Goal: Task Accomplishment & Management: Use online tool/utility

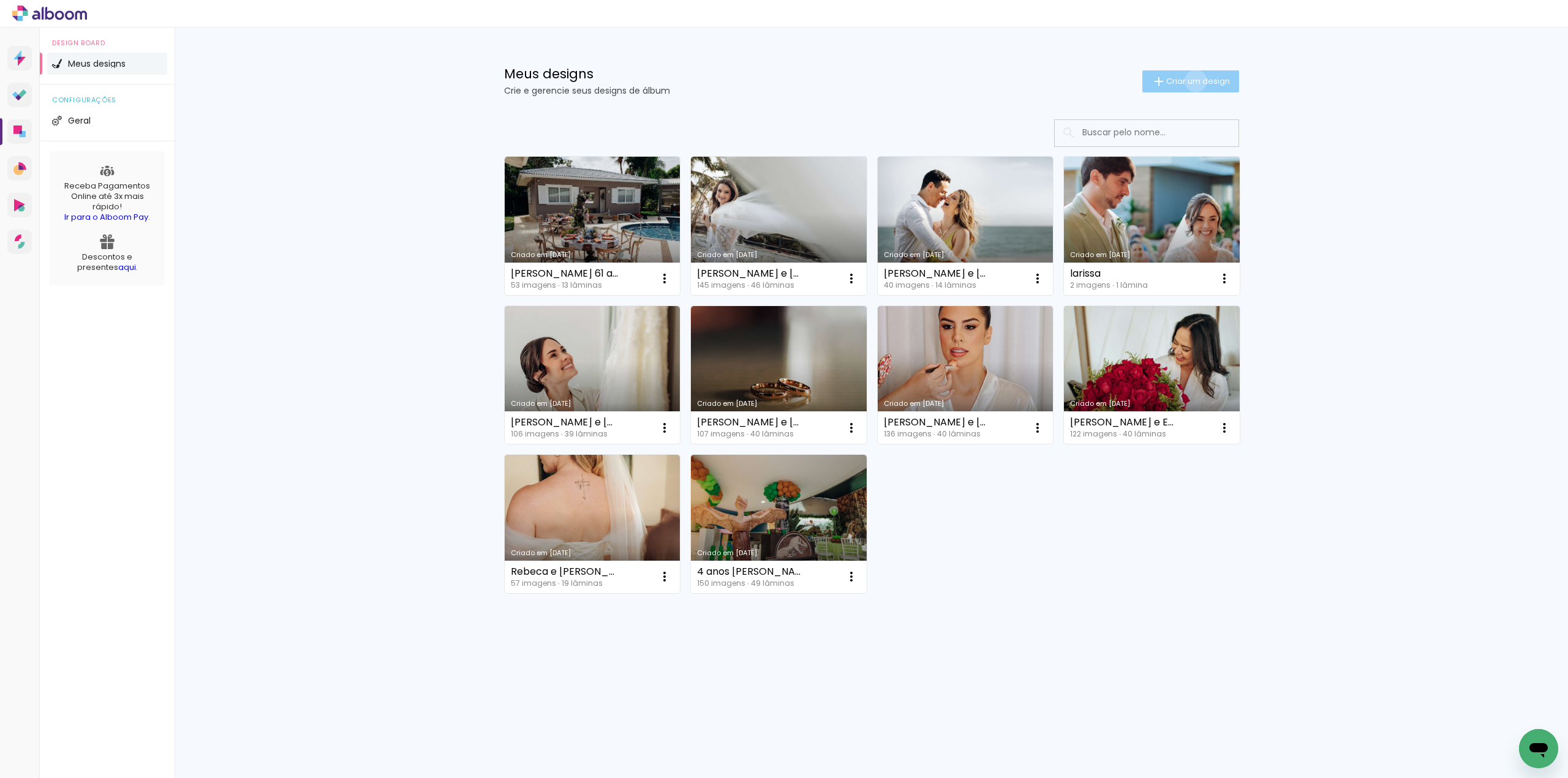
click at [1193, 81] on span "Criar um design" at bounding box center [1197, 81] width 64 height 8
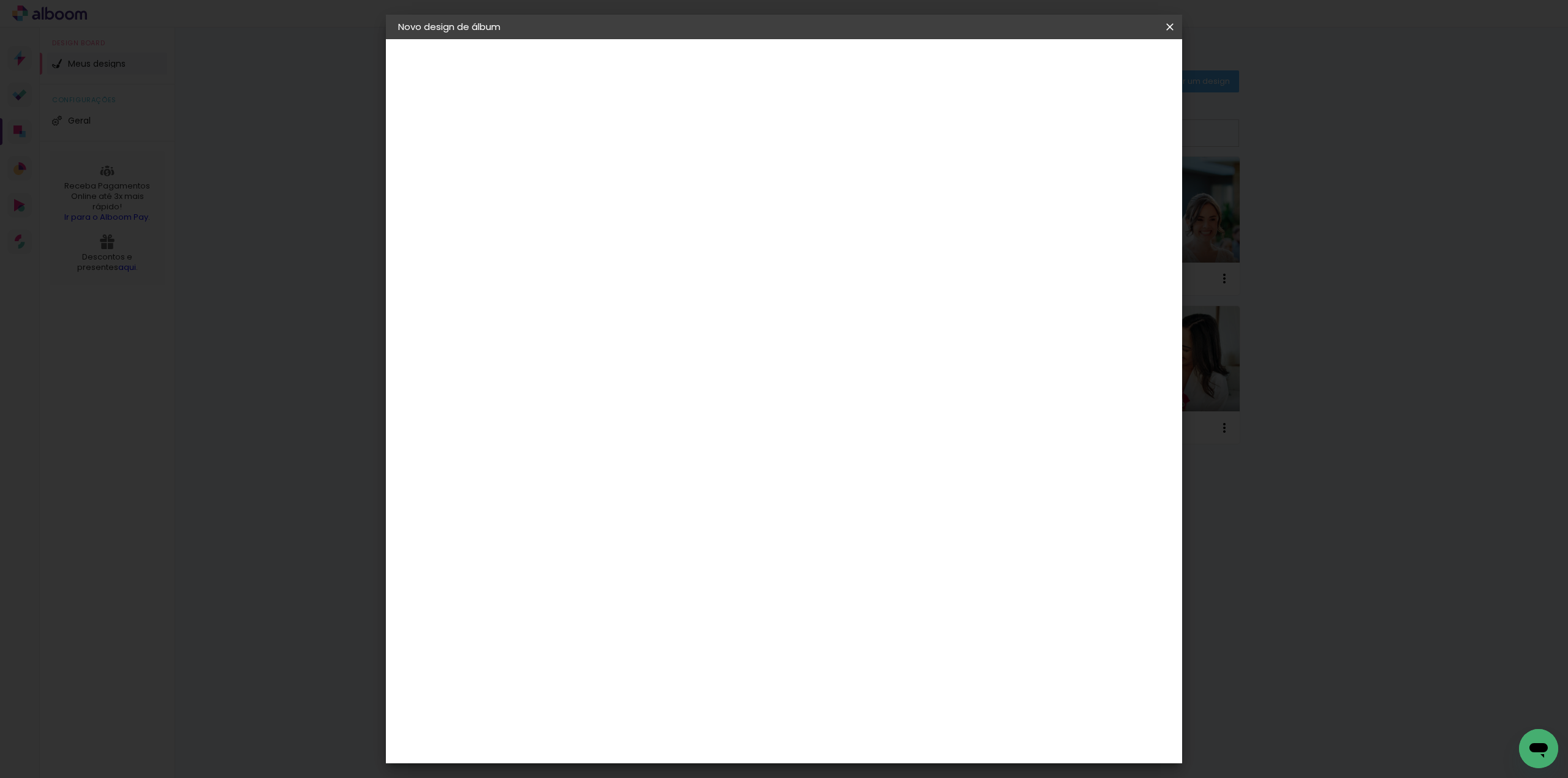
click at [599, 159] on input at bounding box center [599, 164] width 0 height 19
type input "[PERSON_NAME] e [PERSON_NAME] 08-03-2025_30x30"
type paper-input "[PERSON_NAME] e [PERSON_NAME] 08-03-2025_30x30"
click at [0, 0] on slot "Avançar" at bounding box center [0, 0] width 0 height 0
click at [653, 412] on div "AlfaFotoBook" at bounding box center [622, 410] width 65 height 9
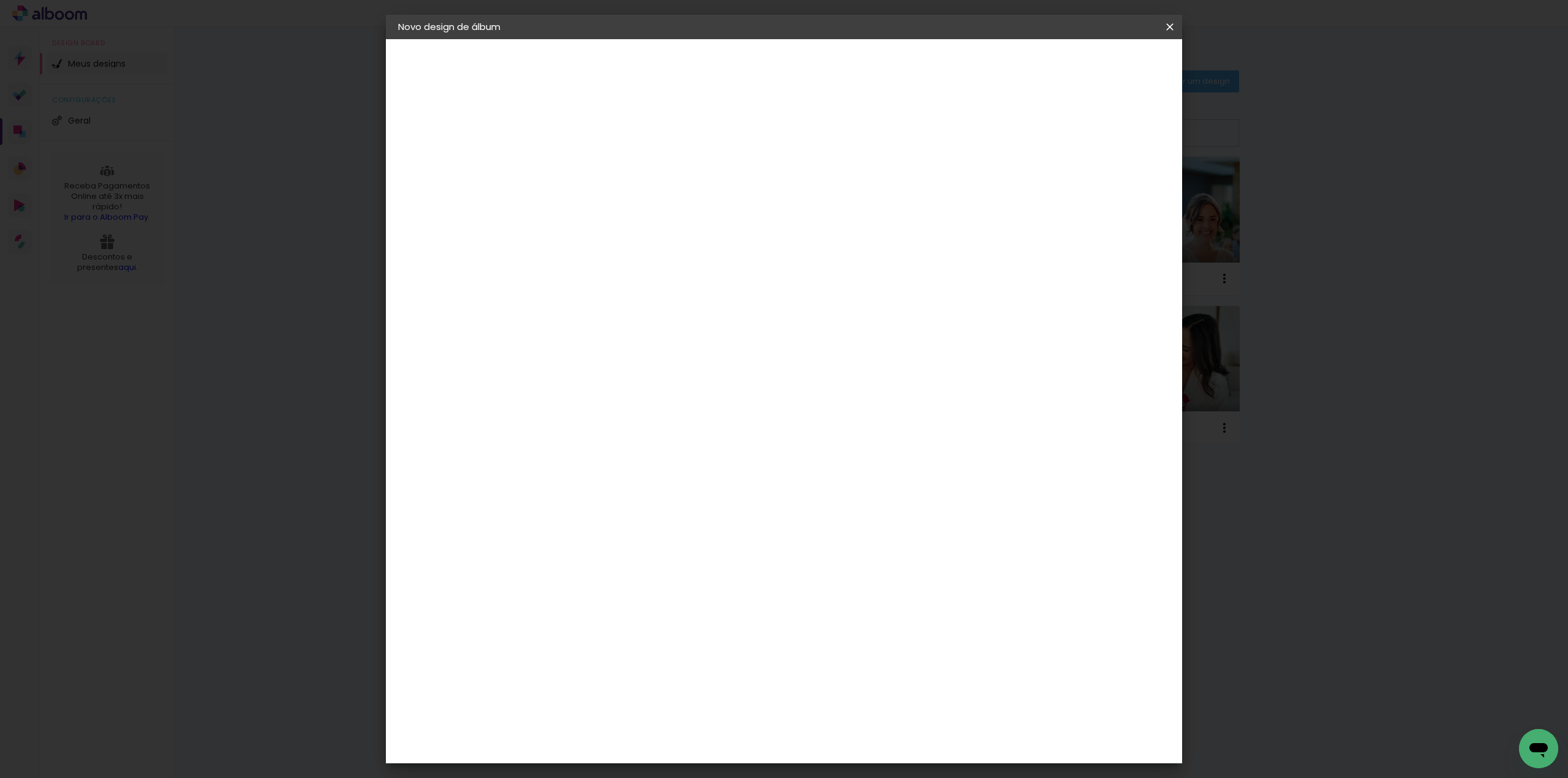
click at [0, 0] on slot "Avançar" at bounding box center [0, 0] width 0 height 0
click at [681, 692] on span "Ruby" at bounding box center [652, 708] width 57 height 33
click at [0, 0] on slot "Avançar" at bounding box center [0, 0] width 0 height 0
click at [1092, 67] on span "Iniciar design" at bounding box center [1064, 65] width 55 height 8
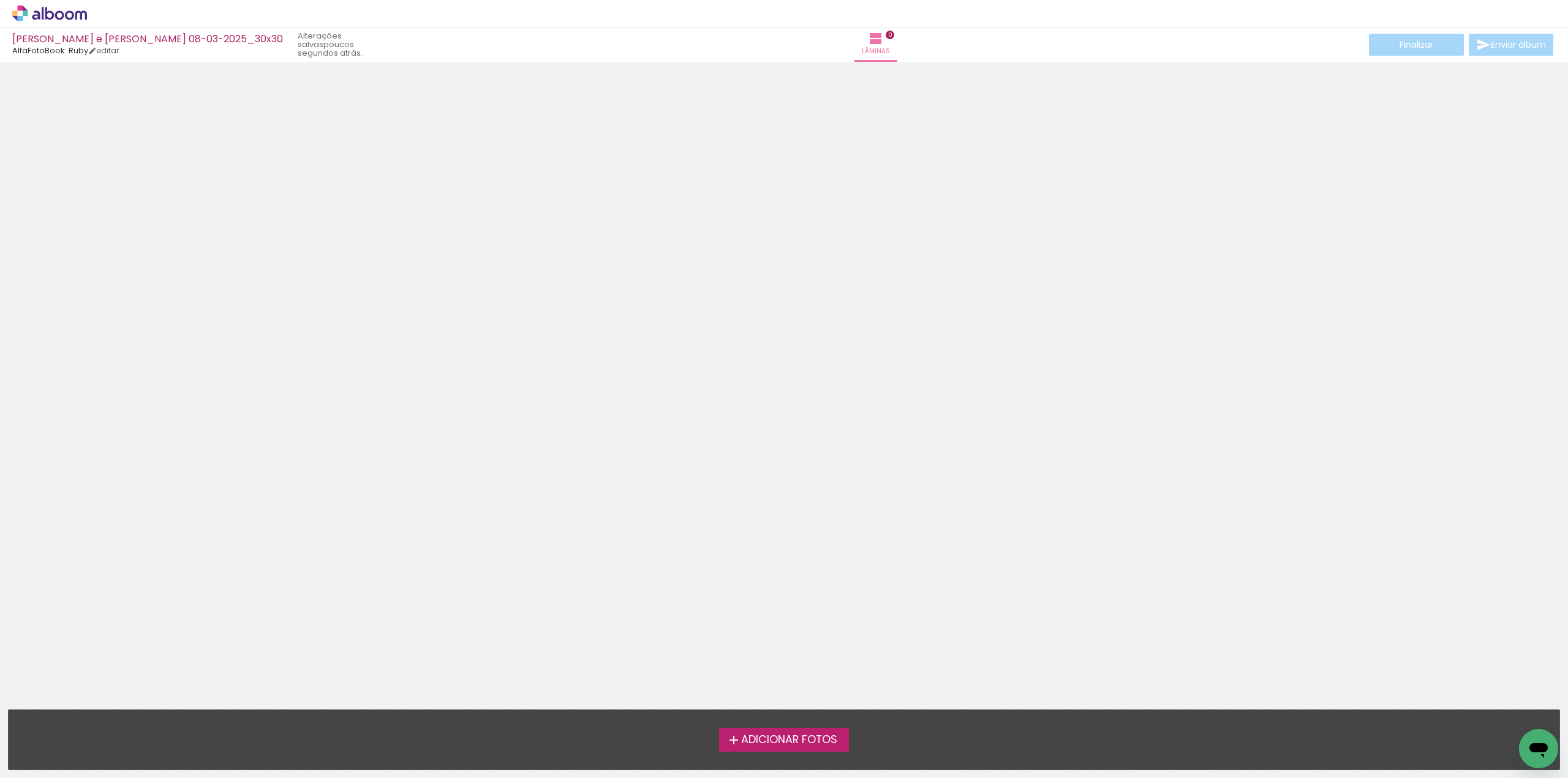
click at [810, 740] on span "Adicionar Fotos" at bounding box center [789, 740] width 96 height 11
click at [0, 0] on input "file" at bounding box center [0, 0] width 0 height 0
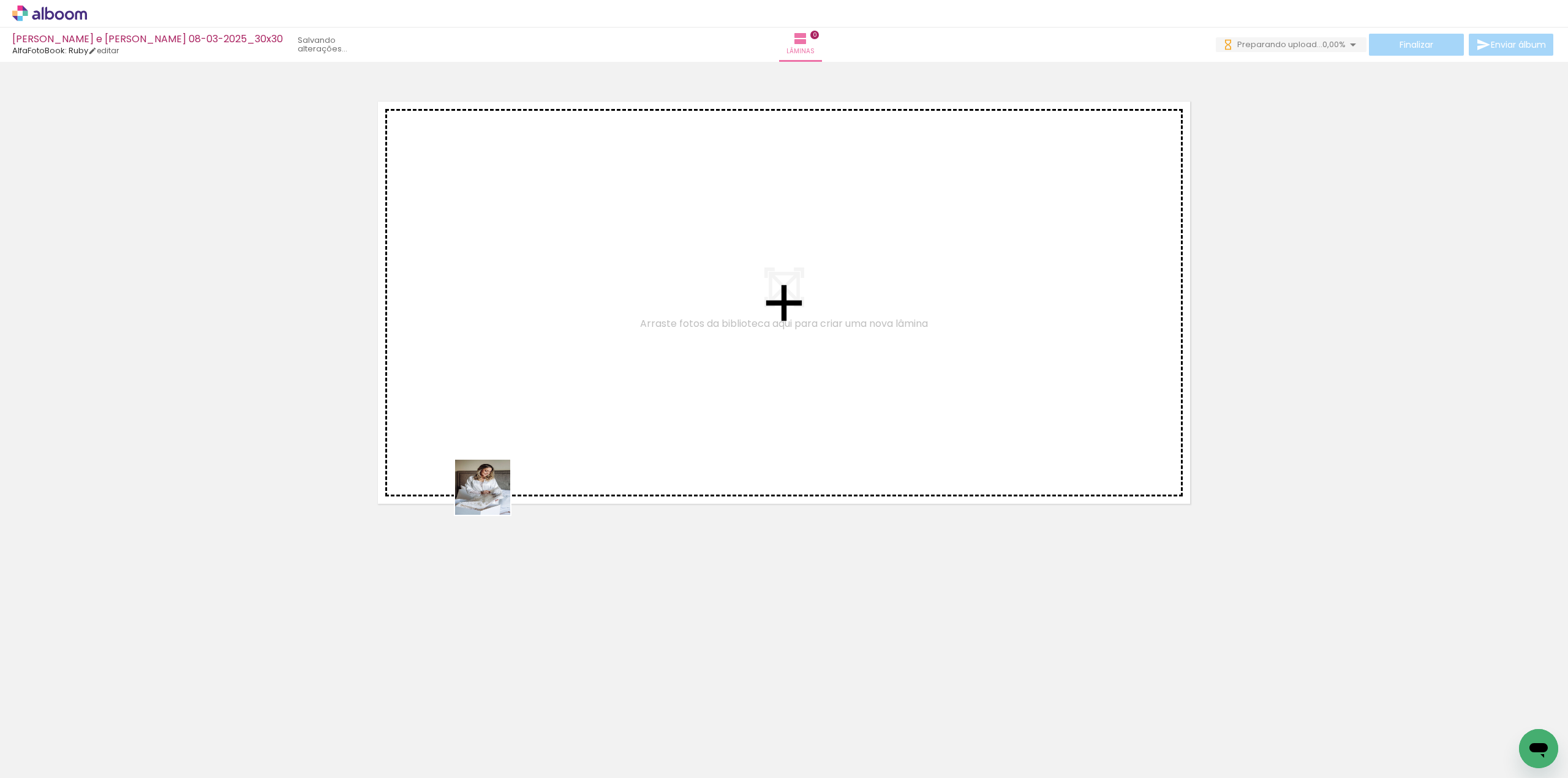
drag, startPoint x: 276, startPoint y: 733, endPoint x: 586, endPoint y: 376, distance: 472.8
click at [586, 376] on quentale-workspace at bounding box center [784, 389] width 1568 height 778
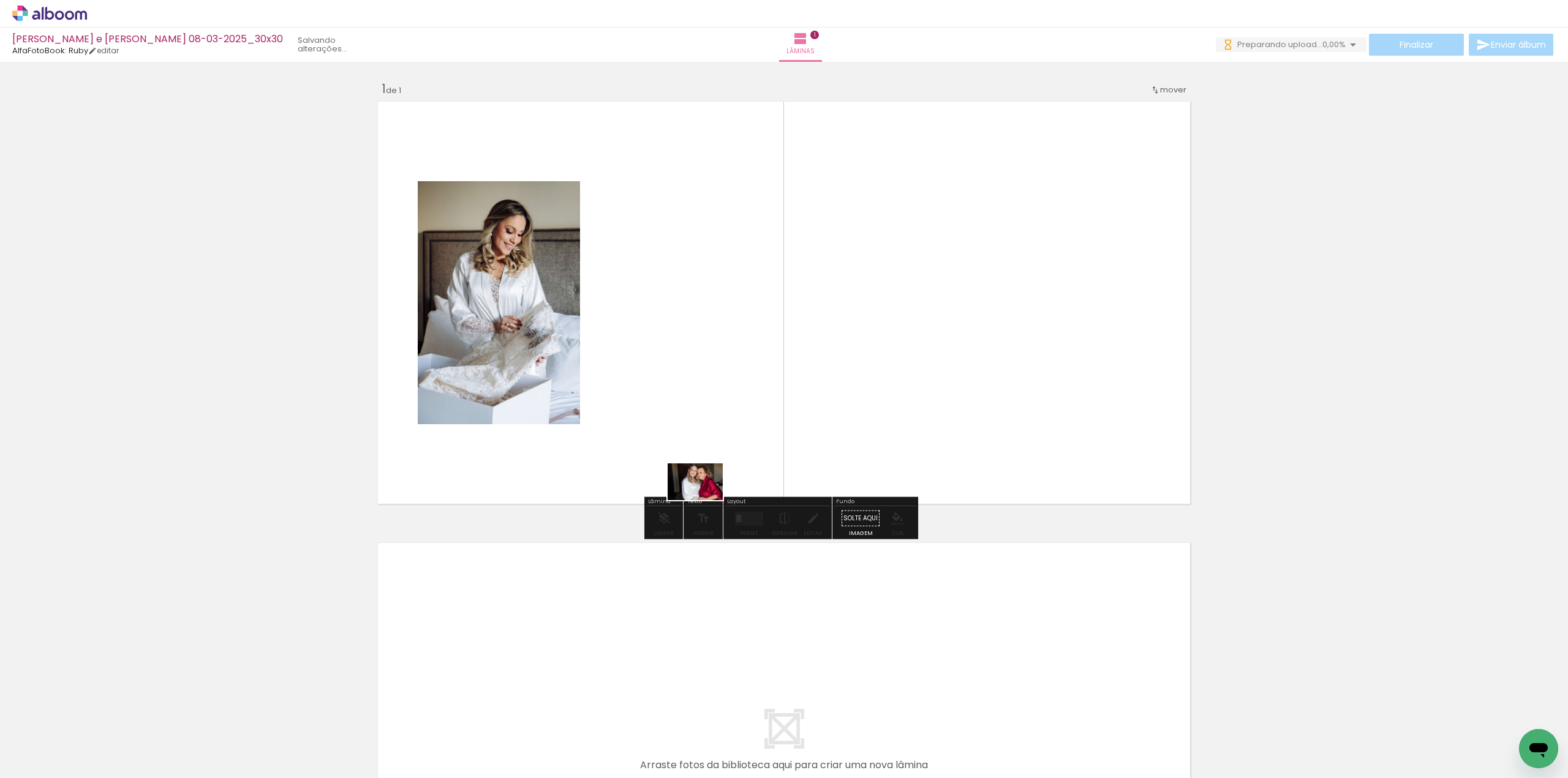
drag, startPoint x: 349, startPoint y: 732, endPoint x: 704, endPoint y: 499, distance: 424.6
click at [704, 499] on quentale-workspace at bounding box center [784, 389] width 1568 height 778
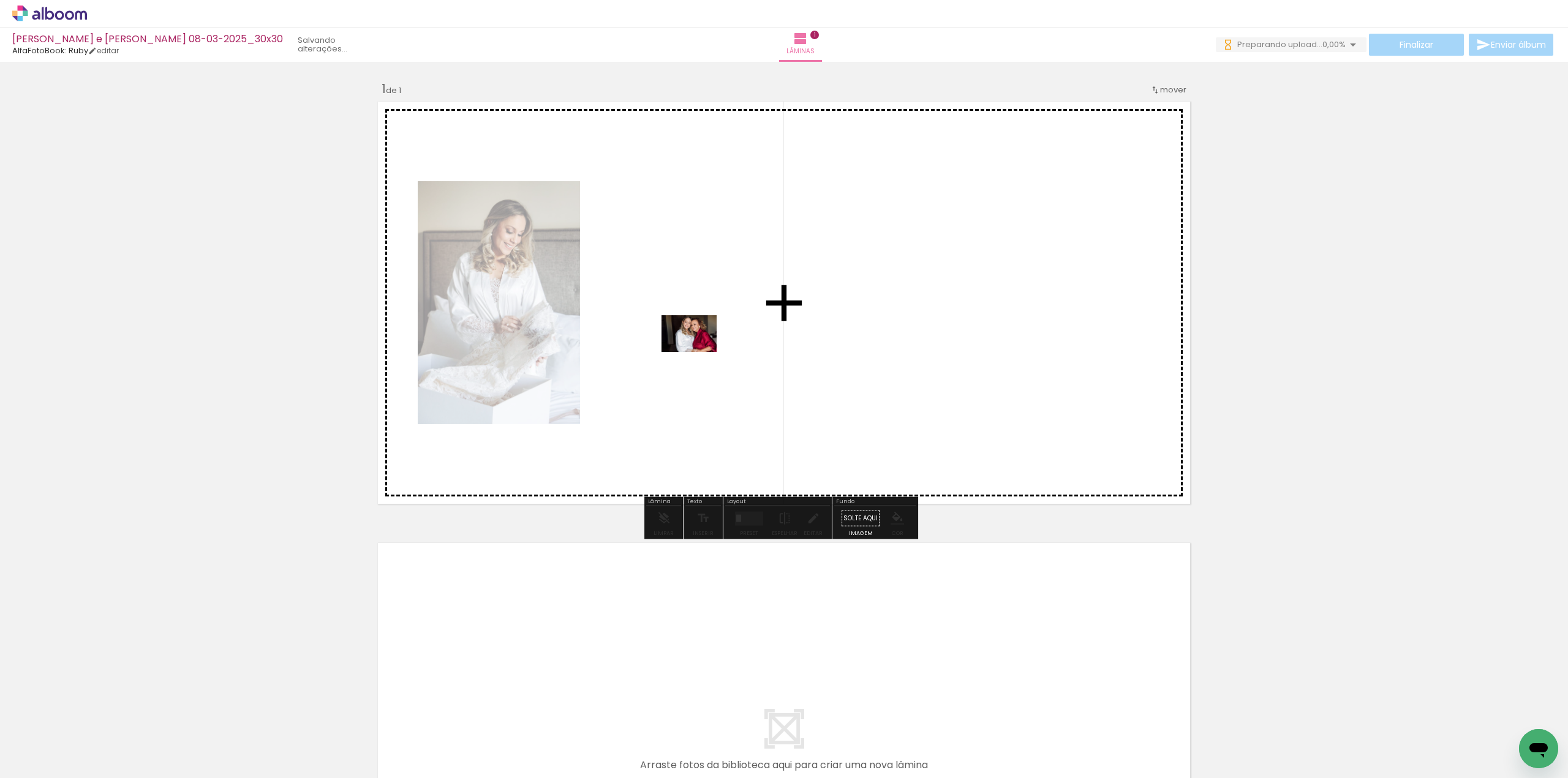
drag, startPoint x: 340, startPoint y: 738, endPoint x: 783, endPoint y: 343, distance: 593.5
click at [783, 343] on quentale-workspace at bounding box center [784, 389] width 1568 height 778
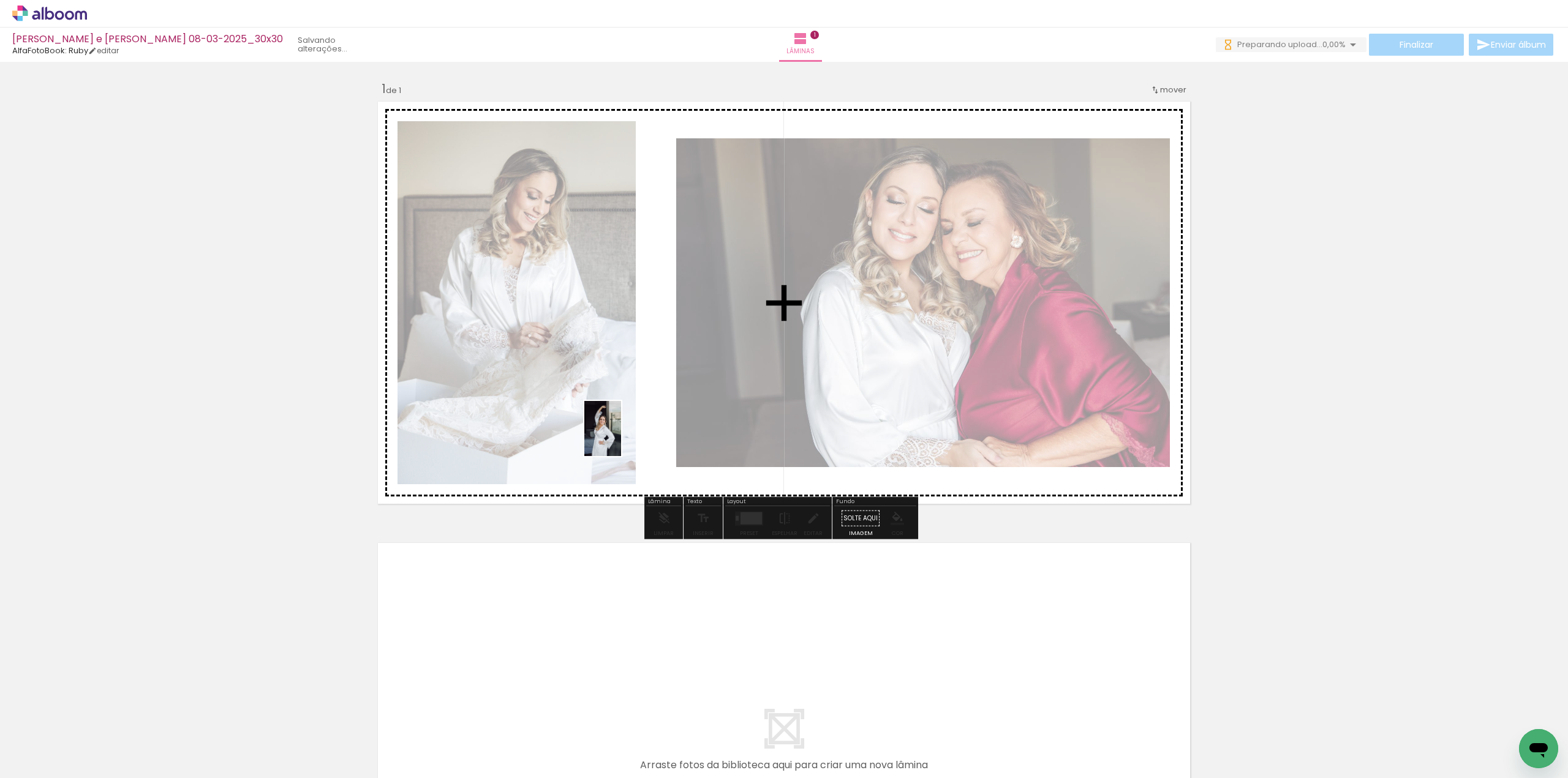
drag, startPoint x: 413, startPoint y: 732, endPoint x: 621, endPoint y: 438, distance: 360.1
click at [621, 438] on quentale-workspace at bounding box center [784, 389] width 1568 height 778
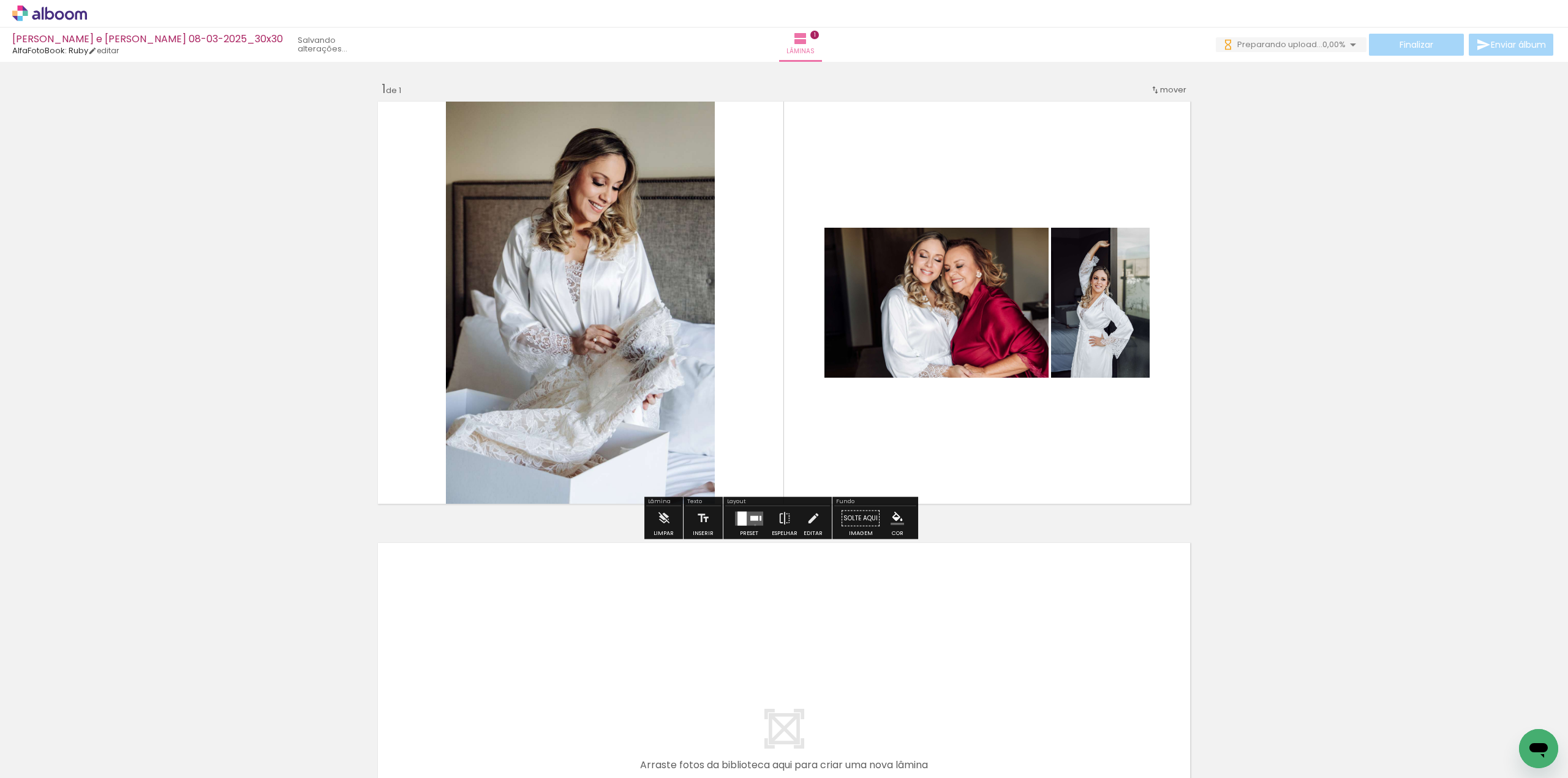
click at [752, 525] on quentale-layouter at bounding box center [749, 518] width 28 height 14
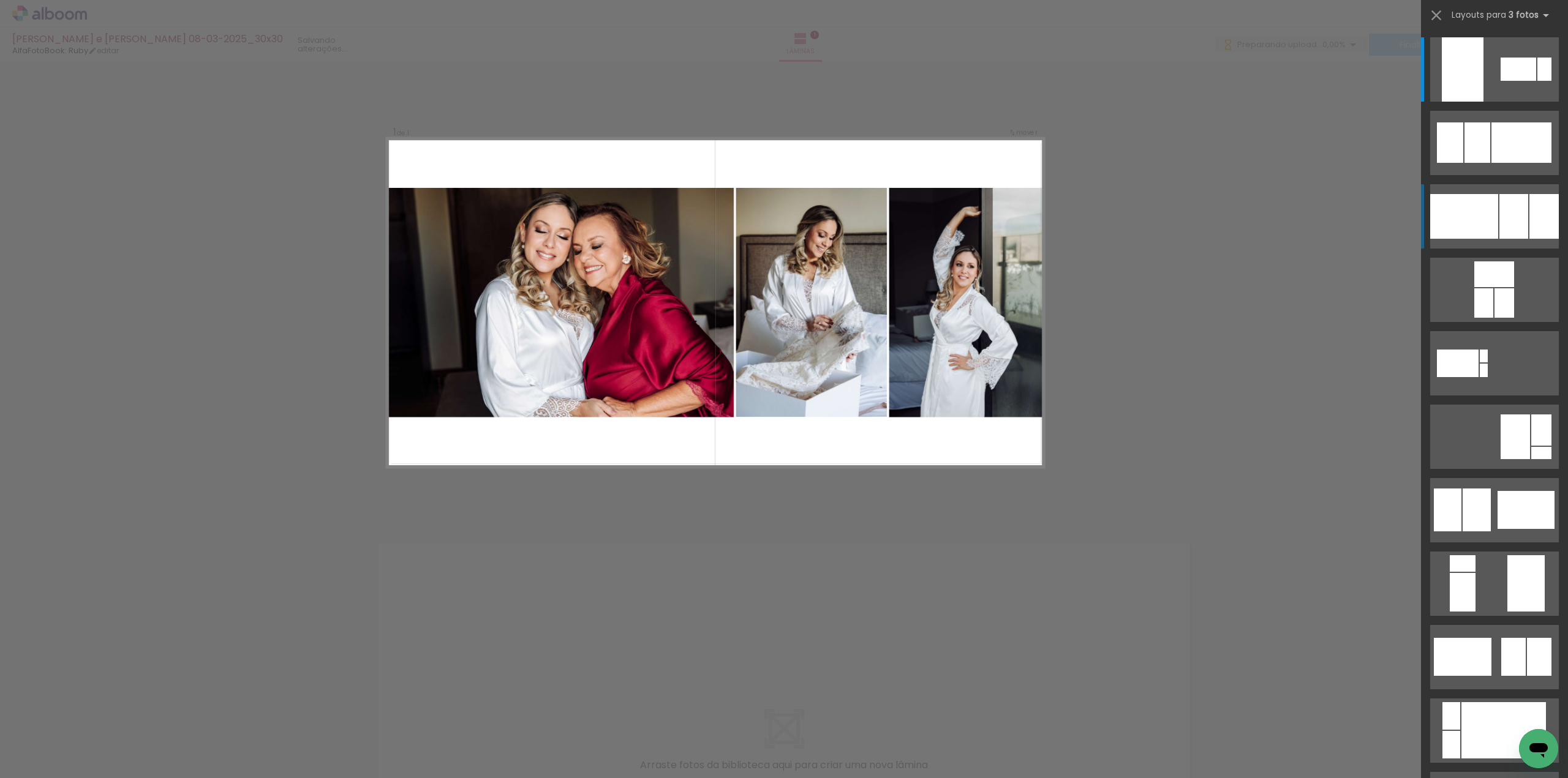
click at [1506, 209] on div at bounding box center [1513, 217] width 29 height 45
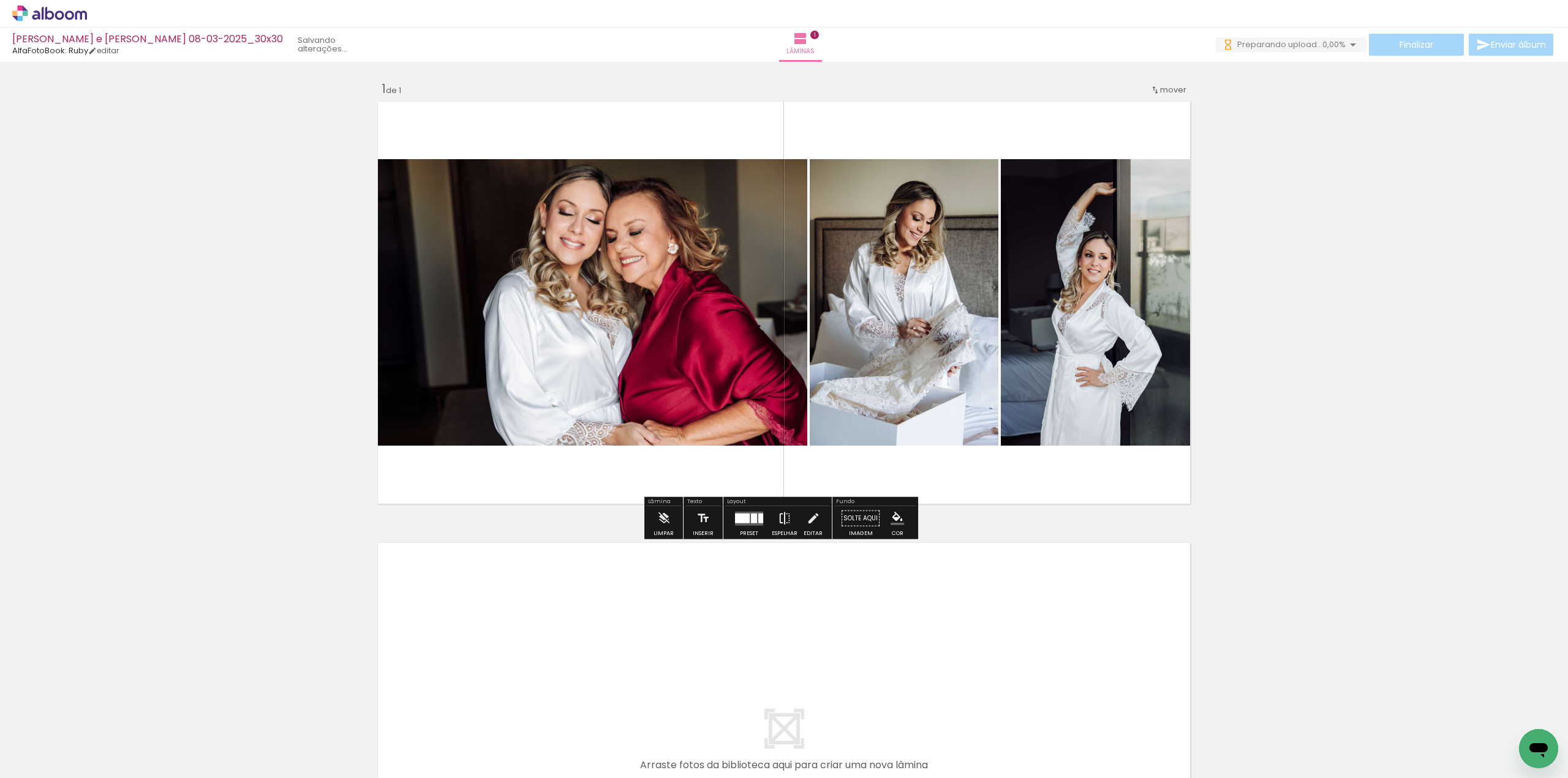
click at [778, 521] on iron-icon at bounding box center [784, 519] width 13 height 24
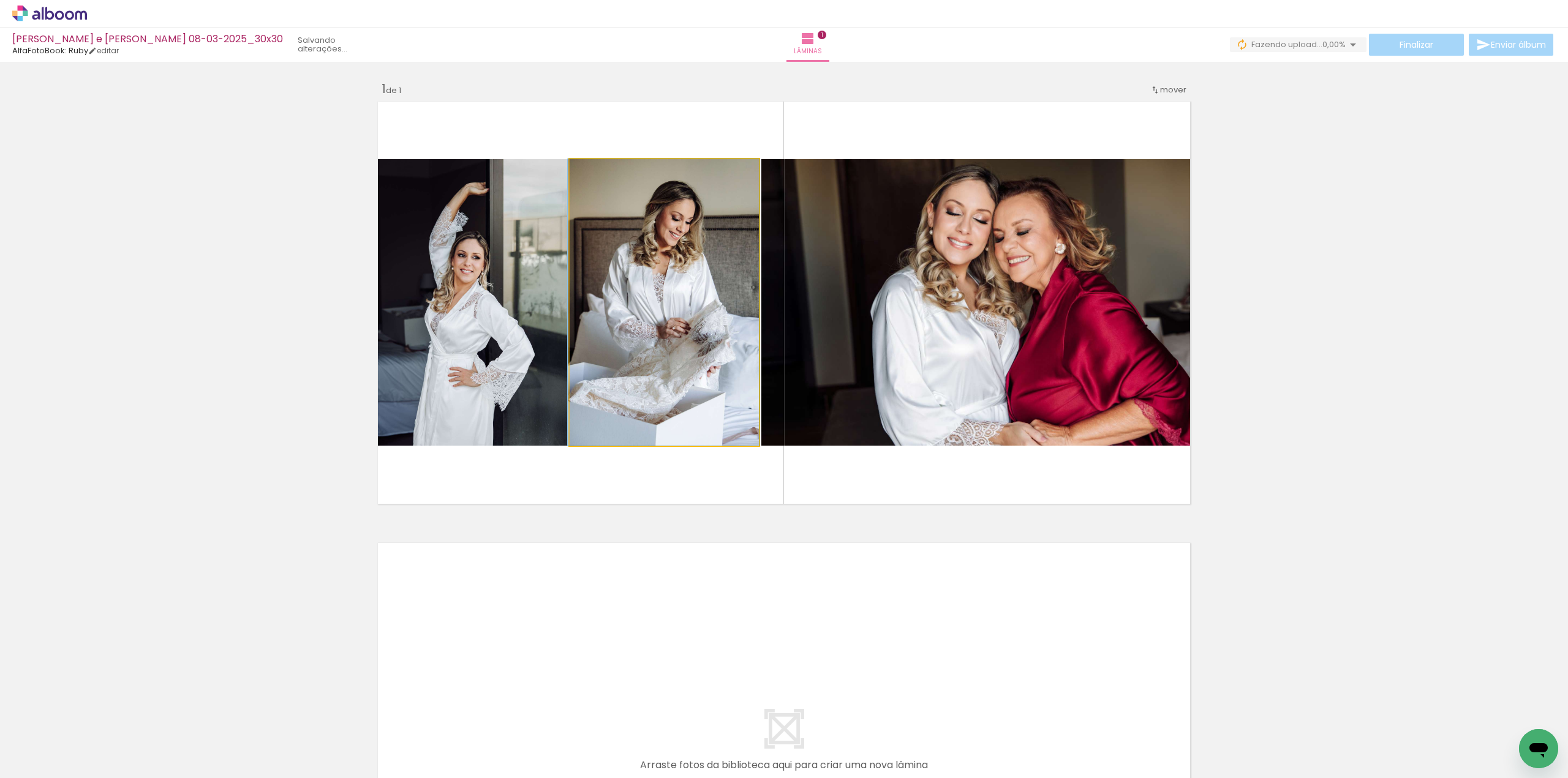
drag, startPoint x: 635, startPoint y: 366, endPoint x: 475, endPoint y: 364, distance: 160.0
click at [0, 0] on slot at bounding box center [0, 0] width 0 height 0
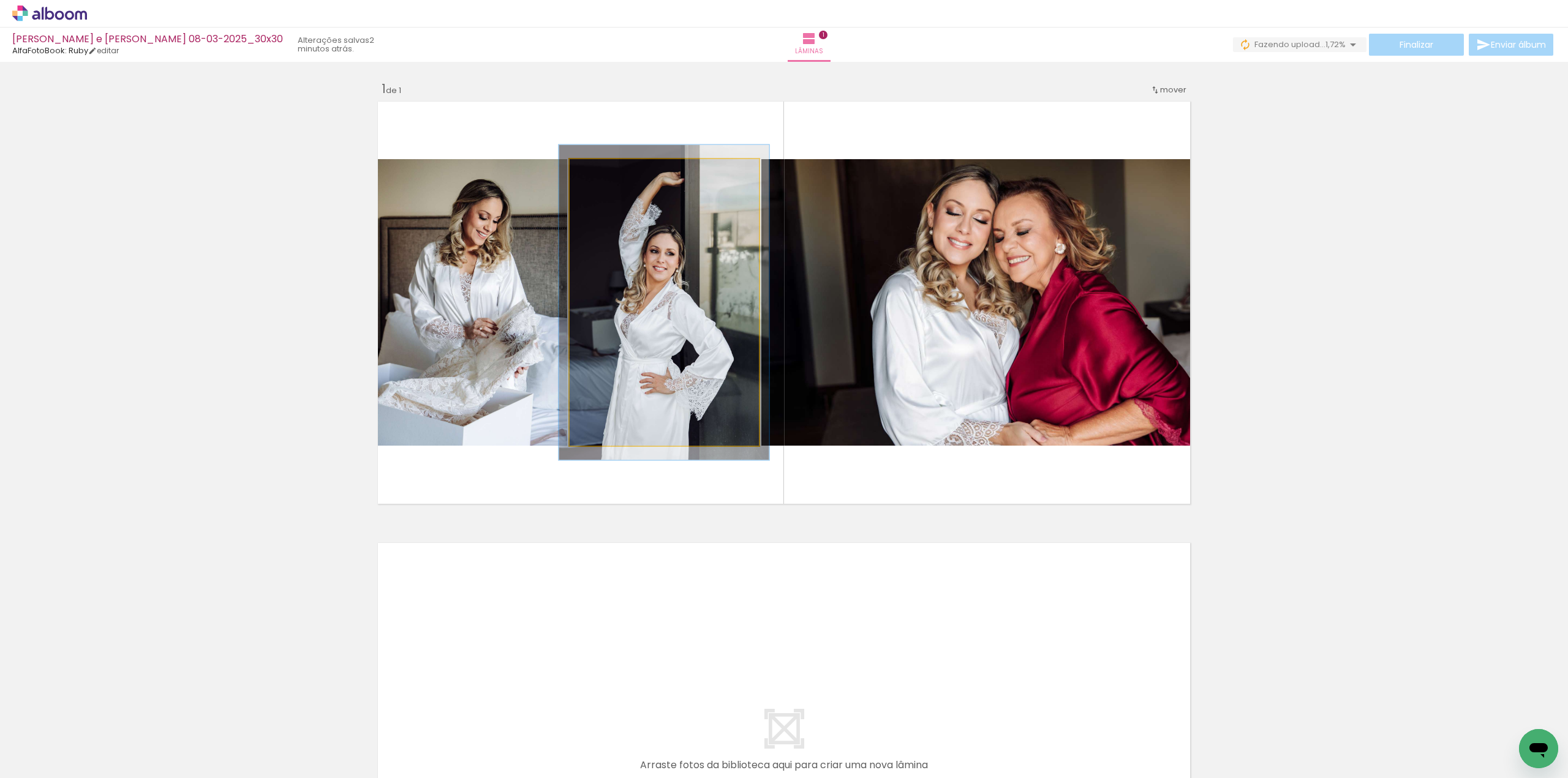
type paper-slider "110"
click at [602, 175] on div at bounding box center [602, 172] width 20 height 20
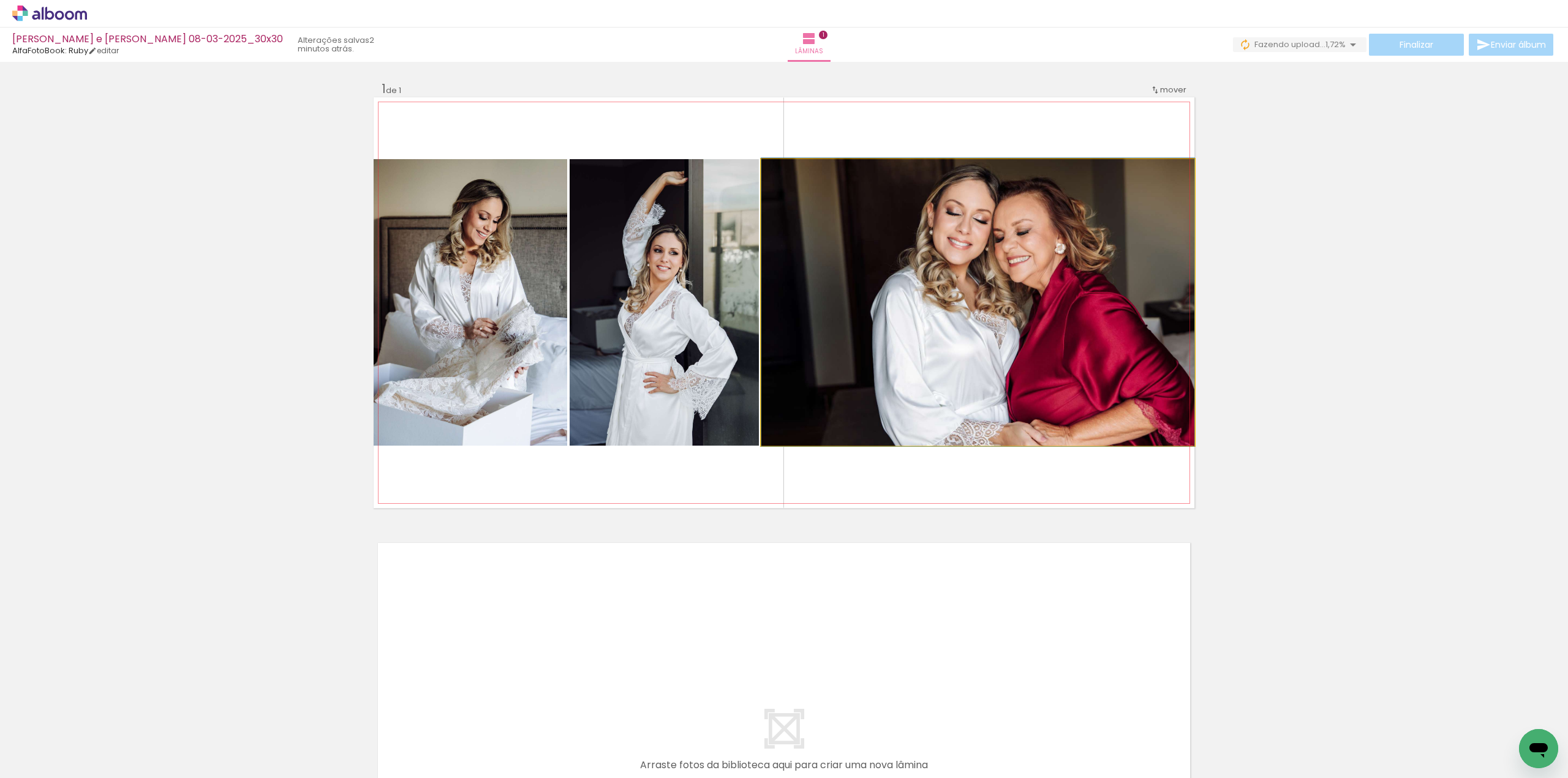
click at [789, 174] on div at bounding box center [790, 172] width 11 height 11
click at [809, 256] on quentale-photo at bounding box center [977, 302] width 433 height 286
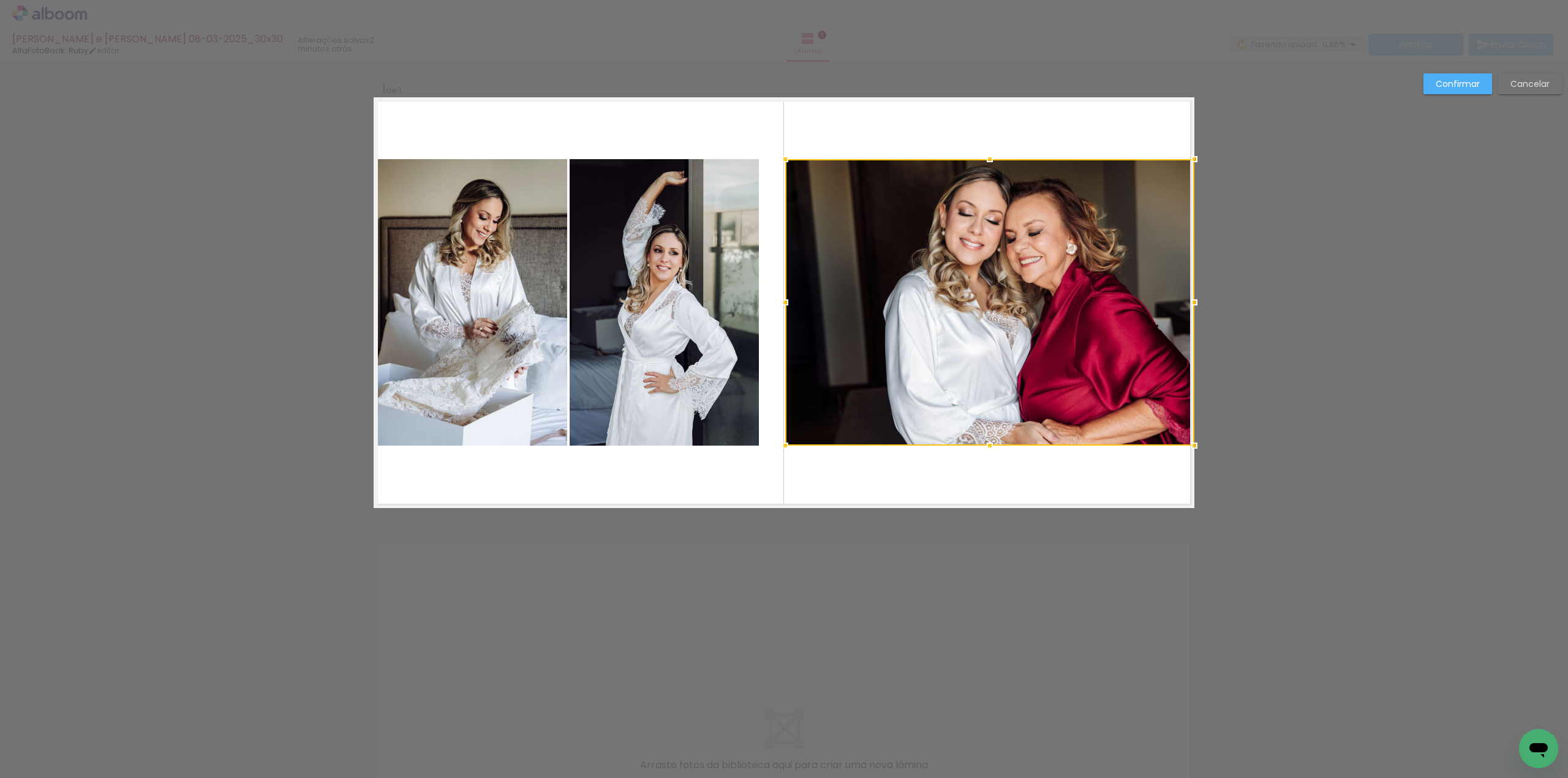
drag, startPoint x: 757, startPoint y: 303, endPoint x: 782, endPoint y: 301, distance: 25.1
click at [782, 301] on div at bounding box center [785, 302] width 24 height 24
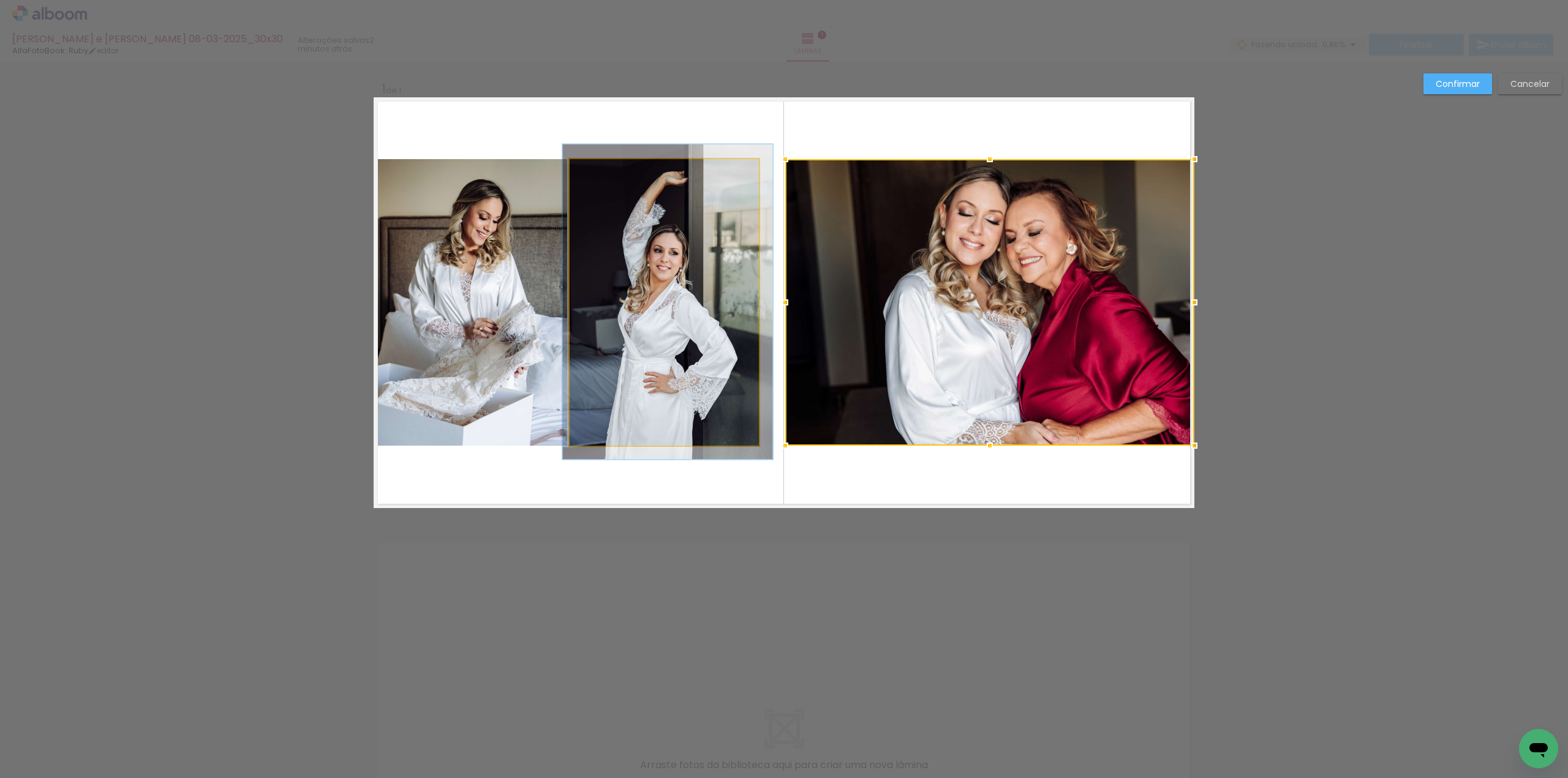
click at [733, 290] on quentale-photo at bounding box center [664, 302] width 190 height 286
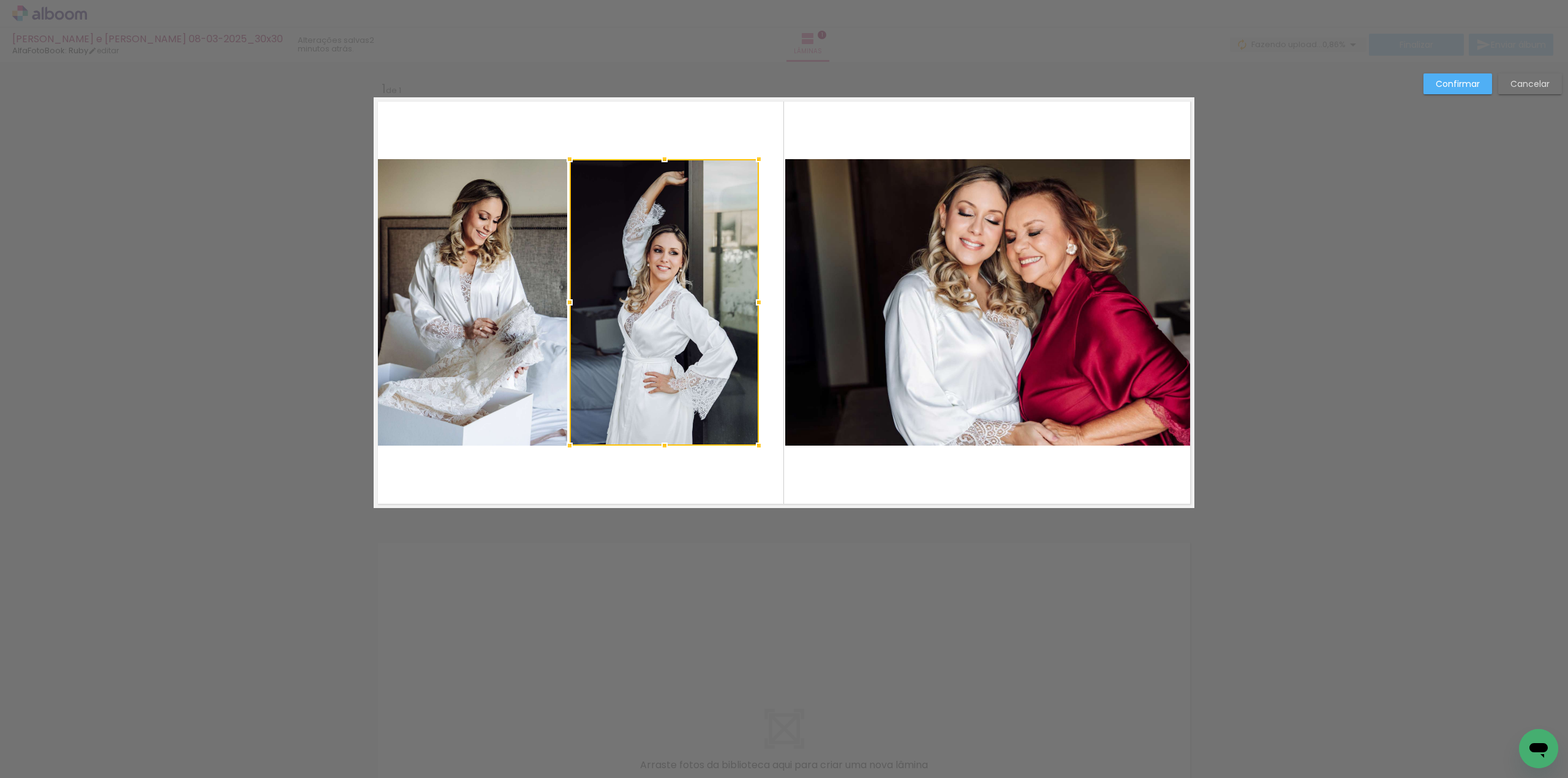
click at [895, 216] on quentale-photo at bounding box center [990, 302] width 409 height 286
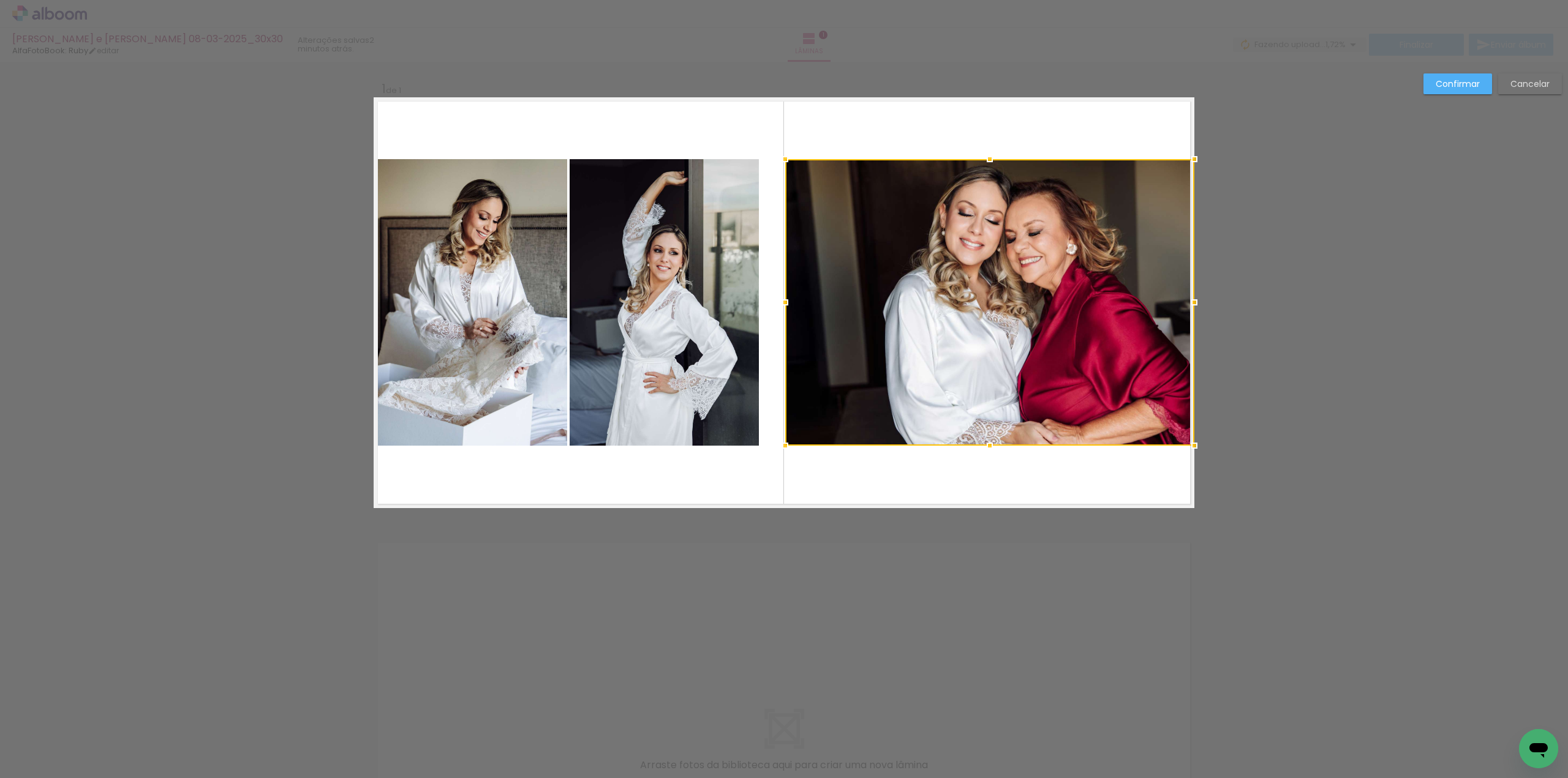
click at [895, 216] on div at bounding box center [990, 302] width 409 height 286
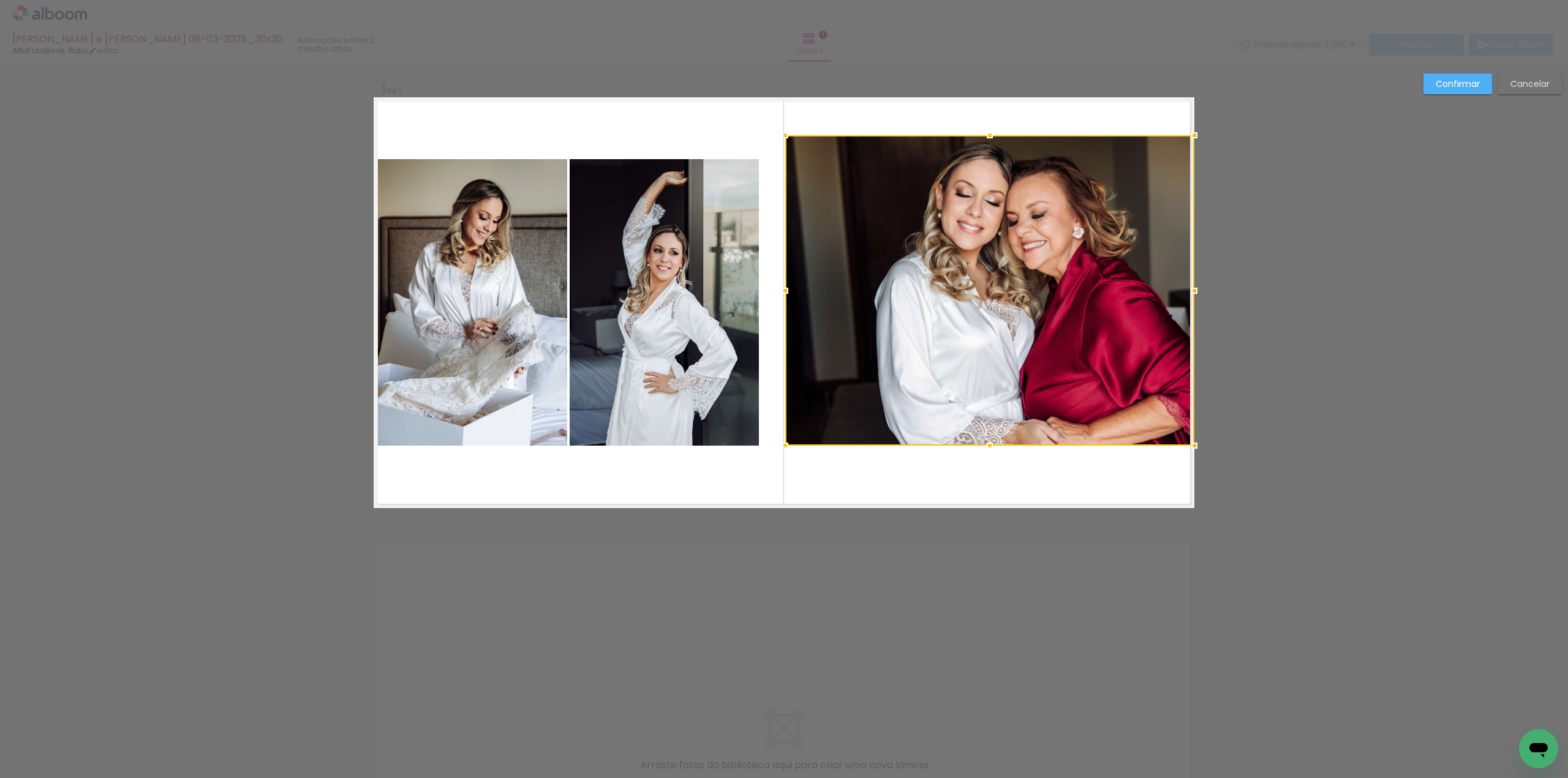
drag, startPoint x: 986, startPoint y: 160, endPoint x: 990, endPoint y: 137, distance: 23.3
click at [990, 137] on div at bounding box center [989, 135] width 24 height 24
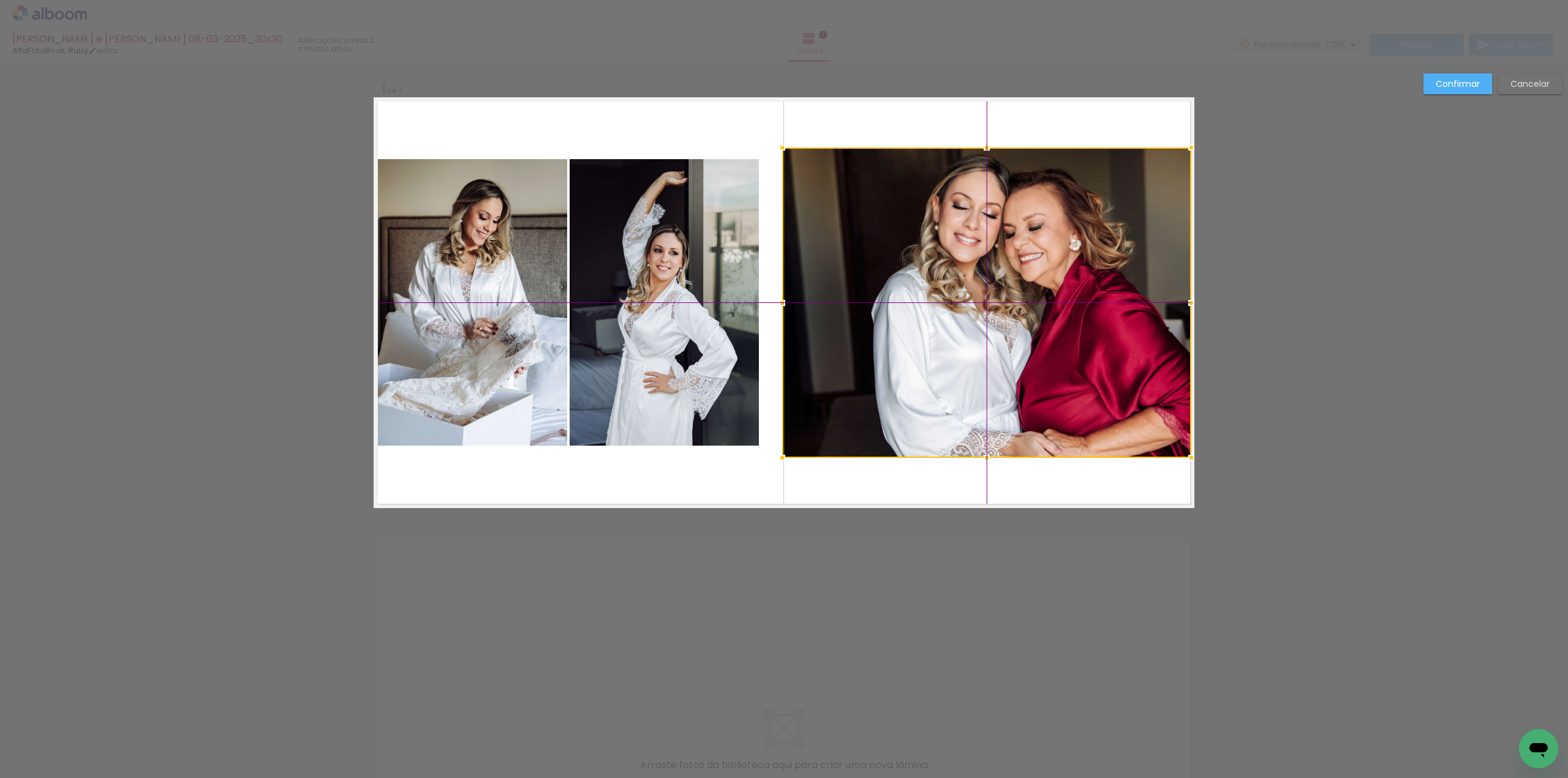
drag, startPoint x: 1009, startPoint y: 223, endPoint x: 997, endPoint y: 222, distance: 12.0
click at [997, 222] on div at bounding box center [986, 302] width 409 height 311
drag, startPoint x: 1543, startPoint y: 86, endPoint x: 1526, endPoint y: 89, distance: 17.3
click at [0, 0] on slot "Cancelar" at bounding box center [0, 0] width 0 height 0
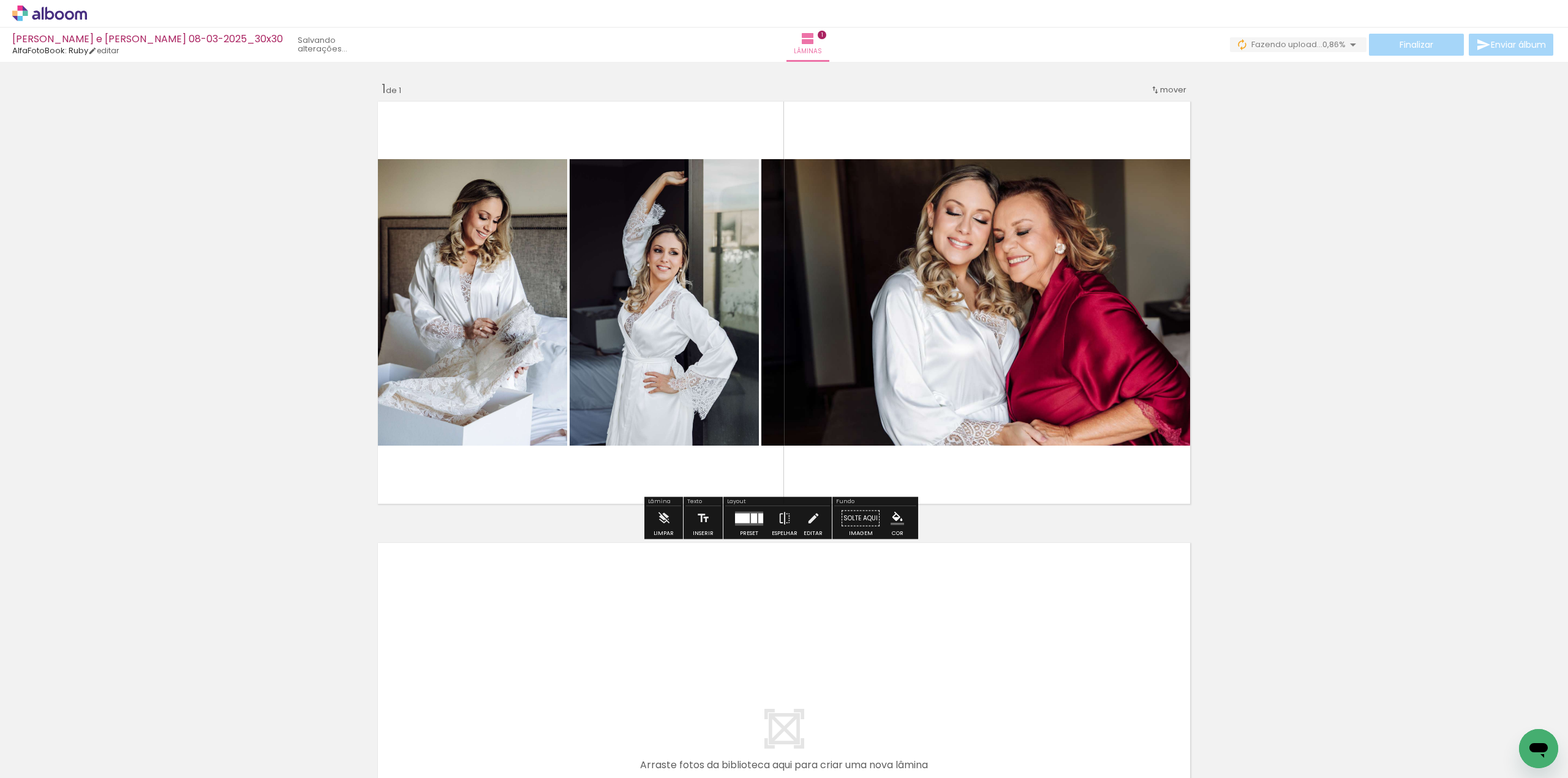
click at [970, 227] on quentale-photo at bounding box center [977, 302] width 433 height 286
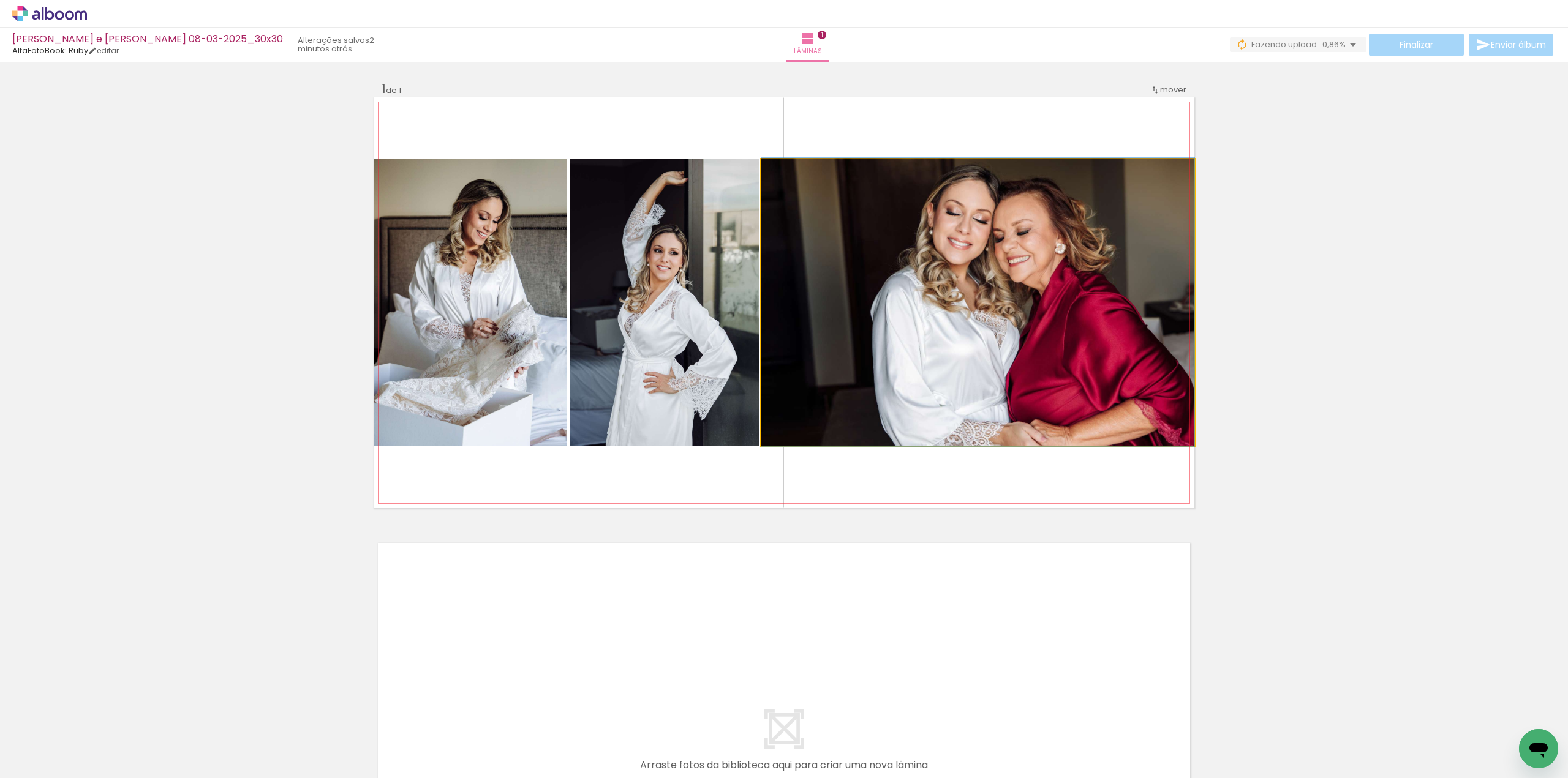
click at [970, 227] on quentale-photo at bounding box center [977, 302] width 433 height 286
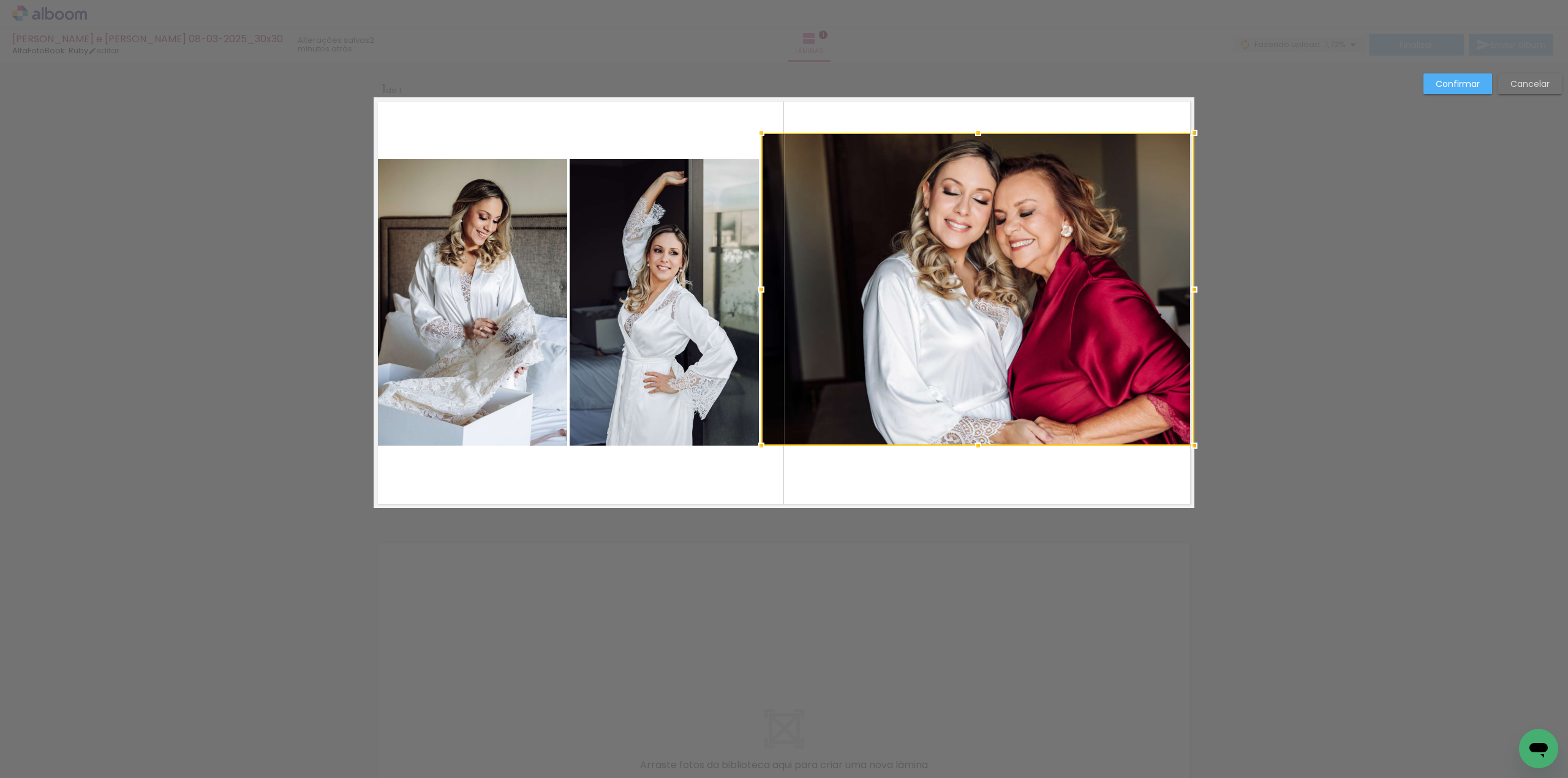
drag, startPoint x: 971, startPoint y: 161, endPoint x: 973, endPoint y: 147, distance: 14.1
click at [973, 147] on div at bounding box center [977, 289] width 433 height 313
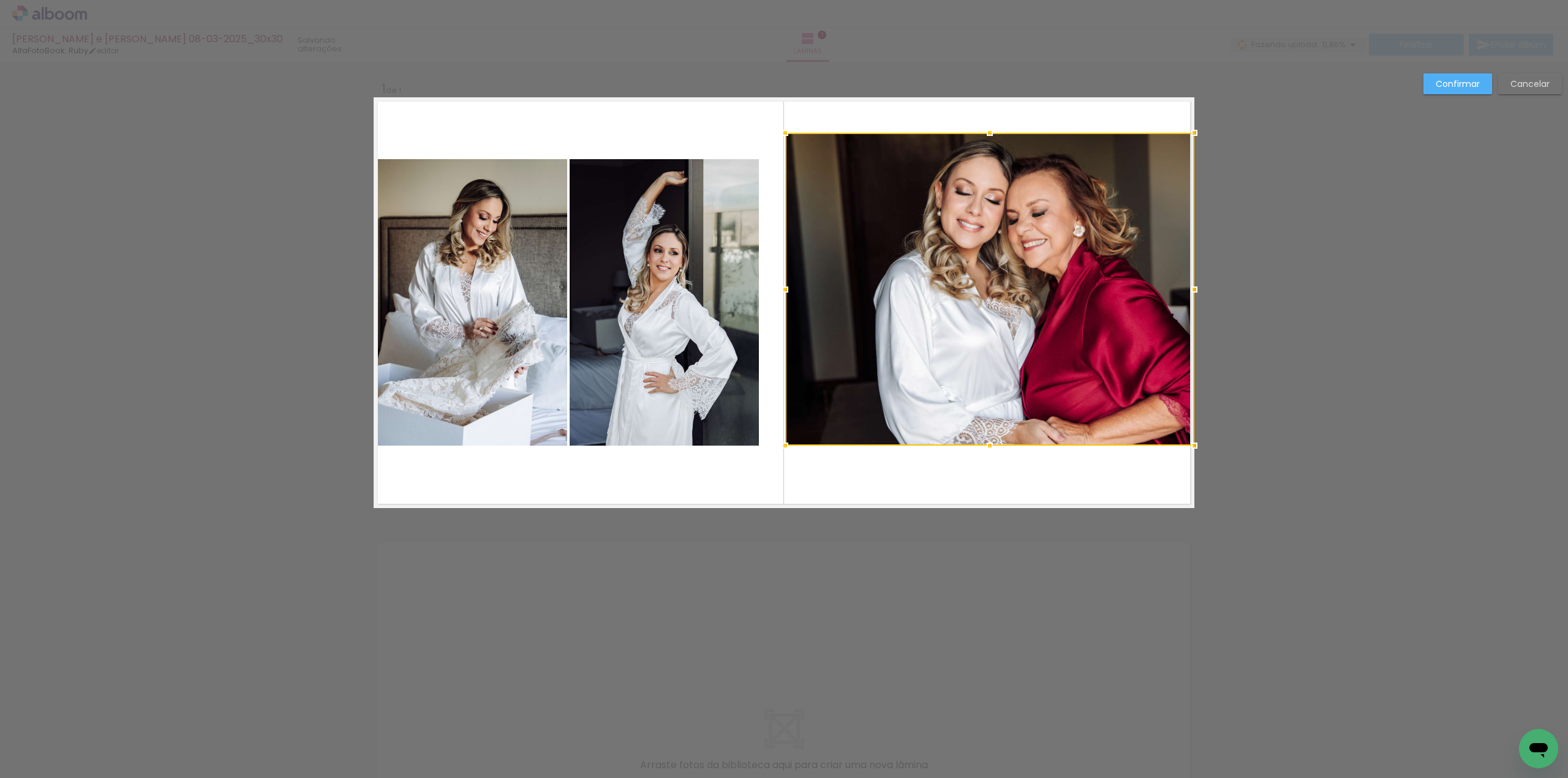
drag, startPoint x: 755, startPoint y: 291, endPoint x: 780, endPoint y: 291, distance: 25.0
click at [780, 291] on div at bounding box center [785, 290] width 24 height 24
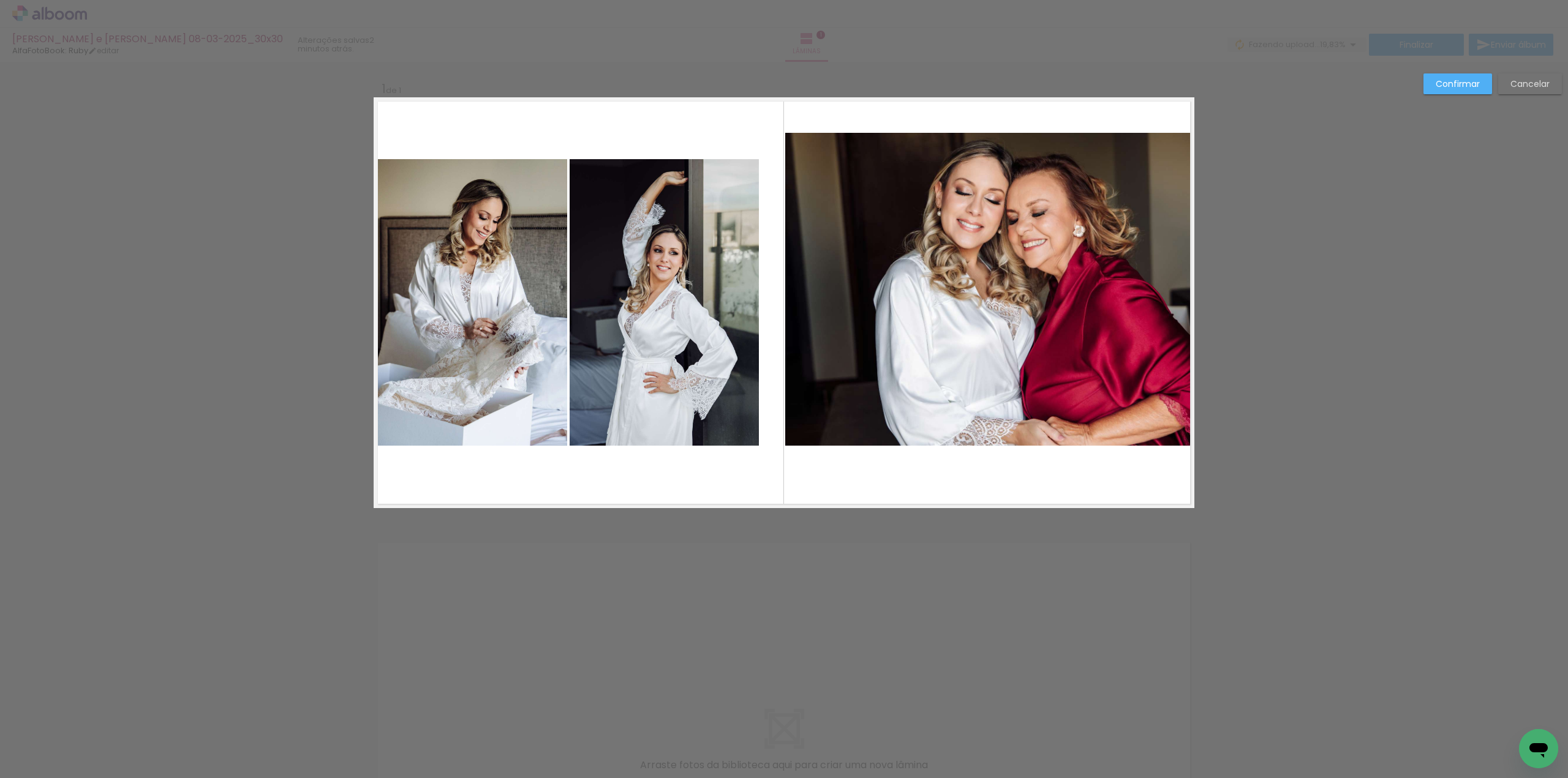
click at [0, 0] on slot "Confirmar" at bounding box center [0, 0] width 0 height 0
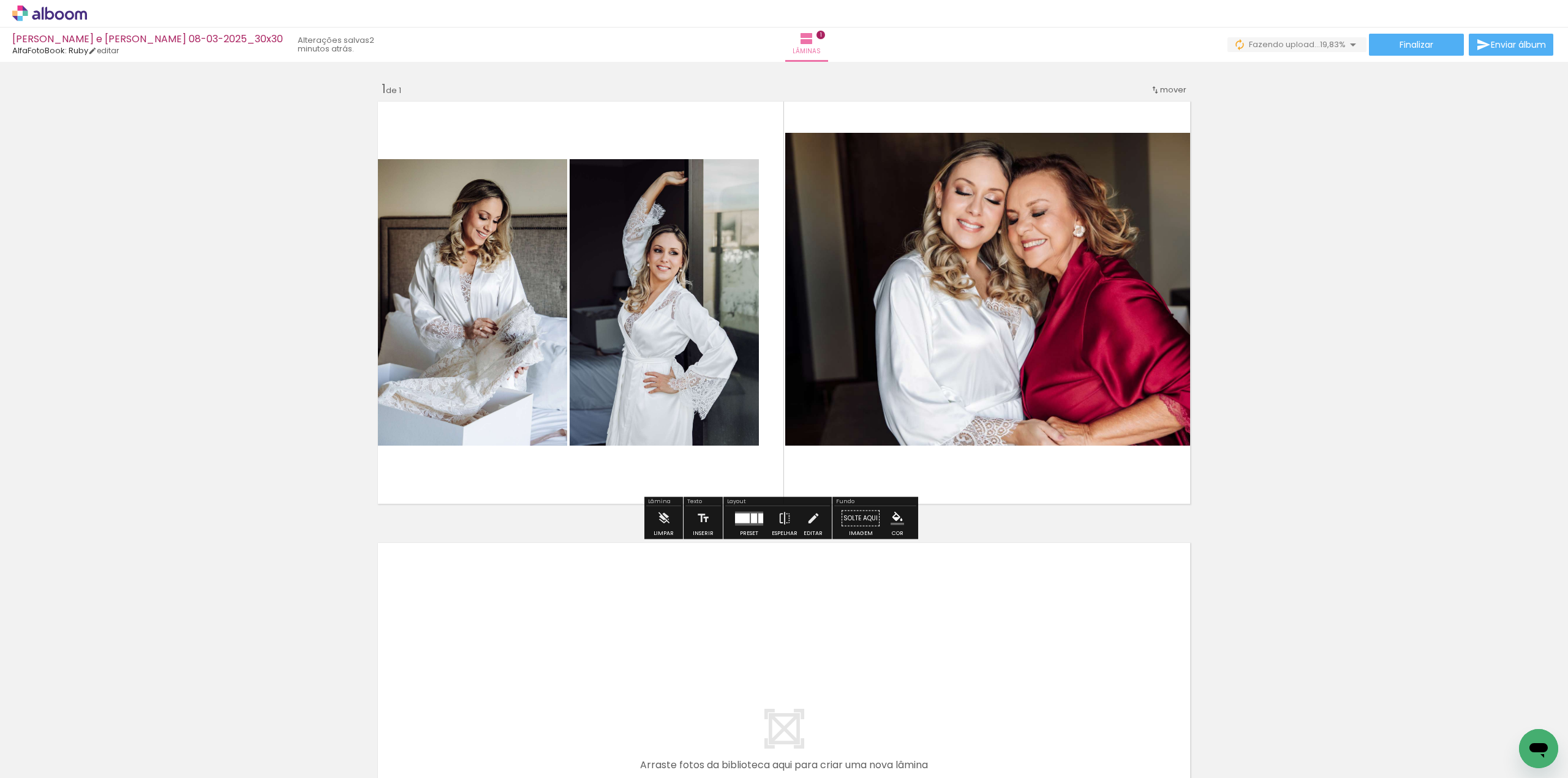
click at [671, 303] on quentale-photo at bounding box center [664, 302] width 190 height 286
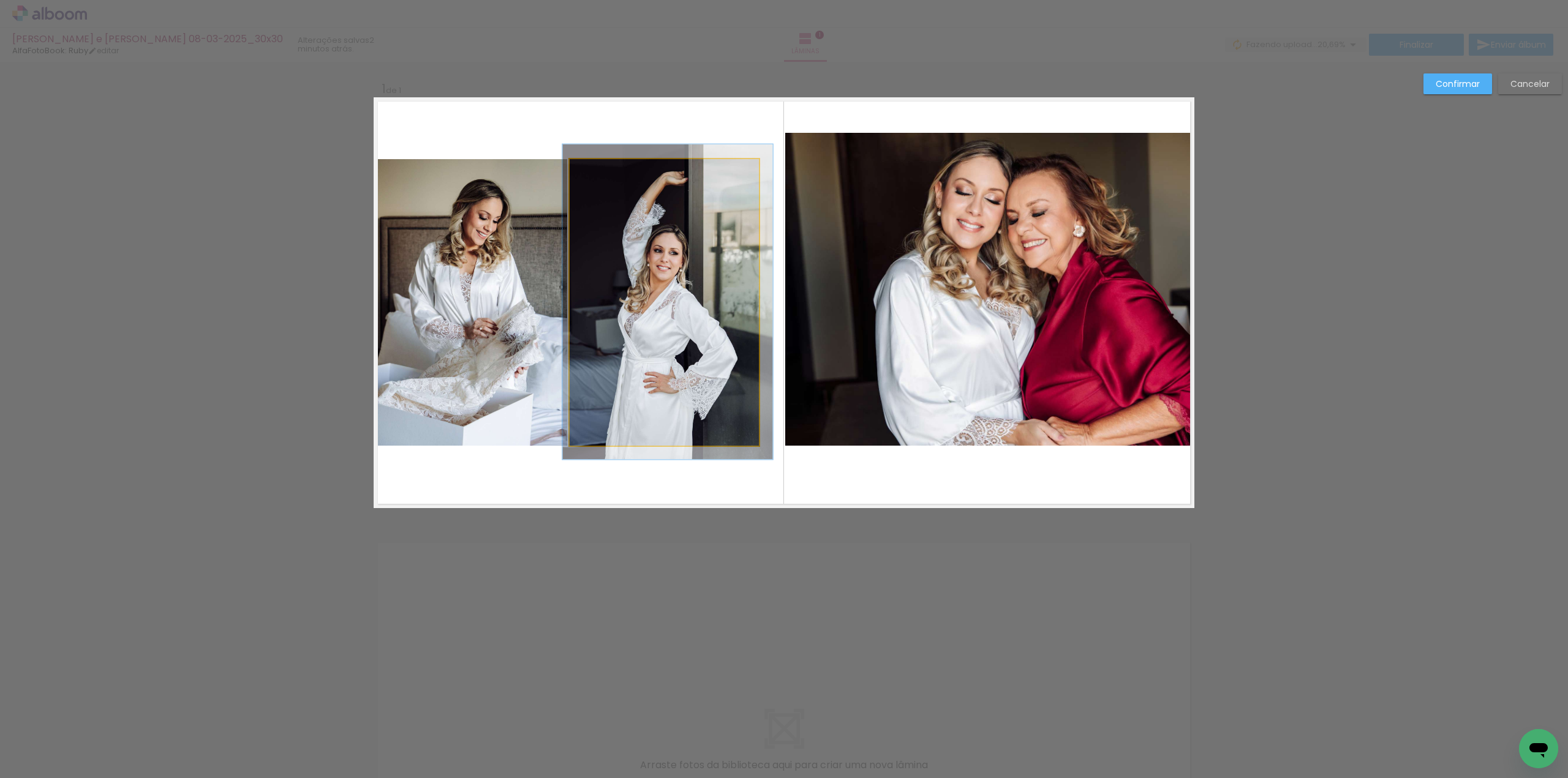
click at [708, 258] on quentale-photo at bounding box center [664, 302] width 190 height 286
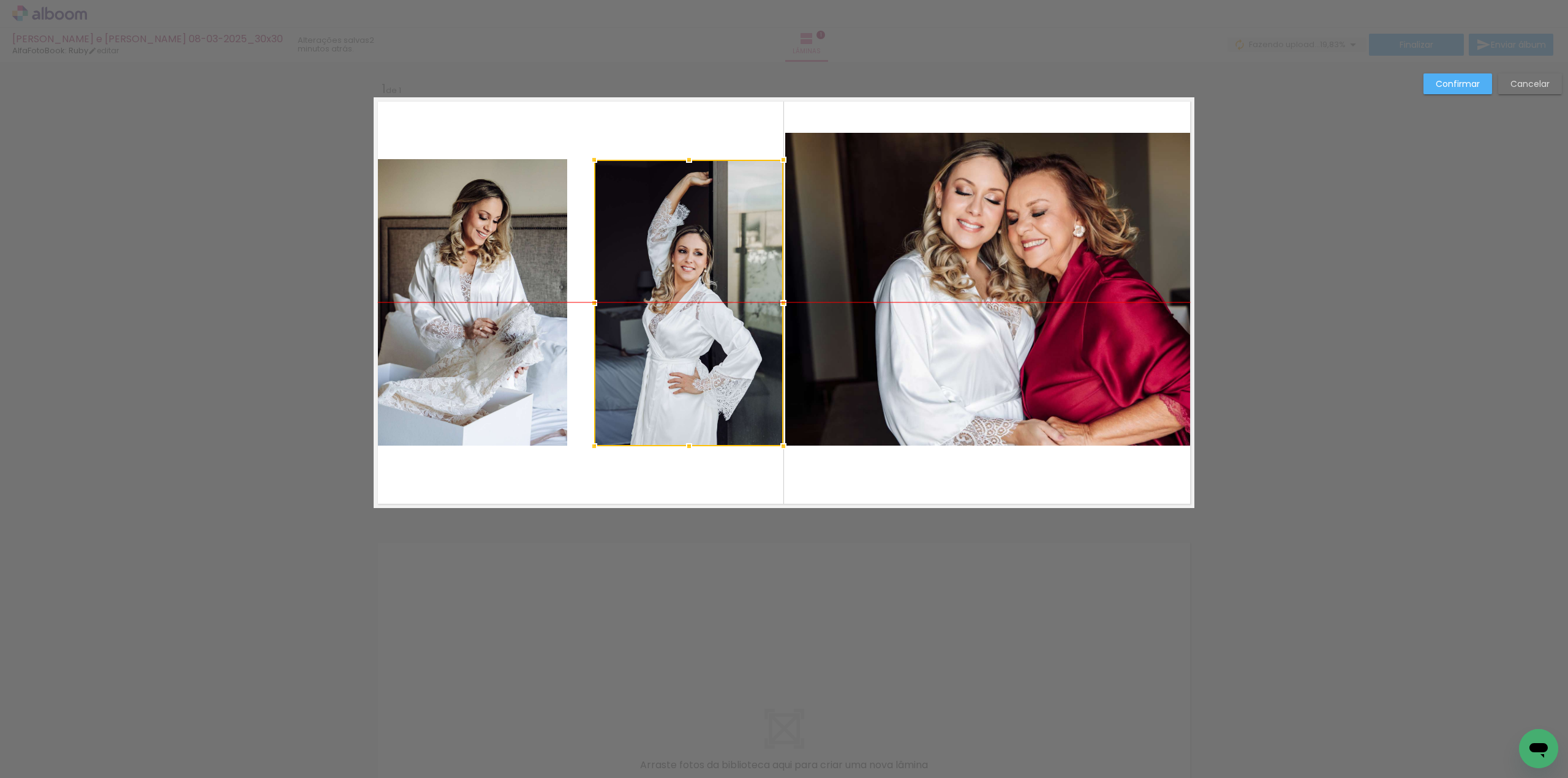
drag, startPoint x: 693, startPoint y: 278, endPoint x: 717, endPoint y: 279, distance: 24.0
click at [717, 279] on div at bounding box center [689, 302] width 190 height 286
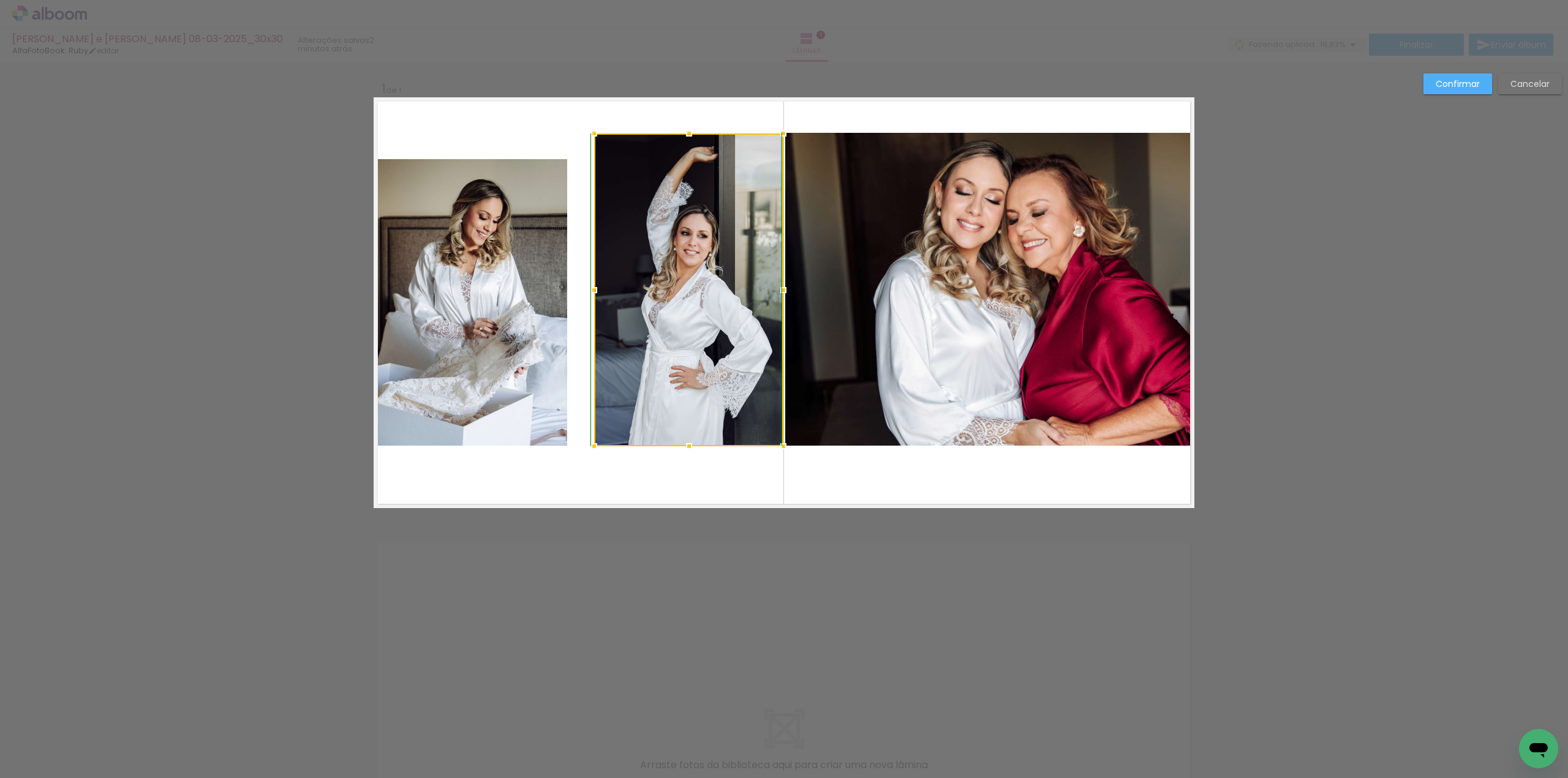
drag, startPoint x: 586, startPoint y: 160, endPoint x: 586, endPoint y: 136, distance: 24.0
click at [586, 136] on div at bounding box center [594, 133] width 24 height 24
click at [549, 214] on quentale-photo at bounding box center [470, 302] width 193 height 286
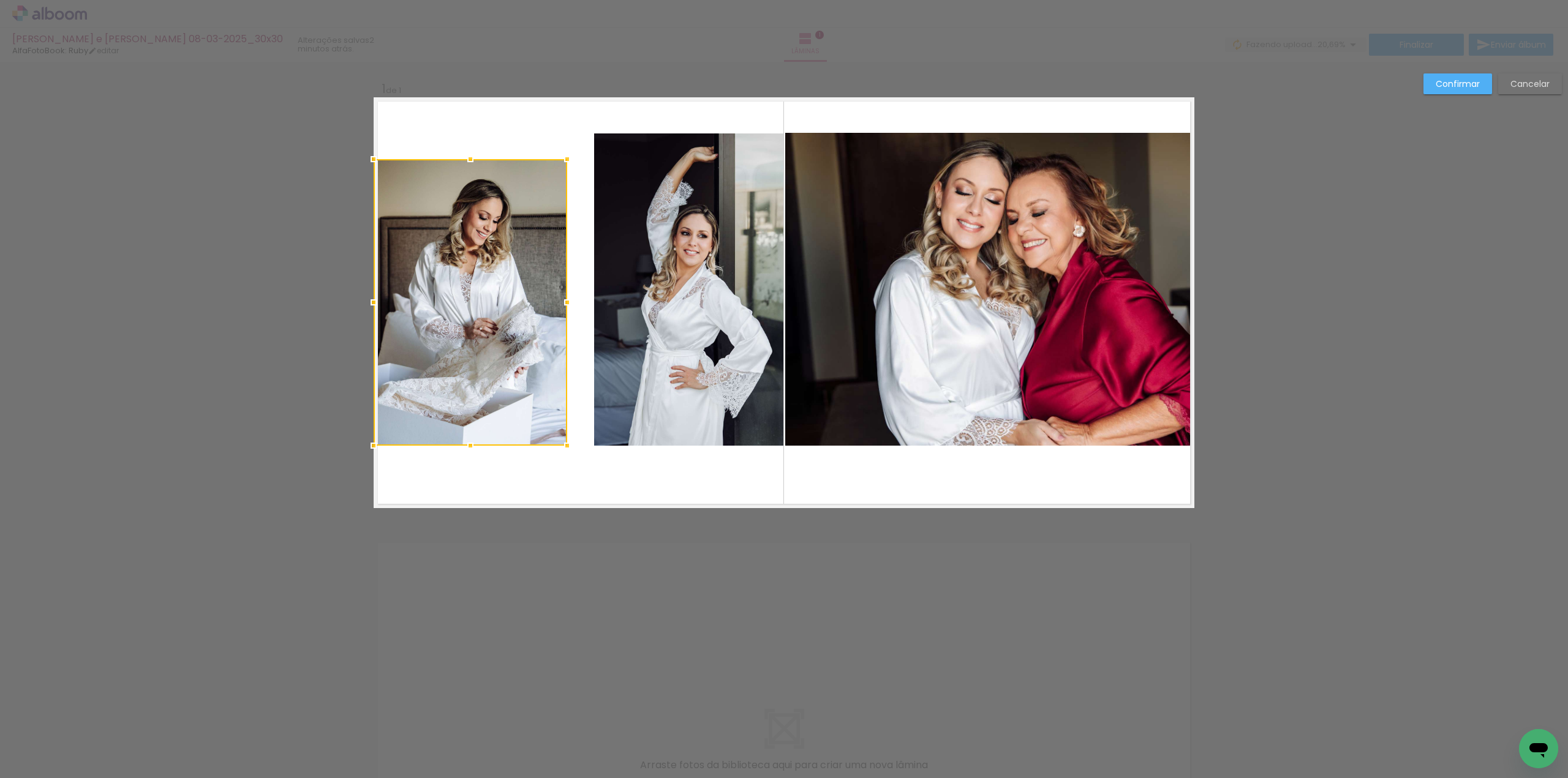
click at [549, 214] on div at bounding box center [470, 302] width 193 height 286
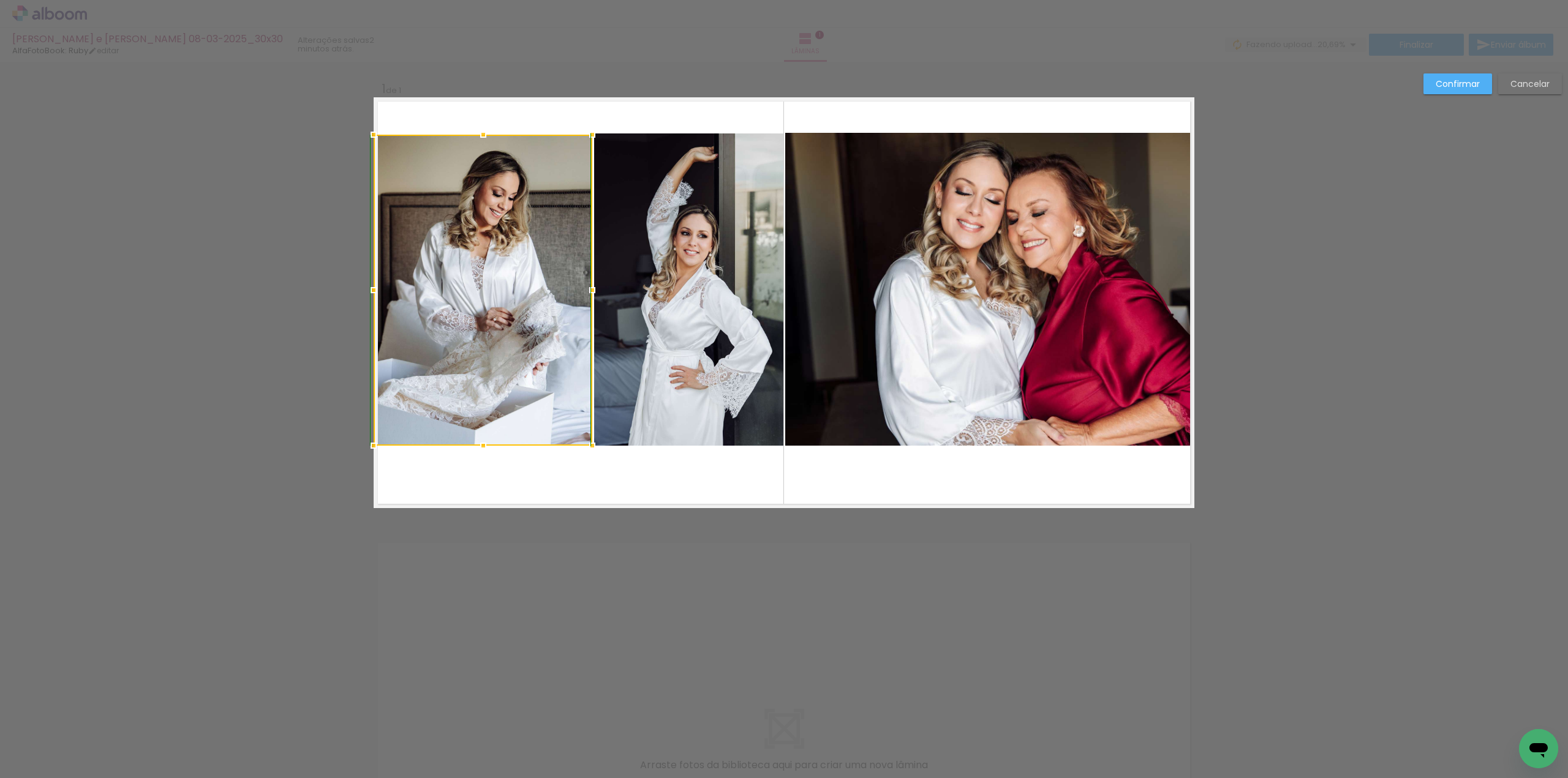
drag, startPoint x: 561, startPoint y: 160, endPoint x: 586, endPoint y: 135, distance: 35.4
click at [586, 135] on div at bounding box center [592, 135] width 24 height 24
click at [478, 447] on div at bounding box center [483, 449] width 24 height 24
click at [489, 392] on div at bounding box center [482, 290] width 219 height 314
click at [0, 0] on slot "Confirmar" at bounding box center [0, 0] width 0 height 0
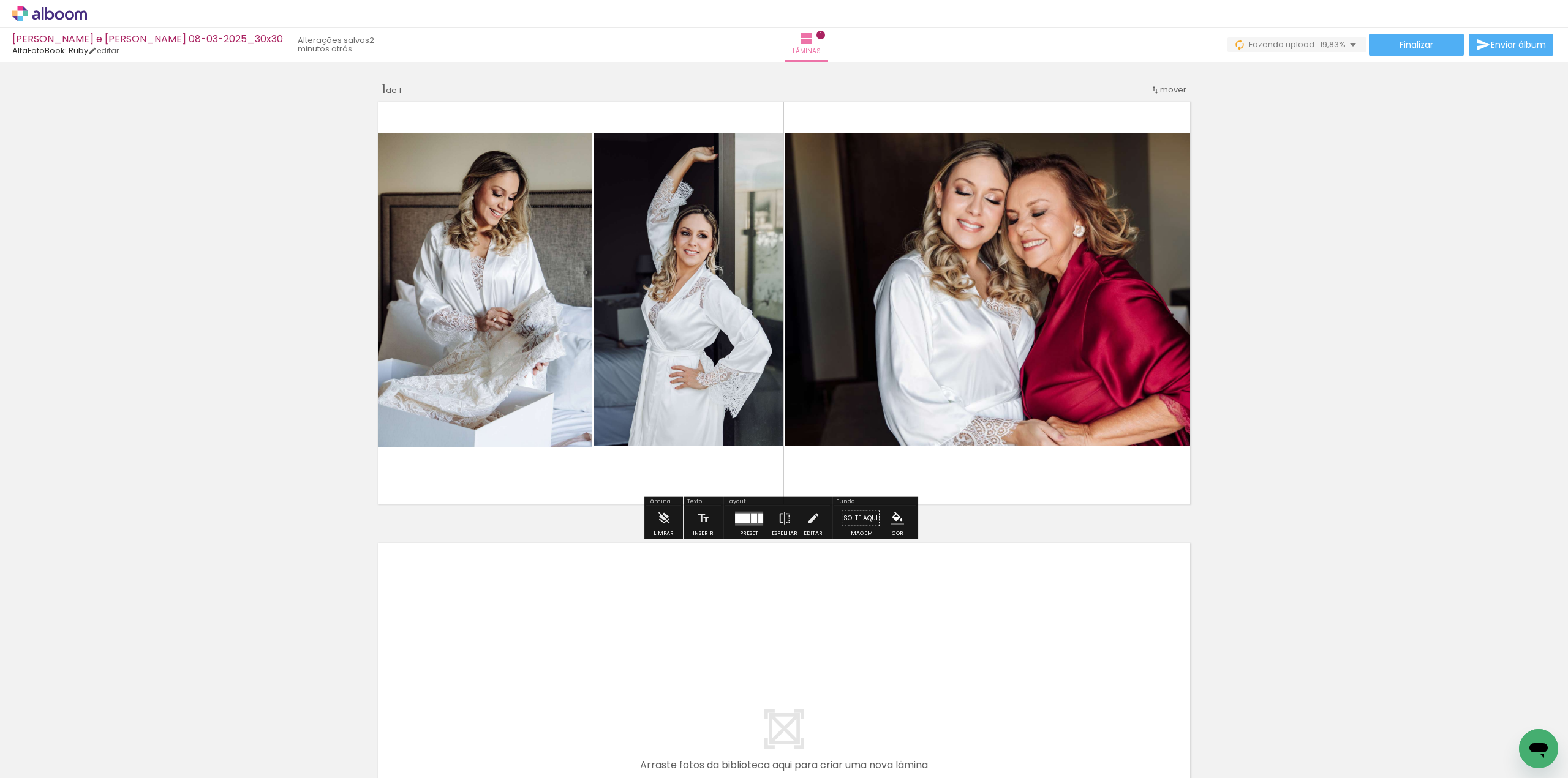
click at [695, 271] on quentale-photo at bounding box center [689, 289] width 190 height 313
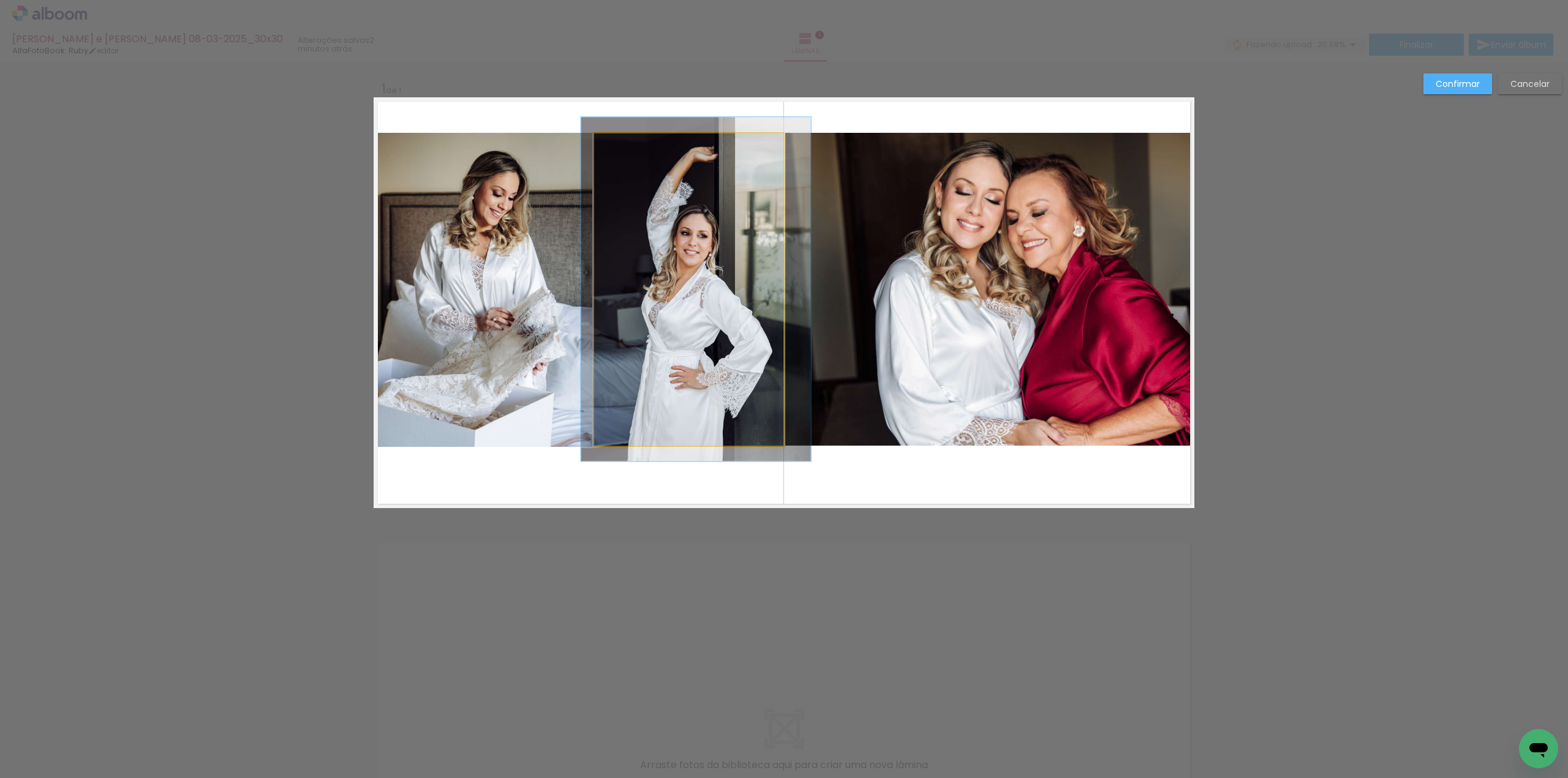
click at [695, 270] on quentale-photo at bounding box center [689, 289] width 190 height 313
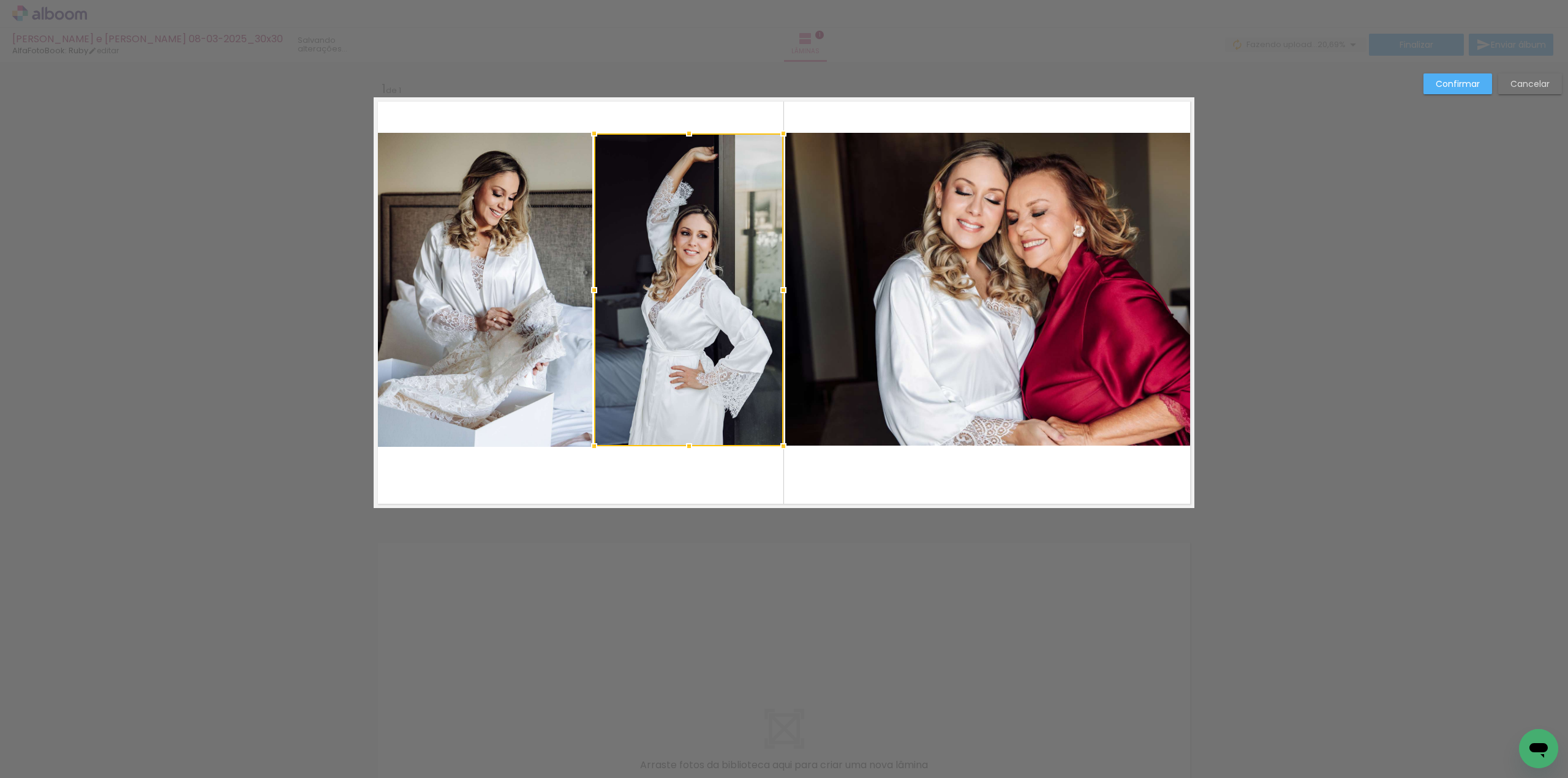
click at [695, 270] on div at bounding box center [689, 289] width 190 height 313
click at [694, 269] on div at bounding box center [688, 289] width 190 height 313
click at [0, 0] on slot "Confirmar" at bounding box center [0, 0] width 0 height 0
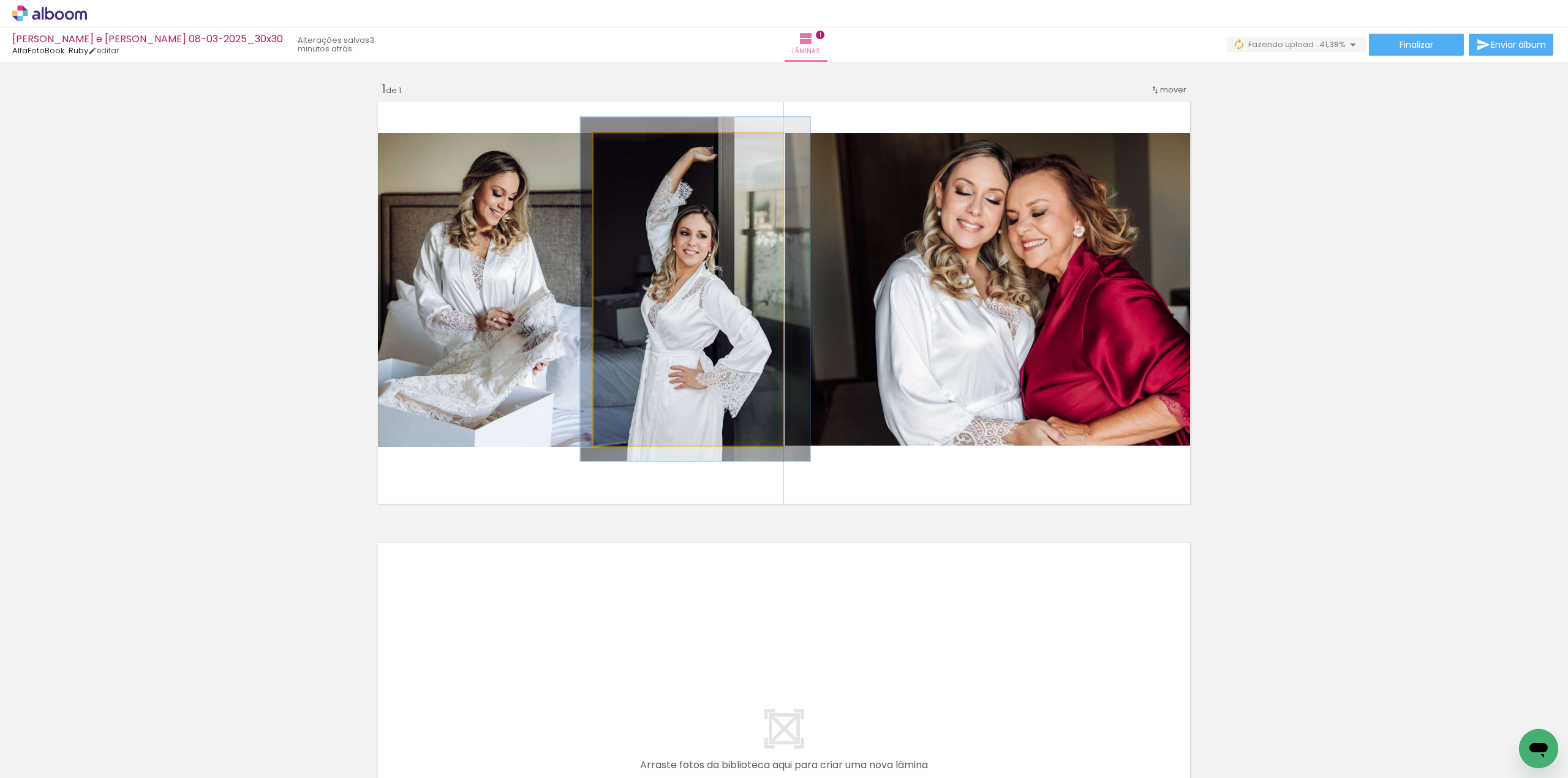
click at [716, 175] on quentale-photo at bounding box center [688, 289] width 190 height 313
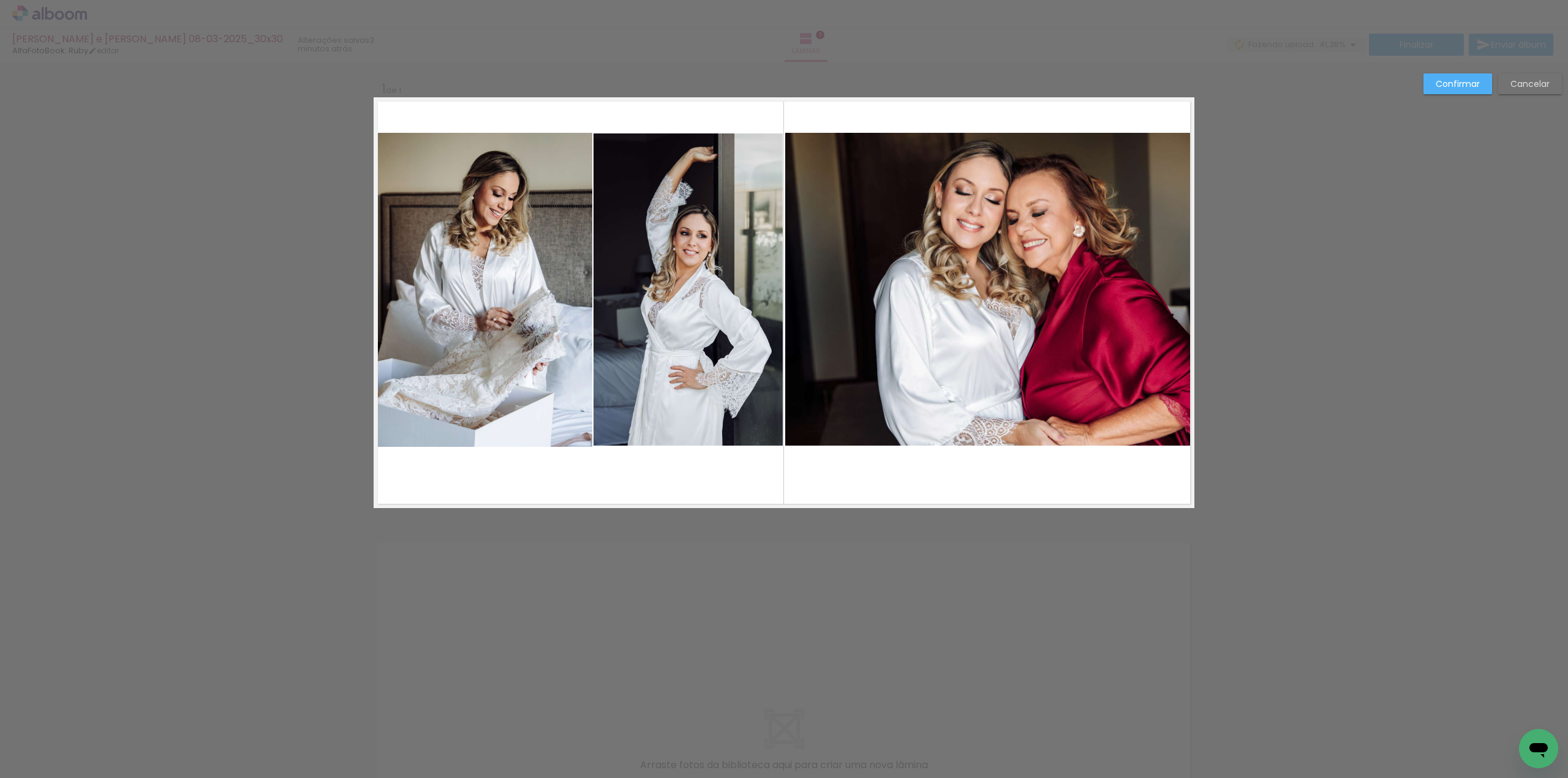
click at [690, 147] on quentale-photo at bounding box center [688, 289] width 190 height 313
click at [690, 147] on div at bounding box center [688, 289] width 190 height 313
click at [686, 133] on div at bounding box center [688, 131] width 24 height 24
click at [0, 0] on slot "Confirmar" at bounding box center [0, 0] width 0 height 0
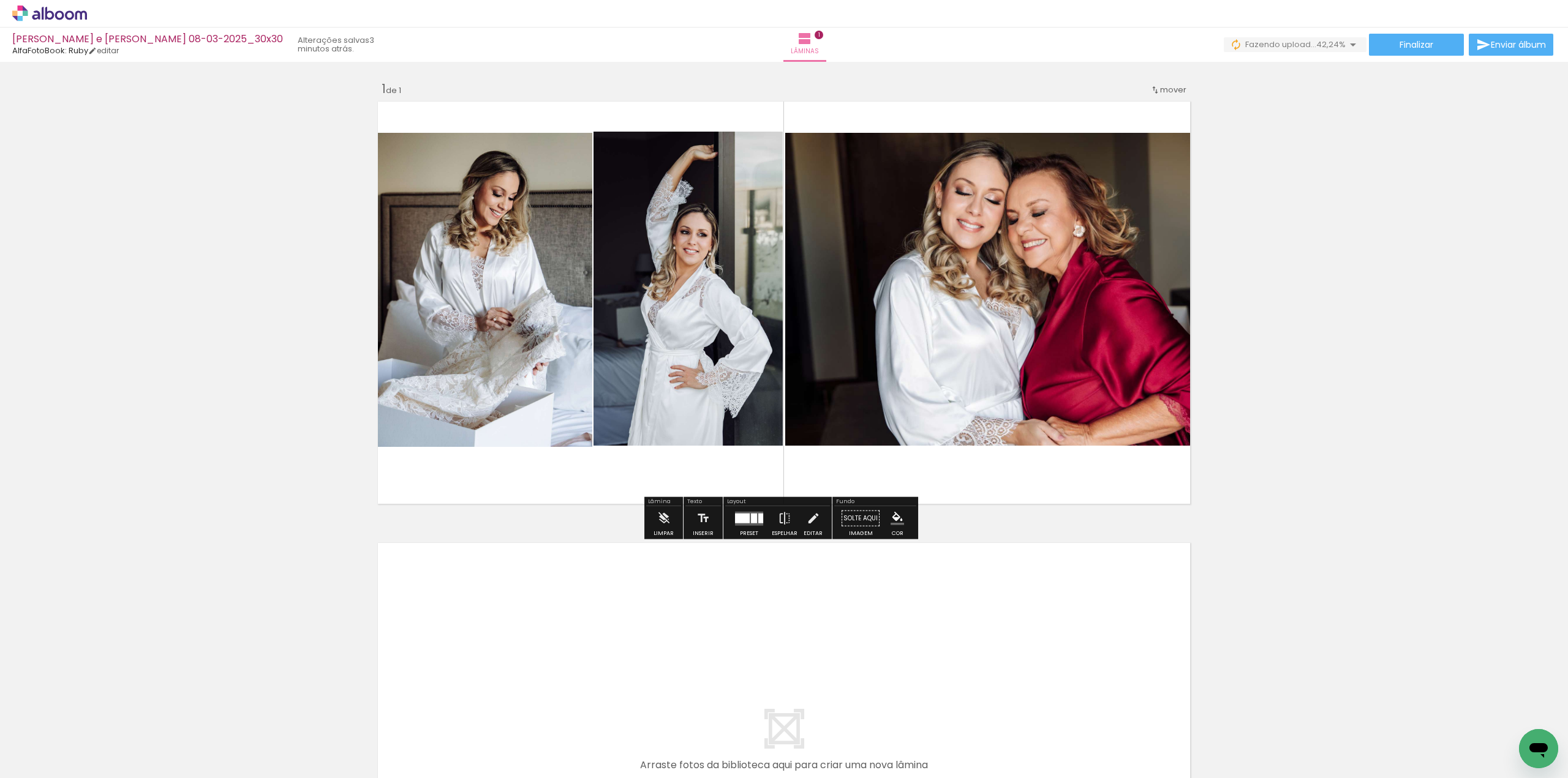
click at [1417, 149] on div "Inserir lâmina 1 de 1" at bounding box center [784, 508] width 1568 height 884
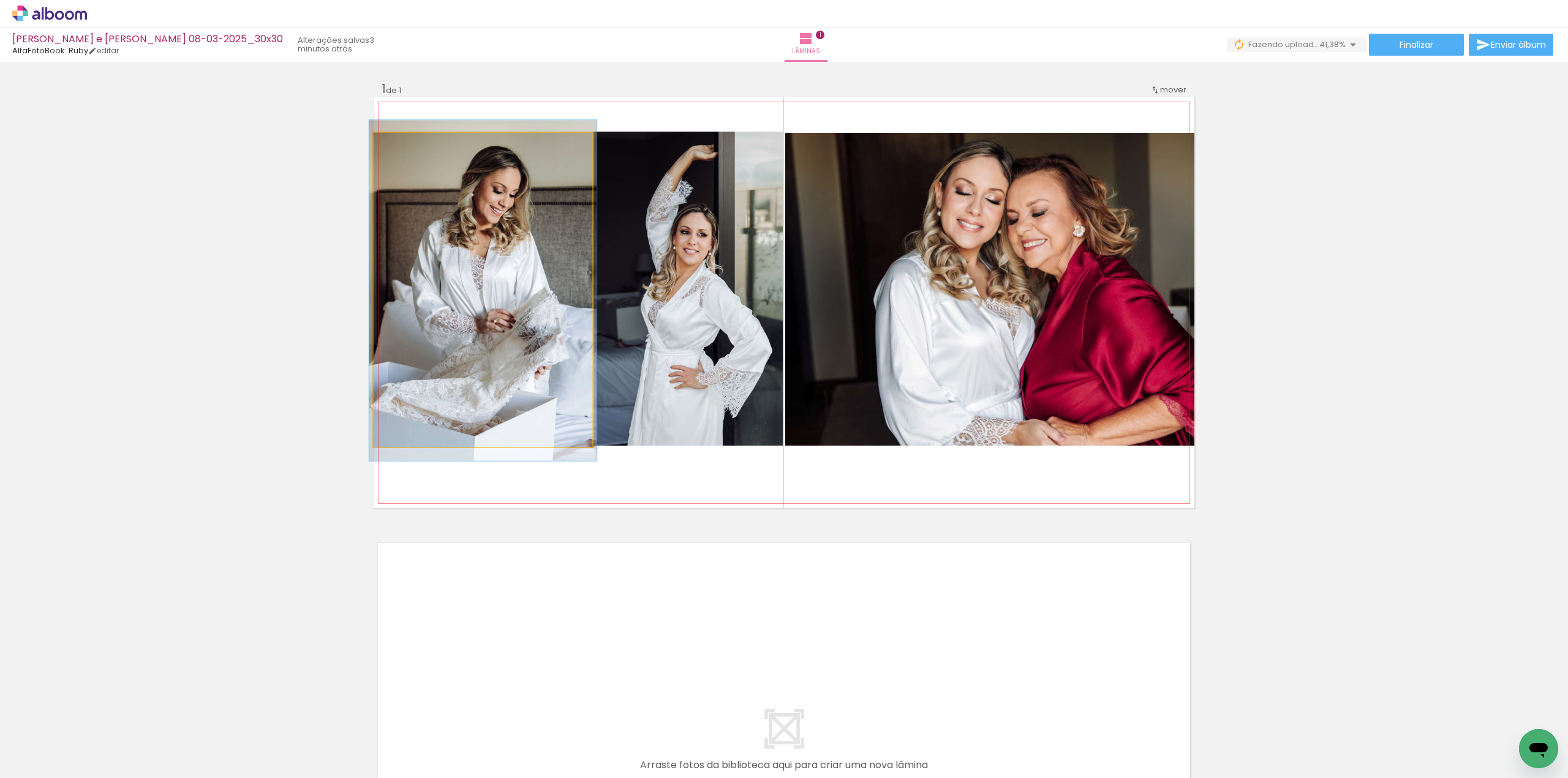
type paper-slider "104"
click at [406, 149] on div at bounding box center [403, 145] width 20 height 20
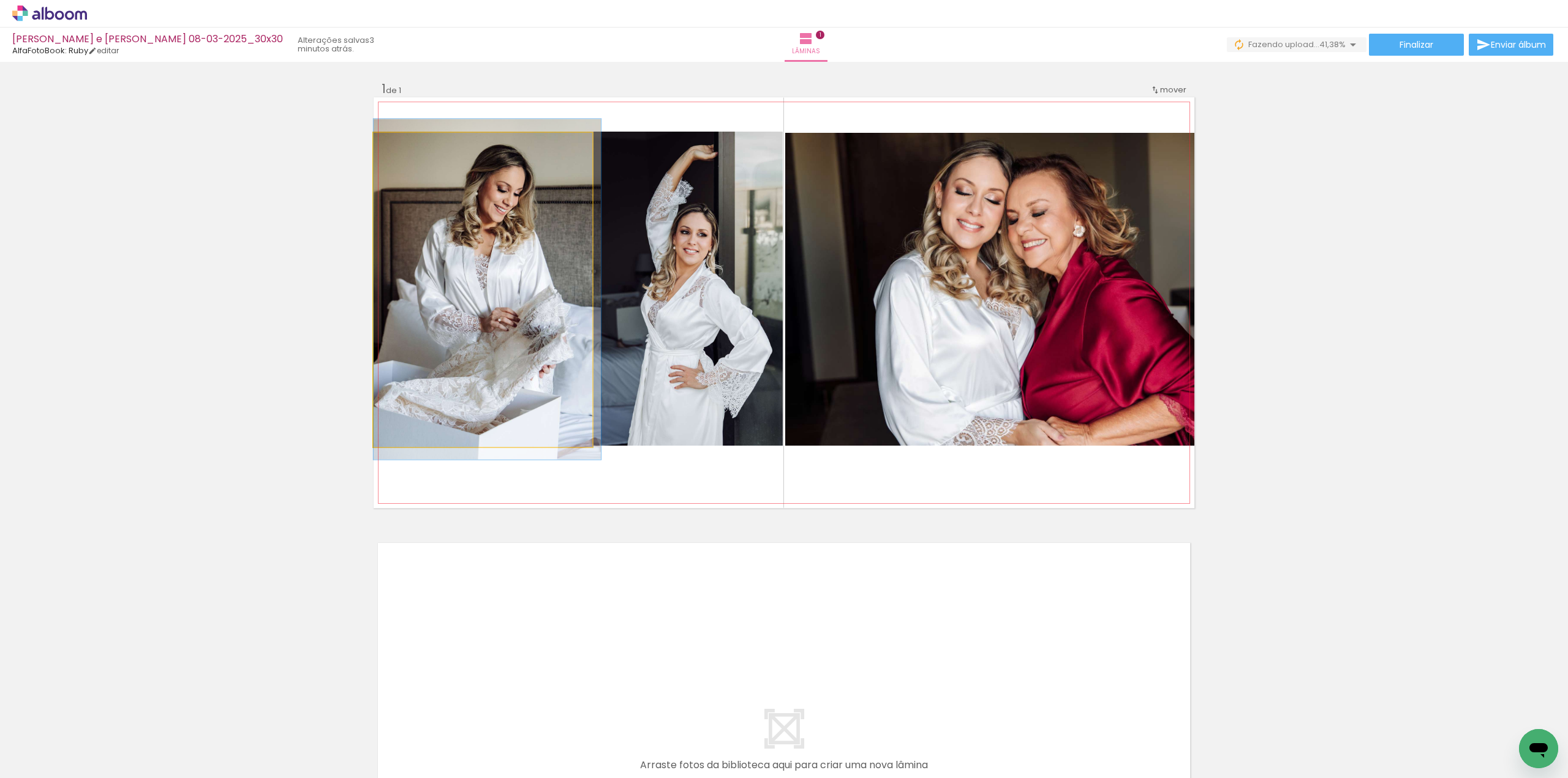
drag, startPoint x: 467, startPoint y: 268, endPoint x: 484, endPoint y: 267, distance: 17.0
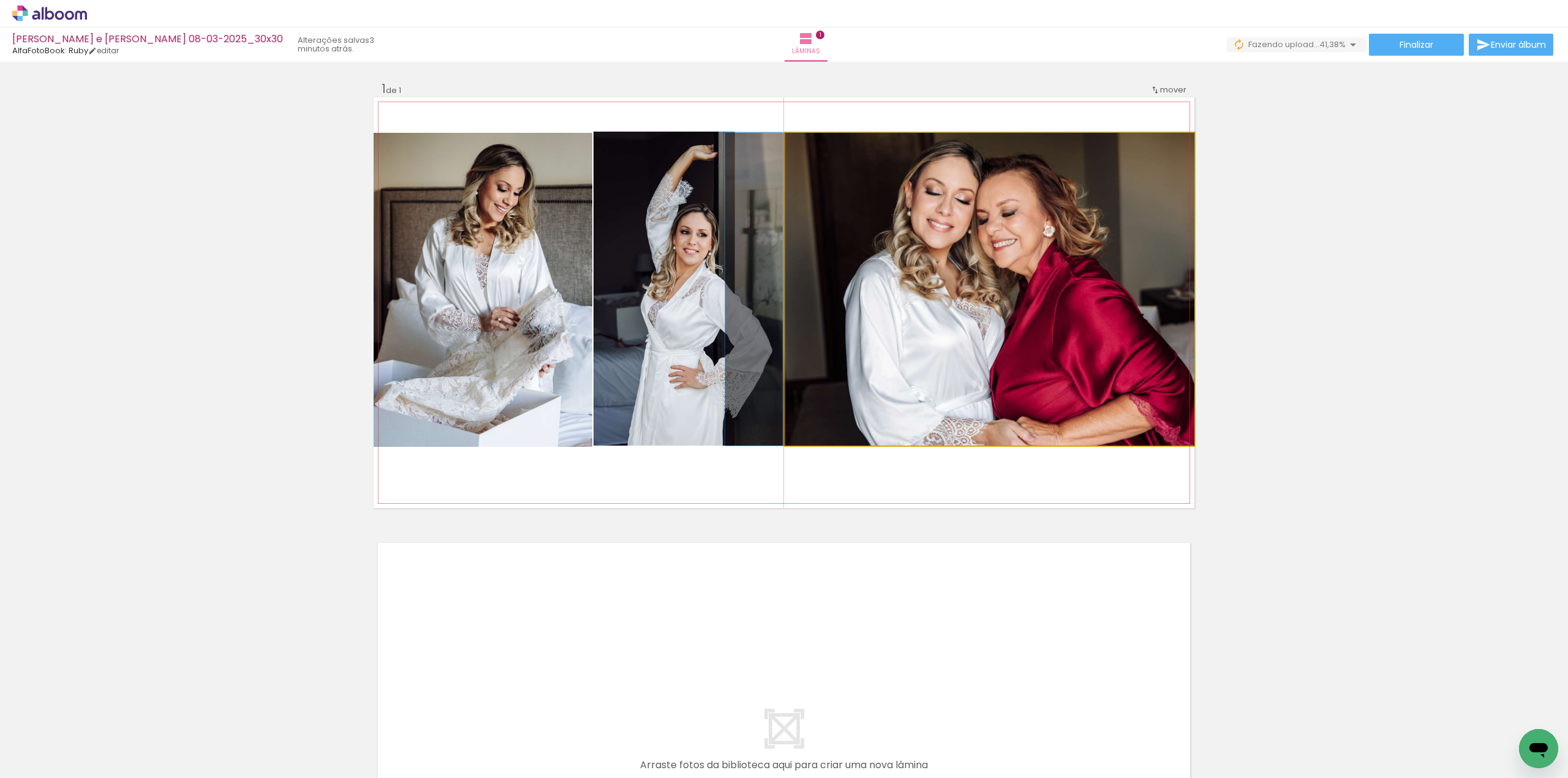
drag, startPoint x: 1018, startPoint y: 266, endPoint x: 977, endPoint y: 267, distance: 41.0
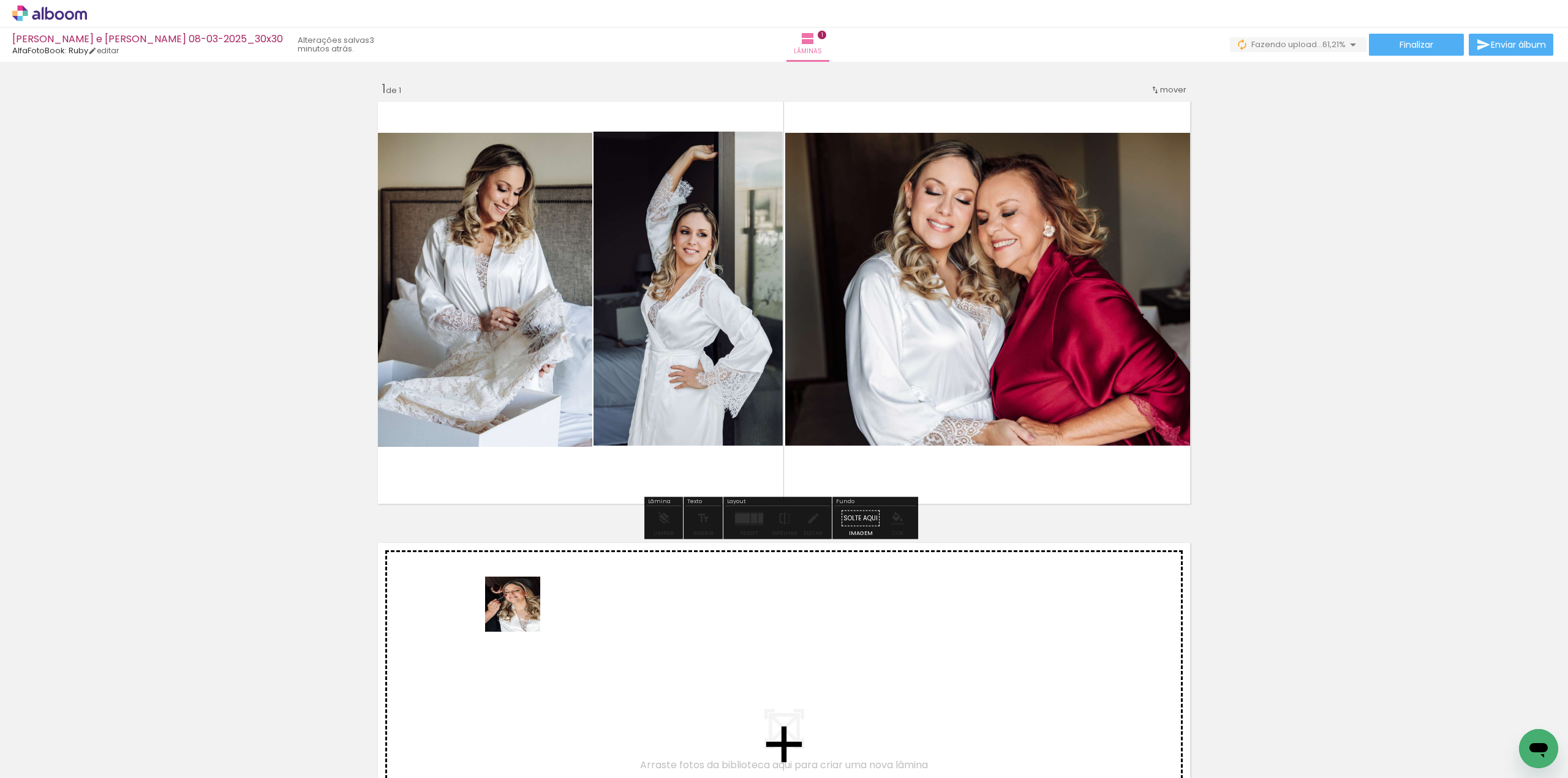
drag, startPoint x: 496, startPoint y: 667, endPoint x: 528, endPoint y: 611, distance: 64.5
click at [528, 611] on quentale-workspace at bounding box center [784, 389] width 1568 height 778
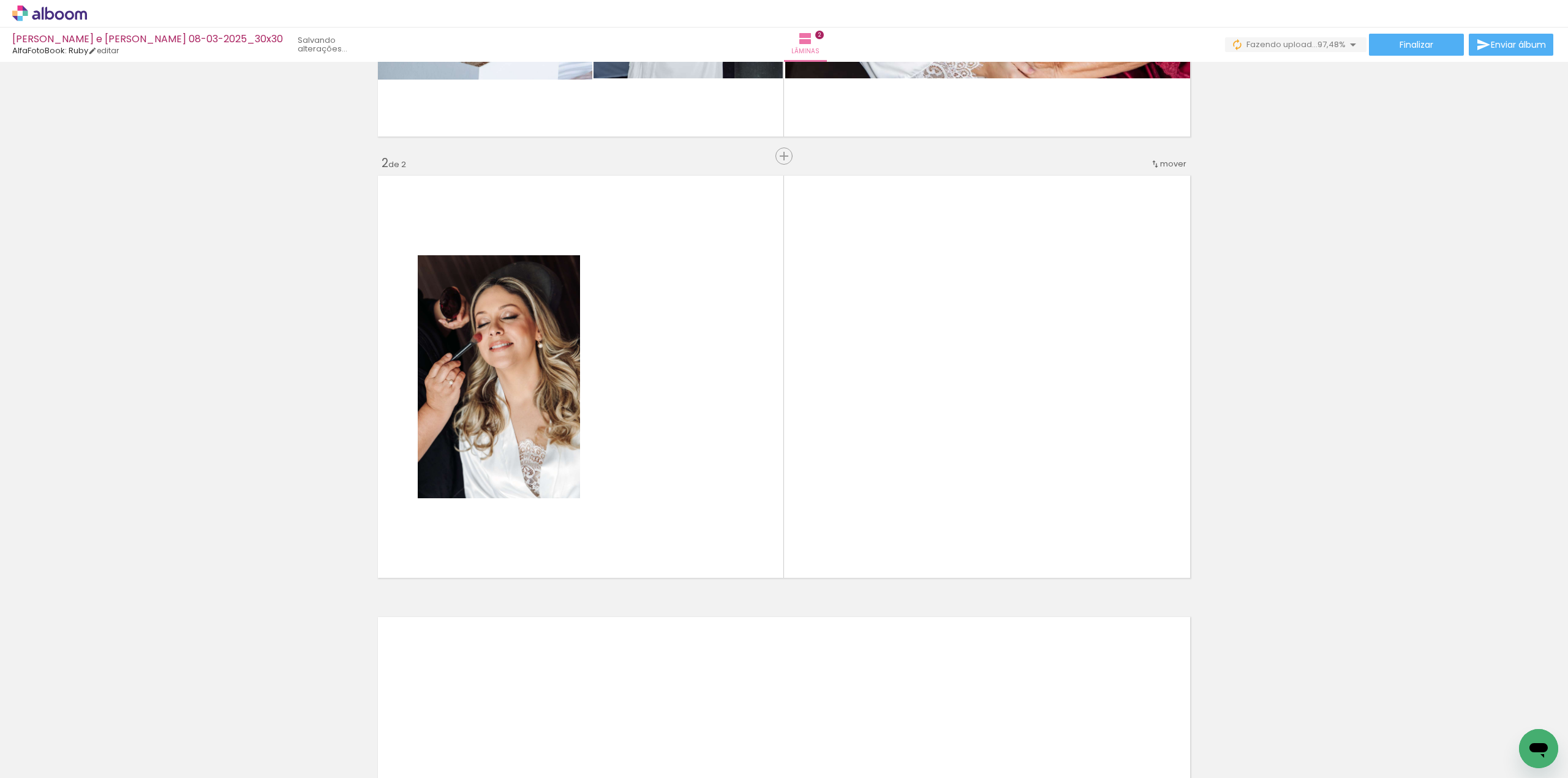
scroll to position [0, 6698]
drag, startPoint x: 1456, startPoint y: 734, endPoint x: 936, endPoint y: 463, distance: 586.4
click at [936, 463] on quentale-workspace at bounding box center [784, 389] width 1568 height 778
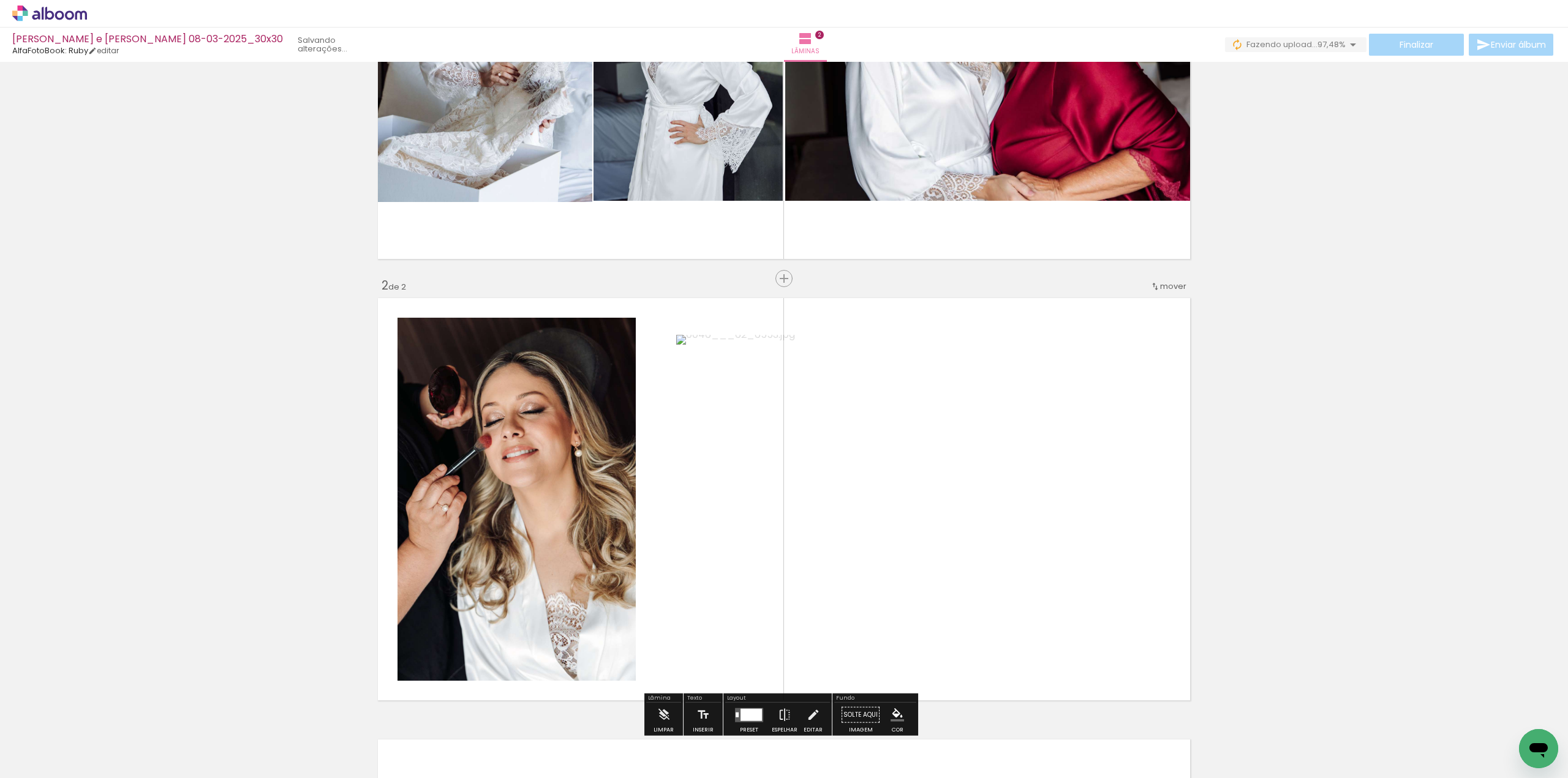
scroll to position [490, 0]
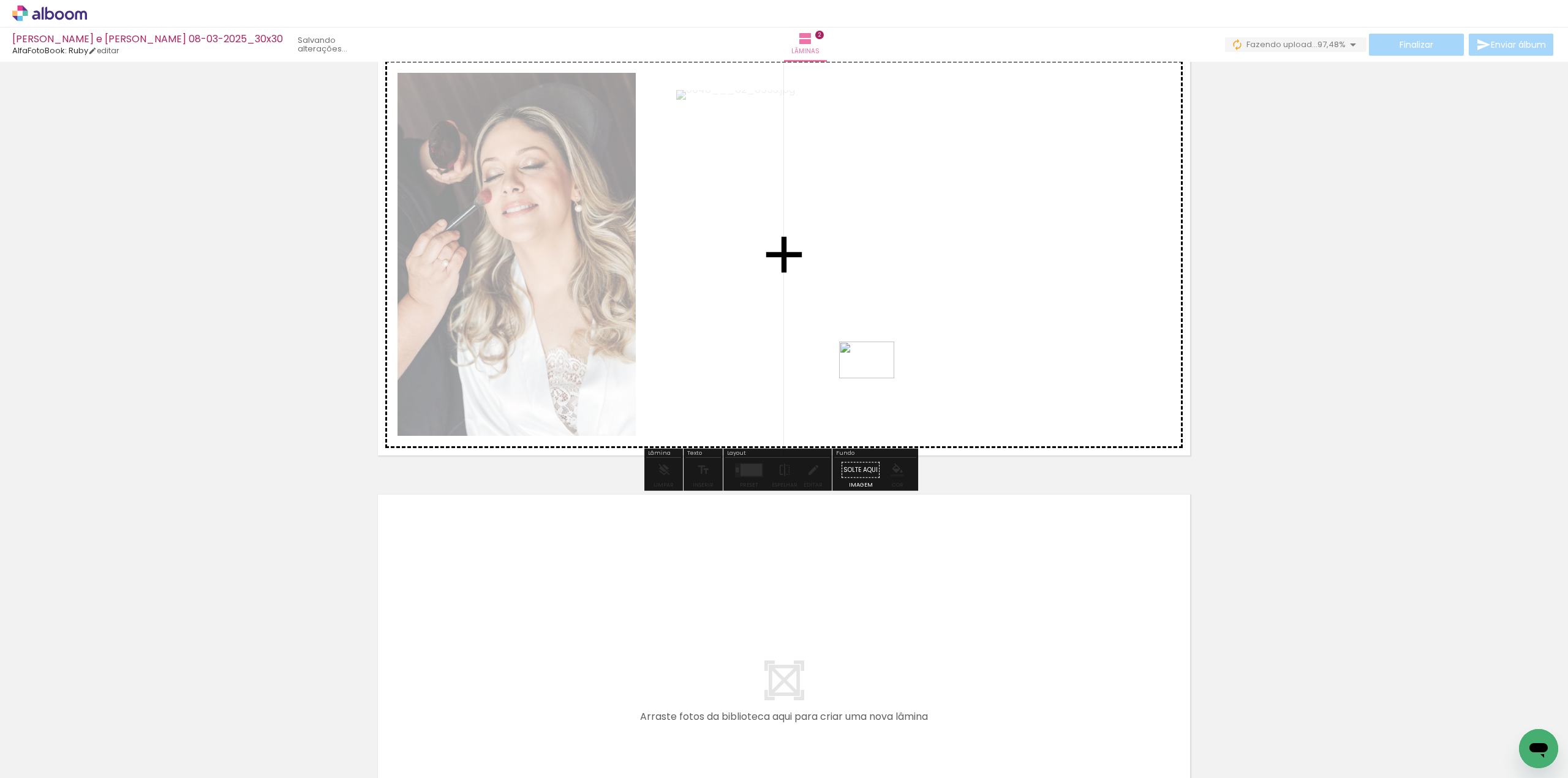
drag, startPoint x: 1508, startPoint y: 726, endPoint x: 875, endPoint y: 378, distance: 722.4
click at [875, 378] on quentale-workspace at bounding box center [784, 389] width 1568 height 778
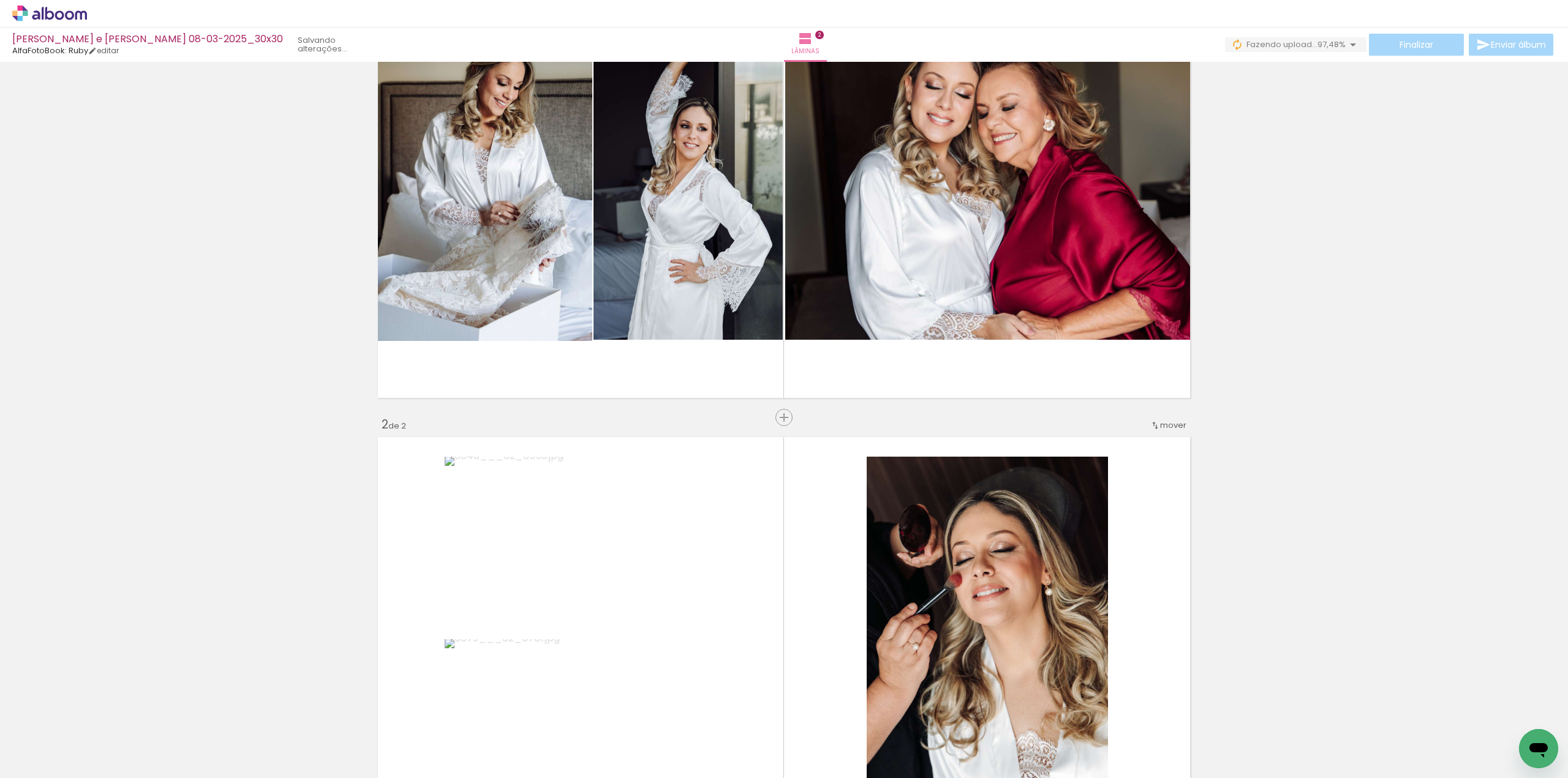
scroll to position [0, 0]
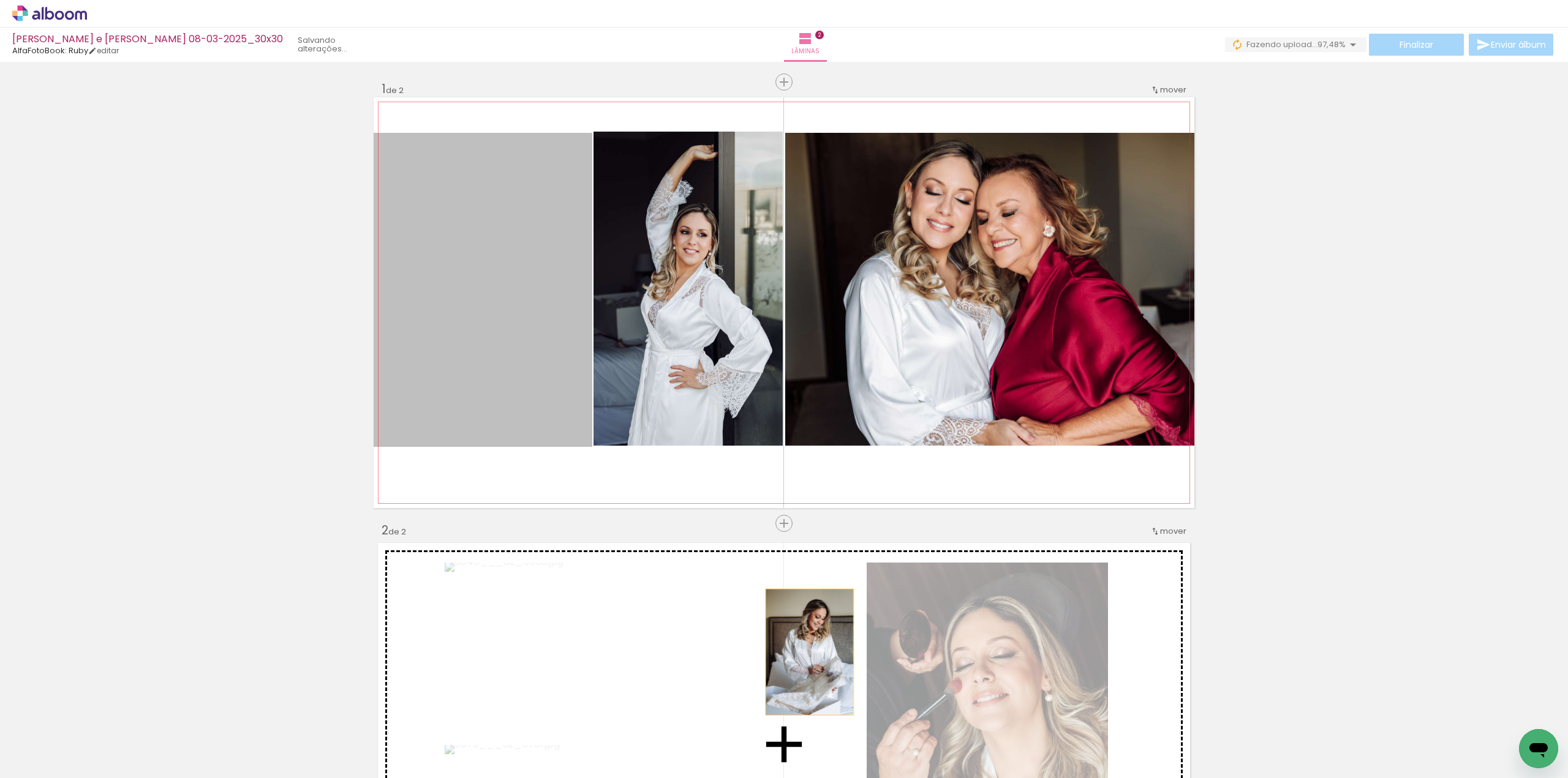
drag, startPoint x: 770, startPoint y: 623, endPoint x: 798, endPoint y: 630, distance: 28.9
click at [809, 652] on div "Inserir lâmina 1 de 2 Inserir lâmina 2 de 2" at bounding box center [784, 728] width 1568 height 1325
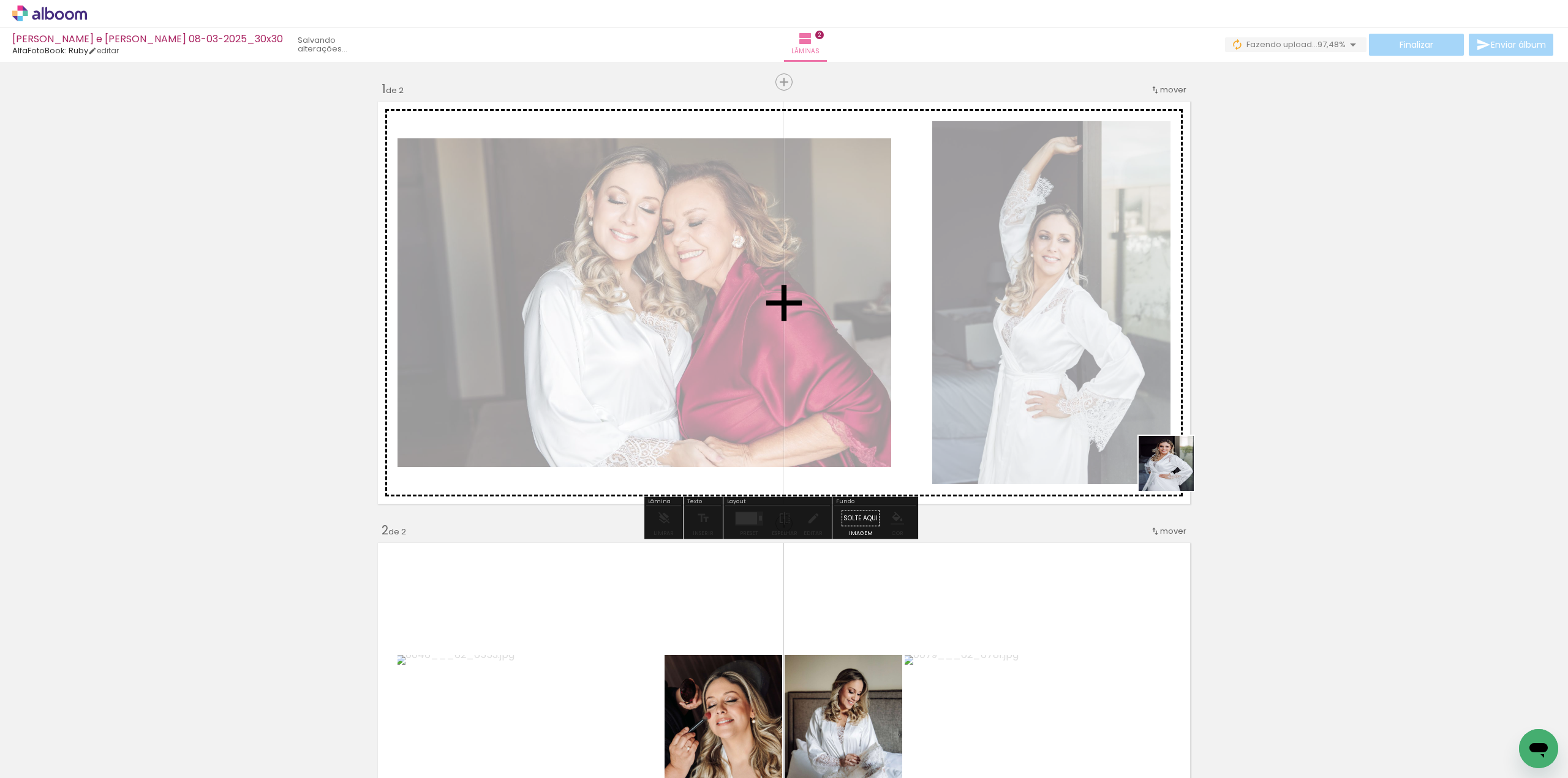
drag, startPoint x: 1270, startPoint y: 572, endPoint x: 1062, endPoint y: 403, distance: 268.0
click at [1062, 403] on quentale-workspace at bounding box center [784, 389] width 1568 height 778
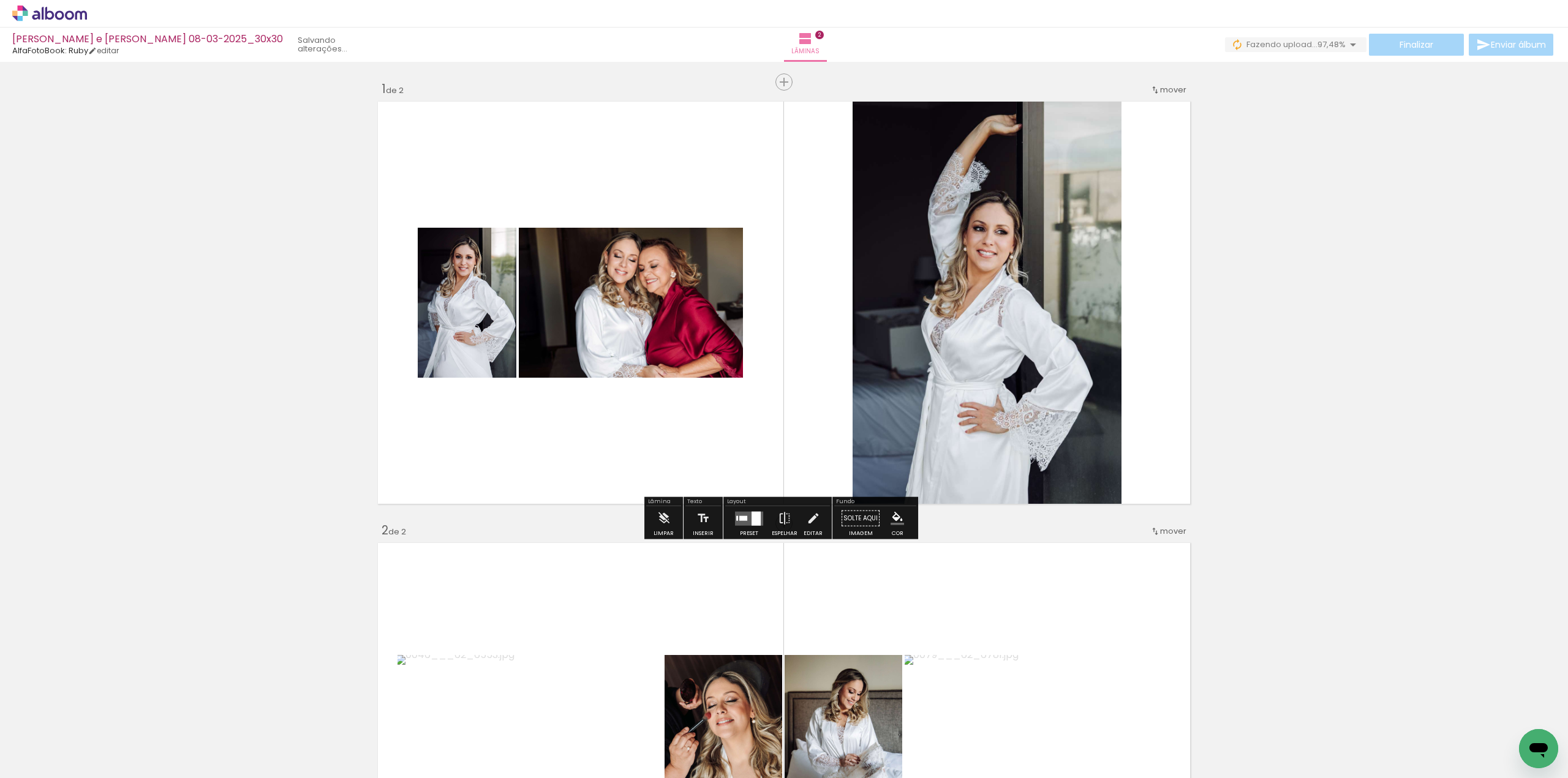
click at [739, 523] on quentale-layouter at bounding box center [749, 518] width 28 height 14
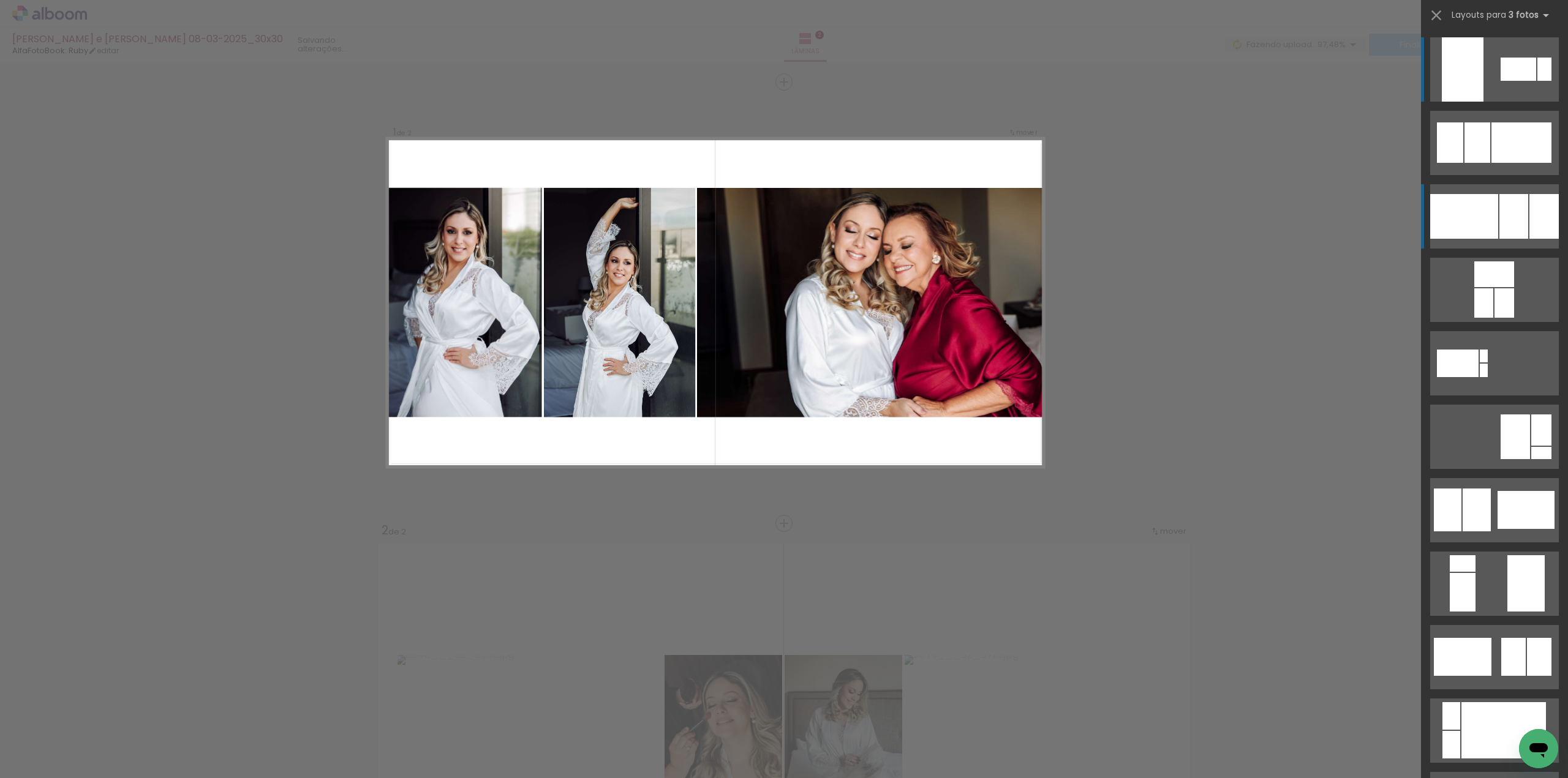
click at [1480, 223] on div at bounding box center [1464, 217] width 68 height 45
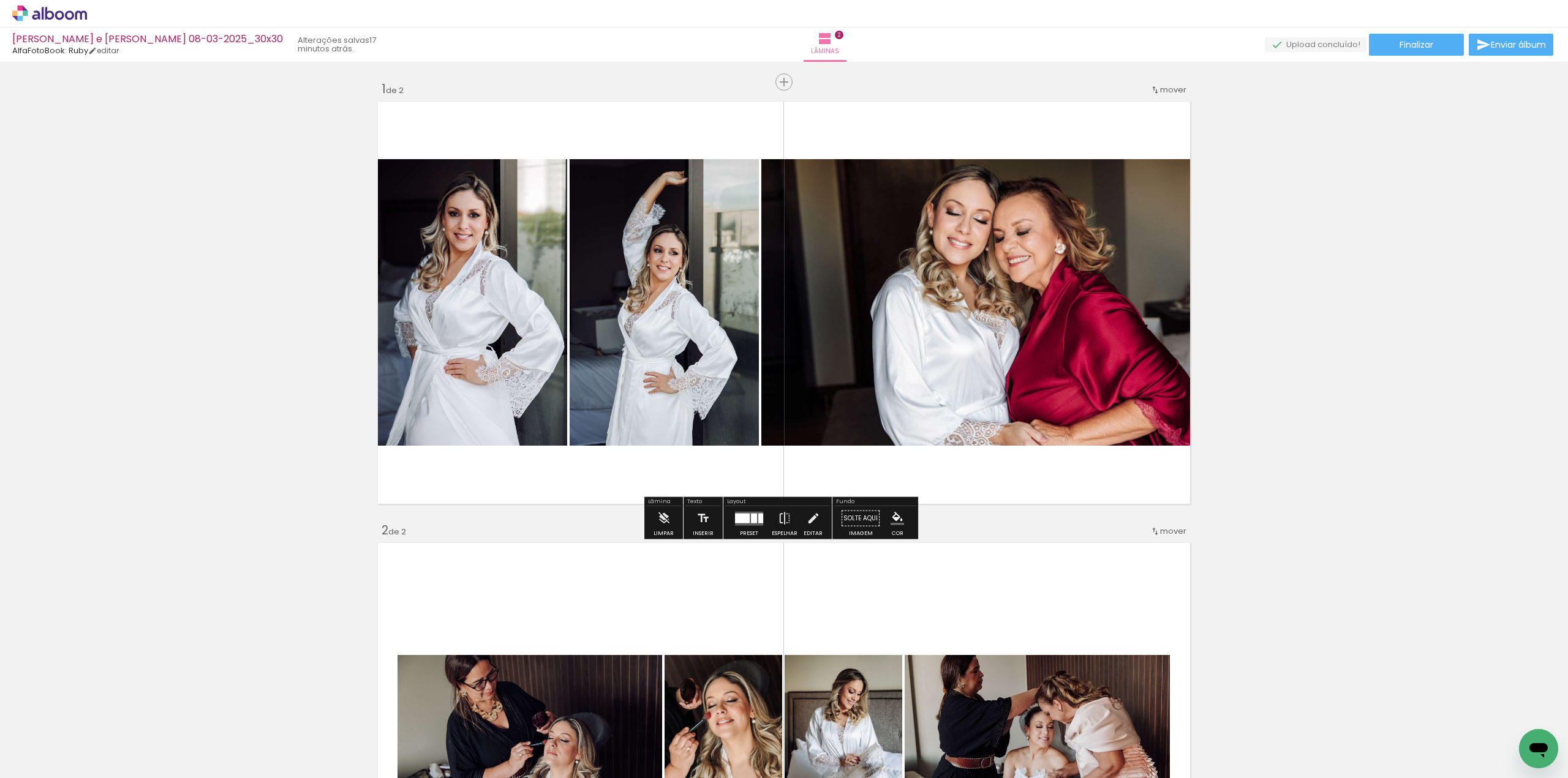
click at [822, 286] on quentale-photo at bounding box center [977, 302] width 433 height 286
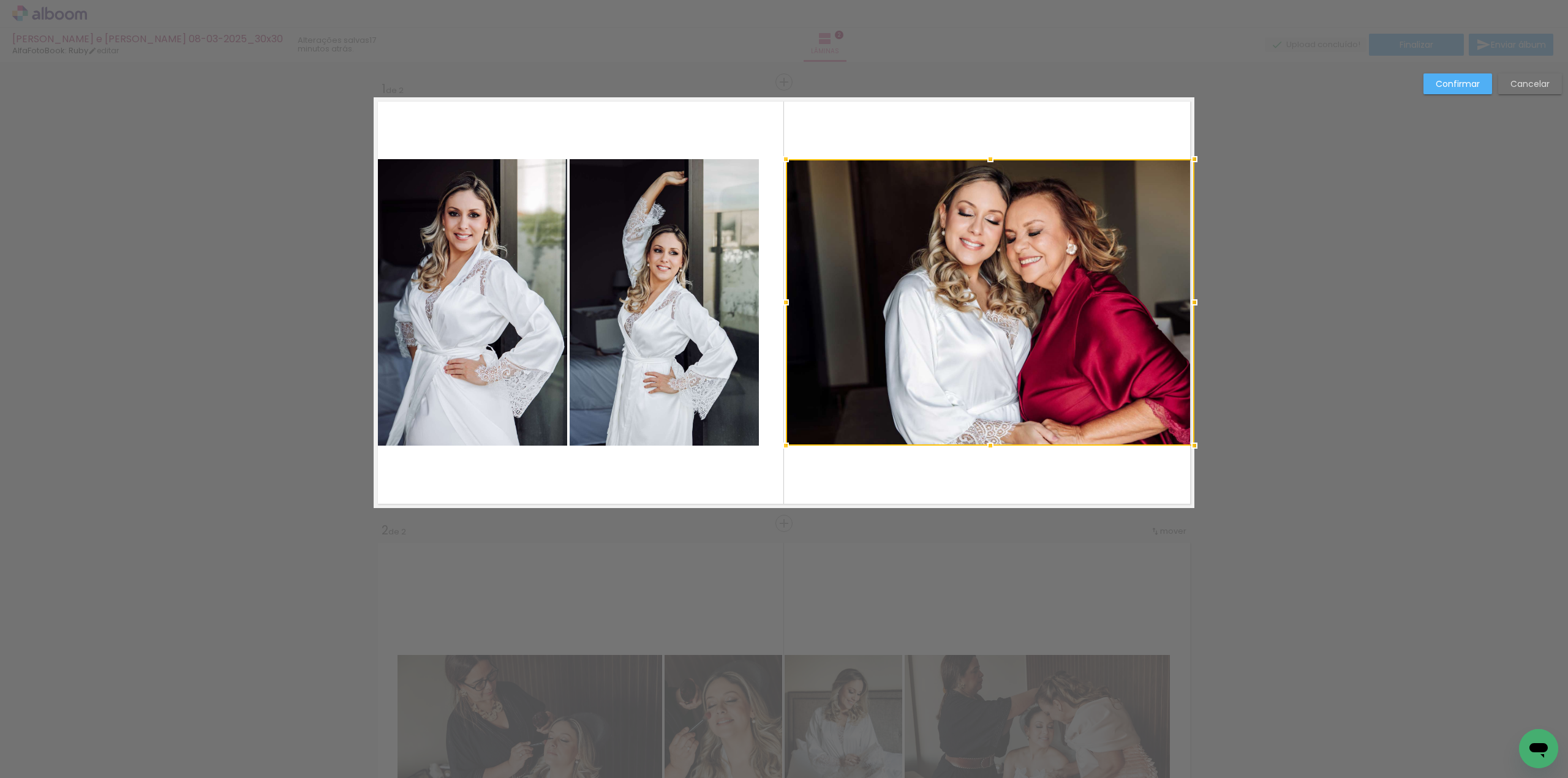
drag, startPoint x: 758, startPoint y: 302, endPoint x: 783, endPoint y: 310, distance: 26.2
click at [783, 310] on div at bounding box center [785, 302] width 24 height 24
click at [729, 199] on quentale-photo at bounding box center [664, 302] width 190 height 286
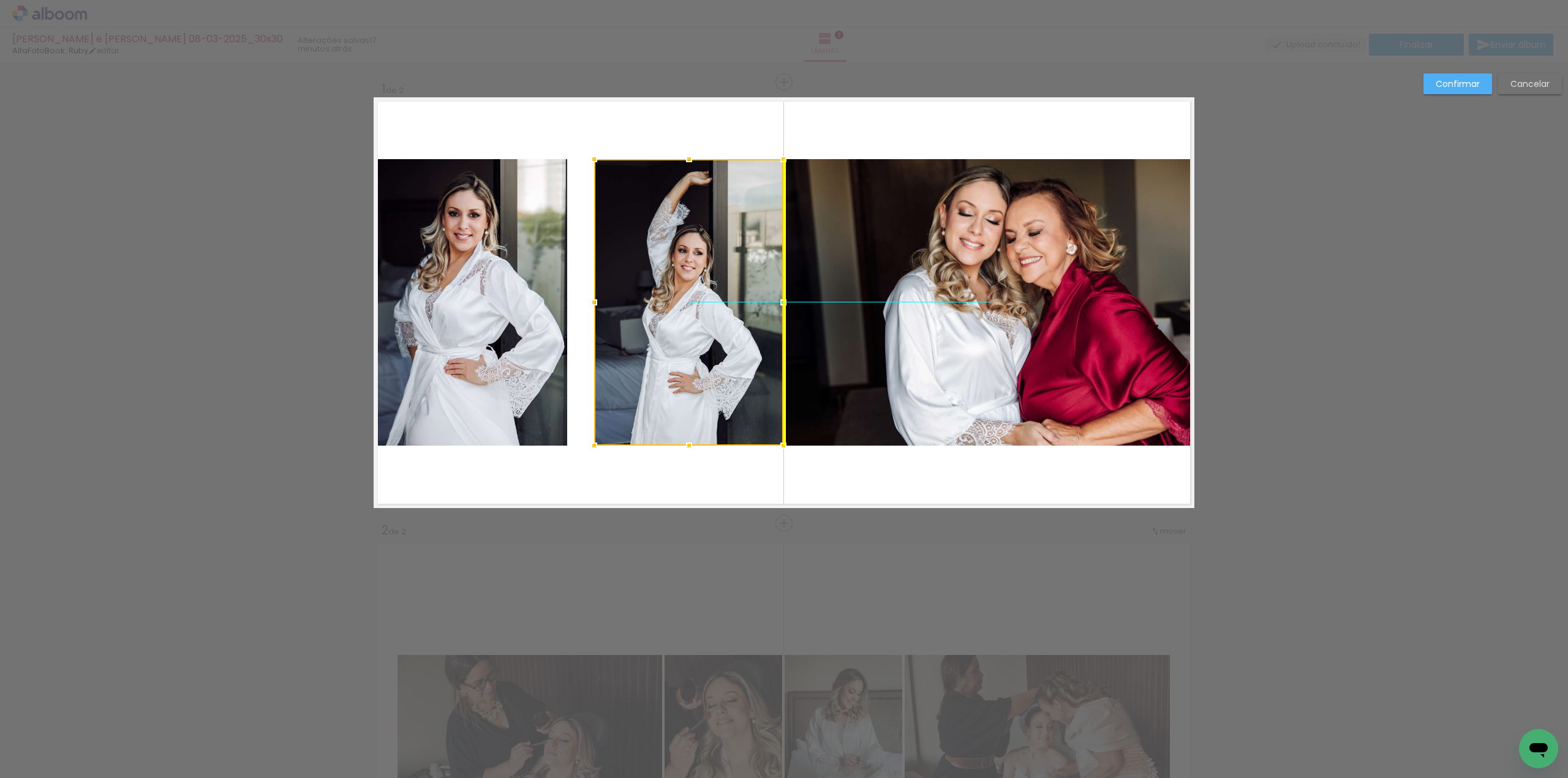
drag, startPoint x: 667, startPoint y: 275, endPoint x: 686, endPoint y: 278, distance: 19.2
click at [687, 279] on div at bounding box center [689, 302] width 190 height 286
click at [892, 210] on quentale-photo at bounding box center [989, 302] width 408 height 286
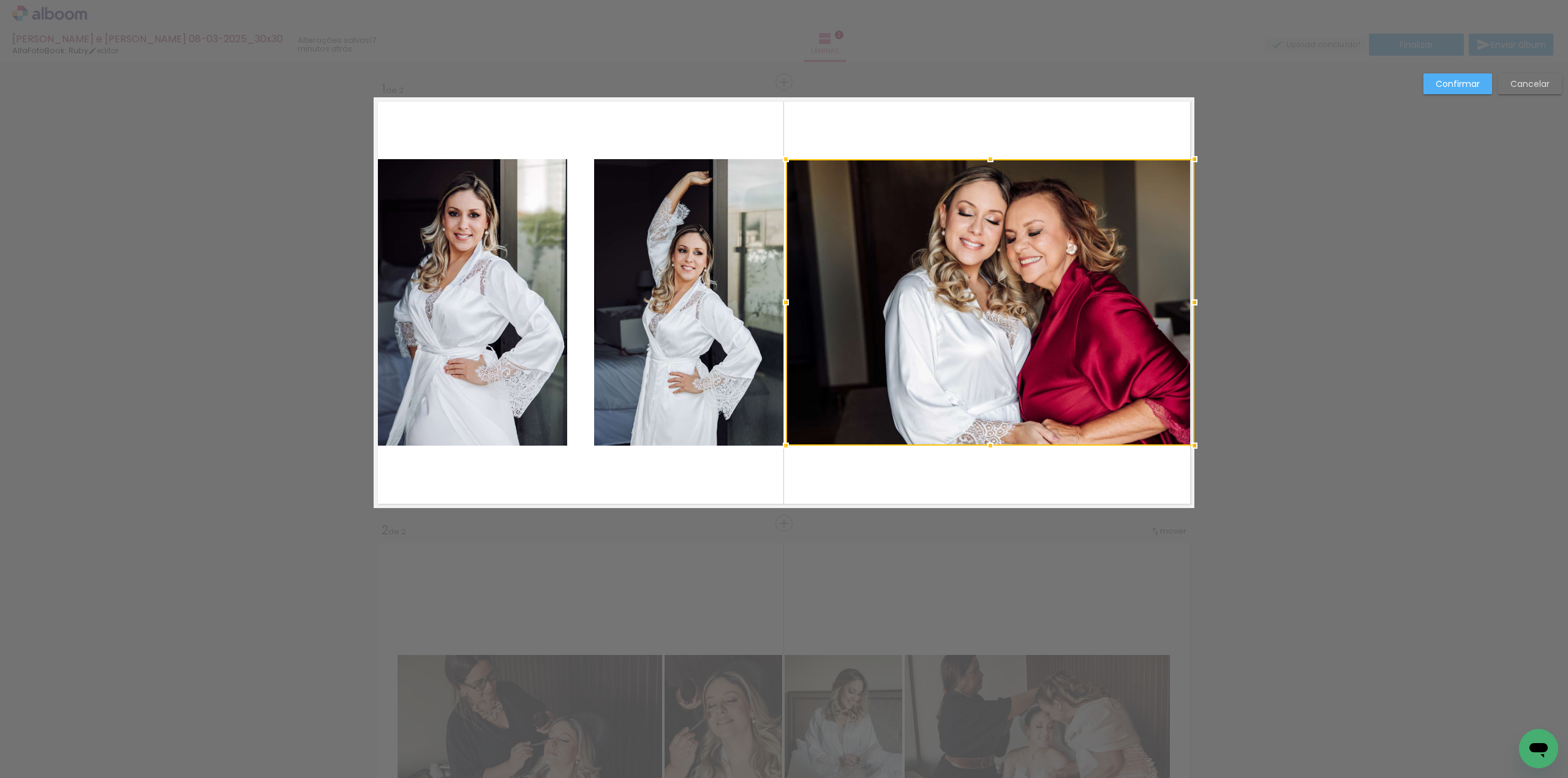
click at [892, 210] on div at bounding box center [989, 302] width 408 height 286
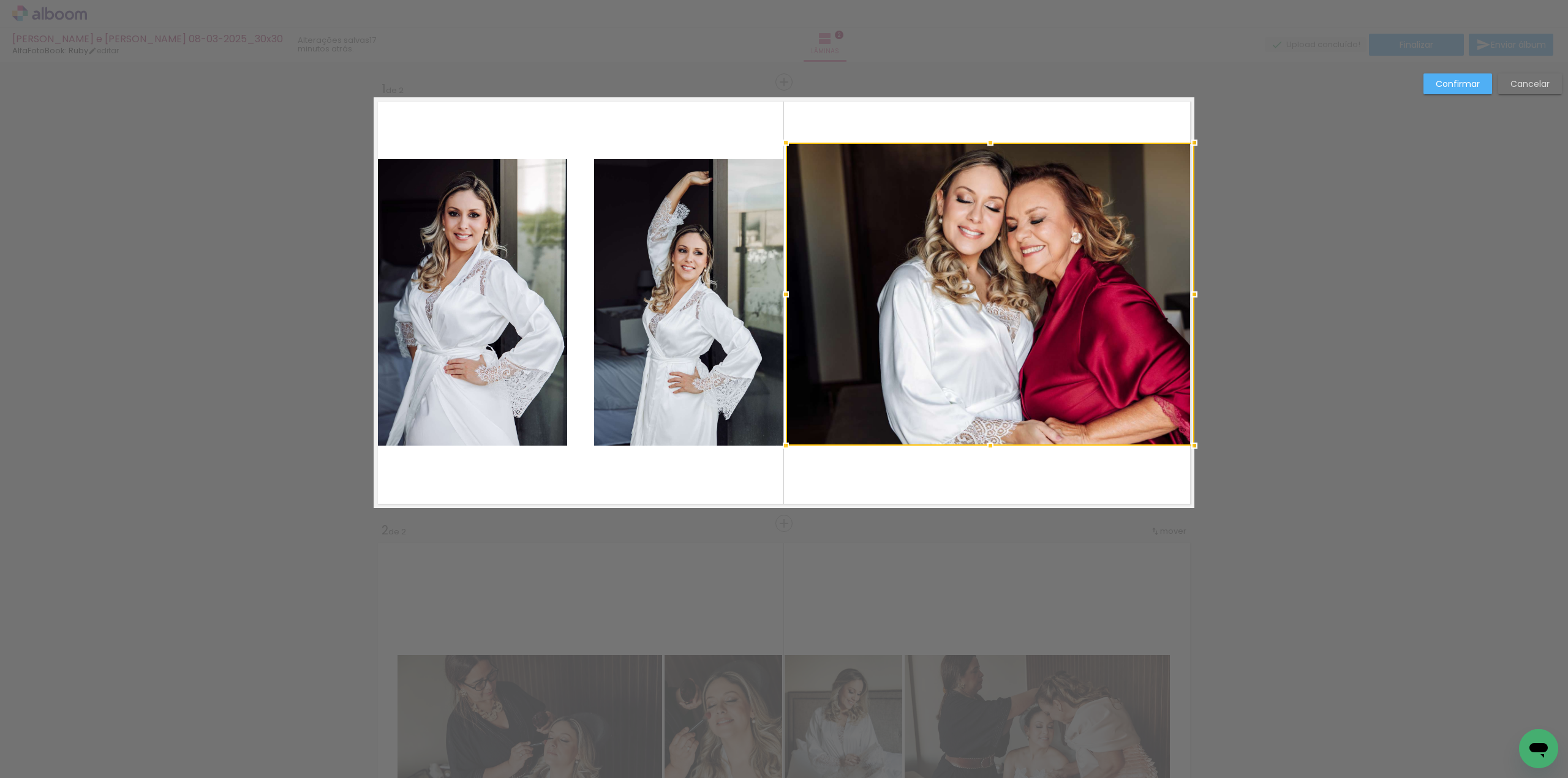
drag, startPoint x: 986, startPoint y: 163, endPoint x: 988, endPoint y: 143, distance: 20.1
click at [988, 143] on div at bounding box center [990, 143] width 24 height 24
click at [726, 226] on quentale-photo at bounding box center [689, 302] width 190 height 286
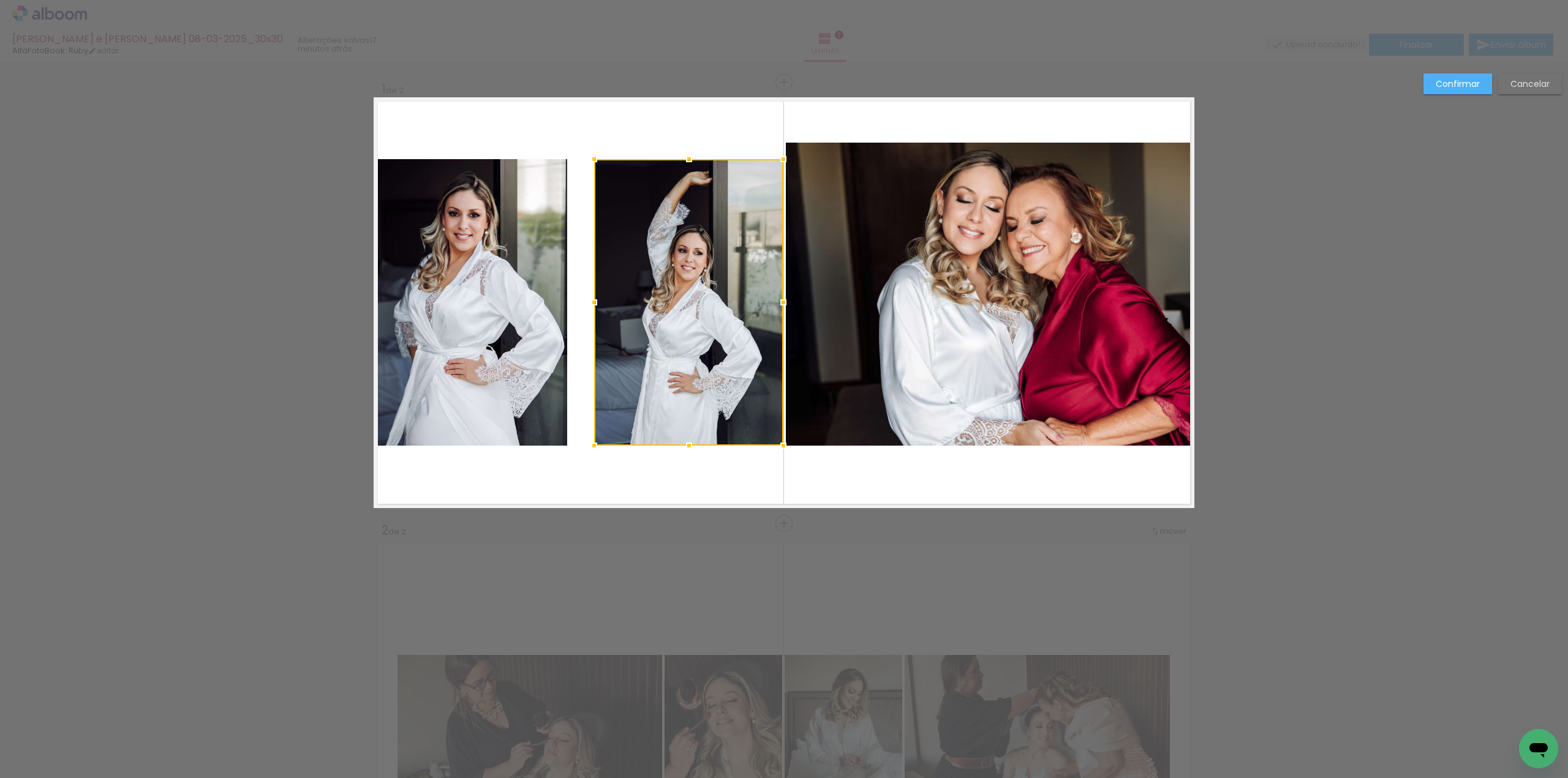
click at [726, 226] on div at bounding box center [689, 302] width 190 height 286
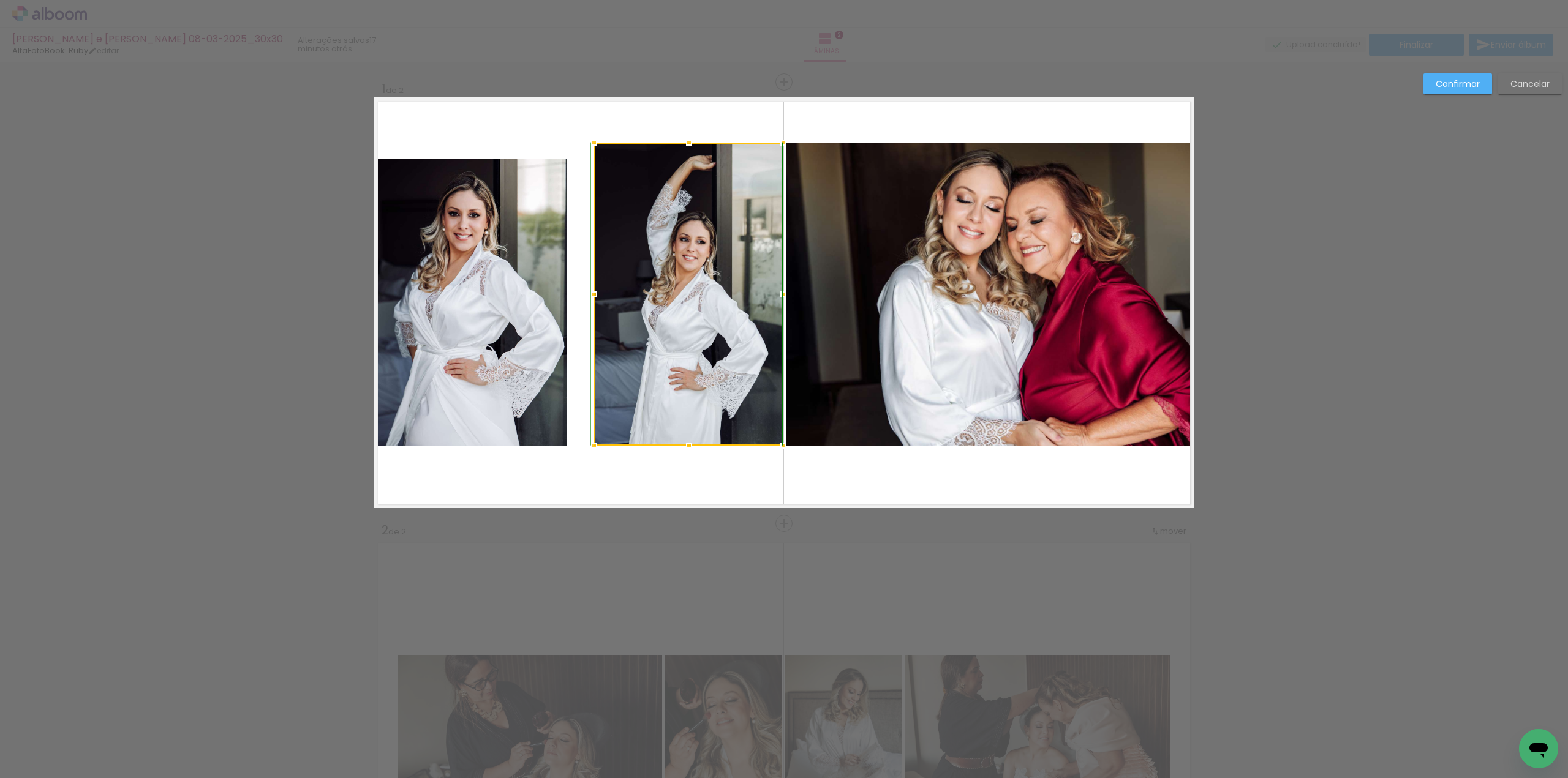
drag, startPoint x: 685, startPoint y: 162, endPoint x: 687, endPoint y: 146, distance: 16.1
click at [687, 146] on div at bounding box center [689, 143] width 24 height 24
click at [517, 221] on quentale-photo at bounding box center [470, 302] width 193 height 286
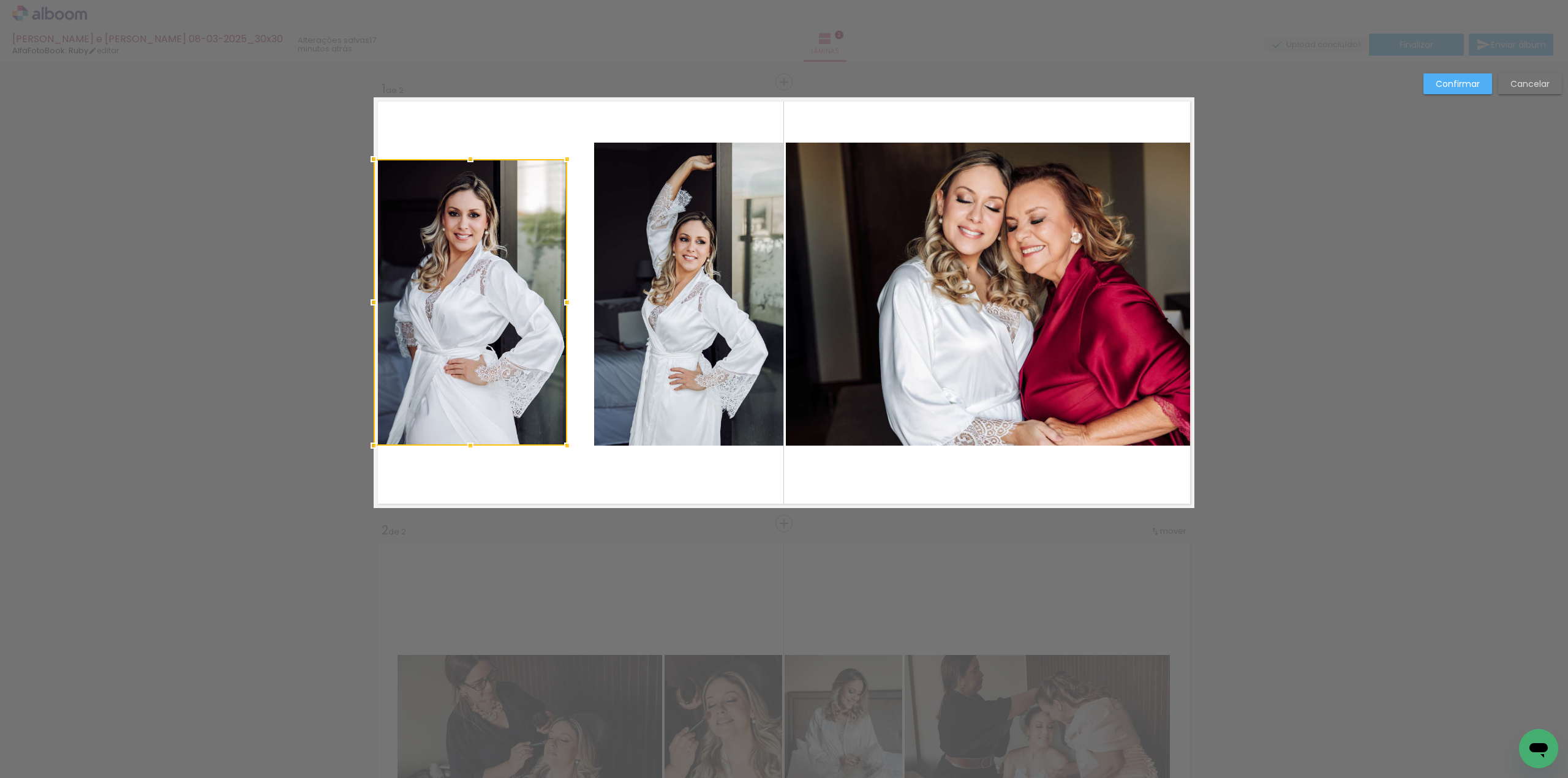
click at [517, 220] on div at bounding box center [470, 302] width 193 height 286
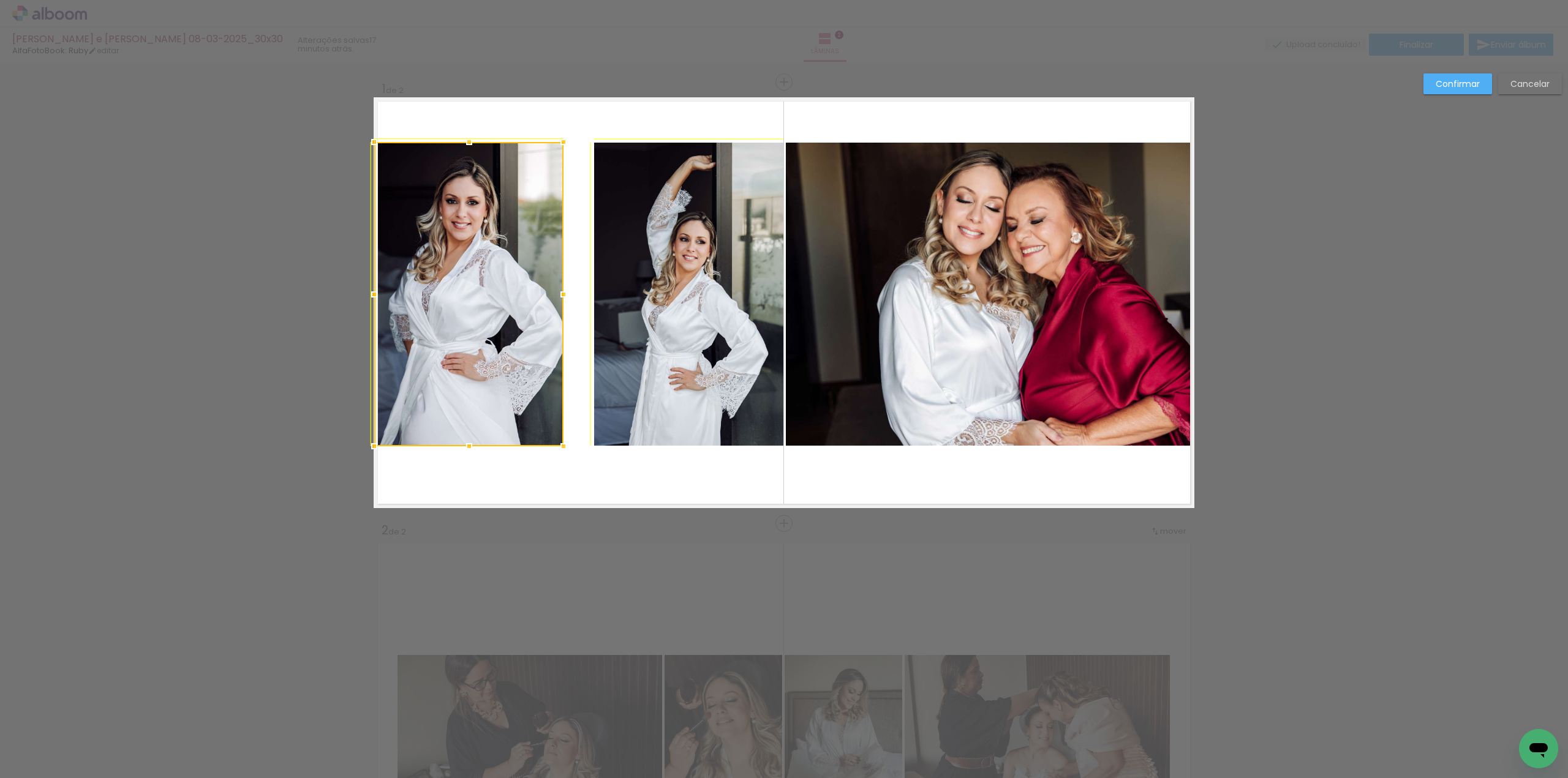
click at [577, 147] on album-spread "1 de 2" at bounding box center [784, 303] width 820 height 411
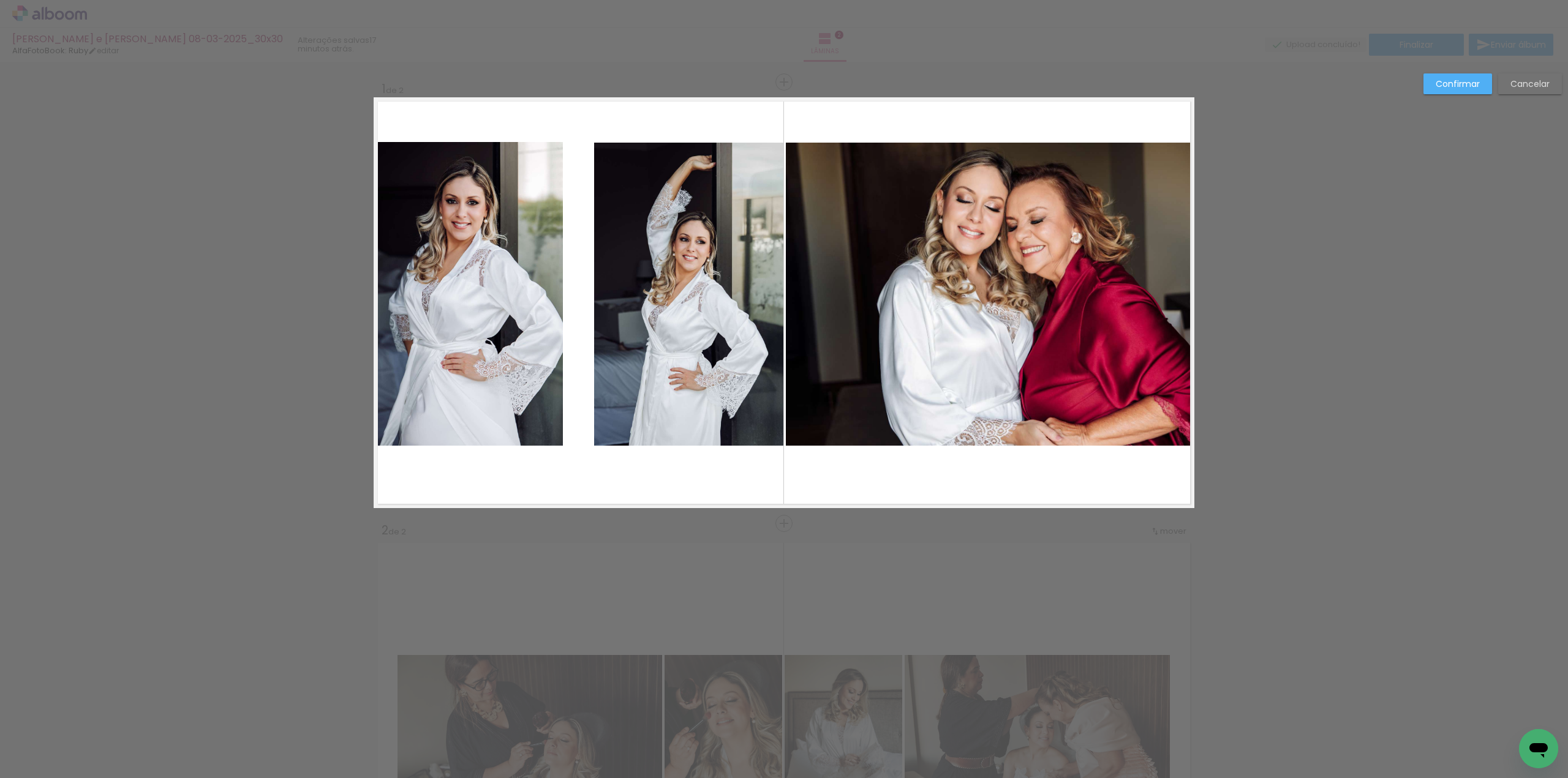
click at [531, 254] on quentale-photo at bounding box center [469, 294] width 190 height 304
click at [531, 254] on div at bounding box center [469, 294] width 190 height 304
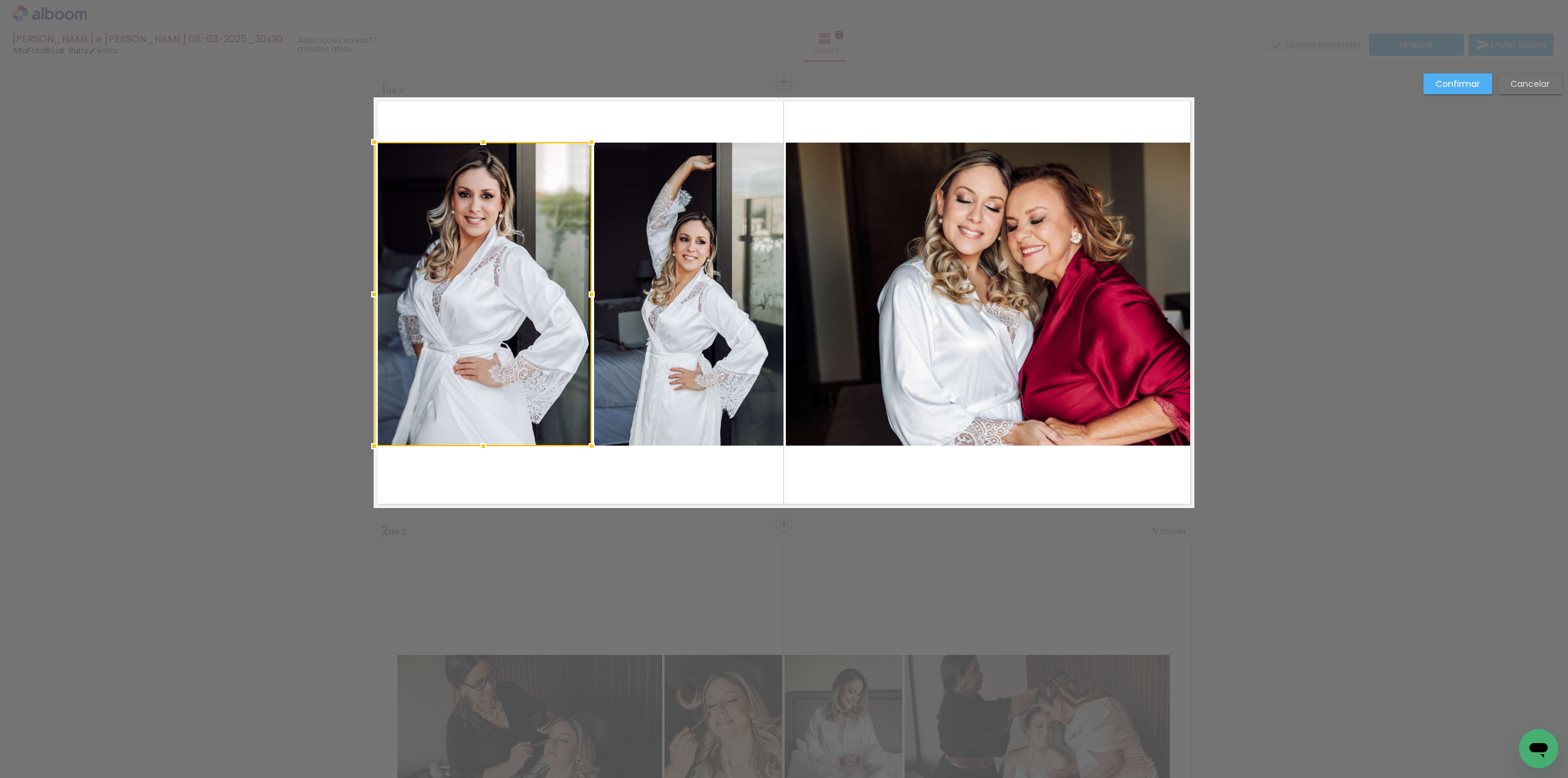
drag, startPoint x: 557, startPoint y: 292, endPoint x: 571, endPoint y: 292, distance: 14.0
click at [571, 292] on div at bounding box center [483, 294] width 218 height 304
click at [0, 0] on slot "Confirmar" at bounding box center [0, 0] width 0 height 0
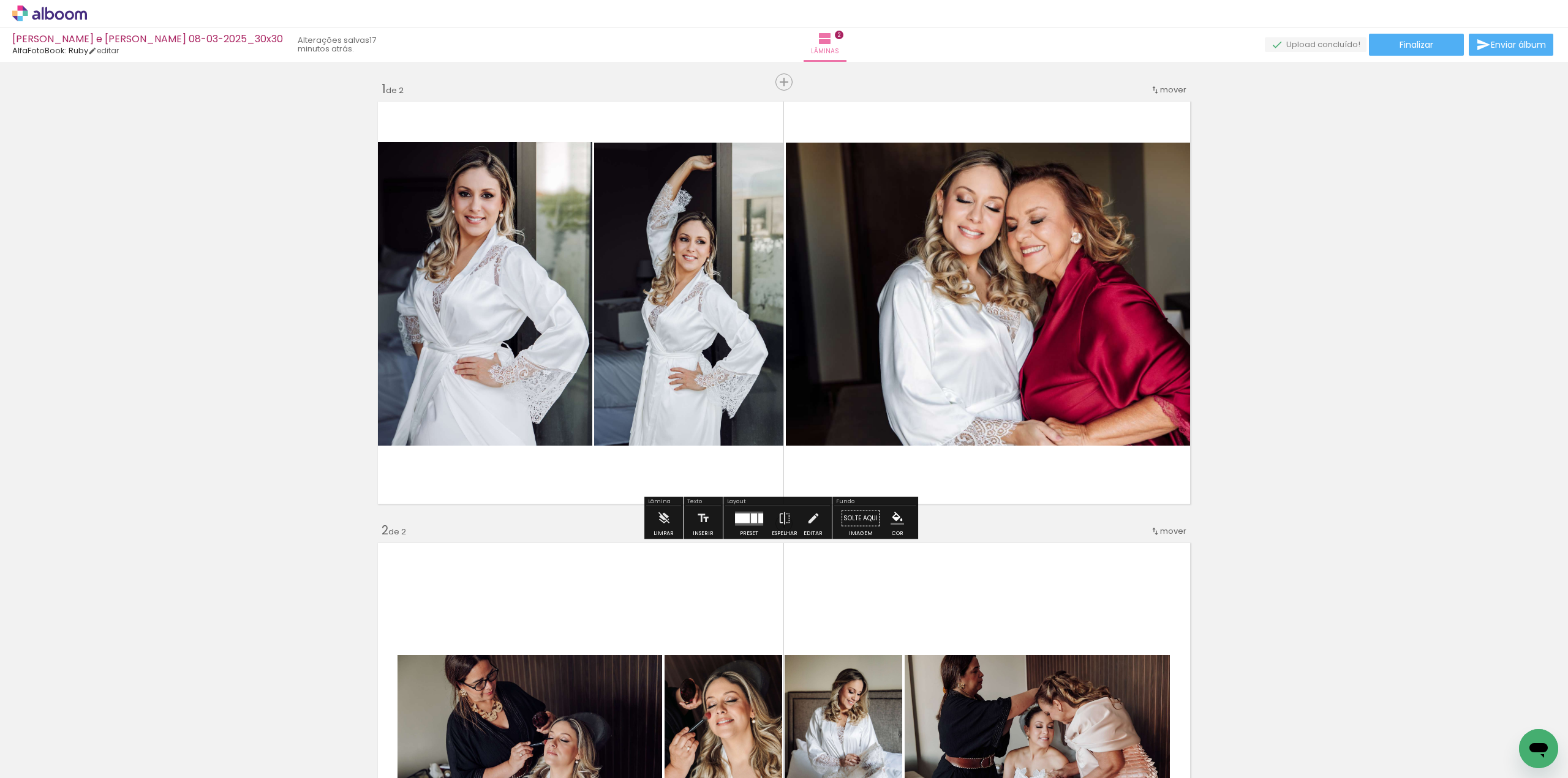
click at [549, 270] on quentale-photo at bounding box center [483, 294] width 218 height 304
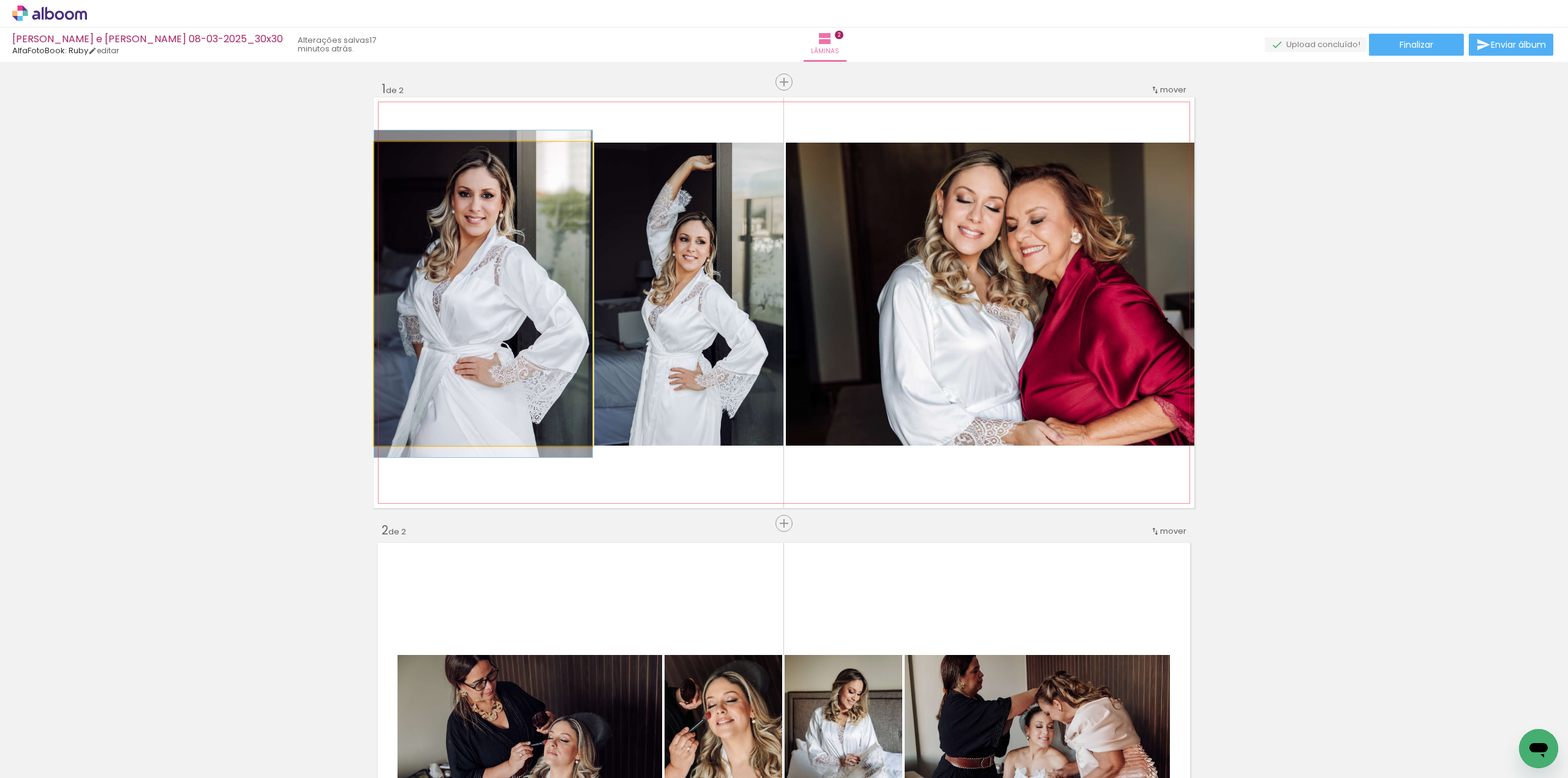
click at [549, 270] on quentale-photo at bounding box center [483, 294] width 218 height 304
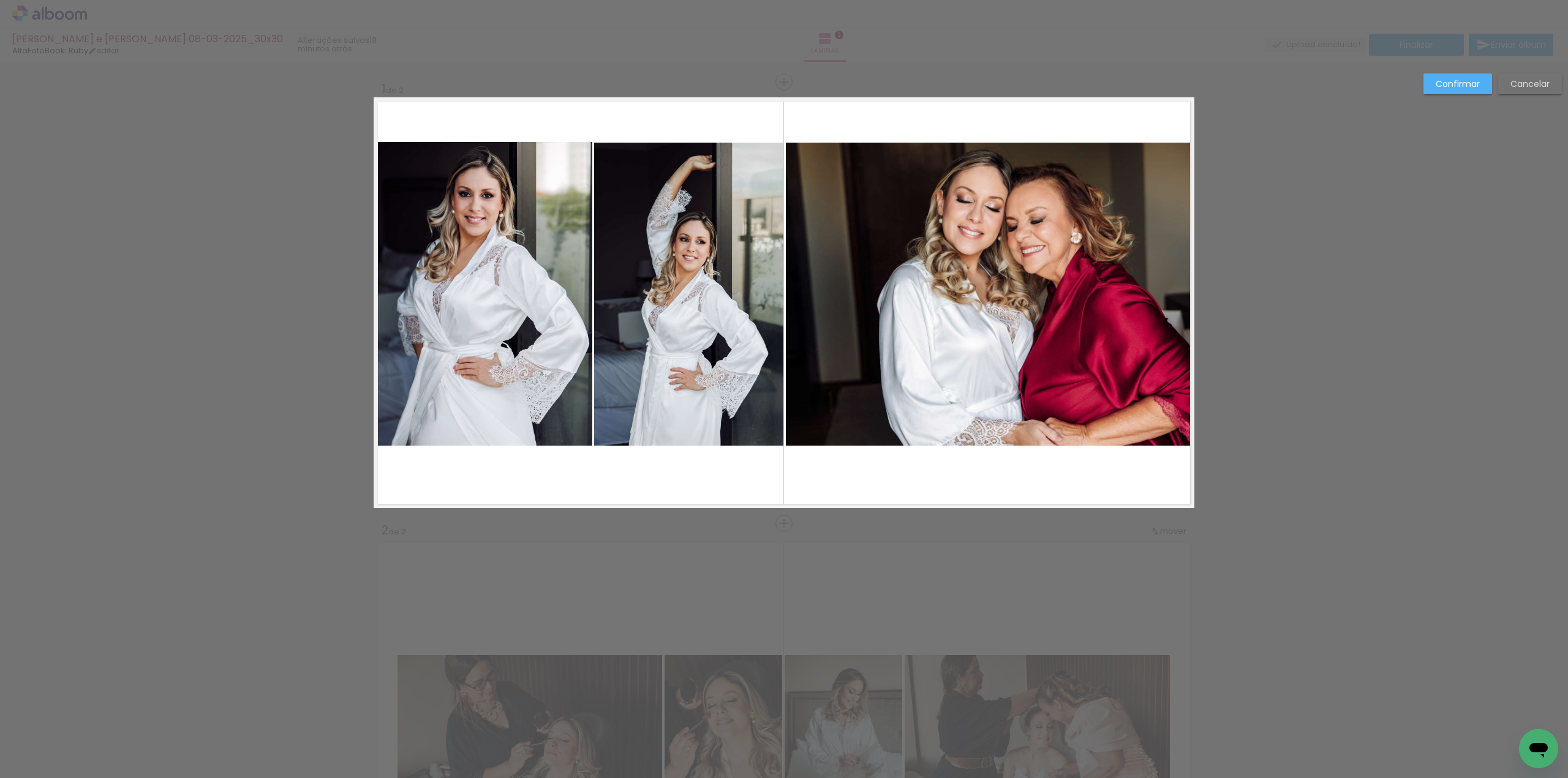
click at [561, 270] on quentale-photo at bounding box center [483, 294] width 218 height 304
click at [561, 270] on div at bounding box center [483, 294] width 218 height 304
click at [587, 296] on div at bounding box center [591, 295] width 24 height 24
click at [0, 0] on slot "Confirmar" at bounding box center [0, 0] width 0 height 0
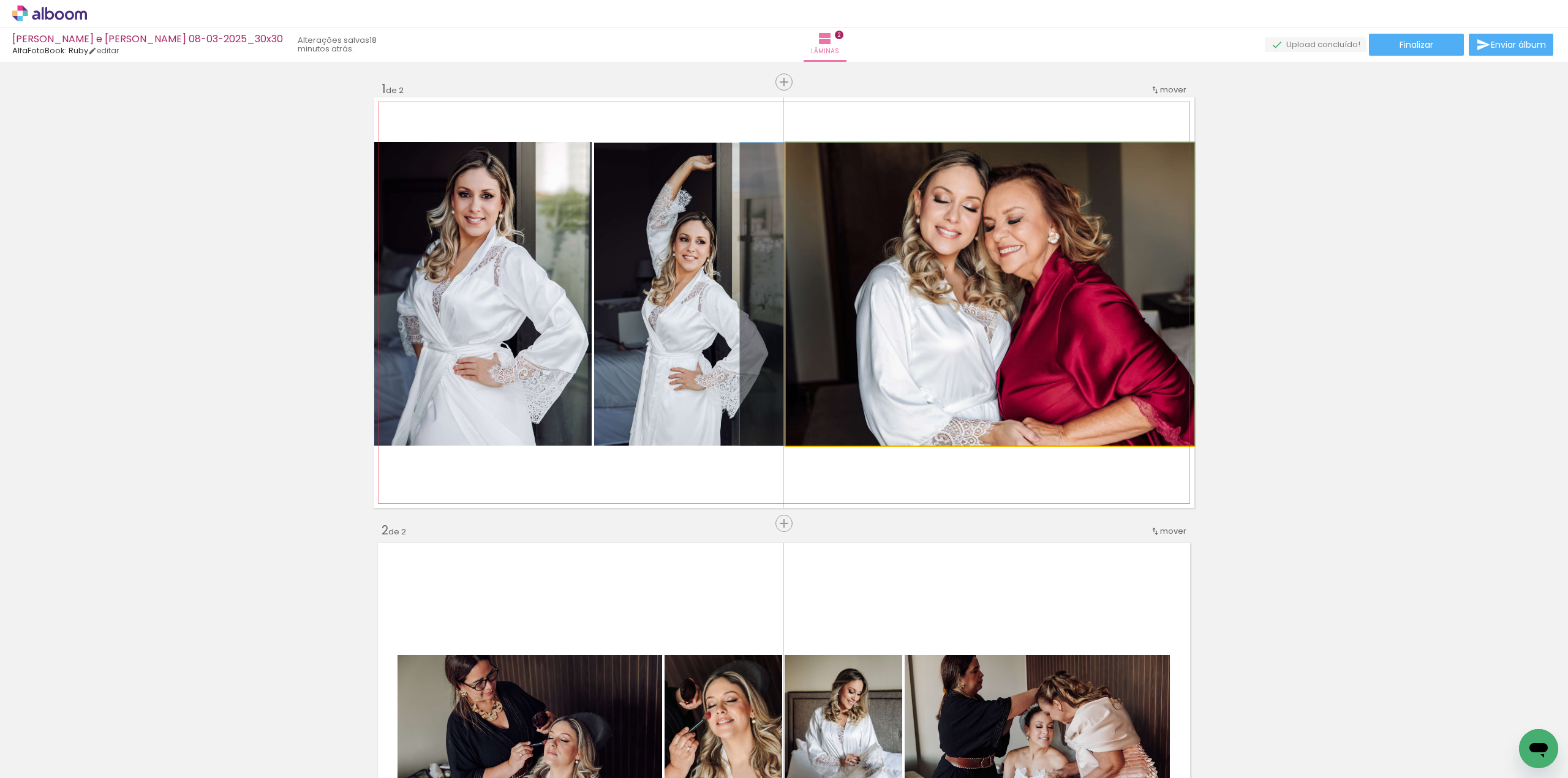
drag, startPoint x: 982, startPoint y: 231, endPoint x: 941, endPoint y: 237, distance: 41.4
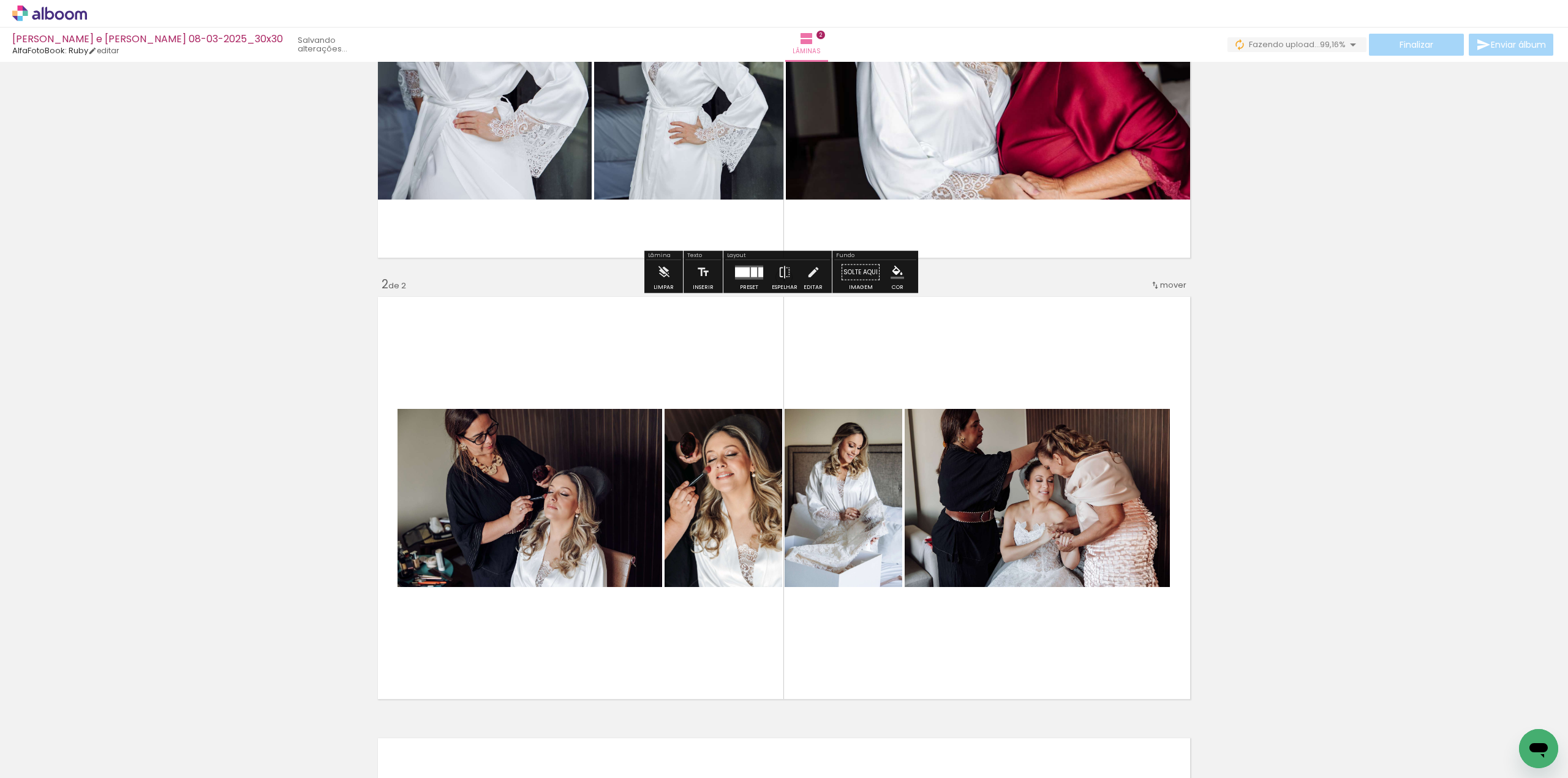
scroll to position [306, 0]
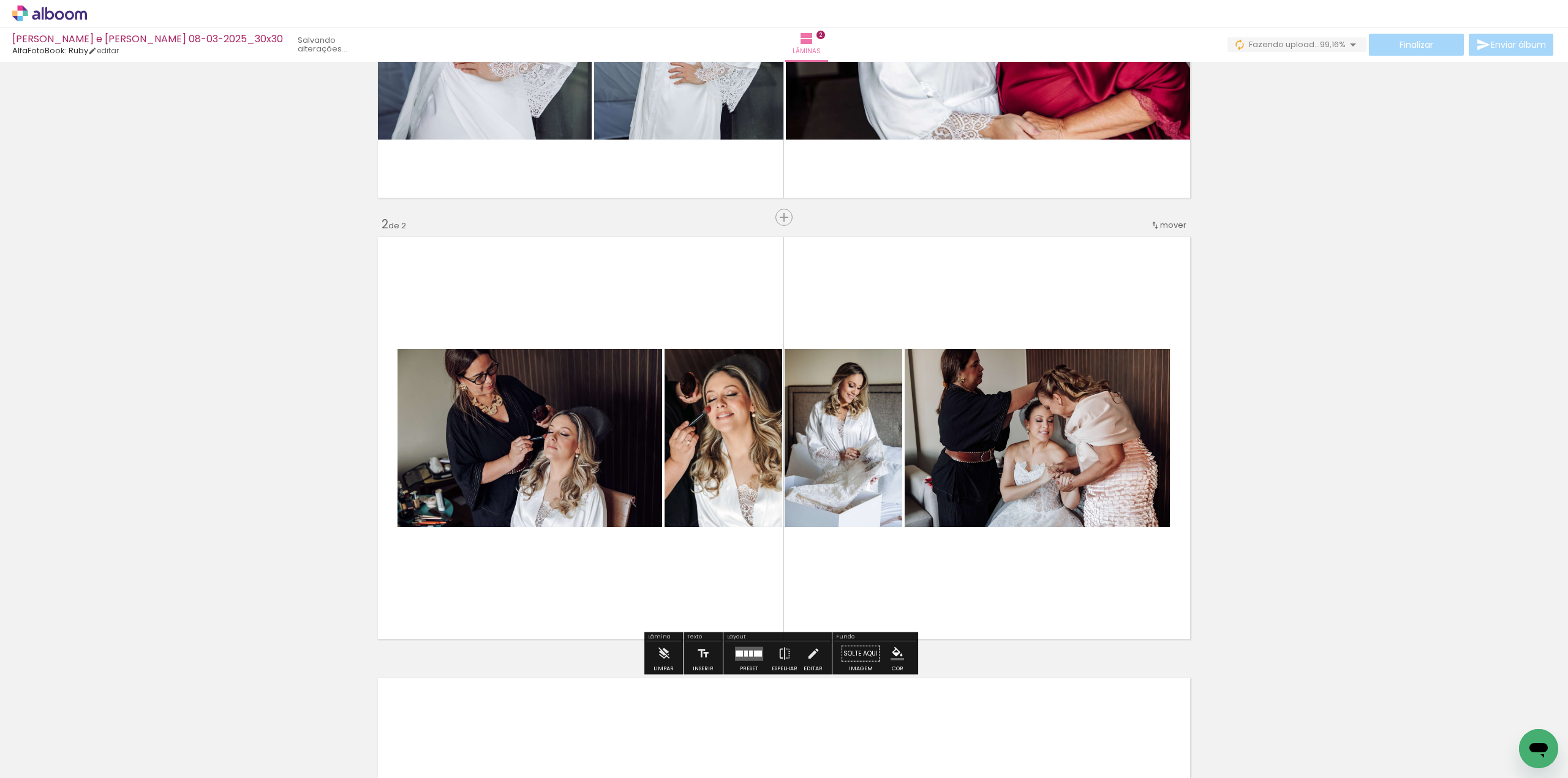
click at [744, 651] on div at bounding box center [746, 653] width 4 height 7
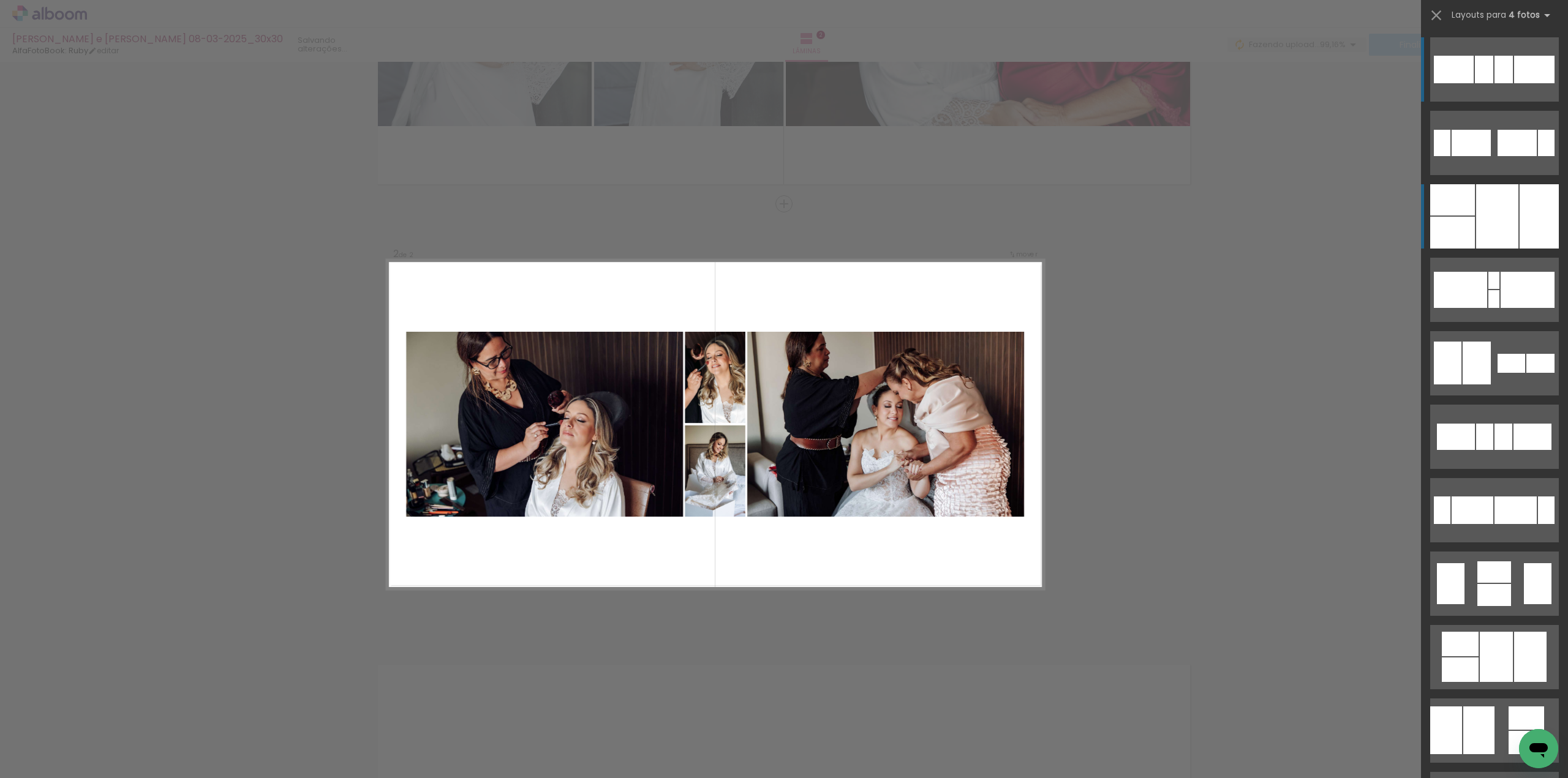
scroll to position [362, 0]
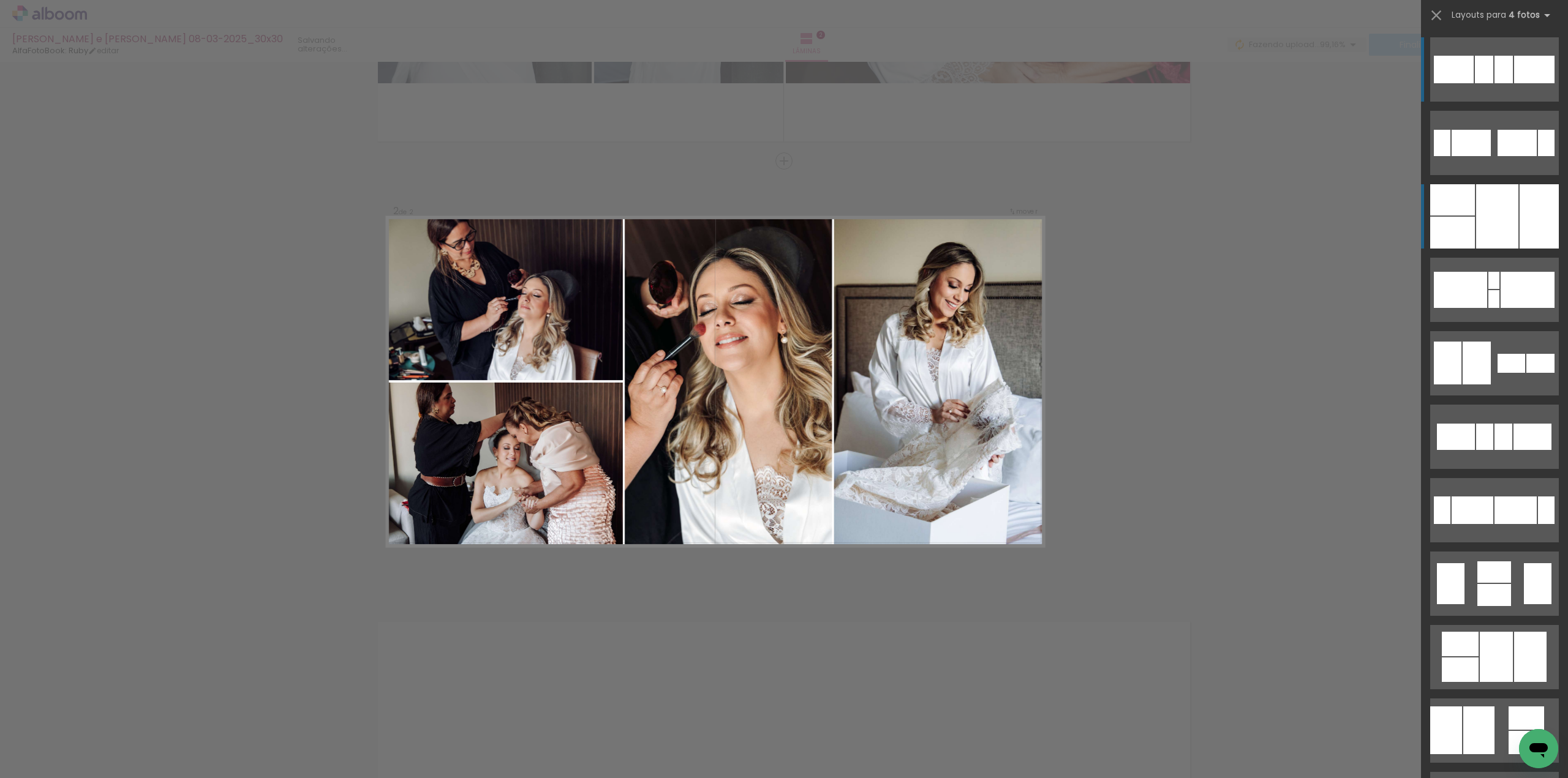
click at [1519, 237] on div at bounding box center [1539, 216] width 39 height 65
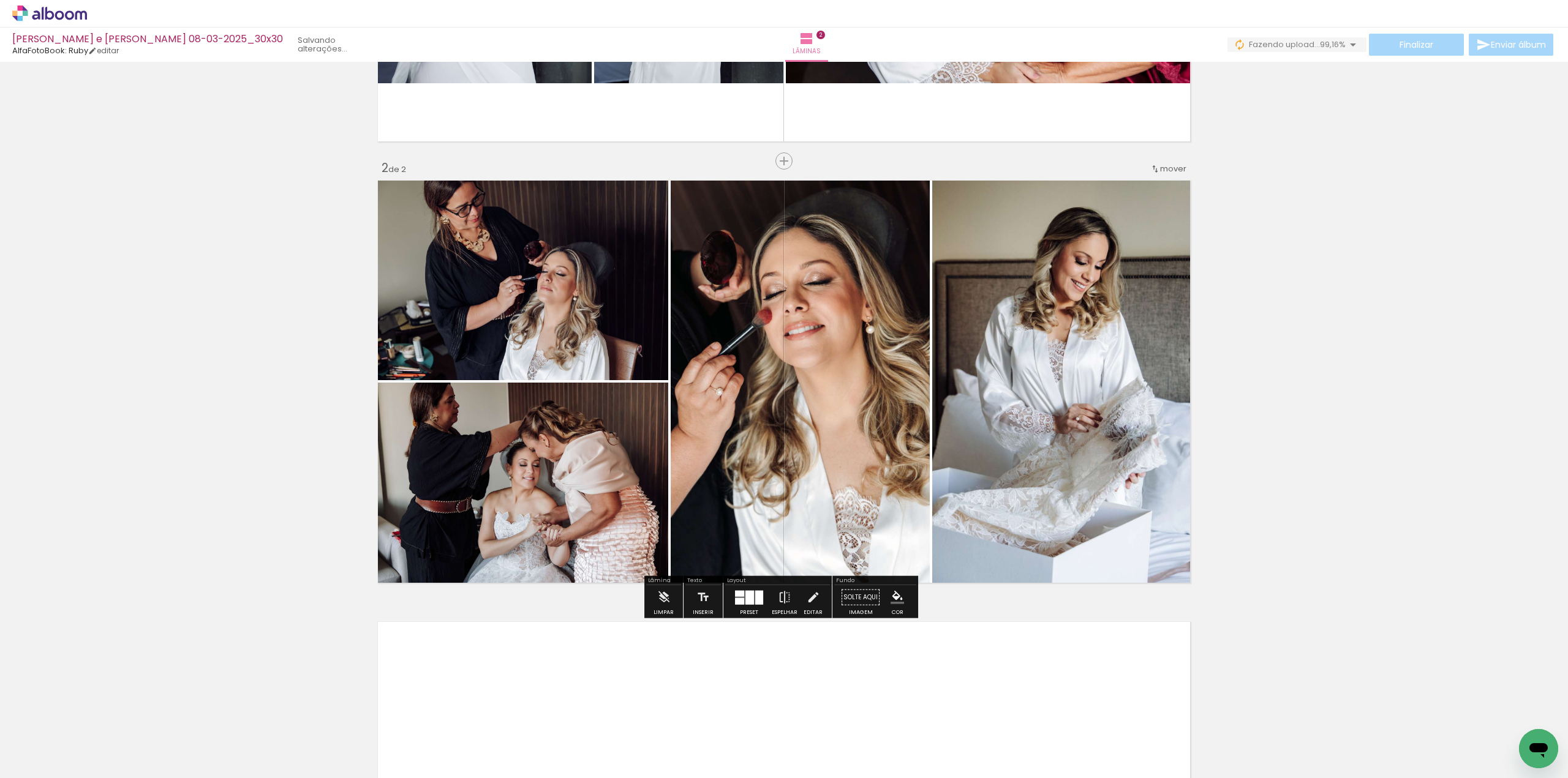
drag, startPoint x: 790, startPoint y: 380, endPoint x: 1020, endPoint y: 394, distance: 230.4
click at [0, 0] on slot at bounding box center [0, 0] width 0 height 0
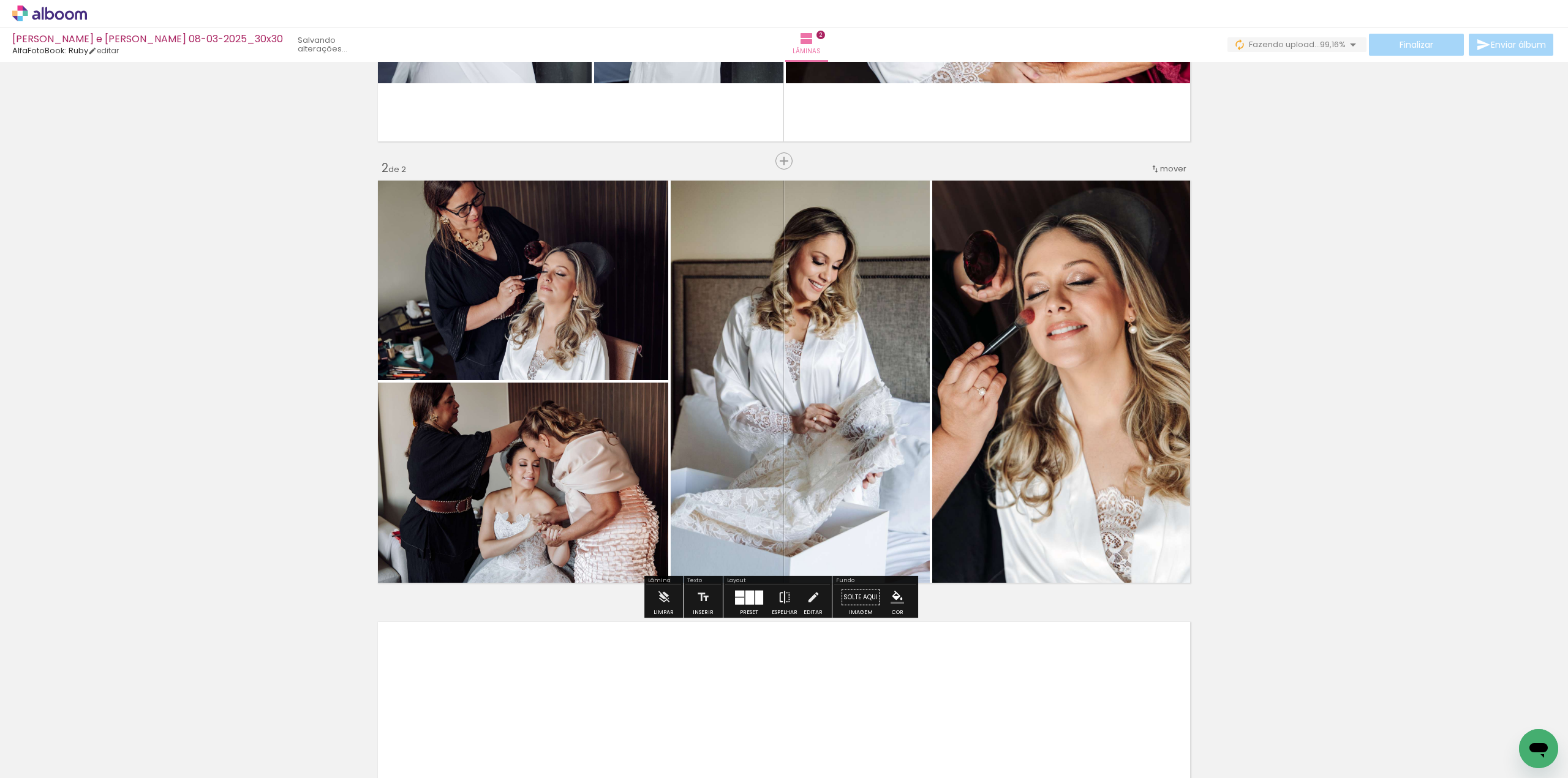
click at [778, 602] on iron-icon at bounding box center [784, 598] width 13 height 24
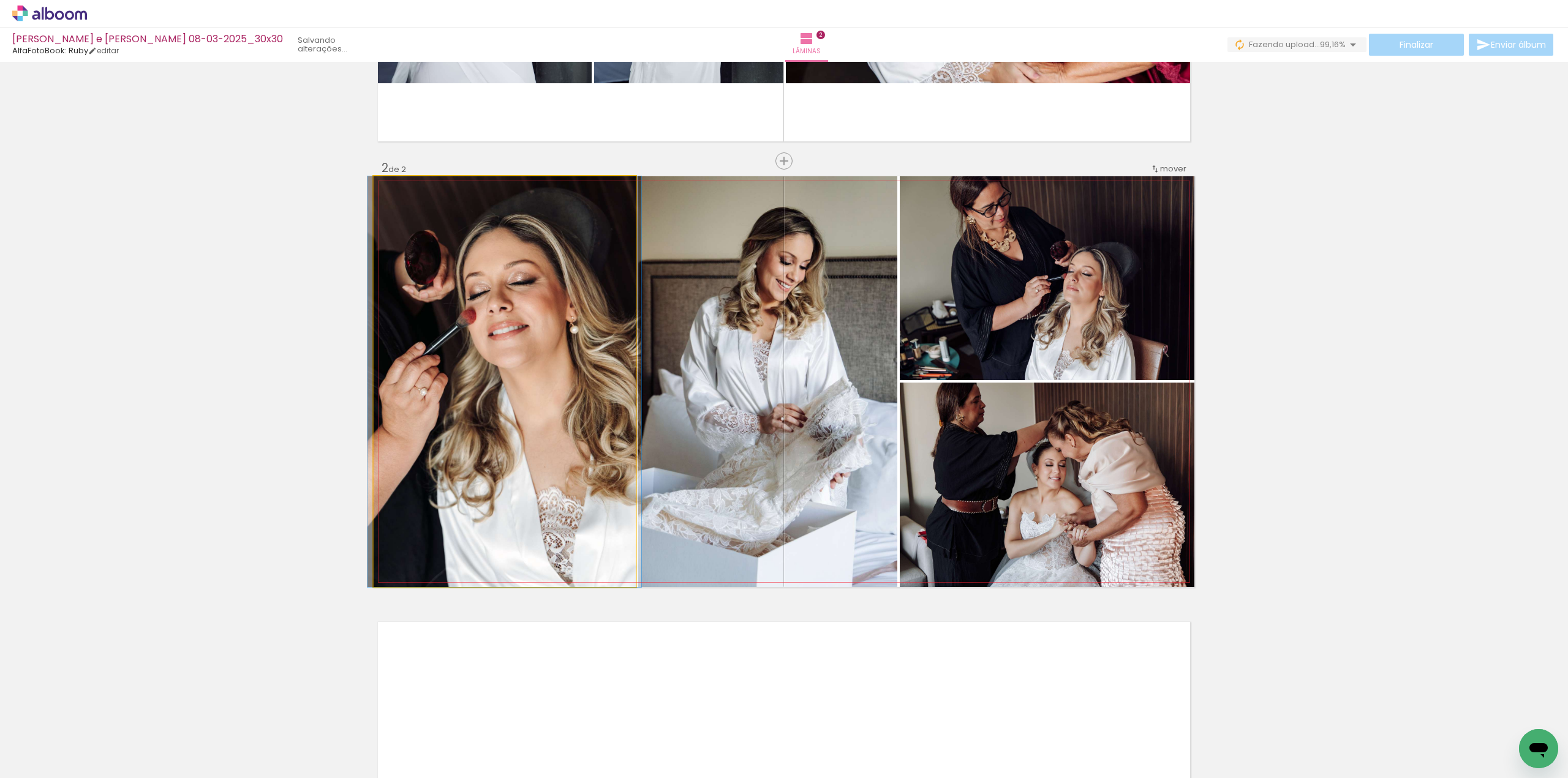
drag, startPoint x: 573, startPoint y: 410, endPoint x: 754, endPoint y: 409, distance: 181.0
click at [0, 0] on slot at bounding box center [0, 0] width 0 height 0
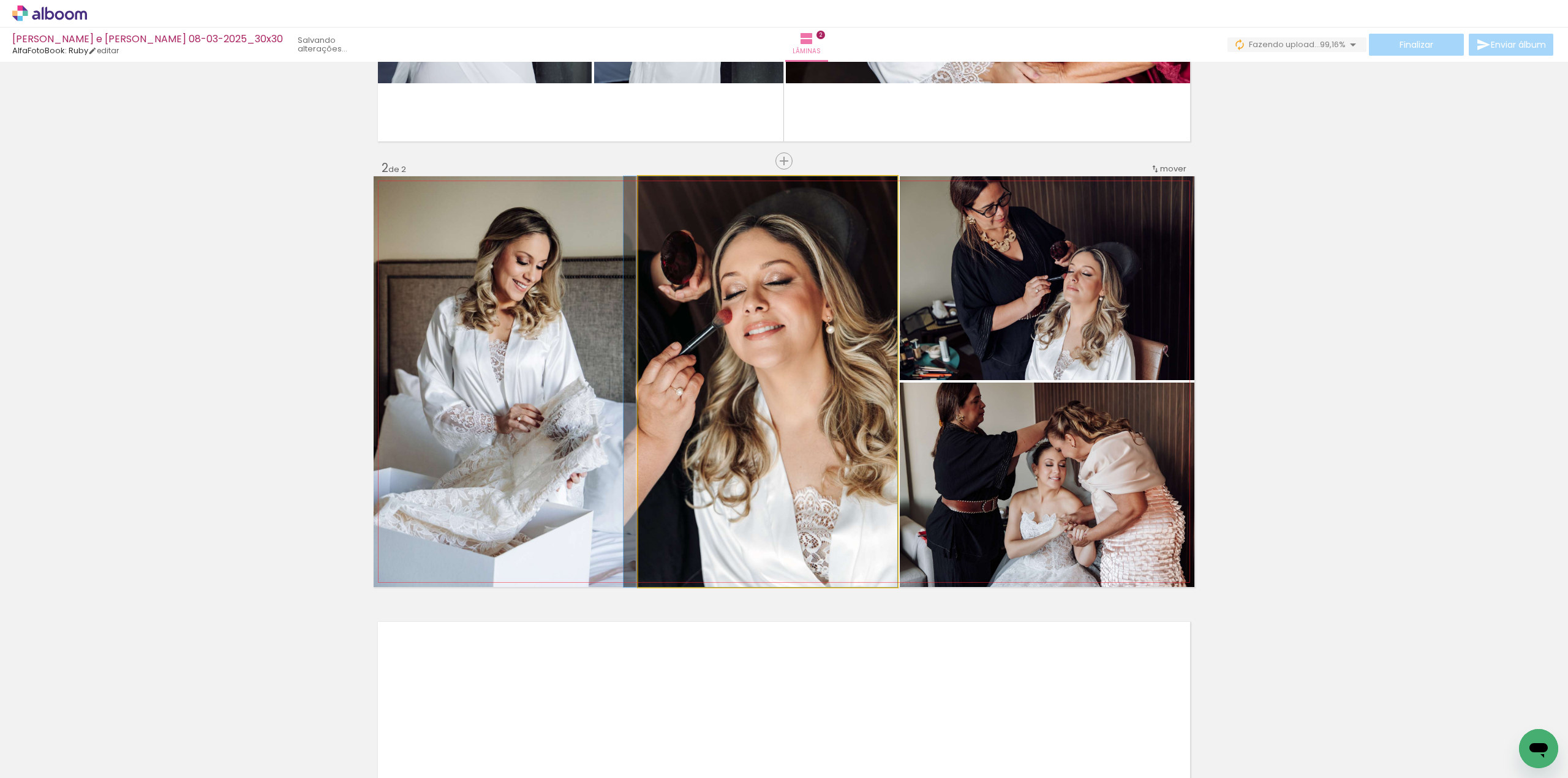
drag, startPoint x: 744, startPoint y: 385, endPoint x: 720, endPoint y: 387, distance: 24.1
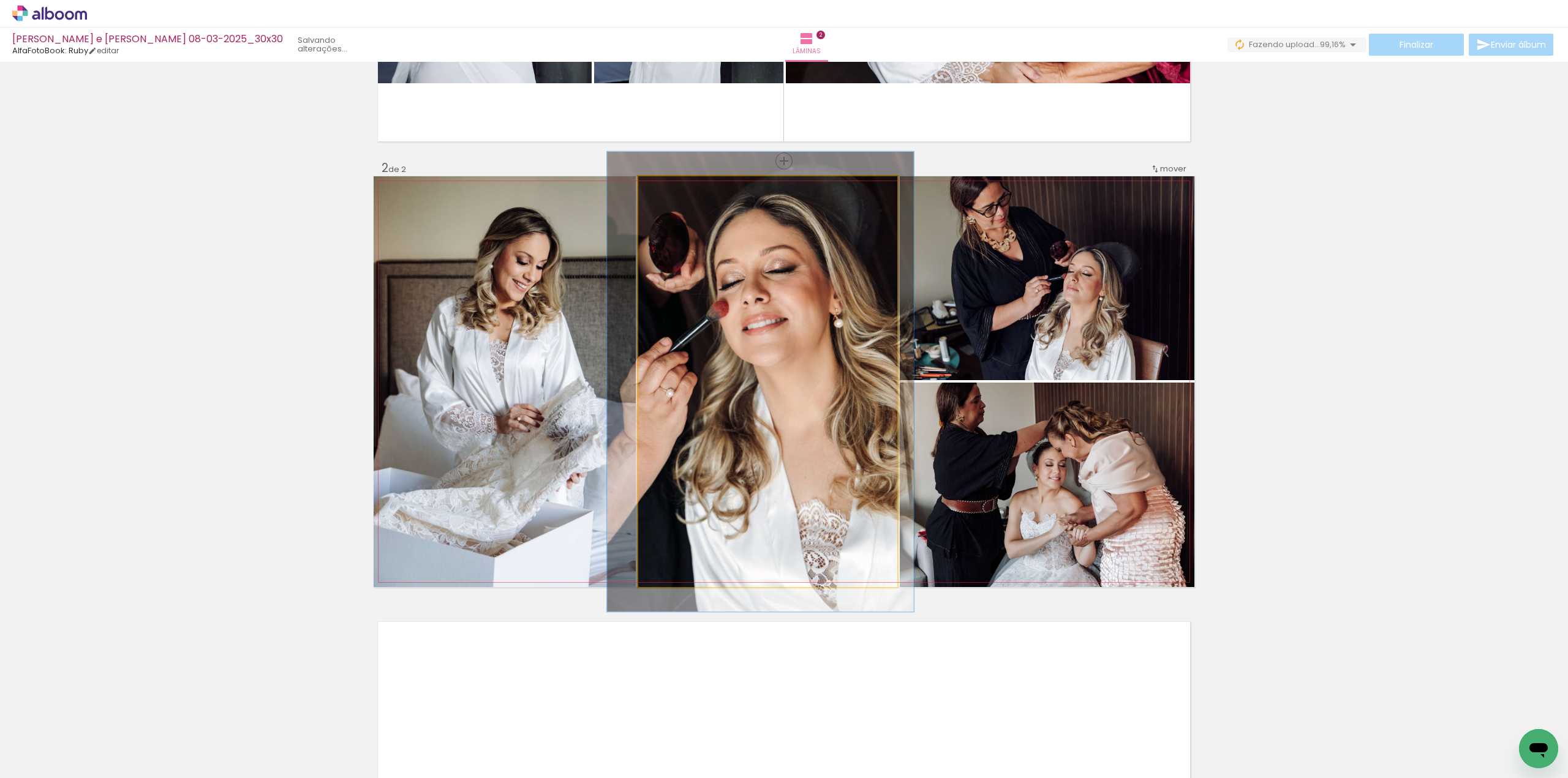
type paper-slider "112"
click at [673, 194] on div at bounding box center [671, 189] width 20 height 20
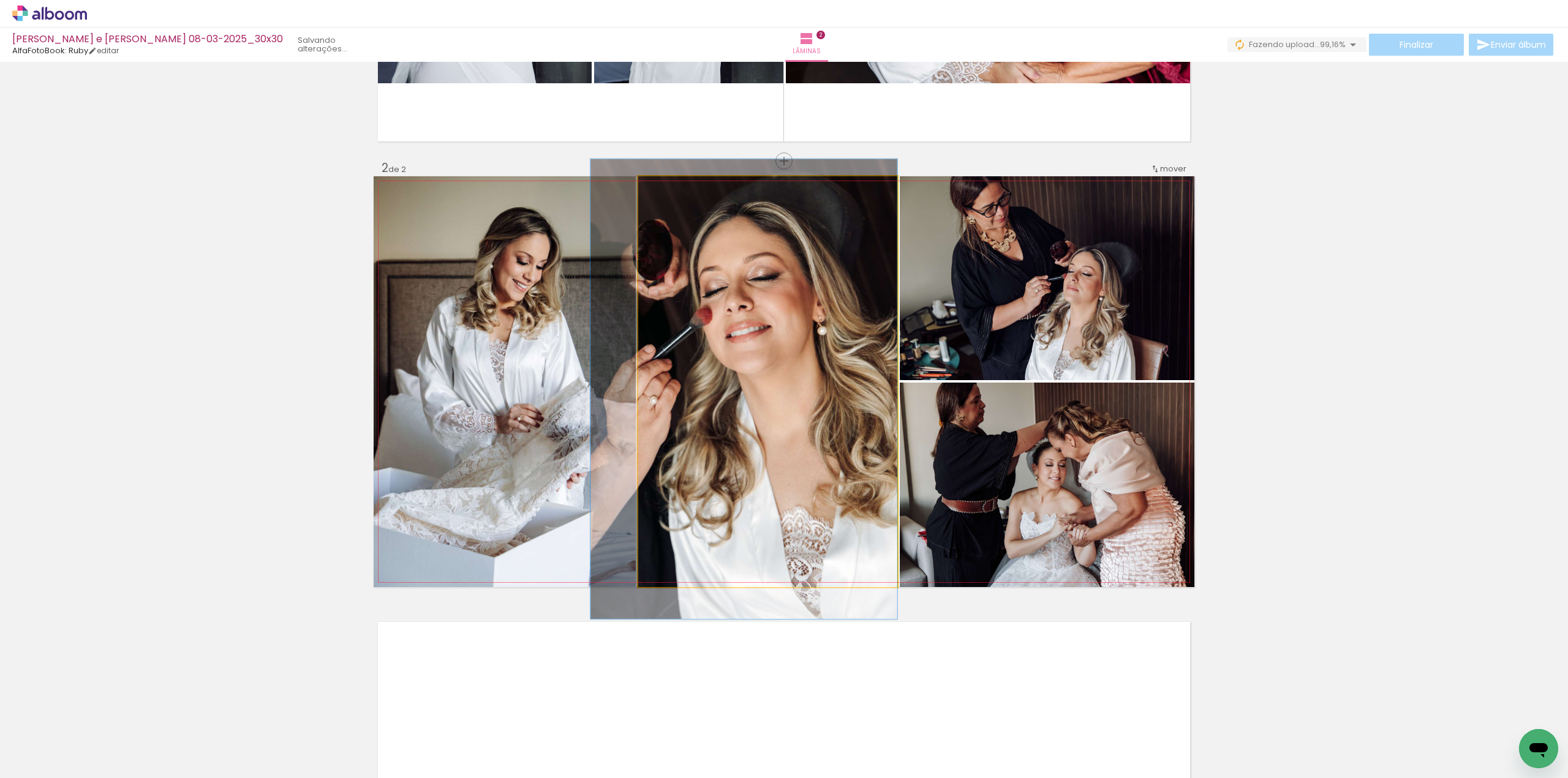
drag, startPoint x: 708, startPoint y: 258, endPoint x: 683, endPoint y: 265, distance: 26.0
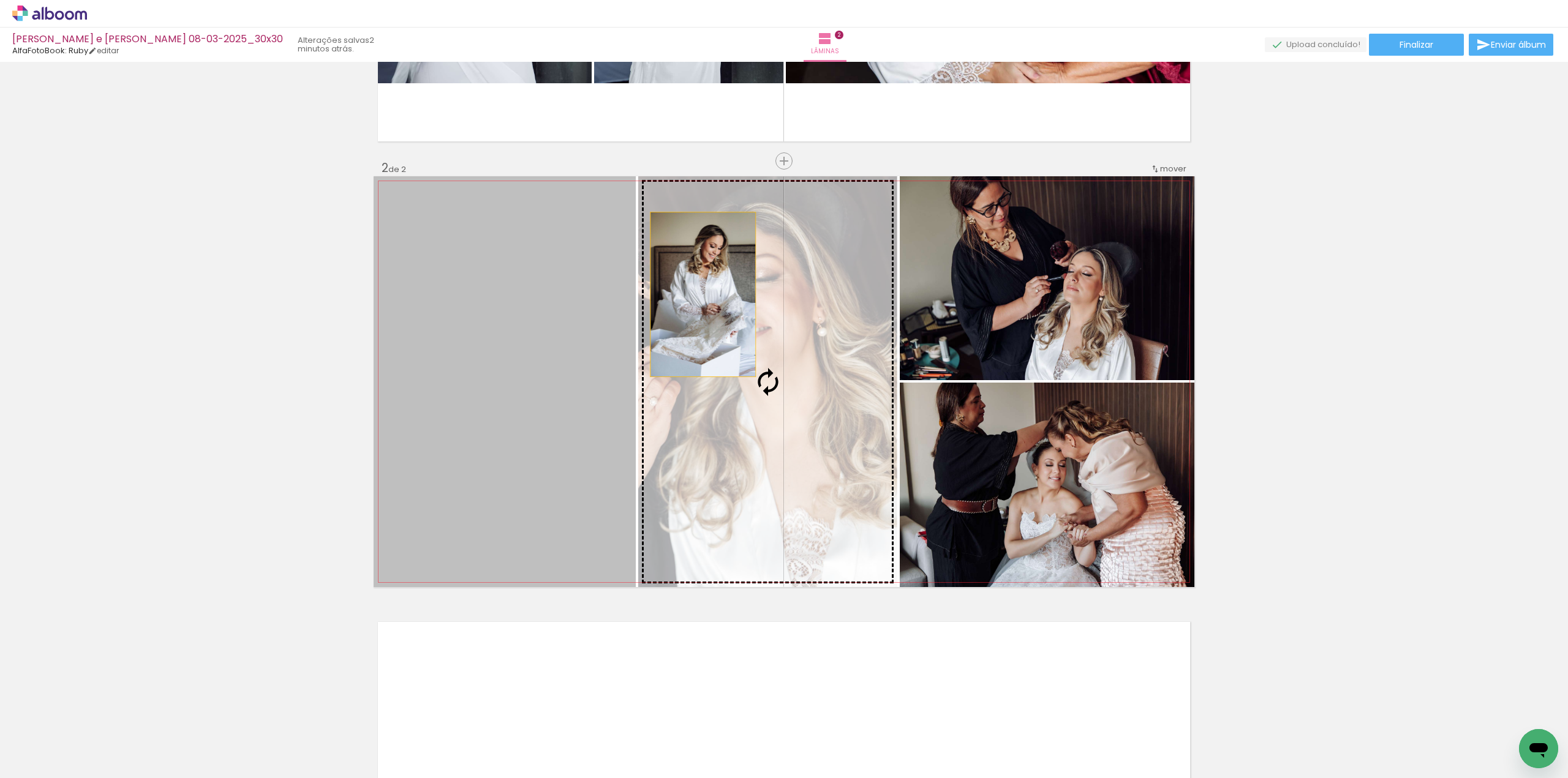
drag, startPoint x: 543, startPoint y: 303, endPoint x: 734, endPoint y: 294, distance: 191.2
click at [0, 0] on slot at bounding box center [0, 0] width 0 height 0
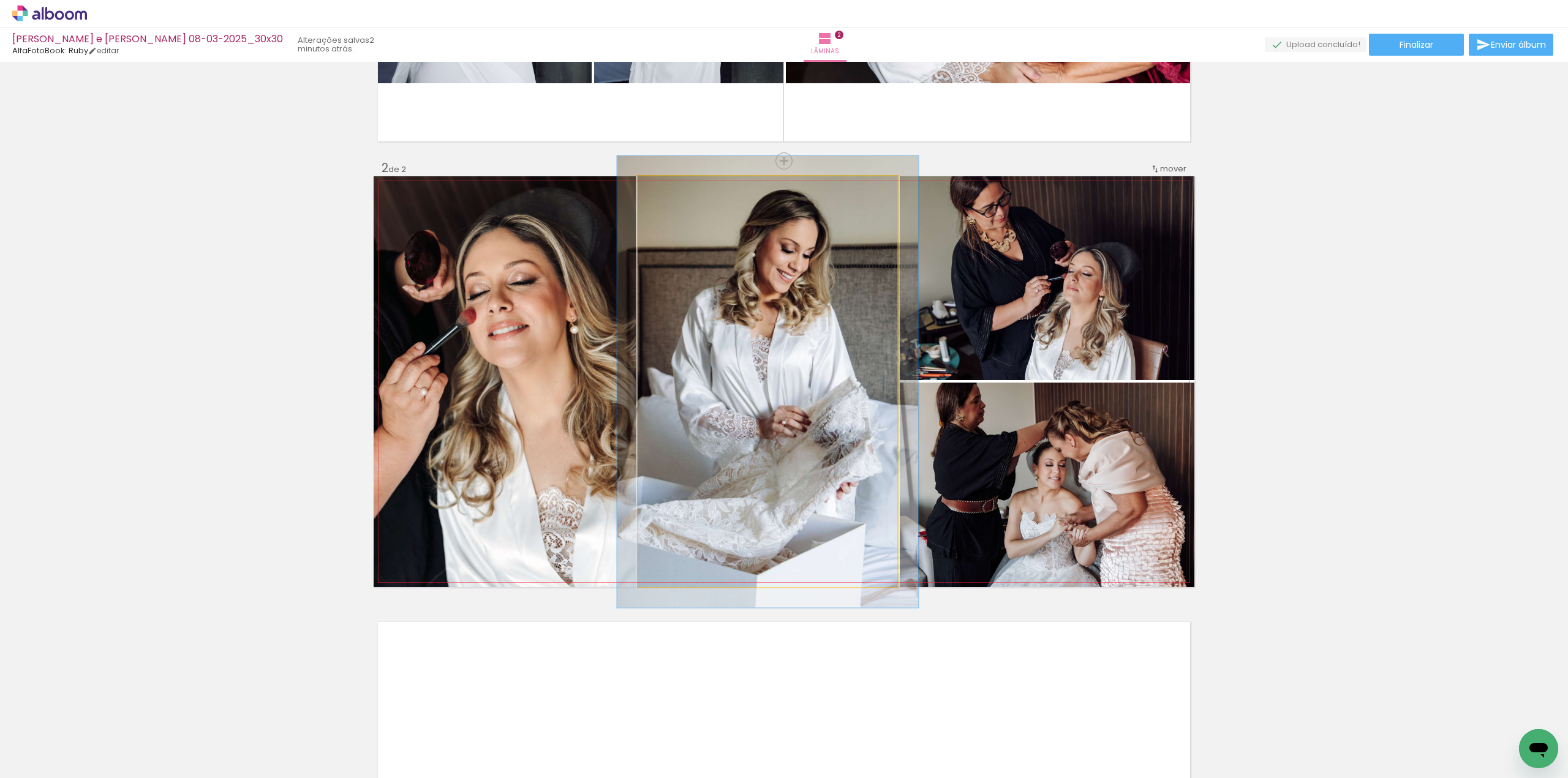
type paper-slider "113"
click at [668, 193] on div at bounding box center [671, 190] width 11 height 11
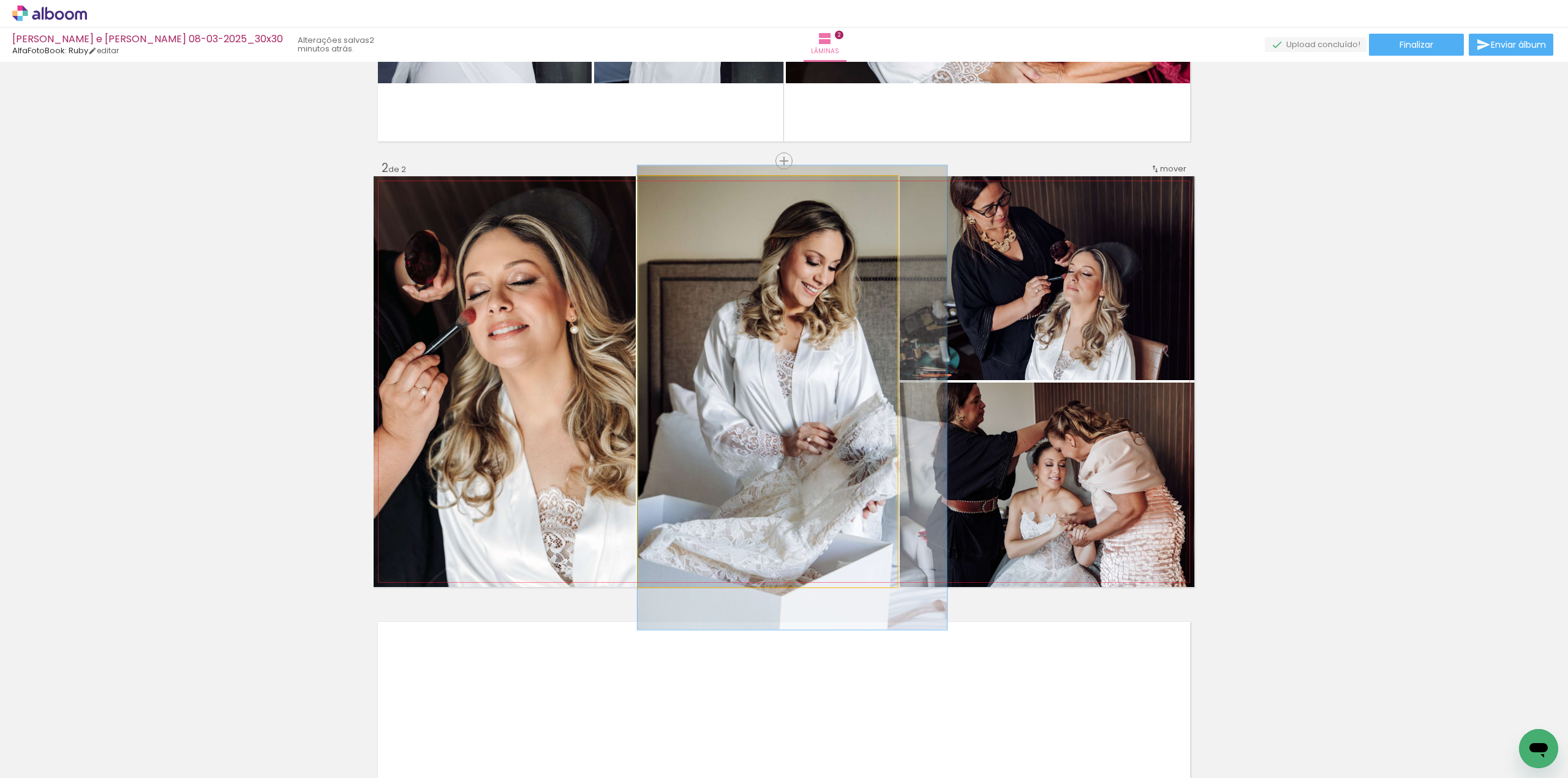
drag, startPoint x: 670, startPoint y: 246, endPoint x: 693, endPoint y: 259, distance: 26.4
drag, startPoint x: 678, startPoint y: 264, endPoint x: 685, endPoint y: 263, distance: 7.1
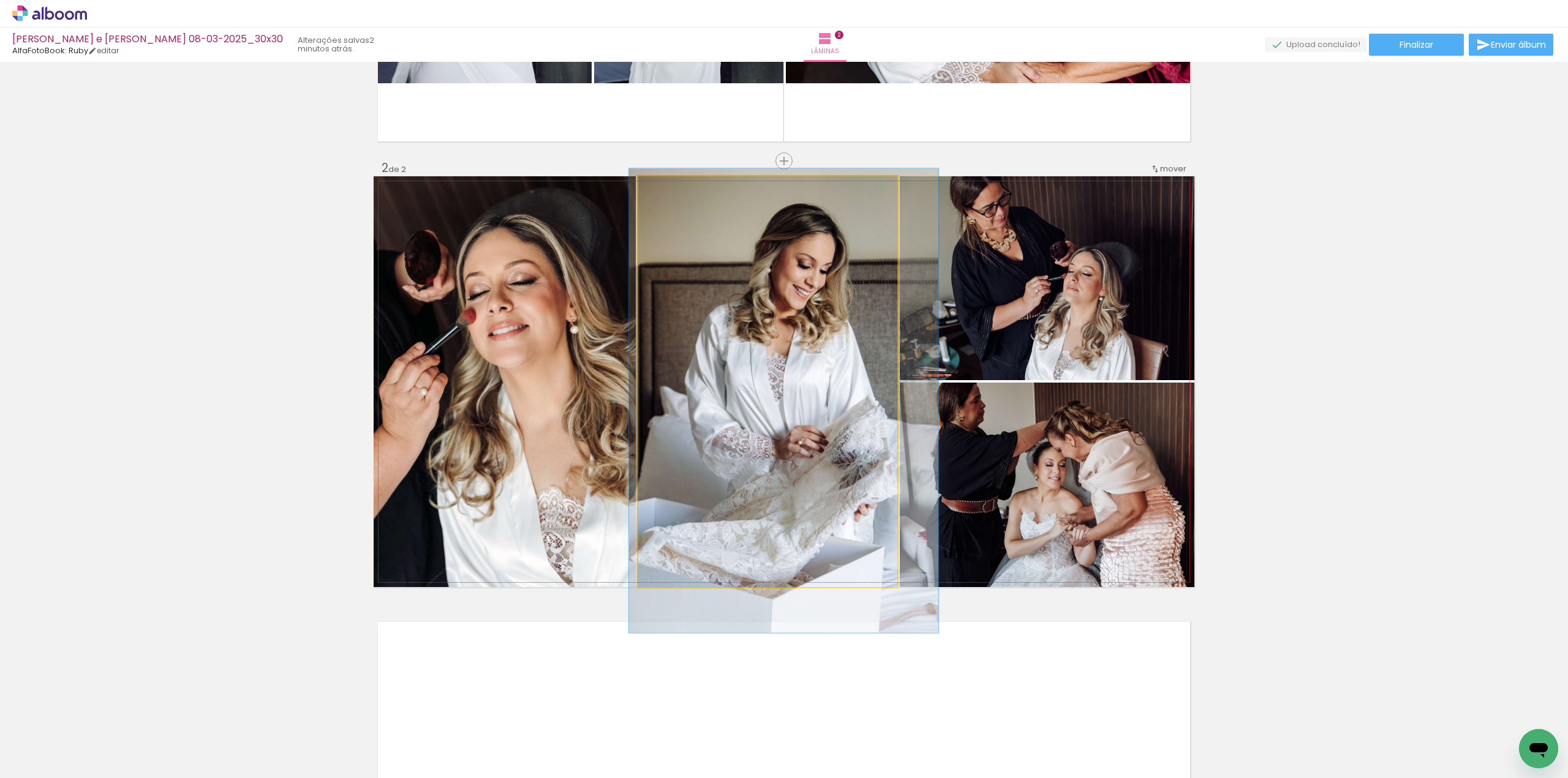
drag, startPoint x: 679, startPoint y: 262, endPoint x: 671, endPoint y: 266, distance: 8.9
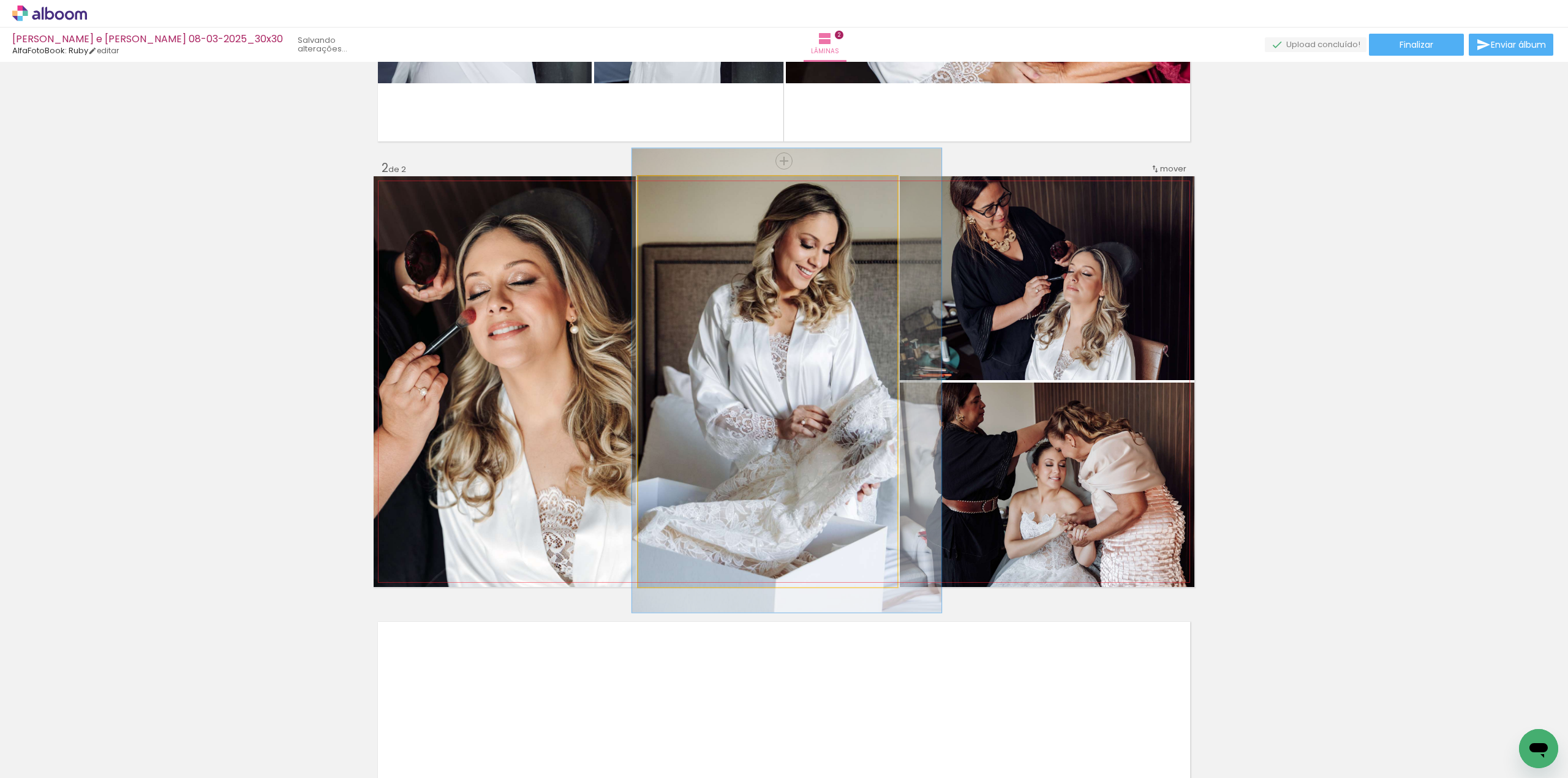
drag, startPoint x: 678, startPoint y: 281, endPoint x: 681, endPoint y: 260, distance: 21.2
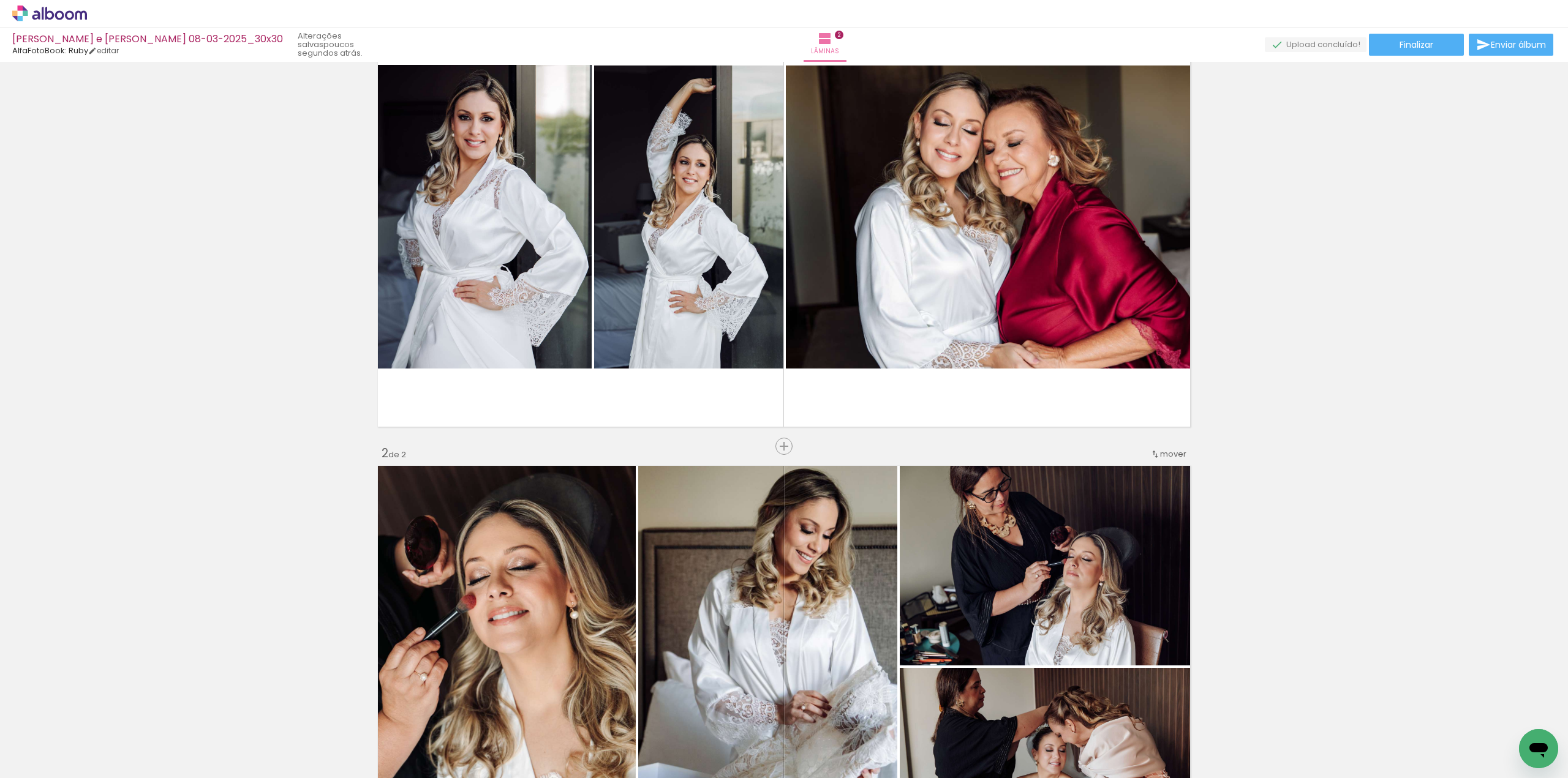
scroll to position [306, 0]
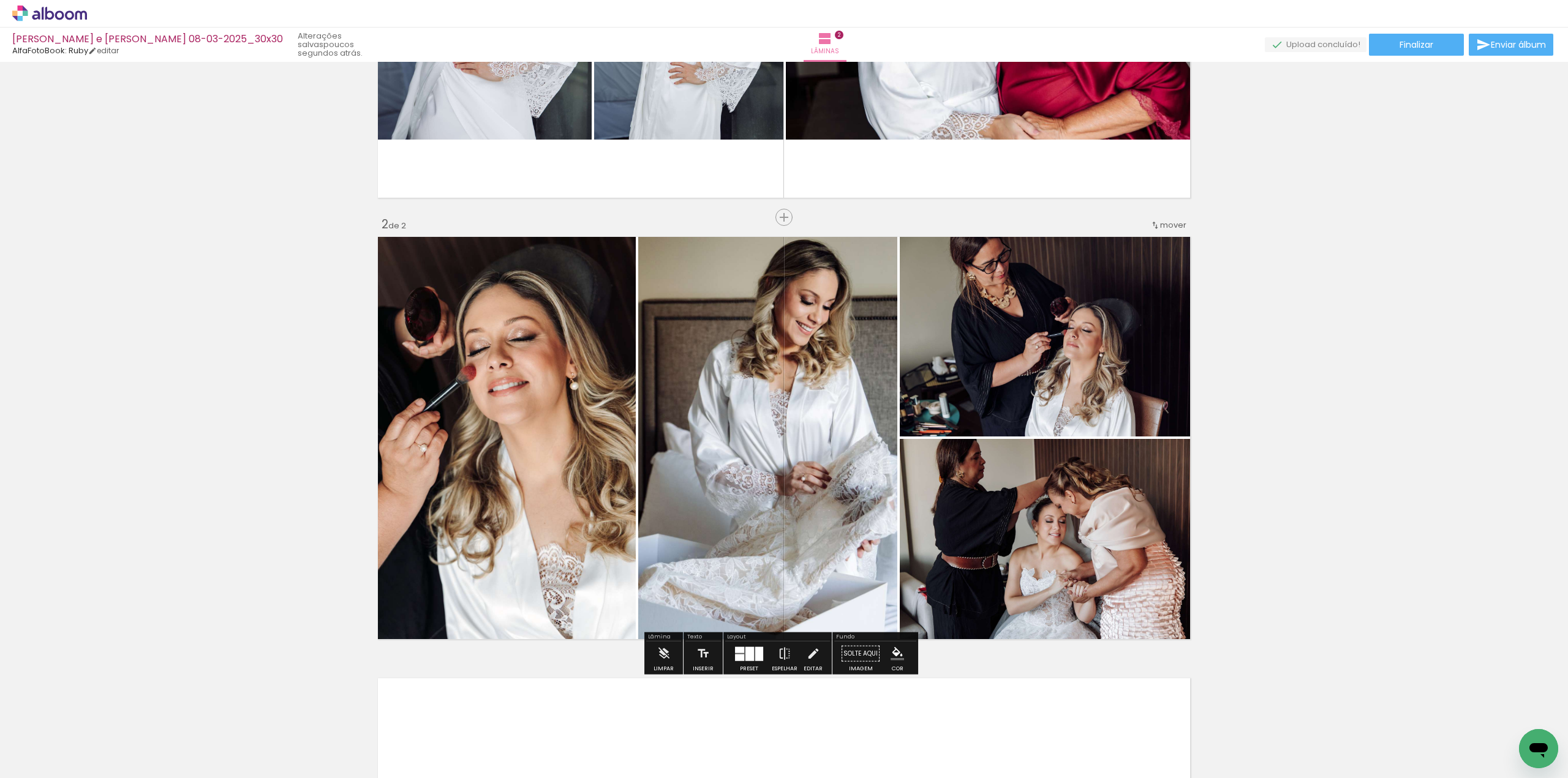
click at [928, 322] on quentale-photo at bounding box center [1047, 334] width 295 height 204
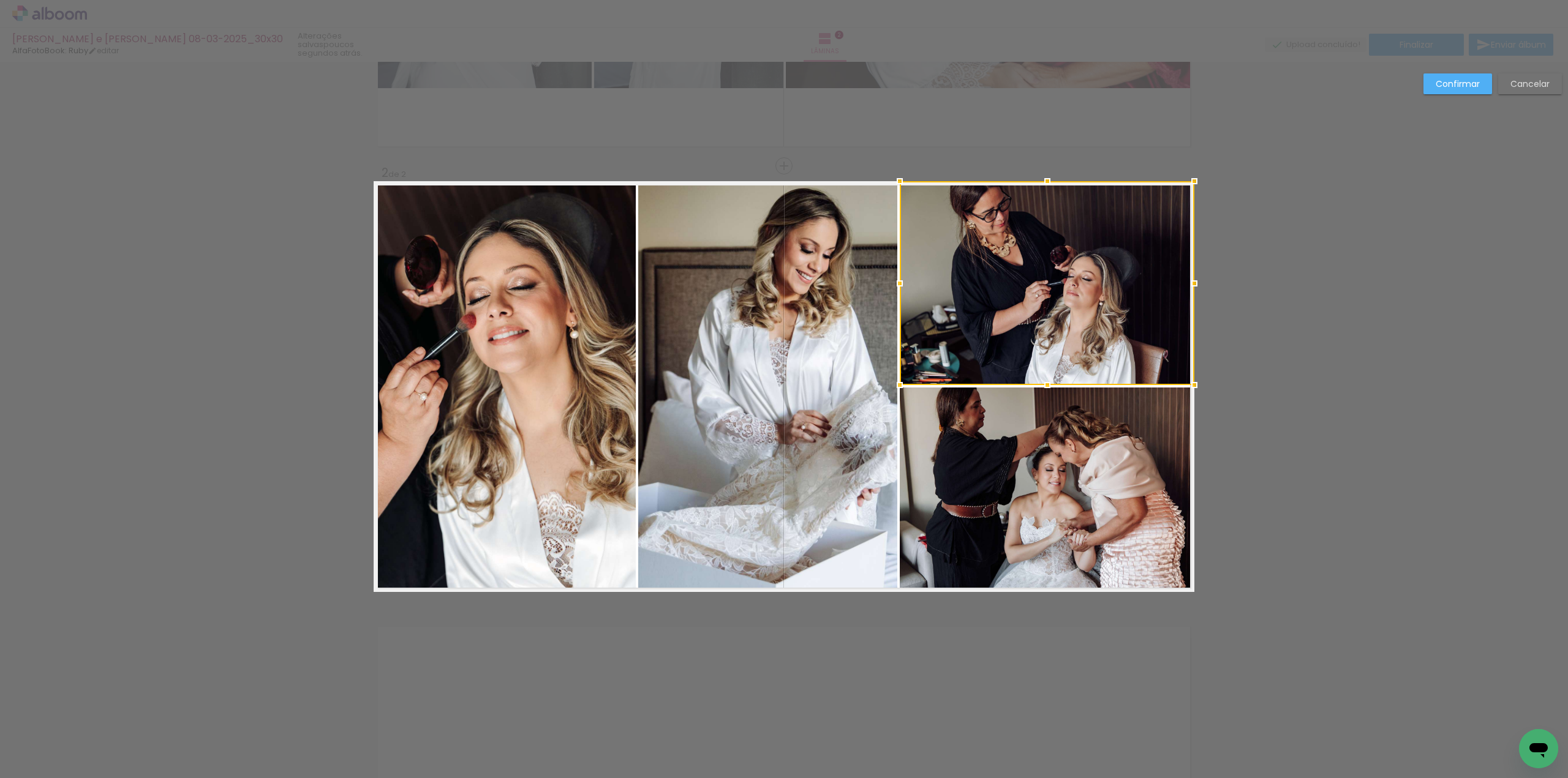
scroll to position [362, 0]
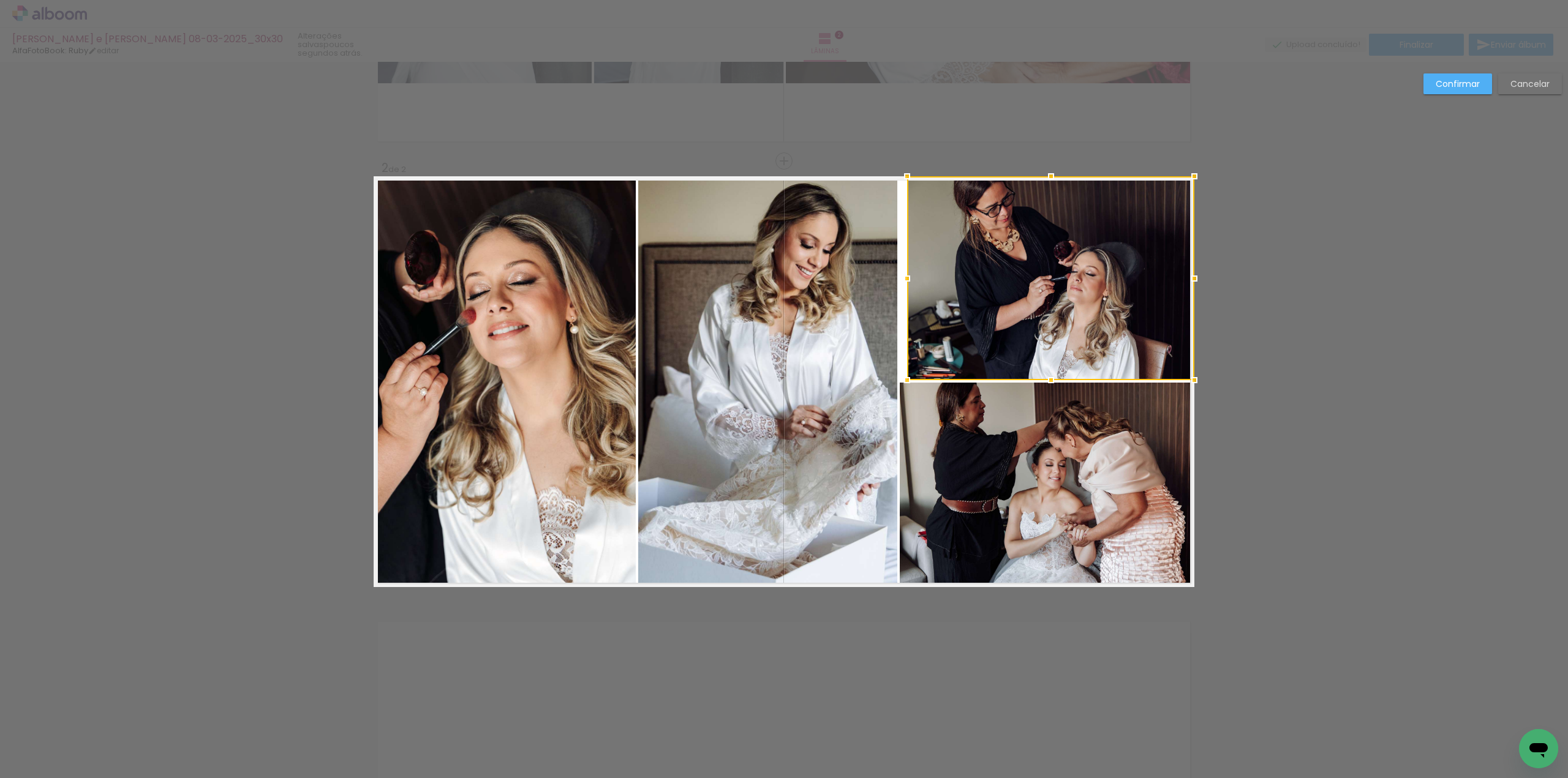
drag, startPoint x: 895, startPoint y: 282, endPoint x: 903, endPoint y: 280, distance: 8.2
click at [903, 280] on div at bounding box center [906, 279] width 24 height 24
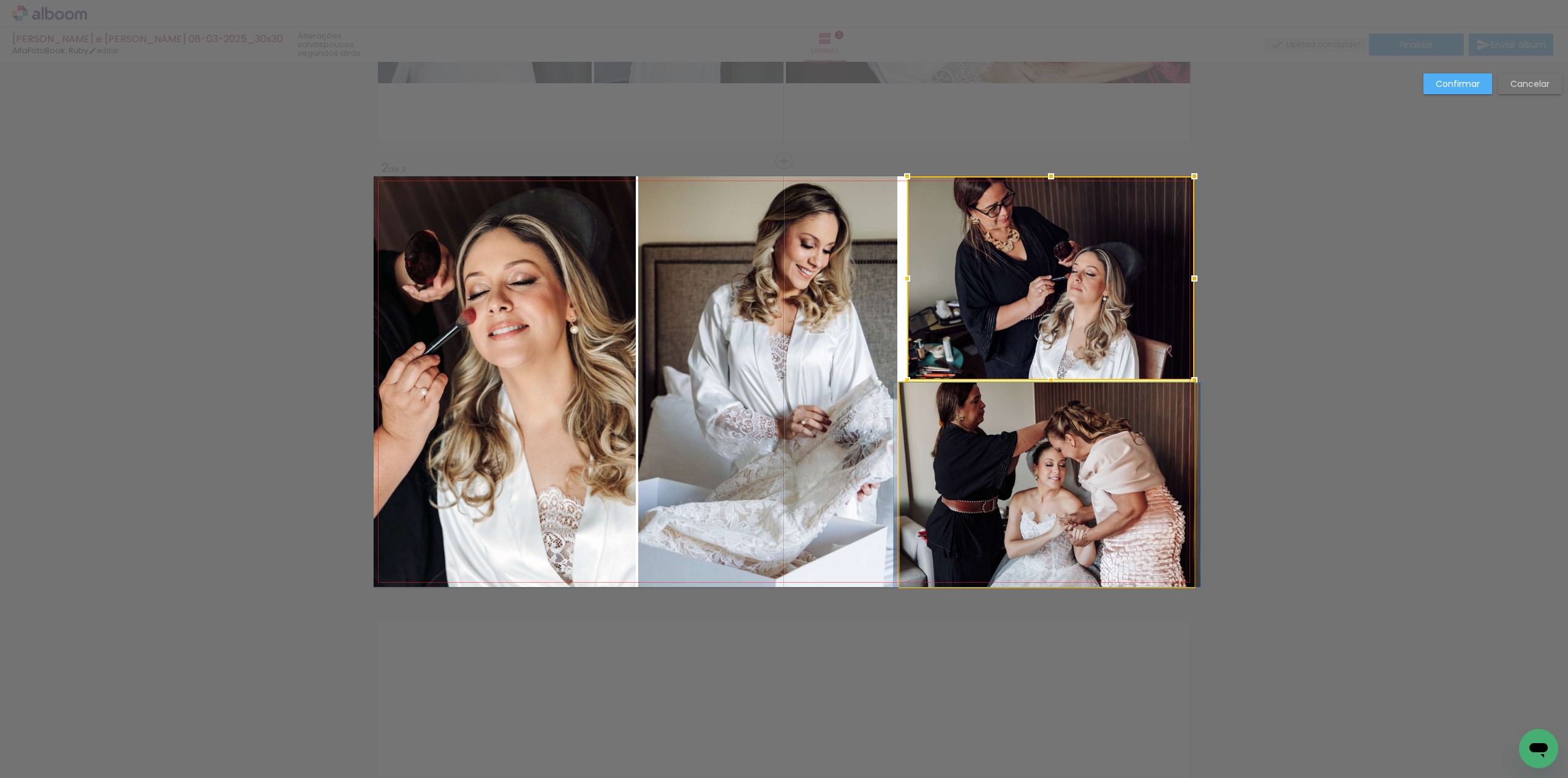
click at [938, 420] on quentale-photo at bounding box center [1047, 485] width 295 height 205
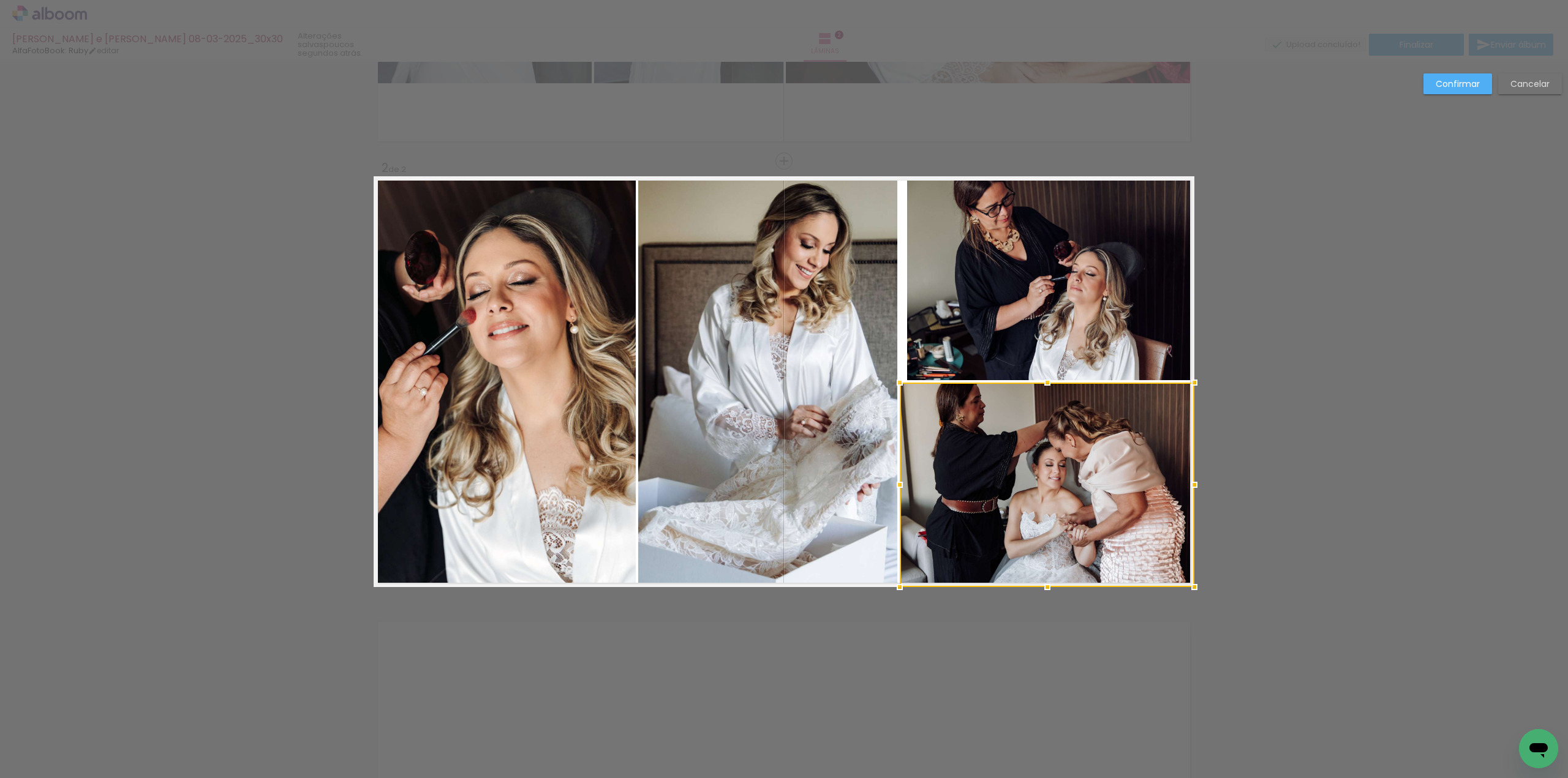
click at [938, 420] on div at bounding box center [1047, 485] width 295 height 205
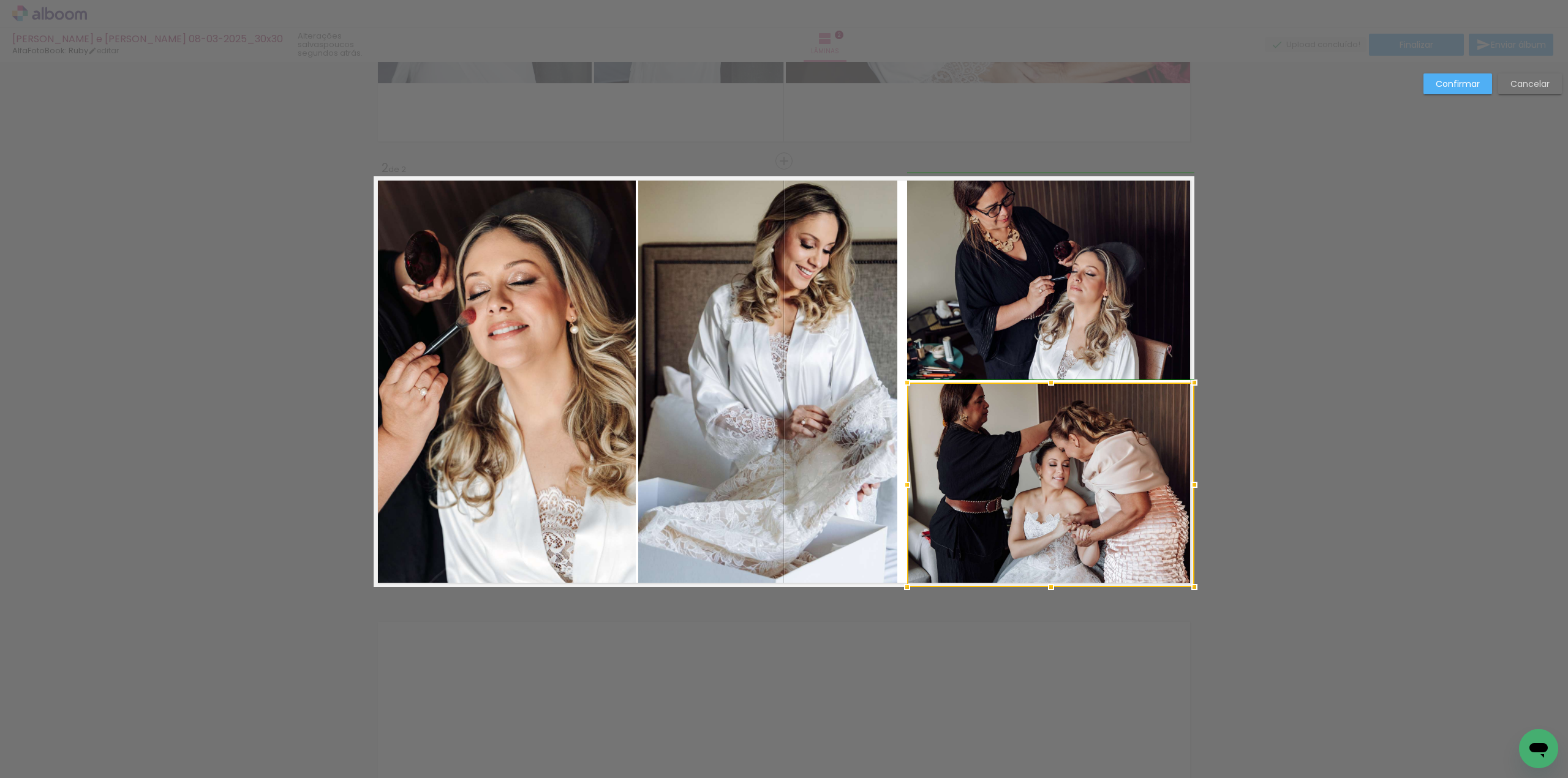
click at [897, 483] on div at bounding box center [906, 485] width 24 height 24
click at [0, 0] on slot "Confirmar" at bounding box center [0, 0] width 0 height 0
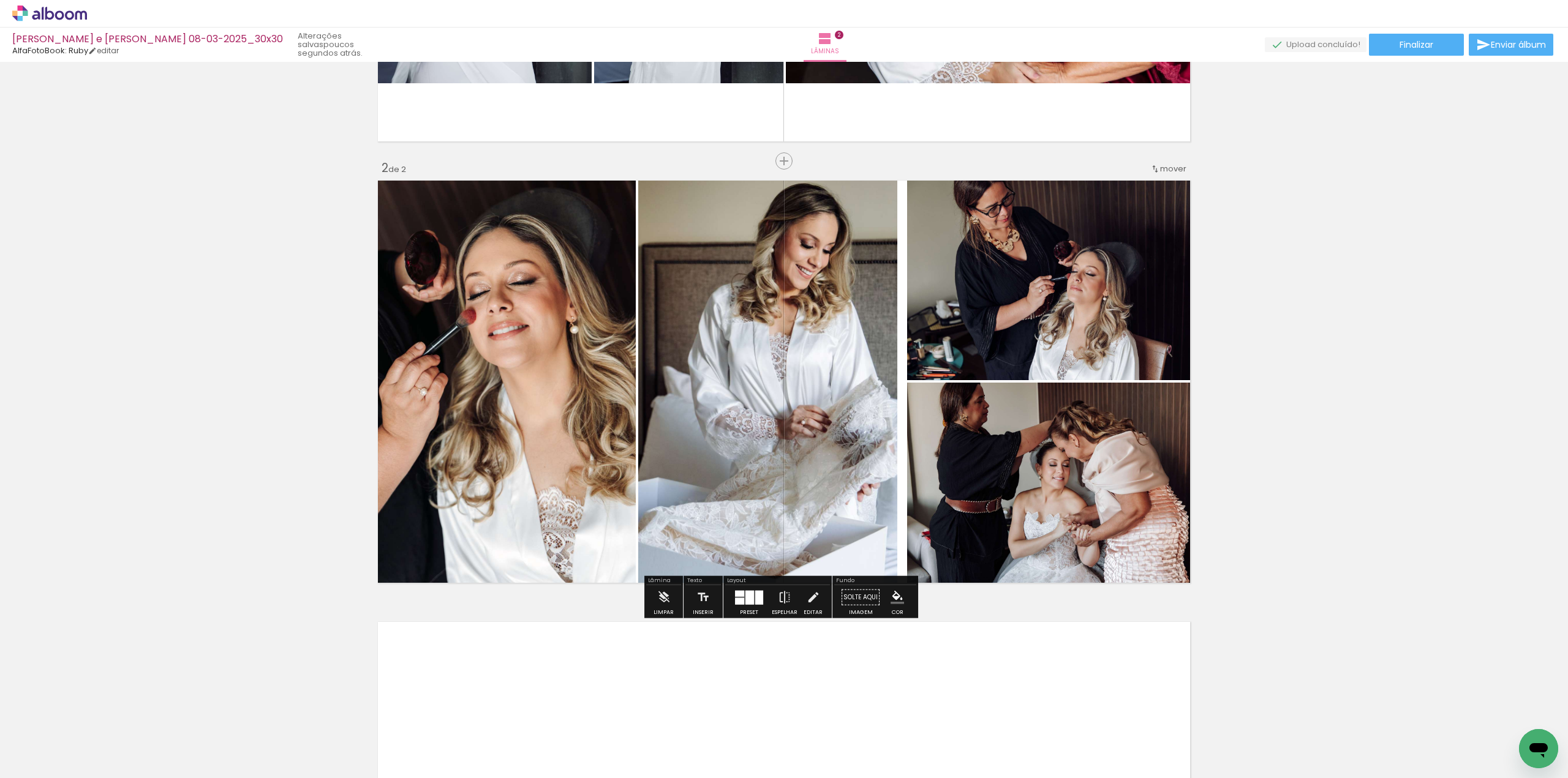
click at [837, 296] on quentale-photo at bounding box center [768, 382] width 259 height 411
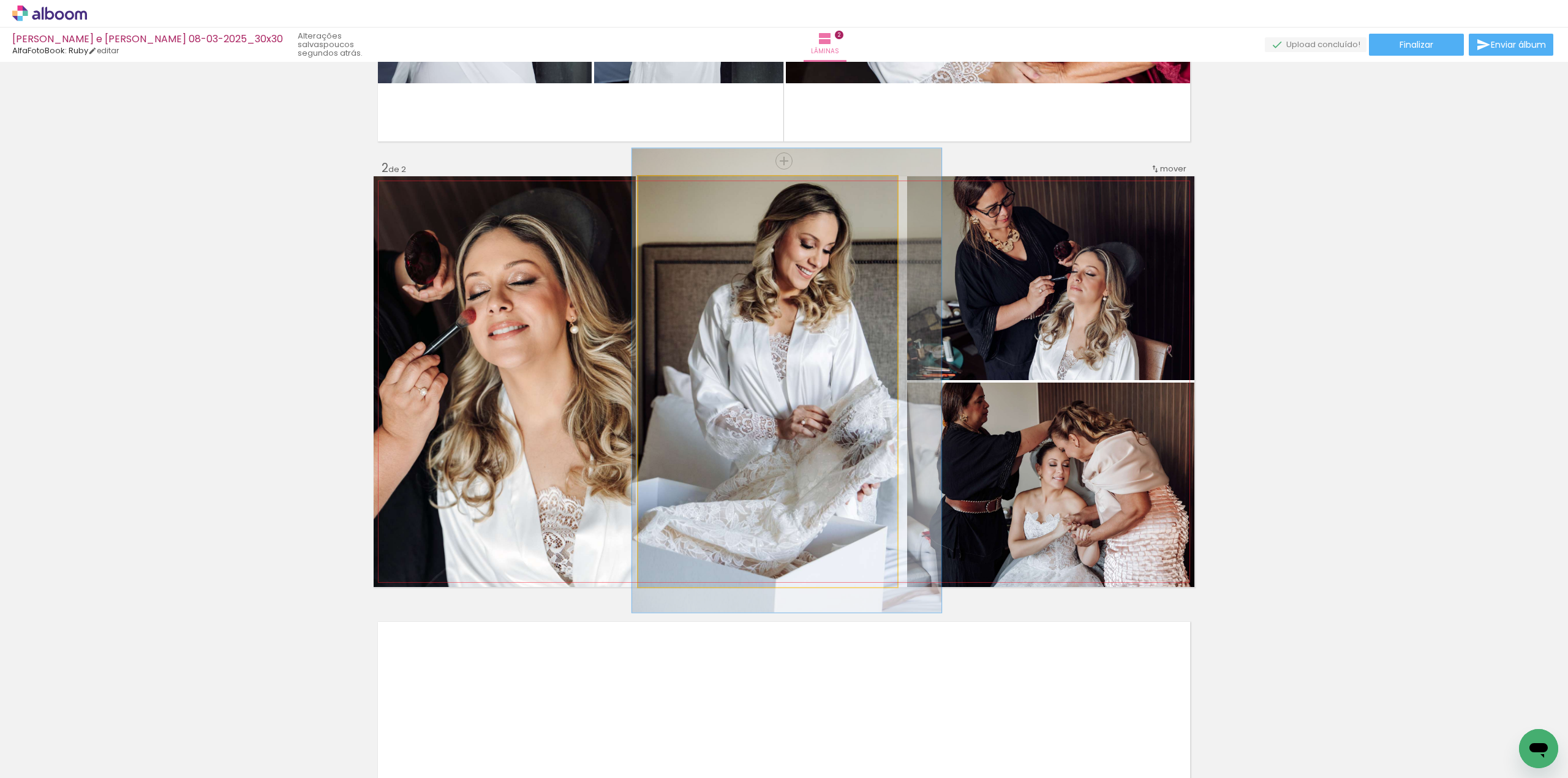
click at [837, 296] on quentale-photo at bounding box center [768, 382] width 259 height 411
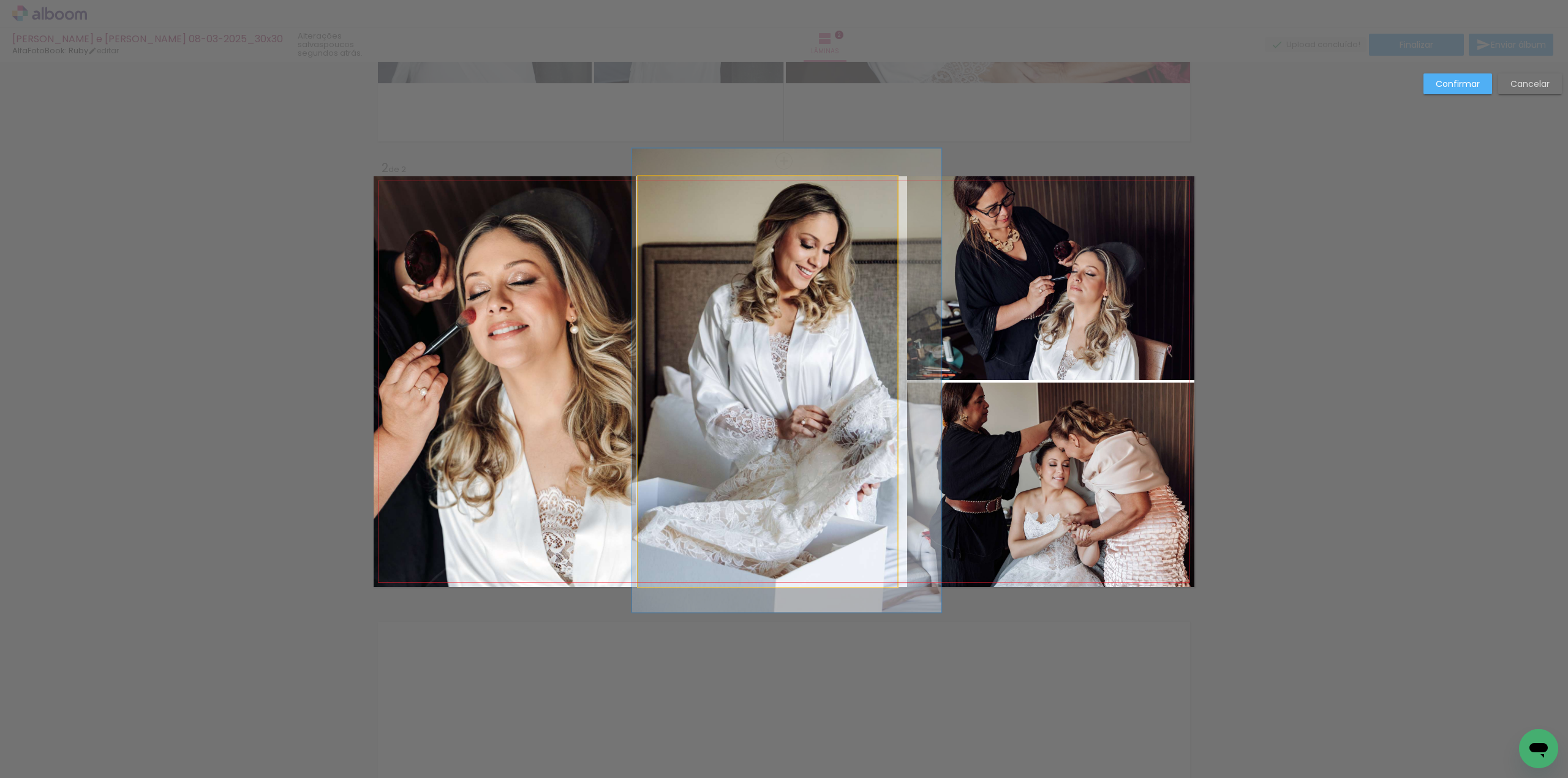
click at [864, 395] on quentale-photo at bounding box center [768, 382] width 259 height 411
click at [906, 395] on div at bounding box center [1050, 485] width 287 height 205
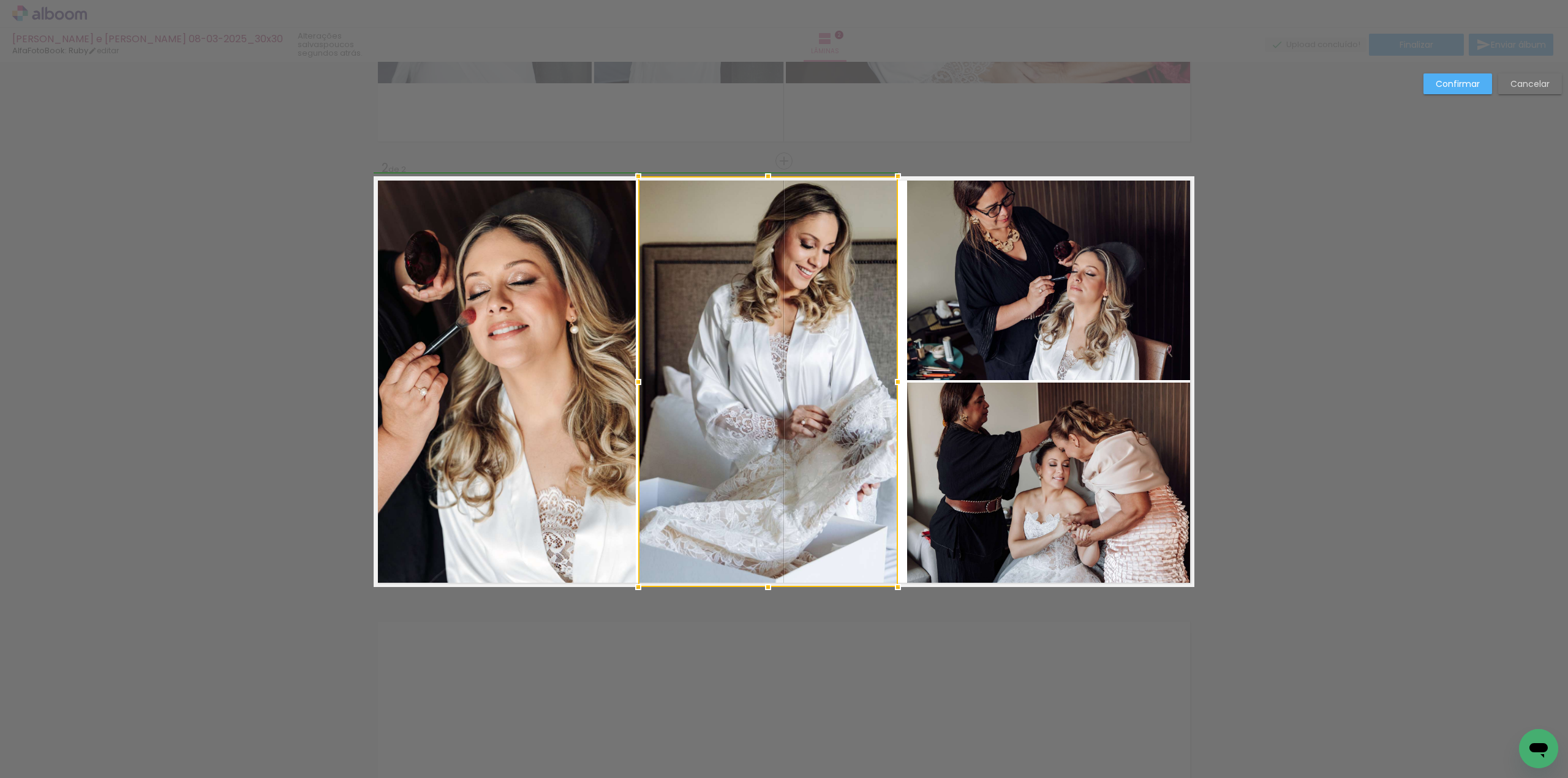
drag, startPoint x: 888, startPoint y: 385, endPoint x: 897, endPoint y: 388, distance: 9.5
click at [897, 388] on div at bounding box center [898, 382] width 24 height 24
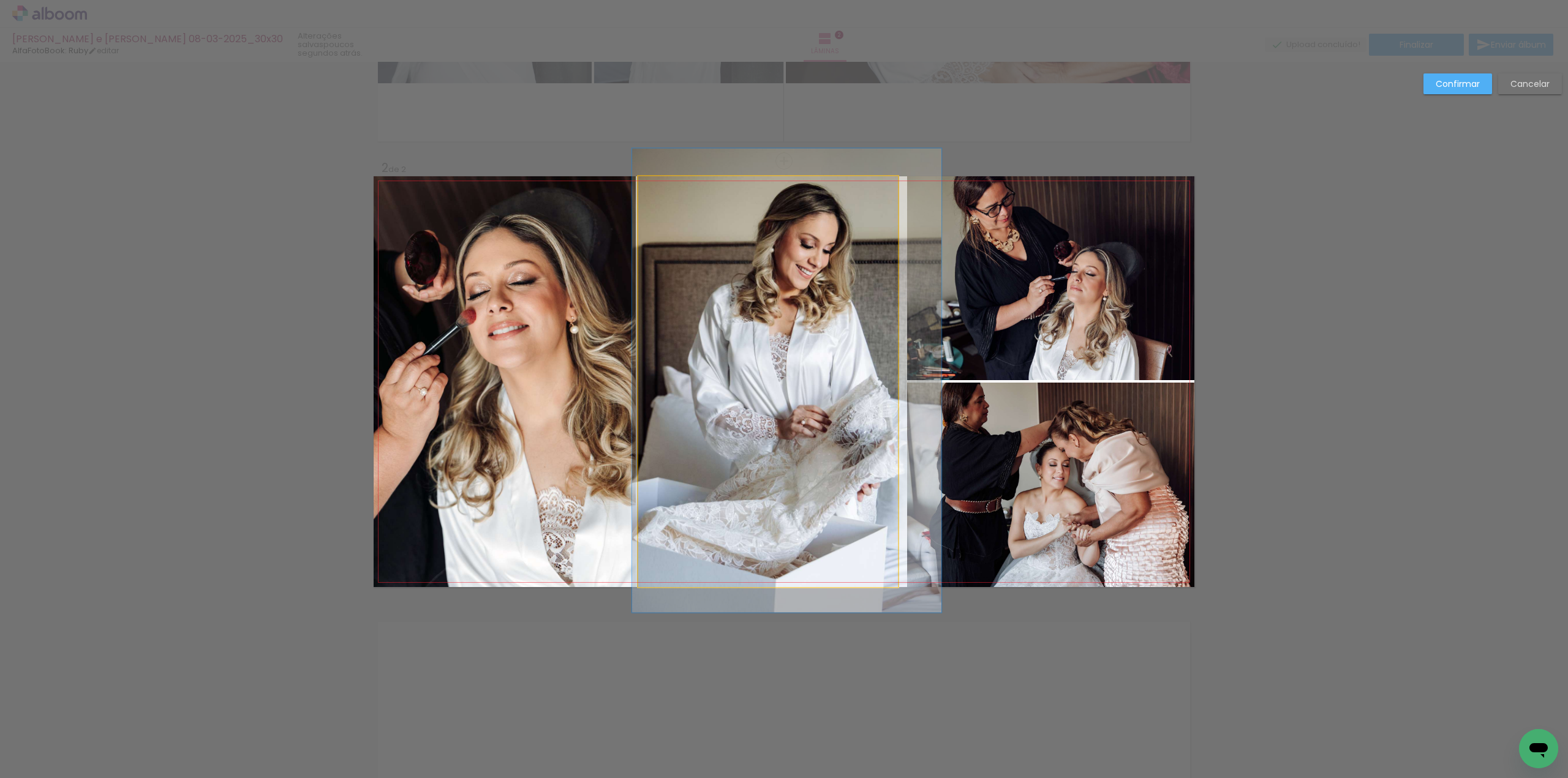
click at [882, 380] on quentale-photo at bounding box center [768, 382] width 260 height 411
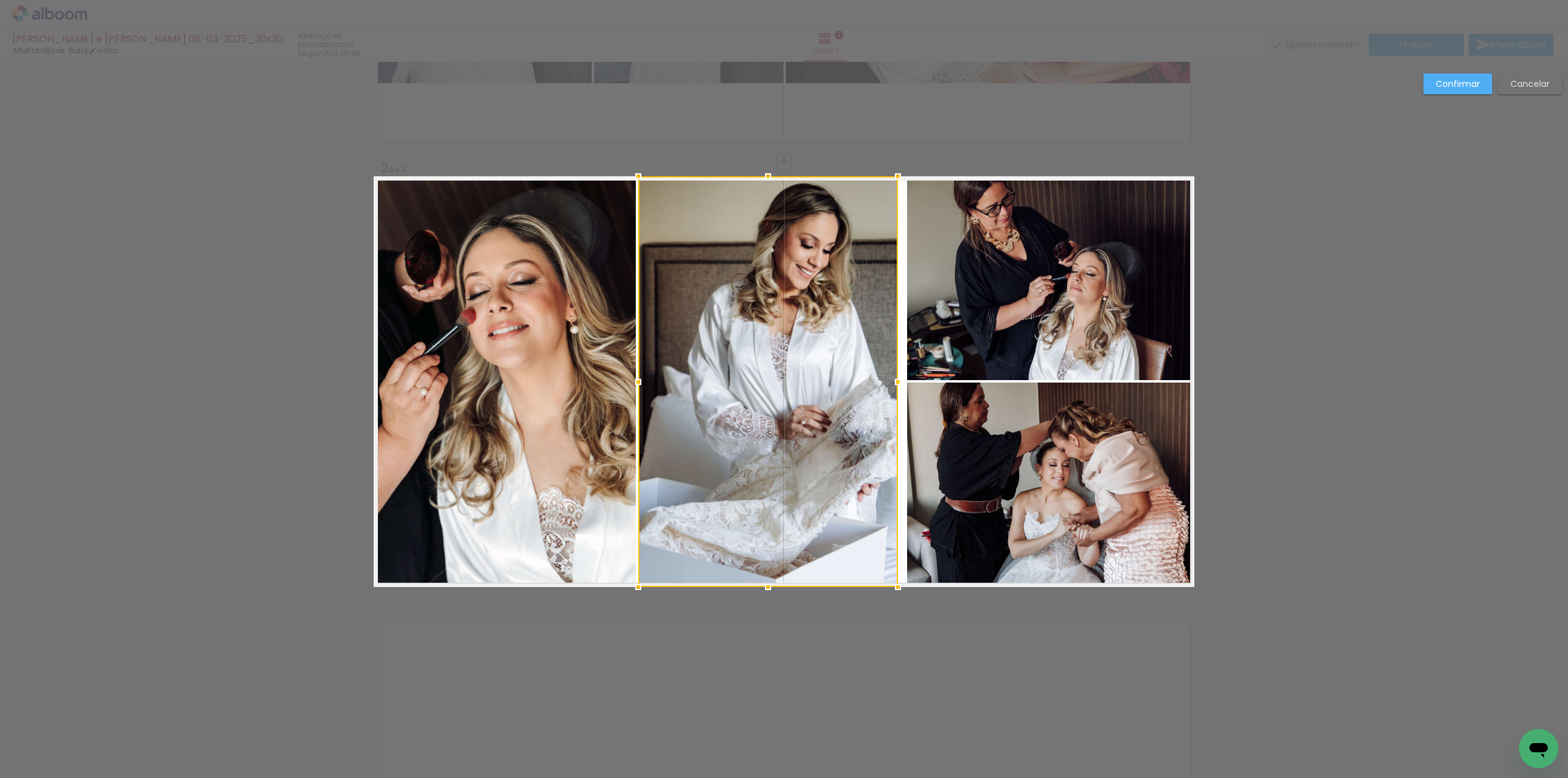
click at [886, 380] on div at bounding box center [898, 382] width 24 height 24
click at [894, 382] on div at bounding box center [906, 382] width 24 height 24
click at [900, 383] on div at bounding box center [905, 382] width 24 height 24
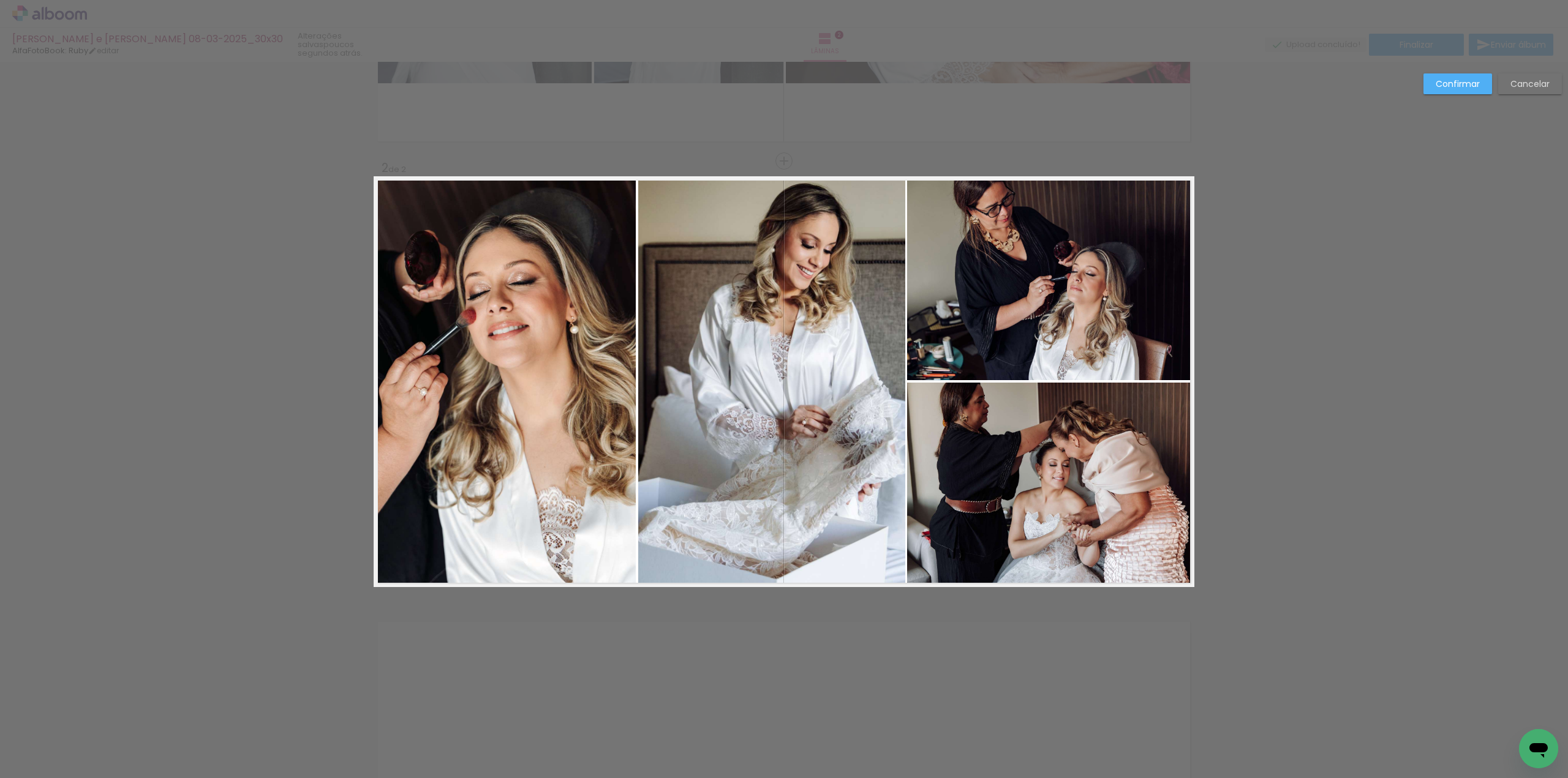
click at [0, 0] on slot "Confirmar" at bounding box center [0, 0] width 0 height 0
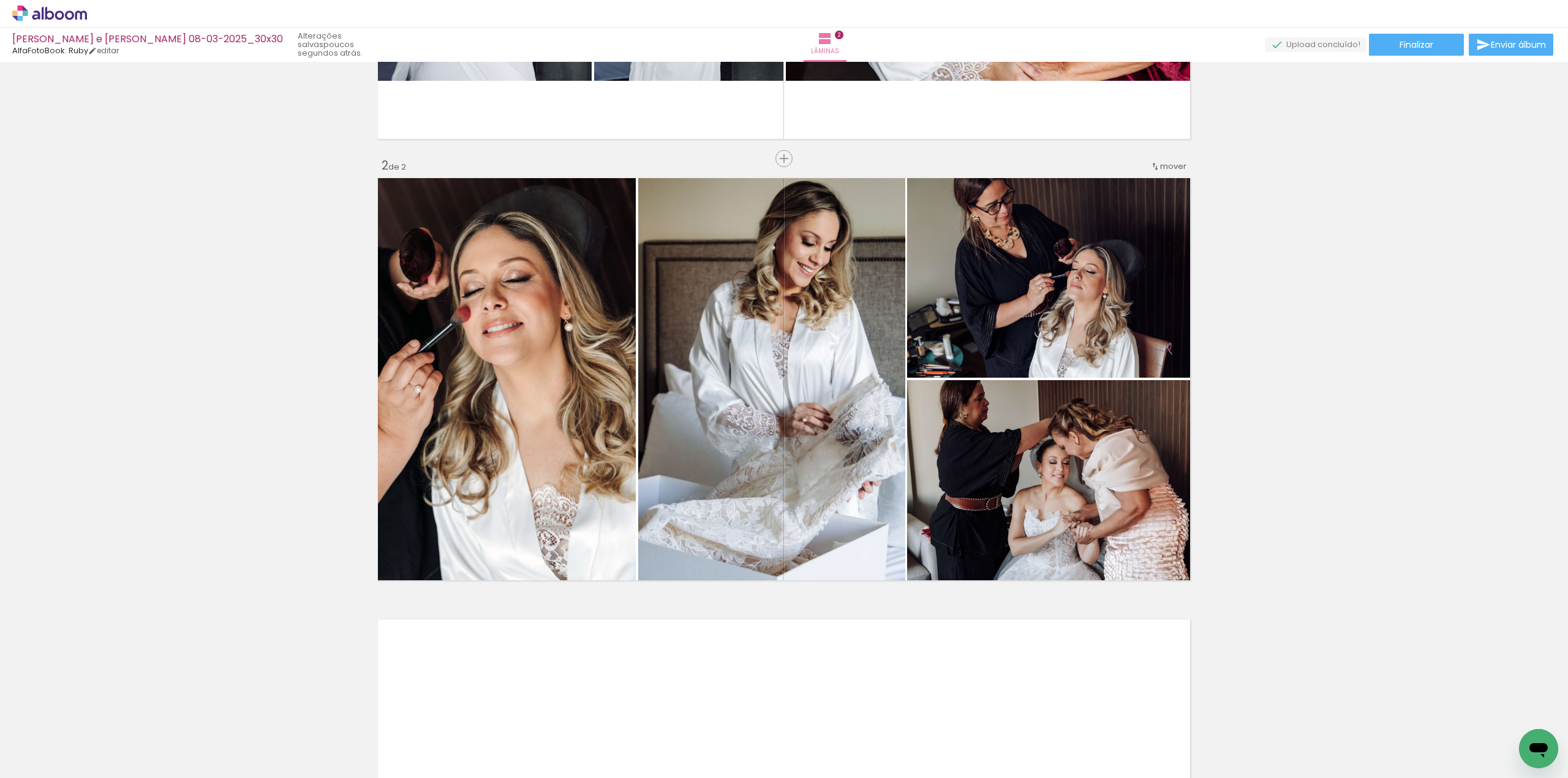
scroll to position [364, 0]
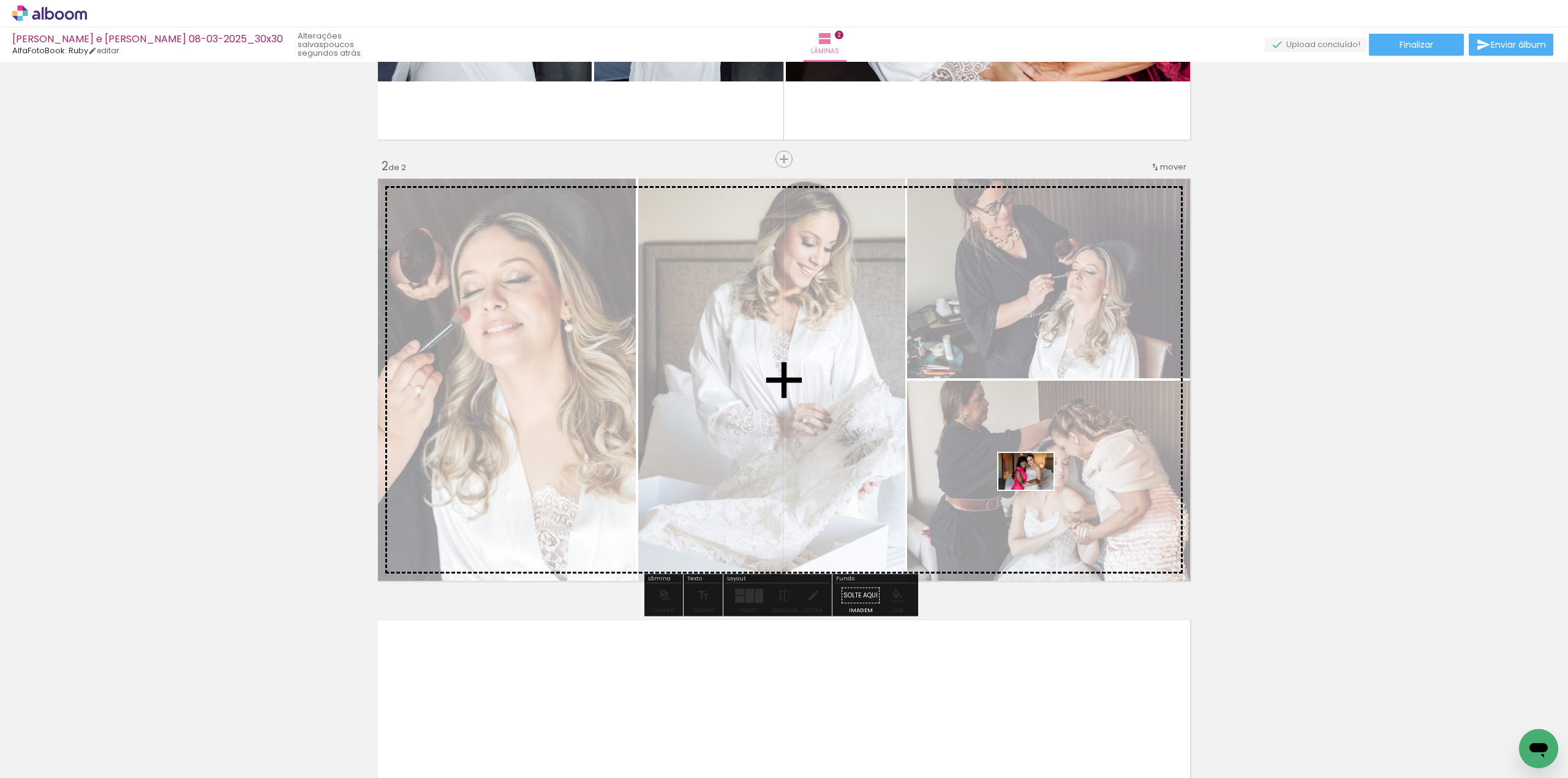
drag, startPoint x: 547, startPoint y: 740, endPoint x: 1041, endPoint y: 489, distance: 554.1
click at [1041, 489] on quentale-workspace at bounding box center [784, 389] width 1568 height 778
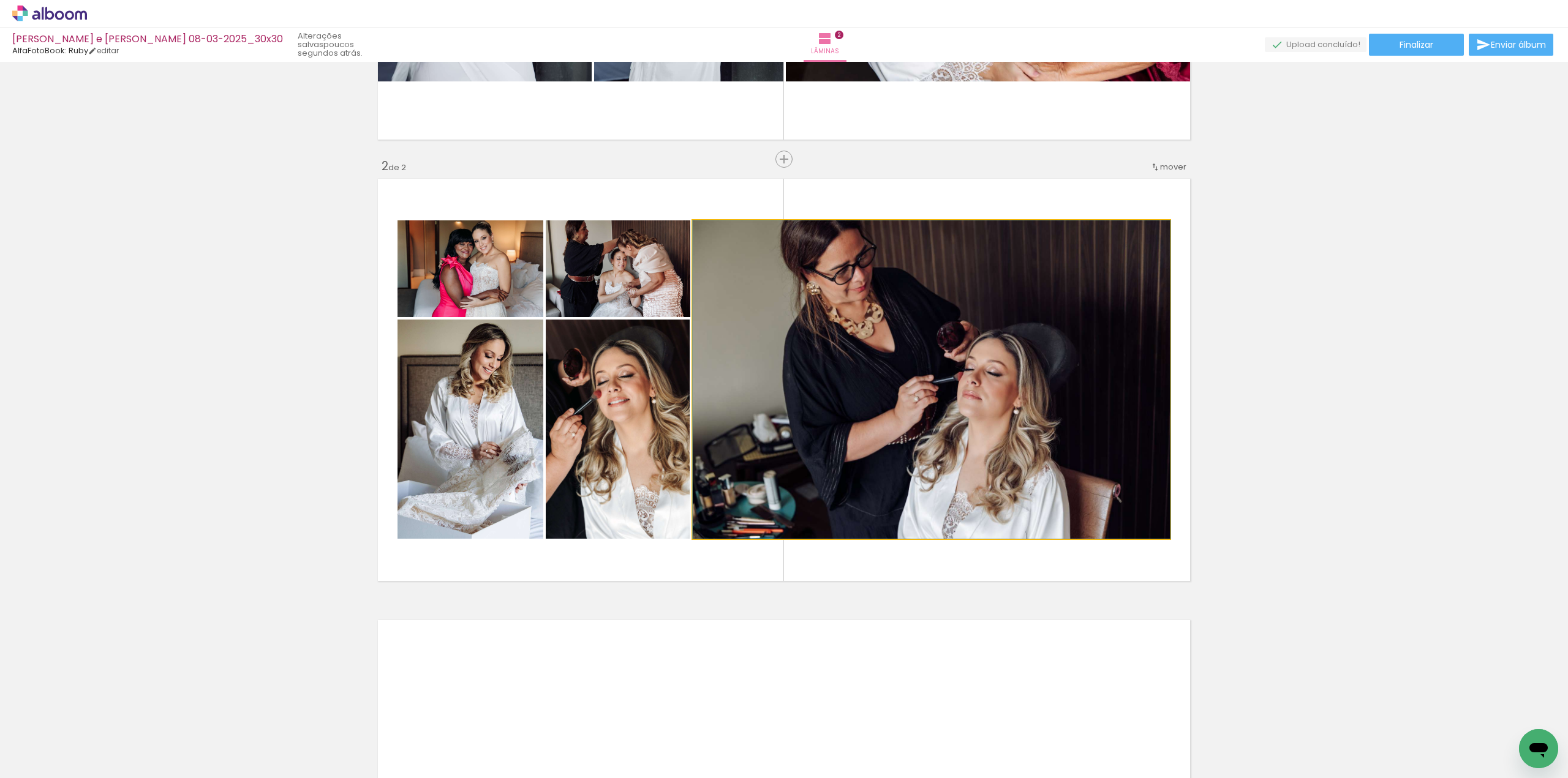
drag, startPoint x: 1098, startPoint y: 352, endPoint x: 1356, endPoint y: 356, distance: 258.0
click at [1352, 356] on div "Inserir lâmina 1 de 2 Inserir lâmina 2 de 2" at bounding box center [784, 364] width 1568 height 1325
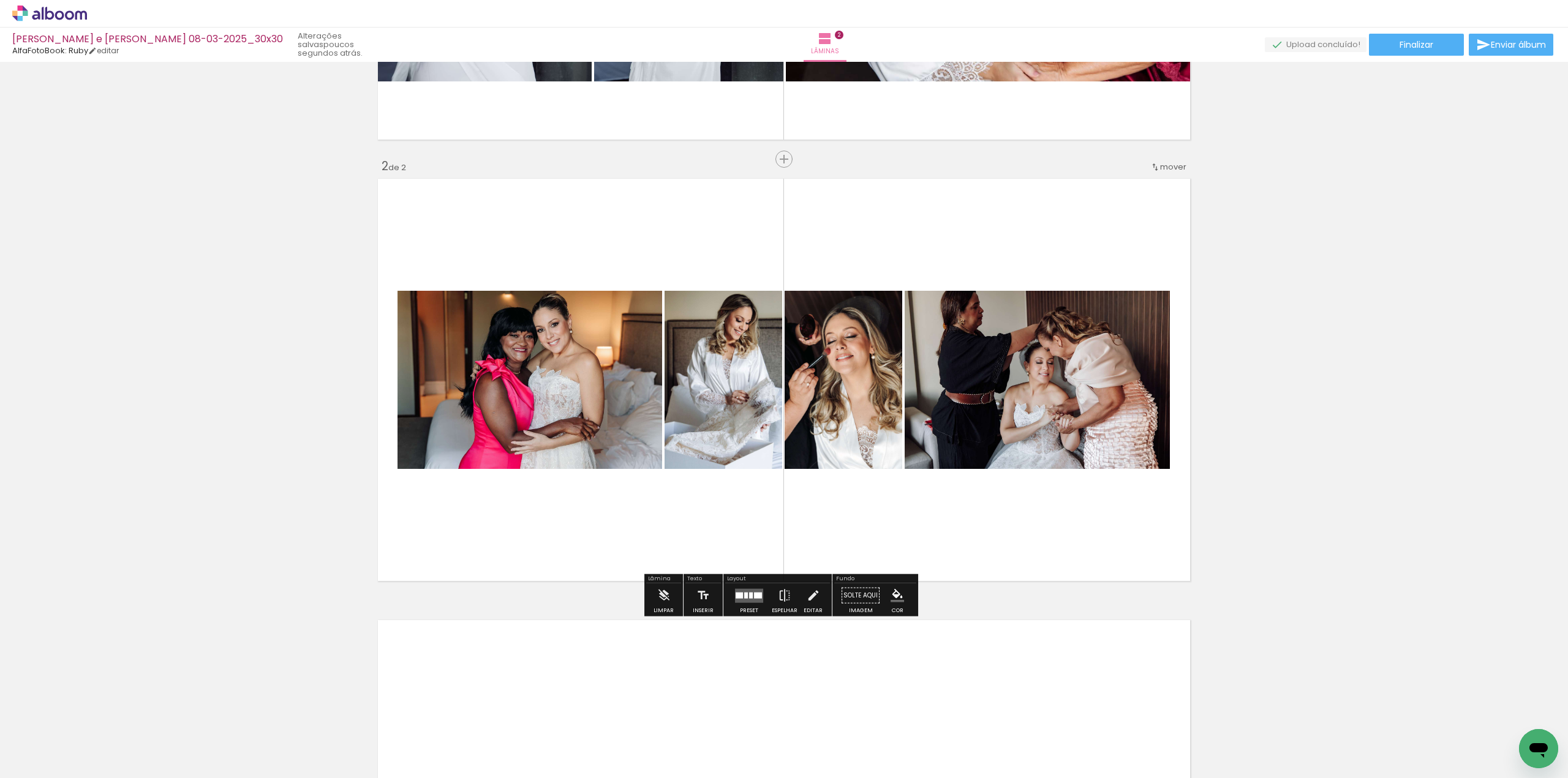
click at [754, 596] on div at bounding box center [757, 595] width 8 height 7
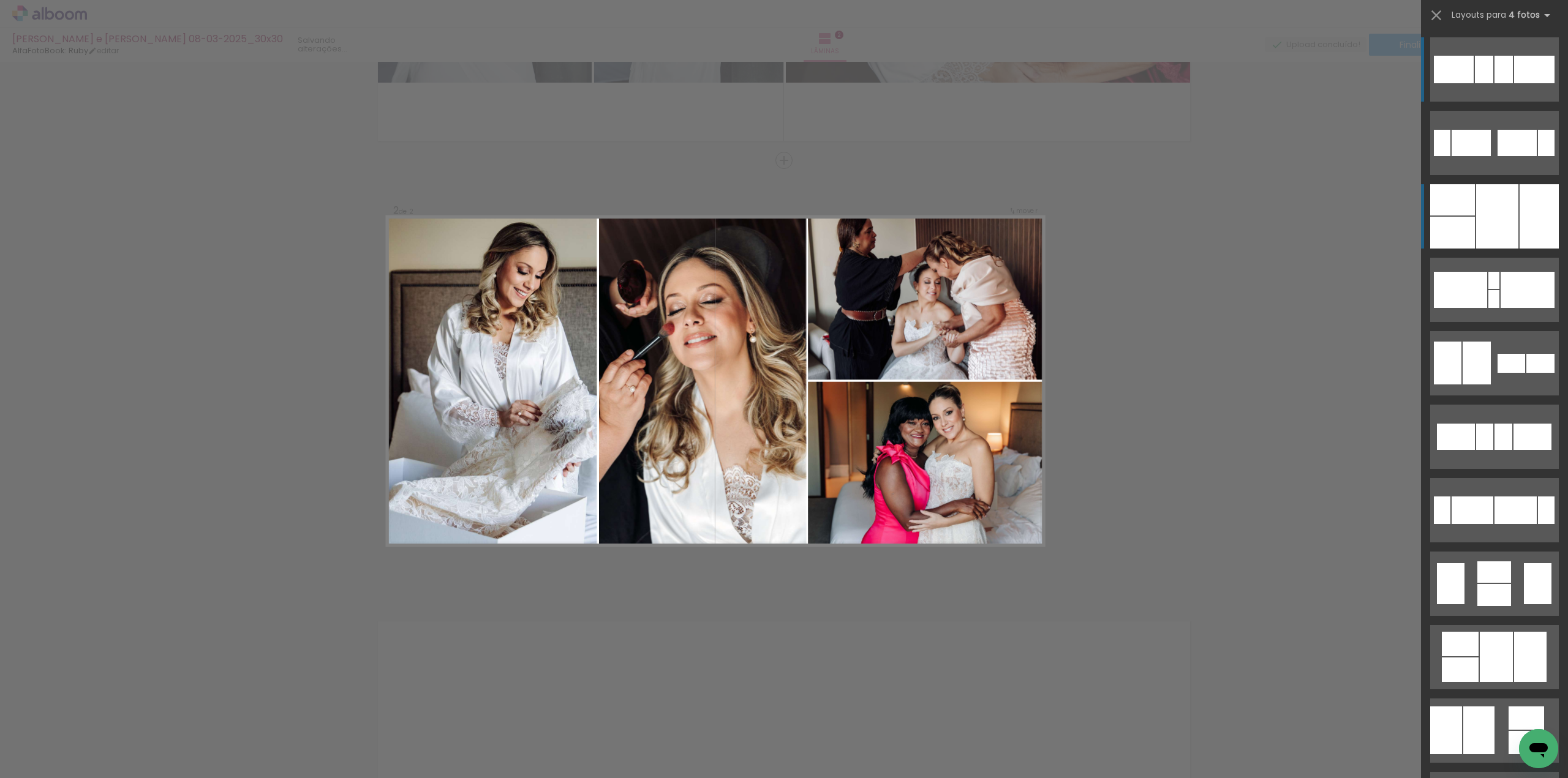
scroll to position [362, 0]
click at [1504, 246] on div at bounding box center [1497, 216] width 42 height 65
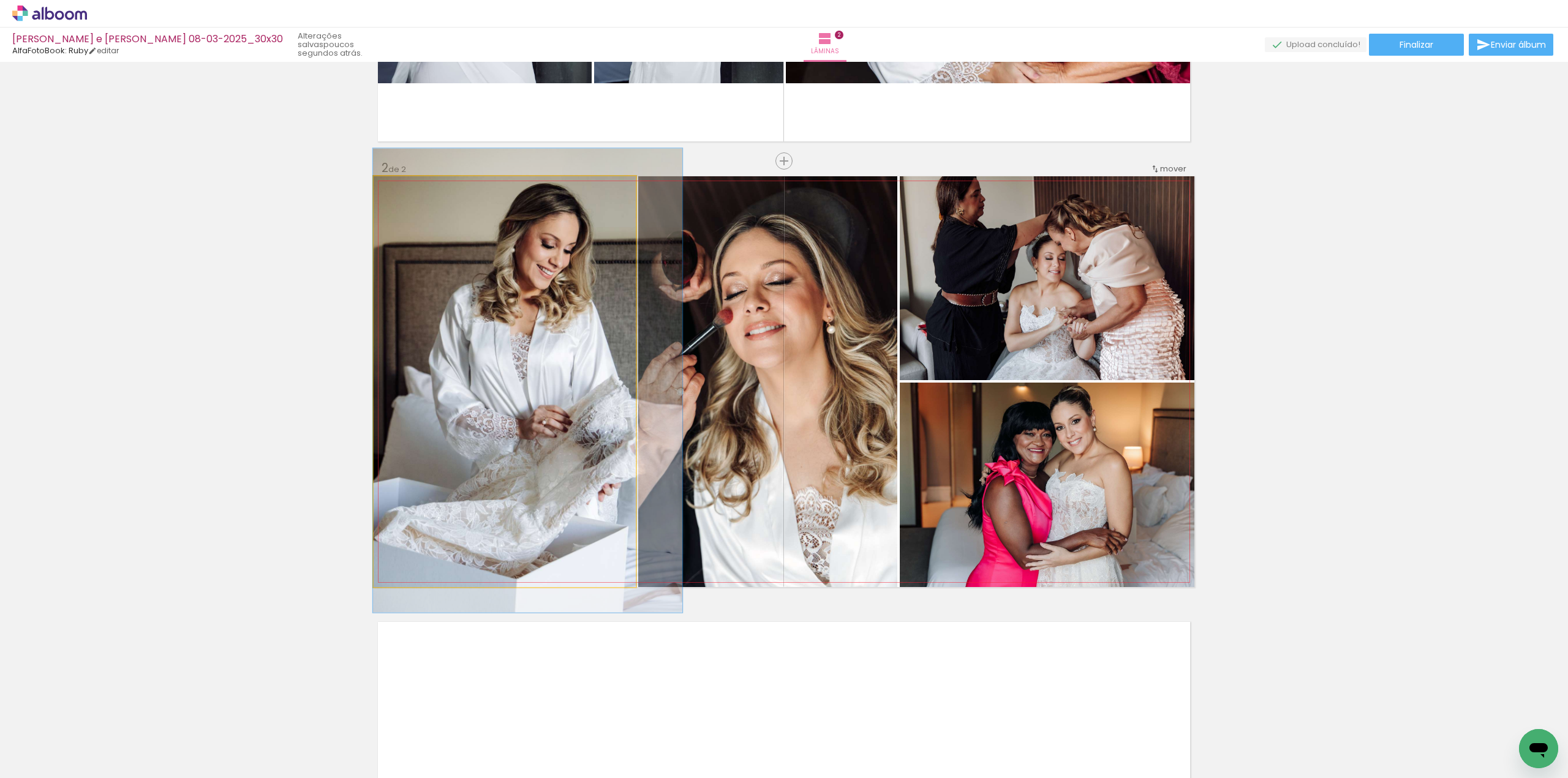
drag, startPoint x: 536, startPoint y: 346, endPoint x: 783, endPoint y: 343, distance: 247.0
click at [0, 0] on slot at bounding box center [0, 0] width 0 height 0
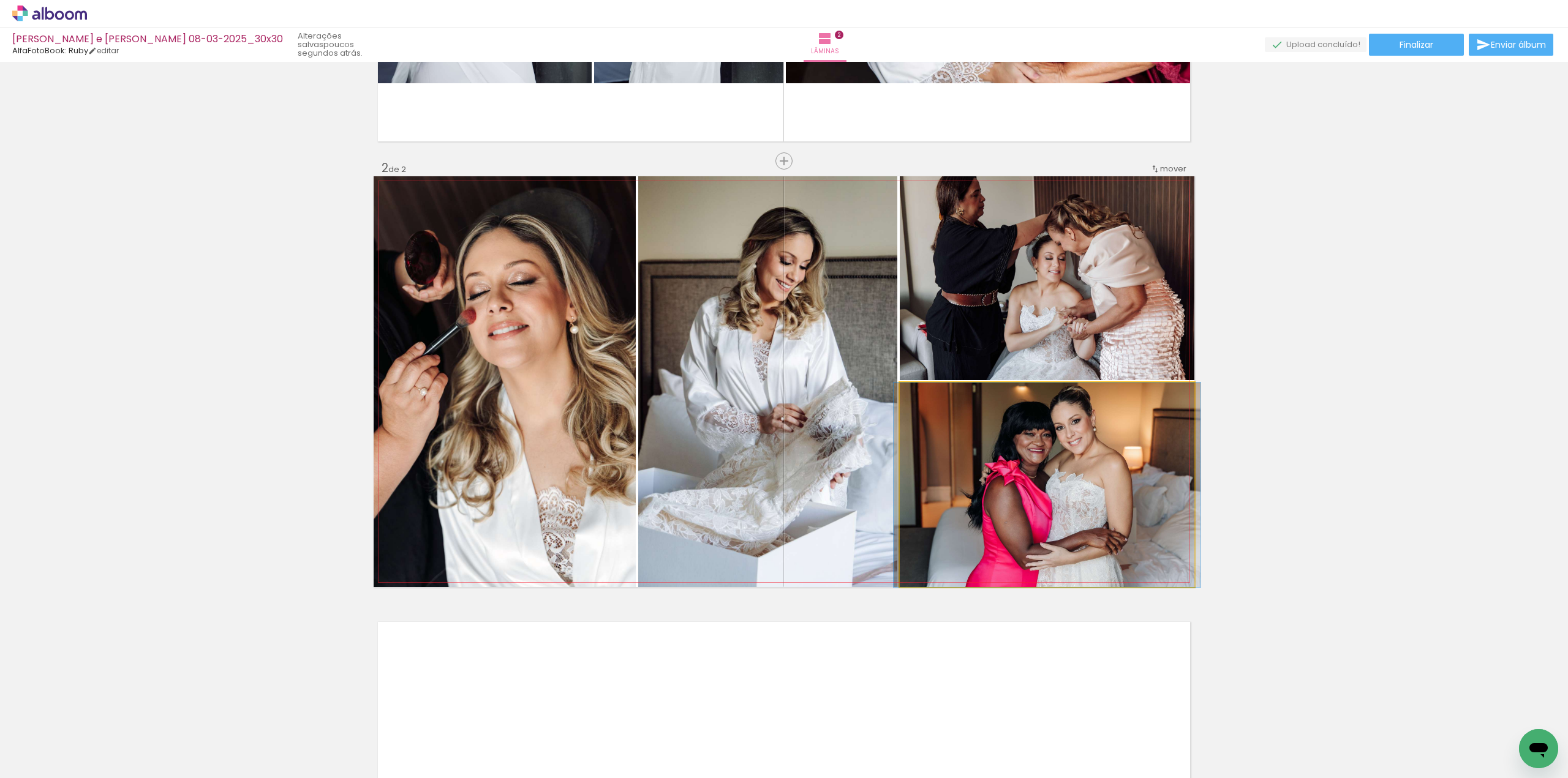
drag, startPoint x: 1073, startPoint y: 446, endPoint x: 1073, endPoint y: 313, distance: 133.0
click at [0, 0] on slot at bounding box center [0, 0] width 0 height 0
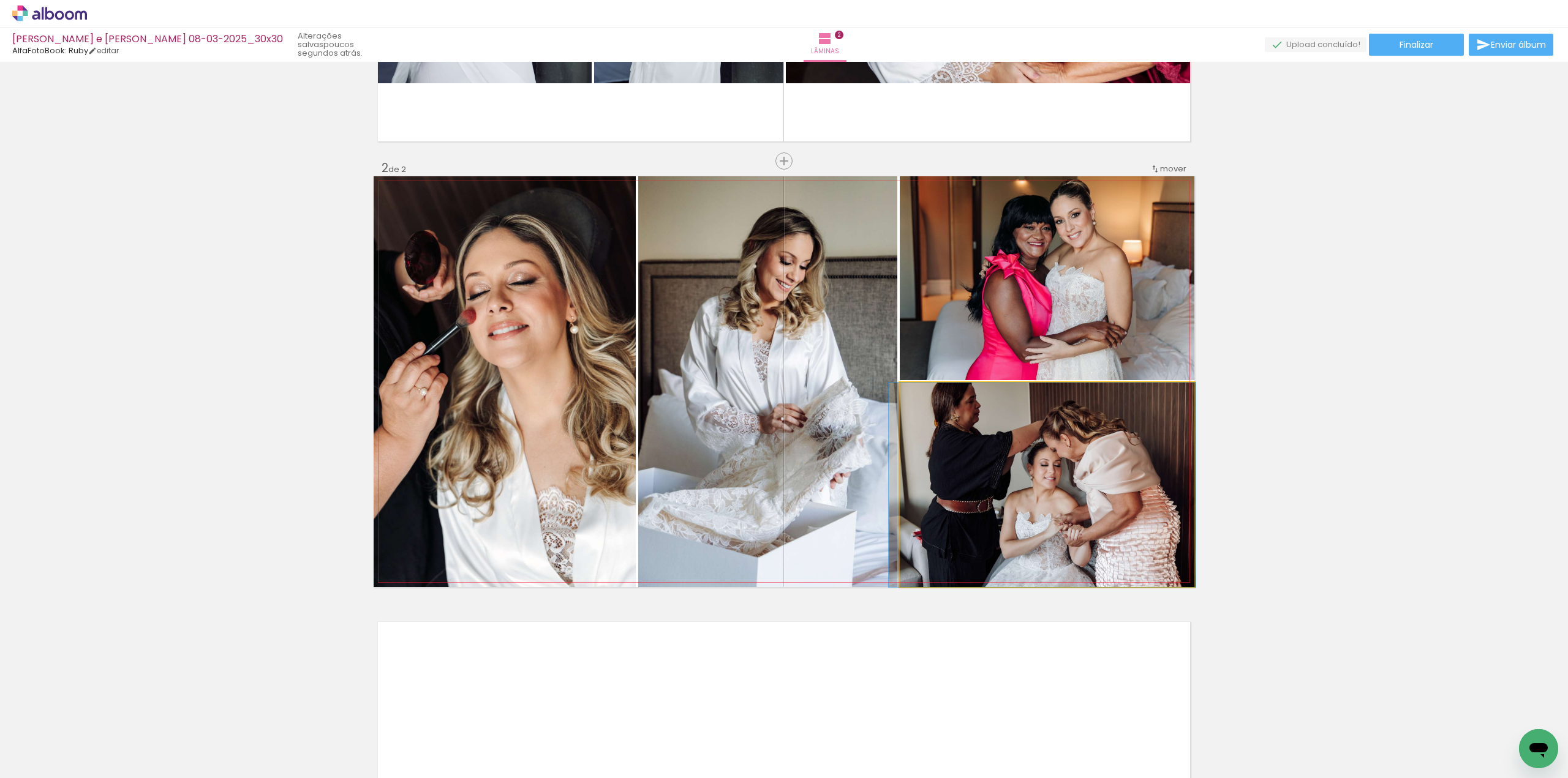
drag, startPoint x: 1085, startPoint y: 444, endPoint x: 1079, endPoint y: 327, distance: 117.2
click at [0, 0] on slot at bounding box center [0, 0] width 0 height 0
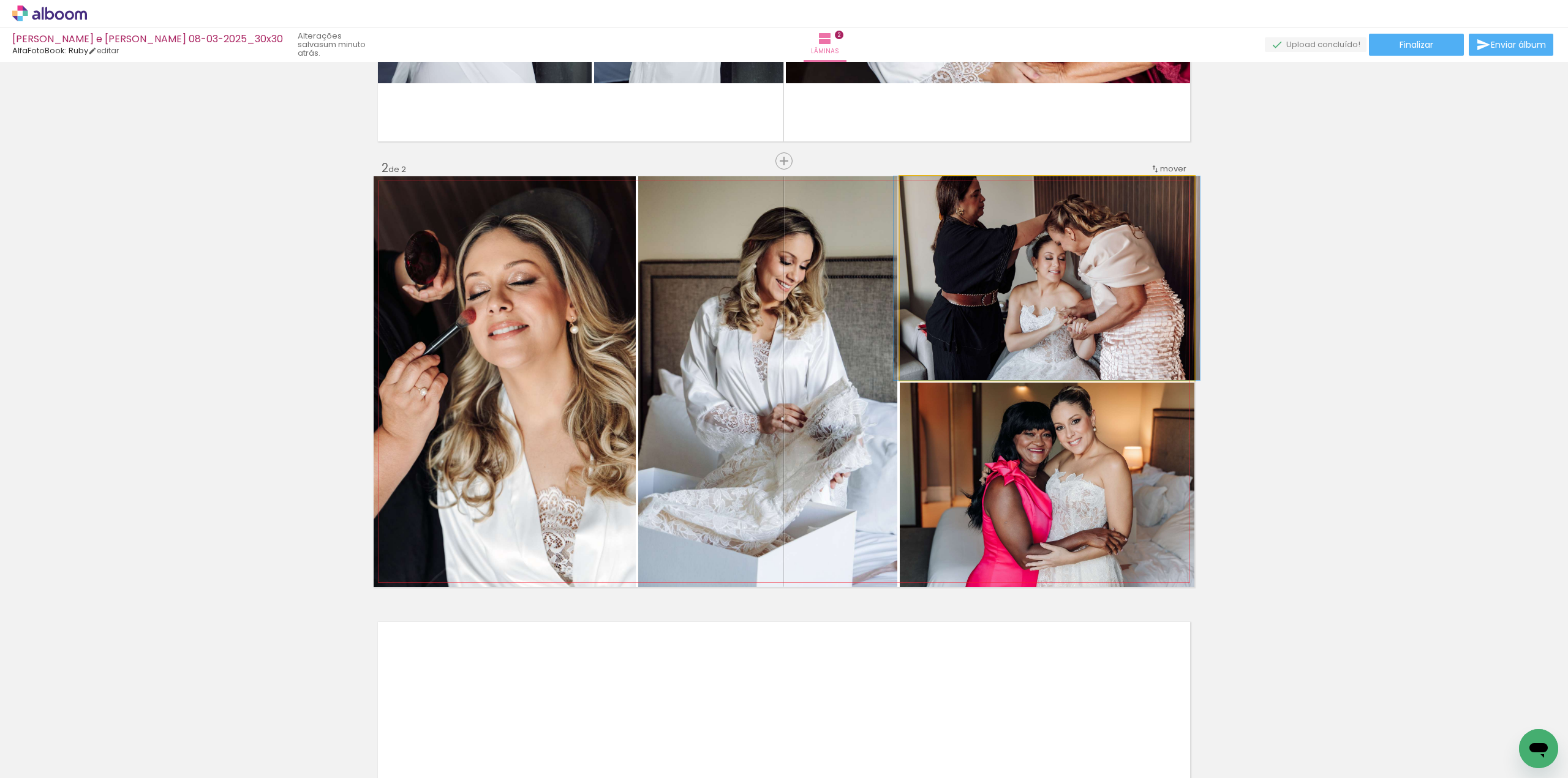
click at [954, 296] on quentale-photo at bounding box center [1047, 278] width 295 height 204
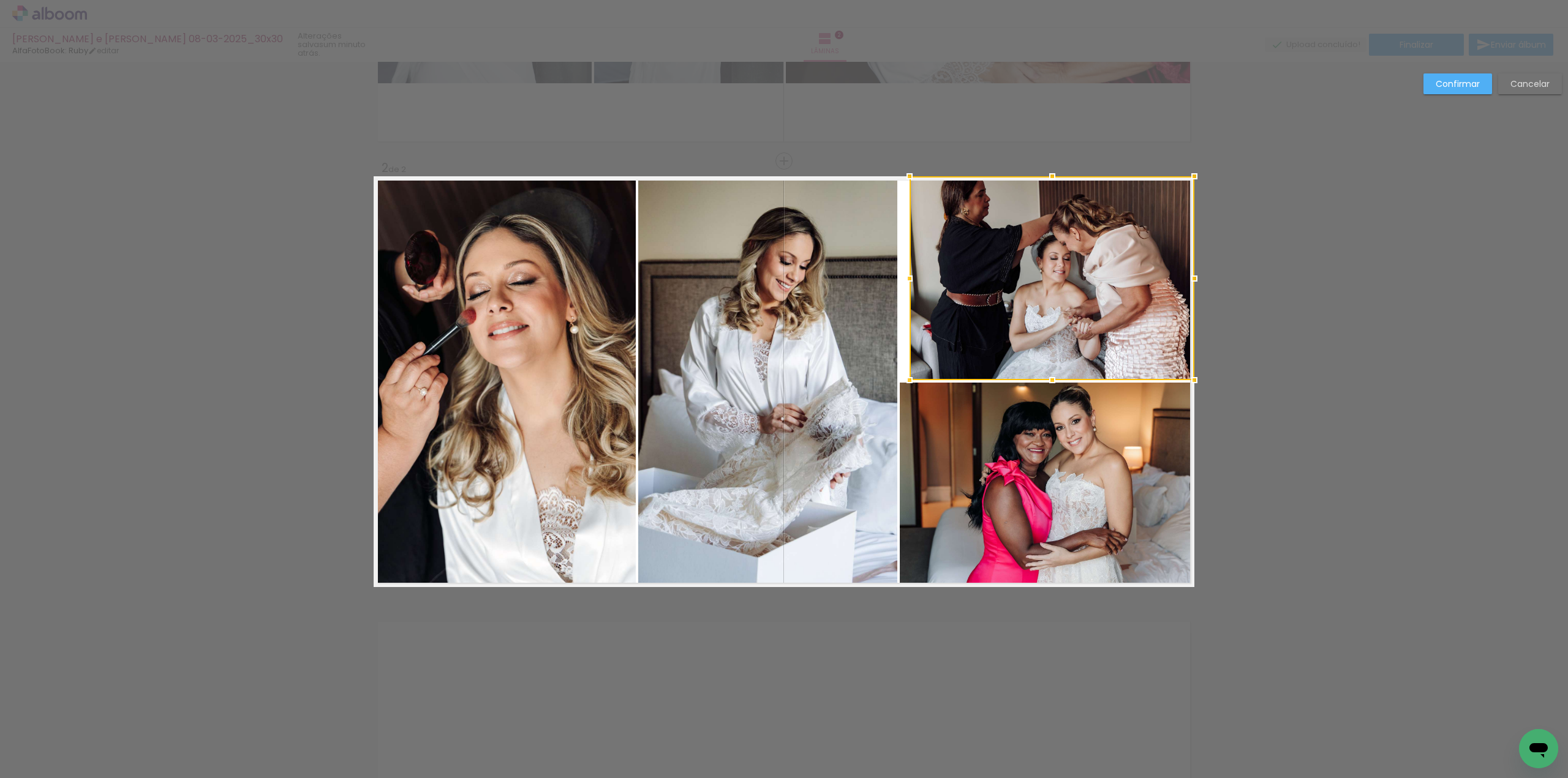
drag, startPoint x: 892, startPoint y: 280, endPoint x: 903, endPoint y: 282, distance: 11.2
click at [903, 282] on div at bounding box center [909, 279] width 24 height 24
click at [932, 436] on quentale-photo at bounding box center [1047, 485] width 295 height 205
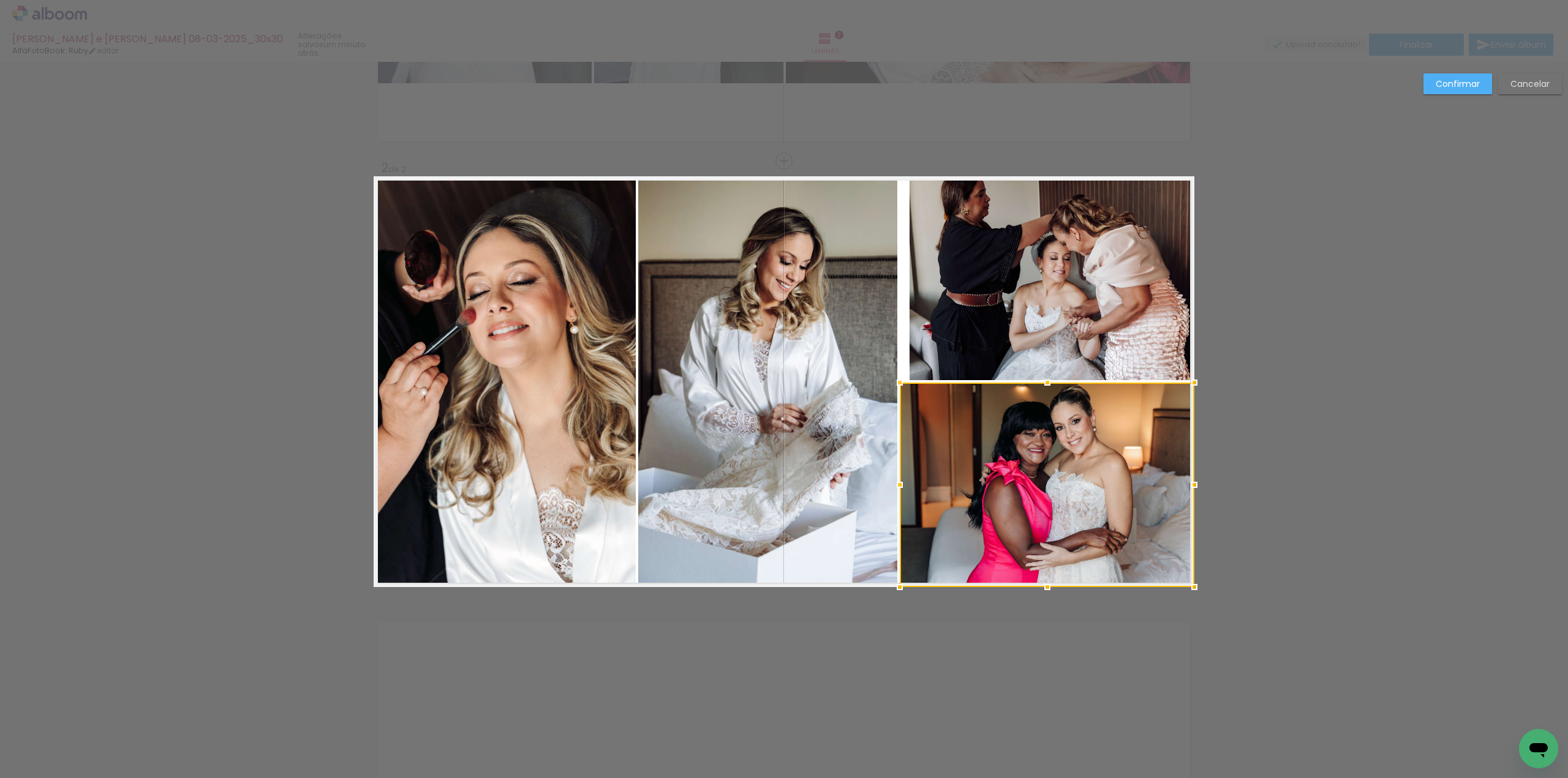
click at [932, 436] on div at bounding box center [1047, 485] width 295 height 205
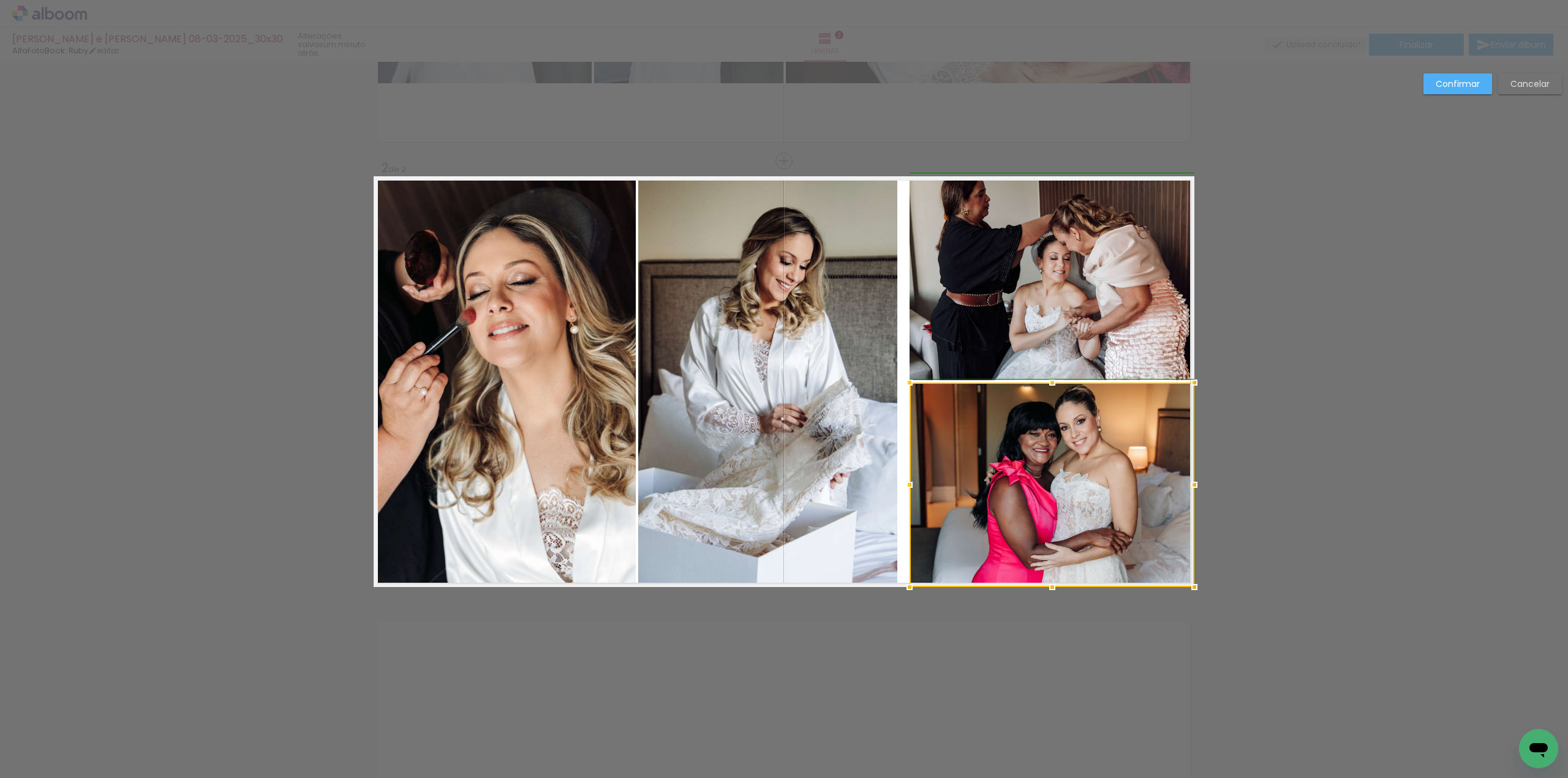
click at [902, 483] on div at bounding box center [909, 485] width 24 height 24
click at [828, 271] on quentale-photo at bounding box center [768, 382] width 259 height 411
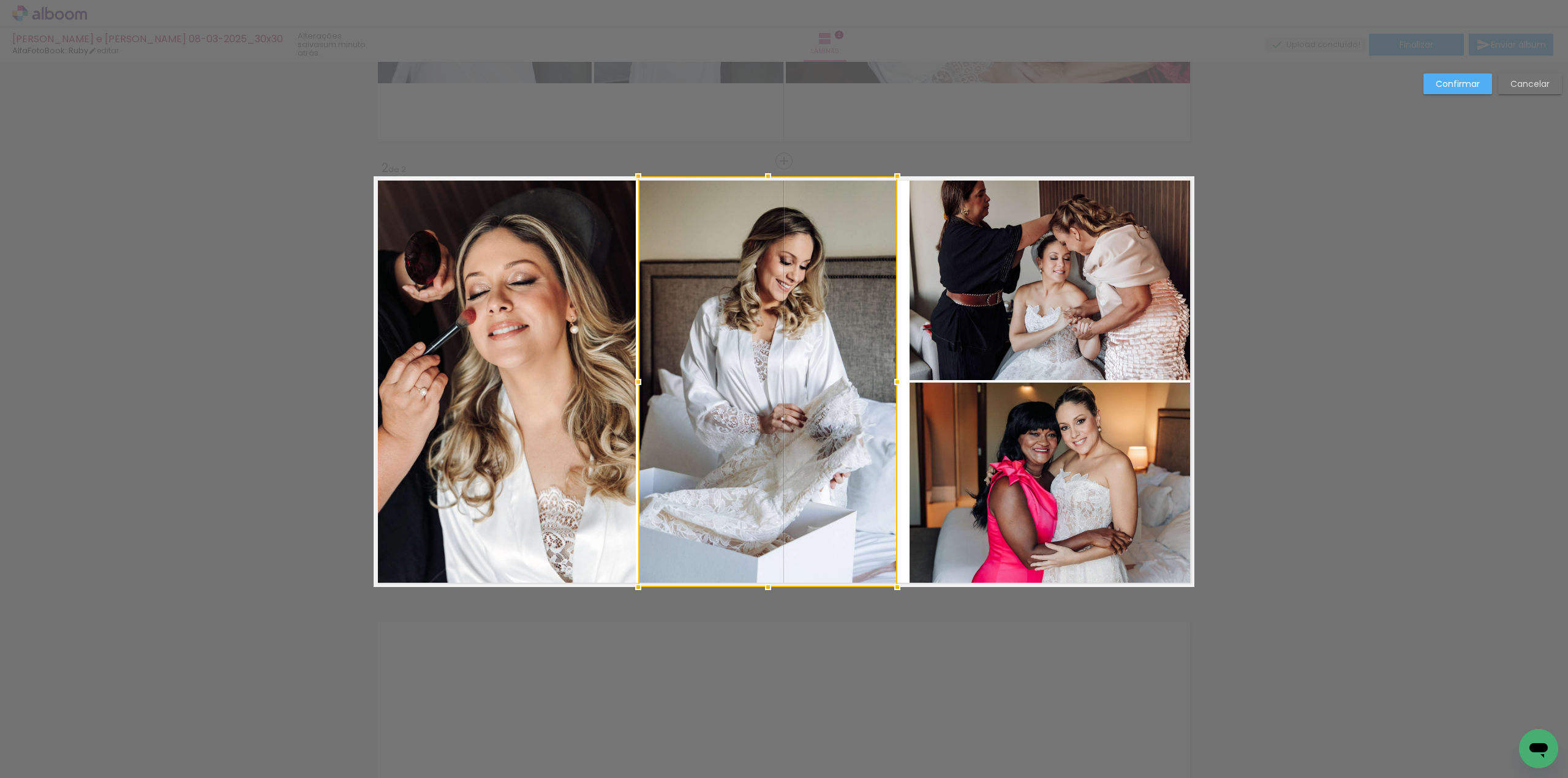
click at [828, 271] on div at bounding box center [768, 382] width 259 height 411
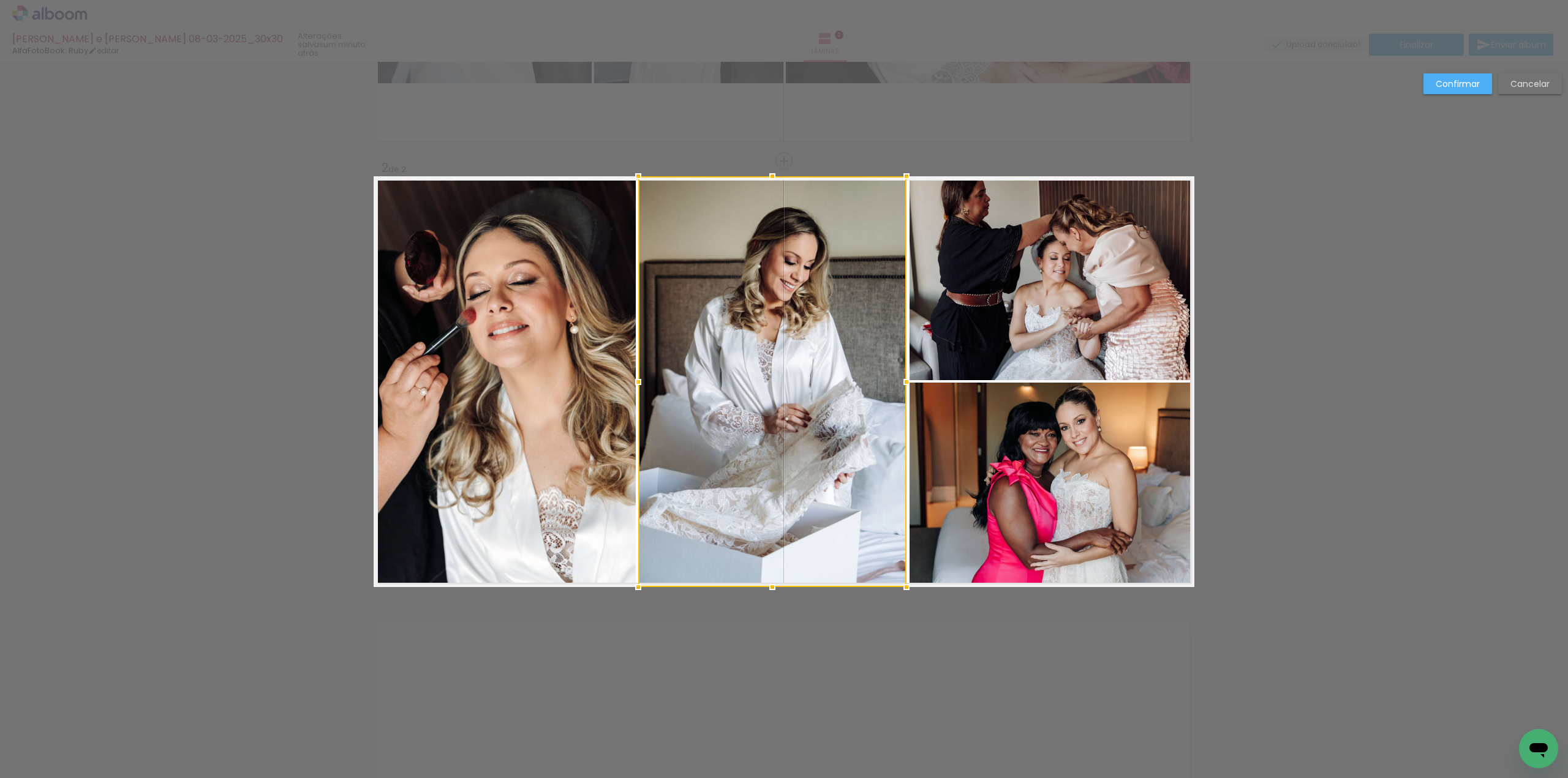
drag, startPoint x: 889, startPoint y: 383, endPoint x: 903, endPoint y: 387, distance: 14.6
click at [903, 387] on div at bounding box center [906, 382] width 24 height 24
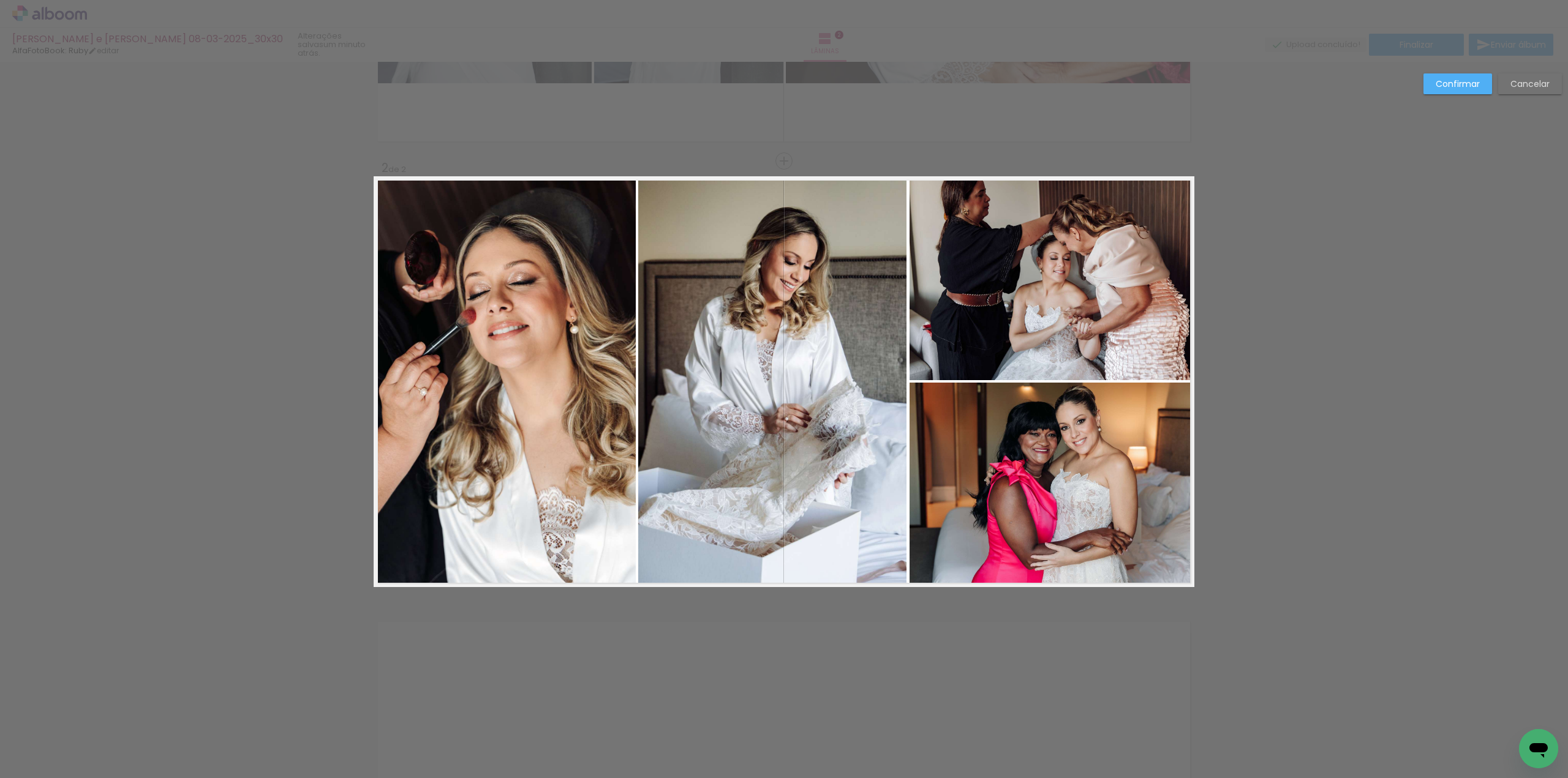
click at [0, 0] on slot "Confirmar" at bounding box center [0, 0] width 0 height 0
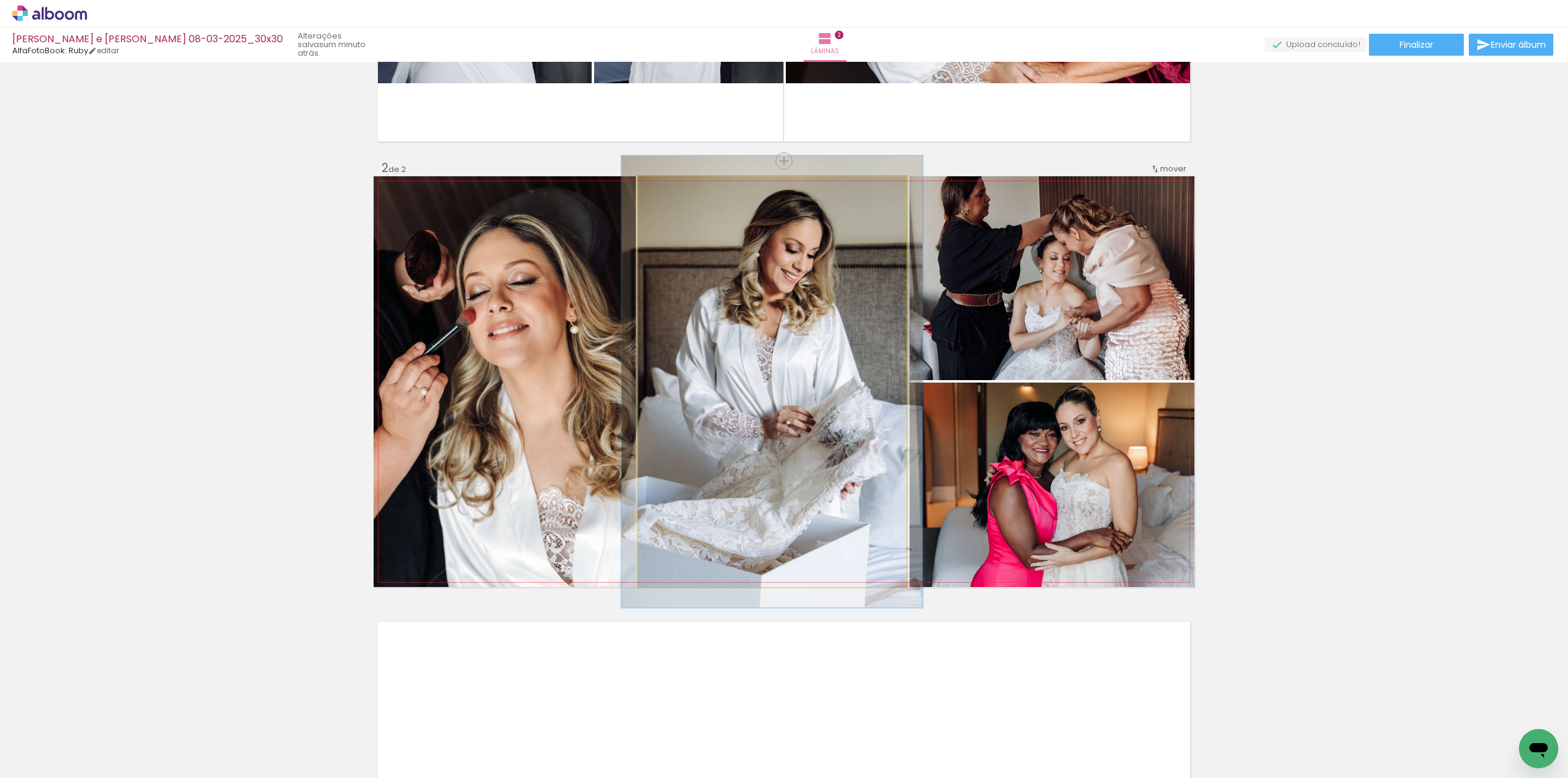
type paper-slider "110"
click at [671, 190] on div at bounding box center [671, 189] width 20 height 20
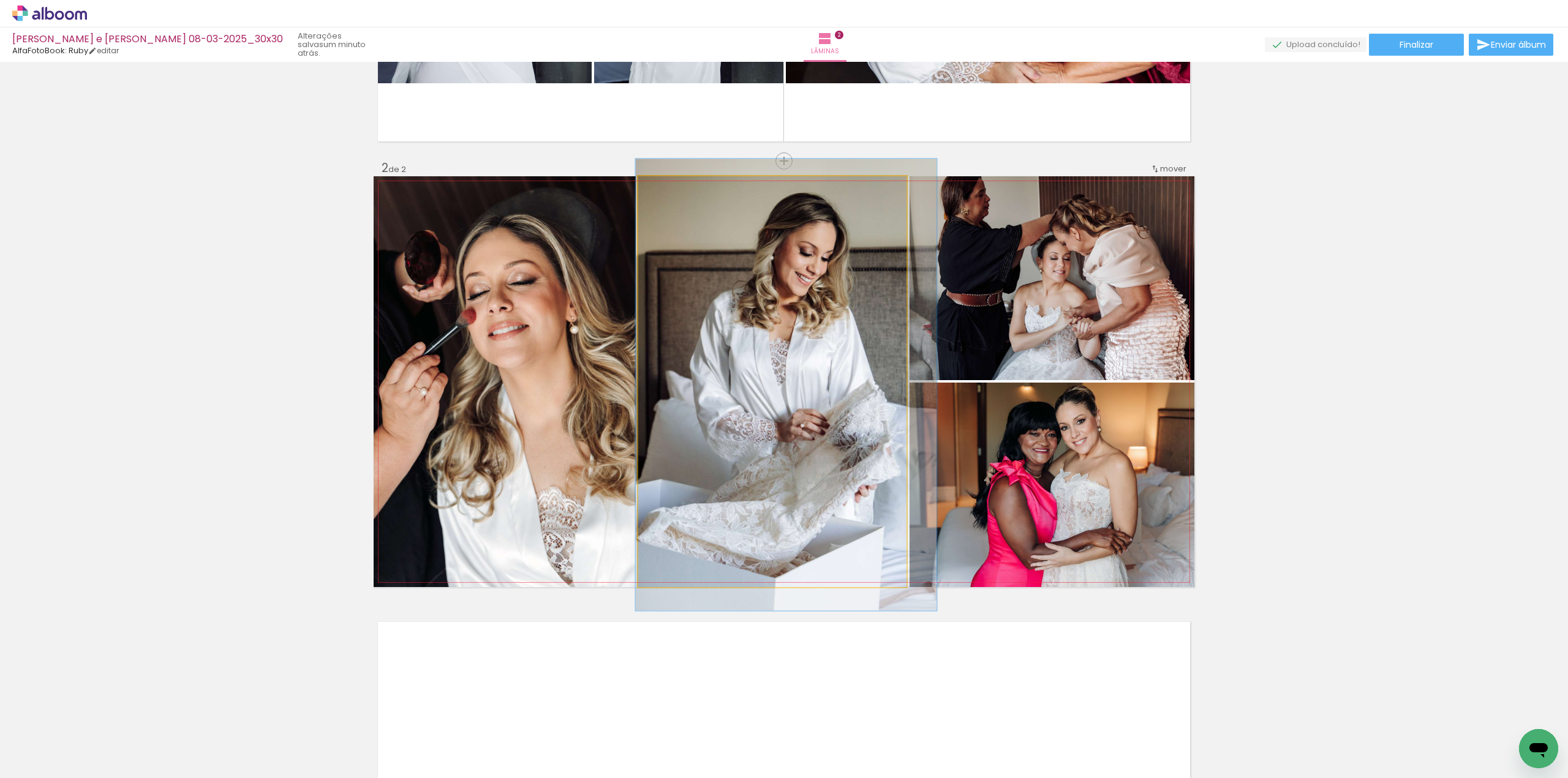
drag, startPoint x: 691, startPoint y: 274, endPoint x: 703, endPoint y: 276, distance: 12.2
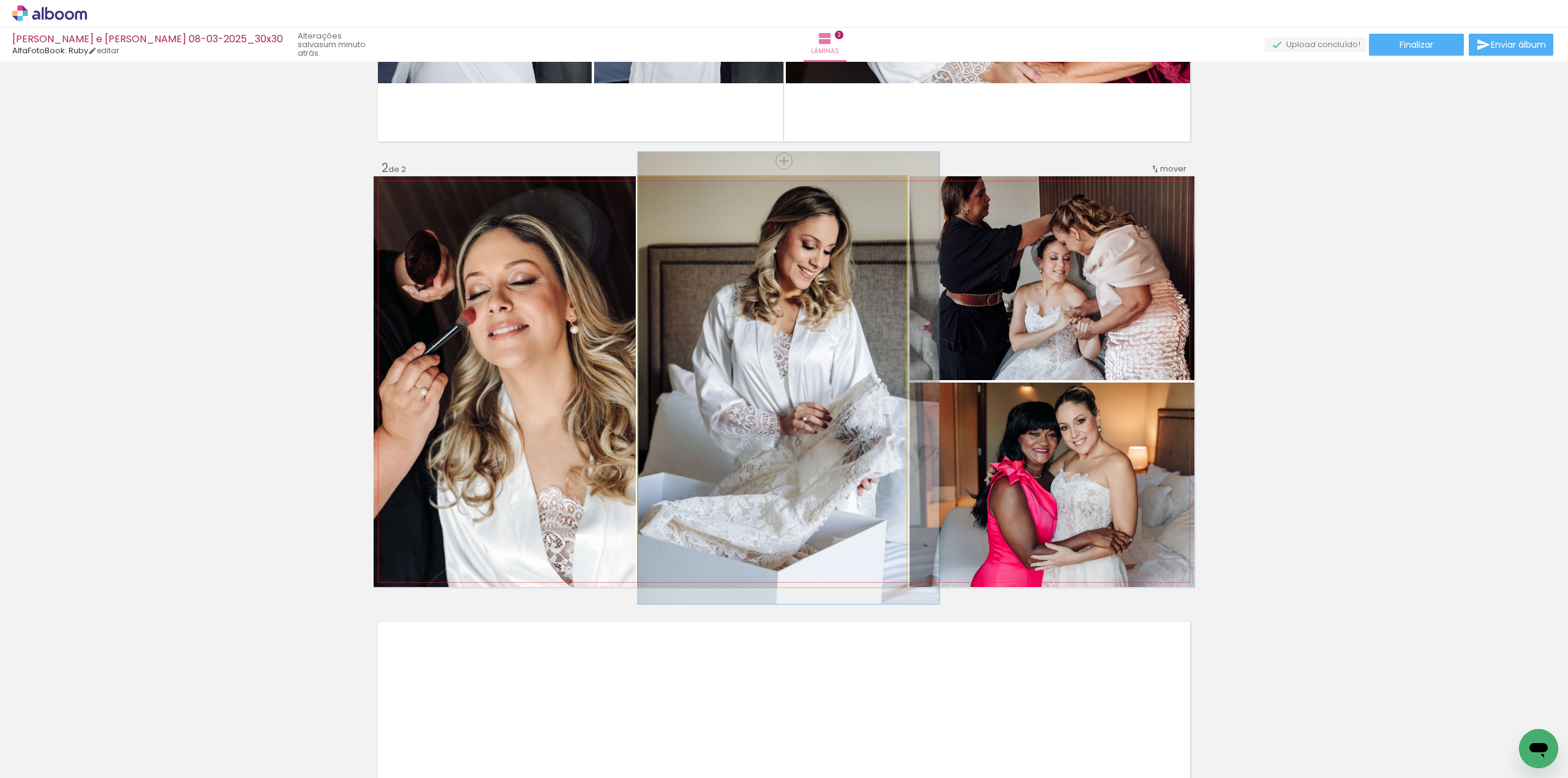
drag, startPoint x: 836, startPoint y: 296, endPoint x: 838, endPoint y: 286, distance: 10.2
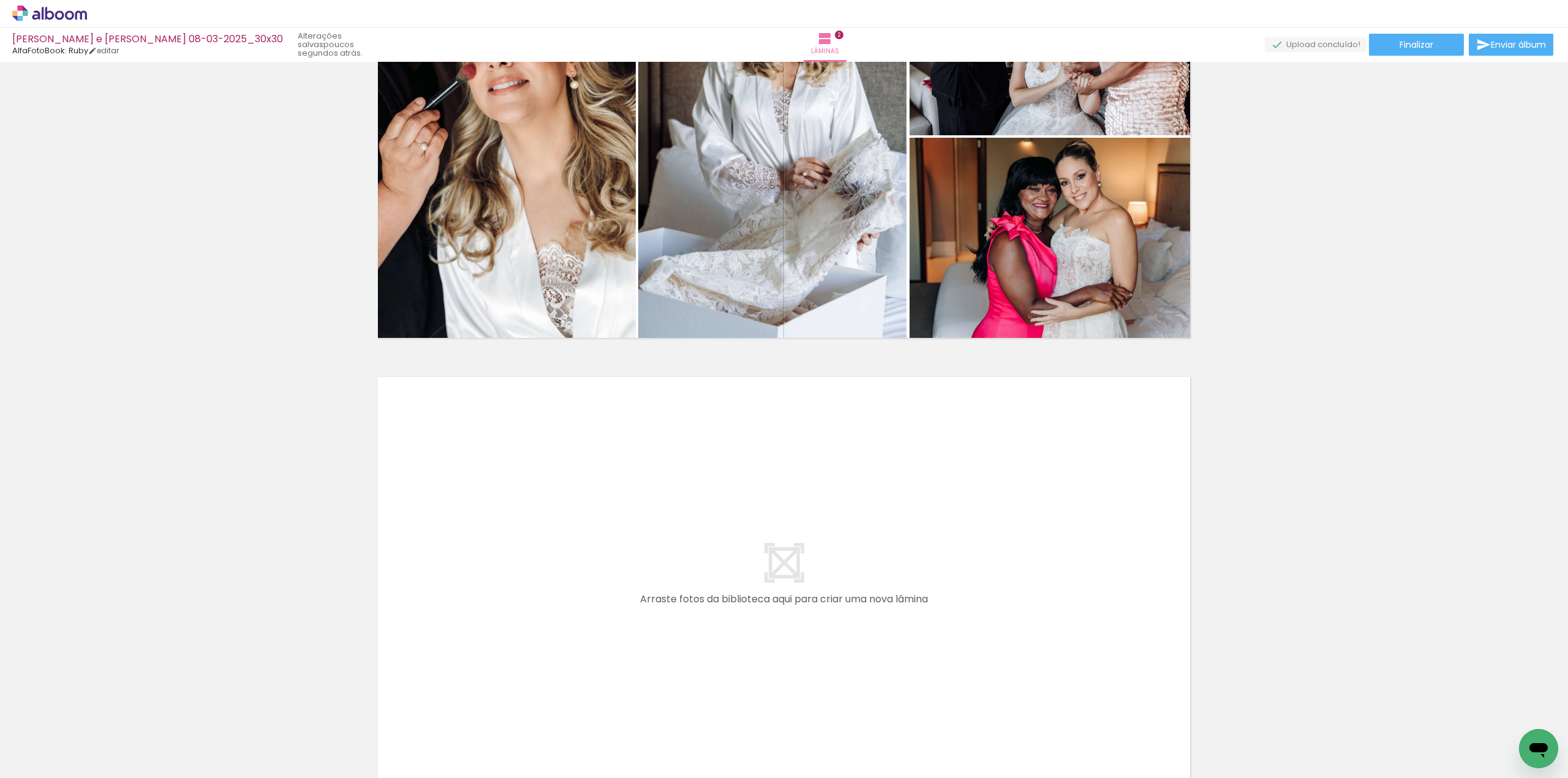
scroll to position [0, 96]
drag, startPoint x: 510, startPoint y: 744, endPoint x: 563, endPoint y: 610, distance: 144.1
click at [563, 610] on quentale-workspace at bounding box center [784, 389] width 1568 height 778
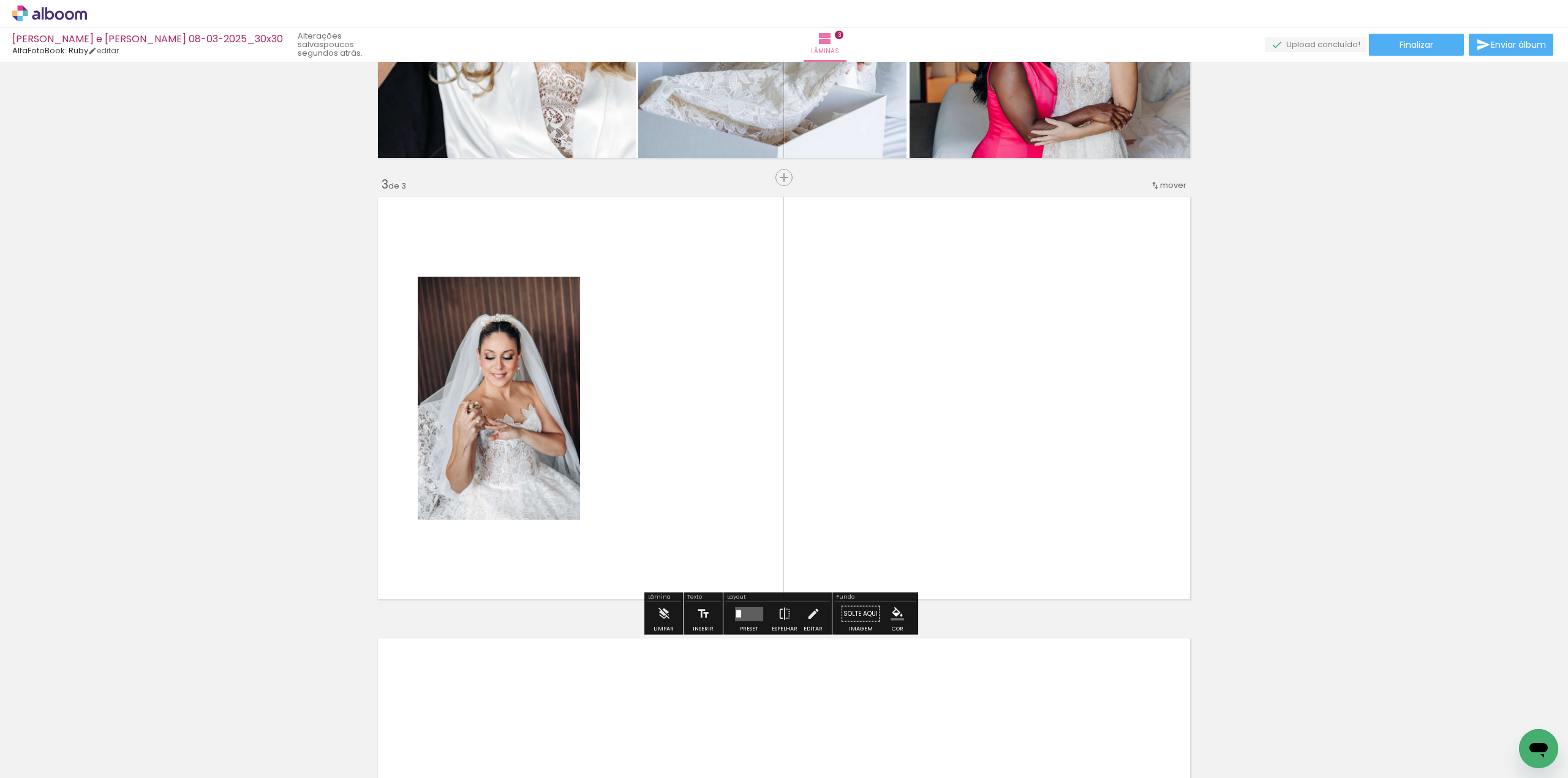
scroll to position [803, 0]
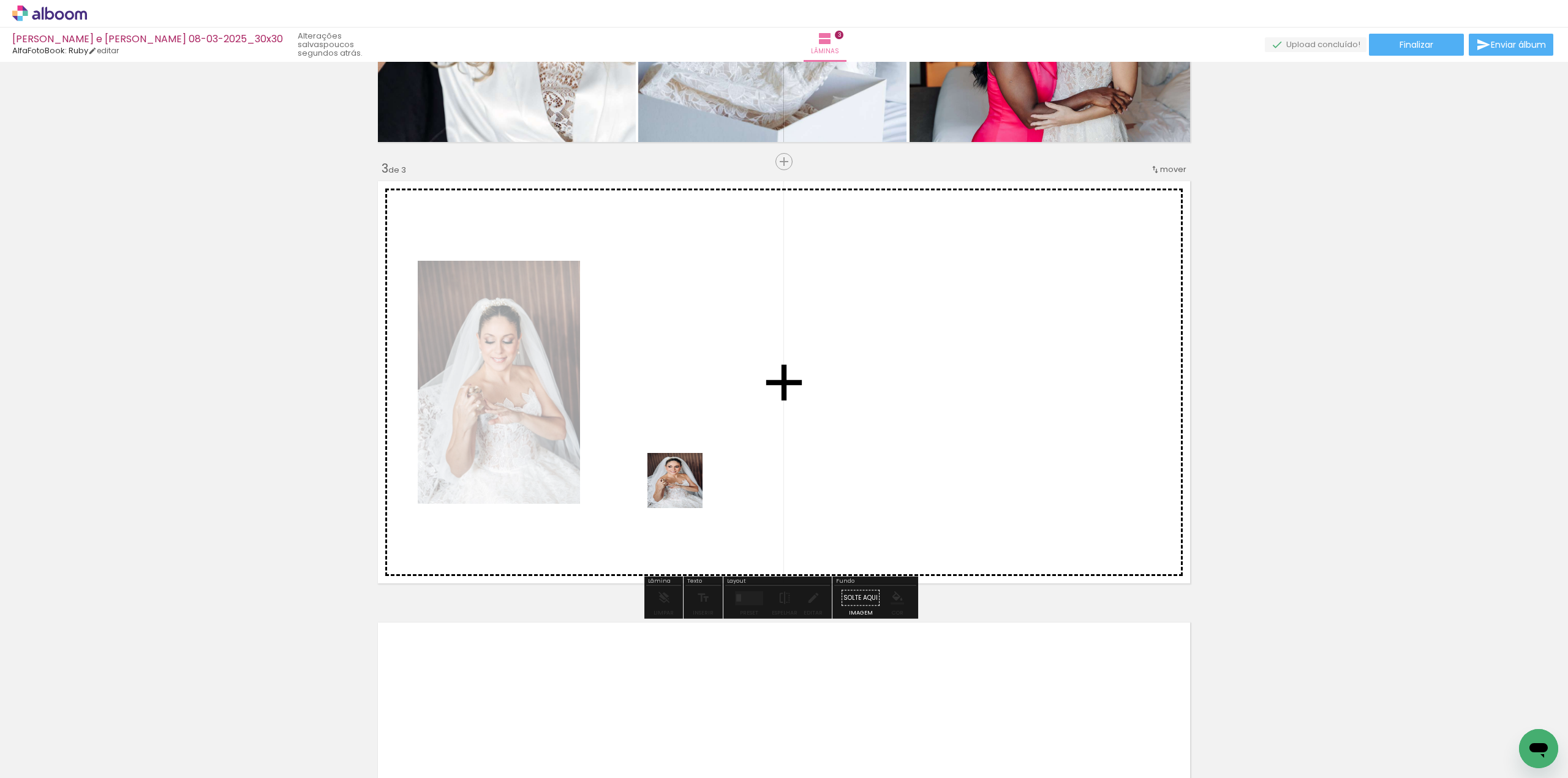
drag, startPoint x: 629, startPoint y: 567, endPoint x: 688, endPoint y: 484, distance: 101.8
click at [688, 484] on quentale-workspace at bounding box center [784, 389] width 1568 height 778
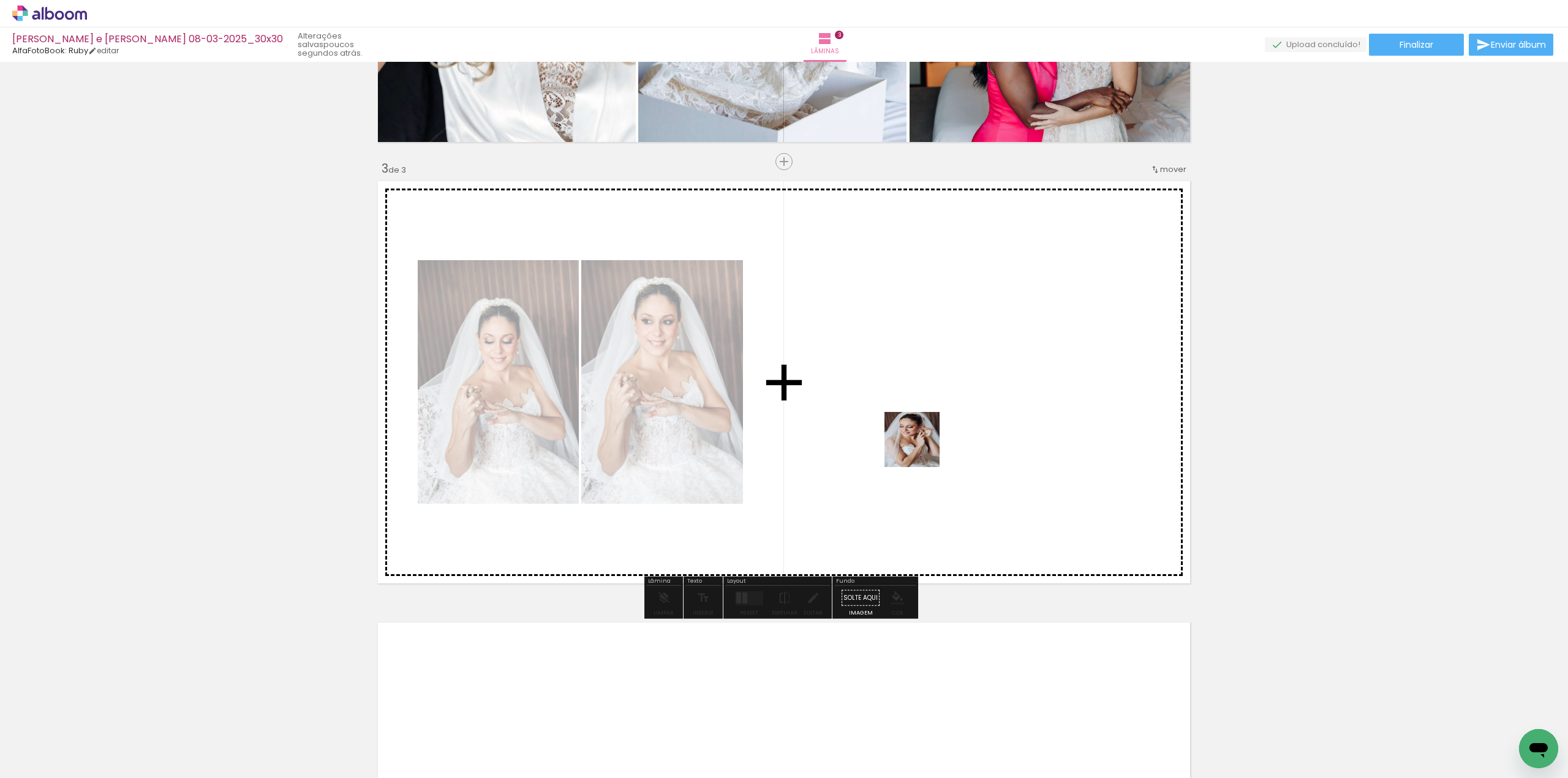
drag, startPoint x: 664, startPoint y: 743, endPoint x: 905, endPoint y: 488, distance: 350.9
click at [936, 442] on quentale-workspace at bounding box center [784, 389] width 1568 height 778
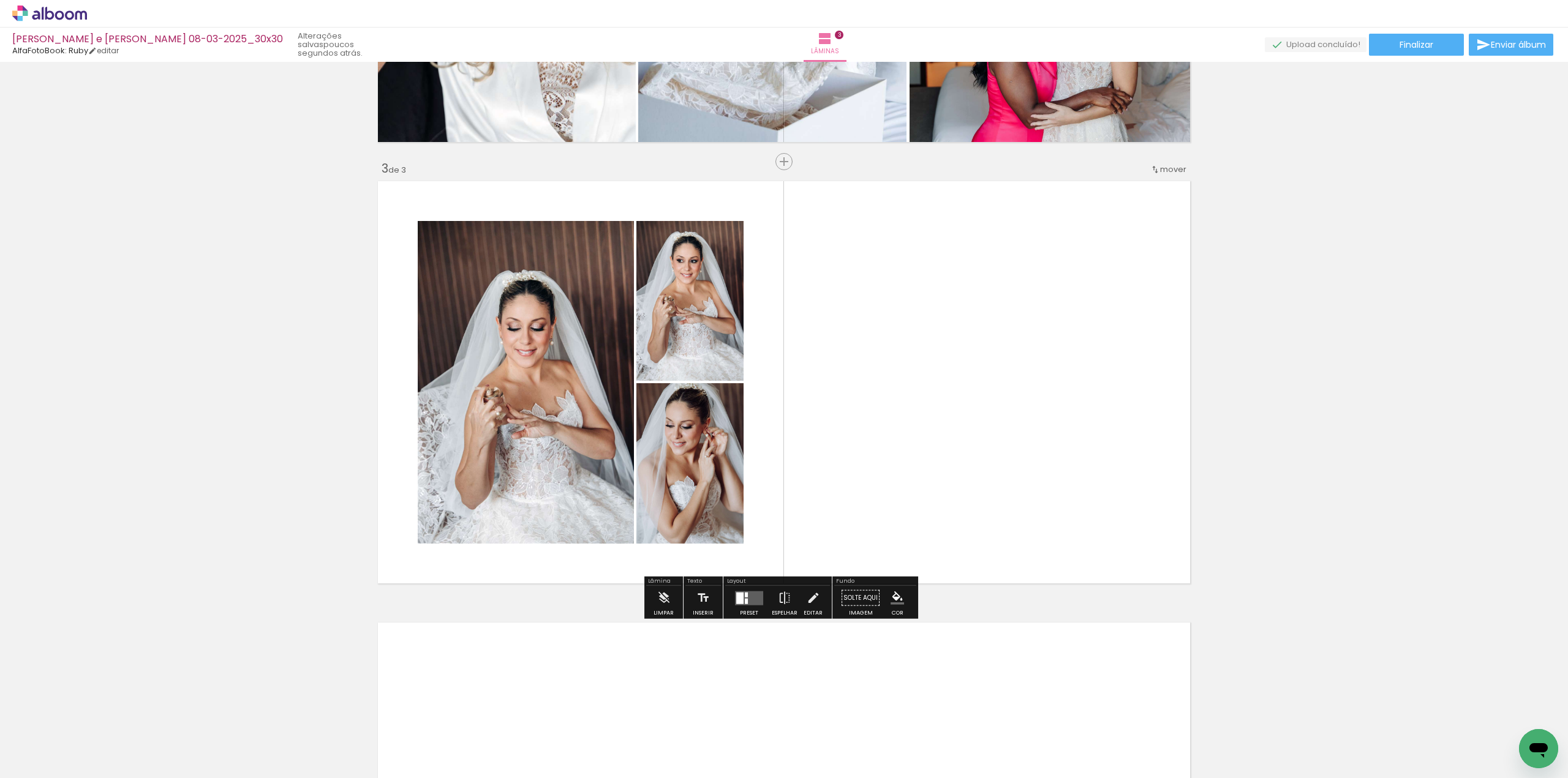
drag, startPoint x: 722, startPoint y: 741, endPoint x: 985, endPoint y: 429, distance: 408.1
click at [985, 429] on quentale-workspace at bounding box center [784, 389] width 1568 height 778
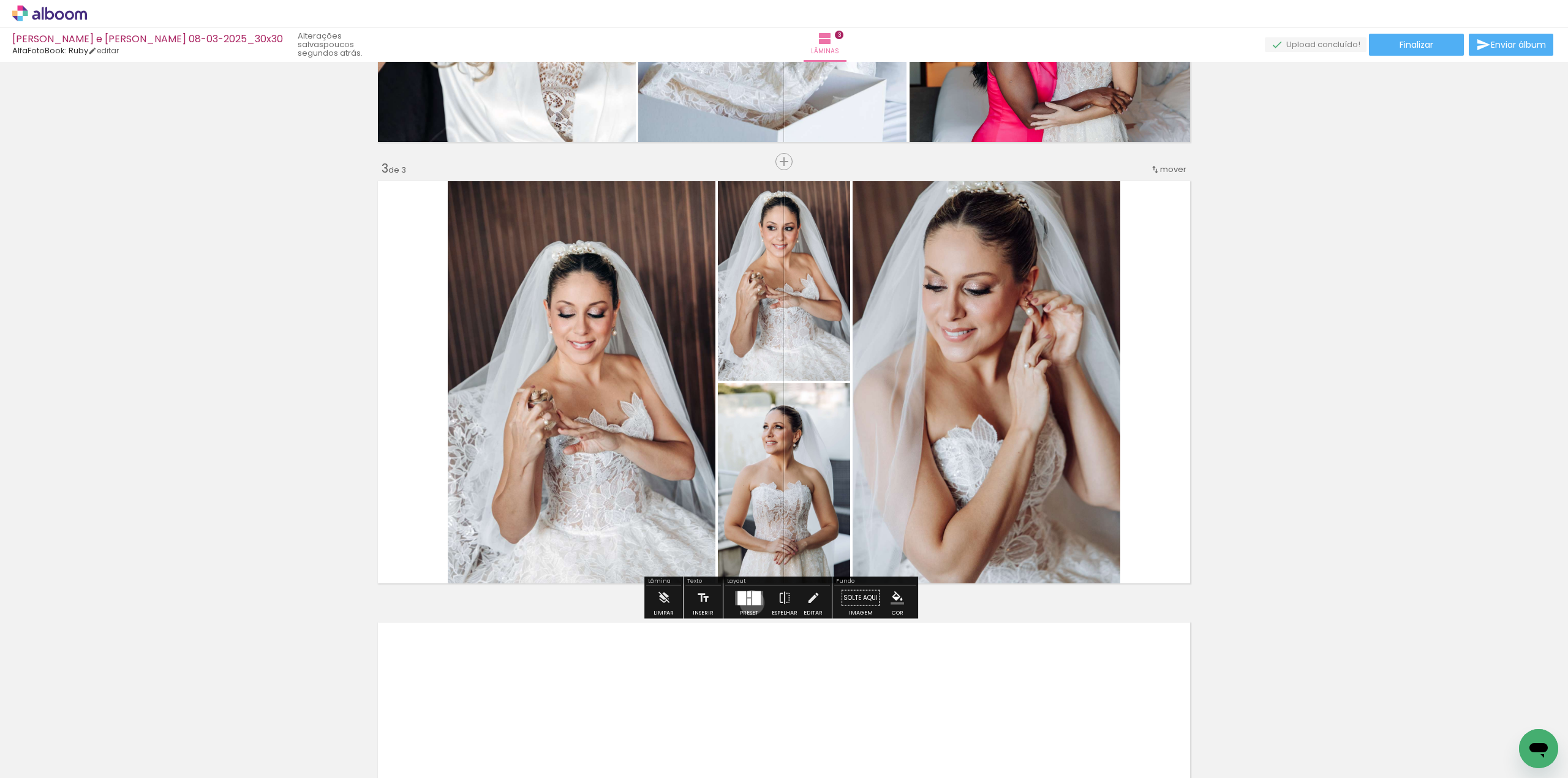
click at [752, 602] on div at bounding box center [755, 598] width 8 height 14
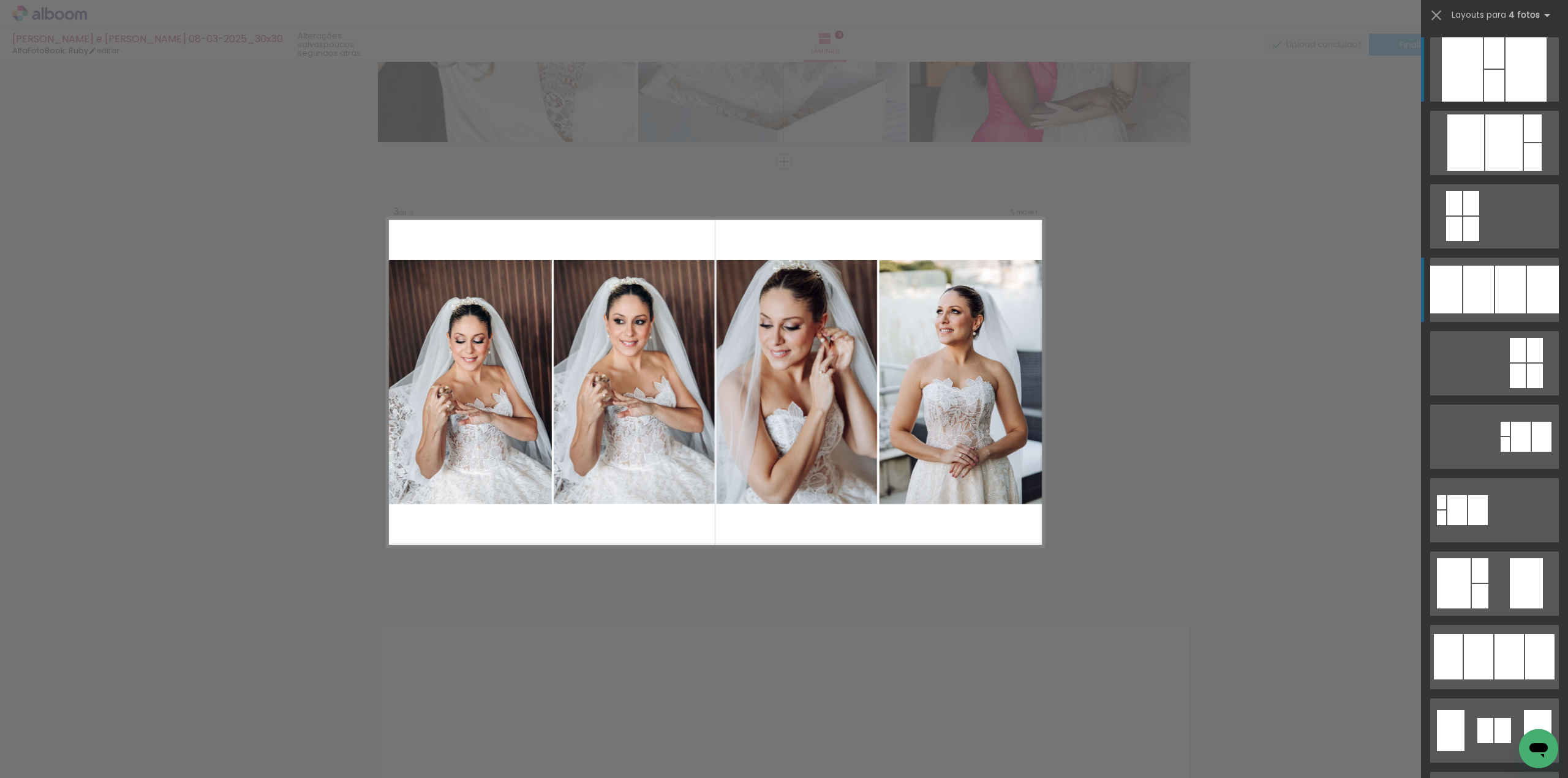
click at [1498, 299] on div at bounding box center [1510, 289] width 31 height 48
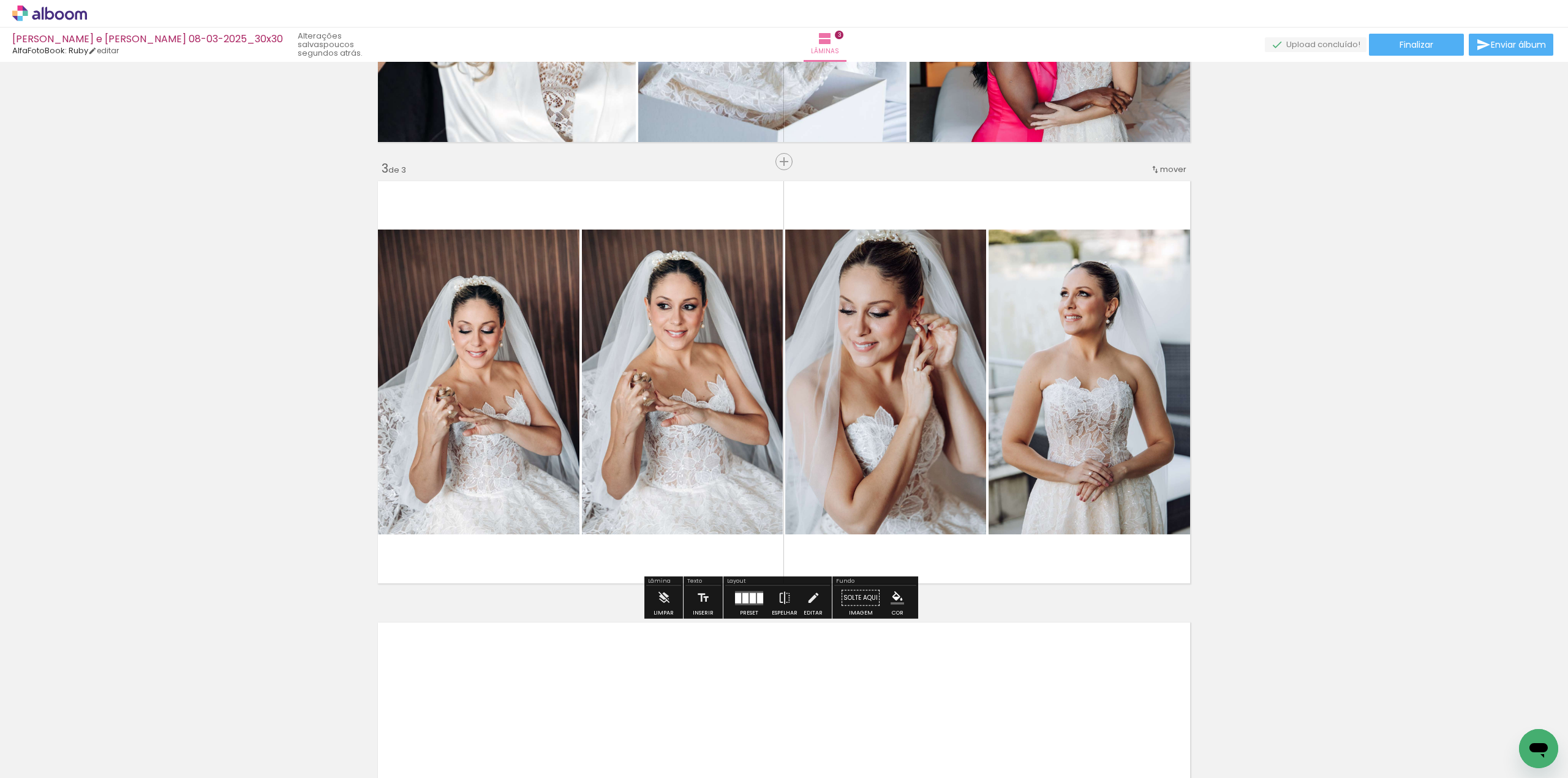
drag, startPoint x: 902, startPoint y: 358, endPoint x: 1053, endPoint y: 358, distance: 151.0
click at [0, 0] on slot at bounding box center [0, 0] width 0 height 0
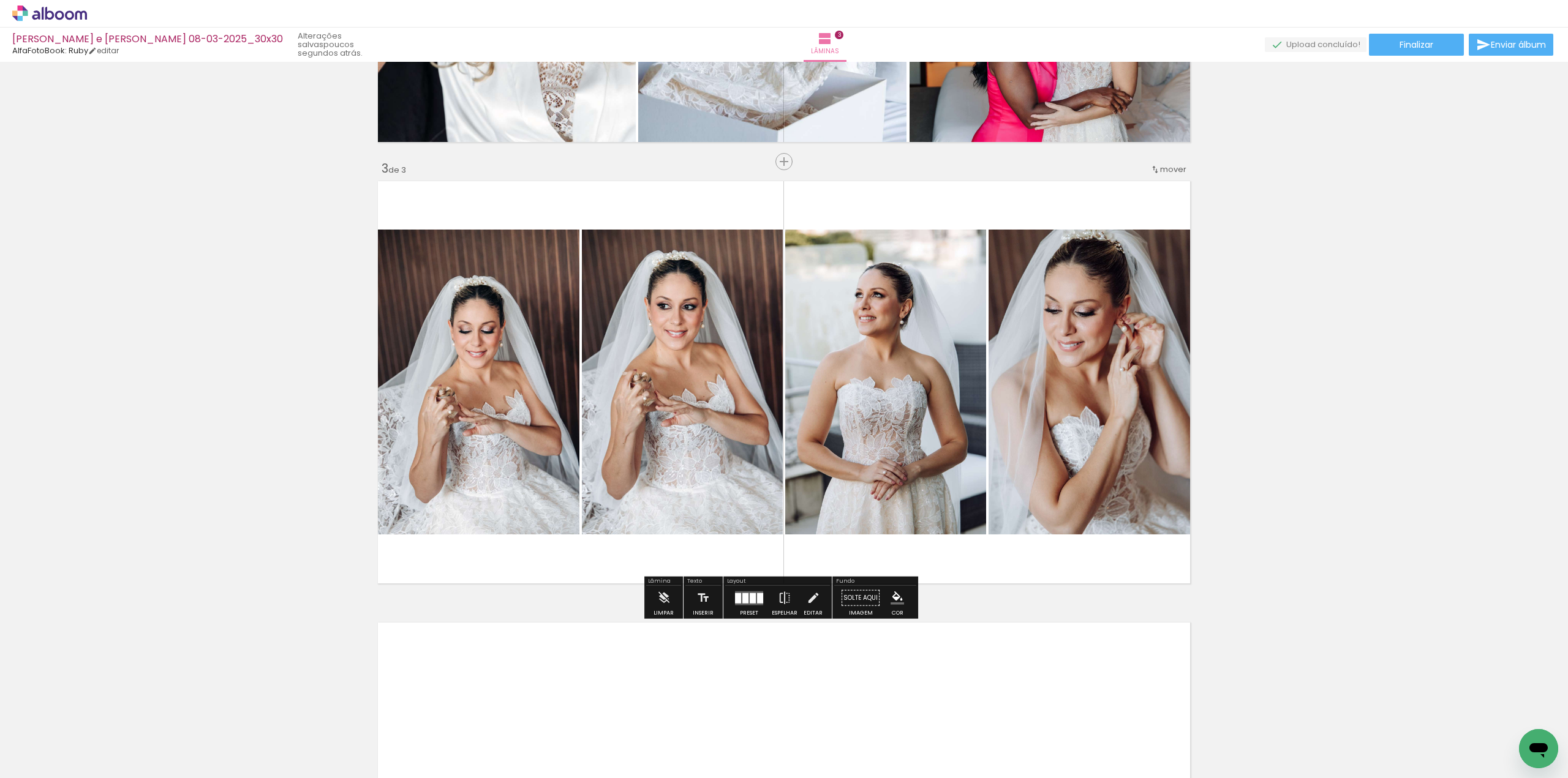
drag, startPoint x: 532, startPoint y: 350, endPoint x: 498, endPoint y: 343, distance: 34.7
click at [0, 0] on slot at bounding box center [0, 0] width 0 height 0
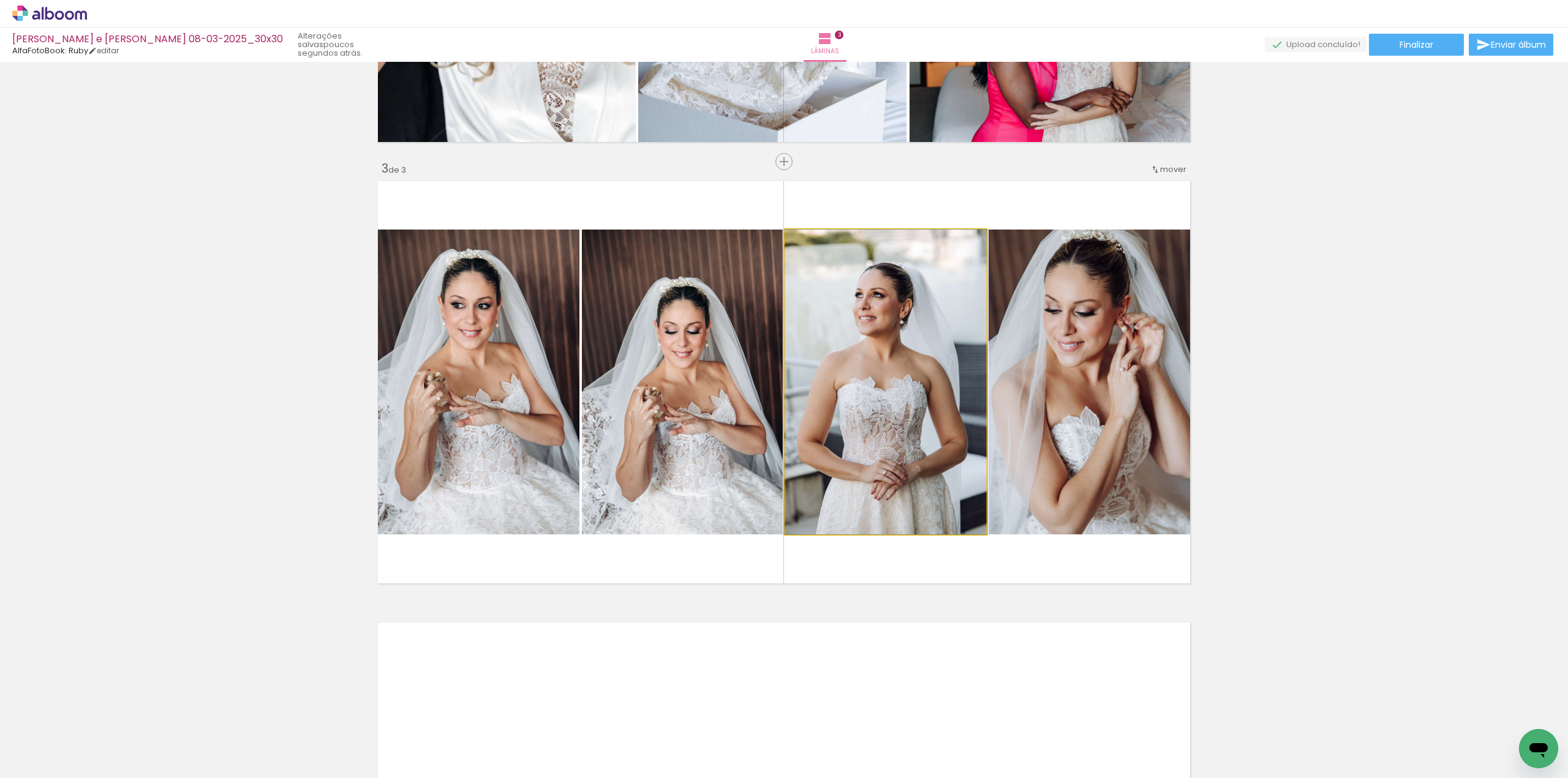
drag, startPoint x: 903, startPoint y: 357, endPoint x: 402, endPoint y: 351, distance: 501.0
click at [0, 0] on slot at bounding box center [0, 0] width 0 height 0
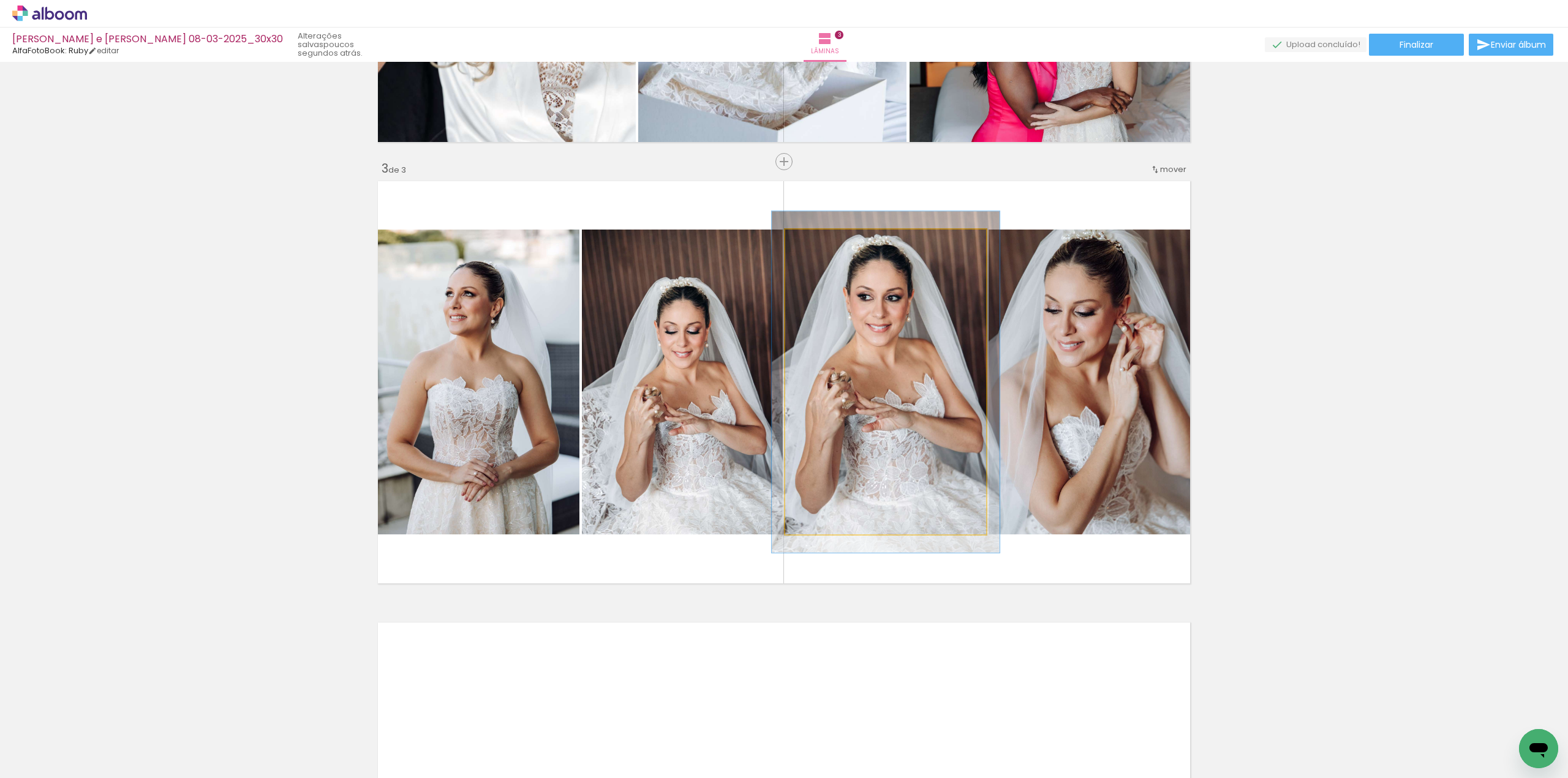
type paper-slider "112"
click at [819, 246] on div at bounding box center [818, 242] width 20 height 20
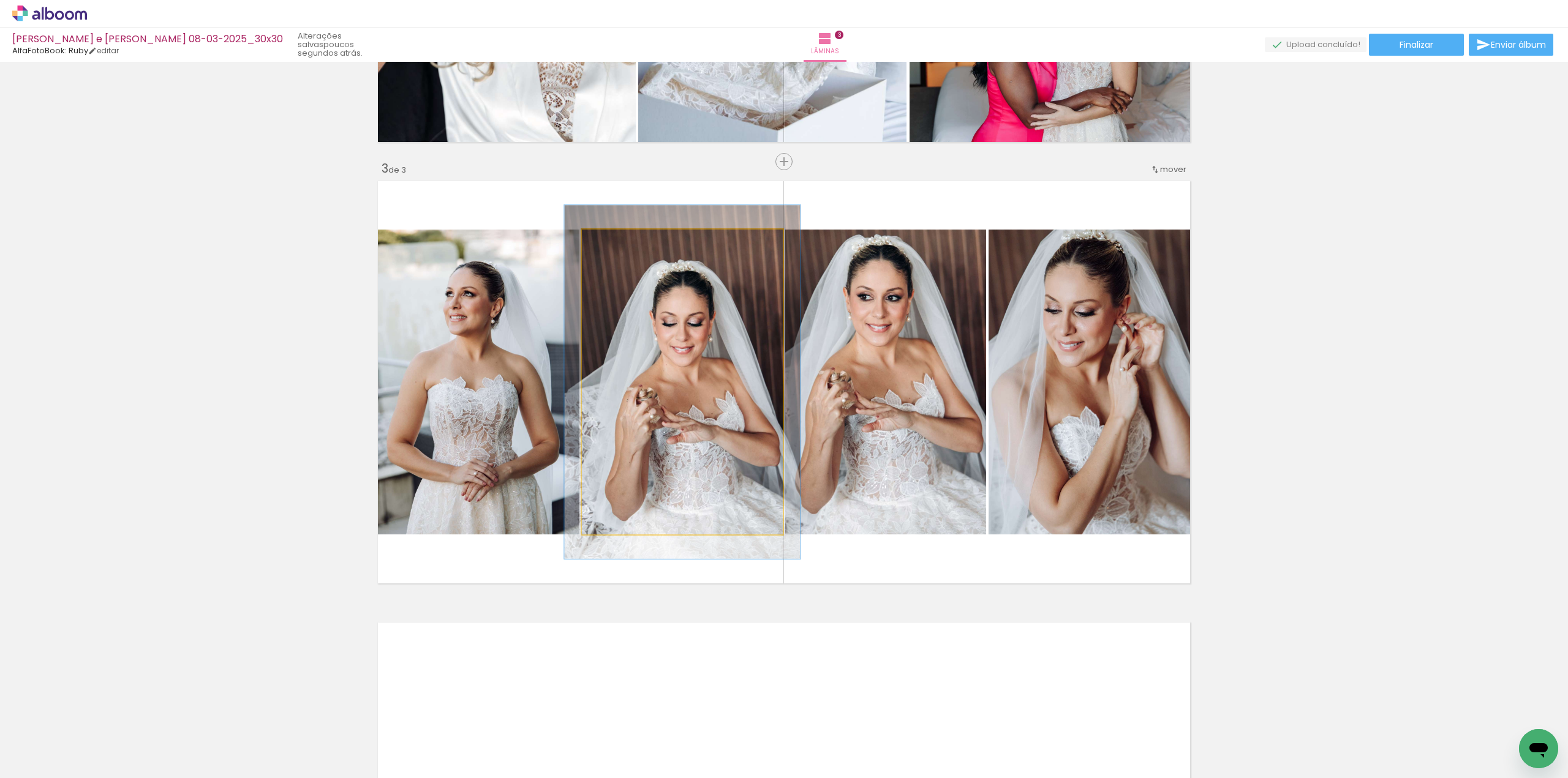
drag, startPoint x: 609, startPoint y: 245, endPoint x: 626, endPoint y: 257, distance: 20.8
type paper-slider "117"
click at [616, 246] on div at bounding box center [617, 242] width 20 height 20
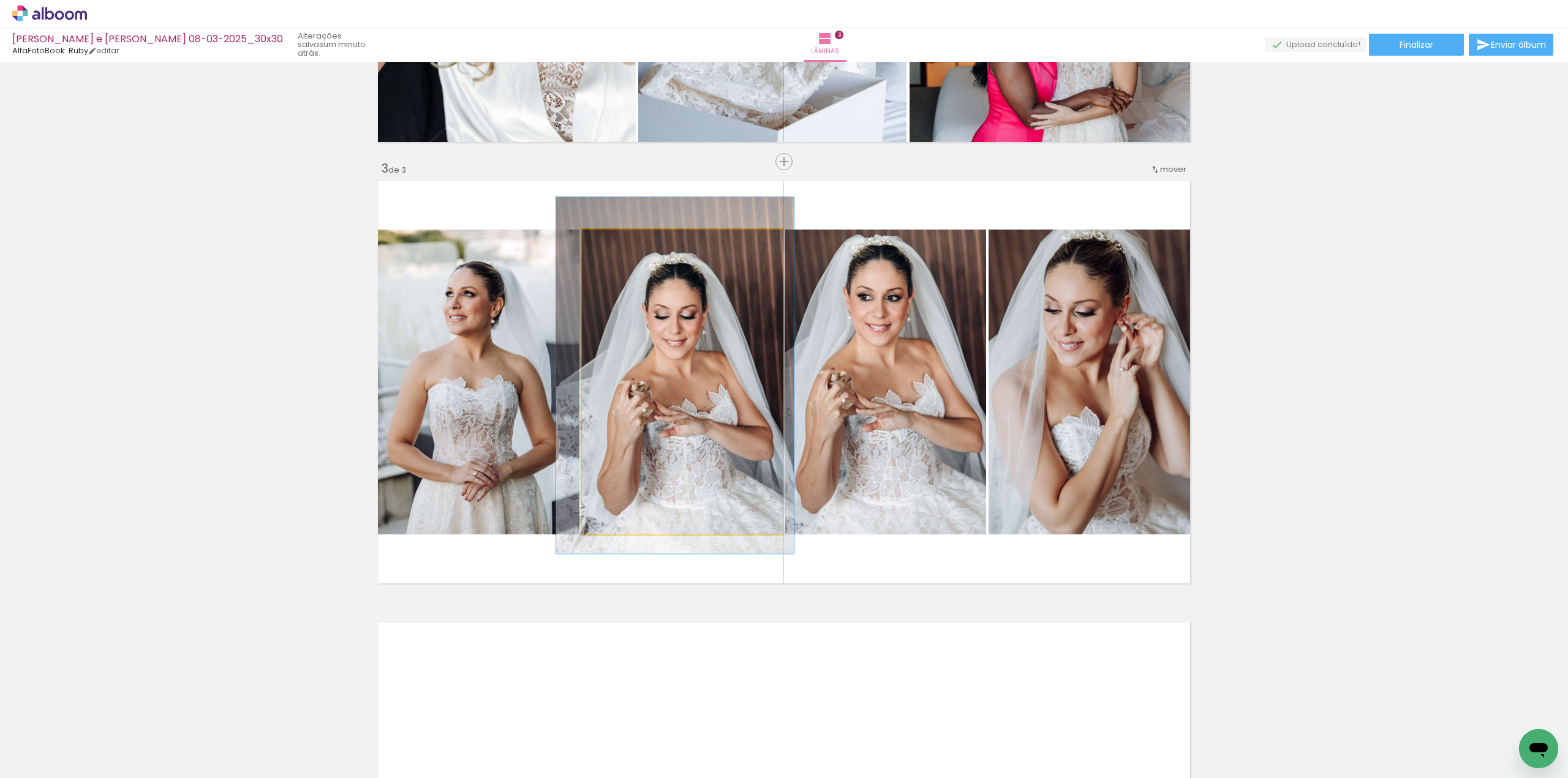
drag, startPoint x: 671, startPoint y: 308, endPoint x: 664, endPoint y: 299, distance: 11.4
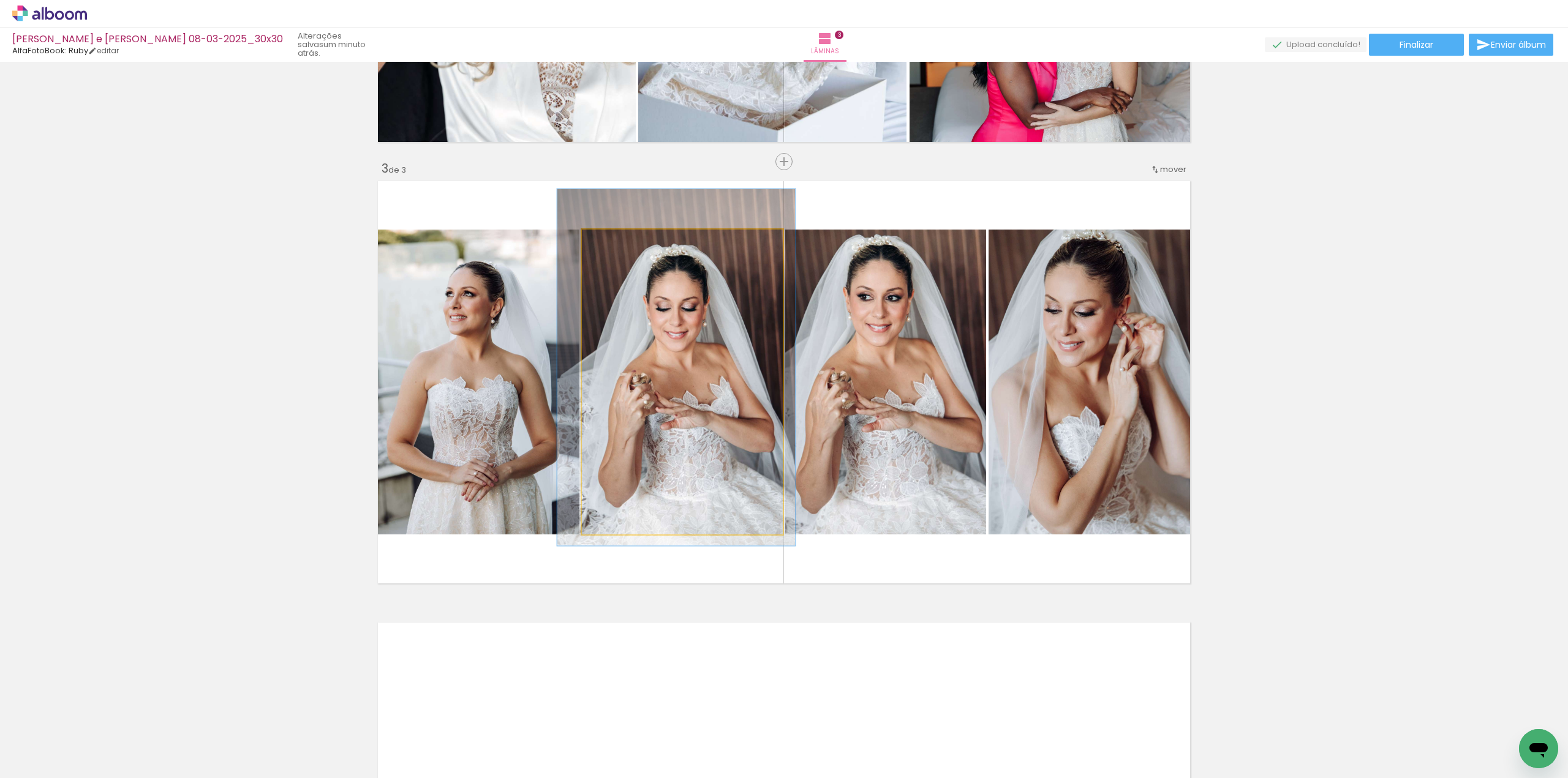
drag, startPoint x: 668, startPoint y: 314, endPoint x: 669, endPoint y: 307, distance: 7.1
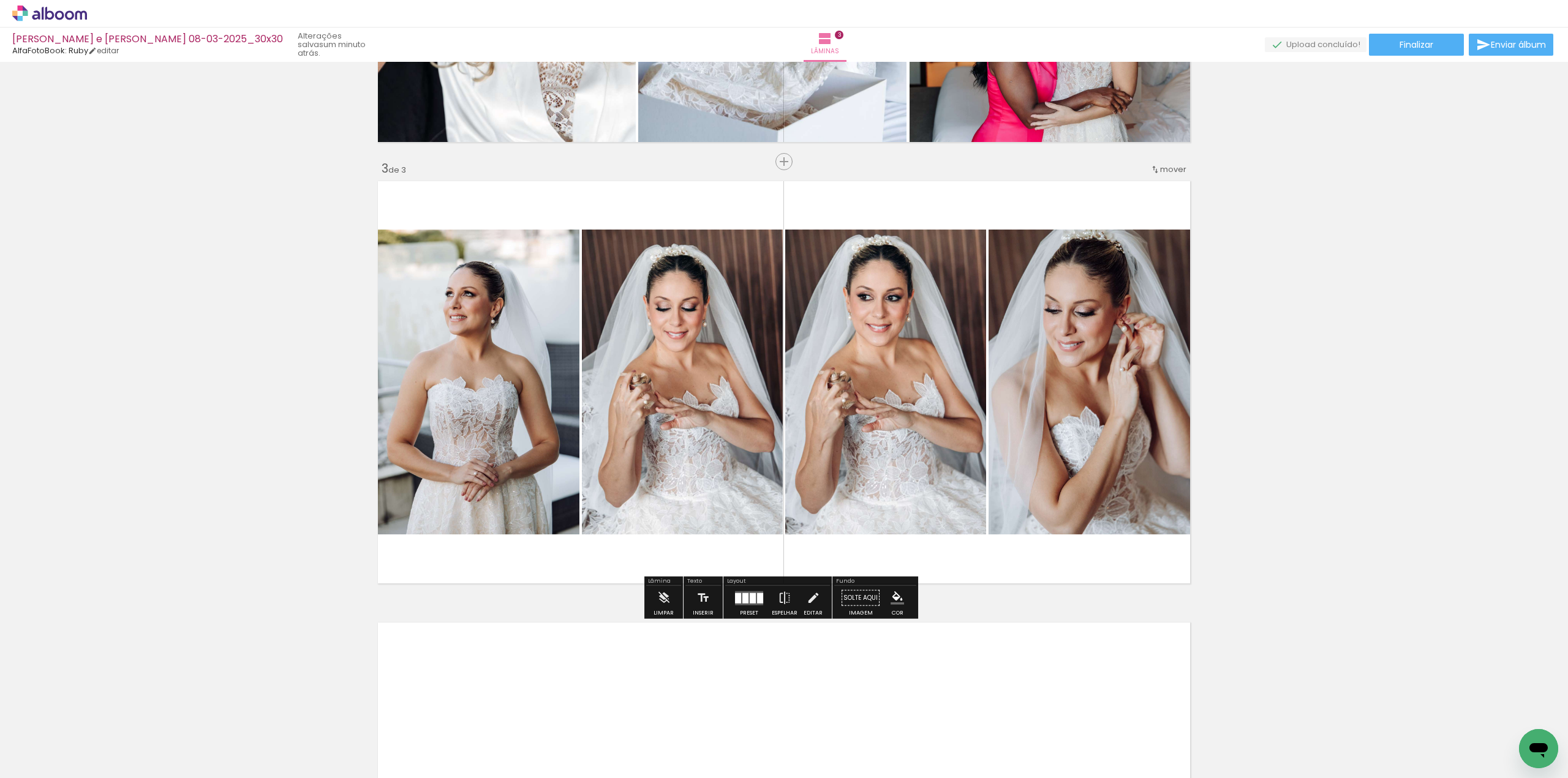
click at [1363, 279] on div "Inserir lâmina 1 de 3 Inserir lâmina 2 de 3 Inserir lâmina 3 de 3" at bounding box center [784, 145] width 1568 height 1767
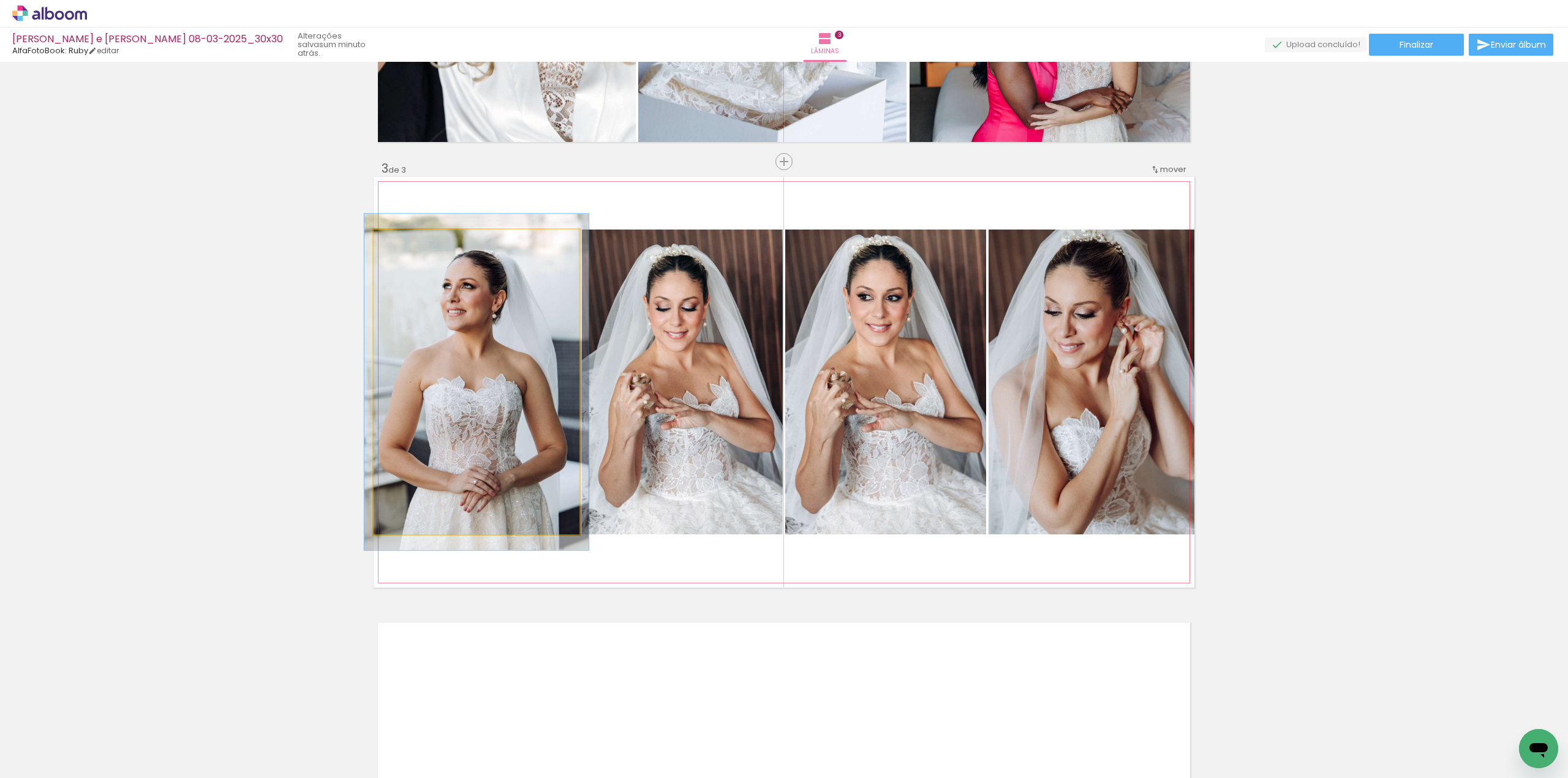
type paper-slider "109"
click at [407, 249] on div at bounding box center [405, 242] width 20 height 20
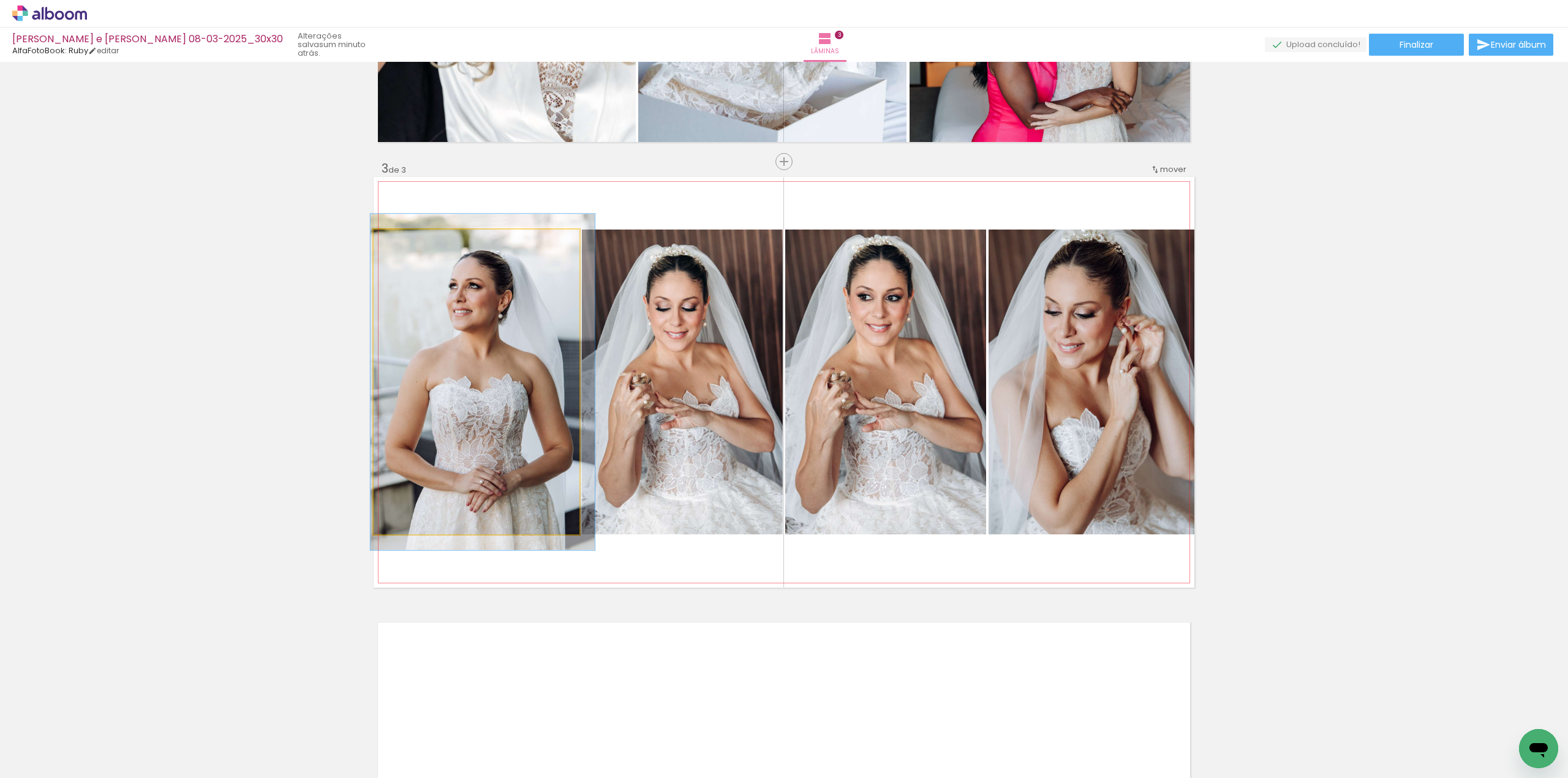
drag, startPoint x: 449, startPoint y: 352, endPoint x: 456, endPoint y: 352, distance: 7.0
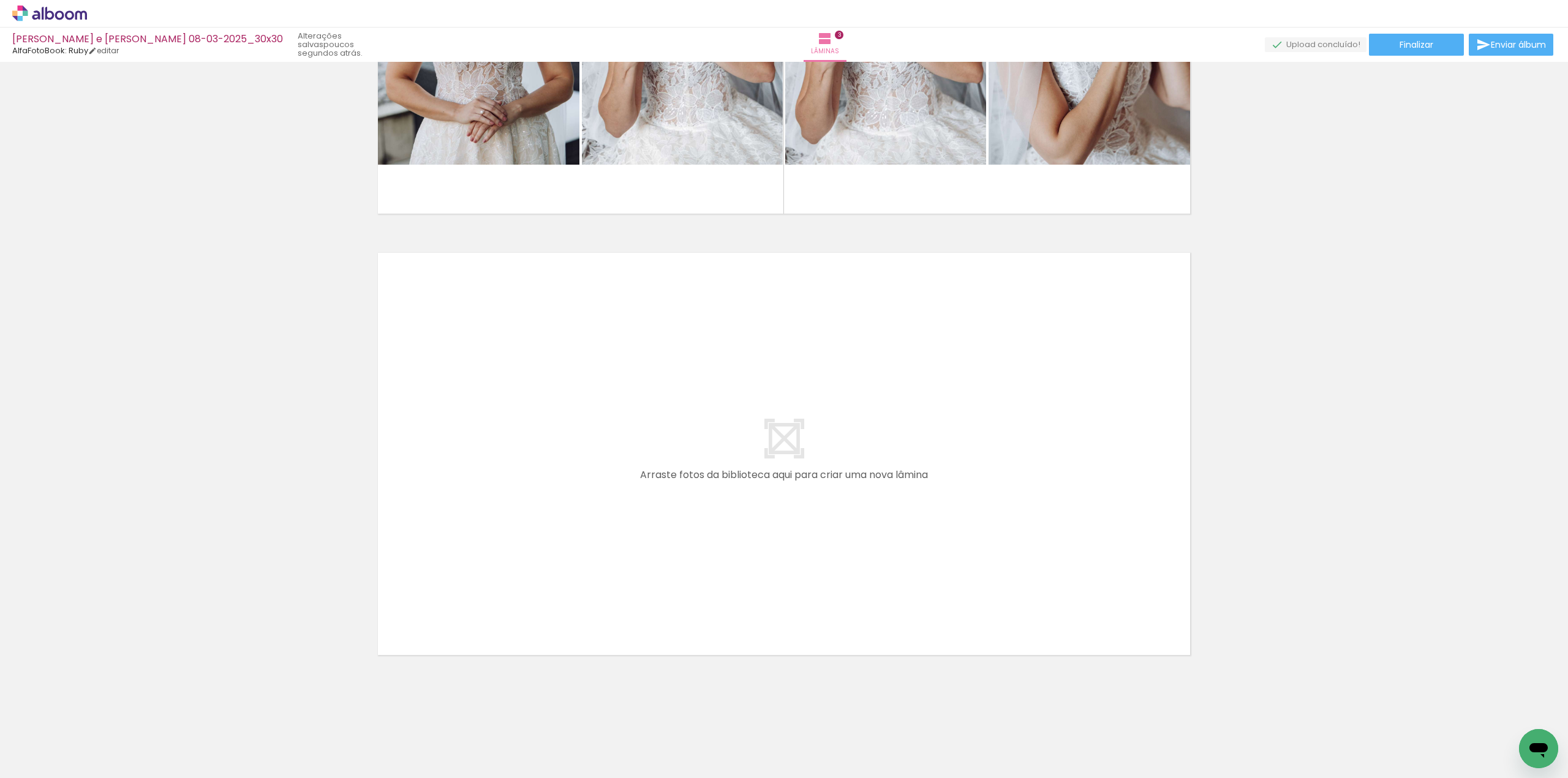
scroll to position [0, 693]
drag, startPoint x: 946, startPoint y: 746, endPoint x: 748, endPoint y: 599, distance: 246.6
click at [748, 599] on quentale-workspace at bounding box center [784, 389] width 1568 height 778
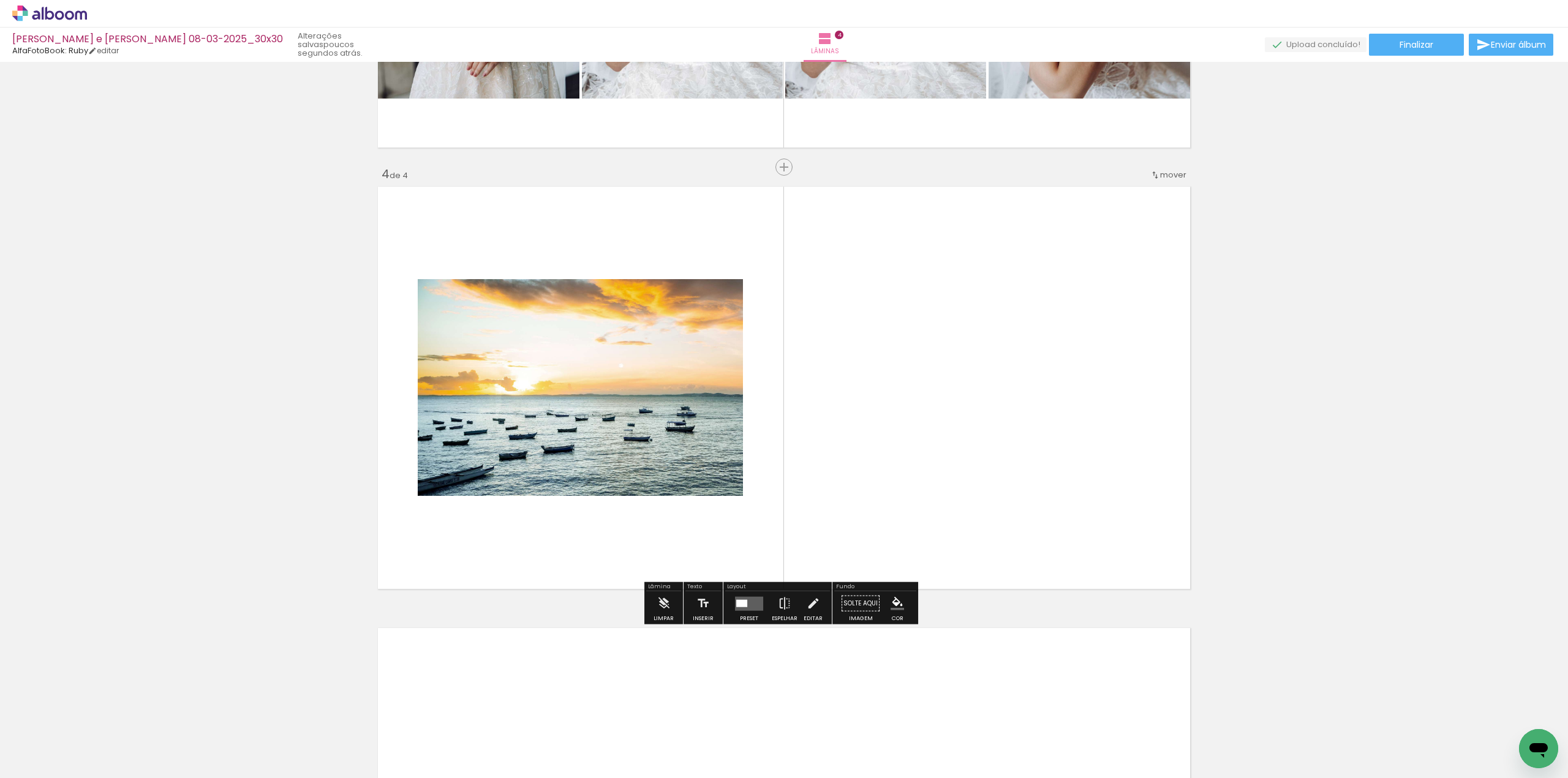
scroll to position [1245, 0]
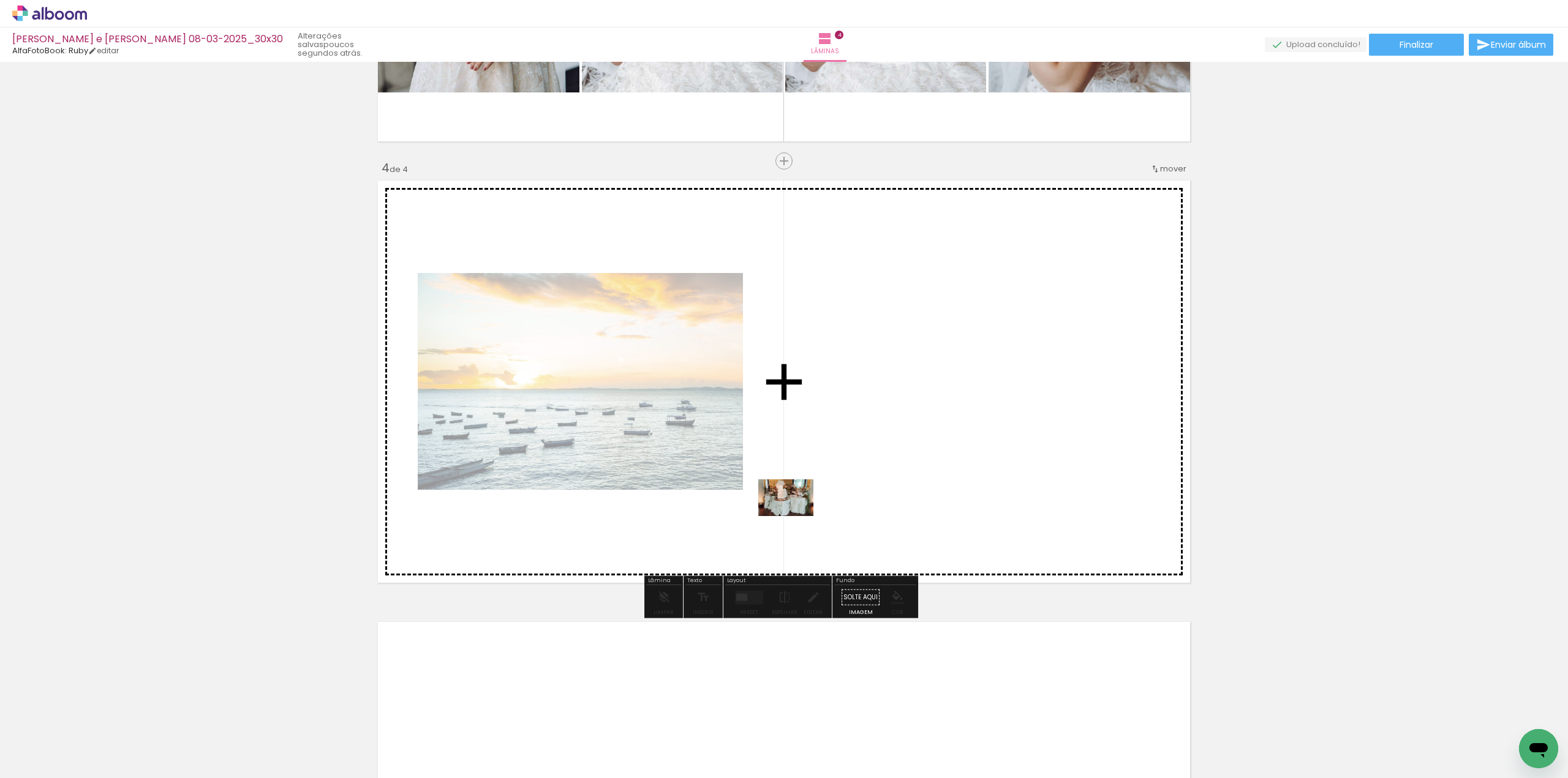
drag, startPoint x: 195, startPoint y: 741, endPoint x: 790, endPoint y: 511, distance: 637.9
click at [796, 515] on quentale-workspace at bounding box center [784, 389] width 1568 height 778
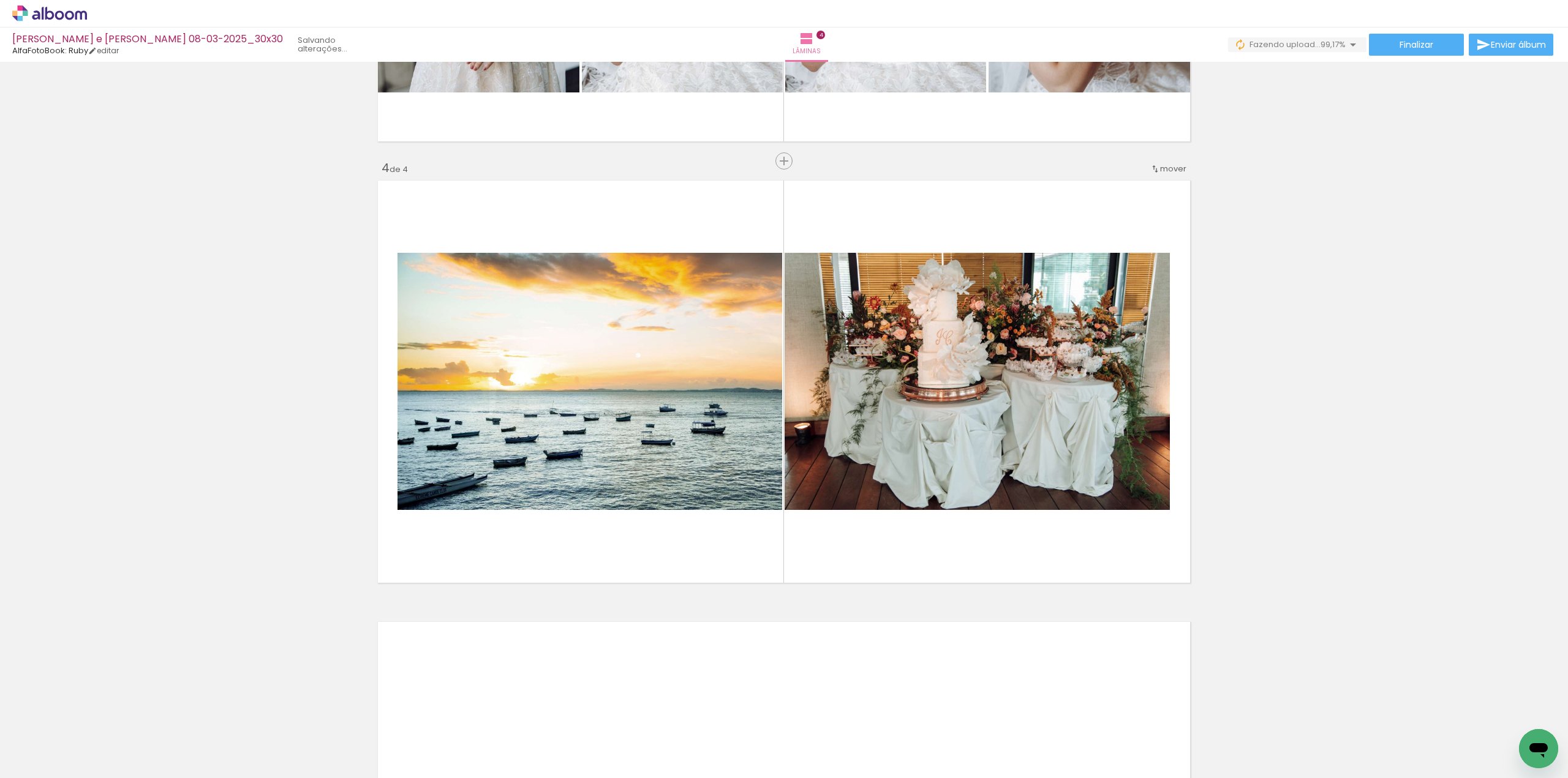
scroll to position [0, 6767]
drag, startPoint x: 1516, startPoint y: 723, endPoint x: 1074, endPoint y: 489, distance: 500.1
click at [1074, 491] on quentale-workspace at bounding box center [784, 389] width 1568 height 778
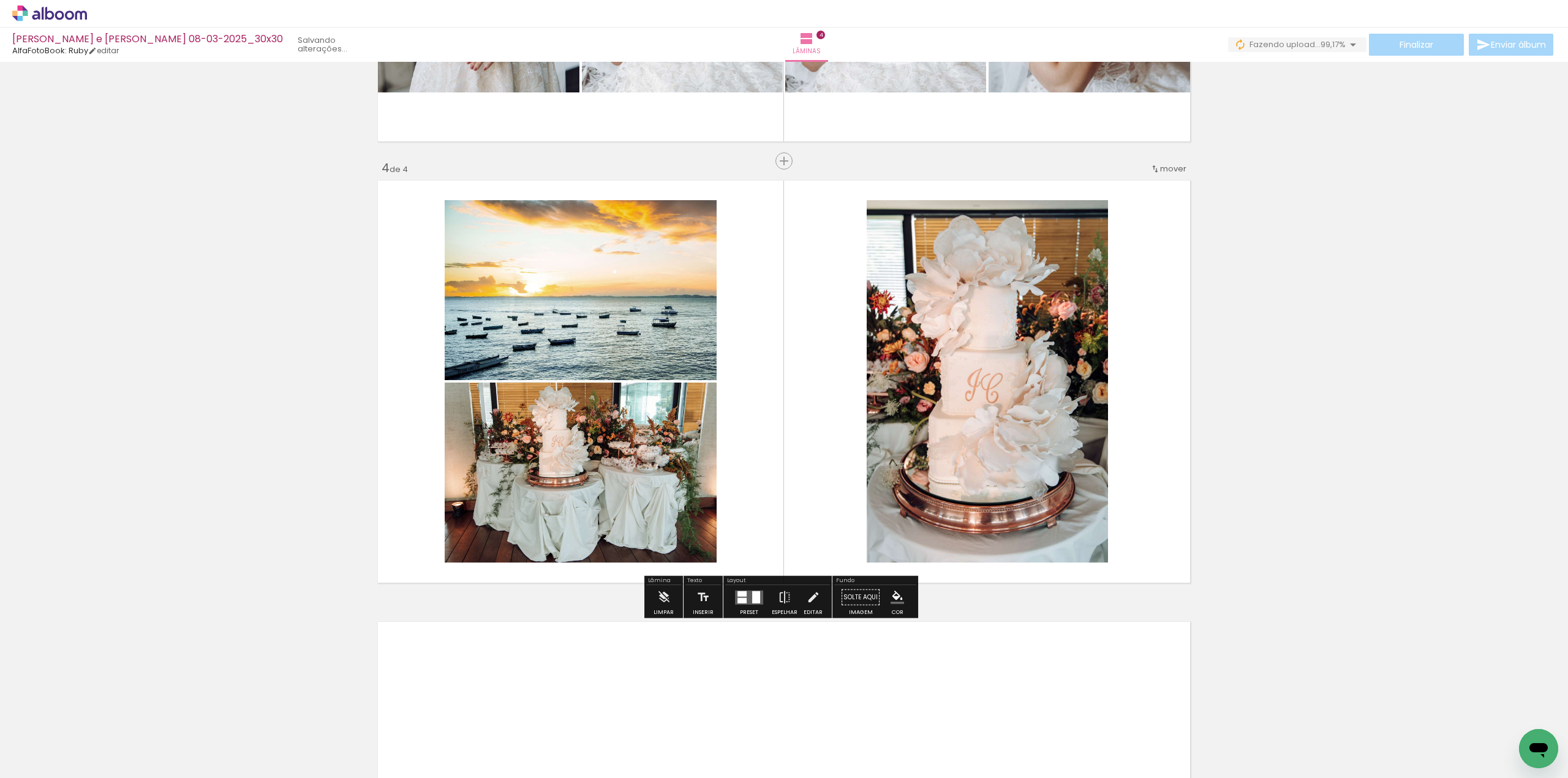
click at [1160, 164] on span "mover" at bounding box center [1173, 169] width 26 height 11
click at [1153, 166] on paper-item "antes da 1" at bounding box center [1136, 167] width 93 height 21
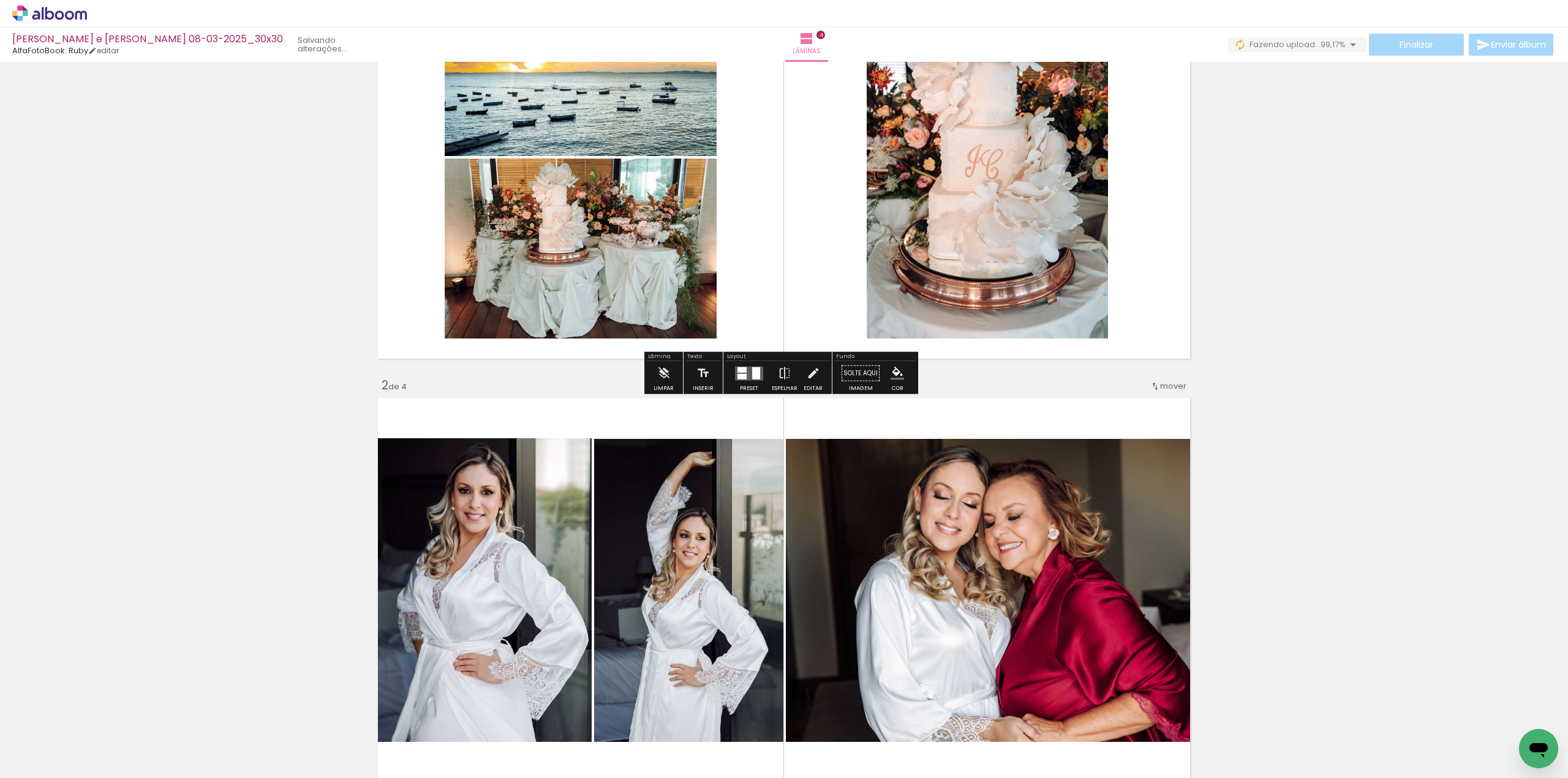
scroll to position [0, 0]
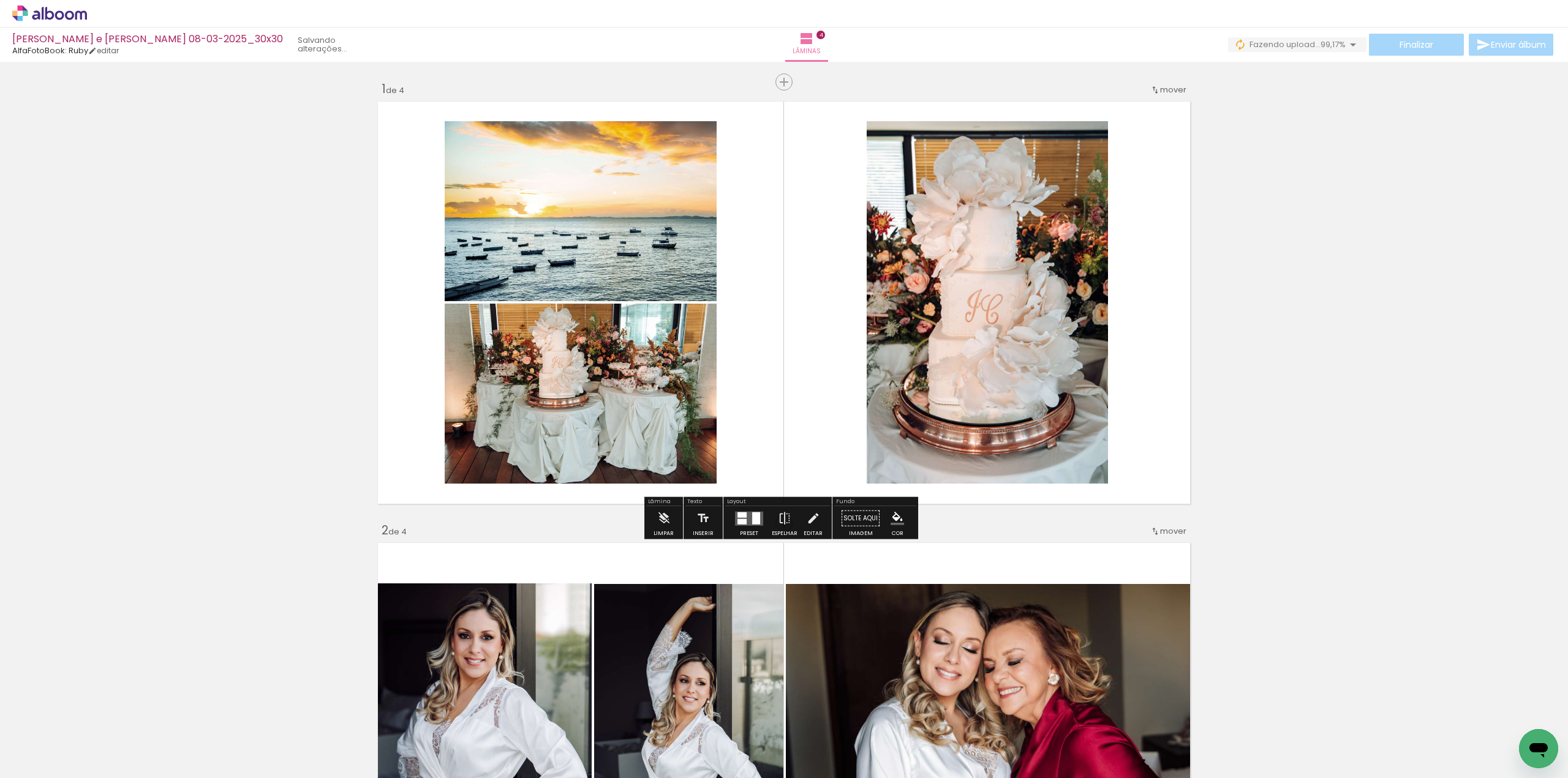
click at [752, 520] on div at bounding box center [755, 518] width 8 height 12
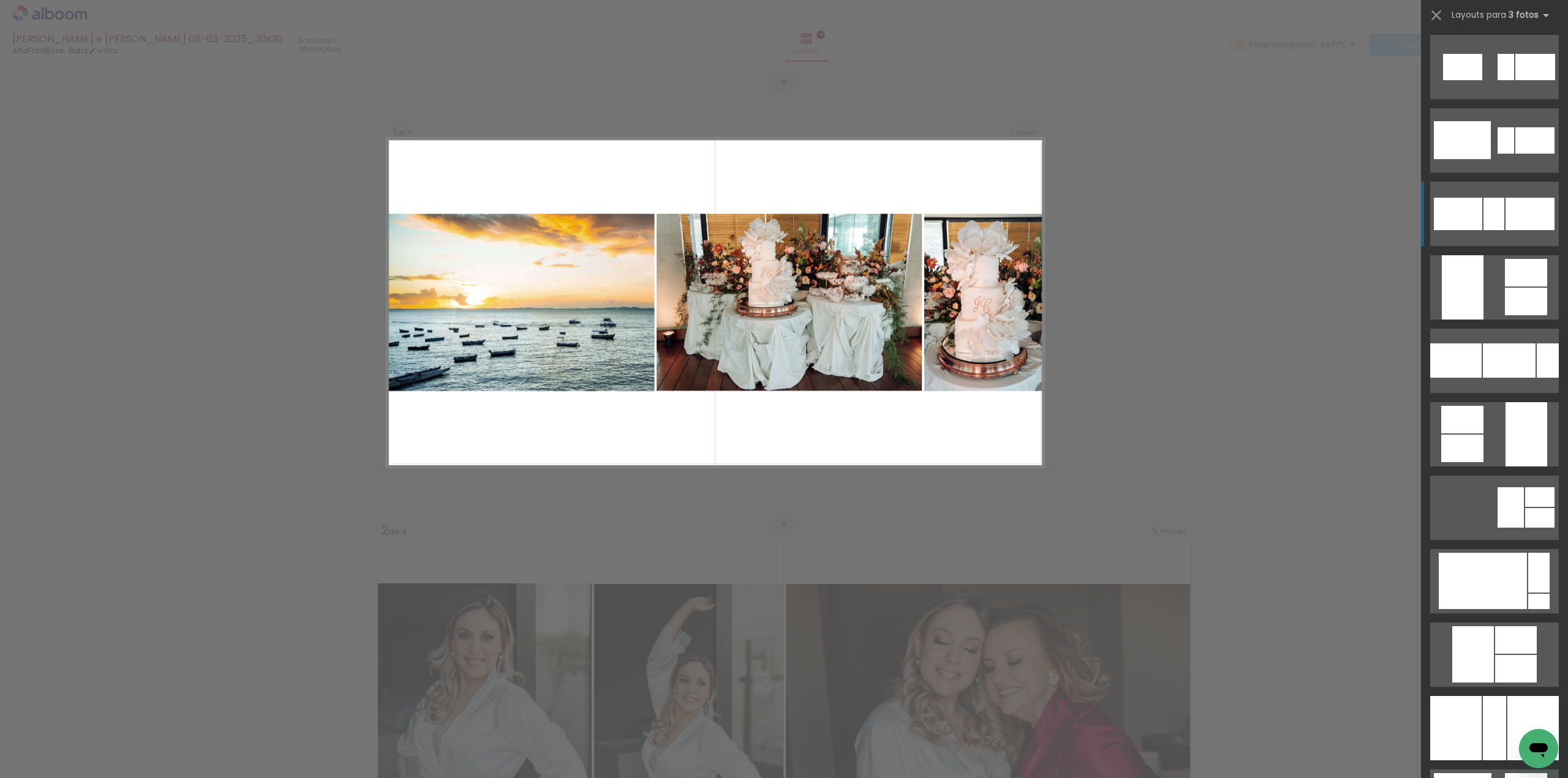
scroll to position [1409, 0]
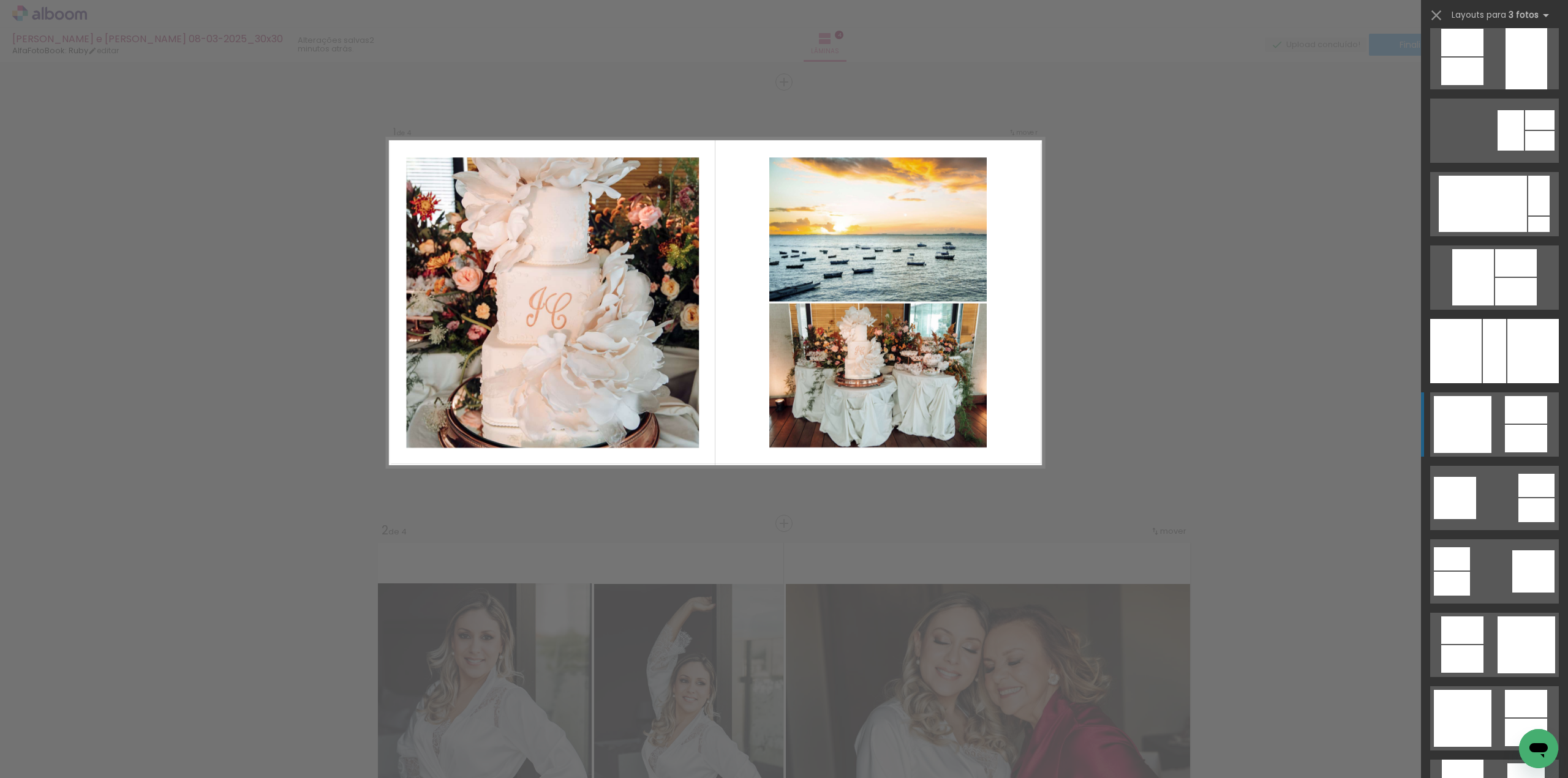
click at [1484, 417] on div at bounding box center [1462, 424] width 57 height 57
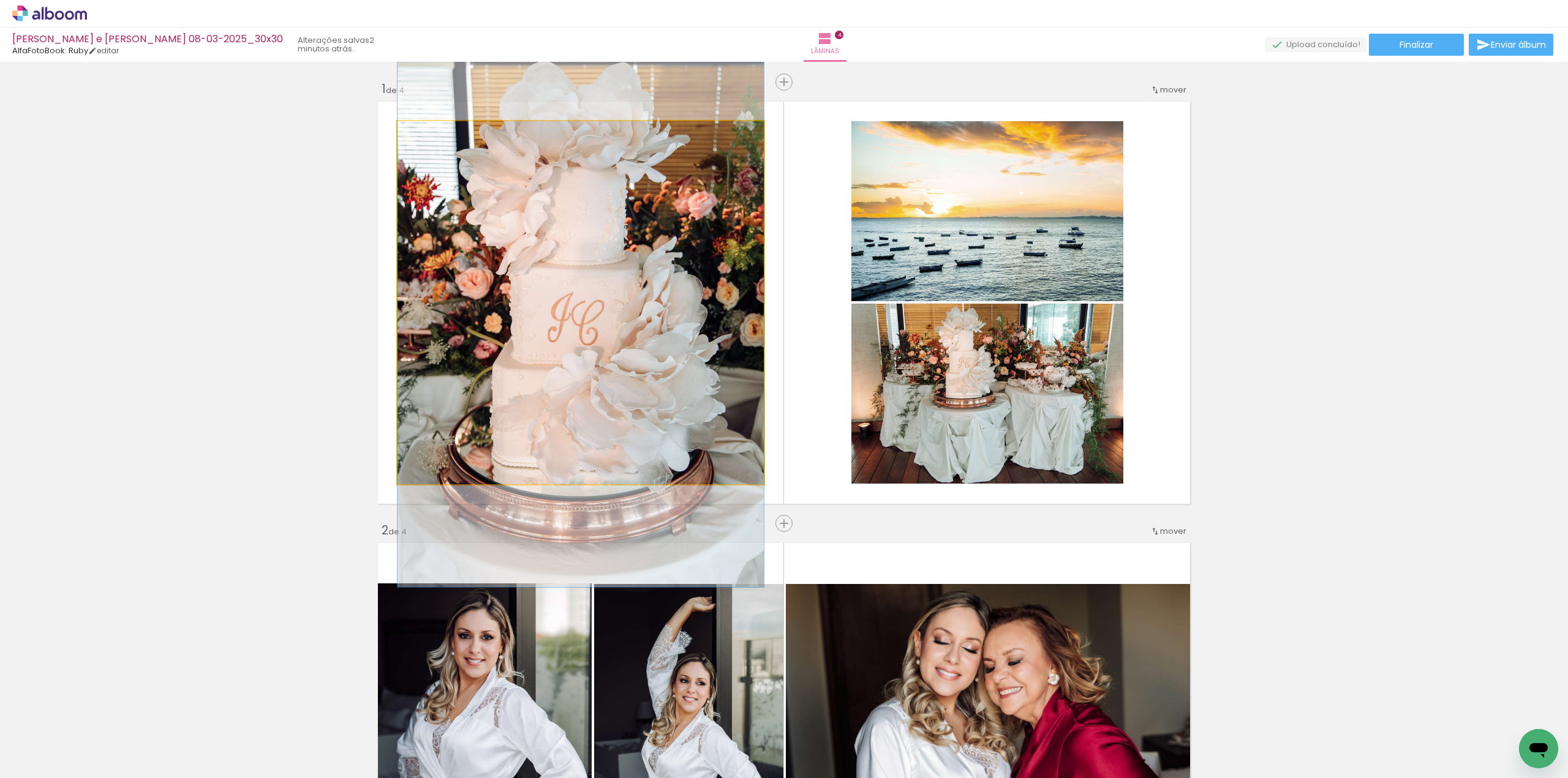
drag, startPoint x: 656, startPoint y: 280, endPoint x: 658, endPoint y: 288, distance: 8.2
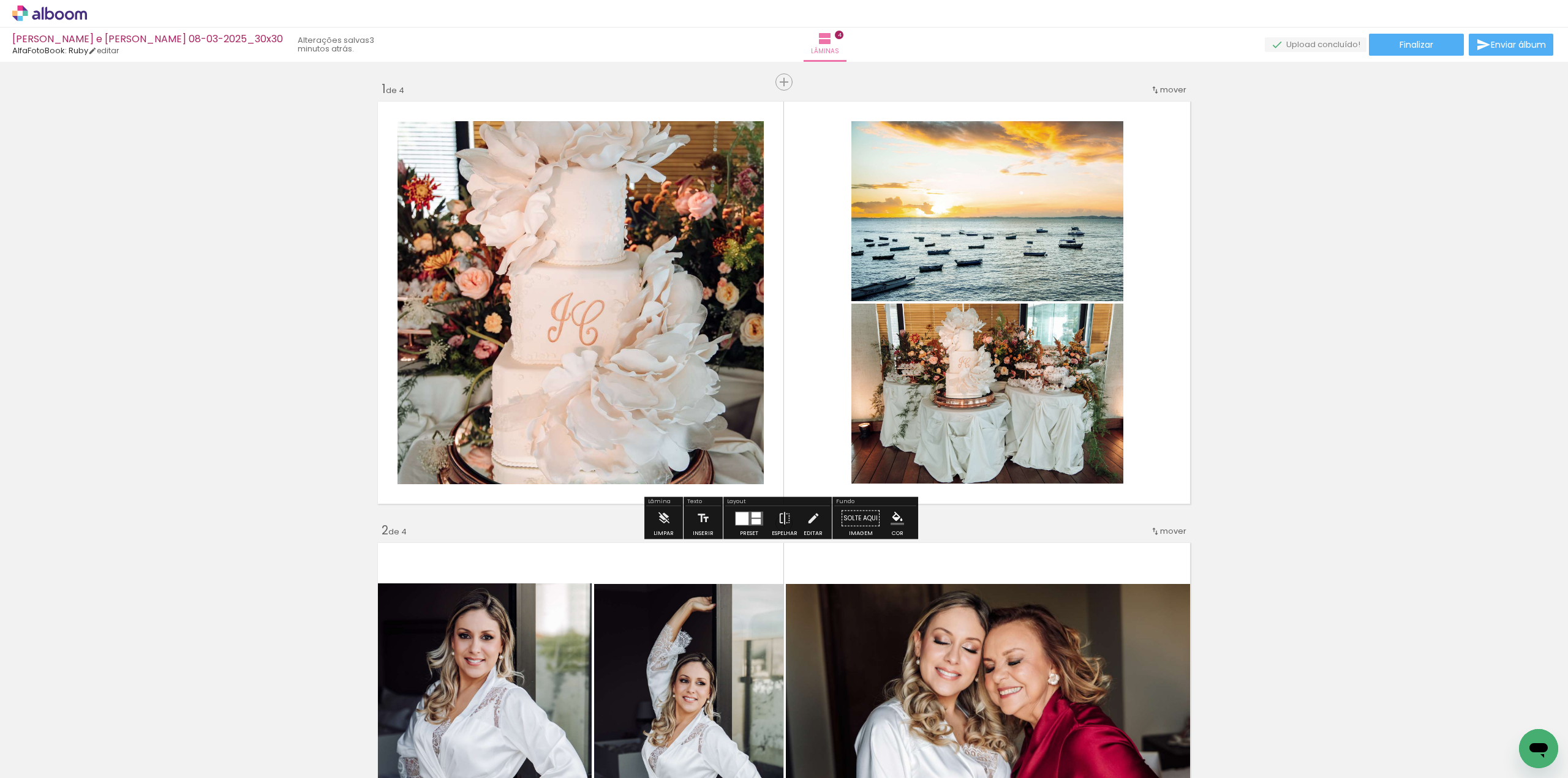
click at [627, 152] on quentale-photo at bounding box center [581, 302] width 366 height 363
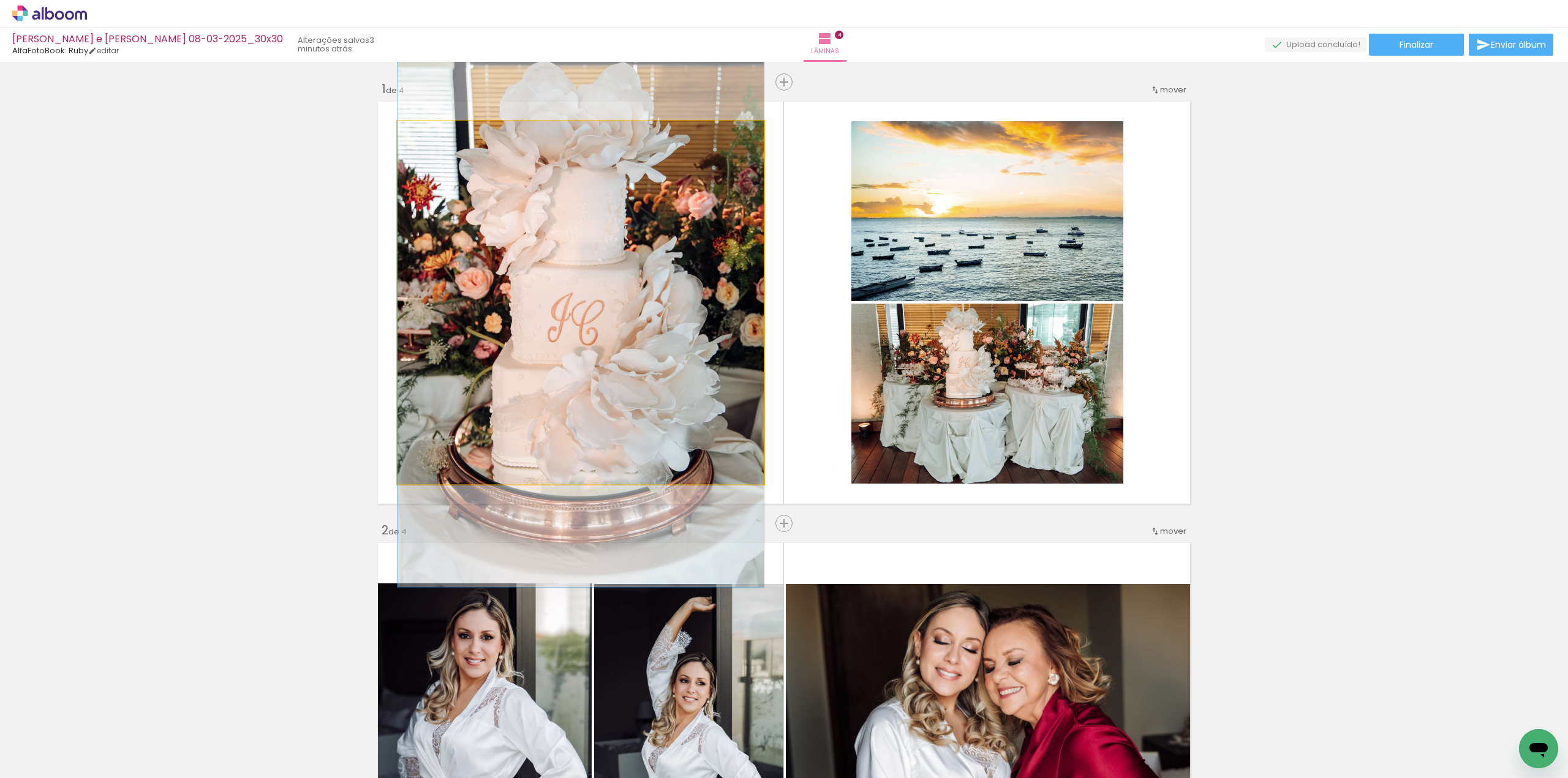
click at [627, 152] on quentale-photo at bounding box center [581, 302] width 366 height 363
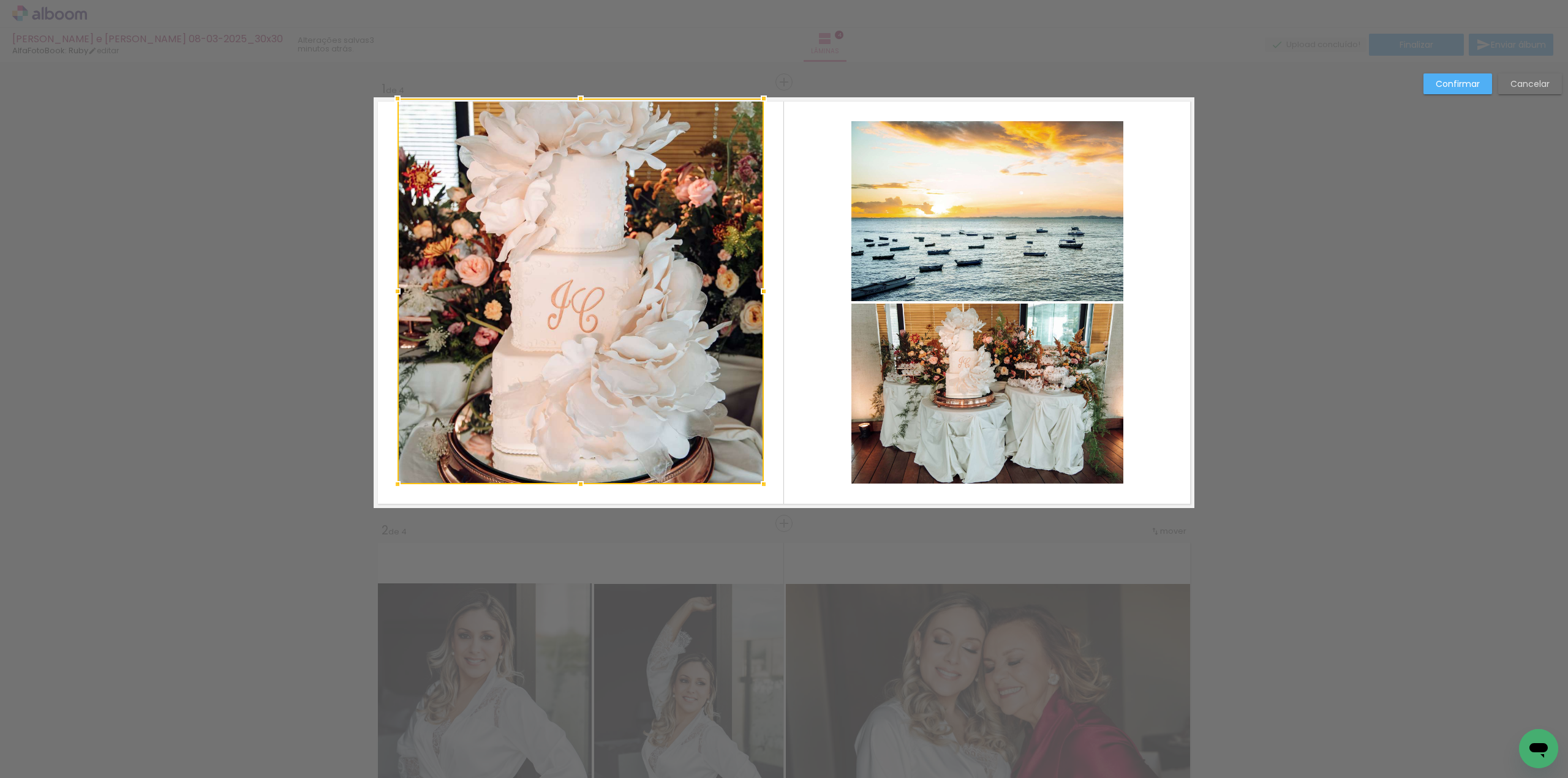
drag, startPoint x: 572, startPoint y: 120, endPoint x: 575, endPoint y: 100, distance: 20.2
click at [575, 100] on div at bounding box center [581, 99] width 24 height 24
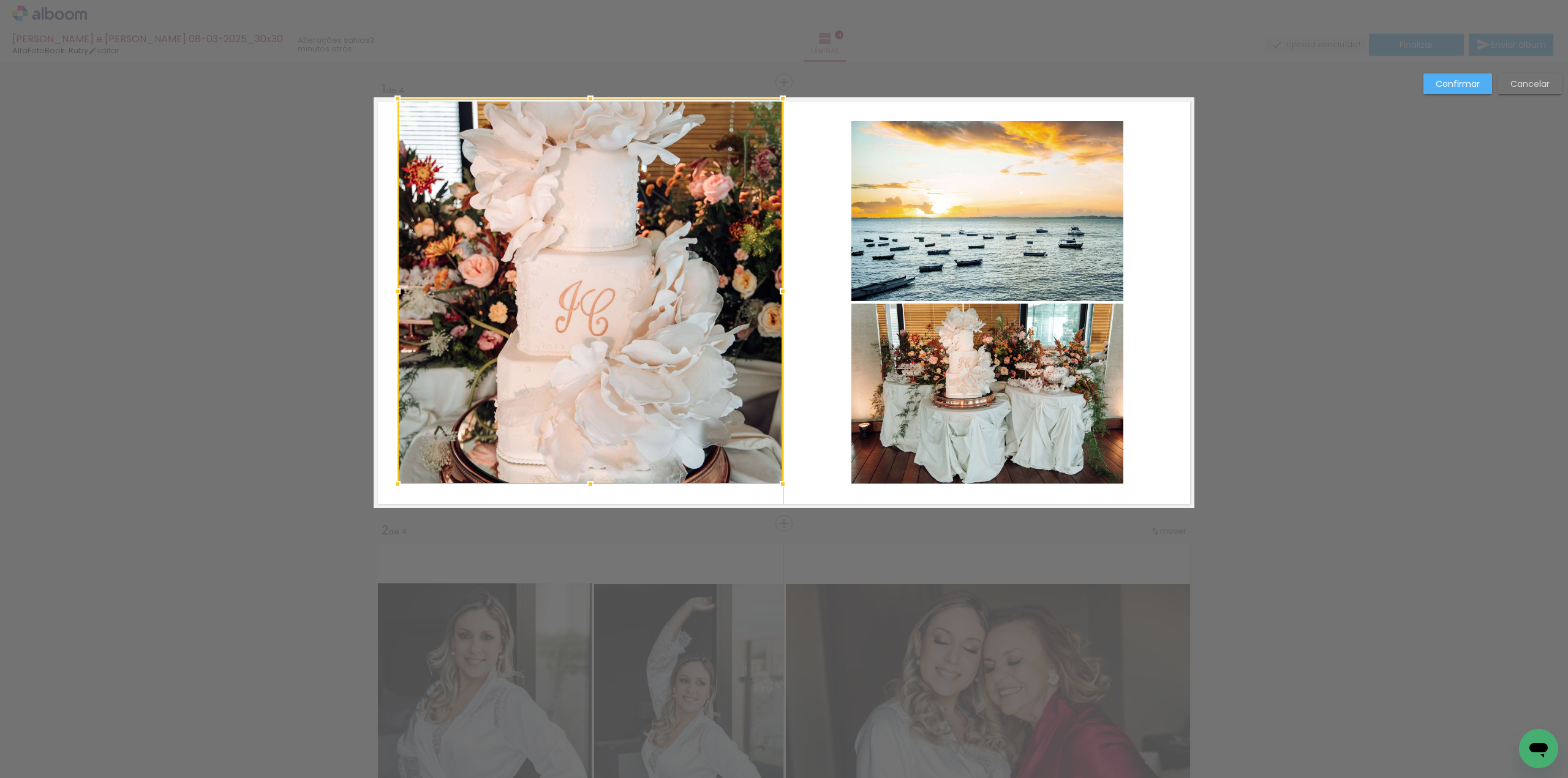
drag, startPoint x: 758, startPoint y: 291, endPoint x: 778, endPoint y: 299, distance: 21.5
click at [778, 299] on div at bounding box center [783, 292] width 24 height 24
click at [778, 291] on div at bounding box center [784, 292] width 24 height 24
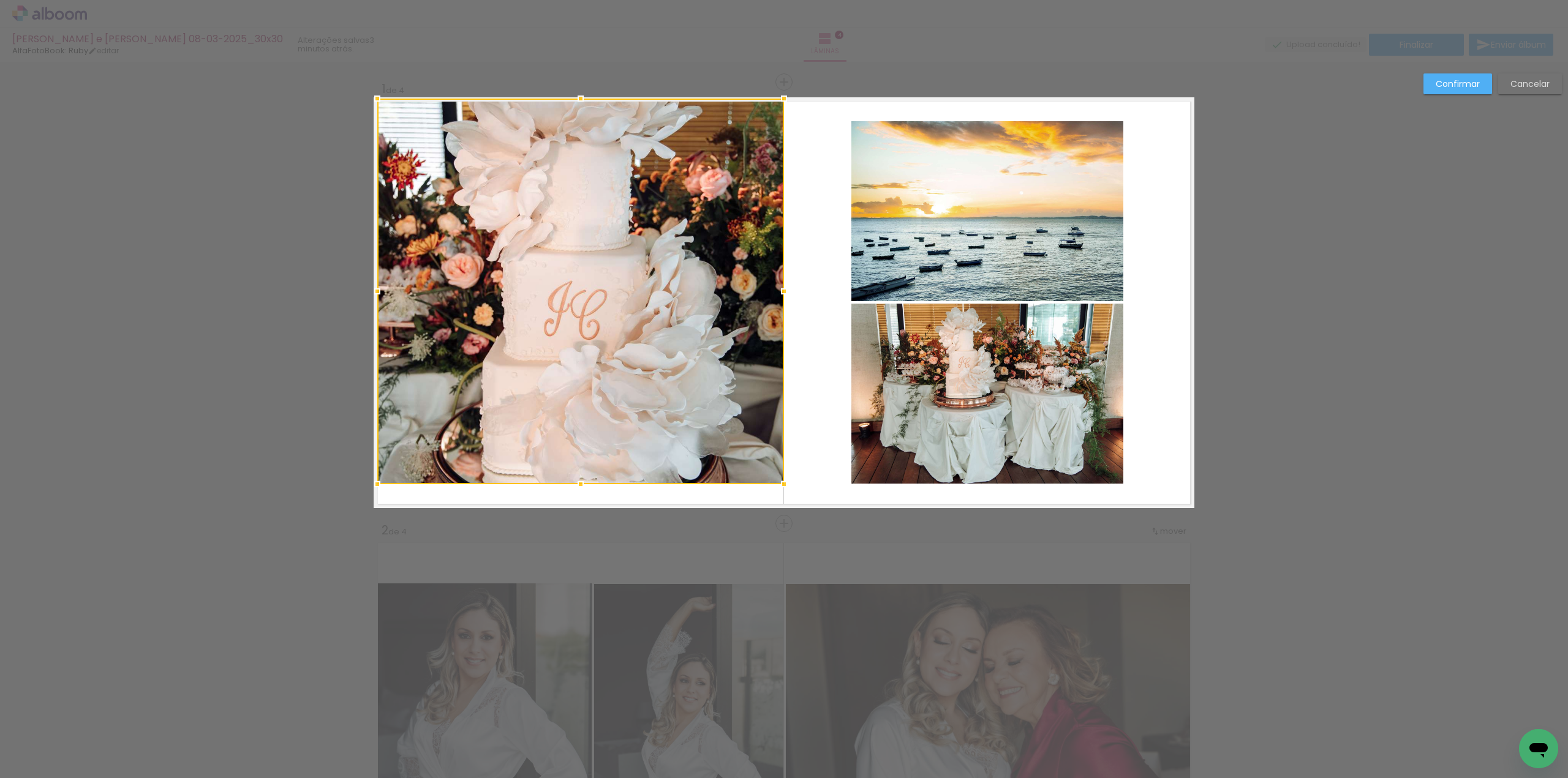
drag, startPoint x: 388, startPoint y: 294, endPoint x: 365, endPoint y: 301, distance: 24.0
click at [365, 301] on div at bounding box center [377, 292] width 24 height 24
click at [572, 427] on quentale-photo at bounding box center [580, 291] width 406 height 386
click at [572, 427] on div at bounding box center [580, 291] width 406 height 386
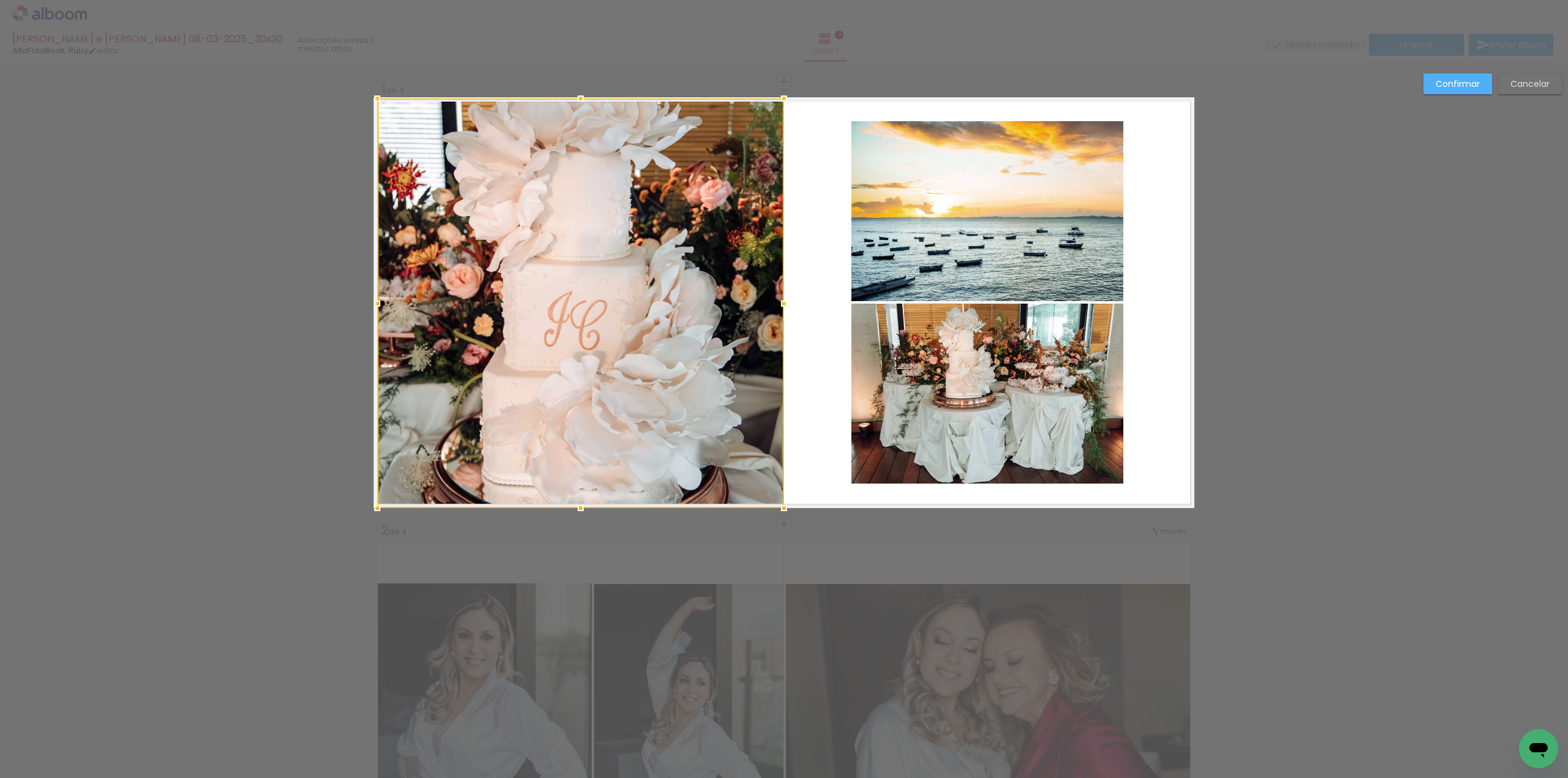
drag, startPoint x: 575, startPoint y: 484, endPoint x: 577, endPoint y: 508, distance: 24.1
click at [577, 508] on div at bounding box center [581, 509] width 24 height 24
drag, startPoint x: 1465, startPoint y: 91, endPoint x: 1434, endPoint y: 90, distance: 31.0
click at [1464, 91] on paper-button "Confirmar" at bounding box center [1457, 84] width 69 height 21
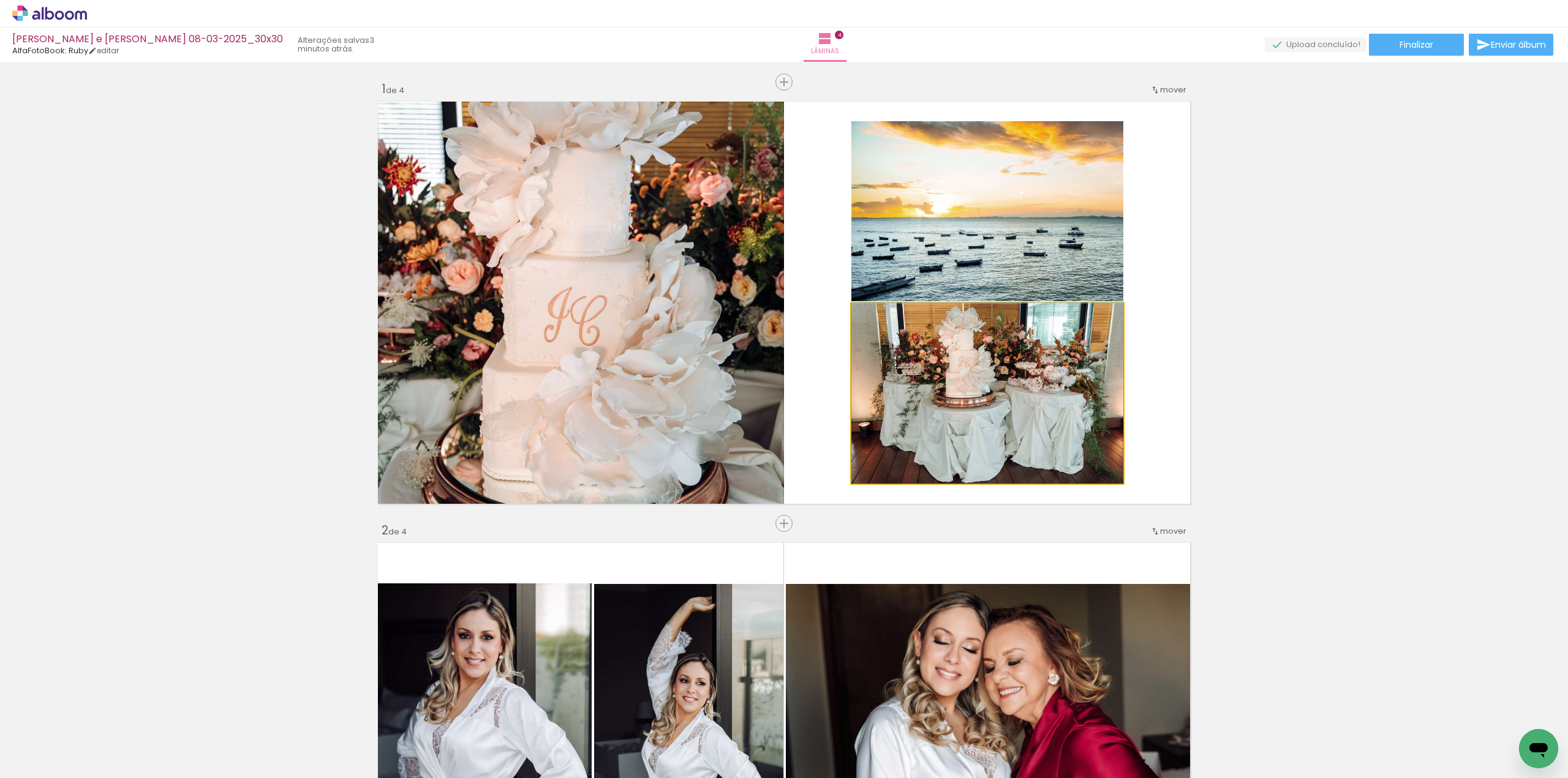
drag, startPoint x: 949, startPoint y: 405, endPoint x: 567, endPoint y: 276, distance: 403.2
click at [0, 0] on slot at bounding box center [0, 0] width 0 height 0
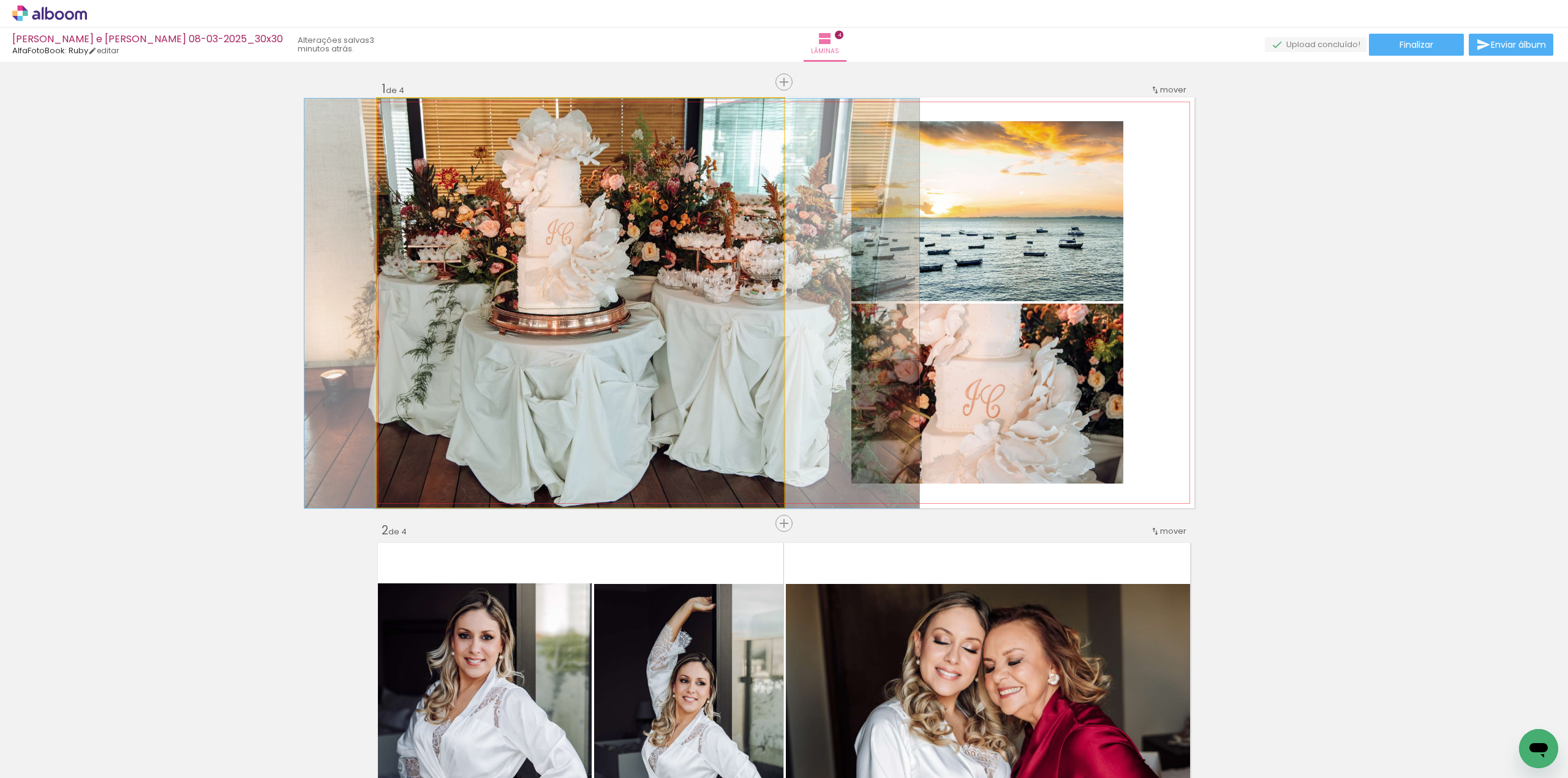
drag, startPoint x: 591, startPoint y: 226, endPoint x: 627, endPoint y: 275, distance: 60.8
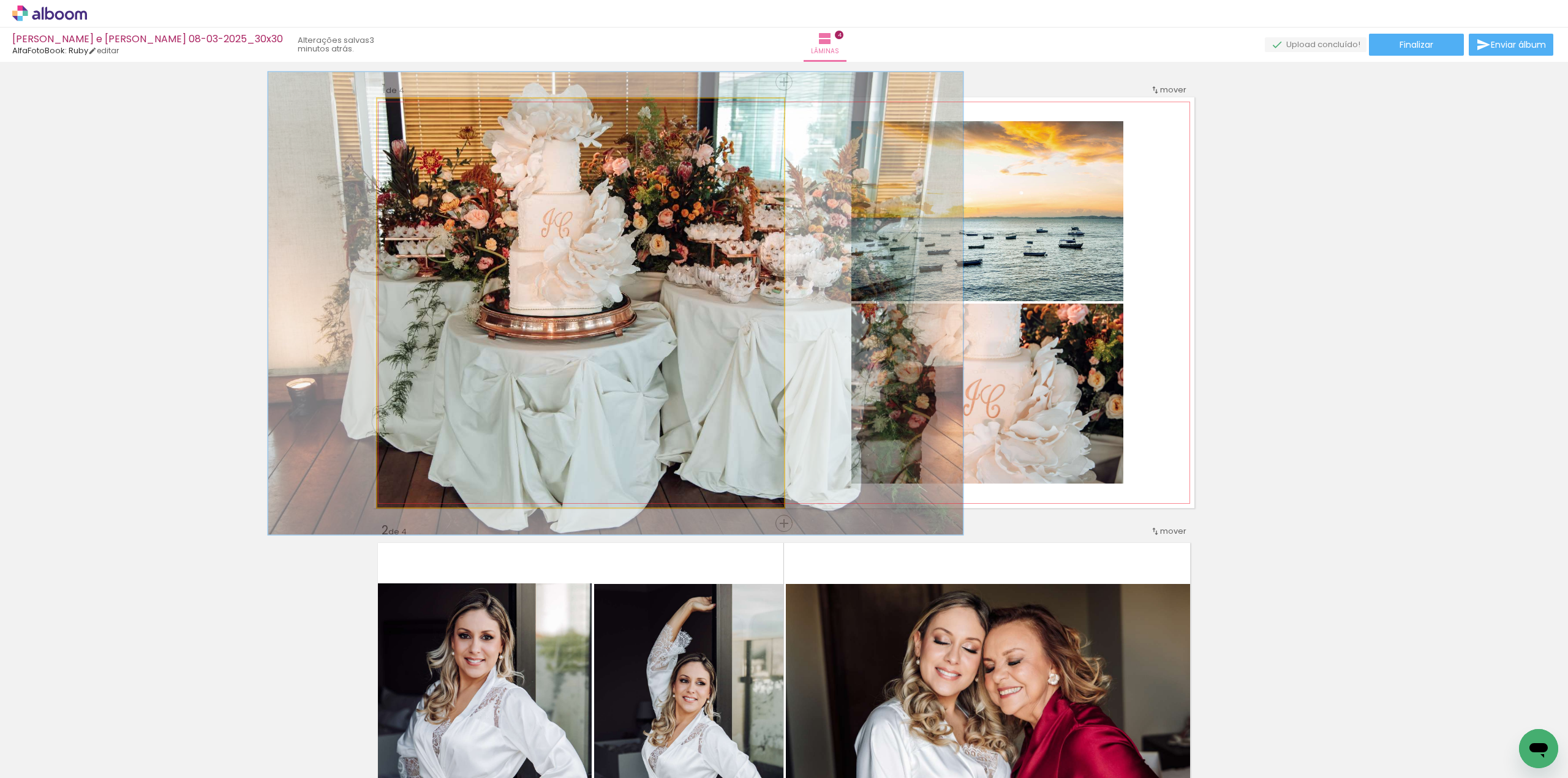
drag, startPoint x: 407, startPoint y: 111, endPoint x: 415, endPoint y: 113, distance: 8.2
click at [415, 113] on div at bounding box center [411, 111] width 20 height 20
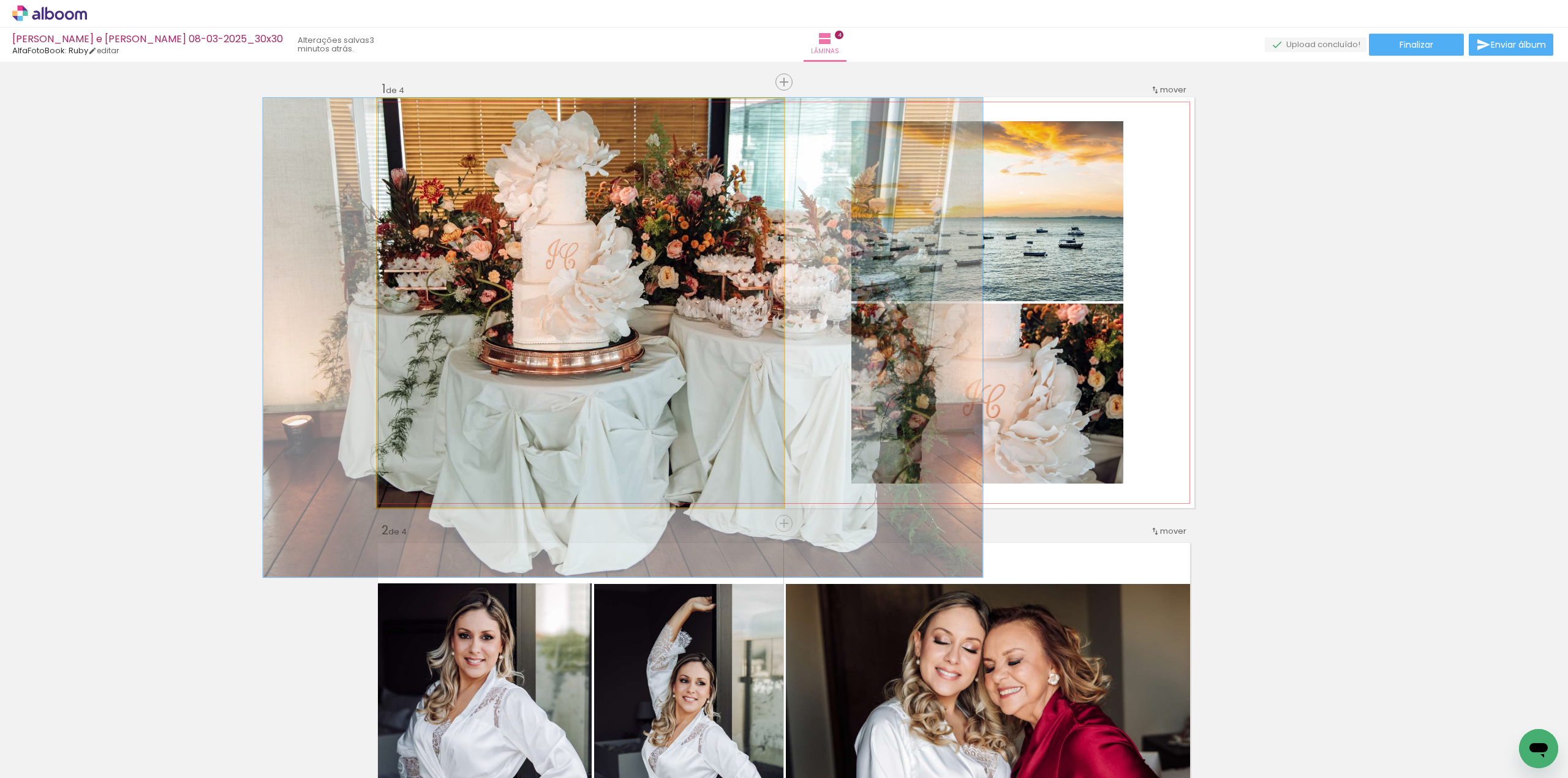
drag, startPoint x: 542, startPoint y: 217, endPoint x: 547, endPoint y: 283, distance: 66.2
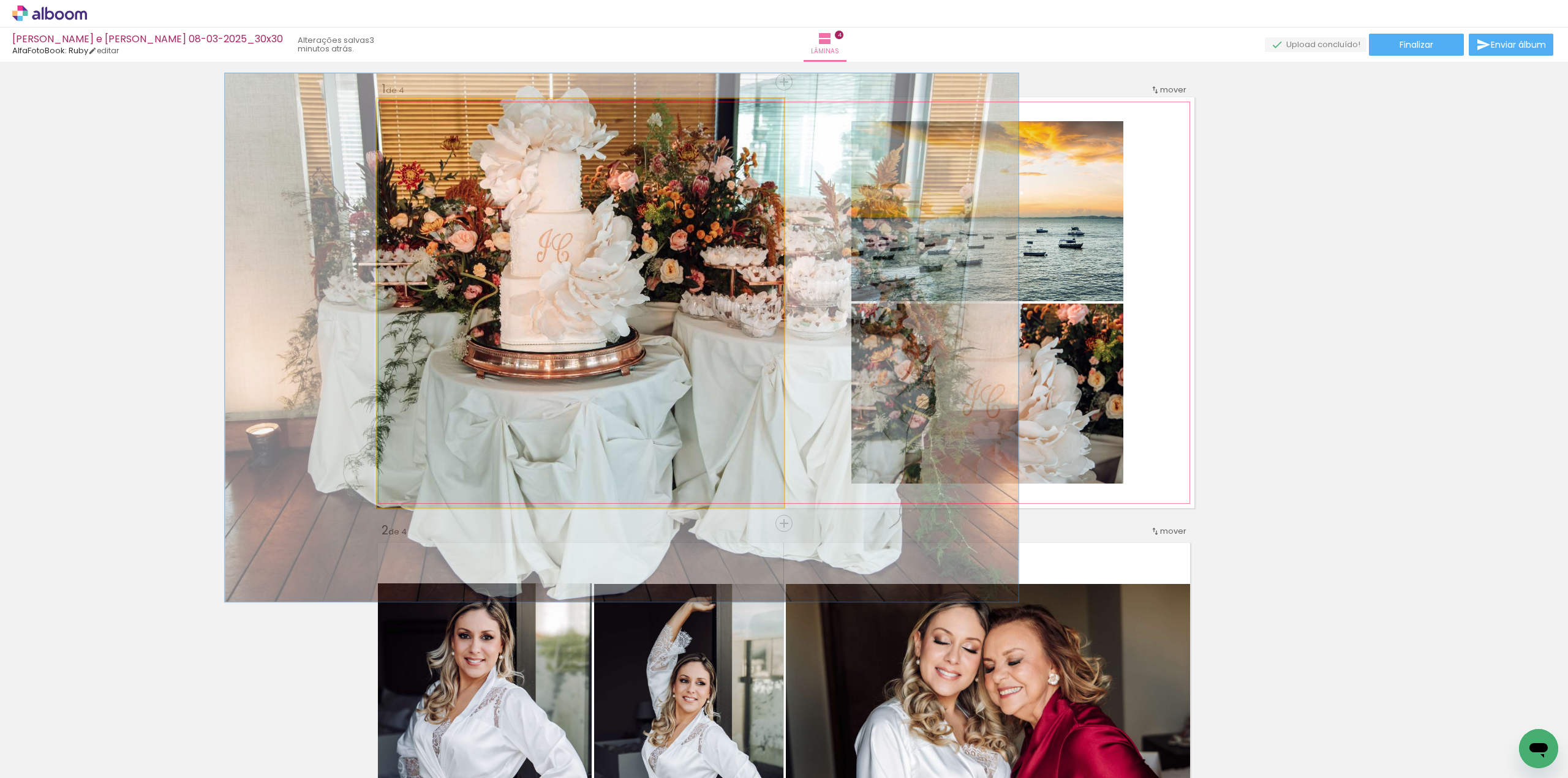
drag, startPoint x: 418, startPoint y: 114, endPoint x: 424, endPoint y: 114, distance: 6.0
type paper-slider "130"
click at [424, 114] on div at bounding box center [419, 111] width 20 height 20
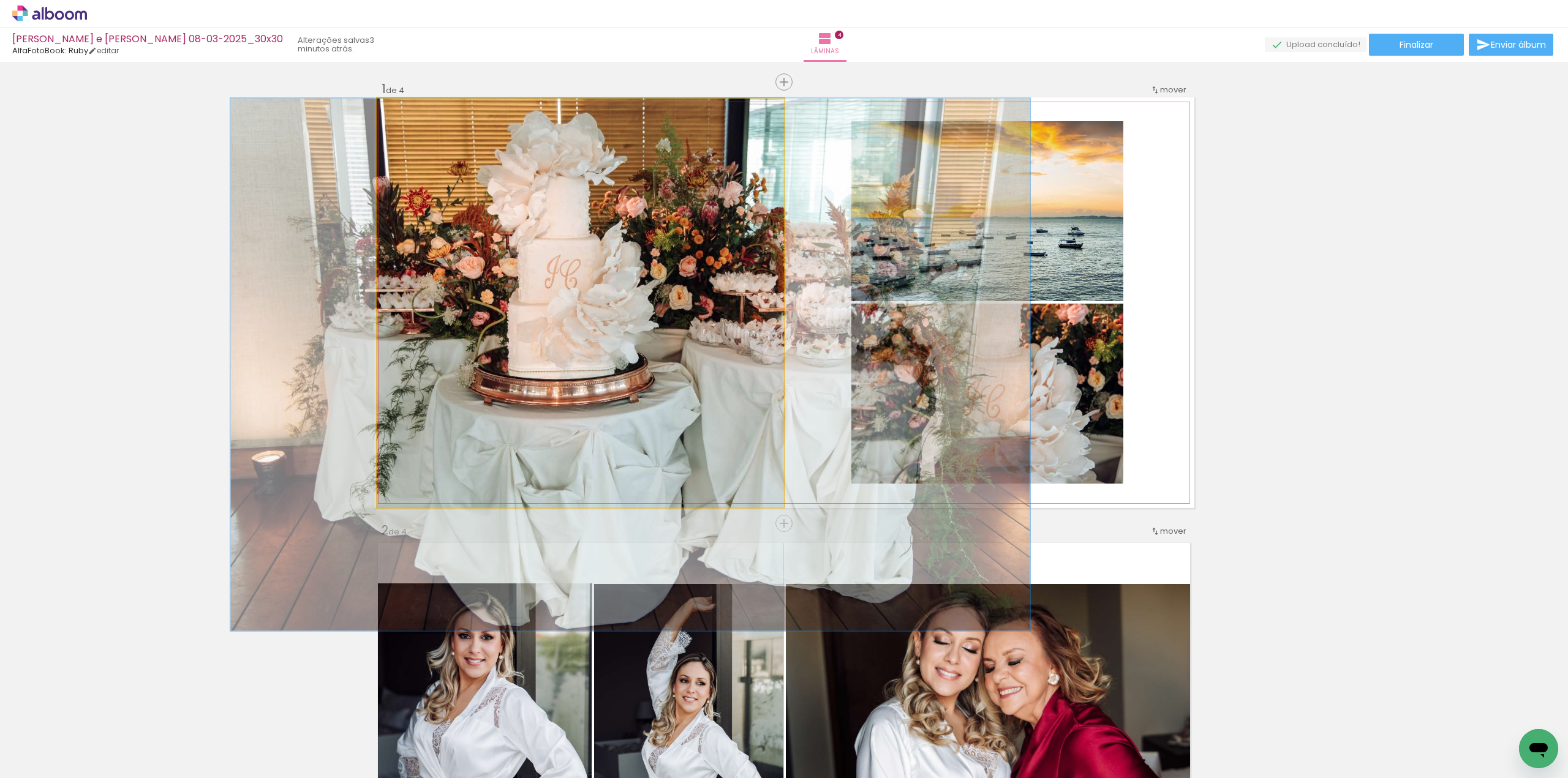
drag, startPoint x: 537, startPoint y: 216, endPoint x: 545, endPoint y: 288, distance: 72.4
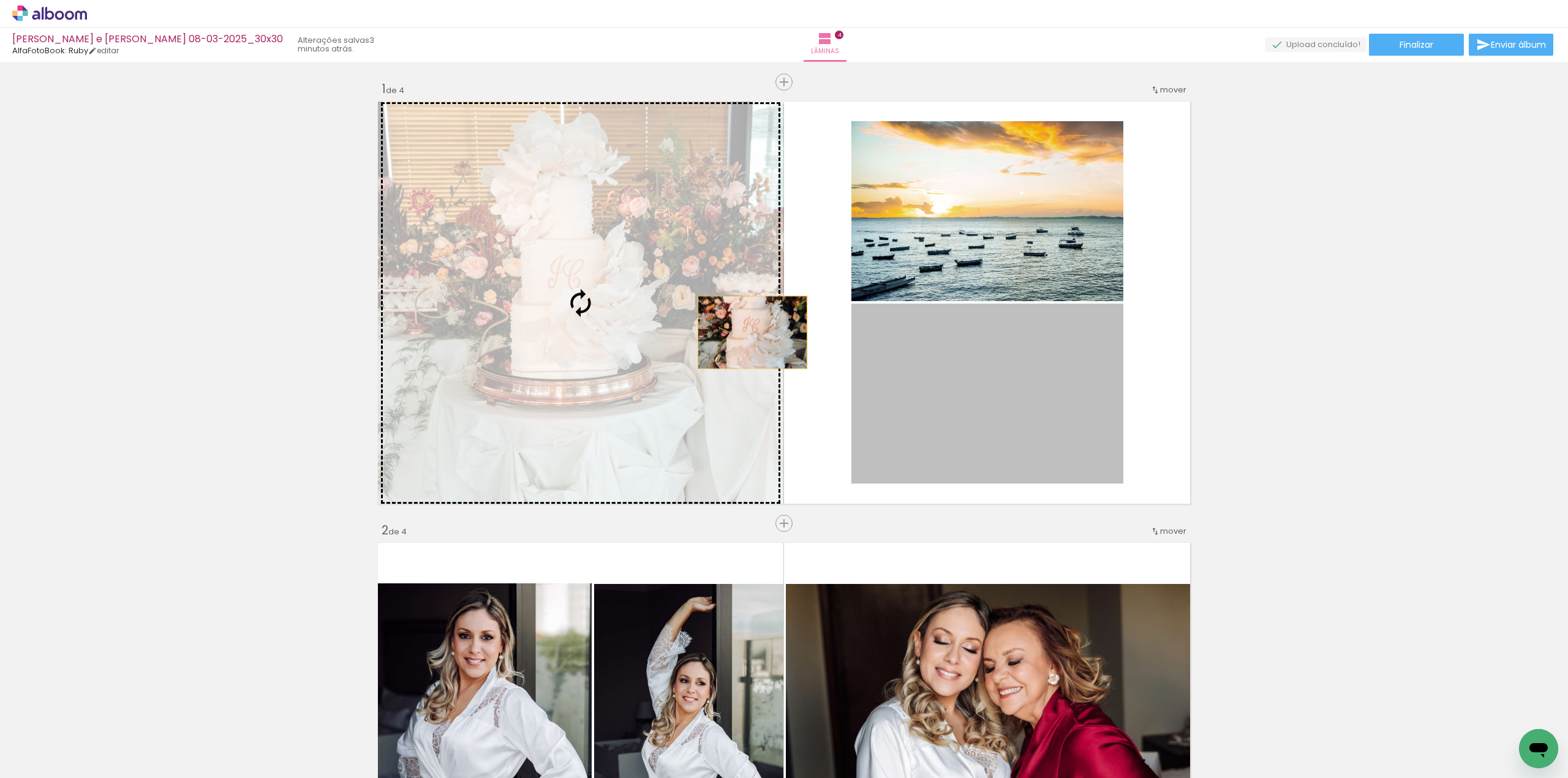
drag, startPoint x: 926, startPoint y: 406, endPoint x: 540, endPoint y: 262, distance: 412.0
click at [0, 0] on slot at bounding box center [0, 0] width 0 height 0
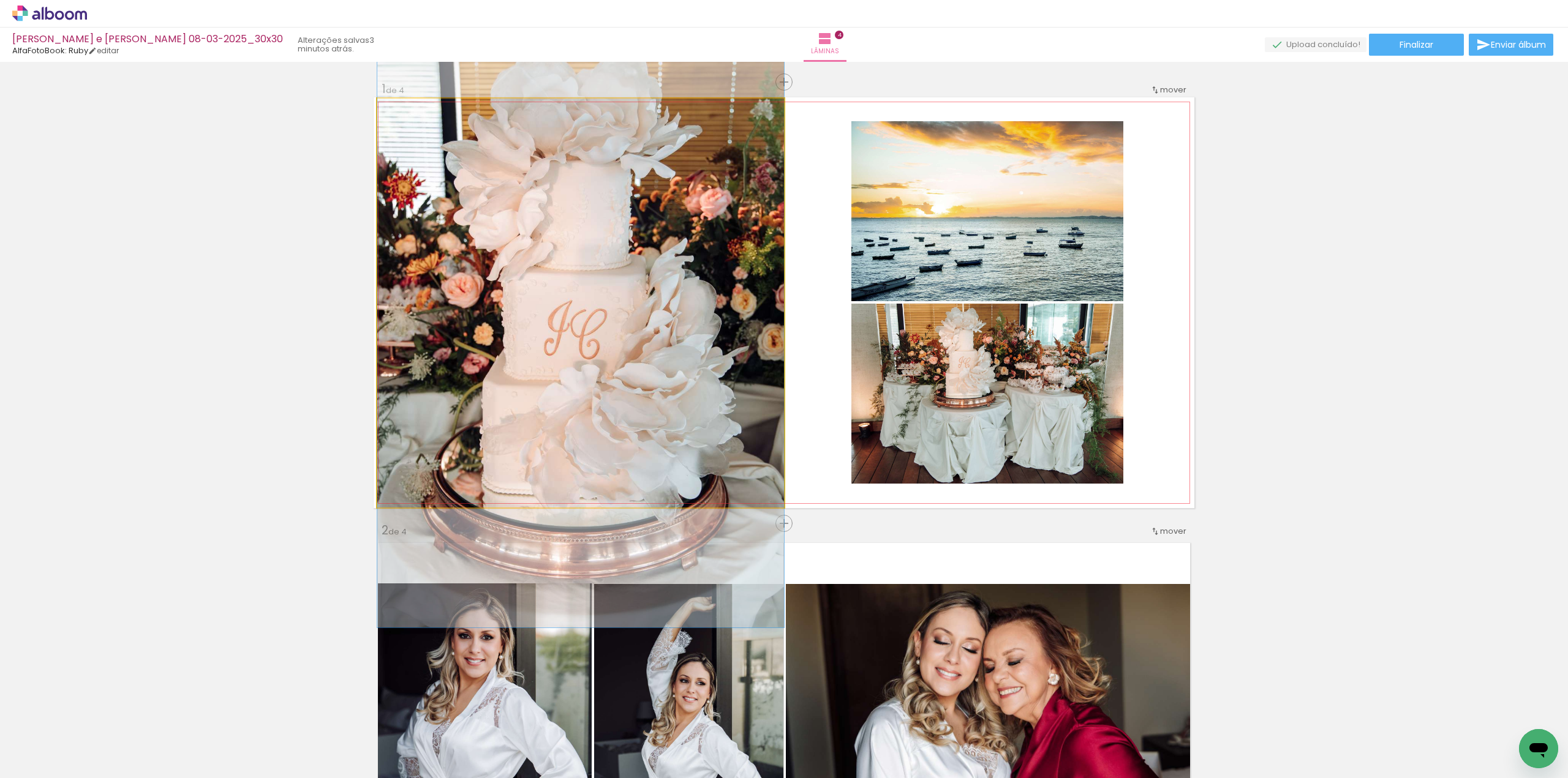
drag, startPoint x: 646, startPoint y: 266, endPoint x: 649, endPoint y: 285, distance: 19.2
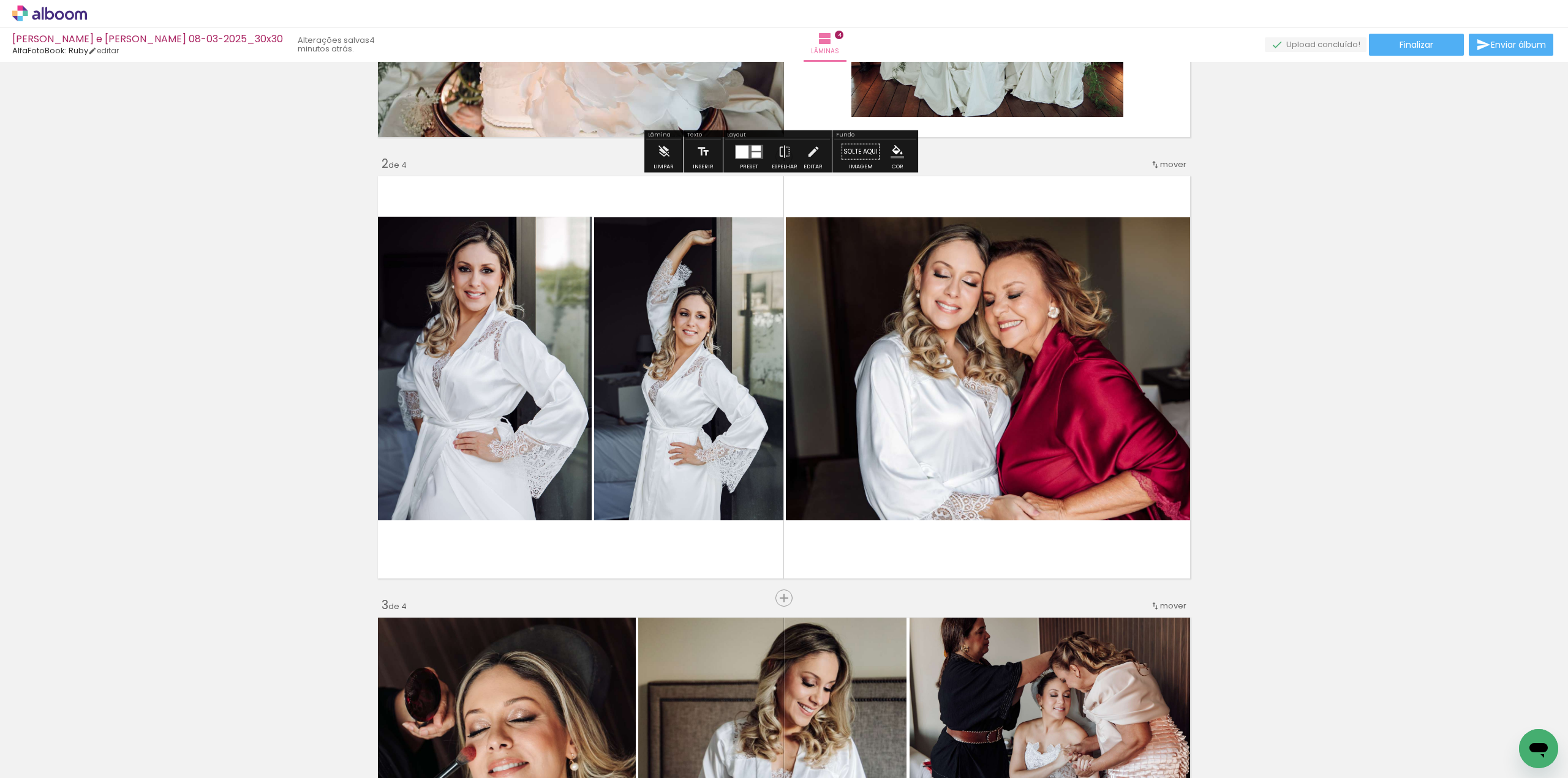
scroll to position [368, 0]
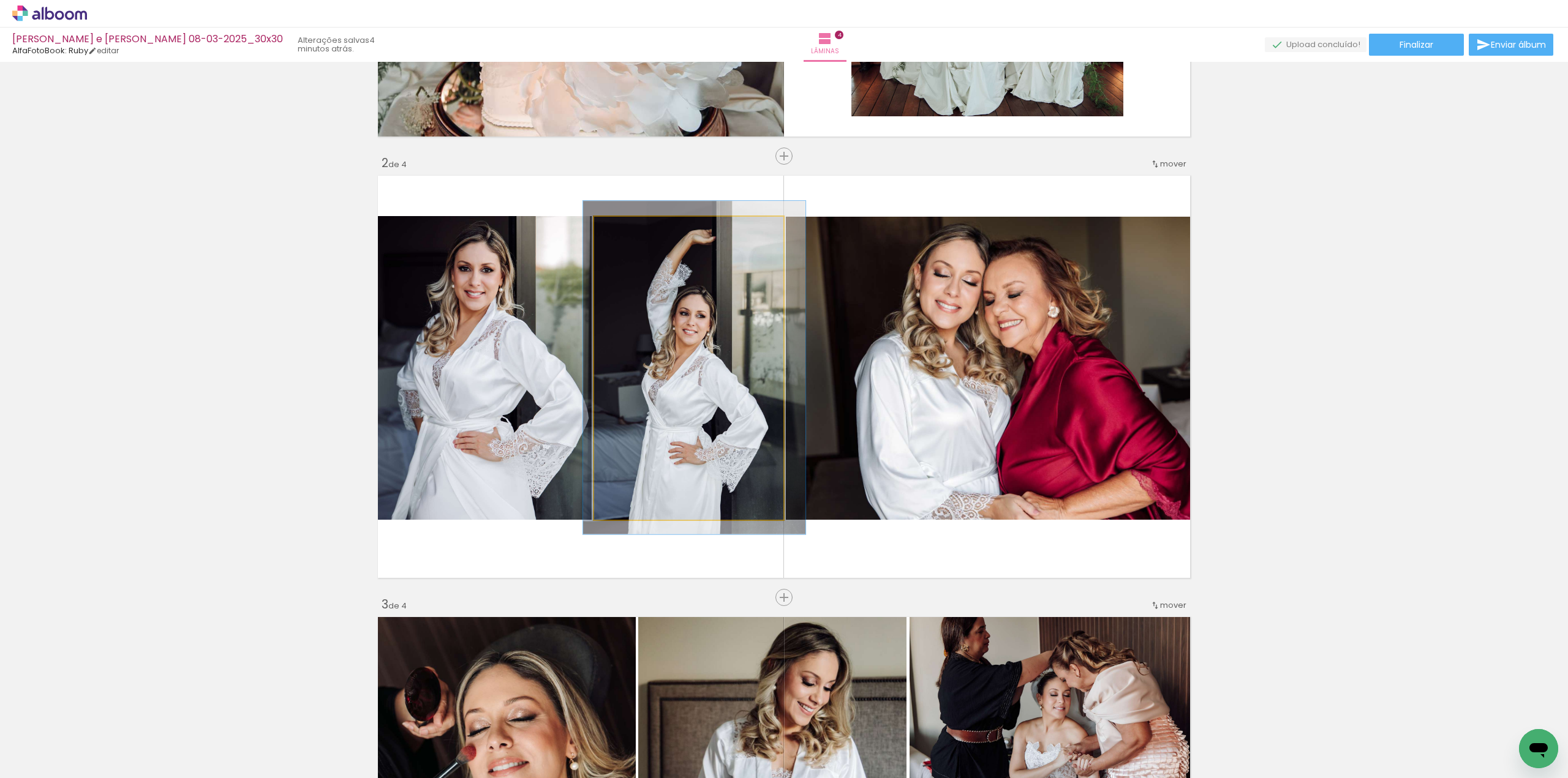
click at [653, 270] on quentale-photo at bounding box center [689, 368] width 190 height 303
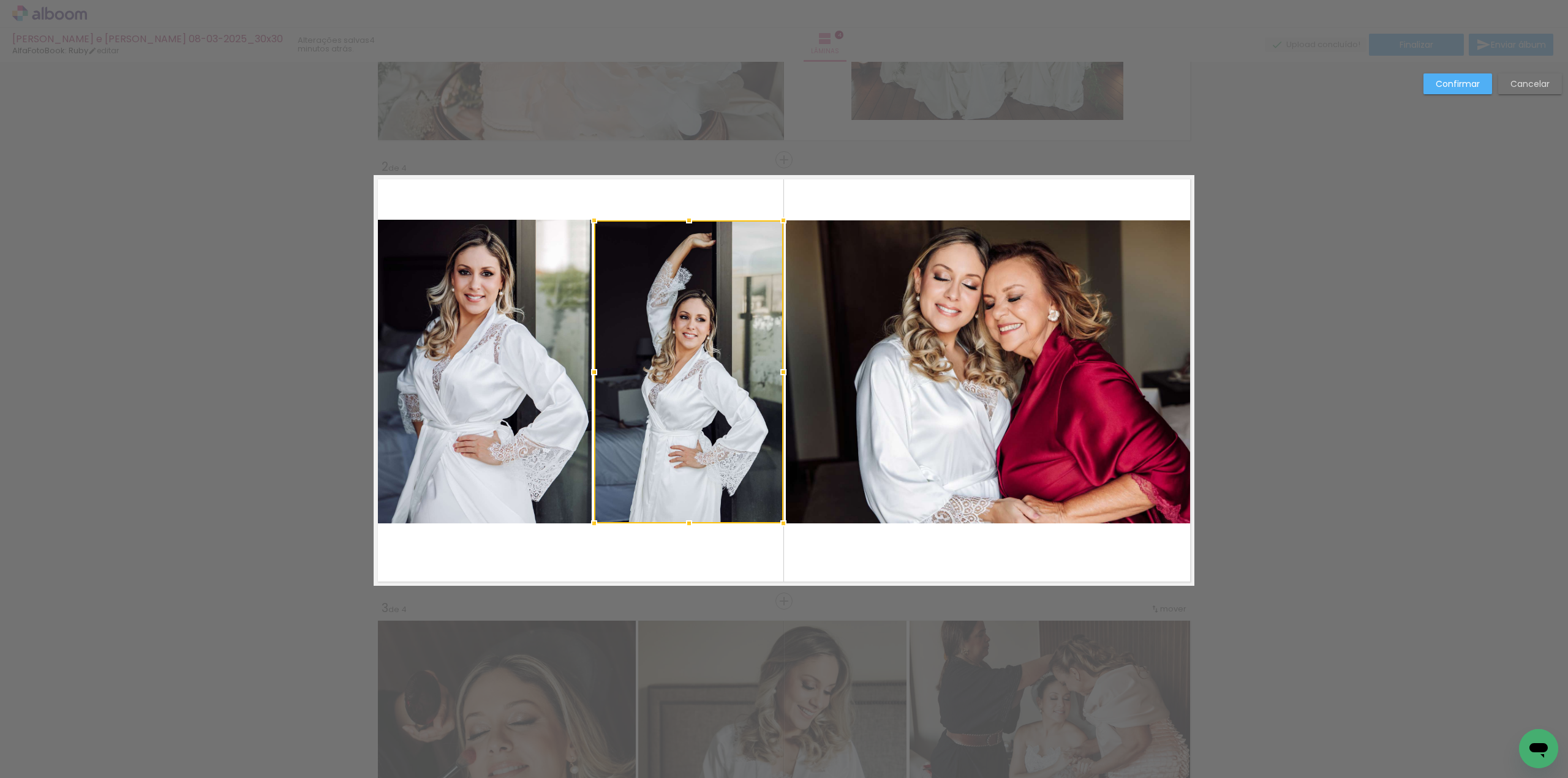
scroll to position [362, 0]
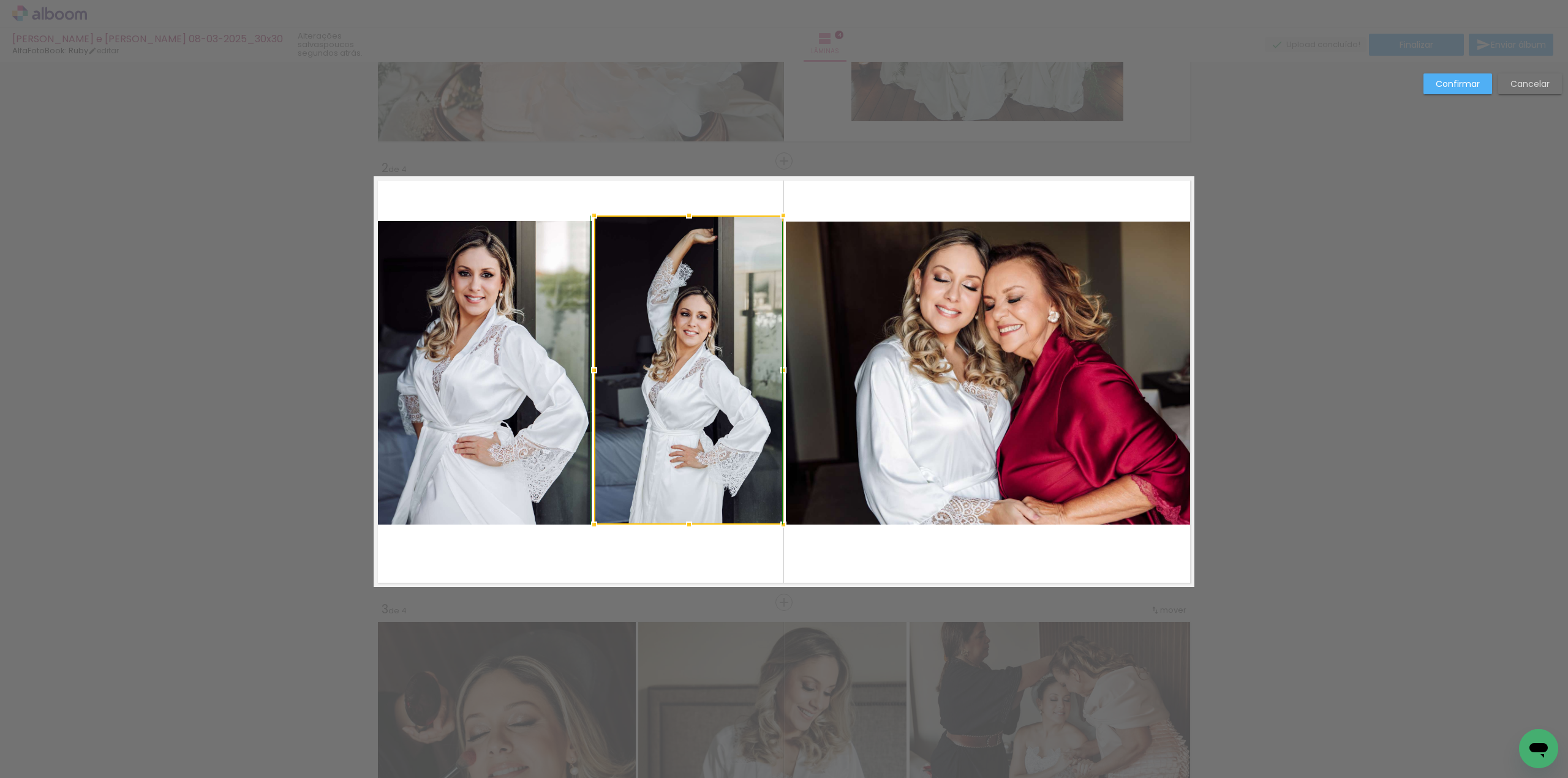
click at [681, 221] on div at bounding box center [689, 216] width 24 height 24
click at [0, 0] on slot "Confirmar" at bounding box center [0, 0] width 0 height 0
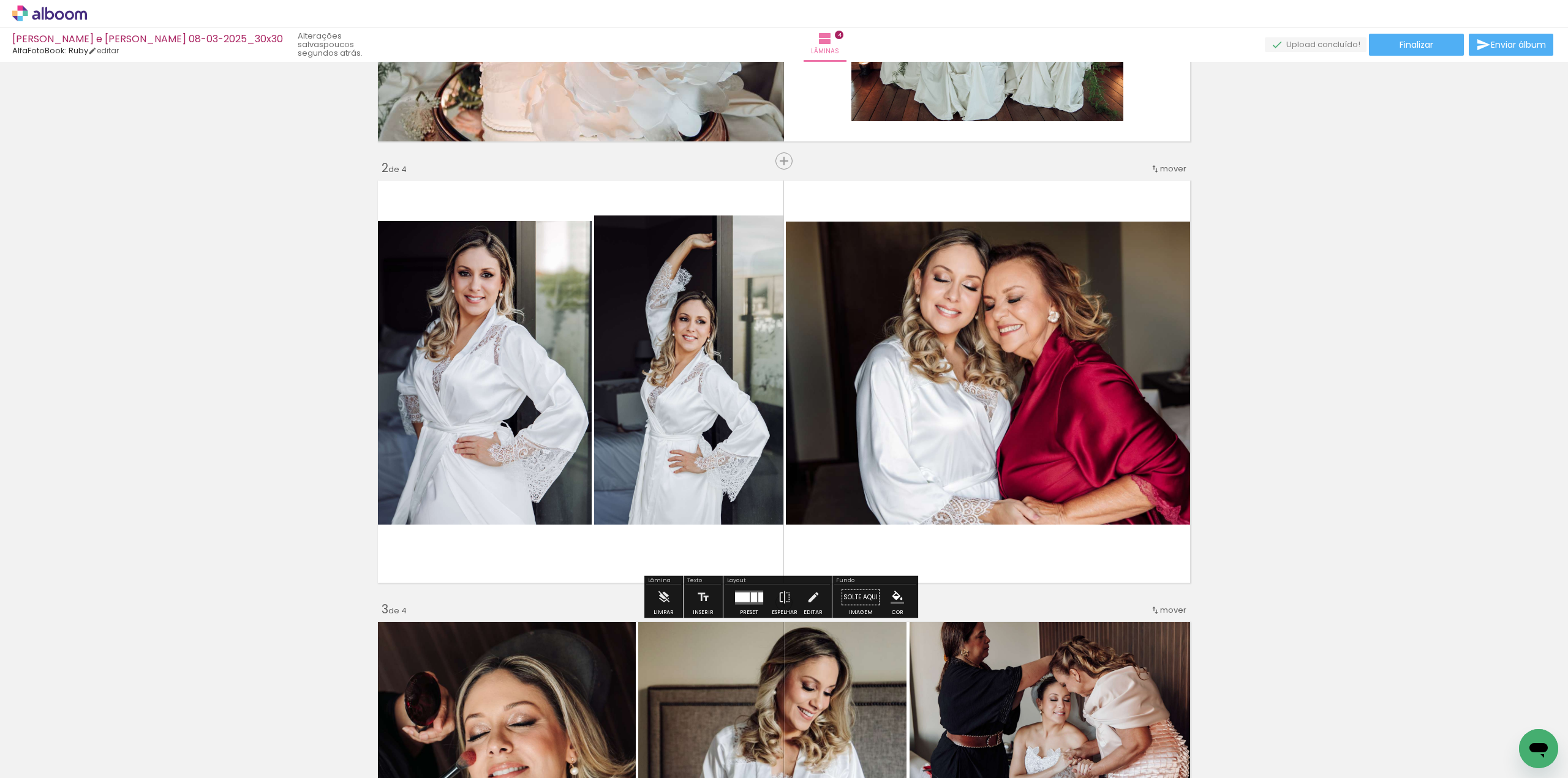
click at [885, 292] on quentale-photo at bounding box center [989, 373] width 408 height 303
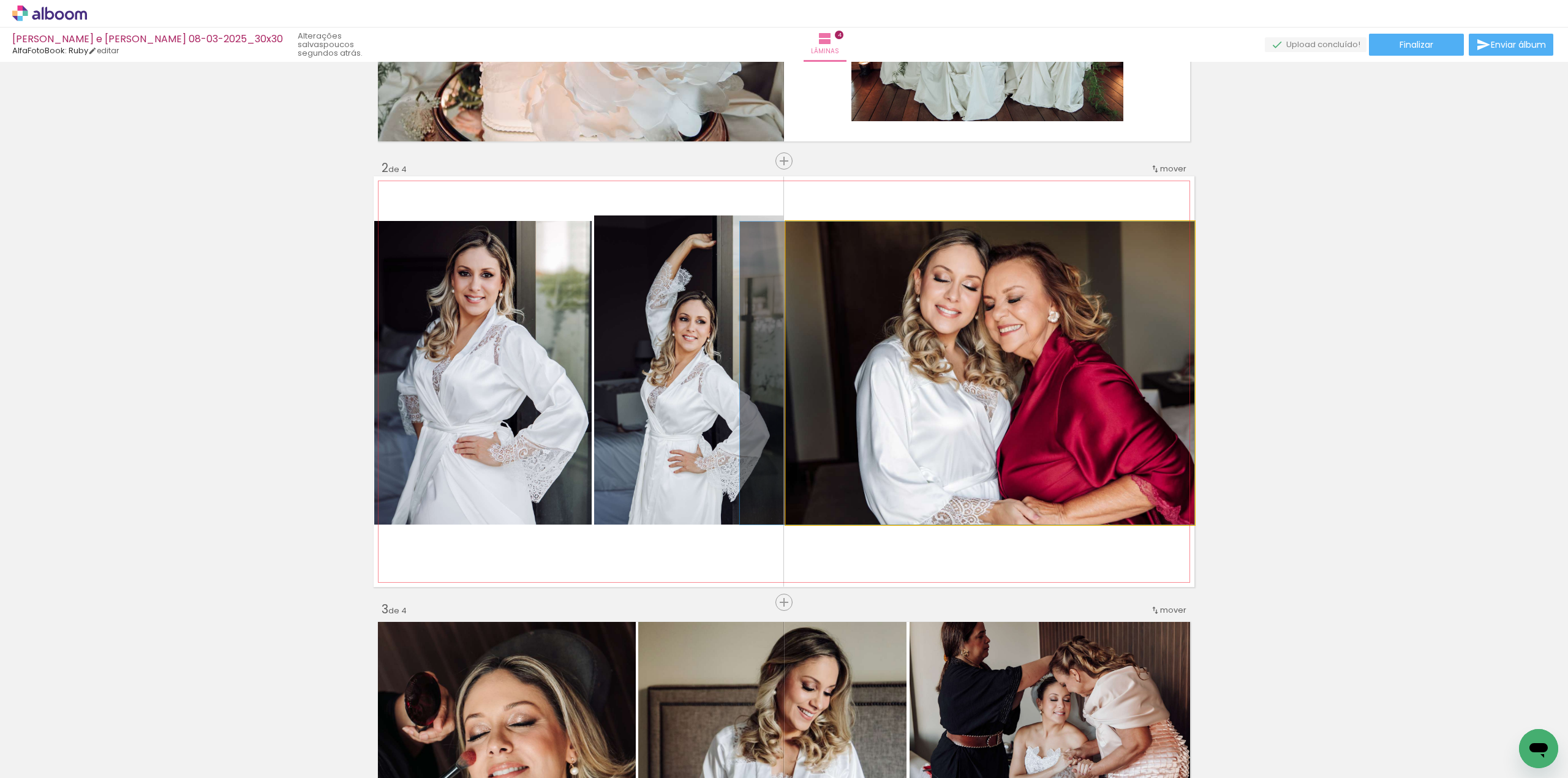
click at [885, 292] on quentale-photo at bounding box center [989, 373] width 408 height 303
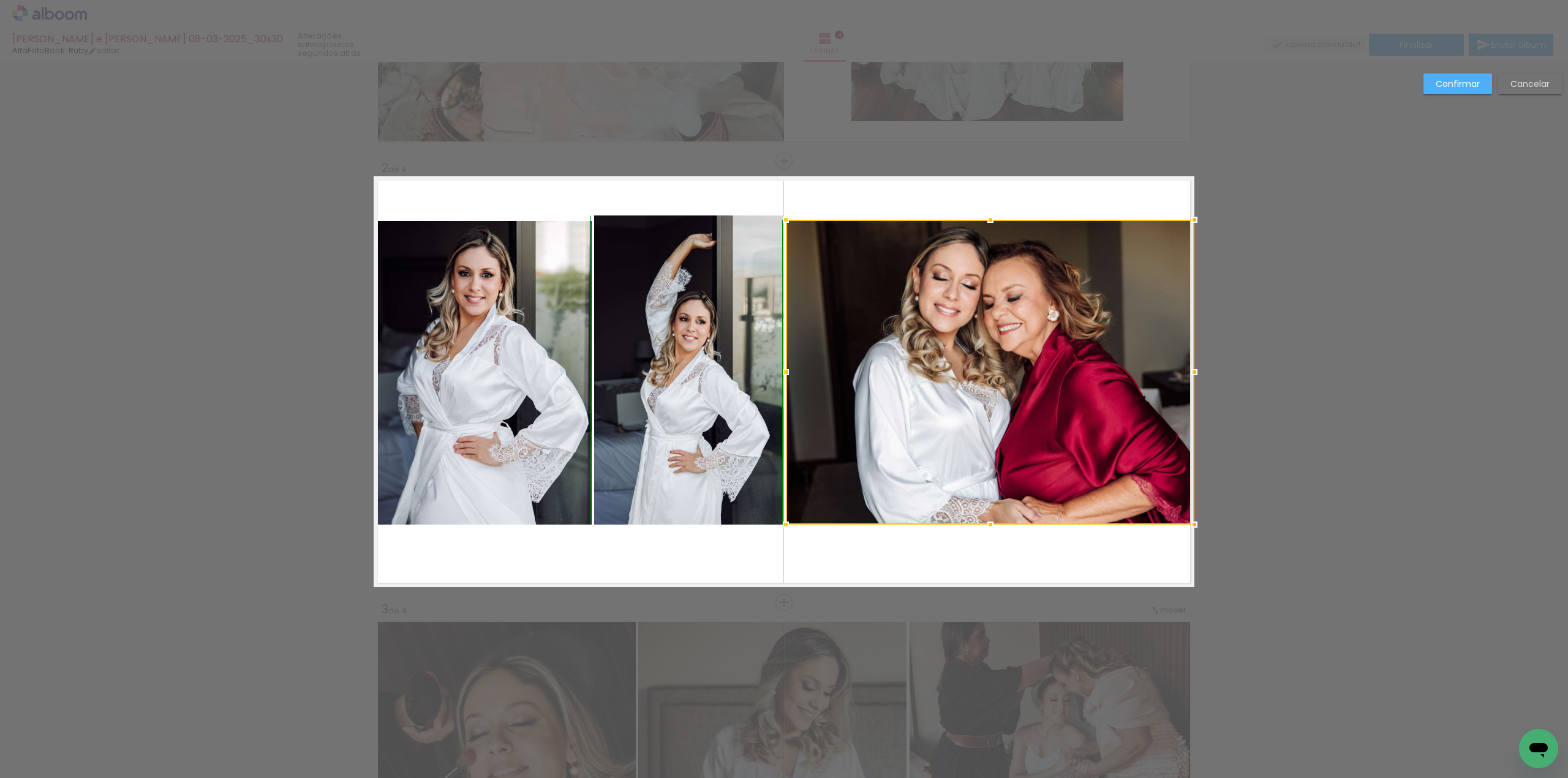
drag, startPoint x: 988, startPoint y: 223, endPoint x: 989, endPoint y: 211, distance: 12.0
click at [989, 211] on div at bounding box center [990, 220] width 24 height 24
click at [0, 0] on slot "Cancelar" at bounding box center [0, 0] width 0 height 0
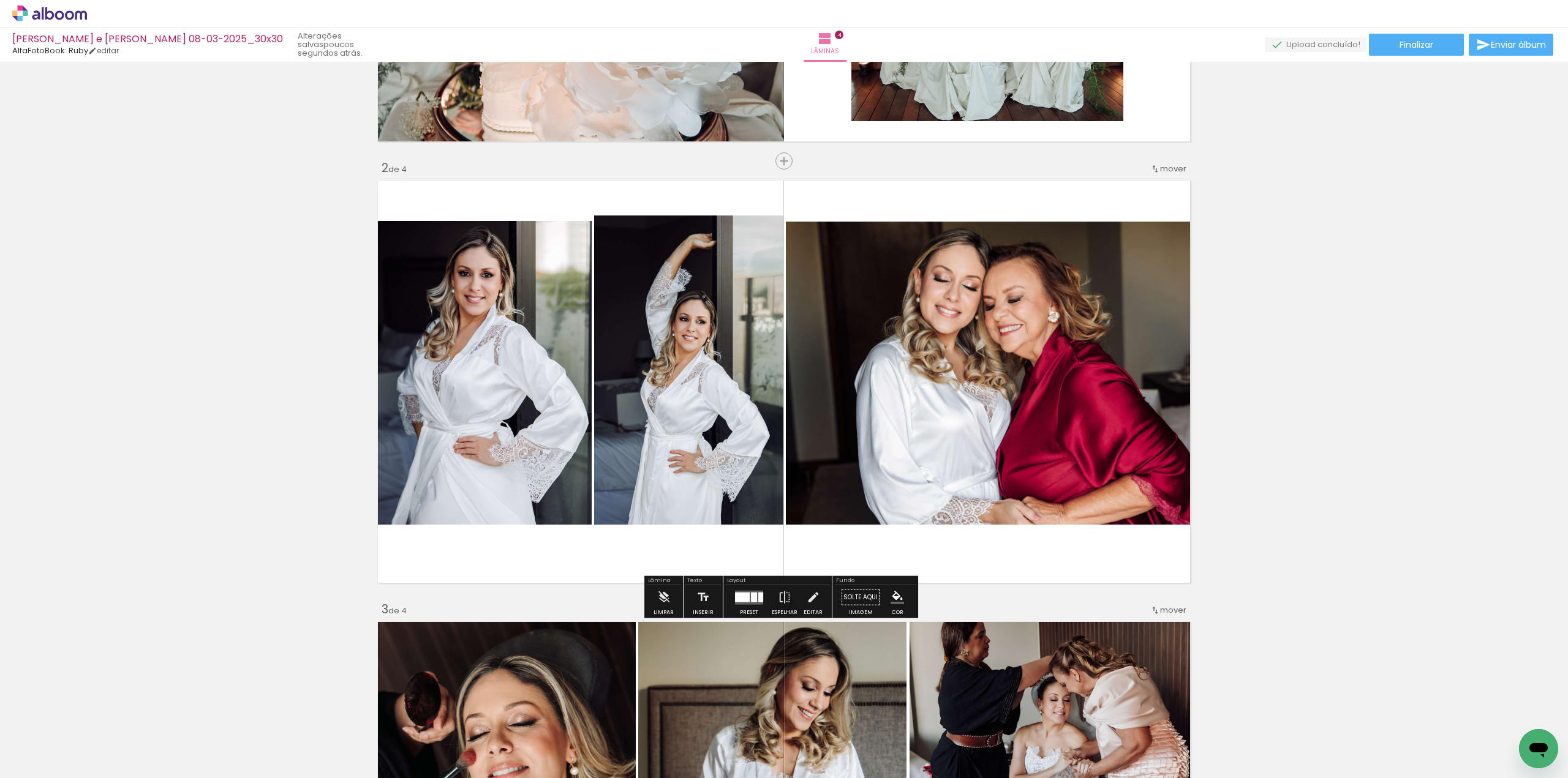
click at [1007, 260] on quentale-photo at bounding box center [989, 373] width 408 height 303
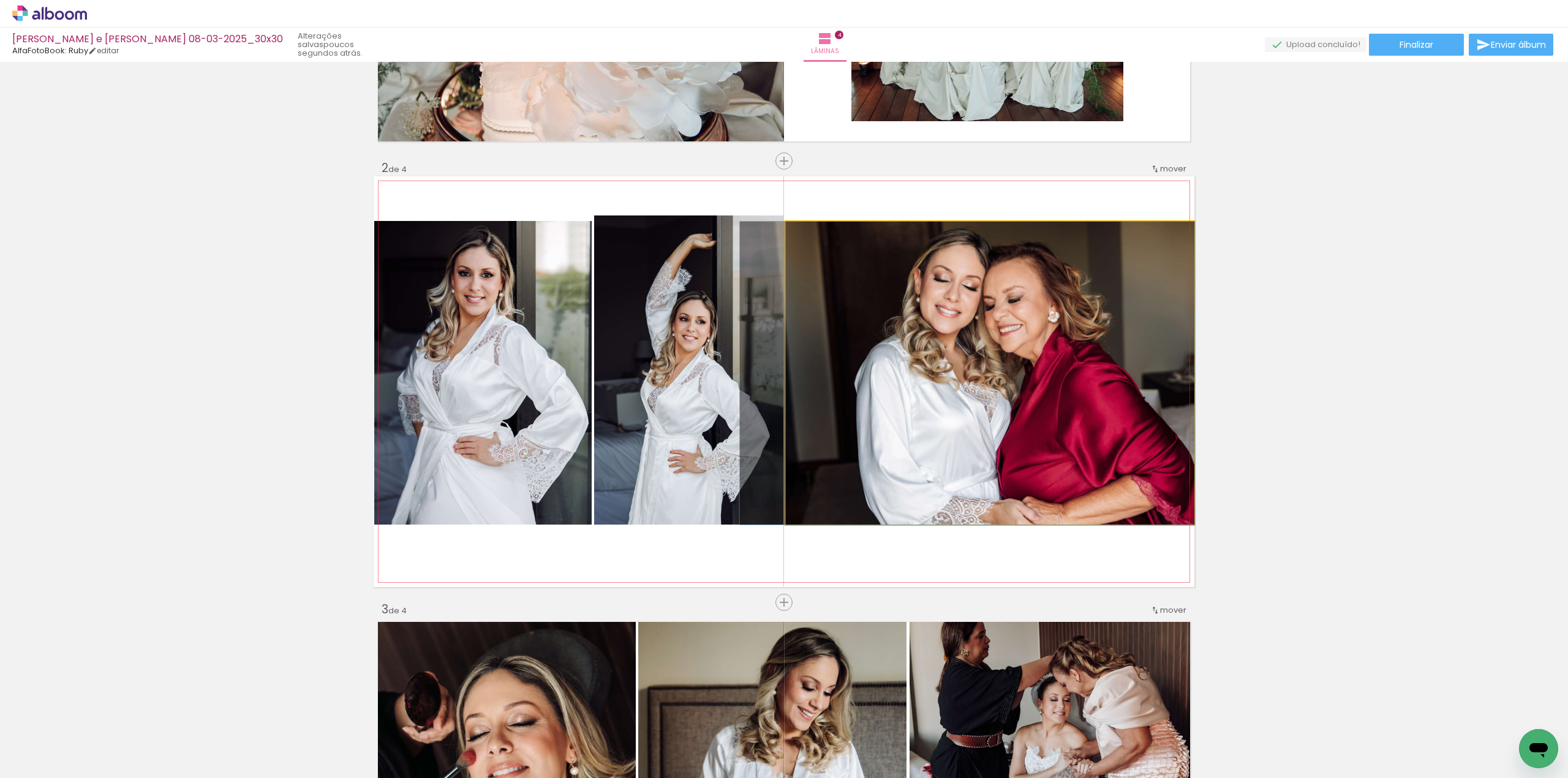
click at [1007, 260] on quentale-photo at bounding box center [989, 373] width 408 height 303
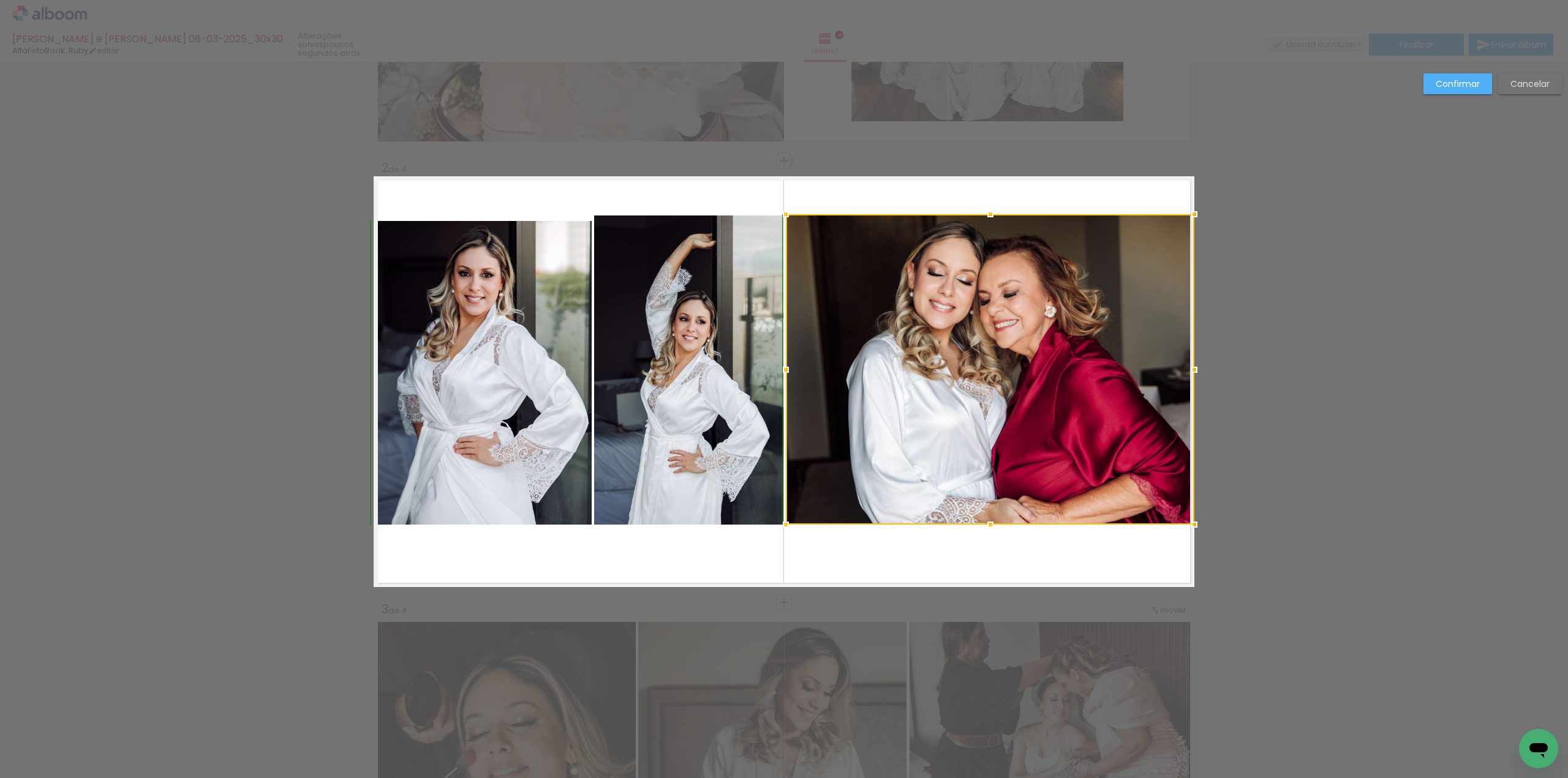
click at [984, 221] on div at bounding box center [990, 214] width 24 height 24
click at [0, 0] on slot "Confirmar" at bounding box center [0, 0] width 0 height 0
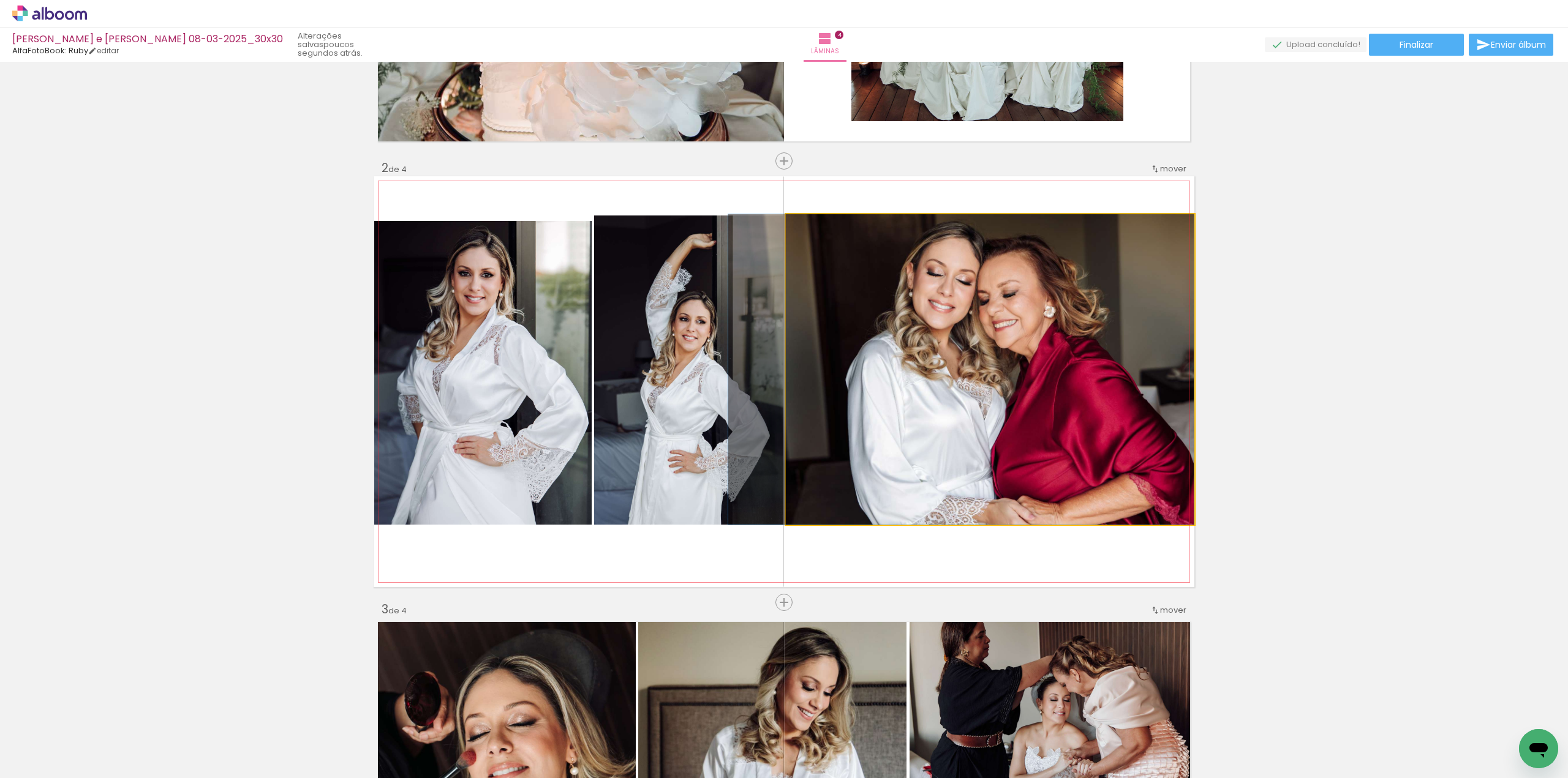
drag, startPoint x: 1063, startPoint y: 289, endPoint x: 1063, endPoint y: 297, distance: 8.0
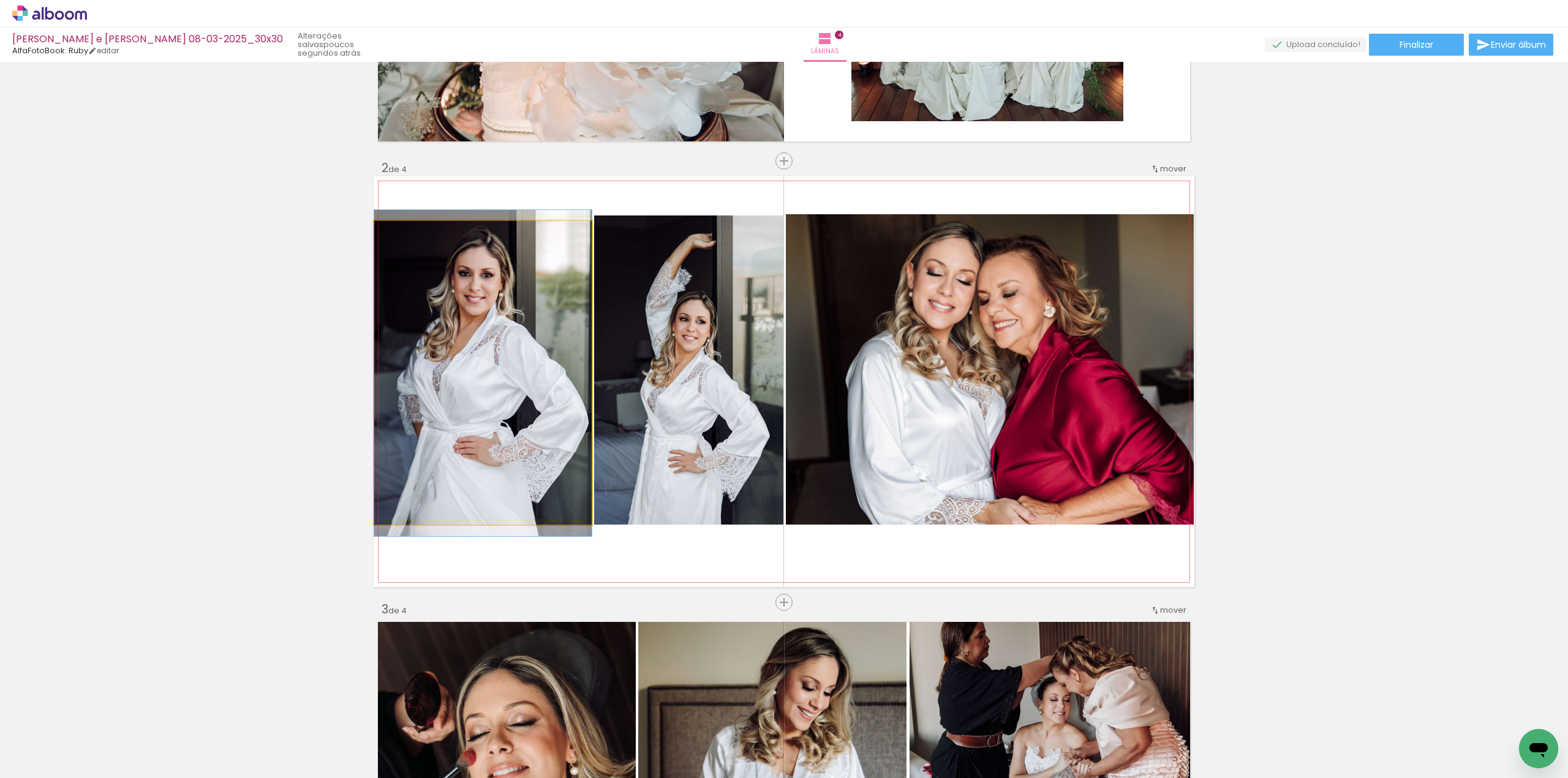
click at [540, 256] on quentale-photo at bounding box center [483, 374] width 218 height 304
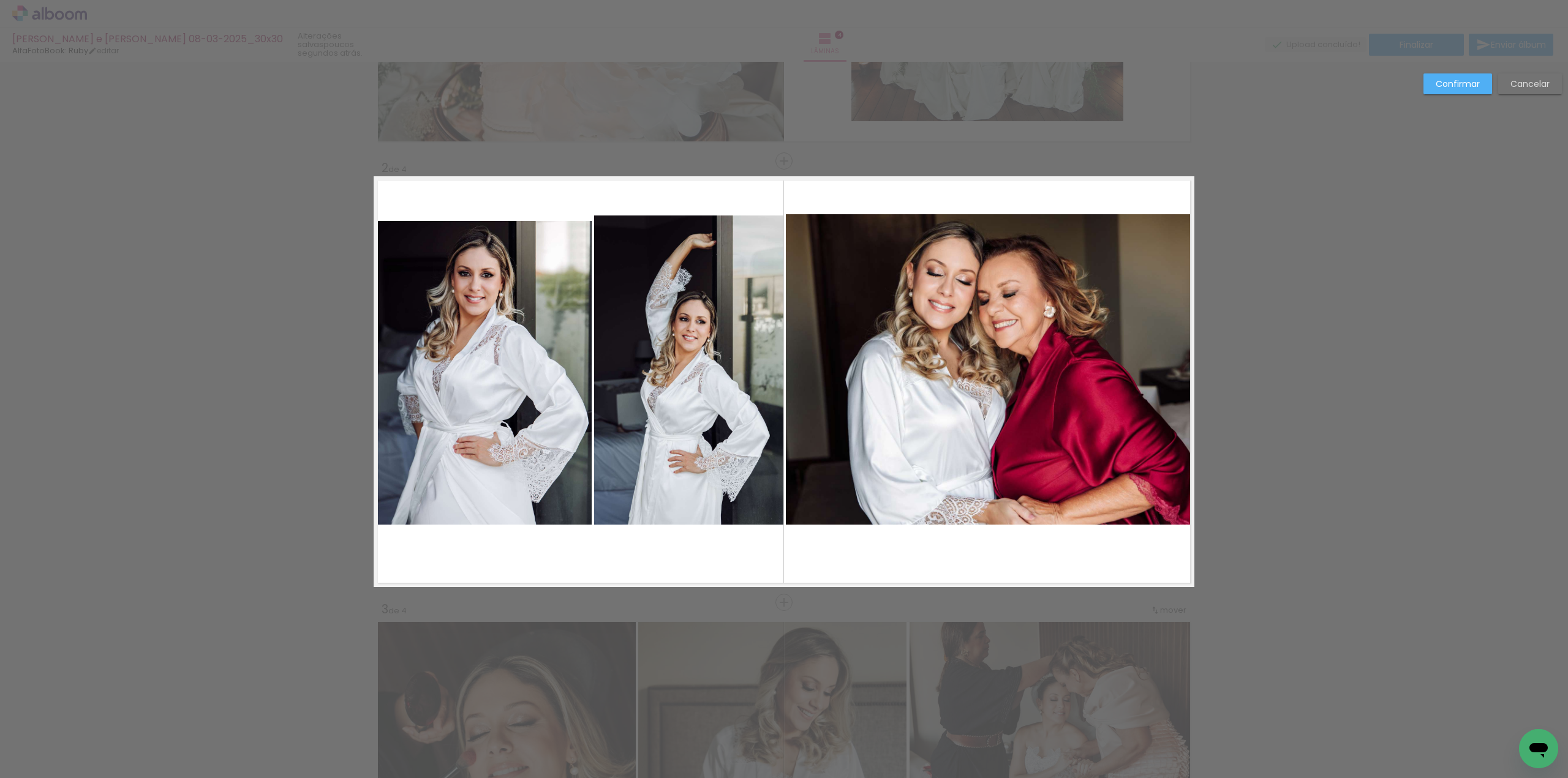
click at [461, 238] on quentale-photo at bounding box center [483, 374] width 218 height 304
click at [461, 238] on div at bounding box center [483, 374] width 218 height 304
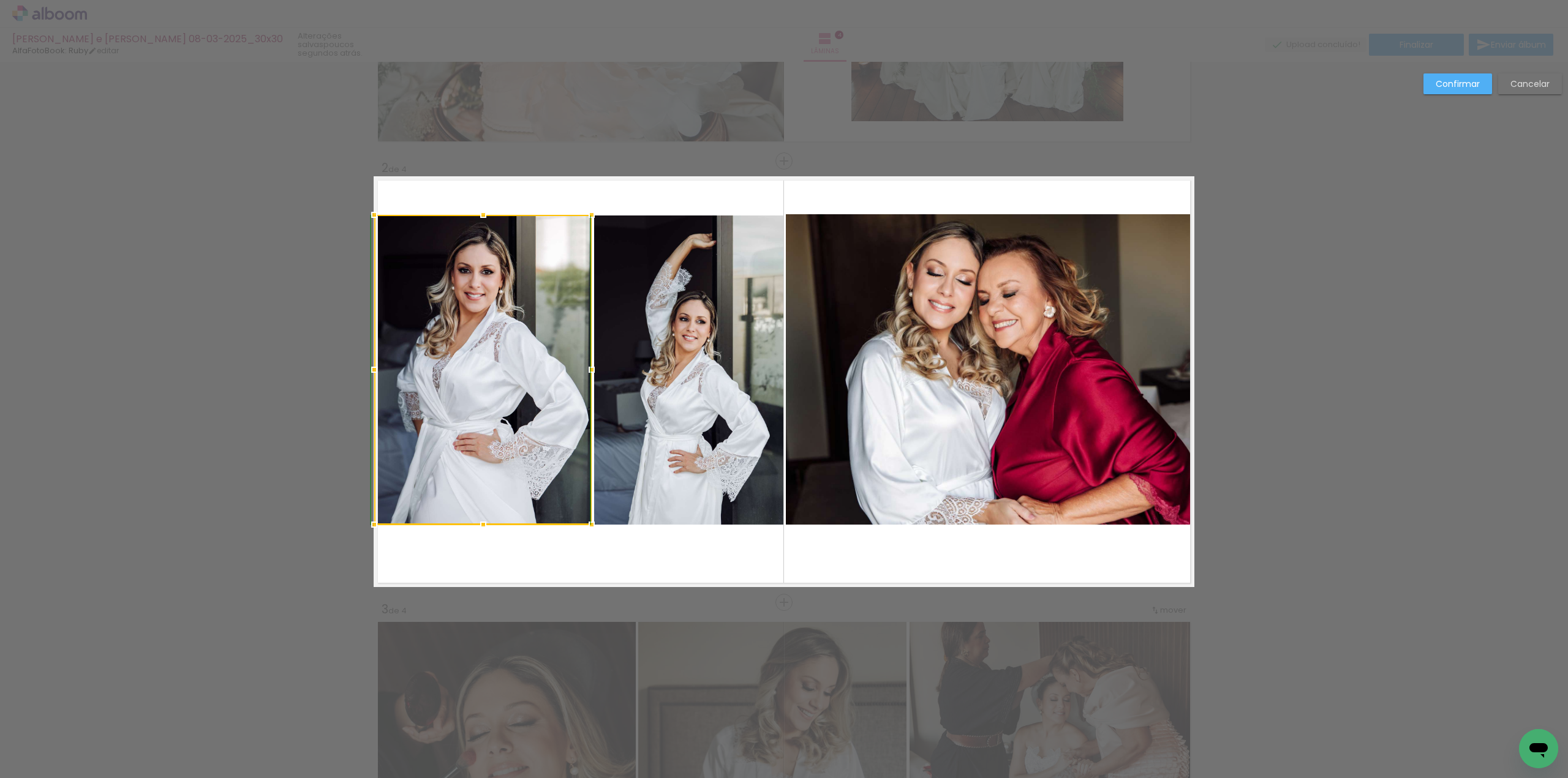
click at [474, 219] on div at bounding box center [483, 215] width 24 height 24
click at [0, 0] on slot "Confirmar" at bounding box center [0, 0] width 0 height 0
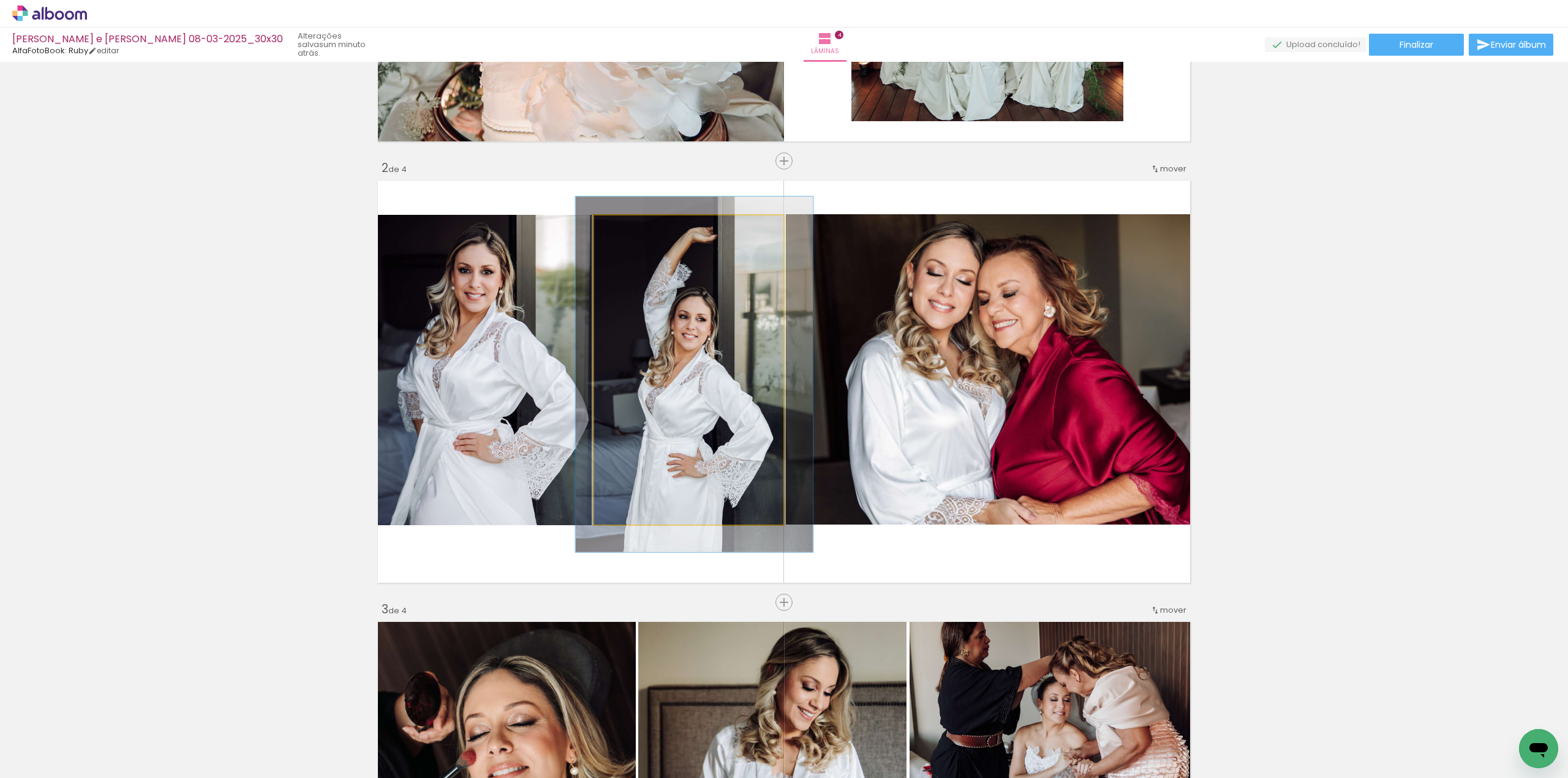
type paper-slider "115"
click at [627, 231] on div at bounding box center [630, 229] width 11 height 11
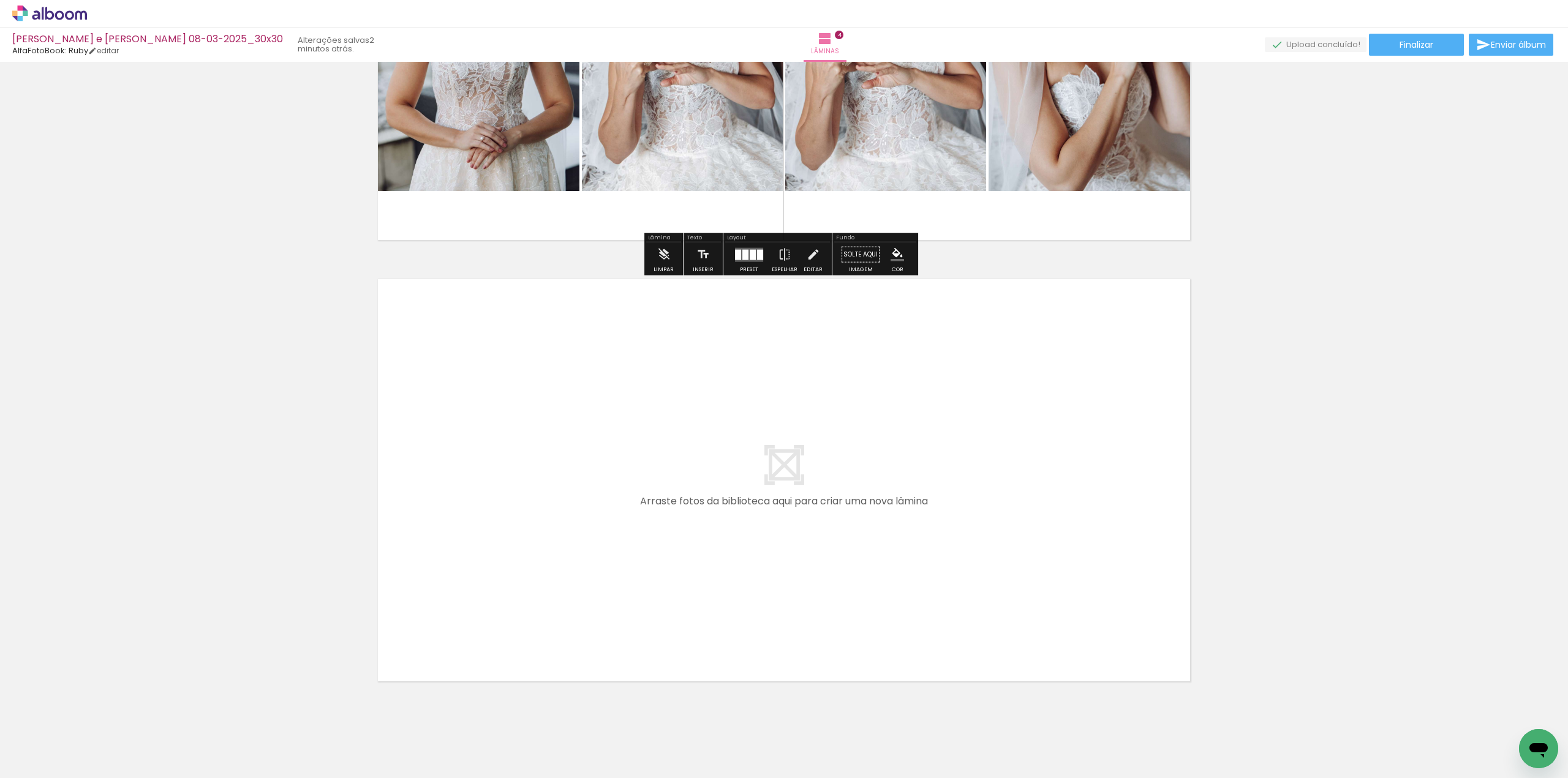
scroll to position [1593, 0]
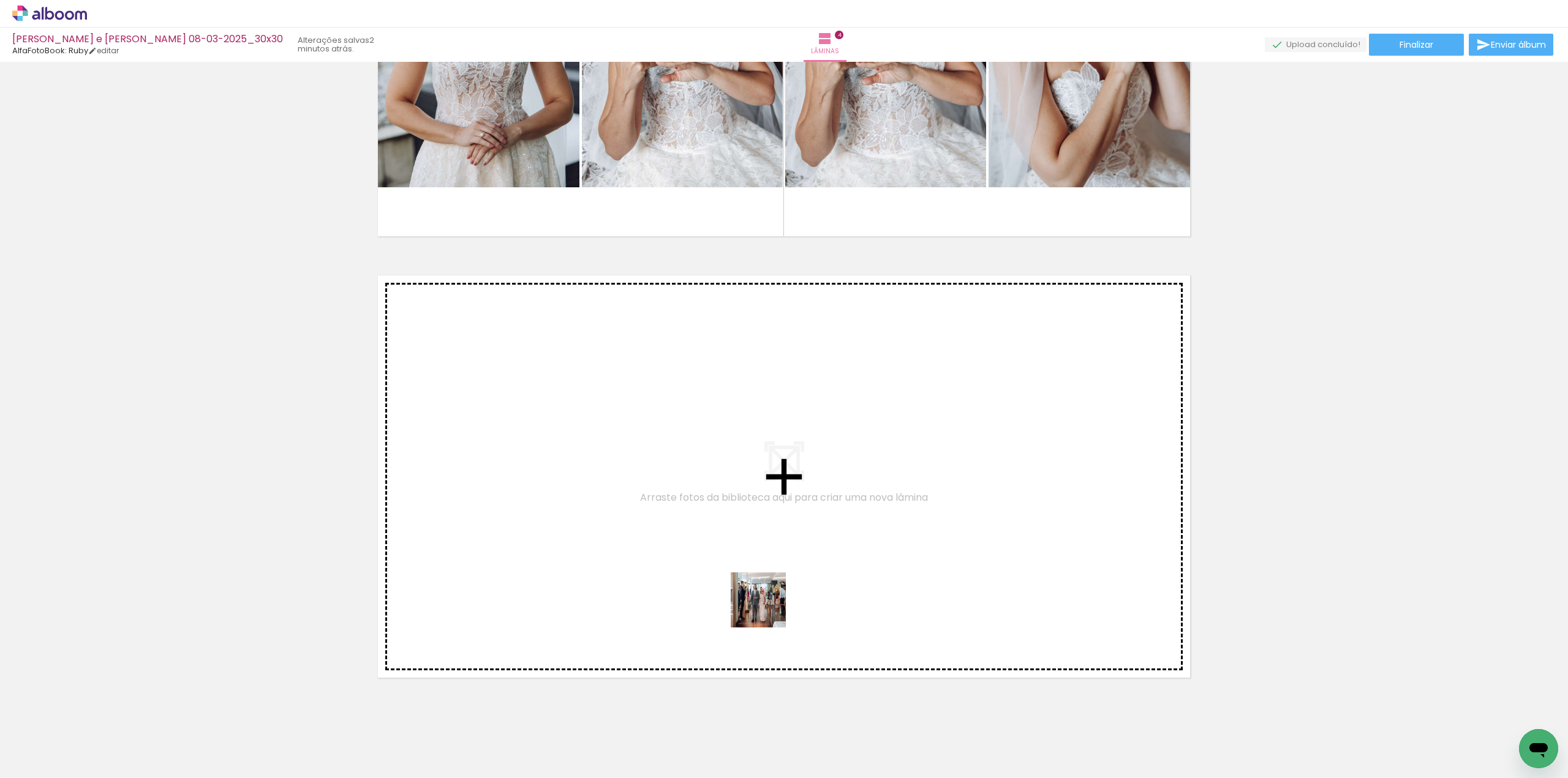
drag, startPoint x: 732, startPoint y: 733, endPoint x: 768, endPoint y: 609, distance: 129.1
click at [768, 609] on quentale-workspace at bounding box center [784, 389] width 1568 height 778
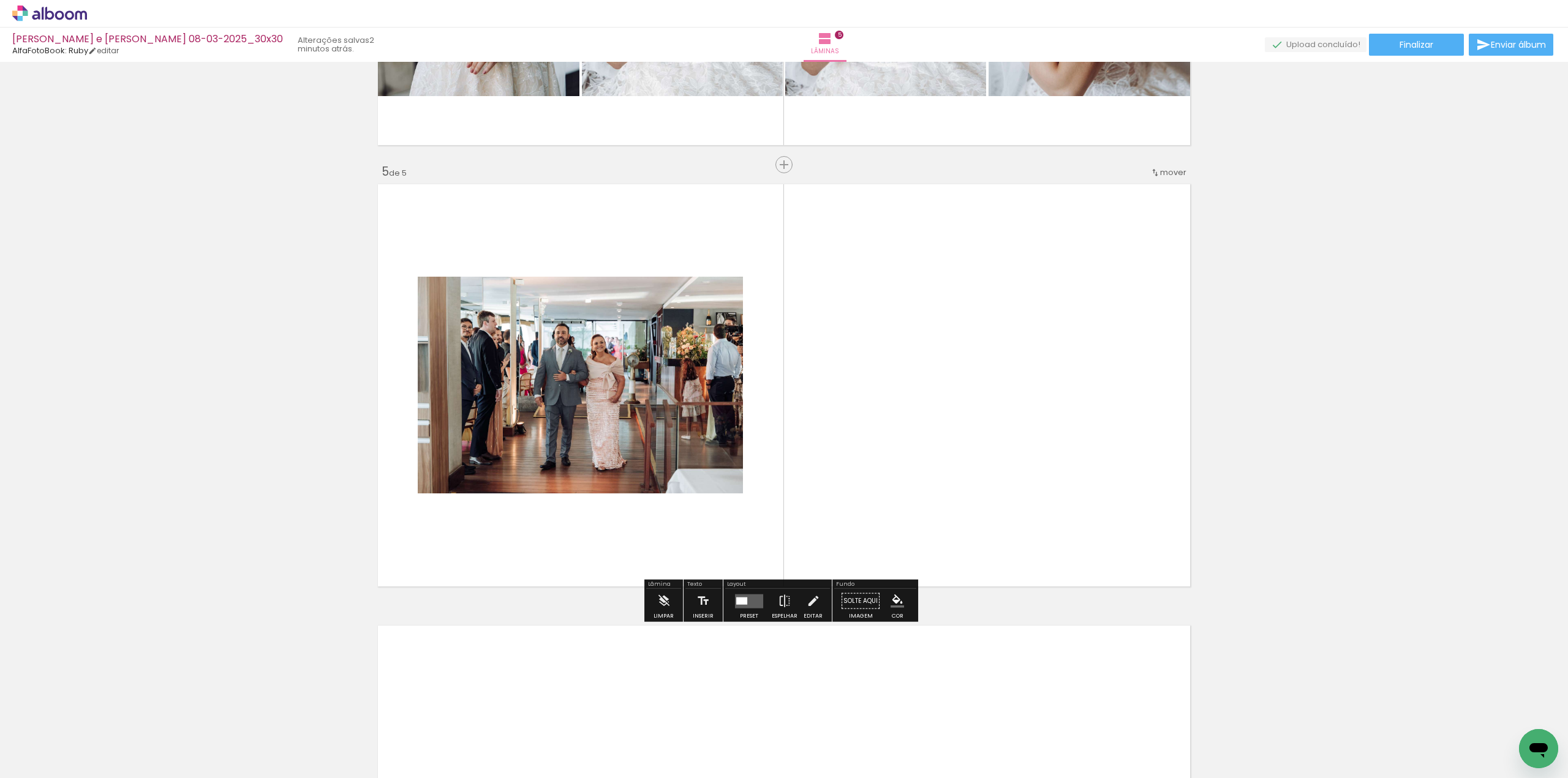
scroll to position [1686, 0]
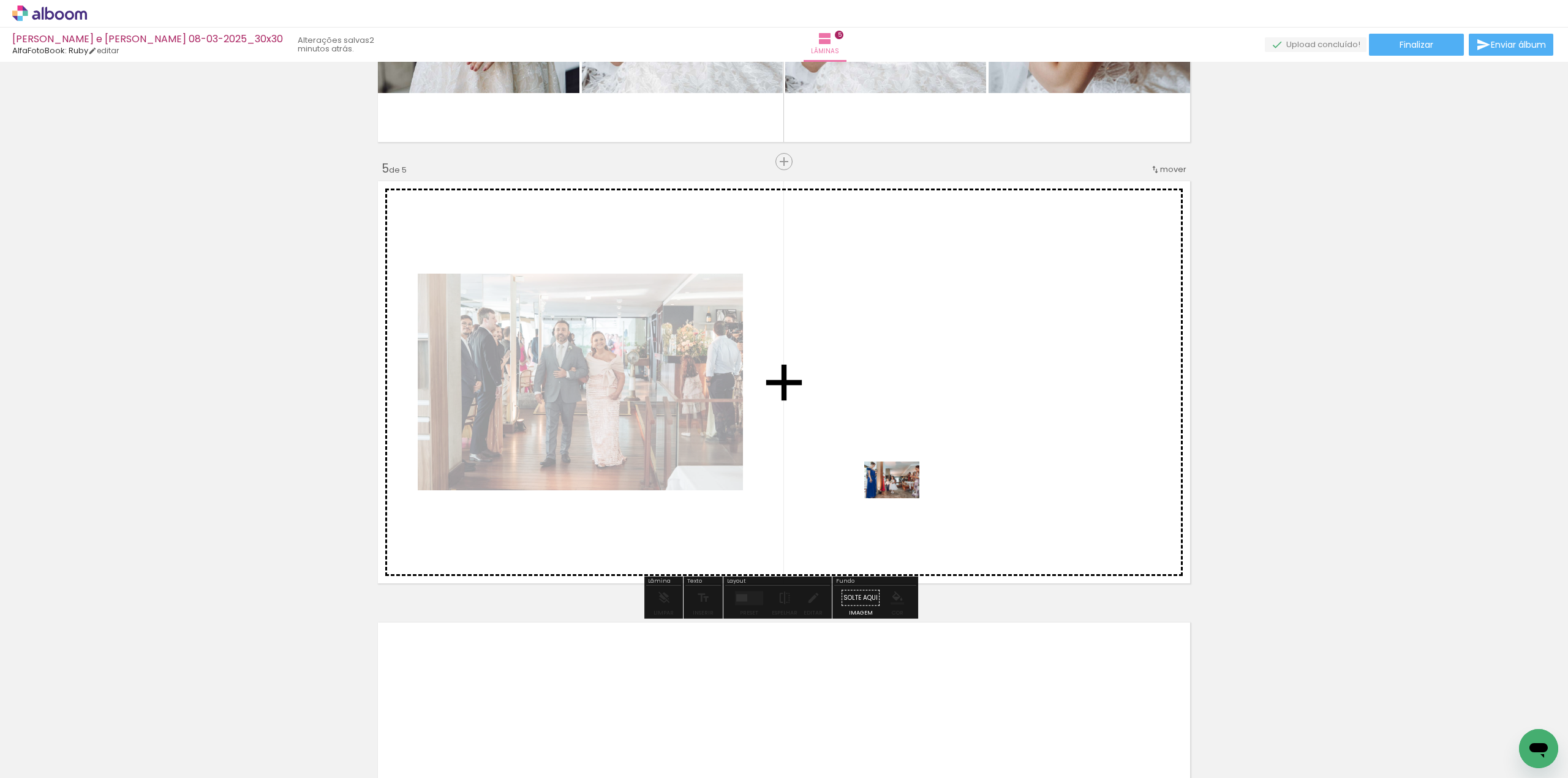
drag, startPoint x: 799, startPoint y: 734, endPoint x: 901, endPoint y: 498, distance: 257.1
click at [901, 498] on quentale-workspace at bounding box center [784, 389] width 1568 height 778
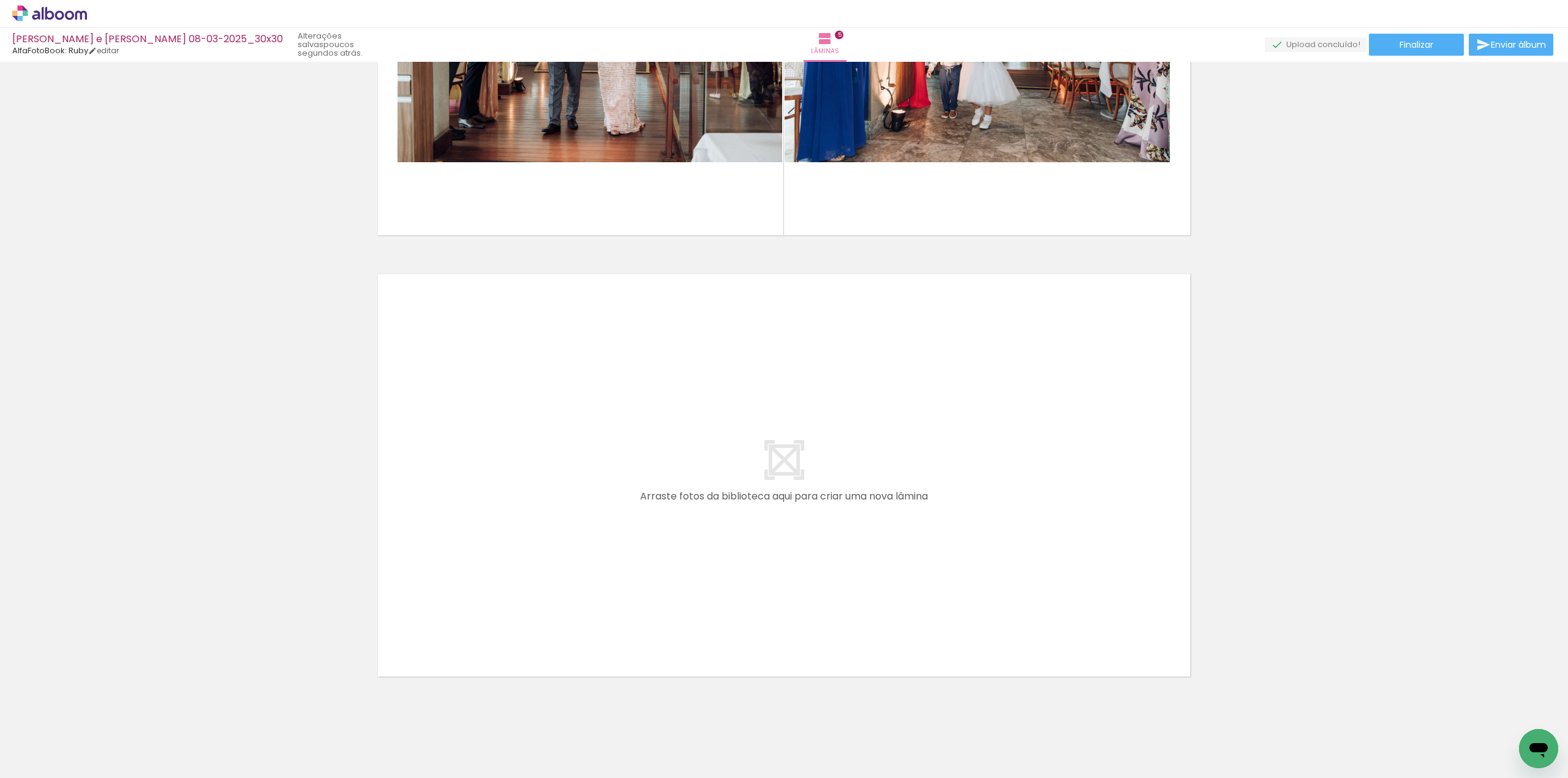
scroll to position [2054, 0]
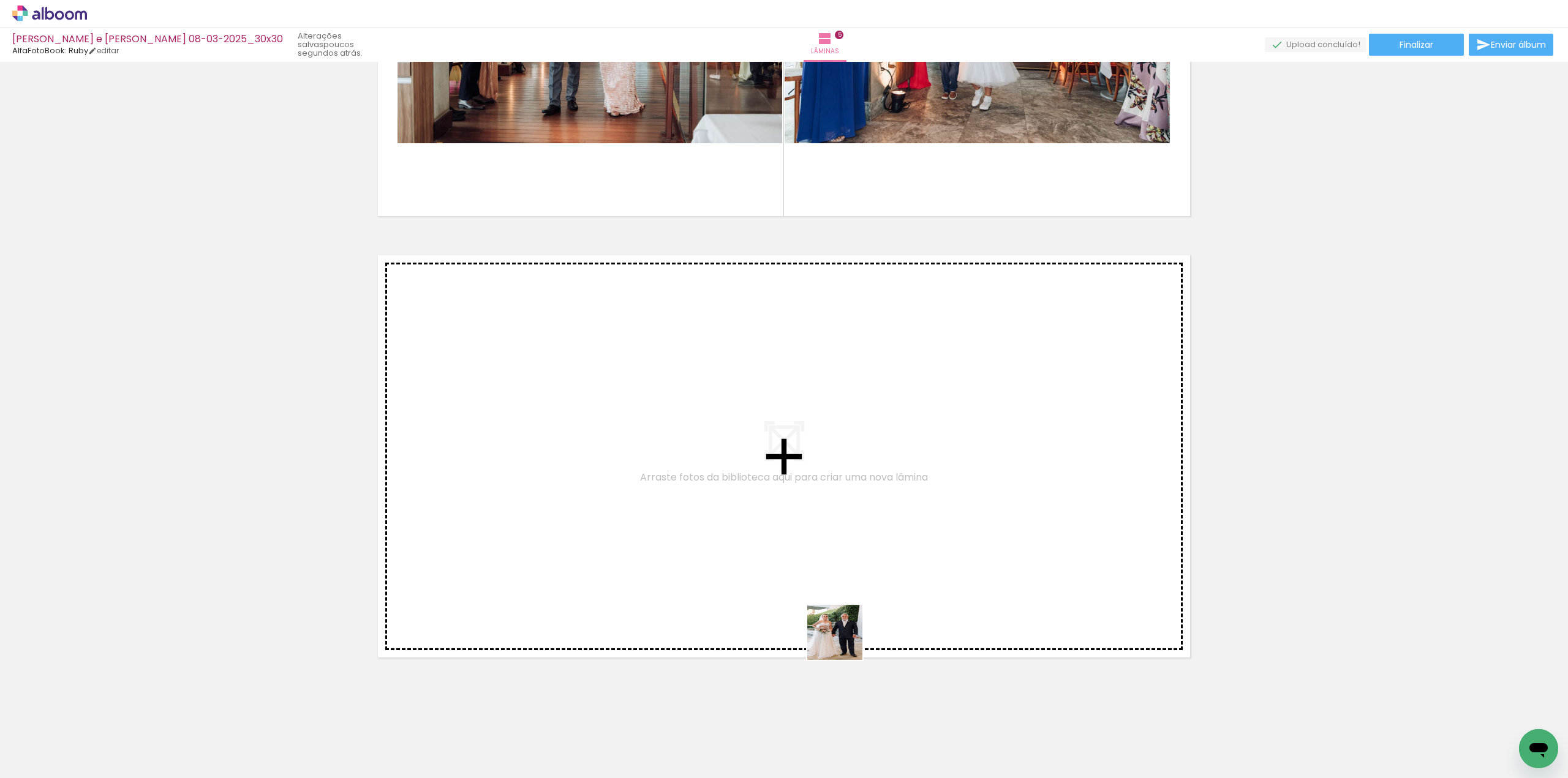
drag, startPoint x: 852, startPoint y: 739, endPoint x: 902, endPoint y: 676, distance: 80.4
click at [835, 583] on quentale-workspace at bounding box center [784, 389] width 1568 height 778
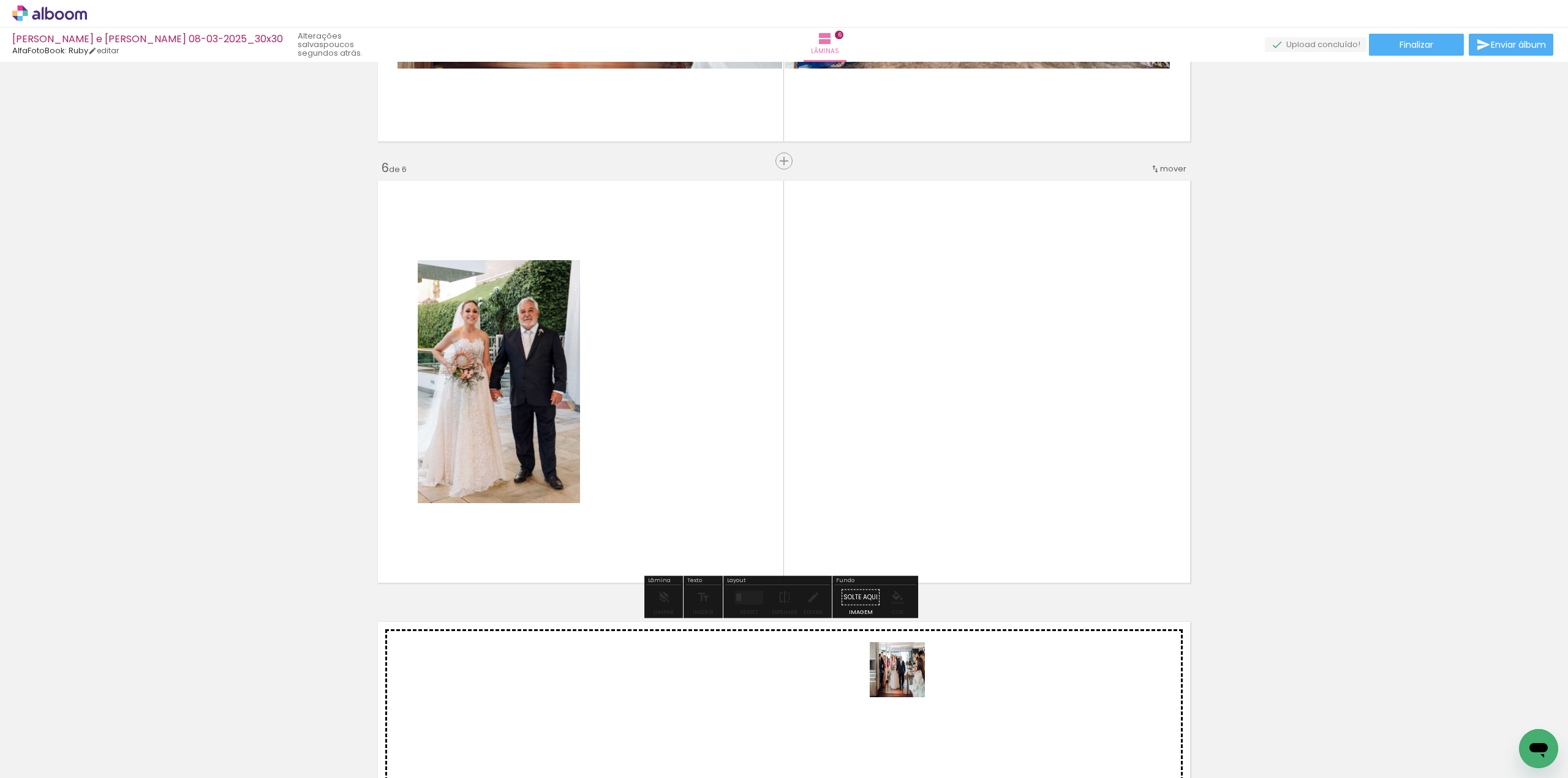
drag, startPoint x: 906, startPoint y: 679, endPoint x: 876, endPoint y: 491, distance: 190.4
click at [876, 491] on quentale-workspace at bounding box center [784, 389] width 1568 height 778
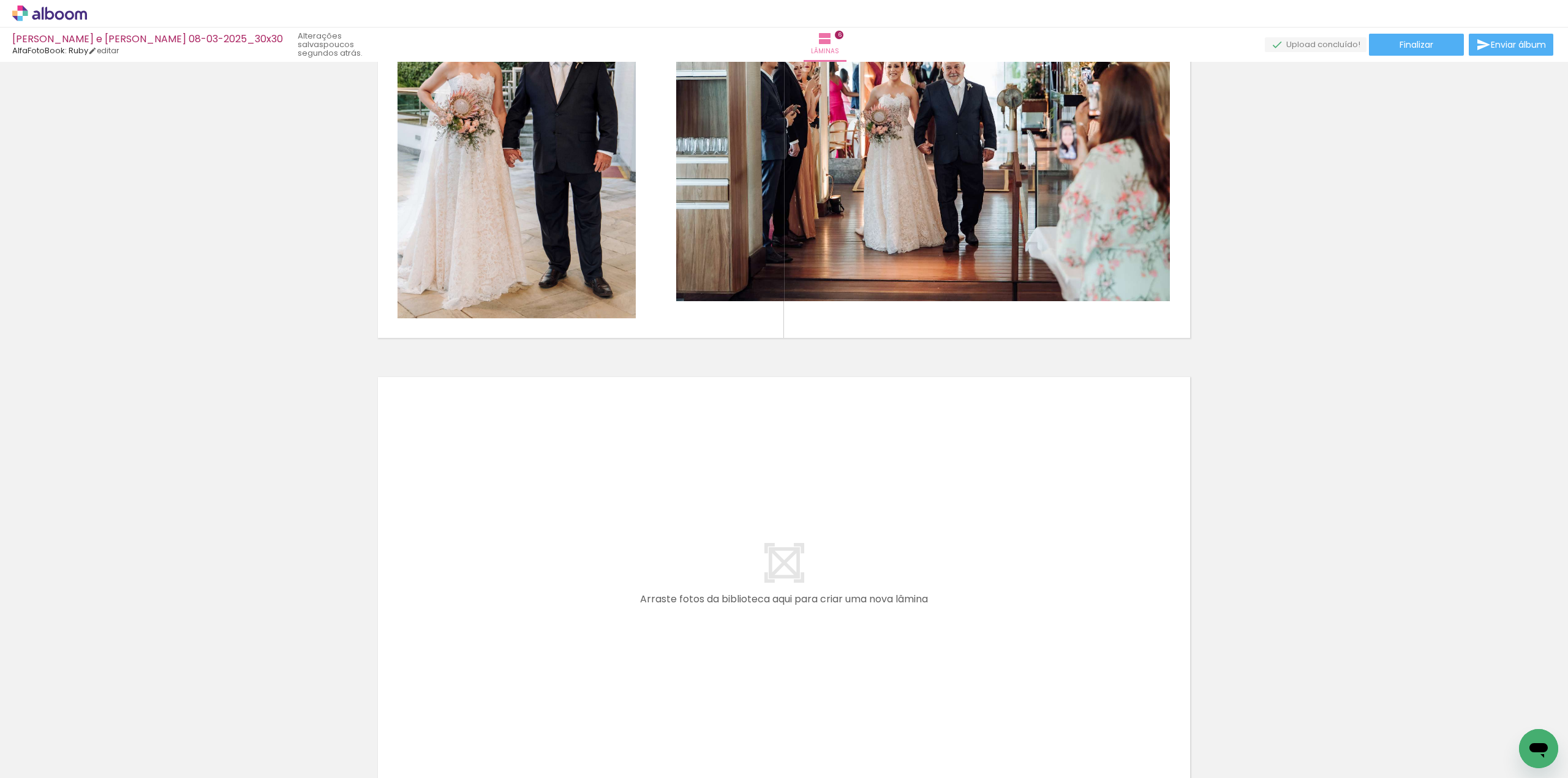
scroll to position [2435, 0]
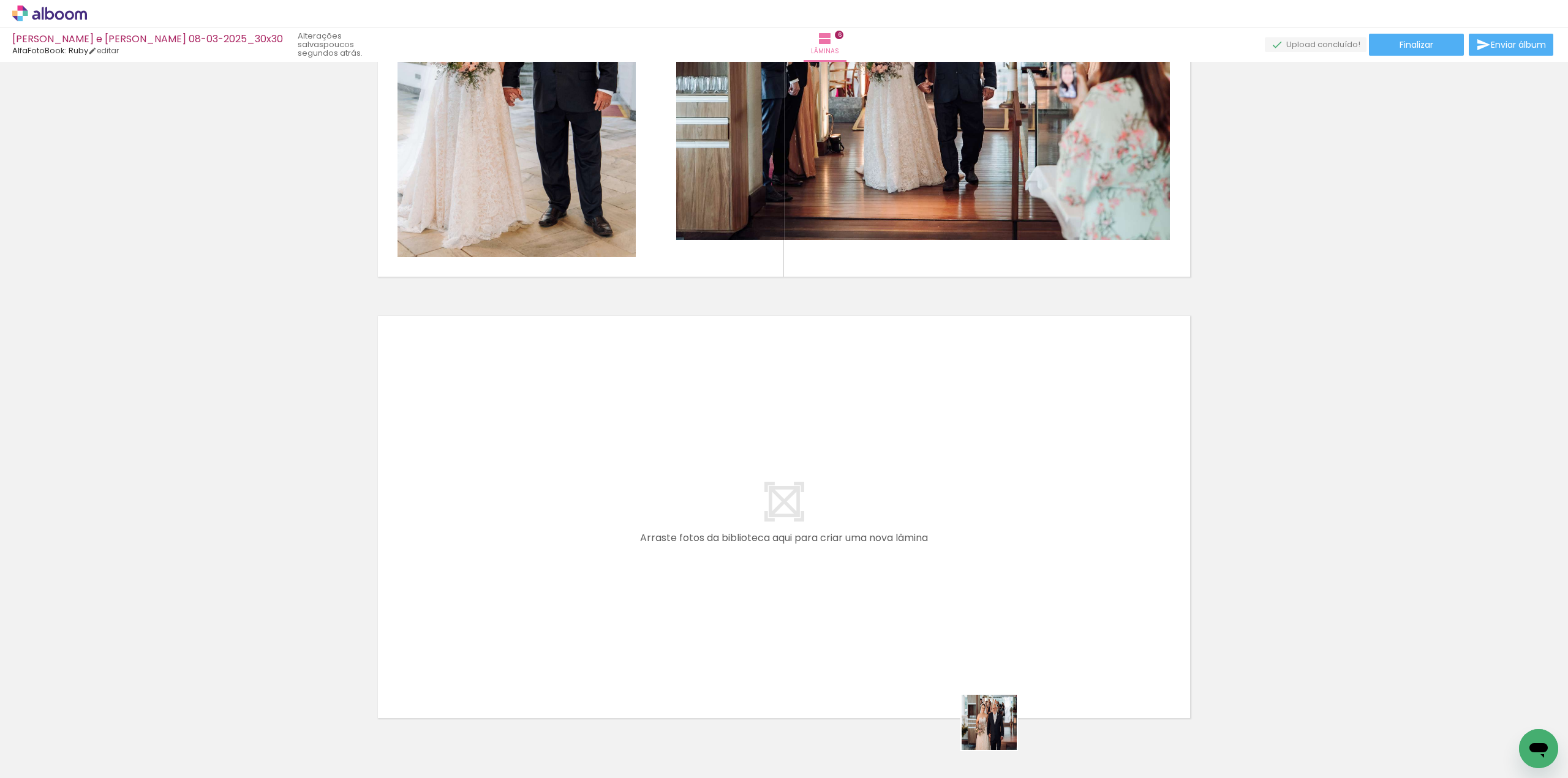
drag, startPoint x: 998, startPoint y: 732, endPoint x: 920, endPoint y: 569, distance: 180.7
click at [920, 569] on quentale-workspace at bounding box center [784, 389] width 1568 height 778
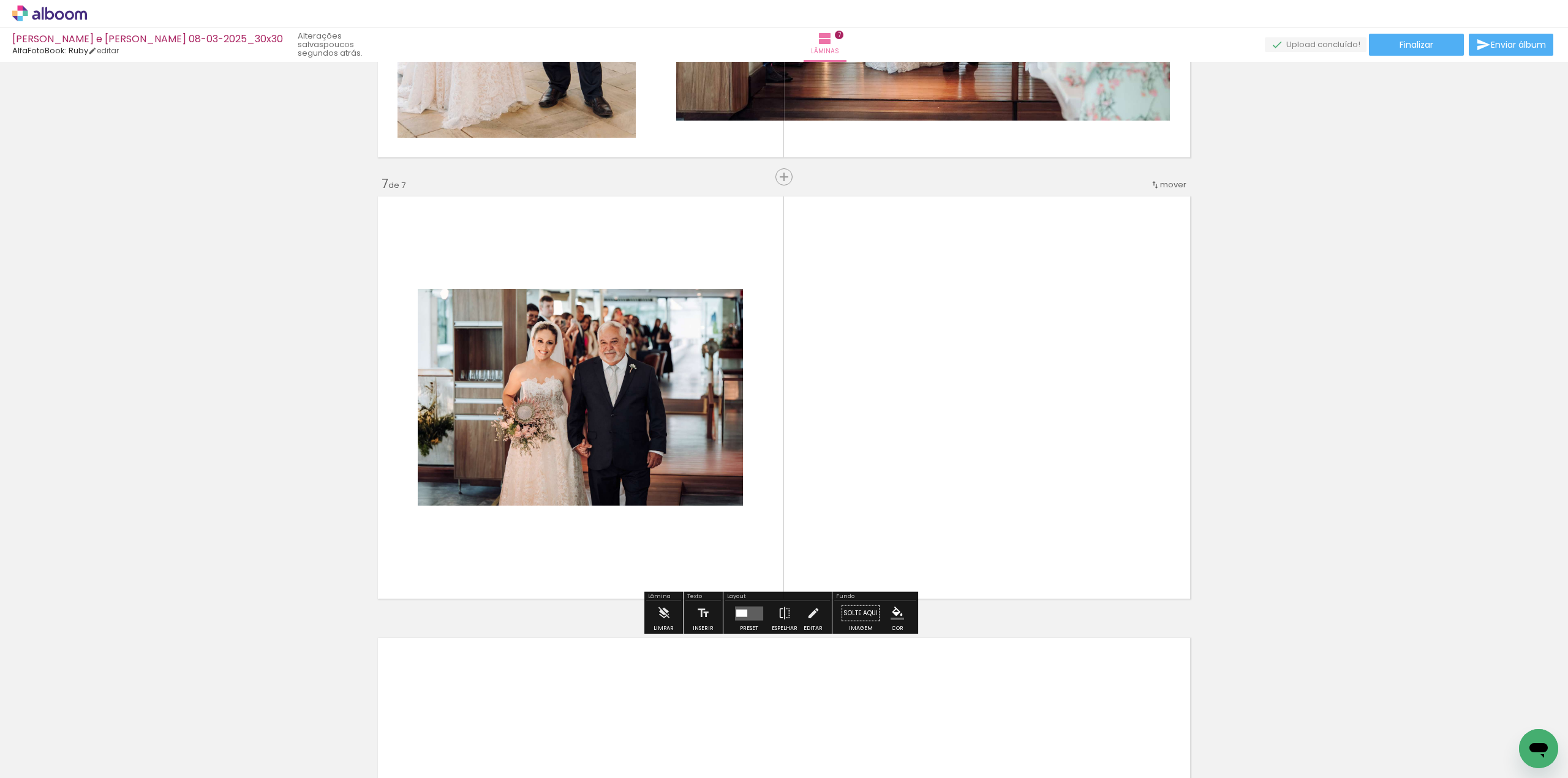
scroll to position [2570, 0]
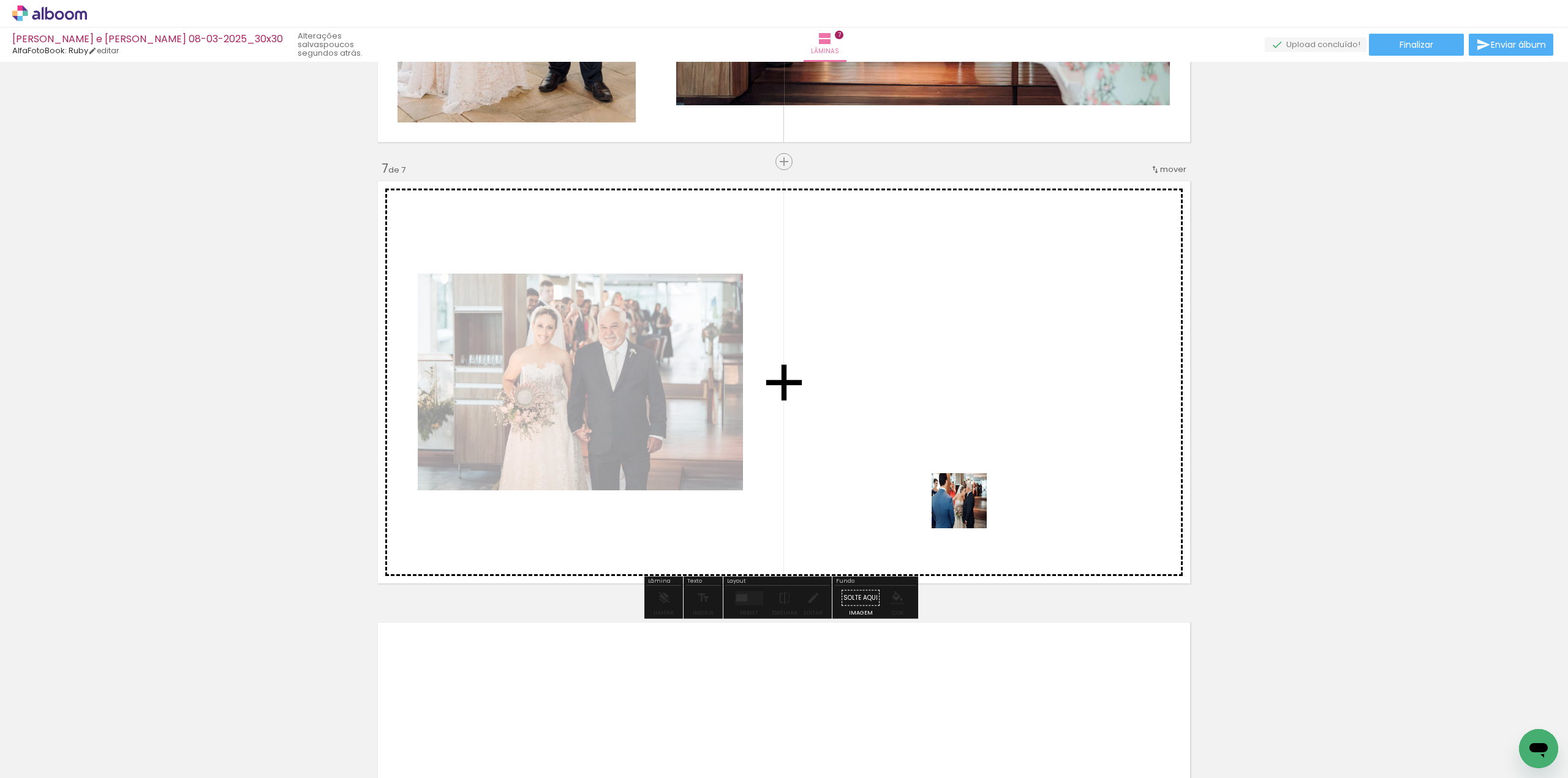
drag, startPoint x: 1068, startPoint y: 737, endPoint x: 968, endPoint y: 511, distance: 247.1
click at [968, 511] on quentale-workspace at bounding box center [784, 389] width 1568 height 778
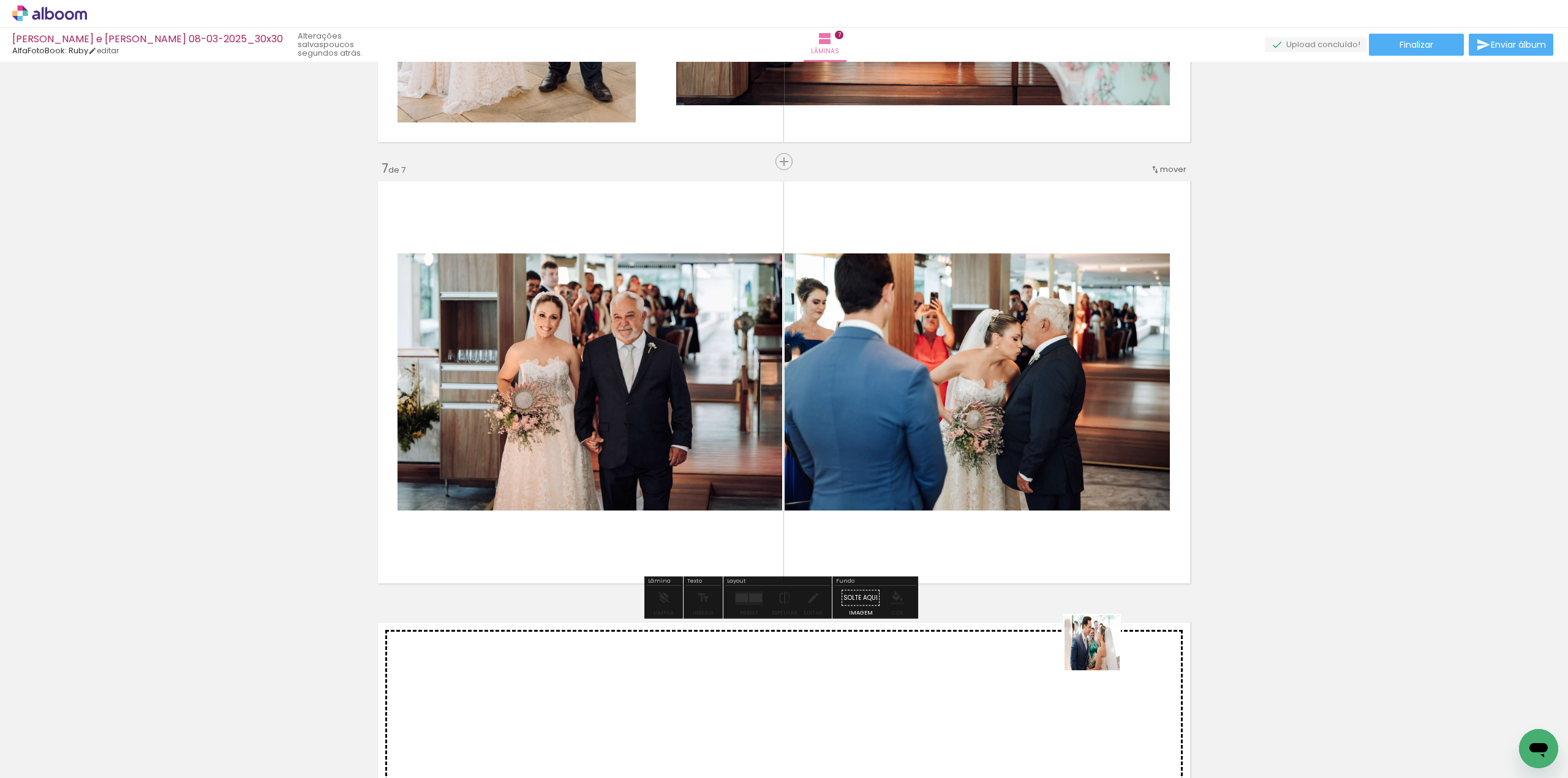
drag, startPoint x: 1143, startPoint y: 714, endPoint x: 982, endPoint y: 491, distance: 275.0
click at [982, 491] on quentale-workspace at bounding box center [784, 389] width 1568 height 778
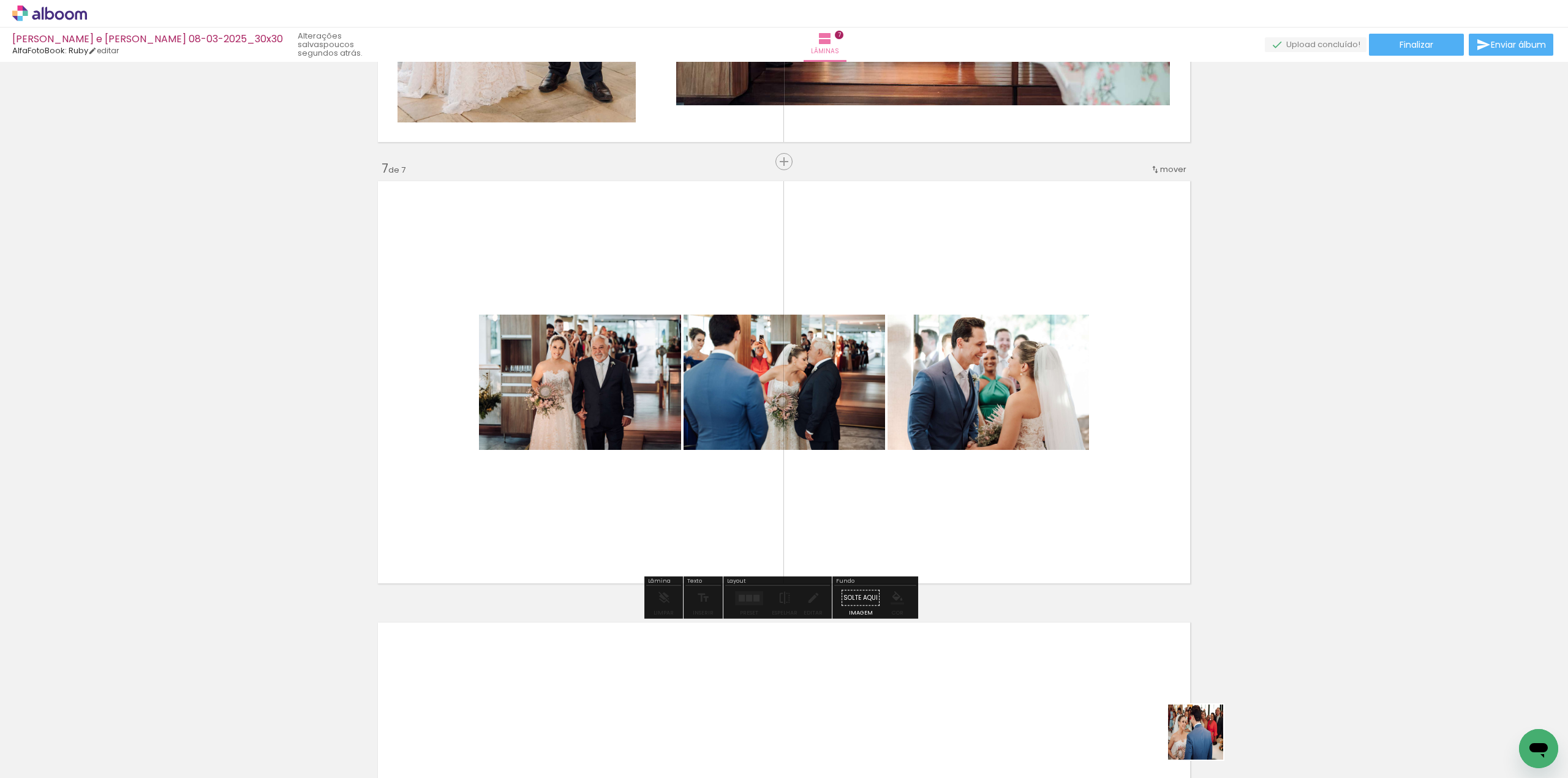
drag, startPoint x: 1205, startPoint y: 741, endPoint x: 1002, endPoint y: 498, distance: 316.6
click at [1002, 498] on quentale-workspace at bounding box center [784, 389] width 1568 height 778
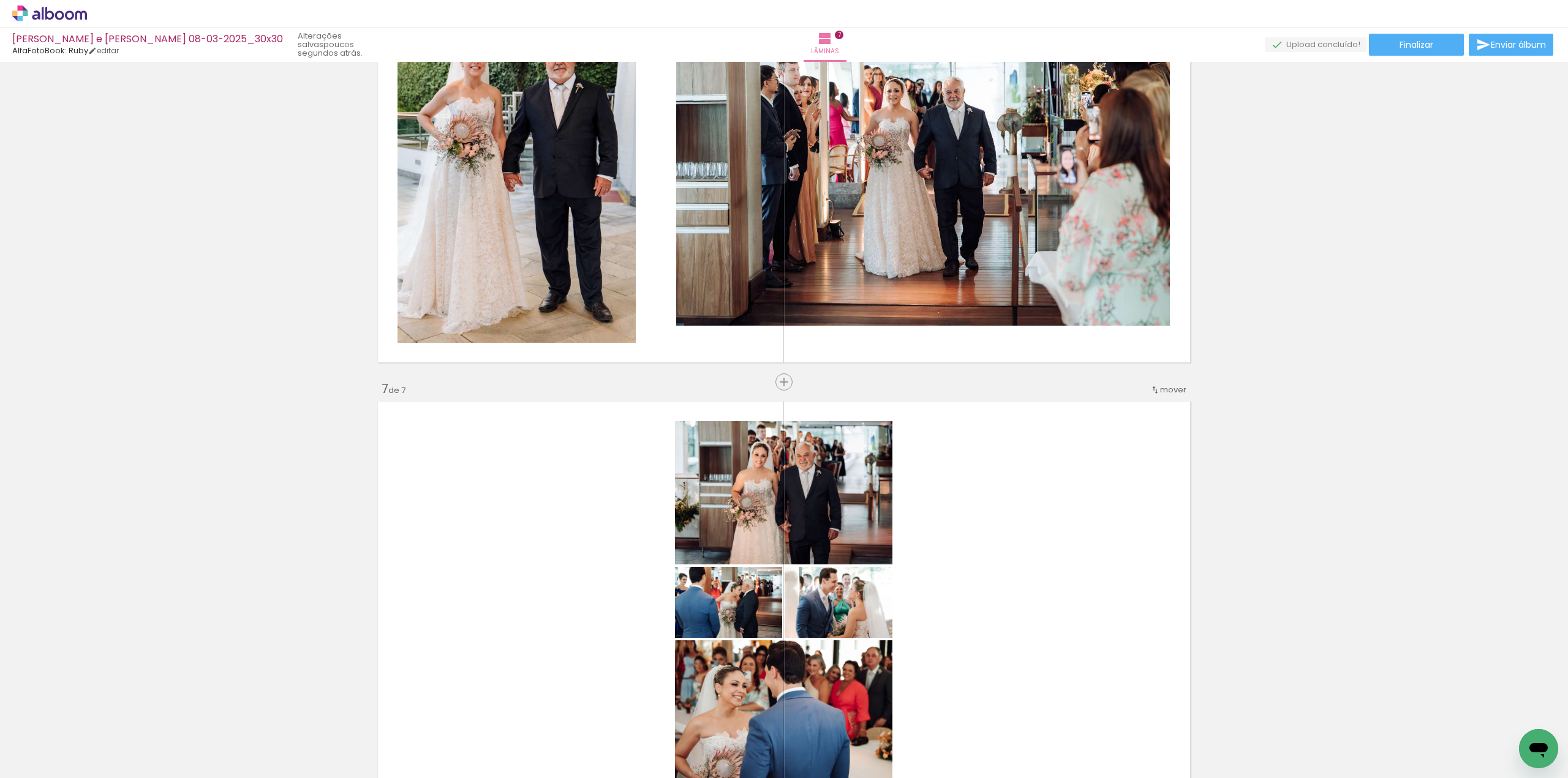
scroll to position [2325, 0]
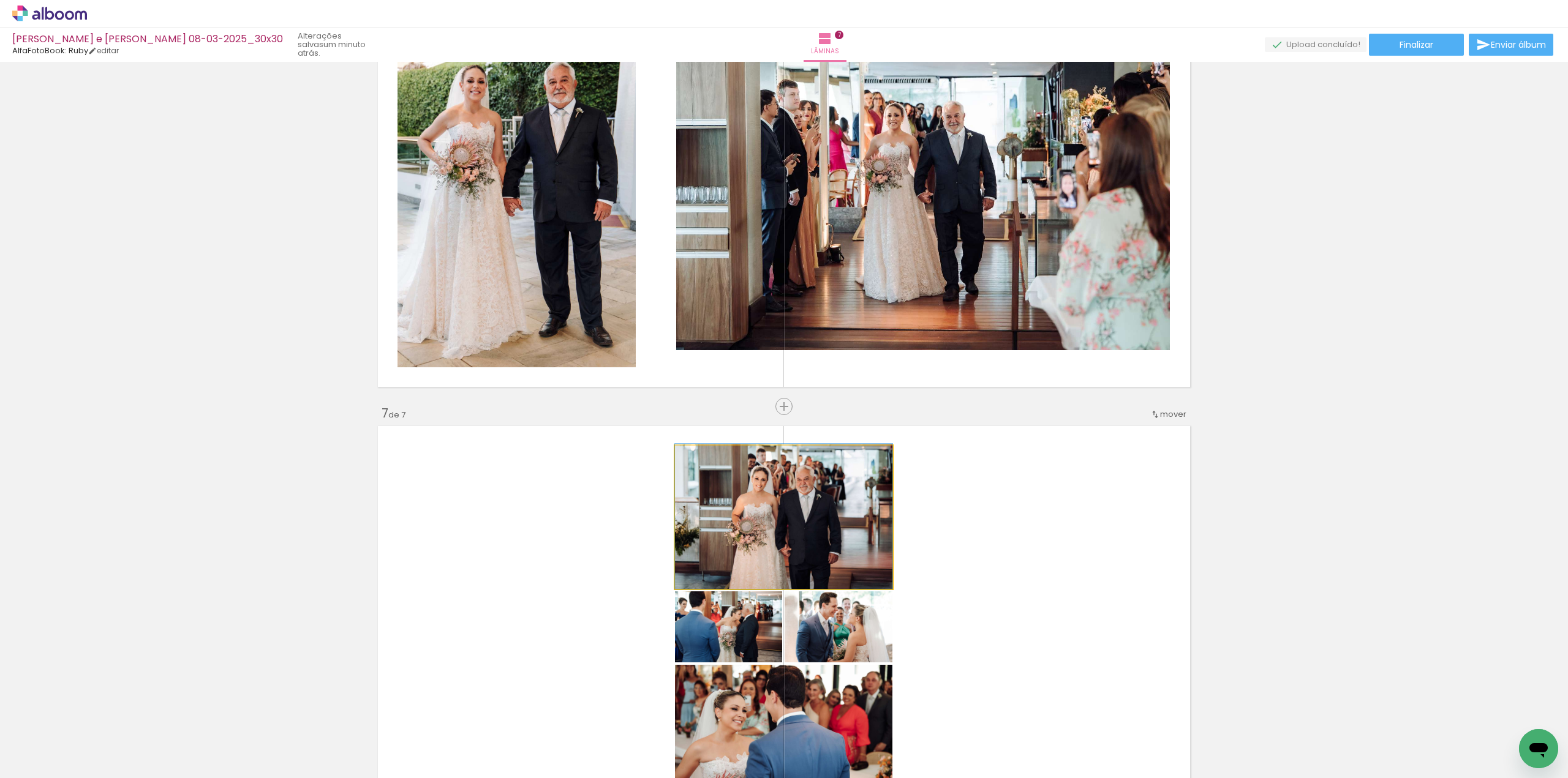
drag, startPoint x: 844, startPoint y: 507, endPoint x: 861, endPoint y: 324, distance: 183.8
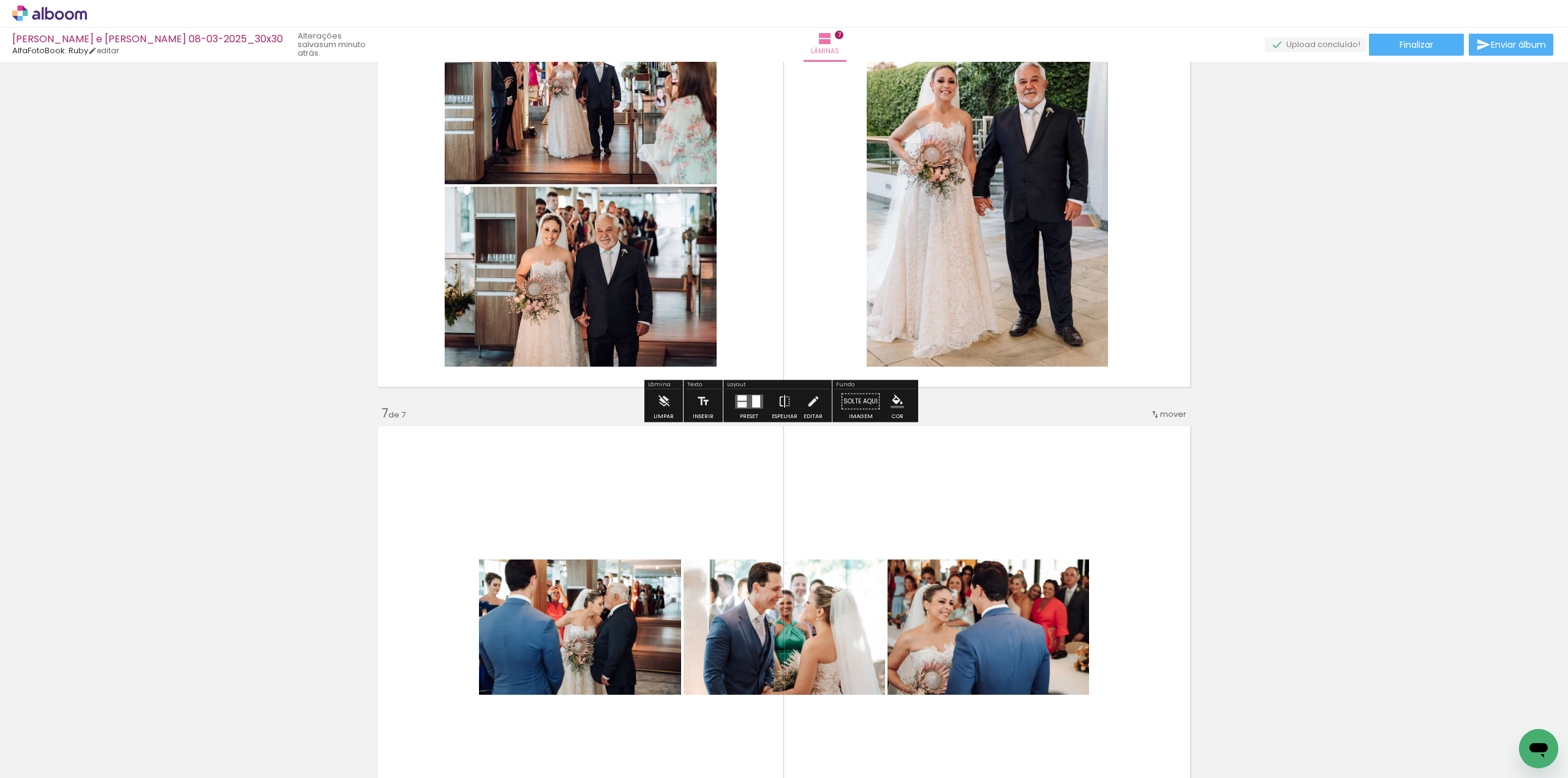
scroll to position [2264, 0]
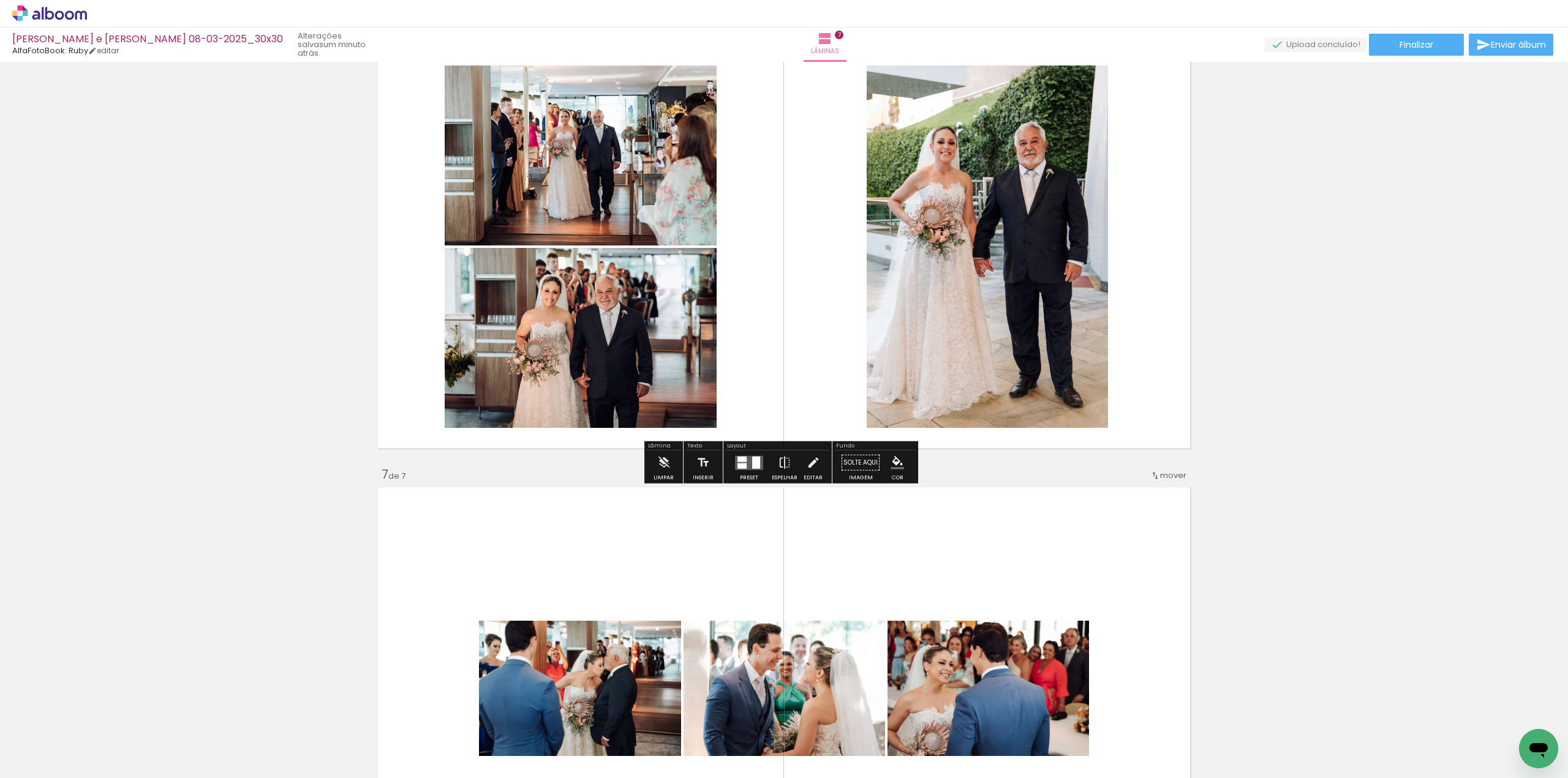
click at [746, 465] on quentale-layouter at bounding box center [749, 463] width 28 height 14
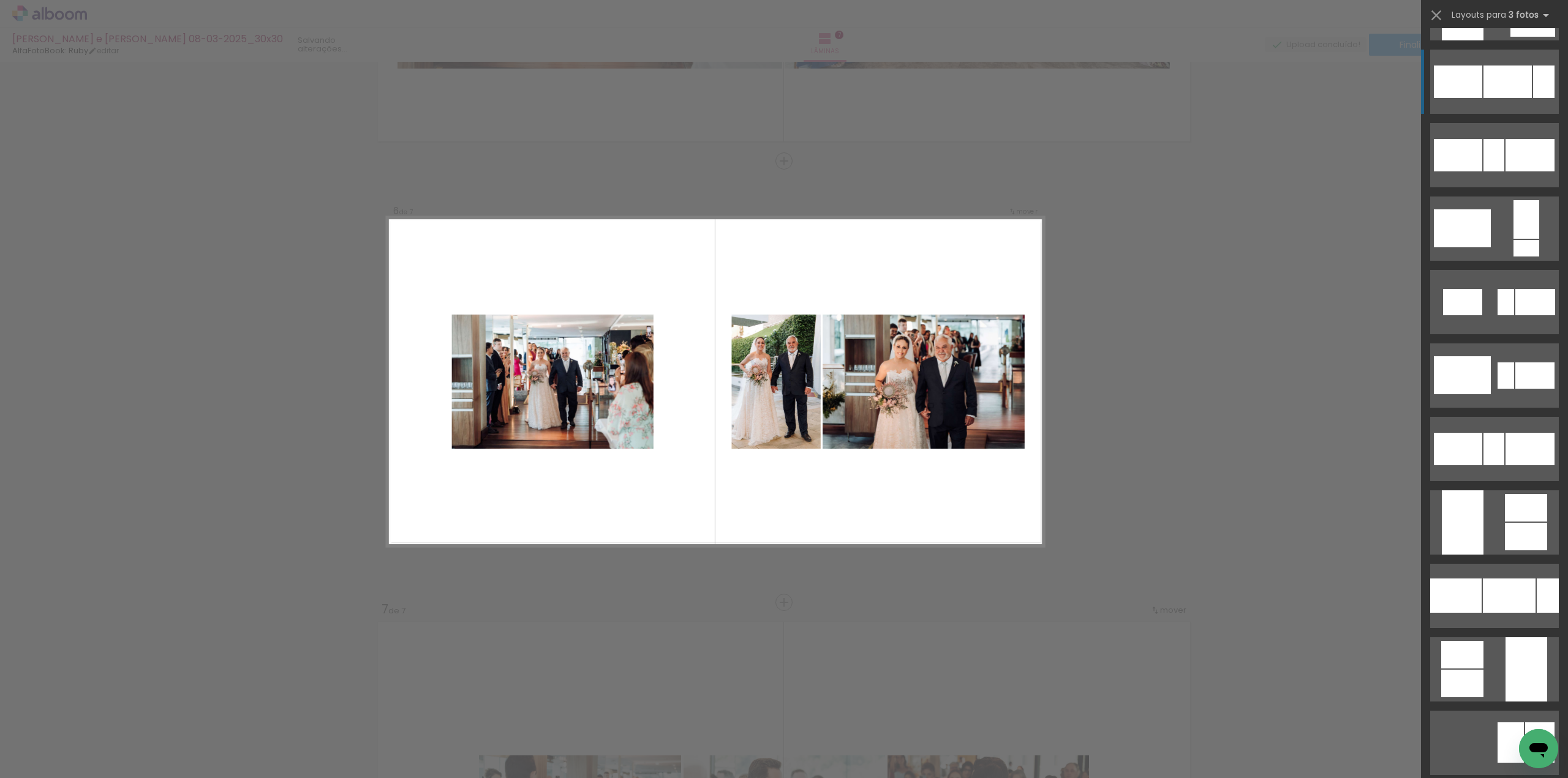
scroll to position [1348, 0]
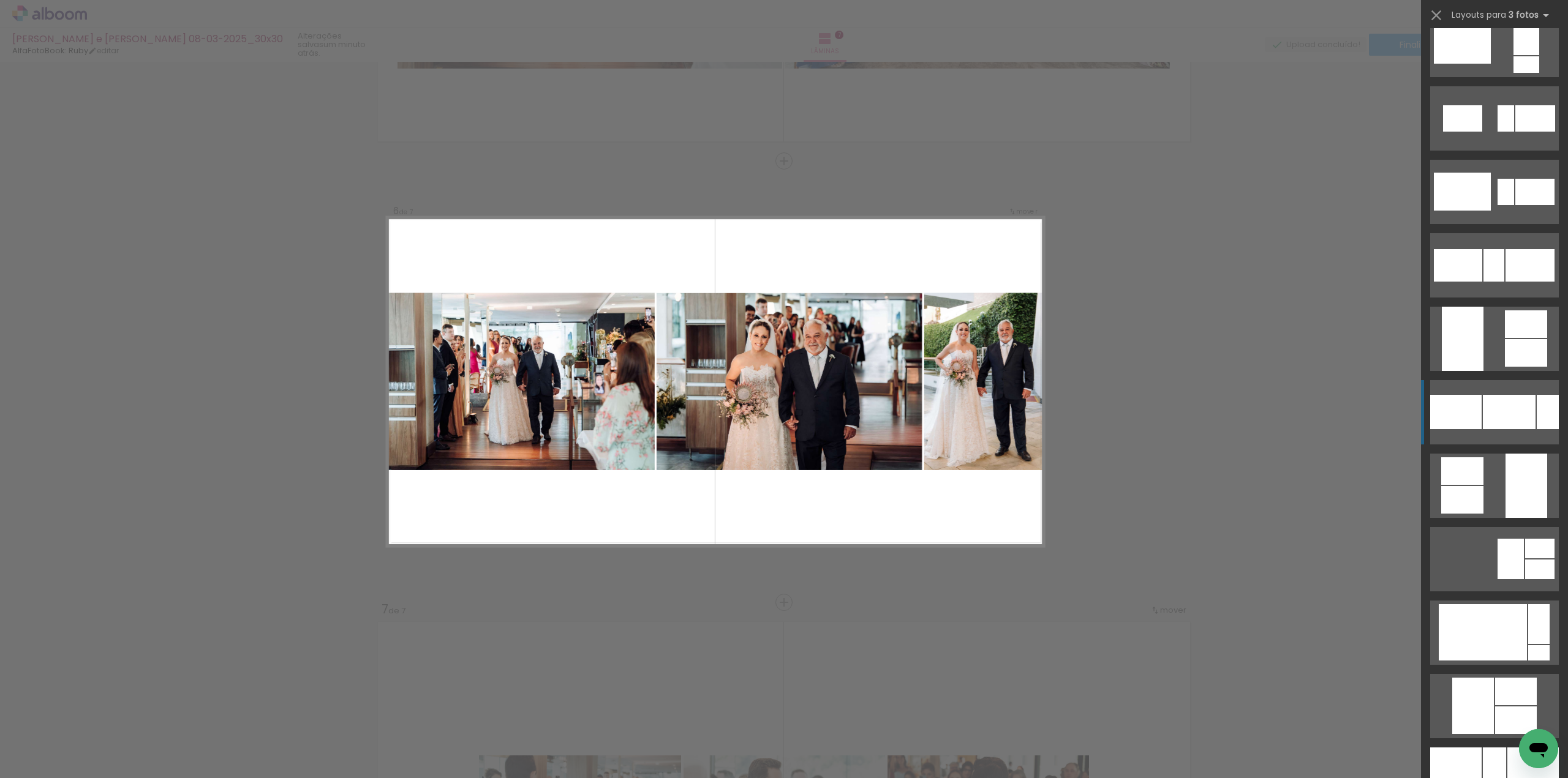
click at [1524, 419] on div at bounding box center [1509, 412] width 53 height 35
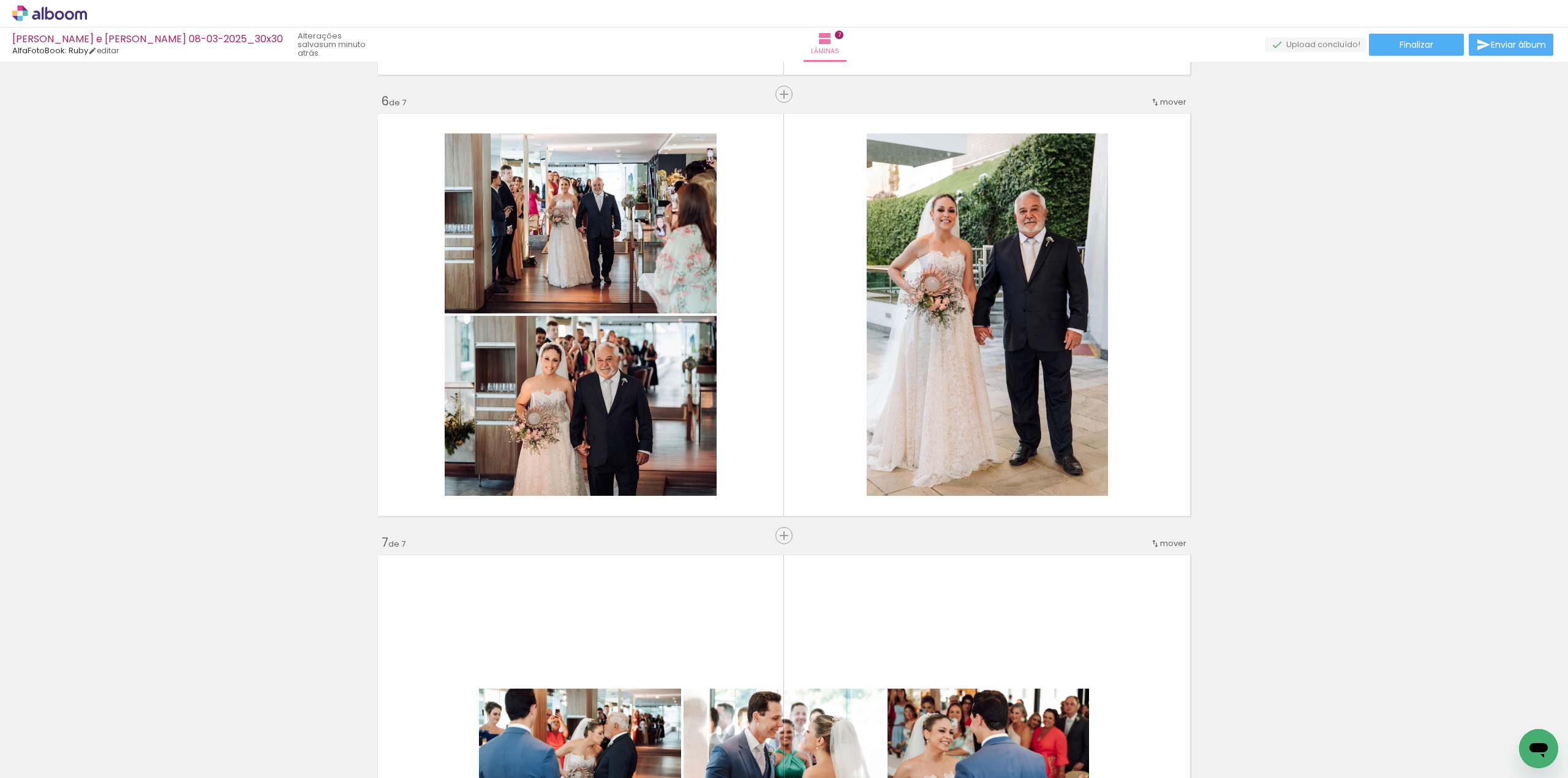
scroll to position [2128, 0]
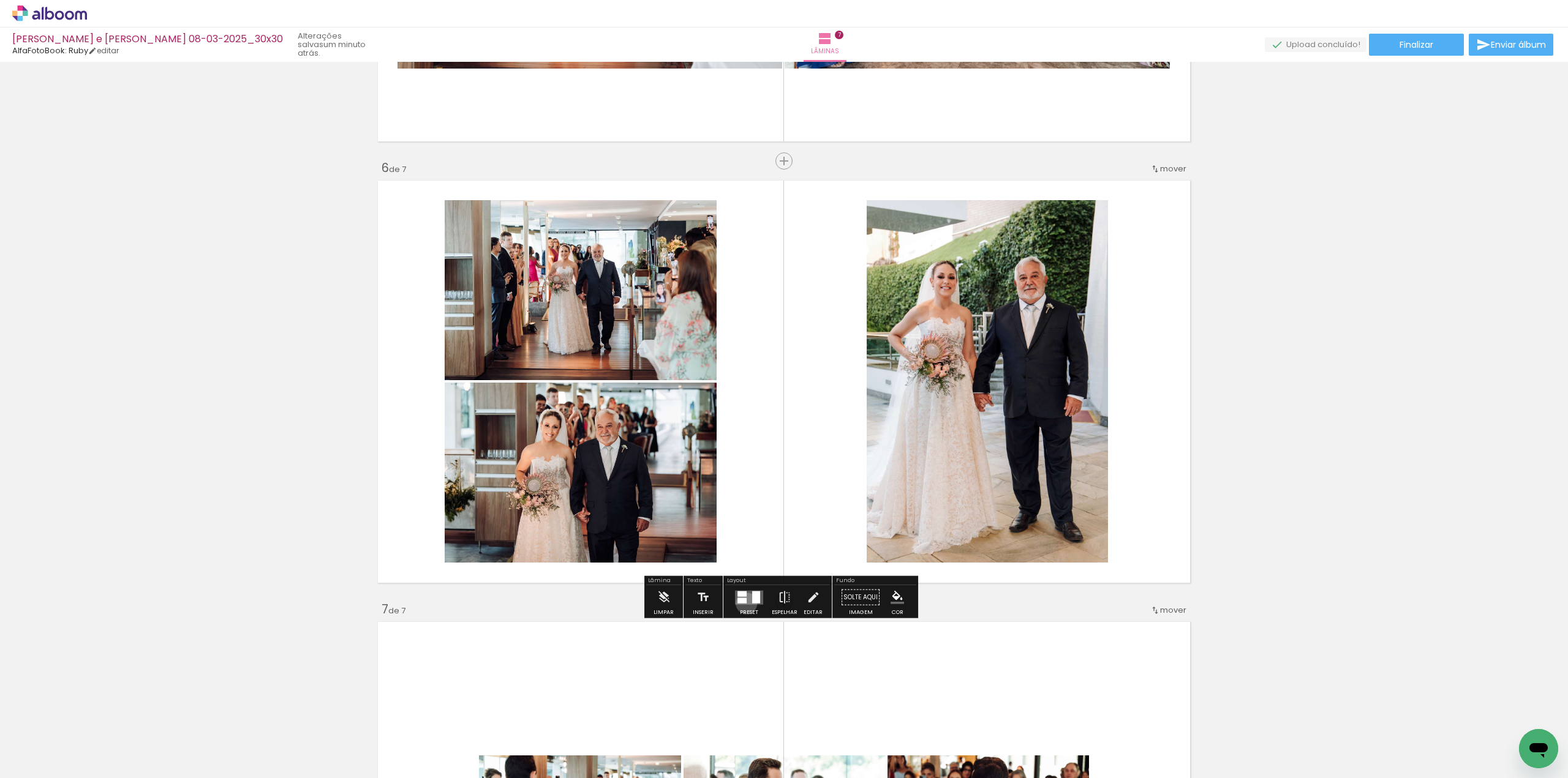
click at [743, 603] on quentale-layouter at bounding box center [749, 597] width 28 height 14
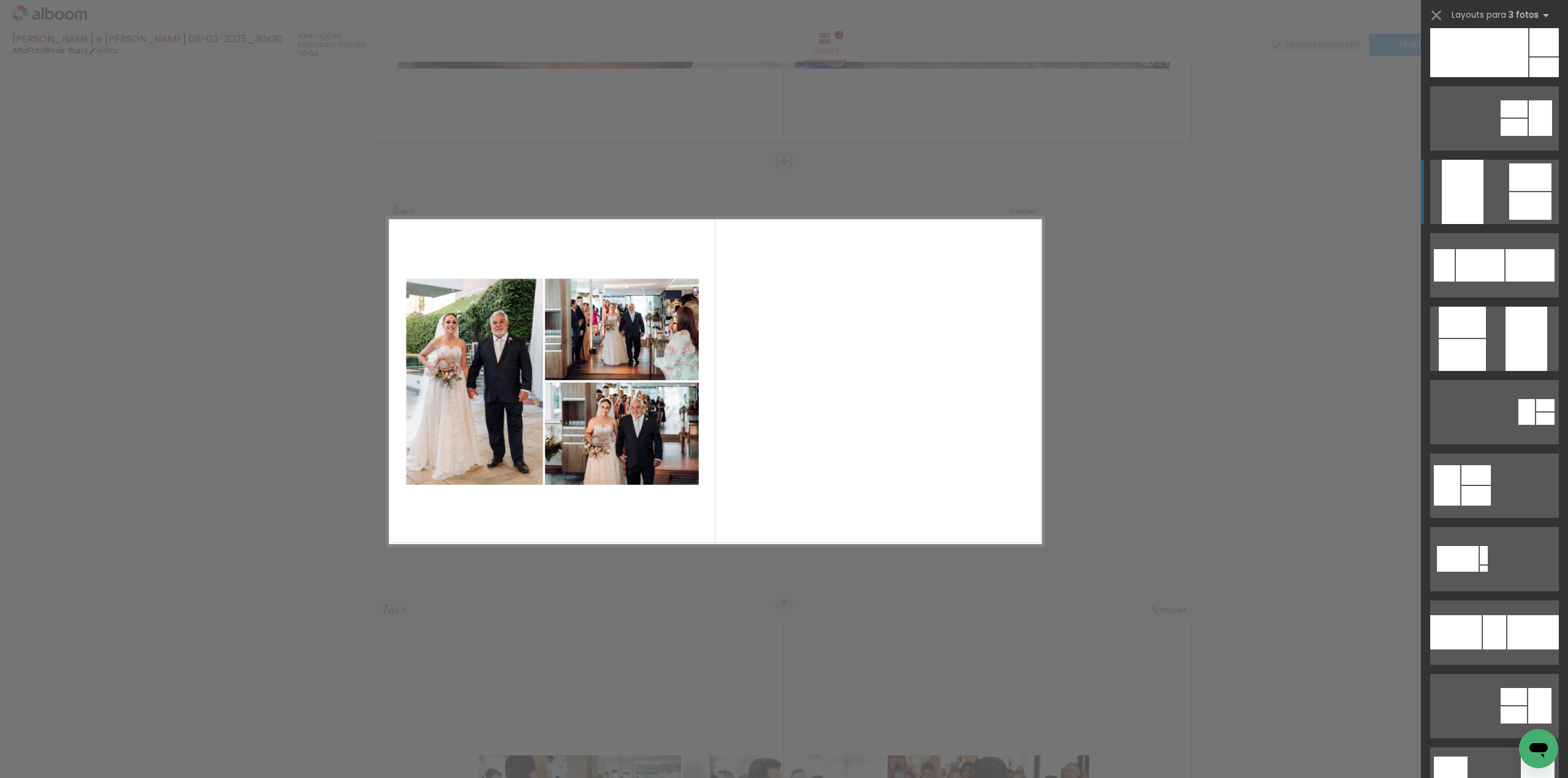
scroll to position [0, 0]
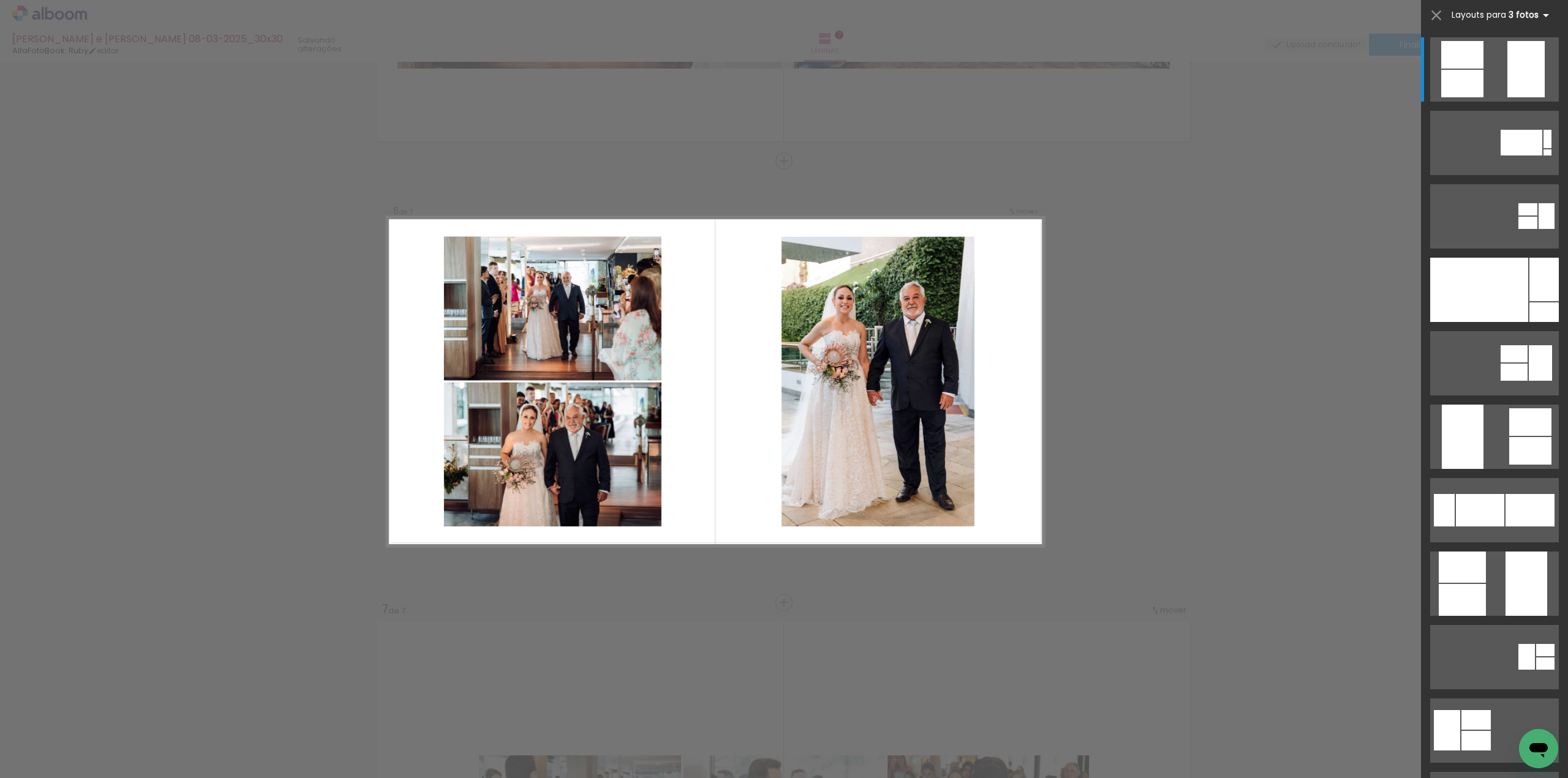
scroll to position [0, 232]
click at [1480, 69] on quentale-layouter at bounding box center [1494, 69] width 129 height 65
click at [1454, 75] on div at bounding box center [1461, 83] width 42 height 27
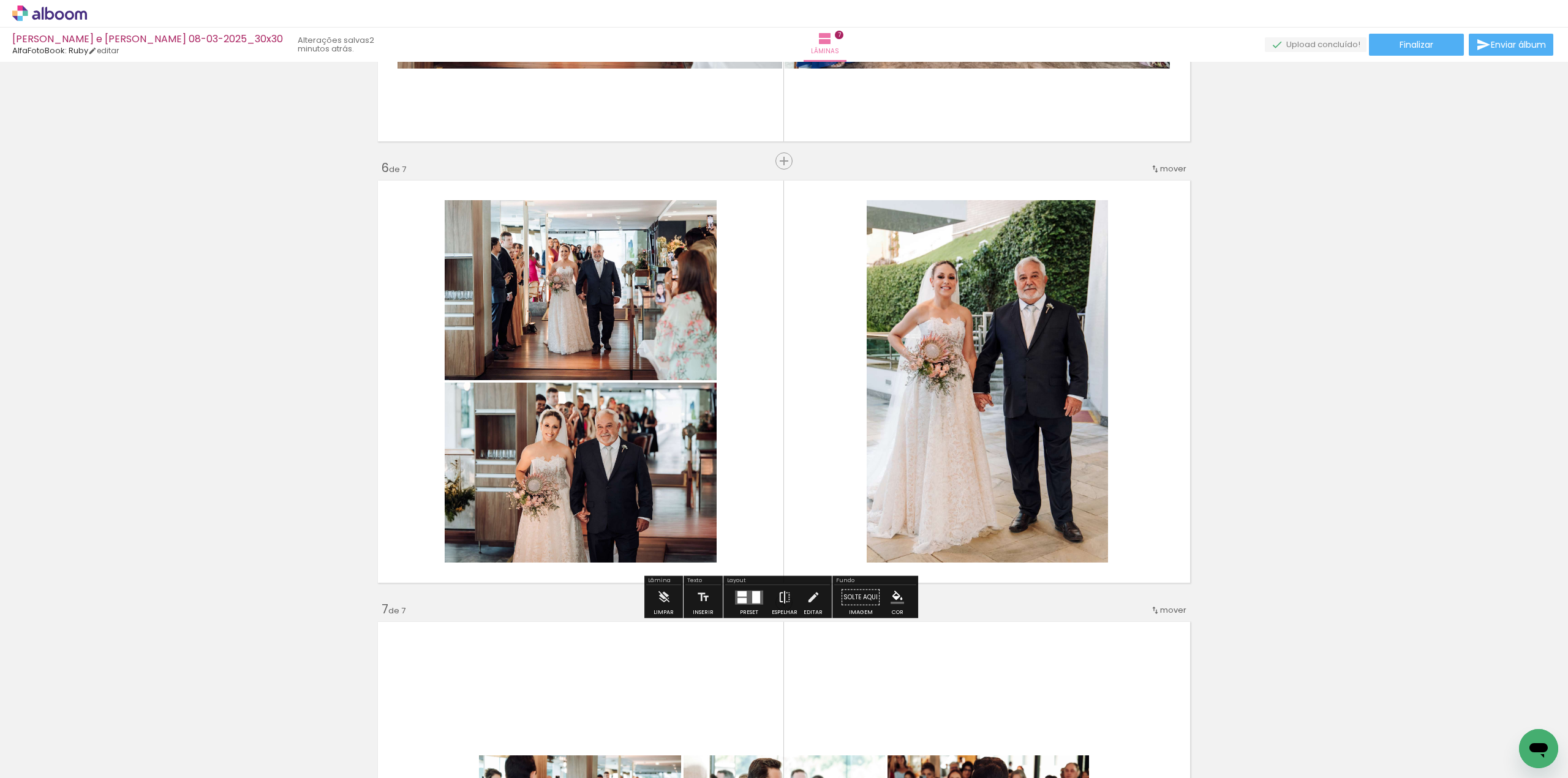
click at [788, 601] on paper-button "Espelhar" at bounding box center [784, 601] width 32 height 31
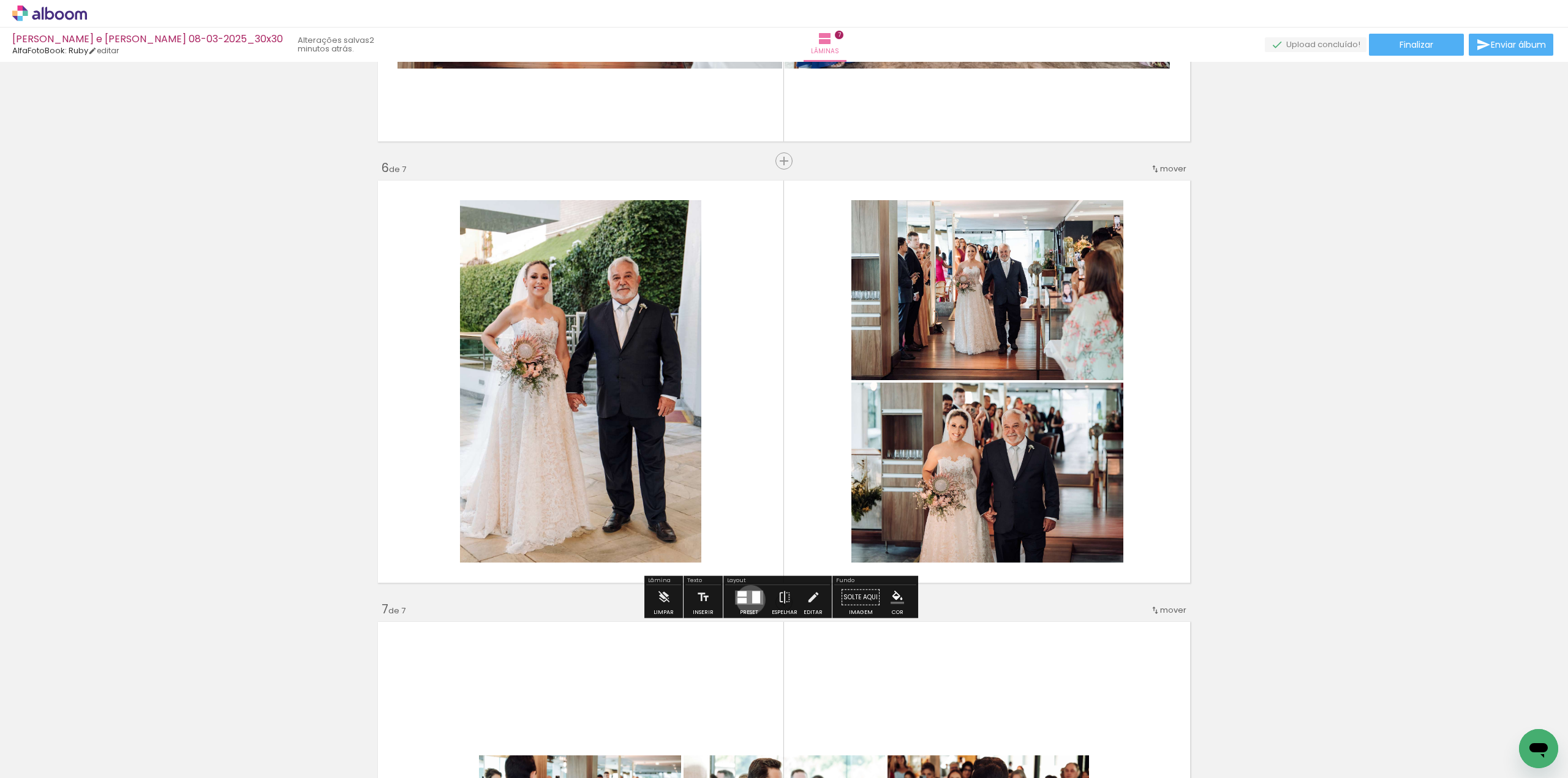
click at [748, 600] on quentale-layouter at bounding box center [749, 597] width 28 height 14
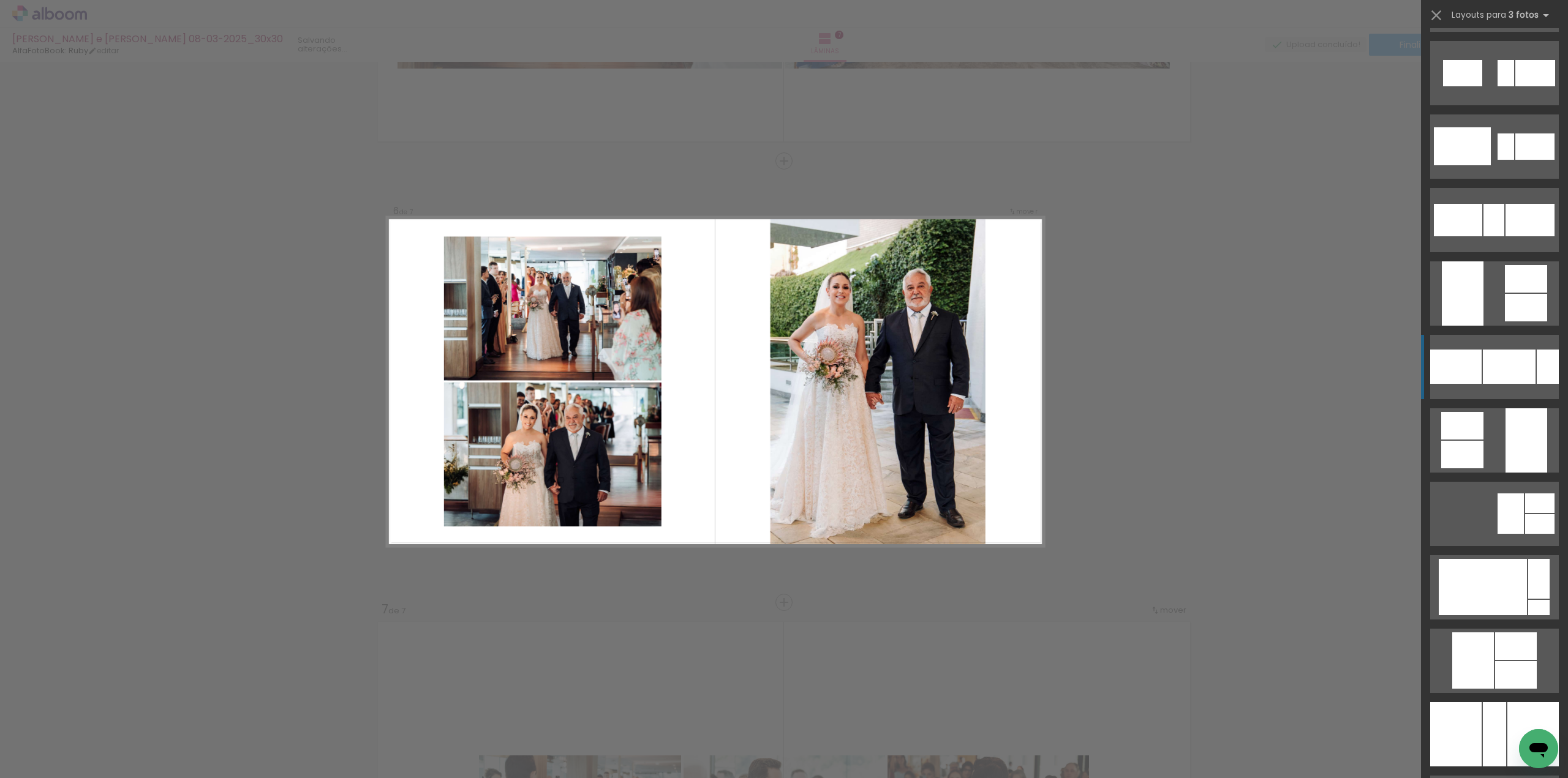
scroll to position [1409, 0]
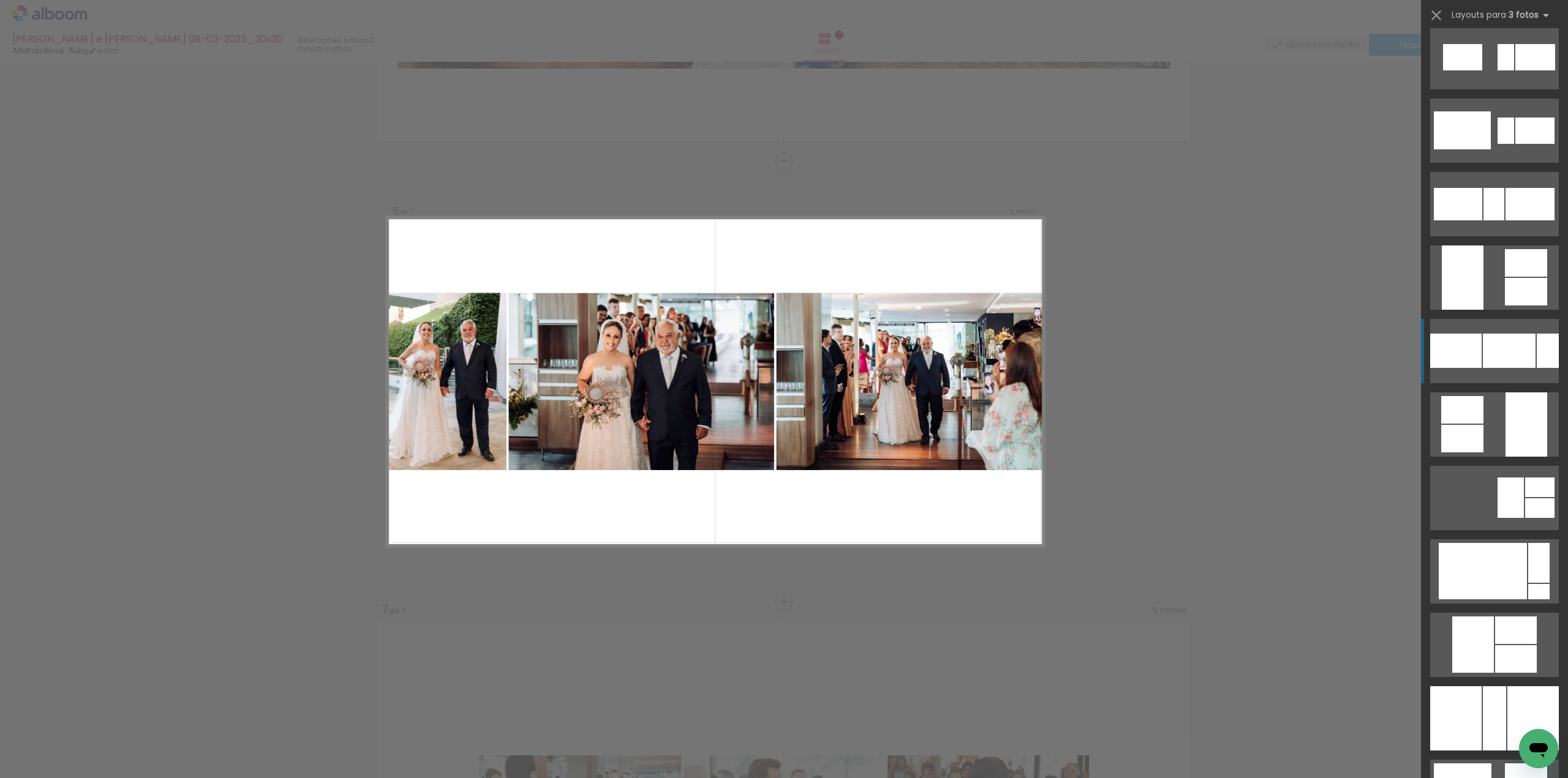
click at [1495, 352] on div at bounding box center [1509, 351] width 53 height 35
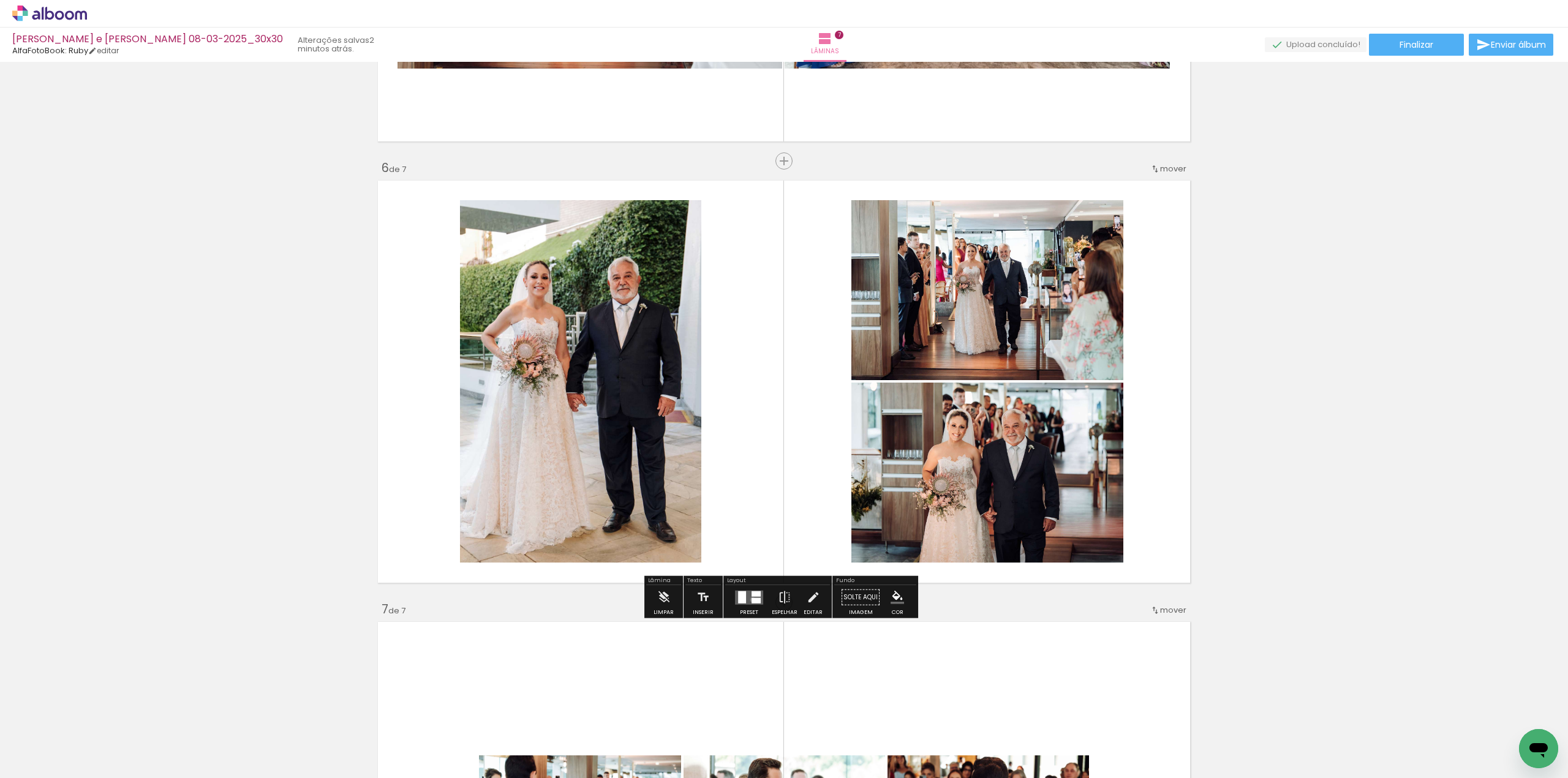
drag, startPoint x: 750, startPoint y: 600, endPoint x: 758, endPoint y: 599, distance: 8.1
click at [752, 600] on div at bounding box center [756, 601] width 9 height 6
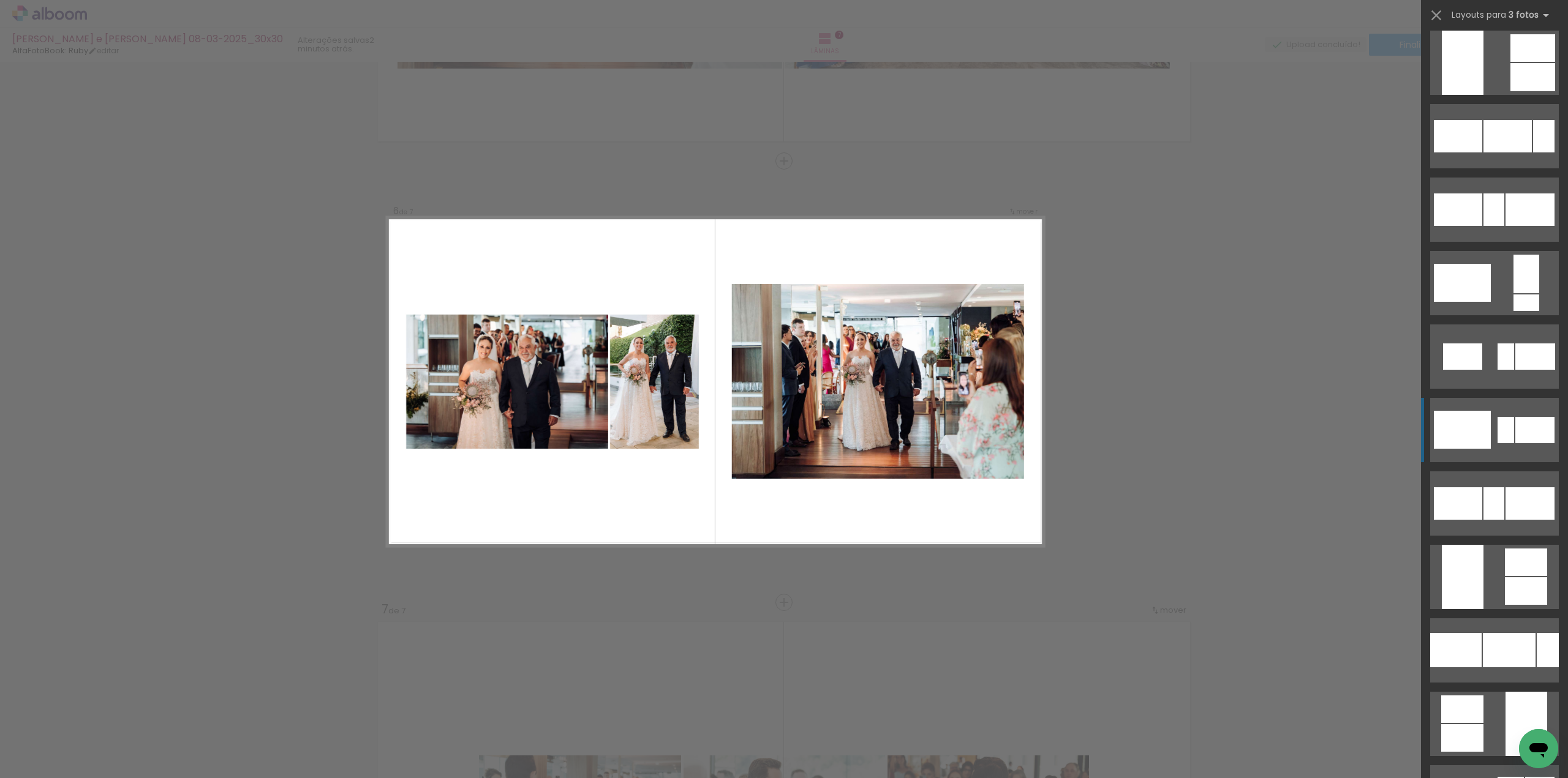
scroll to position [1225, 0]
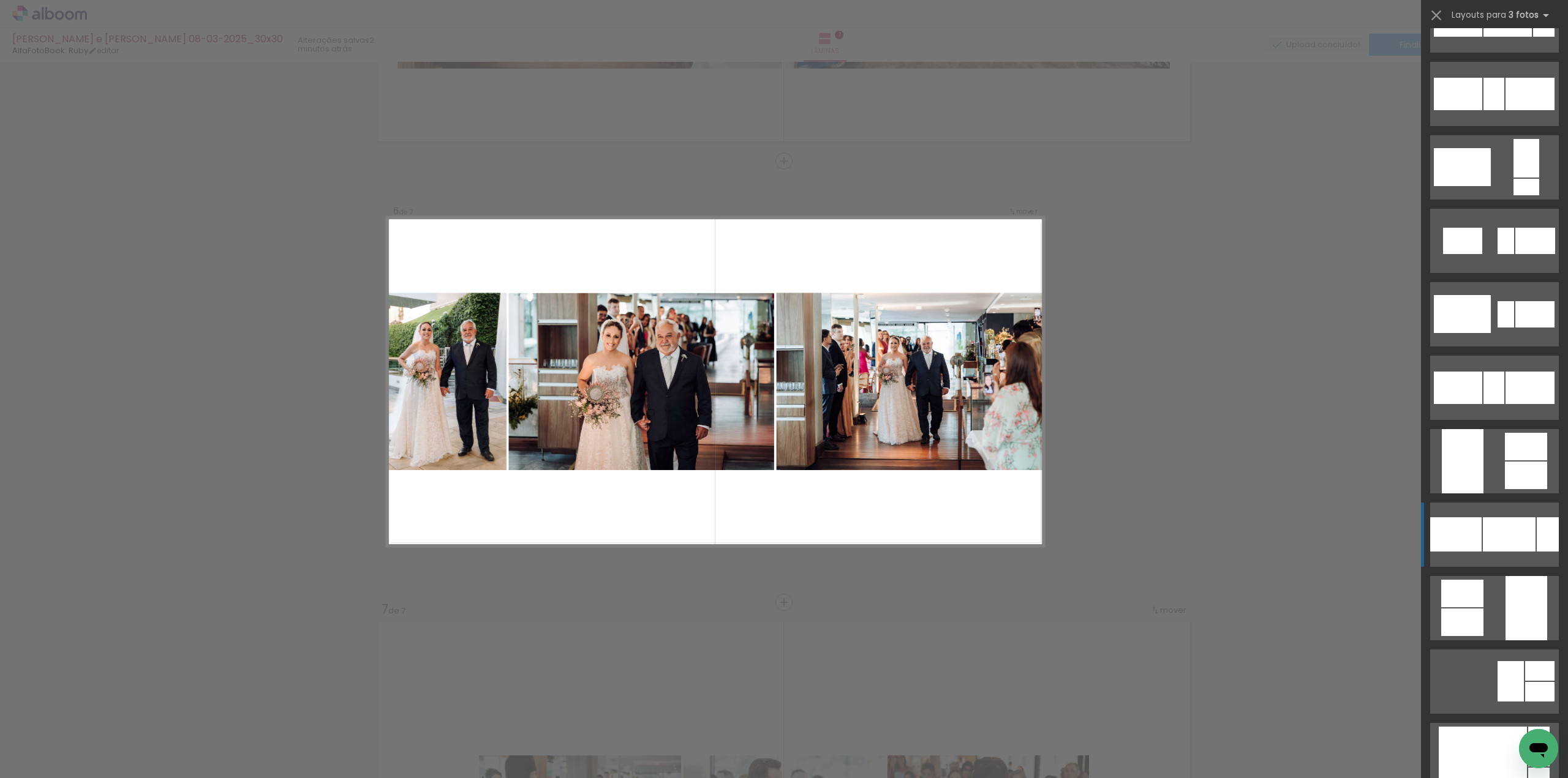
click at [1509, 533] on div at bounding box center [1509, 534] width 53 height 35
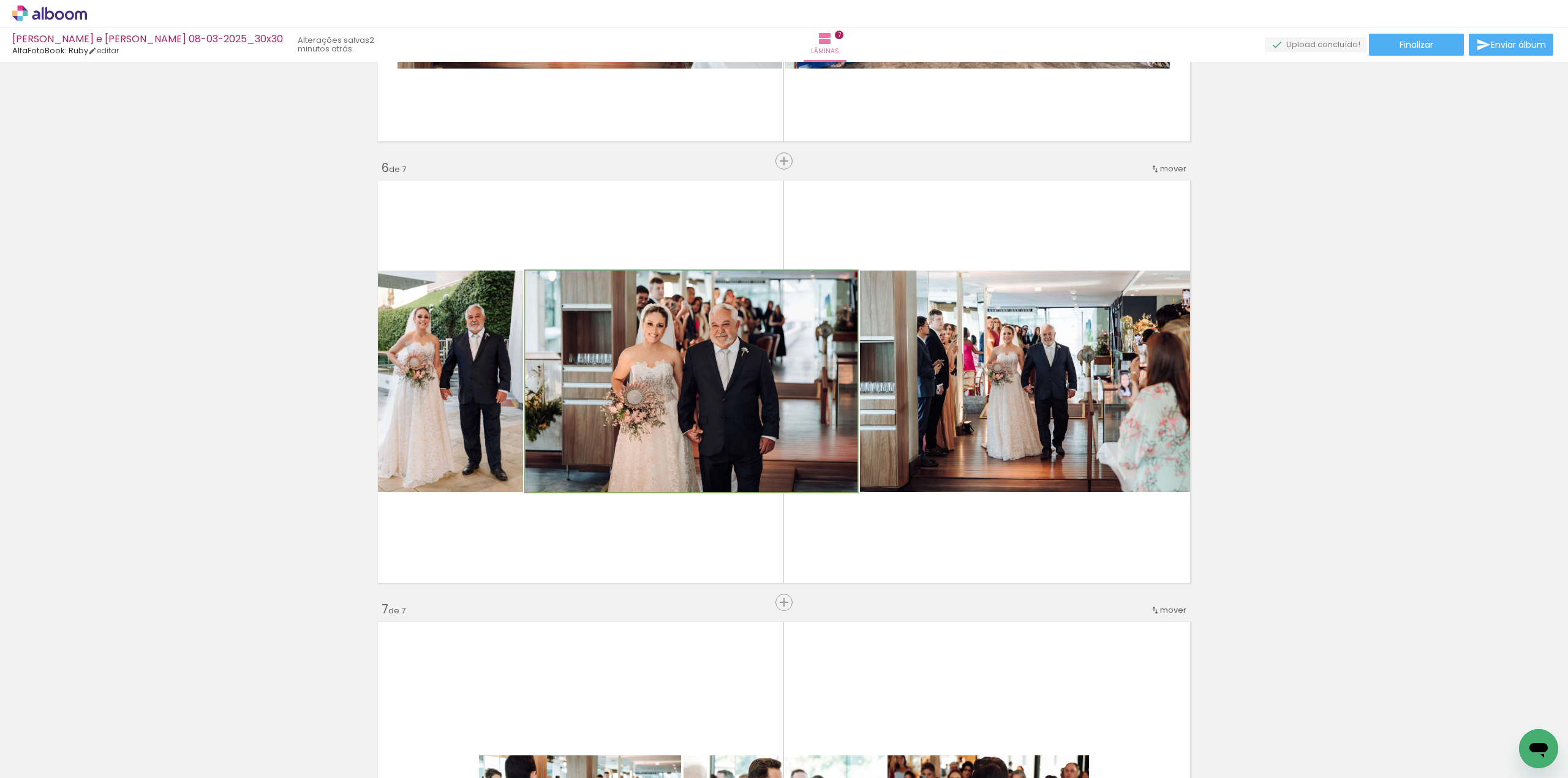
drag, startPoint x: 617, startPoint y: 362, endPoint x: 874, endPoint y: 364, distance: 257.0
click at [0, 0] on slot at bounding box center [0, 0] width 0 height 0
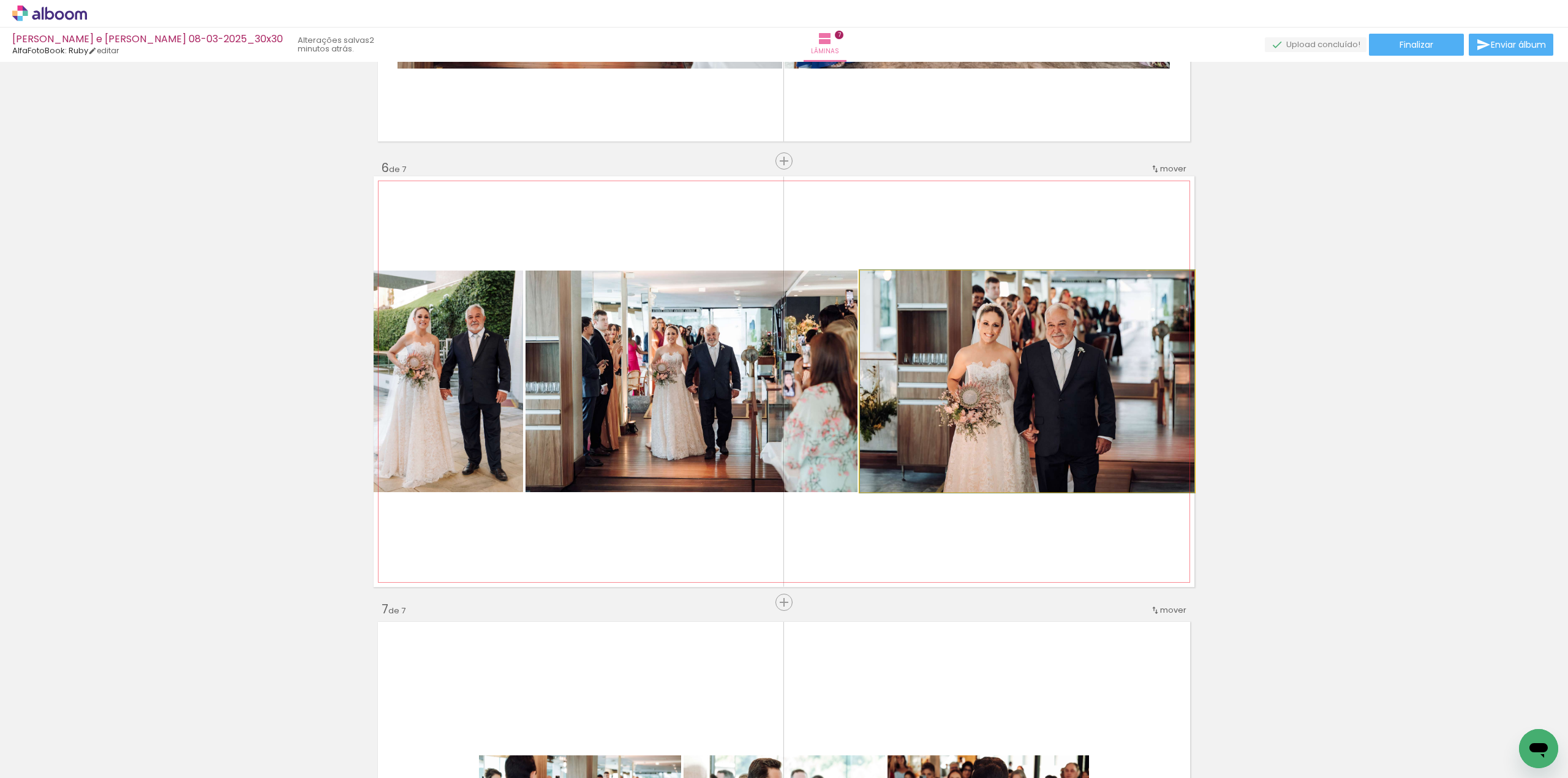
click at [938, 338] on quentale-photo at bounding box center [1027, 381] width 334 height 221
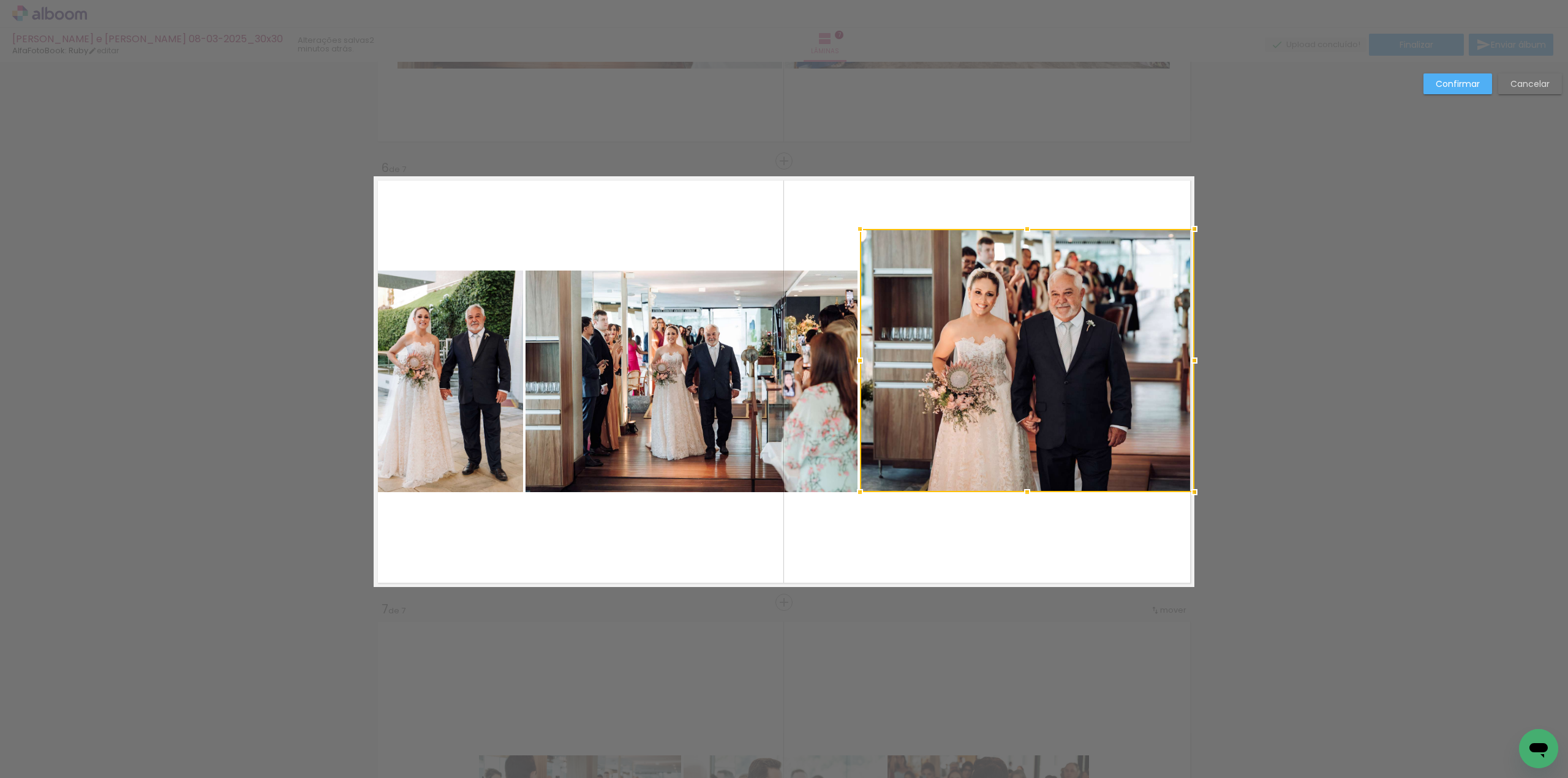
drag, startPoint x: 1025, startPoint y: 260, endPoint x: 1028, endPoint y: 227, distance: 33.1
click at [1028, 227] on div at bounding box center [1027, 229] width 24 height 24
click at [758, 323] on quentale-photo at bounding box center [692, 381] width 332 height 221
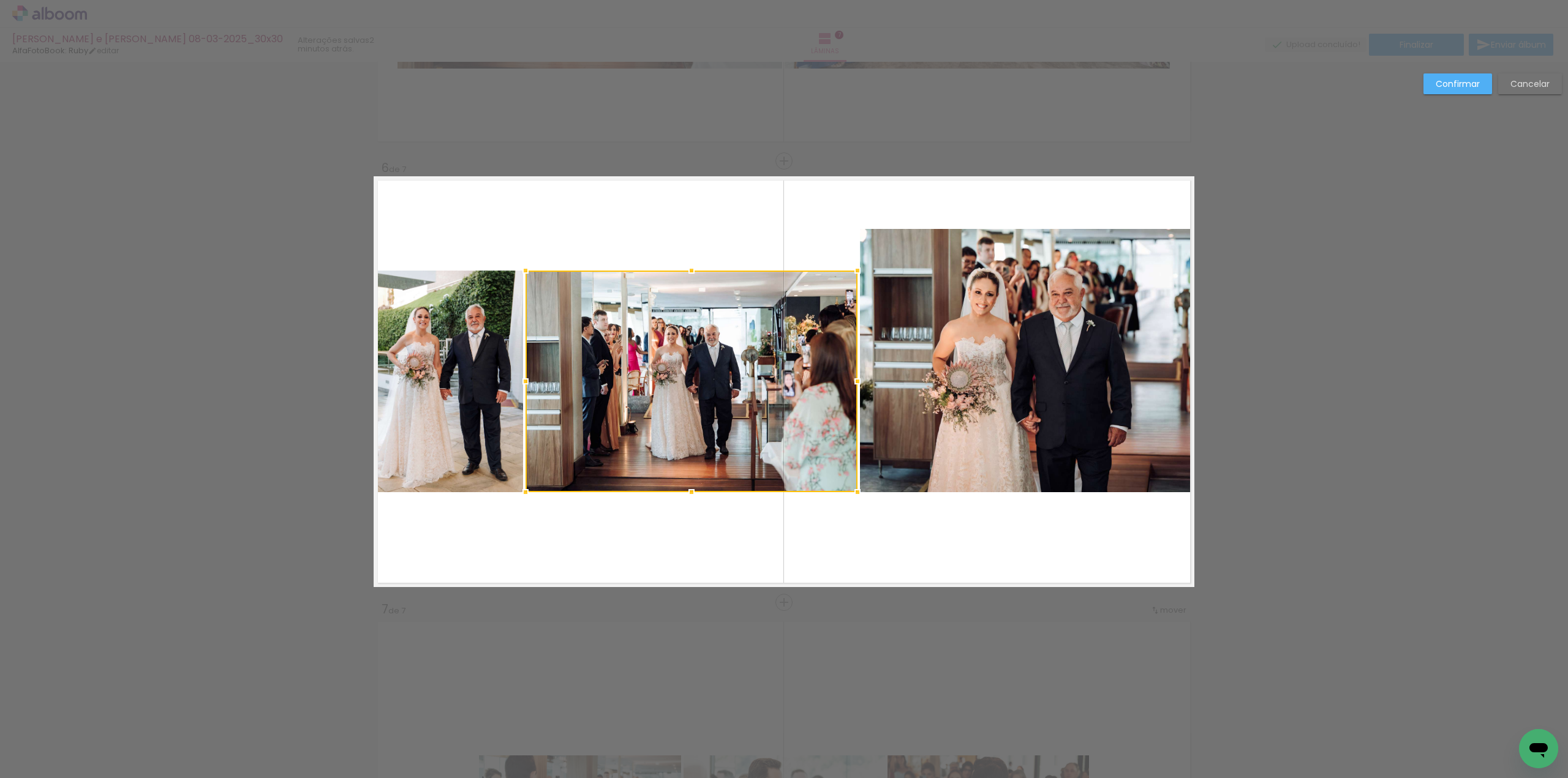
click at [758, 323] on div at bounding box center [692, 381] width 332 height 221
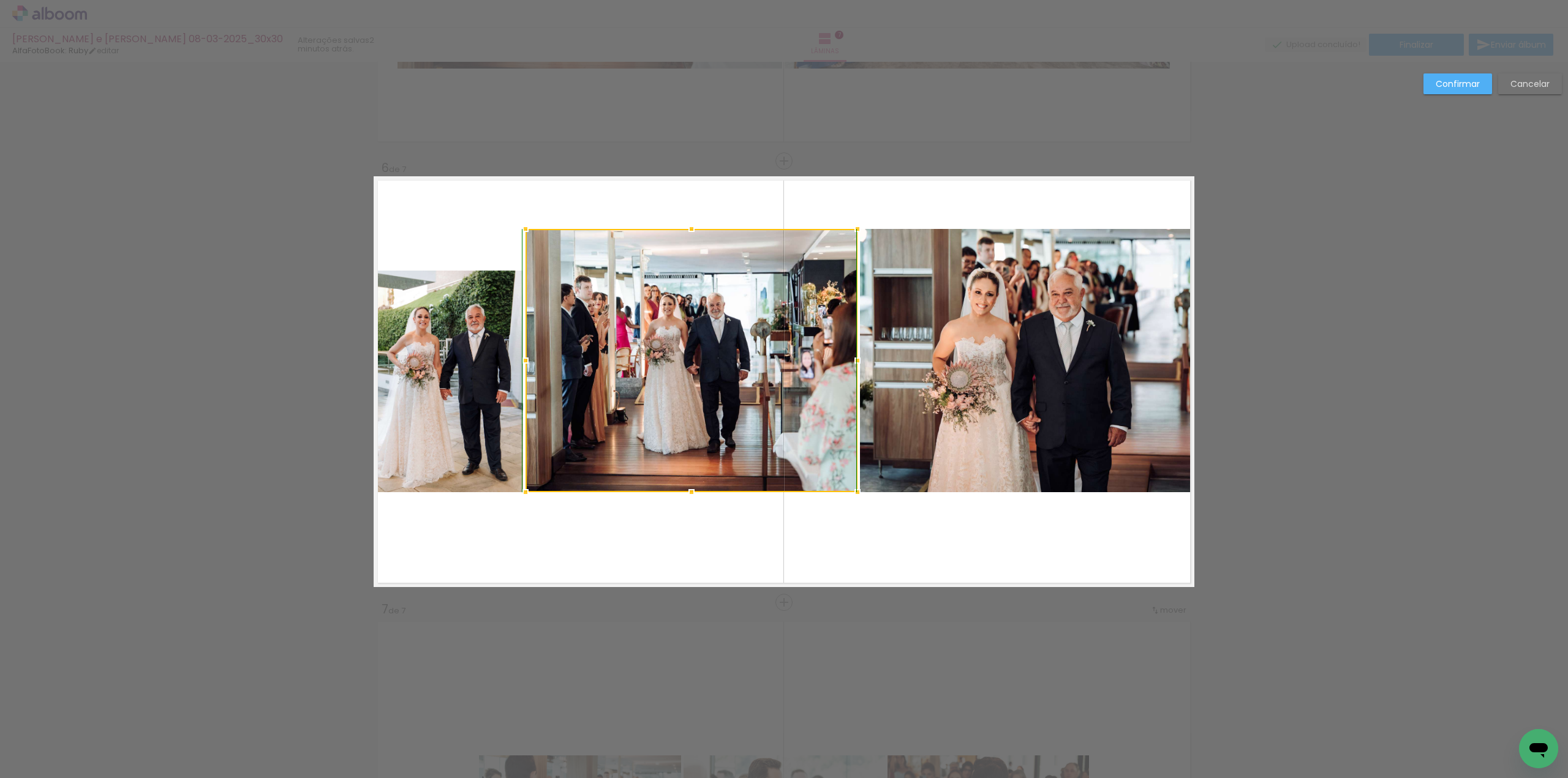
drag, startPoint x: 682, startPoint y: 258, endPoint x: 682, endPoint y: 230, distance: 28.0
click at [682, 230] on div at bounding box center [692, 229] width 24 height 24
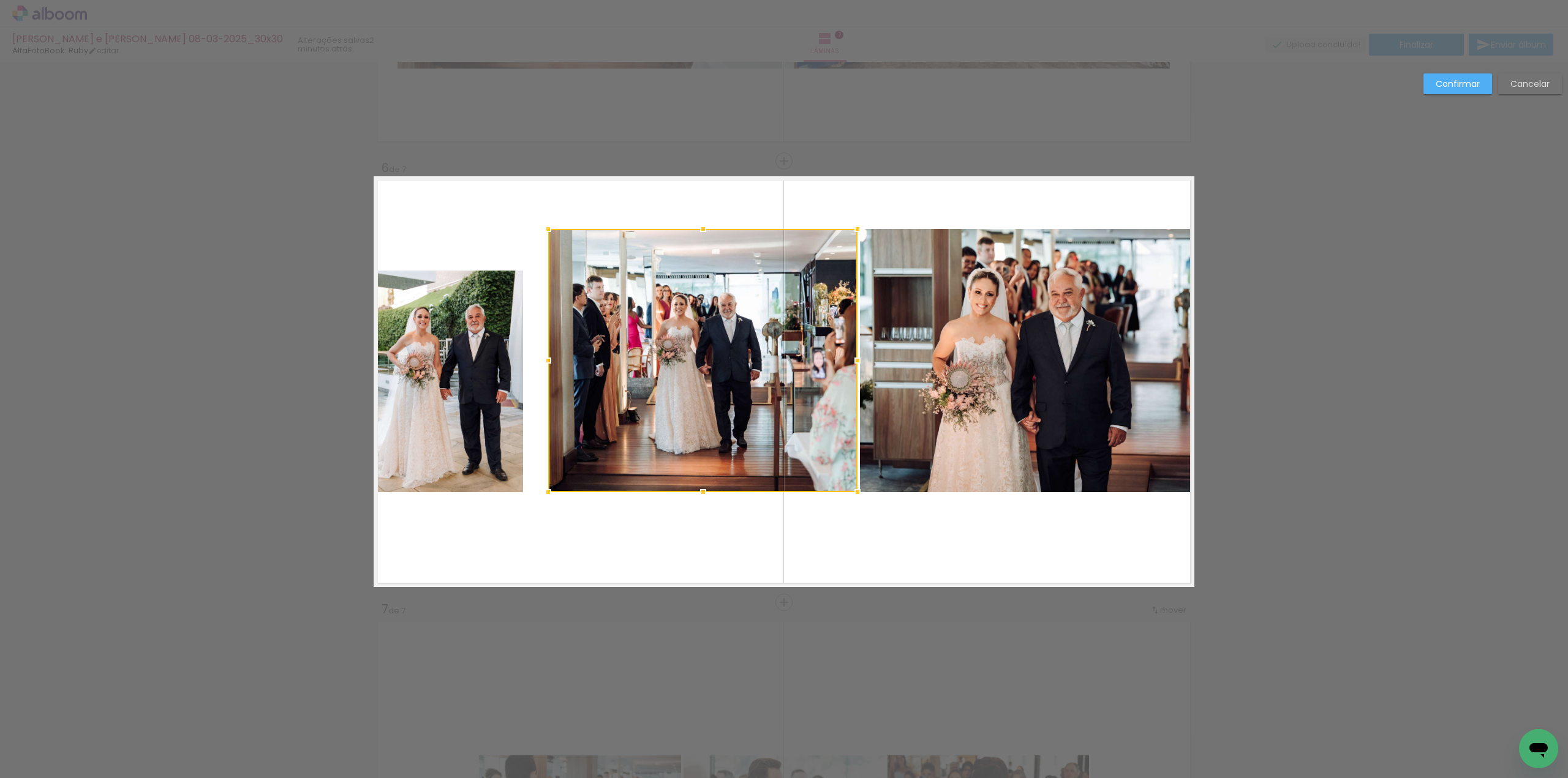
drag, startPoint x: 521, startPoint y: 359, endPoint x: 543, endPoint y: 359, distance: 22.0
click at [543, 359] on div at bounding box center [548, 360] width 24 height 24
click at [490, 343] on quentale-photo at bounding box center [448, 381] width 149 height 221
click at [548, 343] on div at bounding box center [703, 360] width 310 height 264
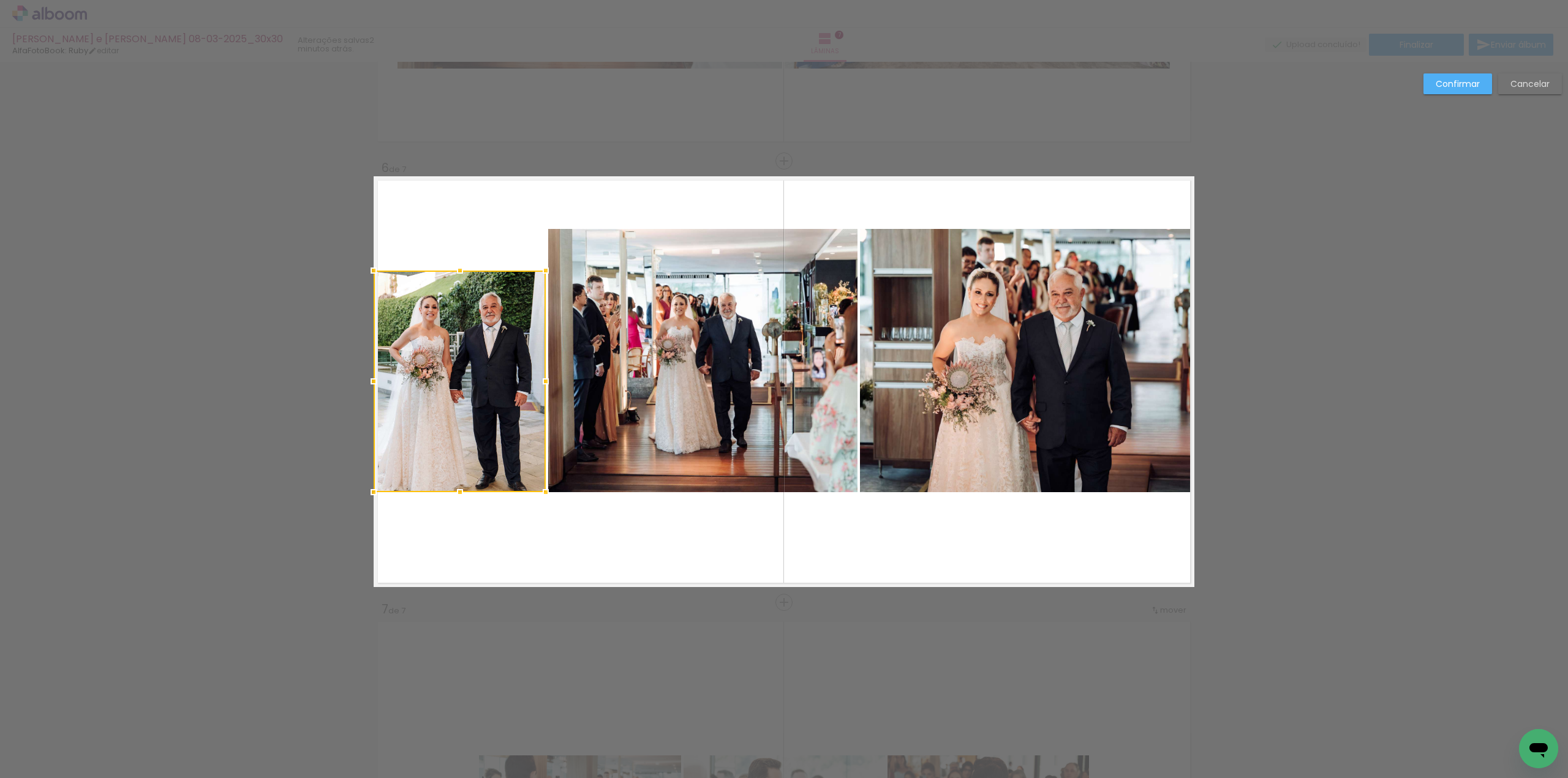
drag, startPoint x: 521, startPoint y: 382, endPoint x: 525, endPoint y: 352, distance: 30.3
click at [543, 378] on div at bounding box center [545, 381] width 24 height 24
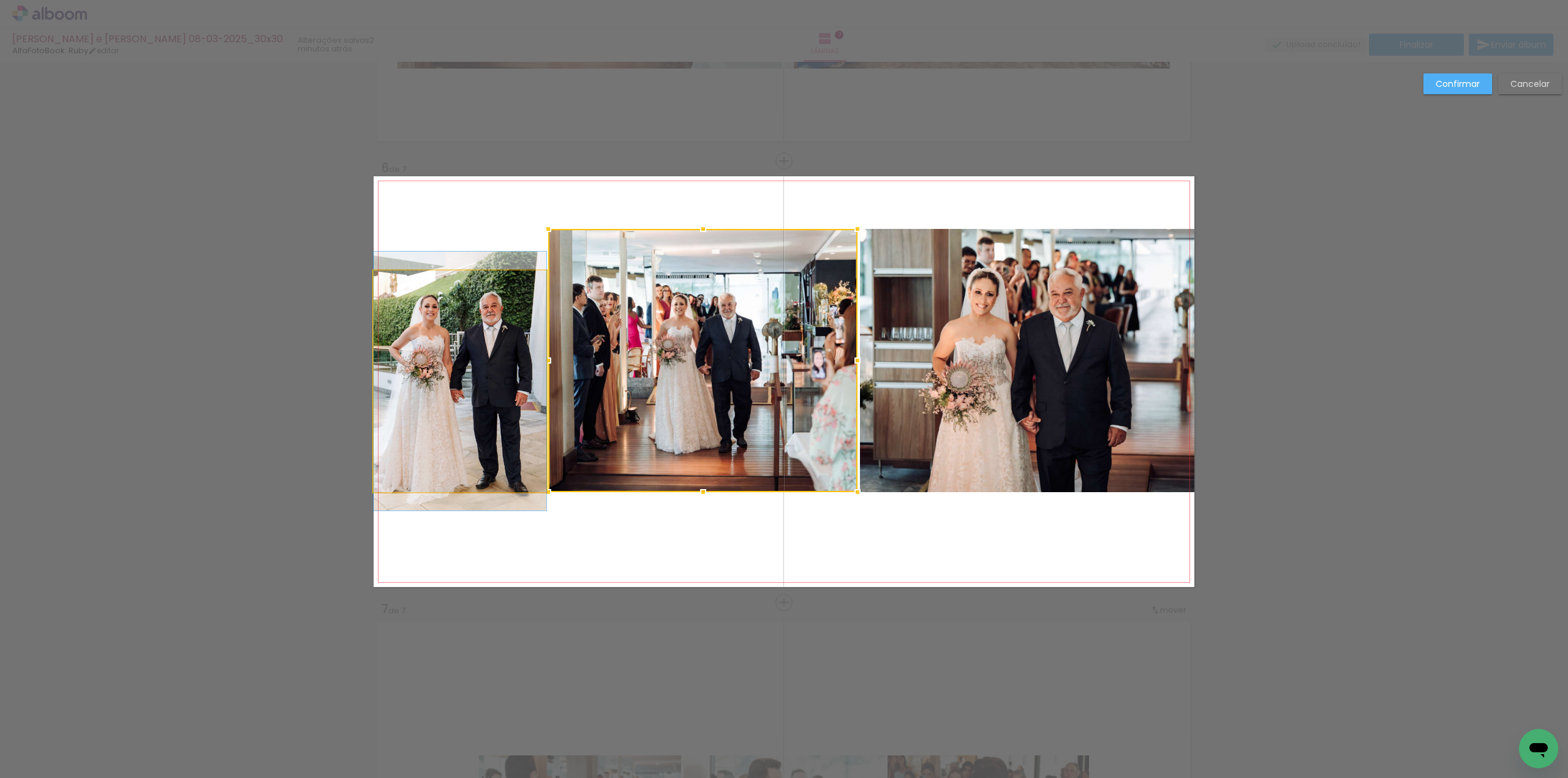
click at [471, 308] on quentale-photo at bounding box center [460, 381] width 173 height 221
click at [548, 308] on div at bounding box center [703, 360] width 310 height 264
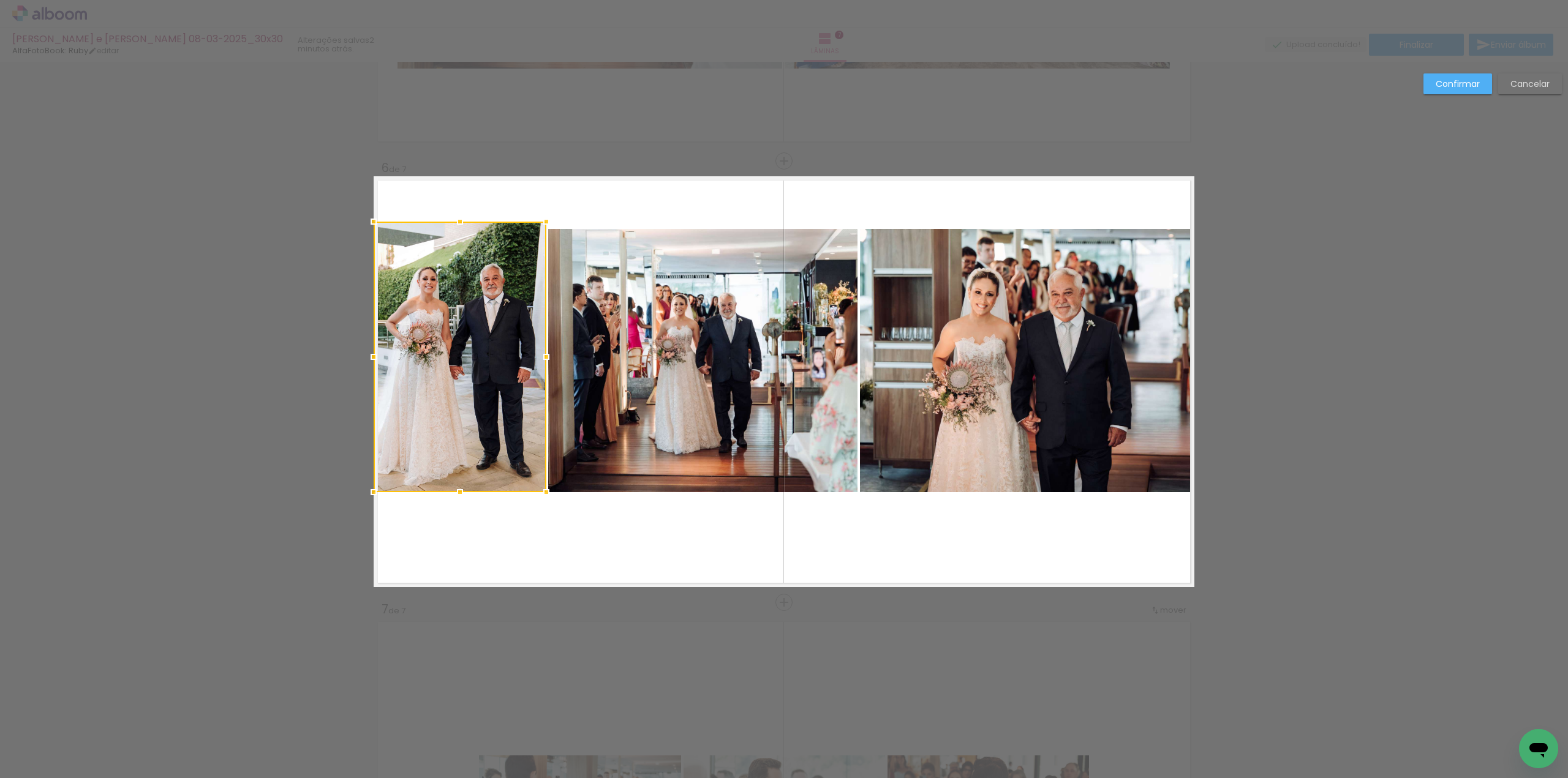
drag, startPoint x: 456, startPoint y: 267, endPoint x: 457, endPoint y: 219, distance: 48.0
click at [457, 219] on div at bounding box center [460, 221] width 24 height 24
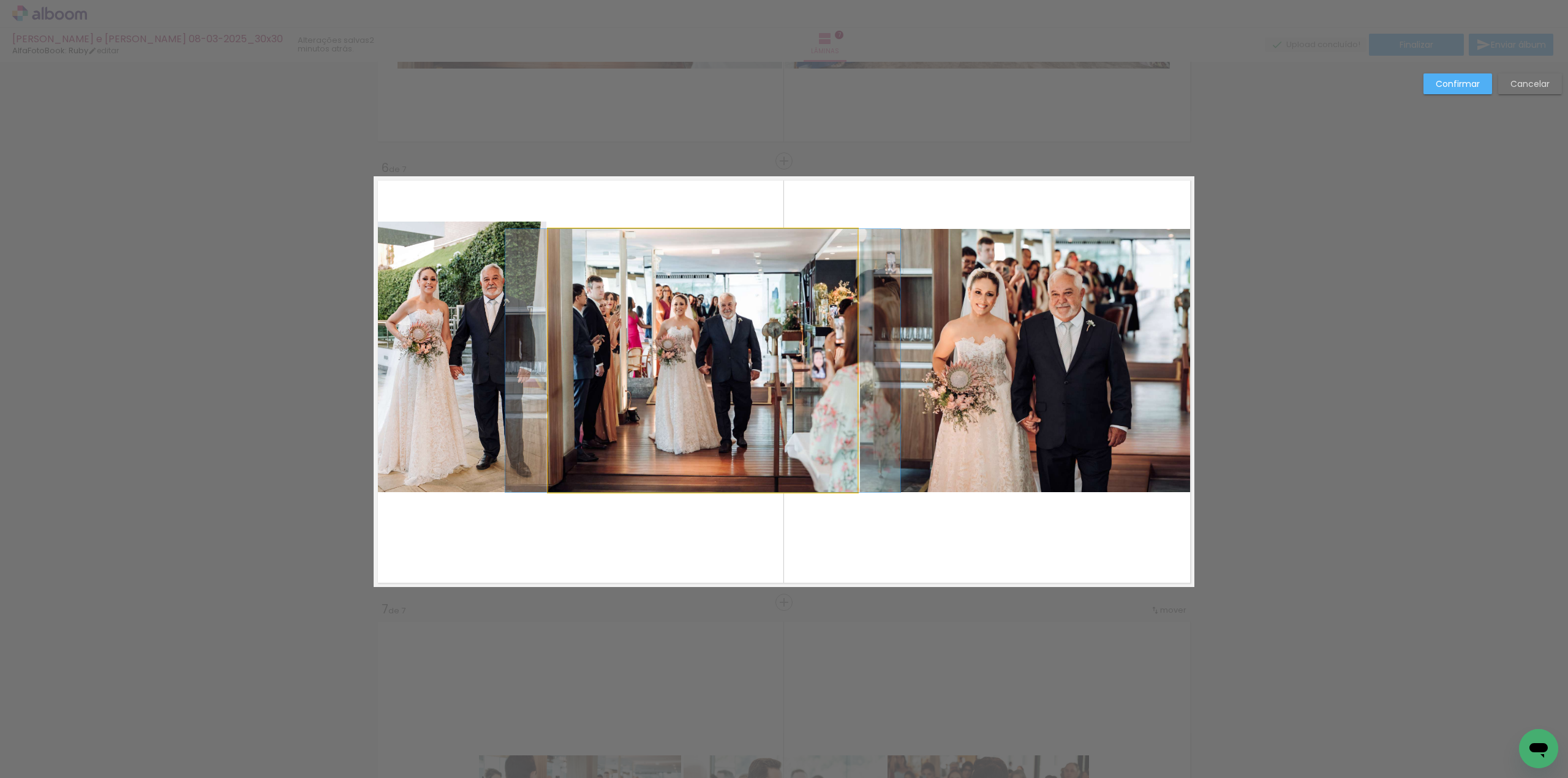
click at [589, 274] on quentale-photo at bounding box center [703, 360] width 310 height 264
click at [546, 274] on div at bounding box center [460, 357] width 173 height 270
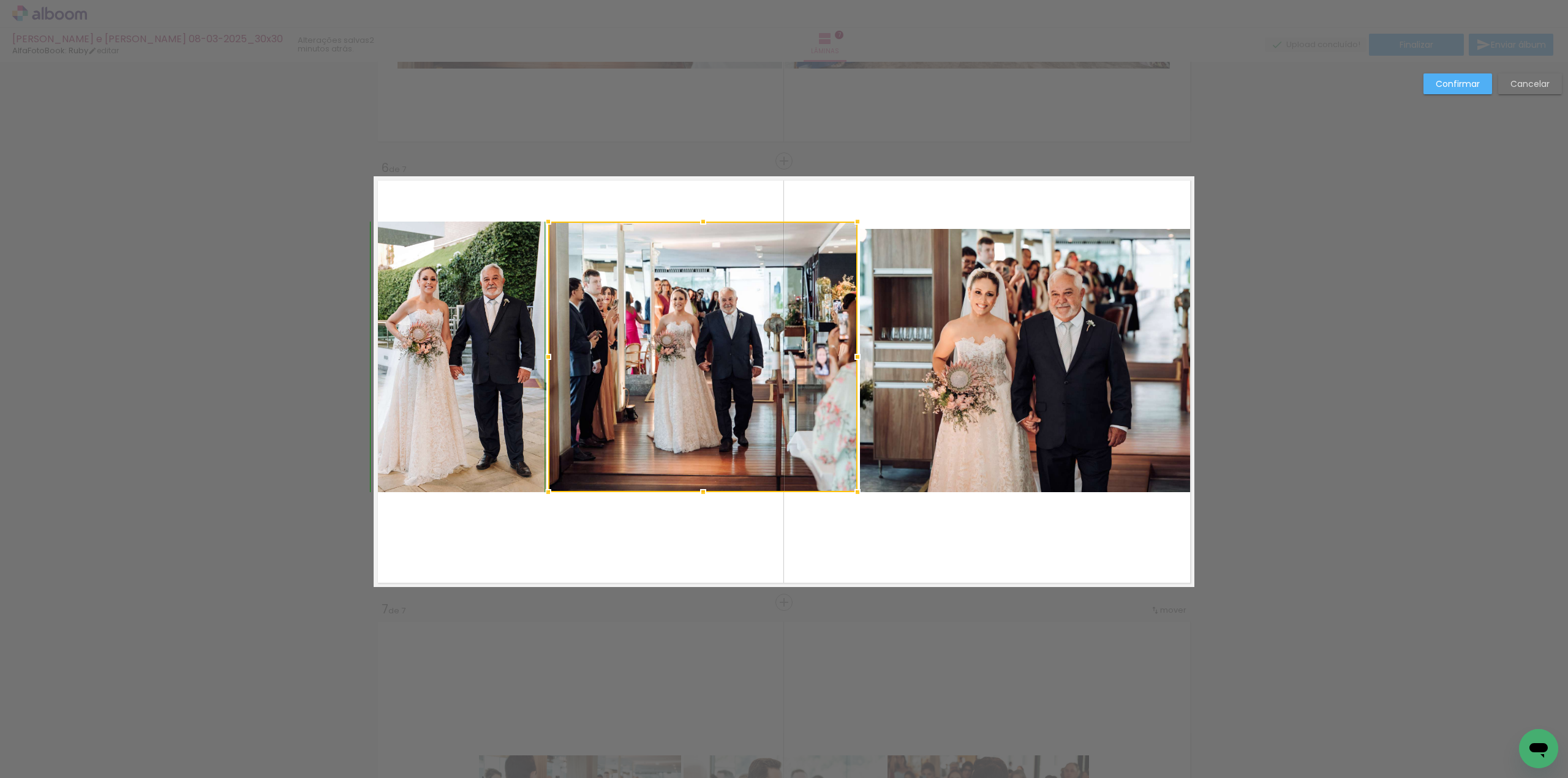
drag, startPoint x: 701, startPoint y: 228, endPoint x: 701, endPoint y: 222, distance: 6.0
click at [701, 222] on div at bounding box center [703, 221] width 24 height 24
click at [919, 273] on quentale-photo at bounding box center [1027, 360] width 334 height 264
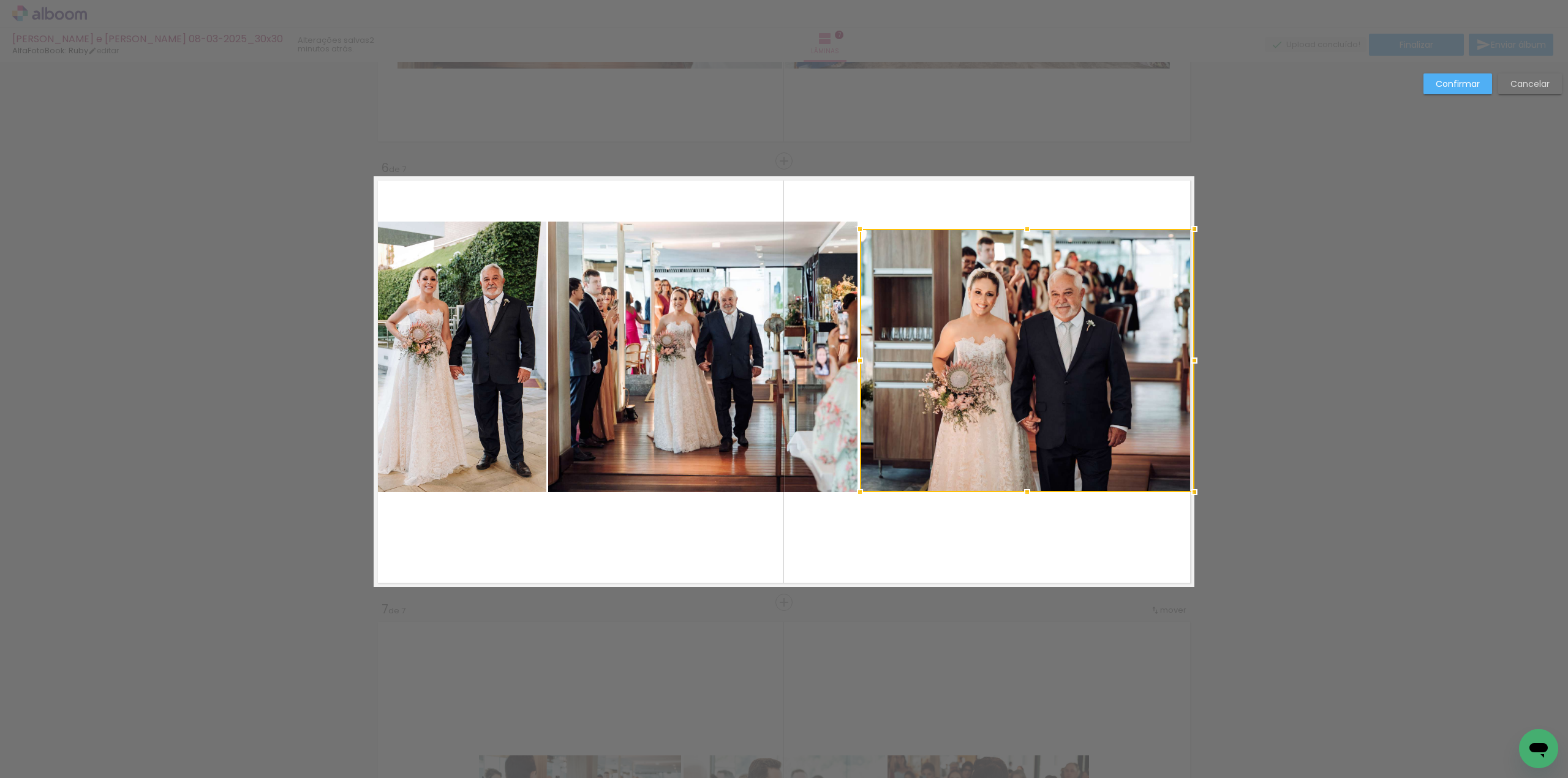
click at [919, 272] on div at bounding box center [1027, 360] width 334 height 264
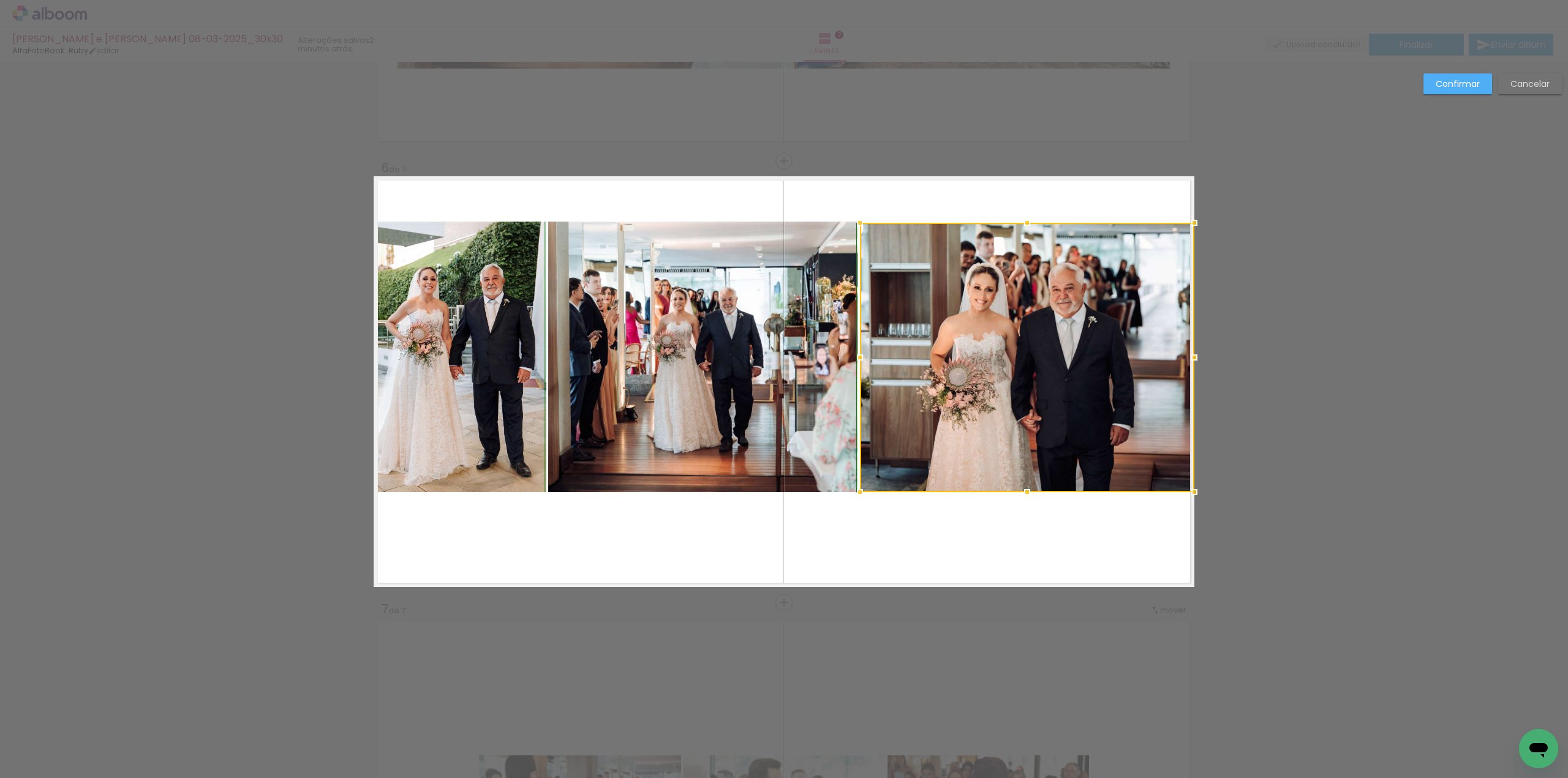
click at [1023, 224] on div at bounding box center [1027, 222] width 24 height 24
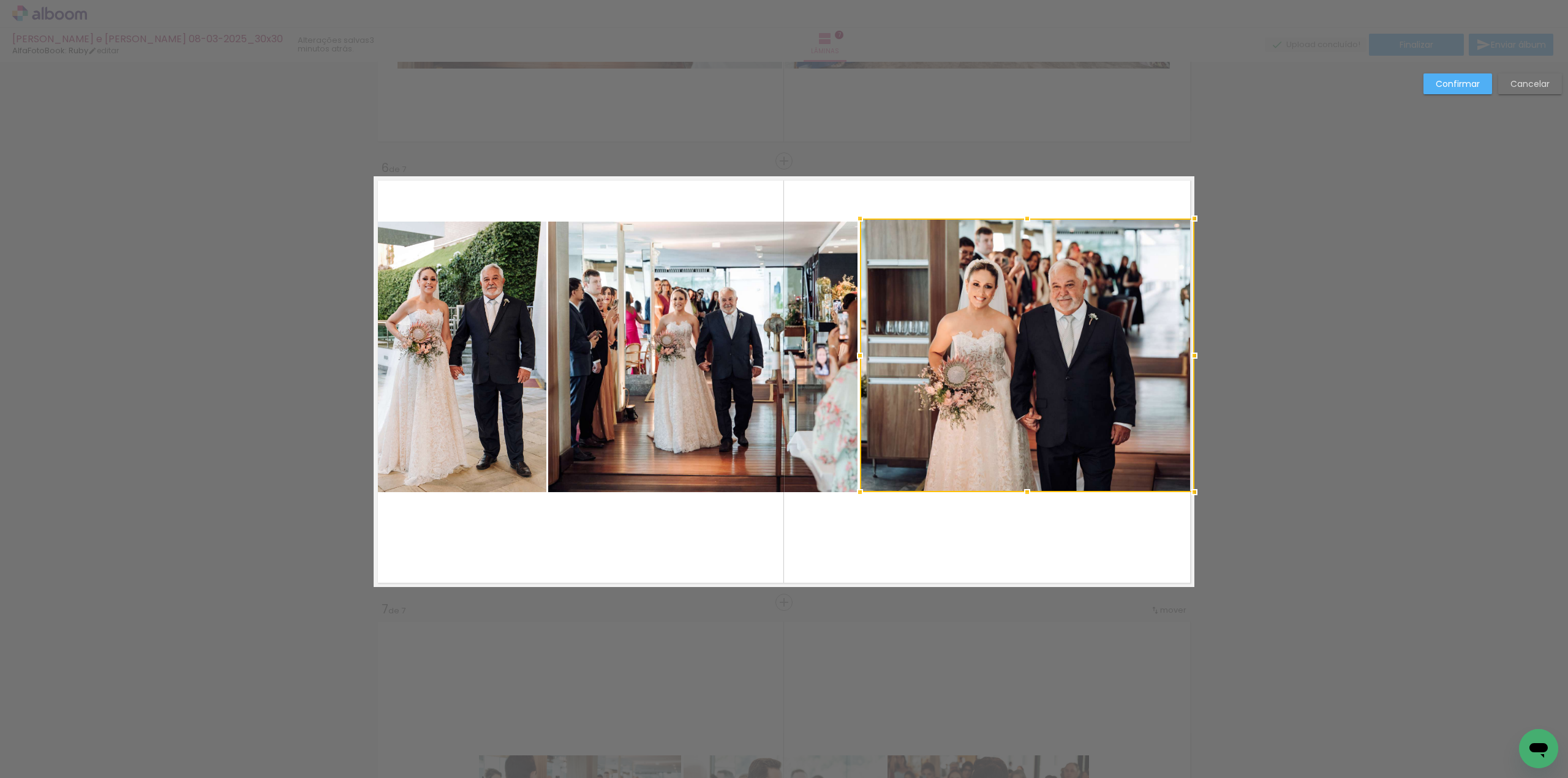
drag, startPoint x: 1025, startPoint y: 223, endPoint x: 1025, endPoint y: 216, distance: 7.0
click at [1025, 216] on div at bounding box center [1027, 219] width 24 height 24
click at [0, 0] on slot "Confirmar" at bounding box center [0, 0] width 0 height 0
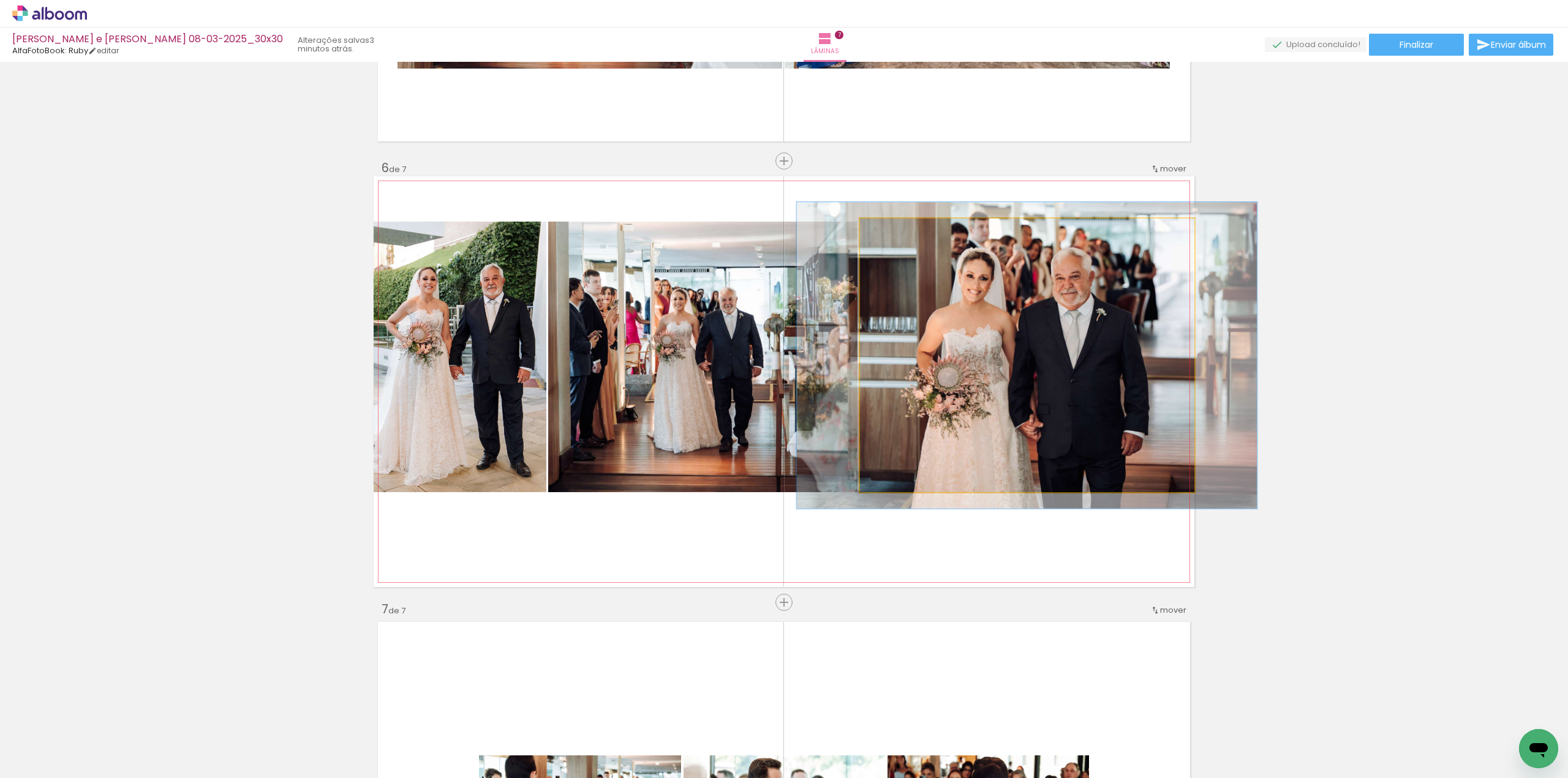
type paper-slider "112"
click at [894, 238] on div at bounding box center [893, 231] width 20 height 20
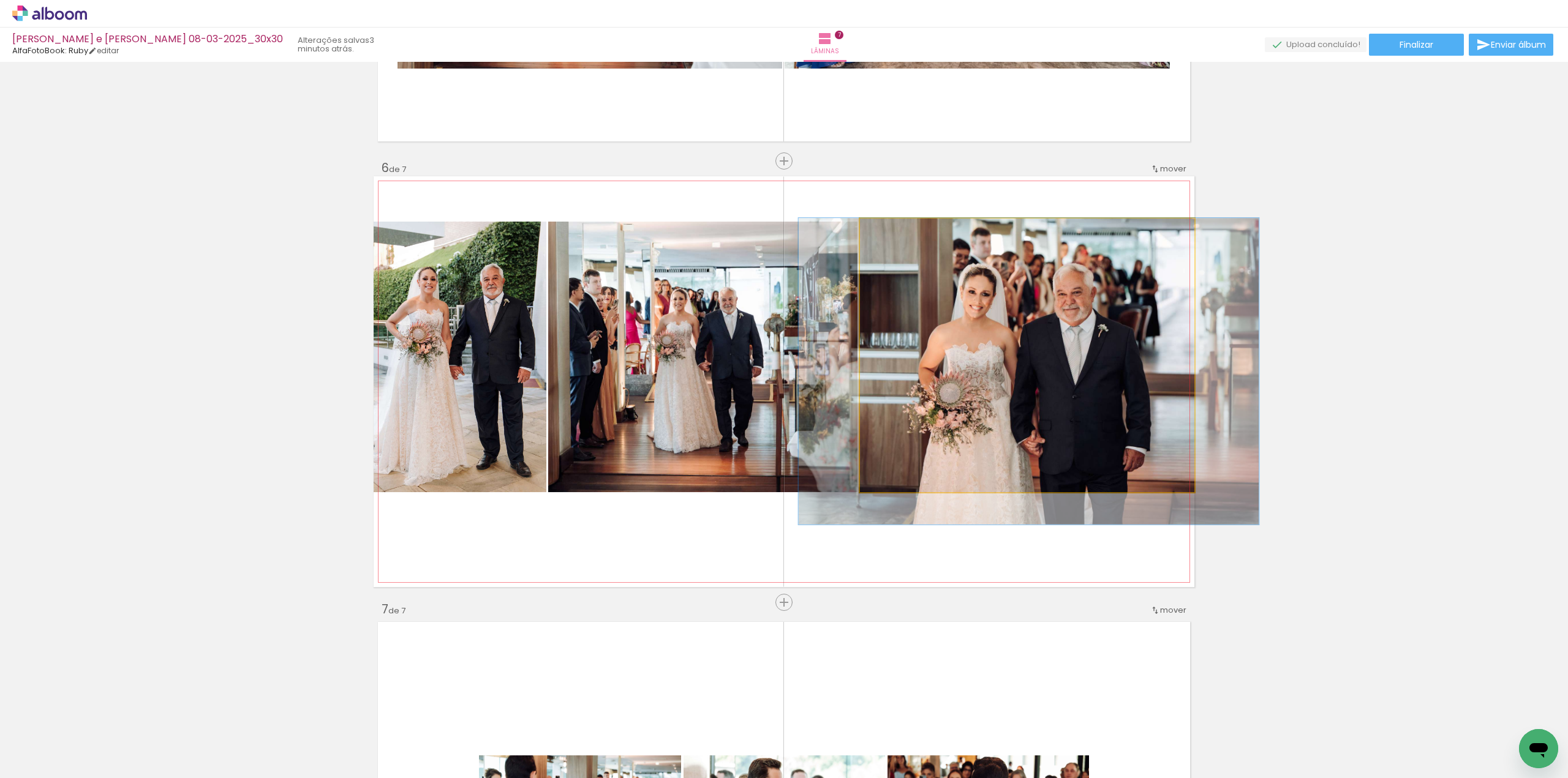
drag, startPoint x: 1004, startPoint y: 310, endPoint x: 1006, endPoint y: 326, distance: 16.1
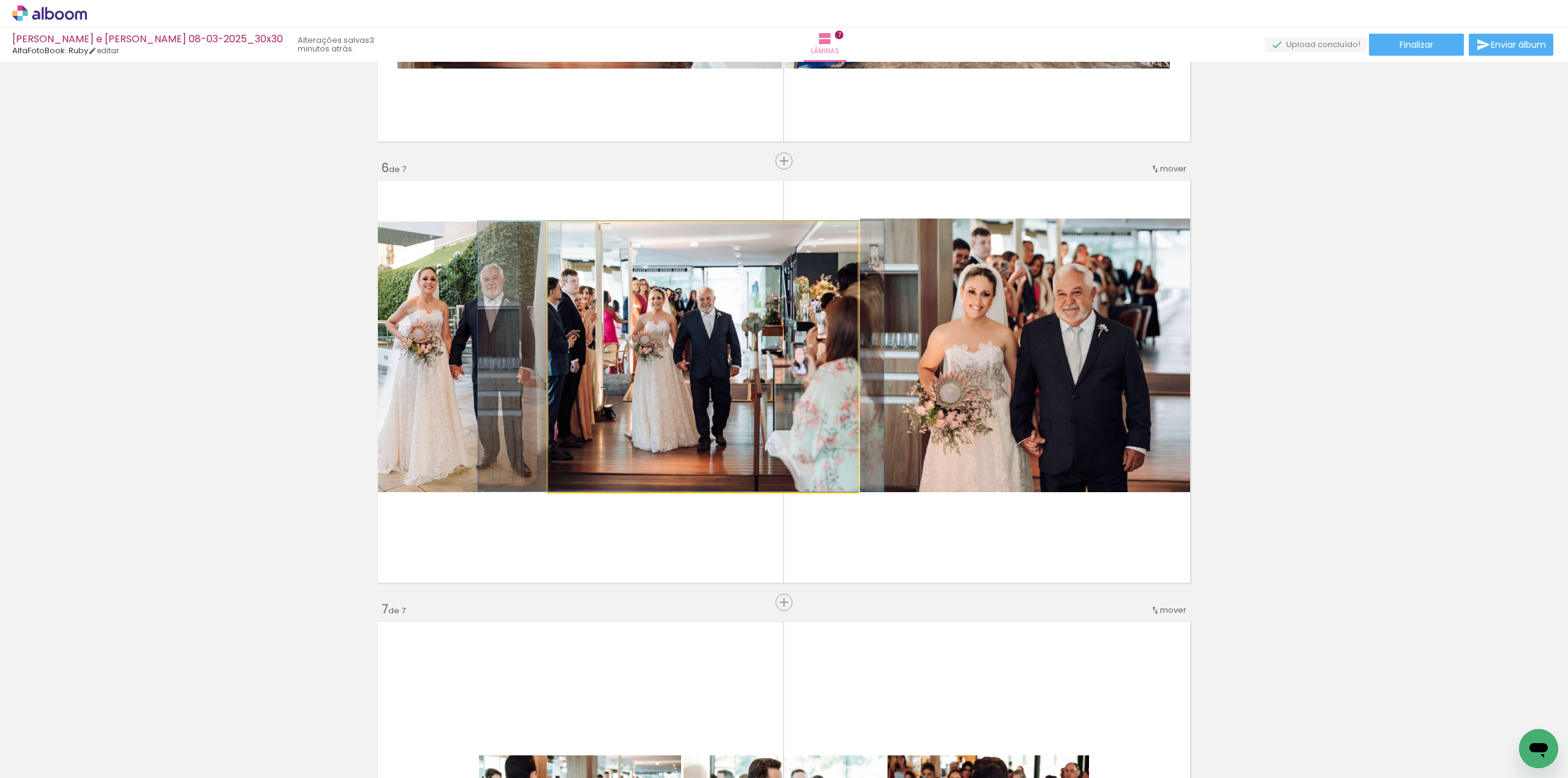
drag, startPoint x: 701, startPoint y: 294, endPoint x: 680, endPoint y: 292, distance: 21.1
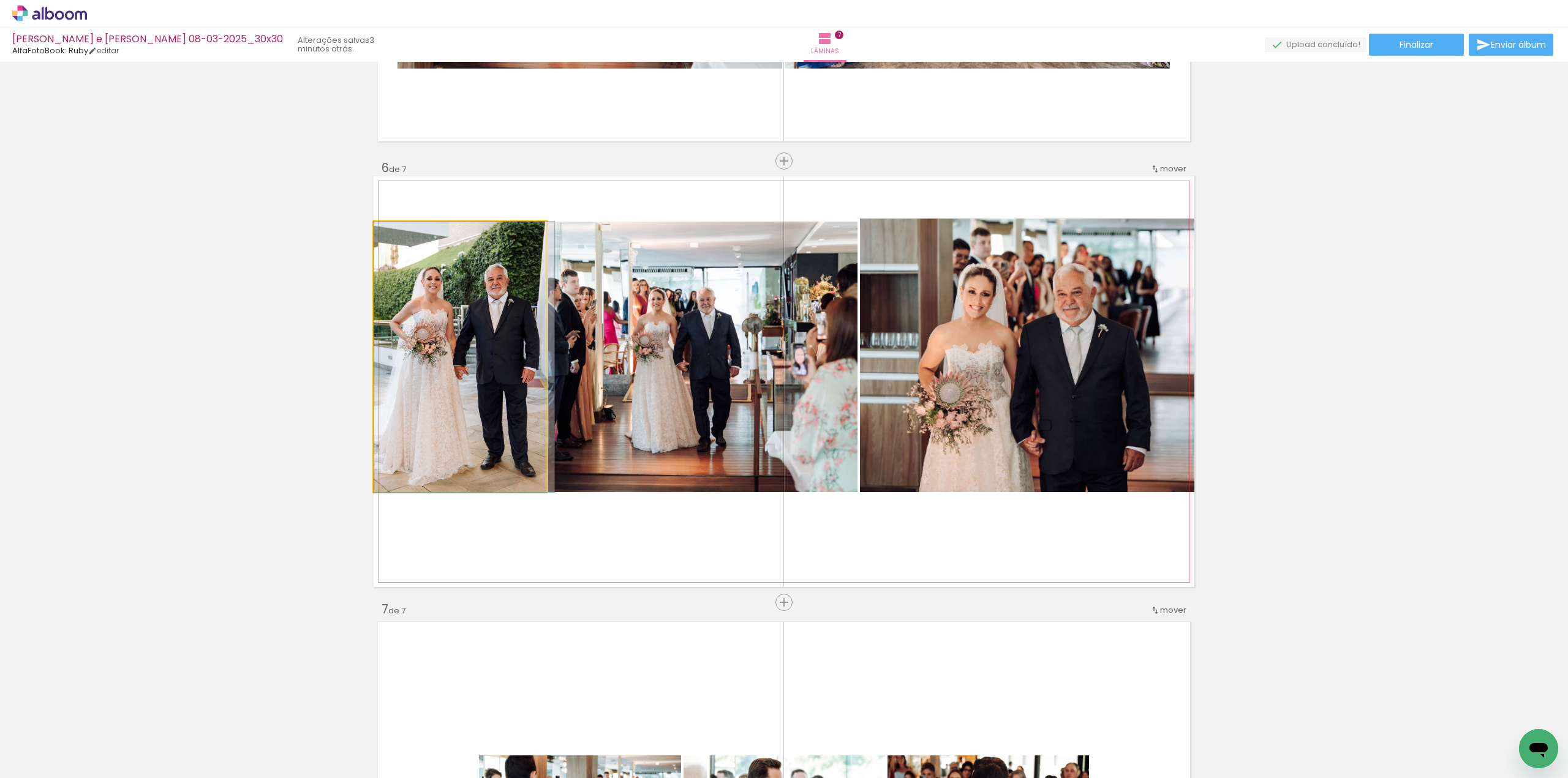
drag, startPoint x: 475, startPoint y: 332, endPoint x: 486, endPoint y: 333, distance: 11.0
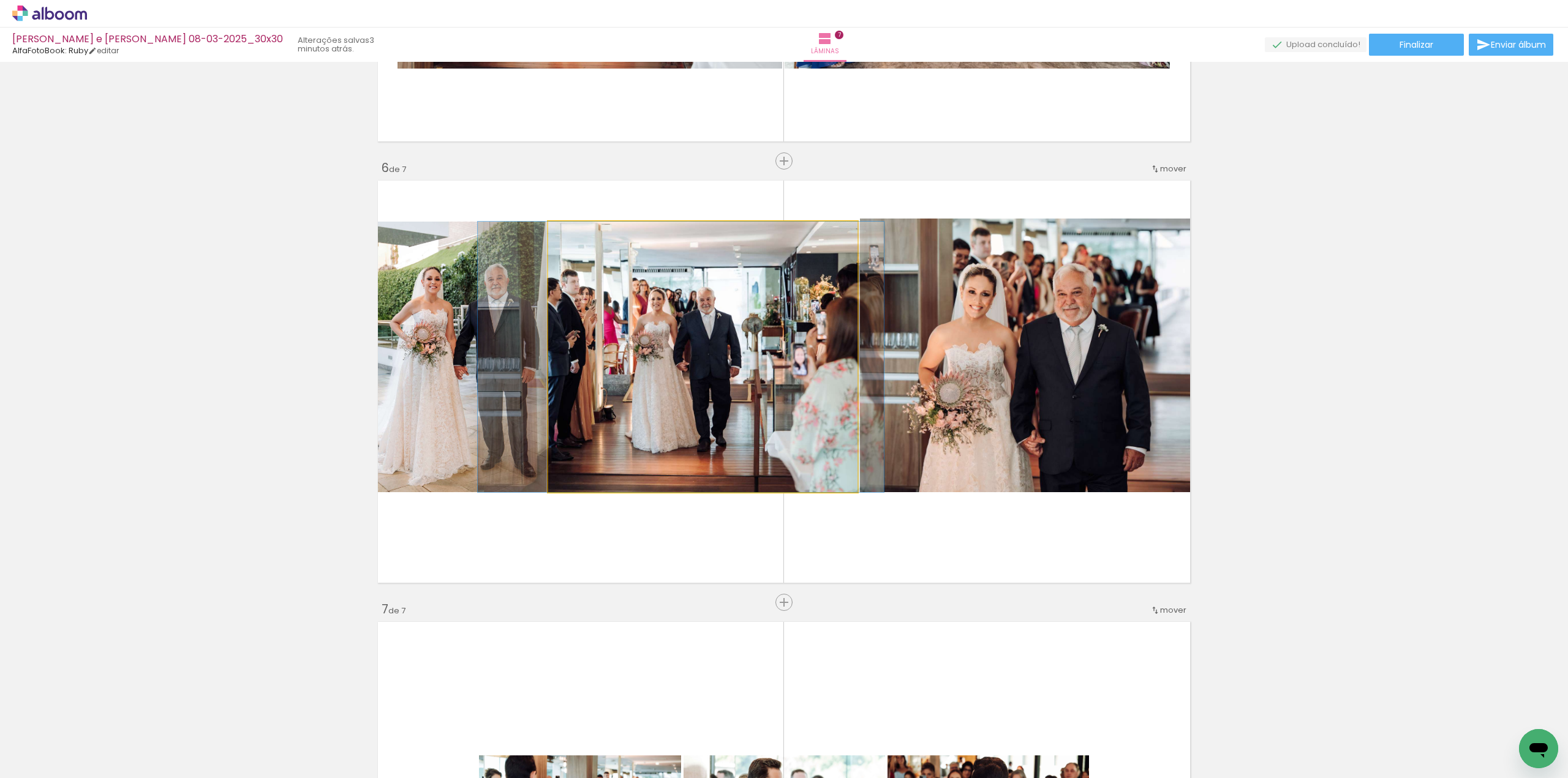
click at [579, 313] on quentale-photo at bounding box center [703, 357] width 310 height 270
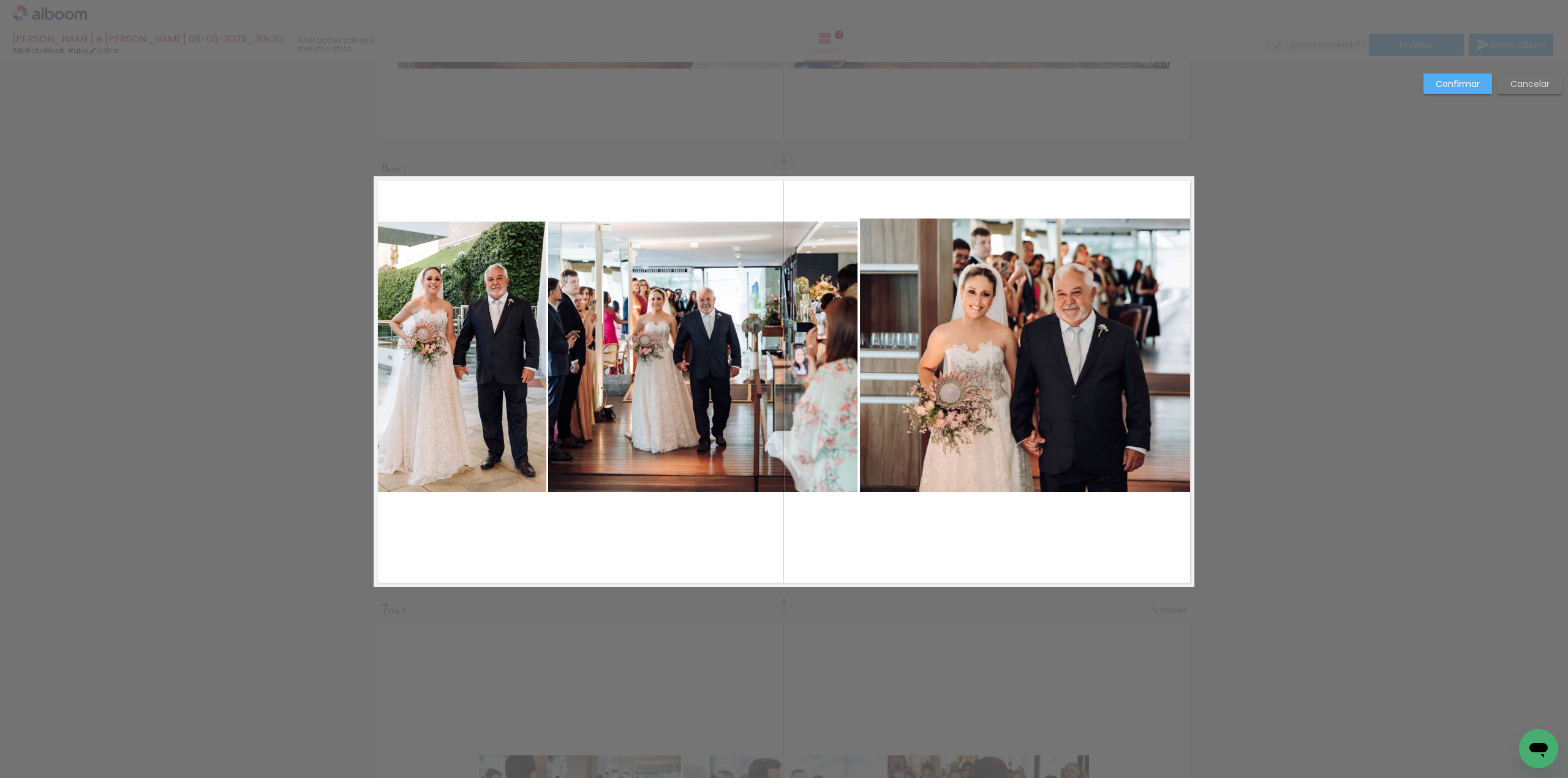
click at [571, 354] on quentale-photo at bounding box center [703, 357] width 310 height 270
click at [571, 354] on div at bounding box center [703, 357] width 310 height 270
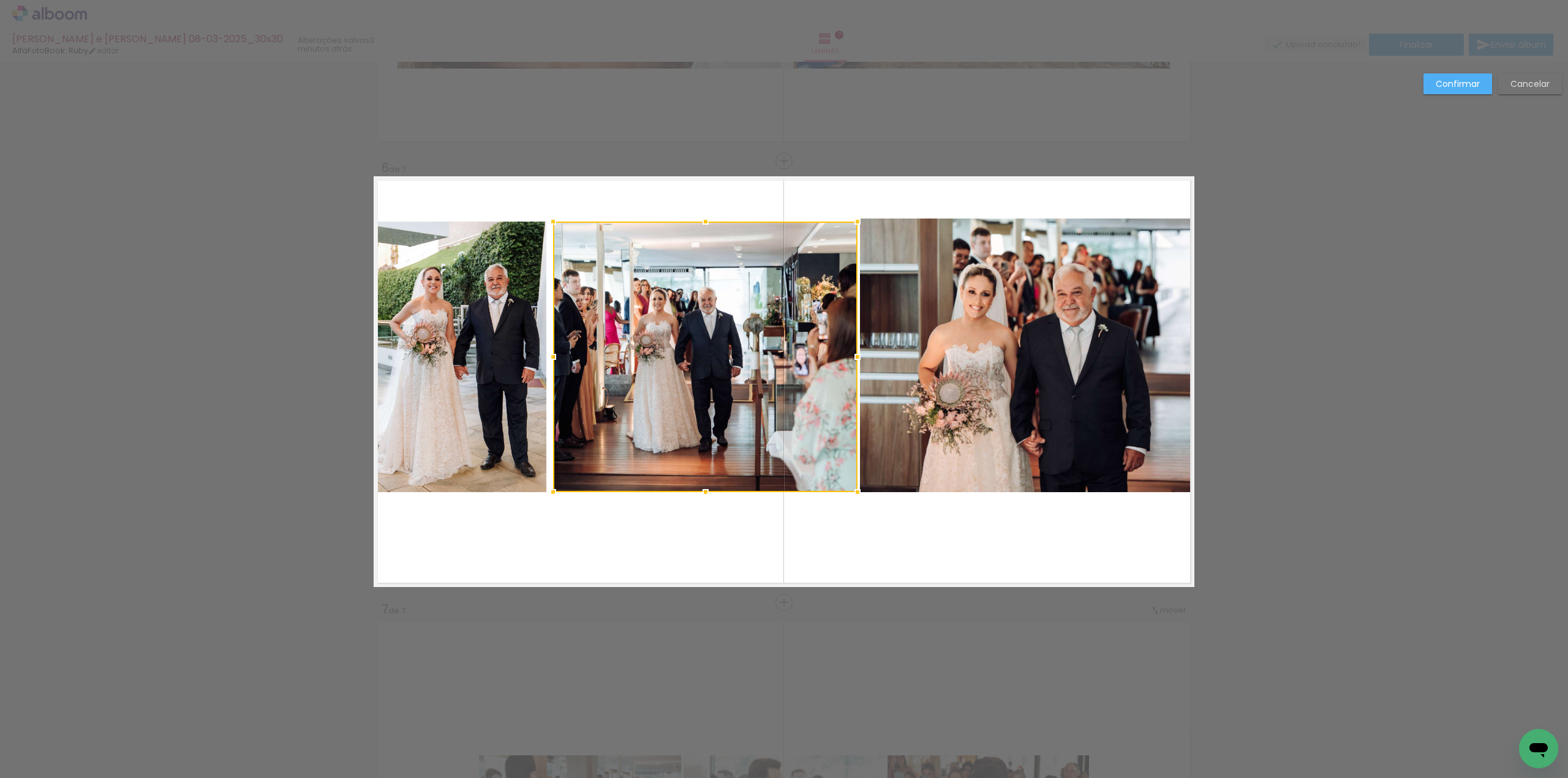
drag, startPoint x: 546, startPoint y: 358, endPoint x: 536, endPoint y: 352, distance: 11.7
click at [551, 358] on div at bounding box center [553, 357] width 24 height 24
click at [515, 345] on quentale-photo at bounding box center [460, 357] width 173 height 270
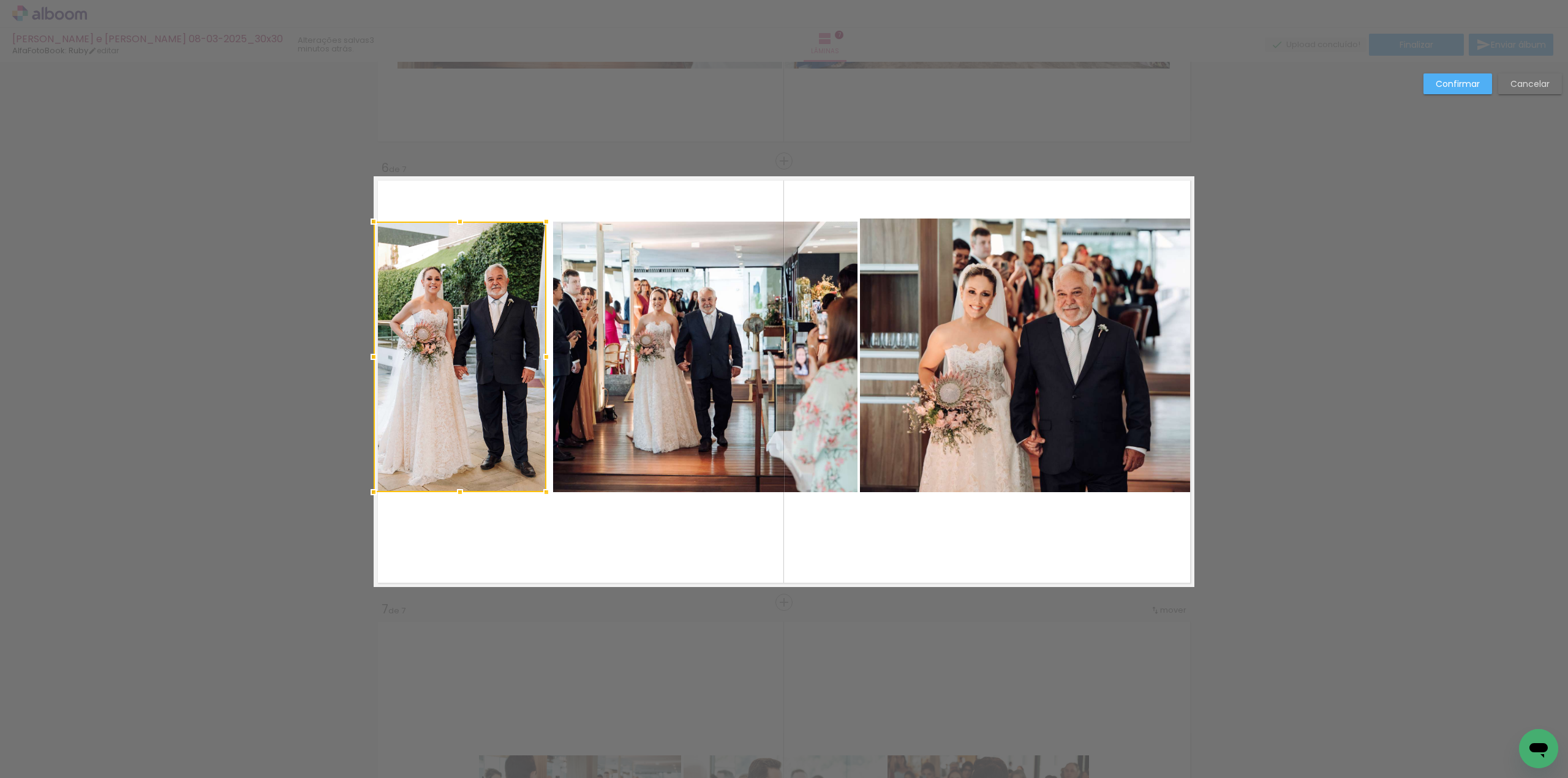
click at [515, 345] on div at bounding box center [460, 357] width 173 height 270
click at [544, 358] on div at bounding box center [551, 357] width 24 height 24
click at [544, 357] on div at bounding box center [551, 357] width 24 height 24
click at [1461, 91] on paper-button "Confirmar" at bounding box center [1457, 84] width 69 height 21
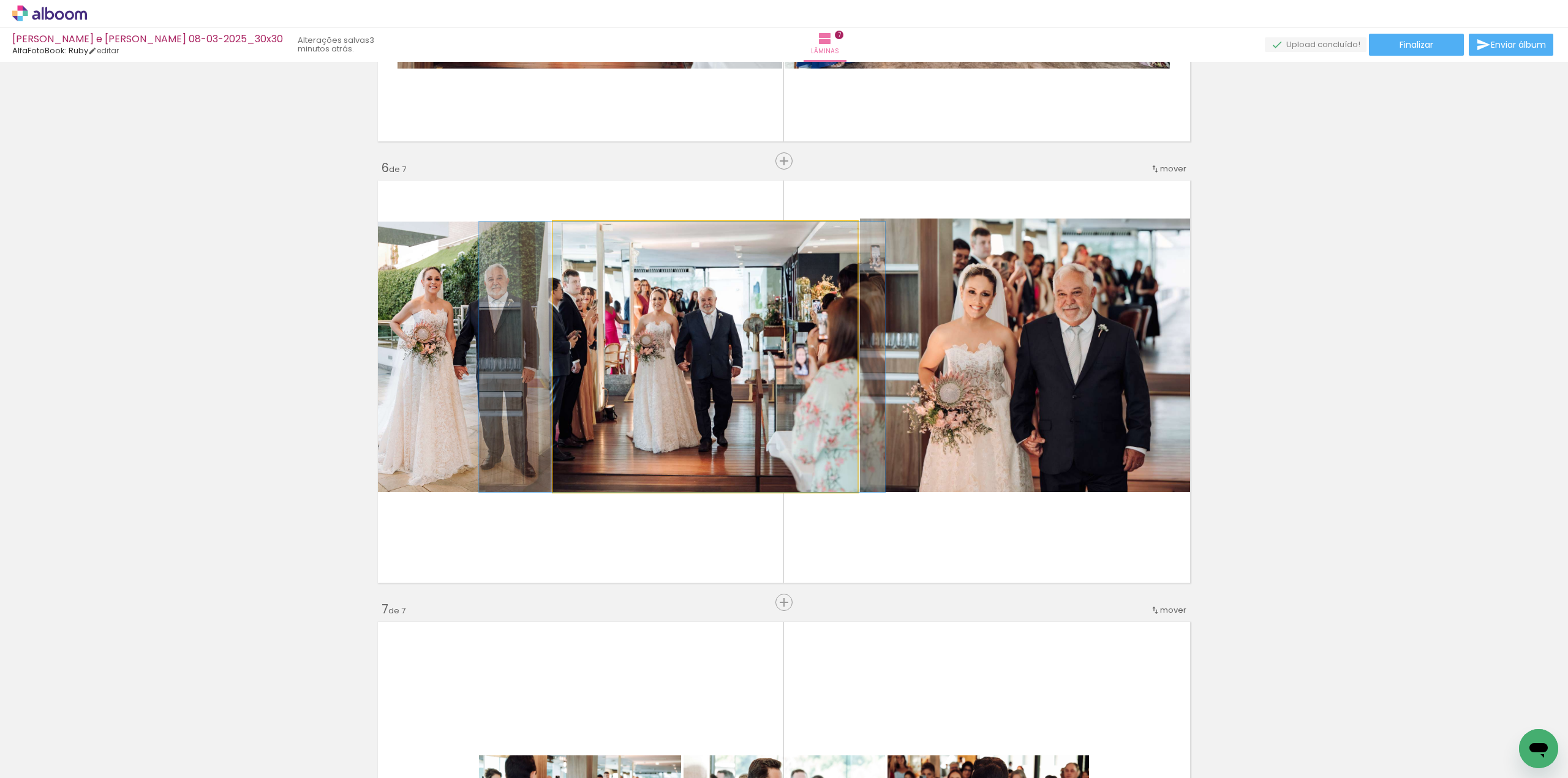
click at [828, 270] on quentale-photo at bounding box center [705, 357] width 304 height 270
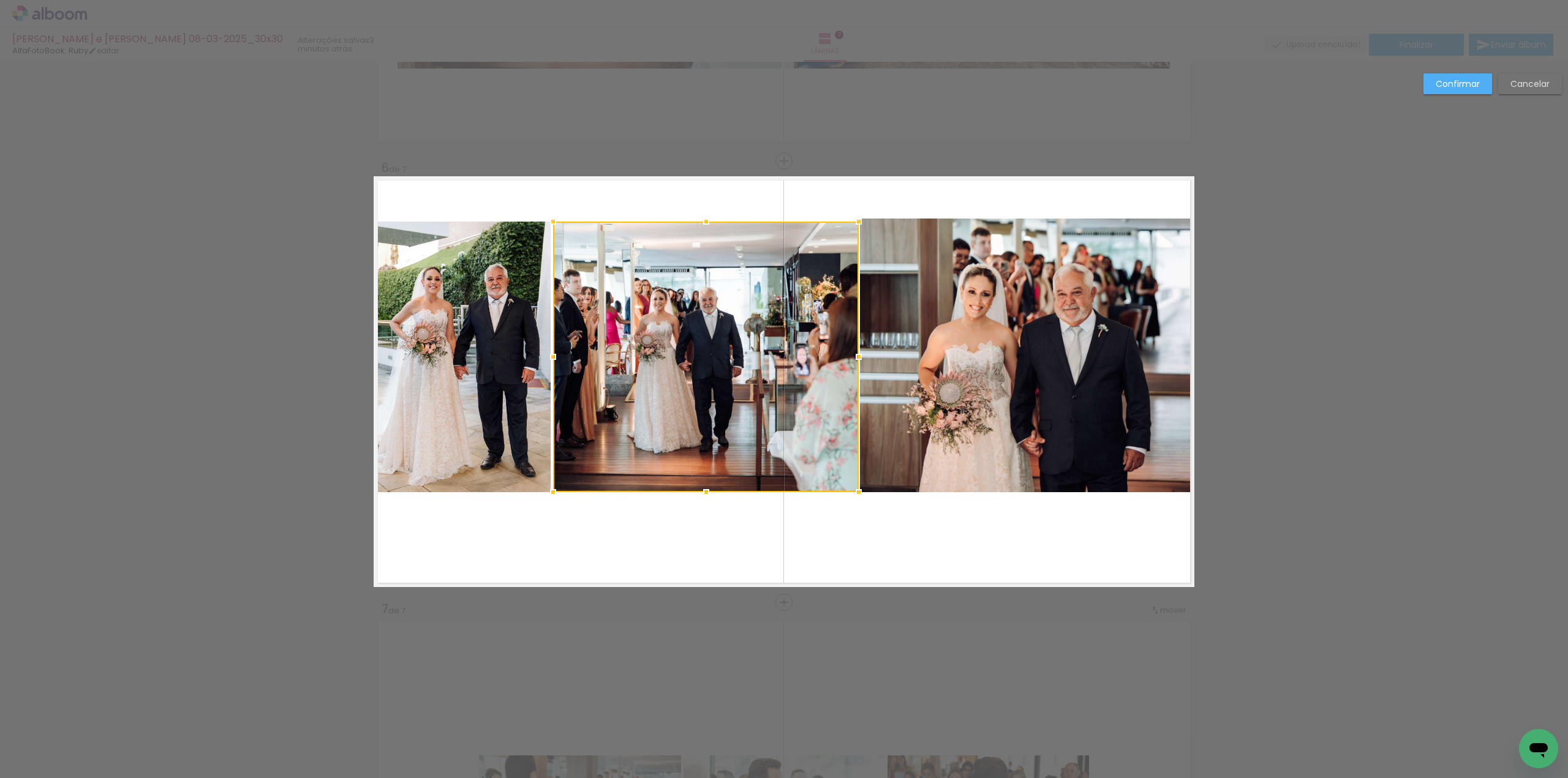
click at [852, 358] on div at bounding box center [859, 357] width 24 height 24
click at [0, 0] on slot "Confirmar" at bounding box center [0, 0] width 0 height 0
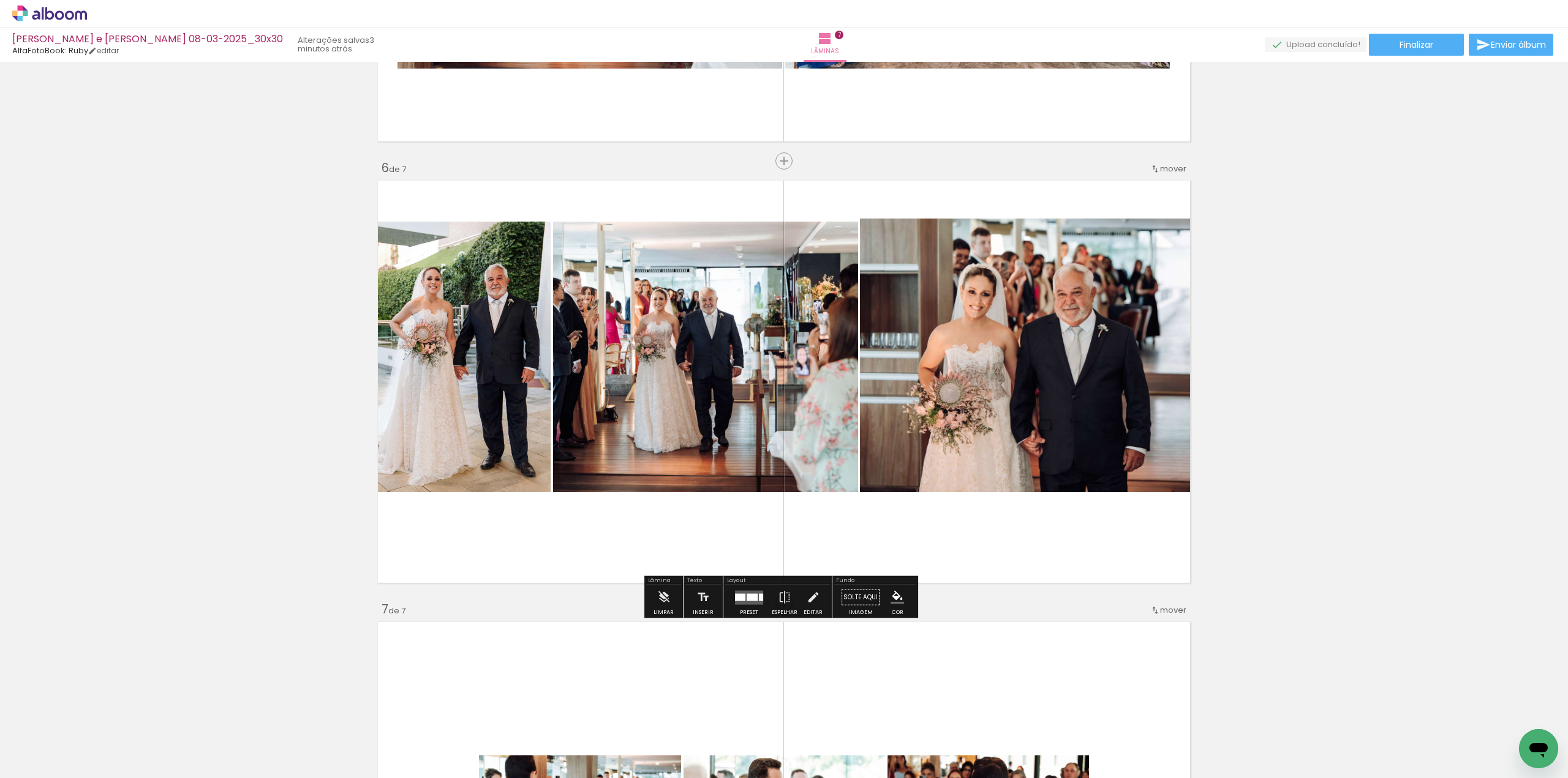
click at [683, 276] on quentale-photo at bounding box center [706, 357] width 306 height 270
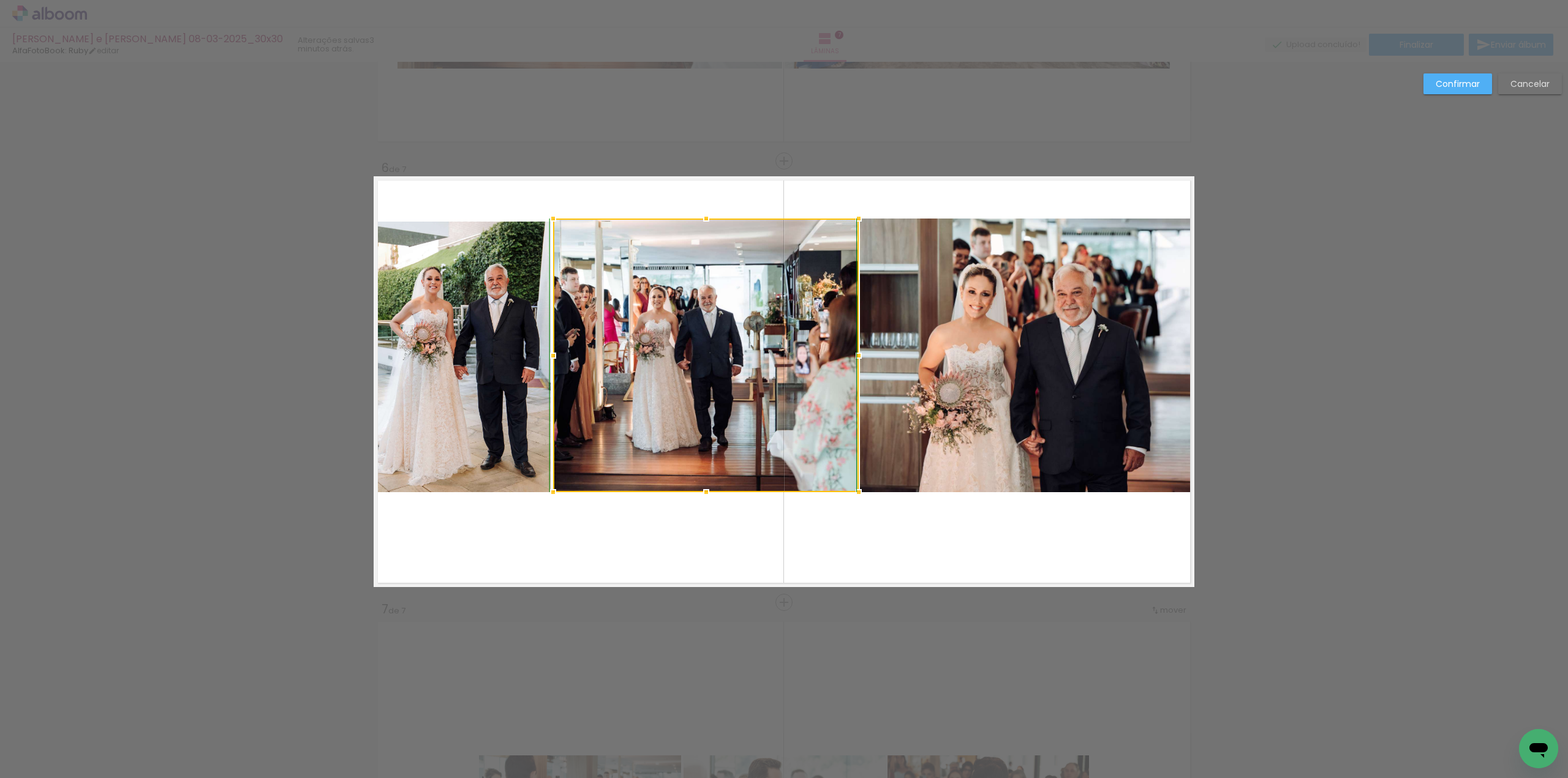
click at [701, 220] on div at bounding box center [706, 219] width 24 height 24
click at [521, 240] on quentale-photo at bounding box center [462, 357] width 177 height 270
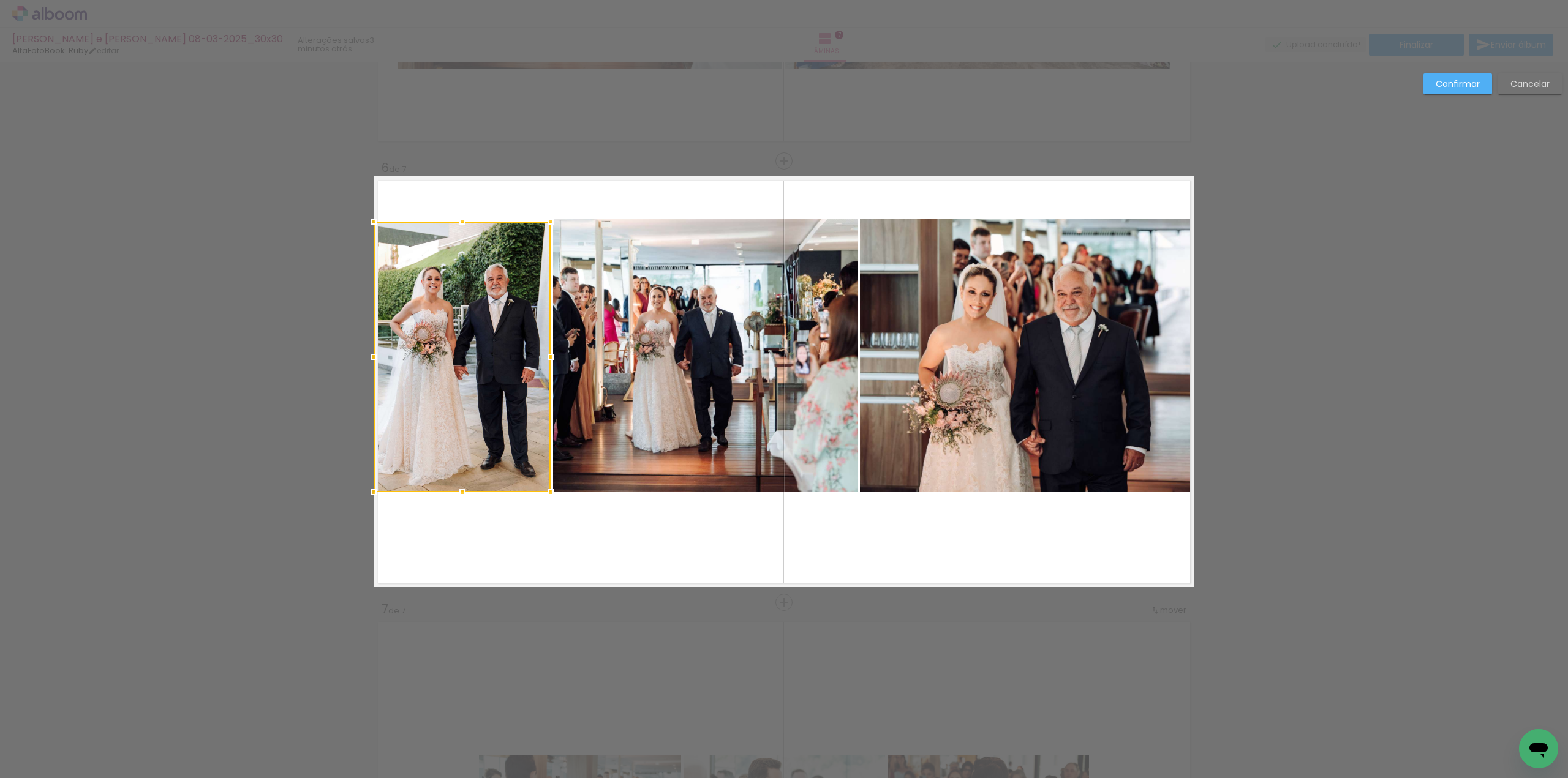
click at [521, 240] on div at bounding box center [462, 357] width 177 height 270
click at [459, 219] on div at bounding box center [463, 220] width 24 height 24
click at [0, 0] on slot "Confirmar" at bounding box center [0, 0] width 0 height 0
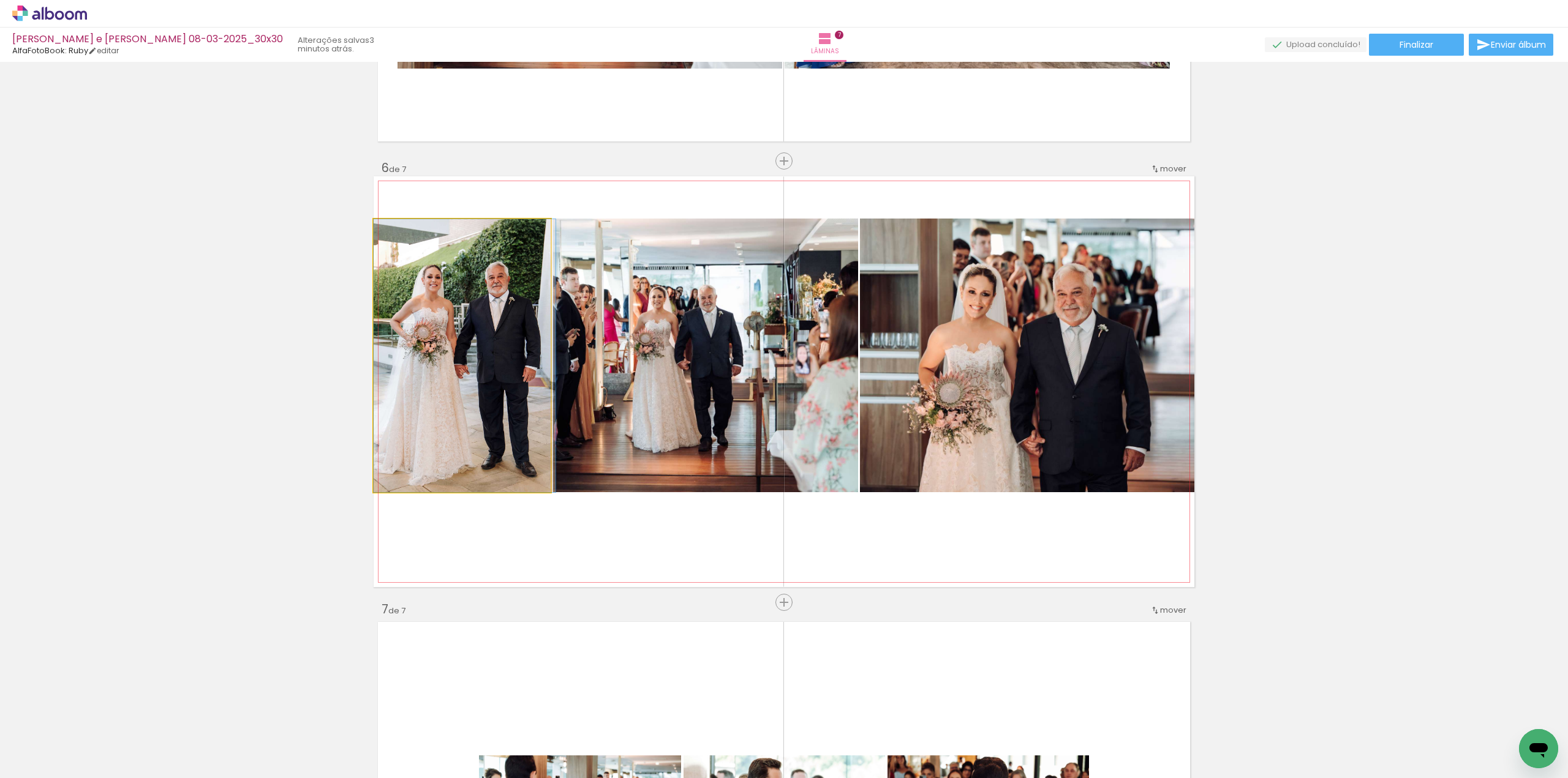
drag, startPoint x: 508, startPoint y: 316, endPoint x: 517, endPoint y: 316, distance: 9.0
click at [496, 313] on quentale-photo at bounding box center [462, 356] width 177 height 273
drag, startPoint x: 496, startPoint y: 313, endPoint x: 502, endPoint y: 313, distance: 6.0
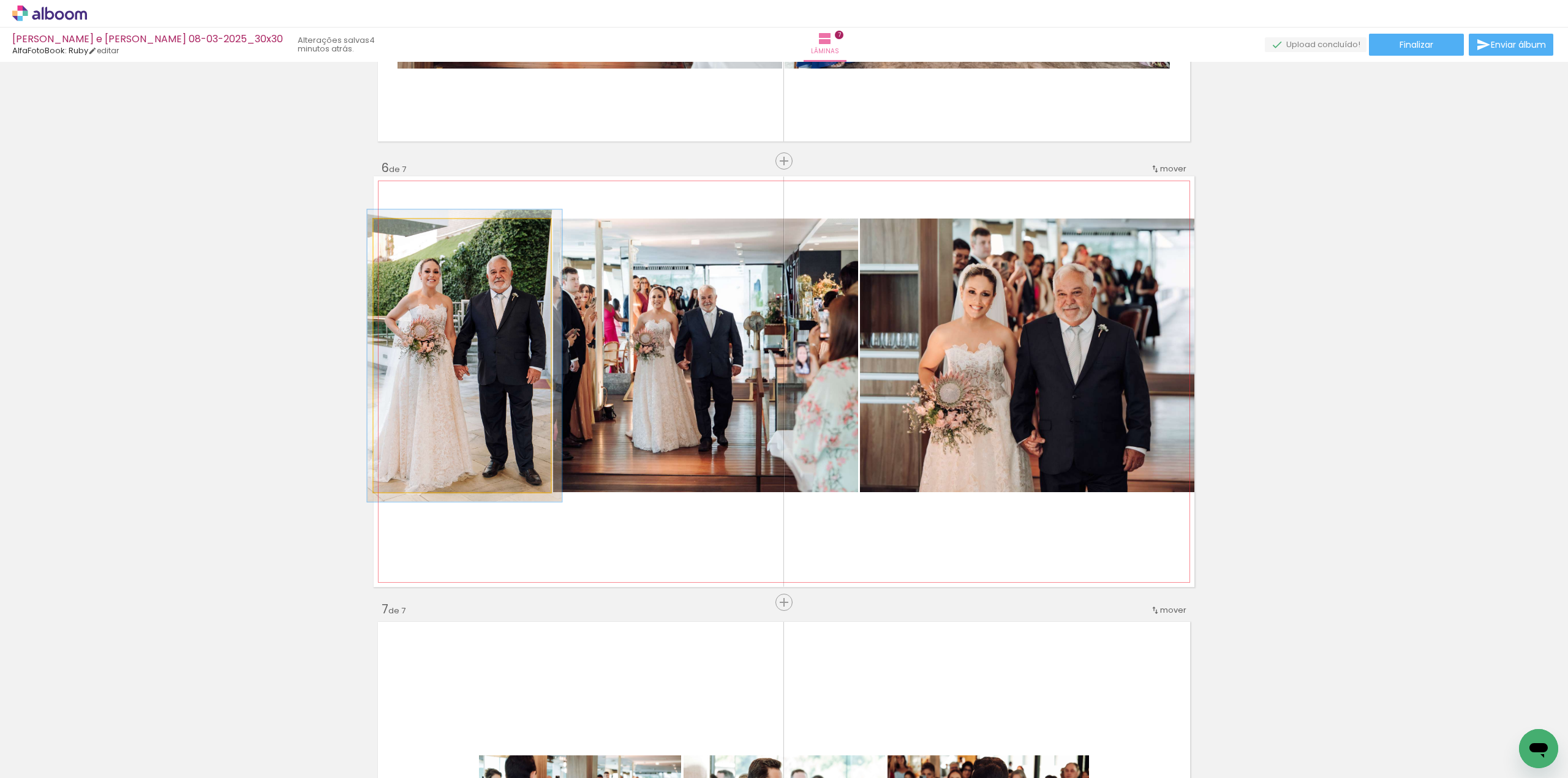
type paper-slider "107"
click at [405, 236] on div at bounding box center [405, 232] width 20 height 20
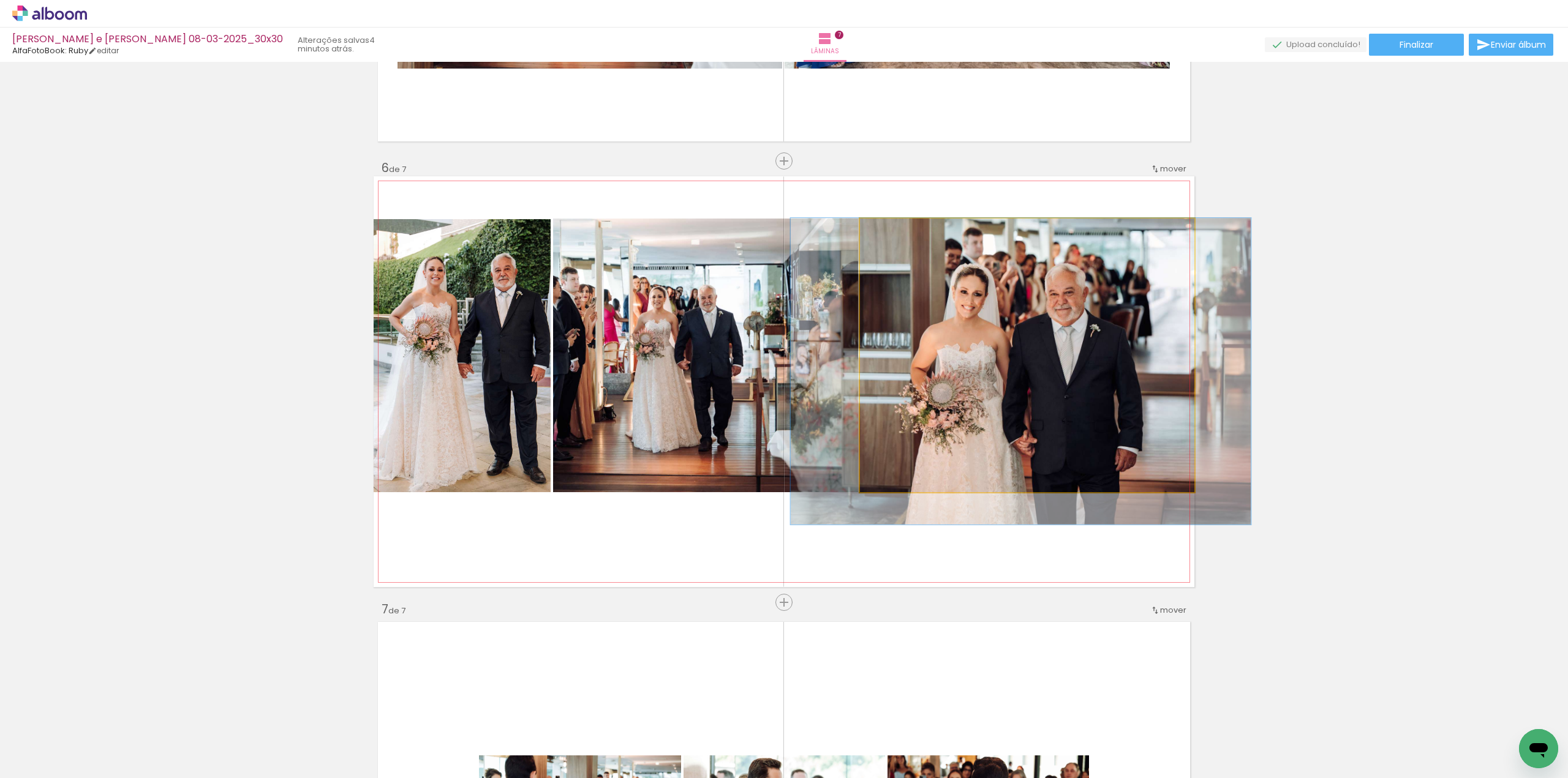
drag, startPoint x: 1106, startPoint y: 348, endPoint x: 1099, endPoint y: 349, distance: 7.1
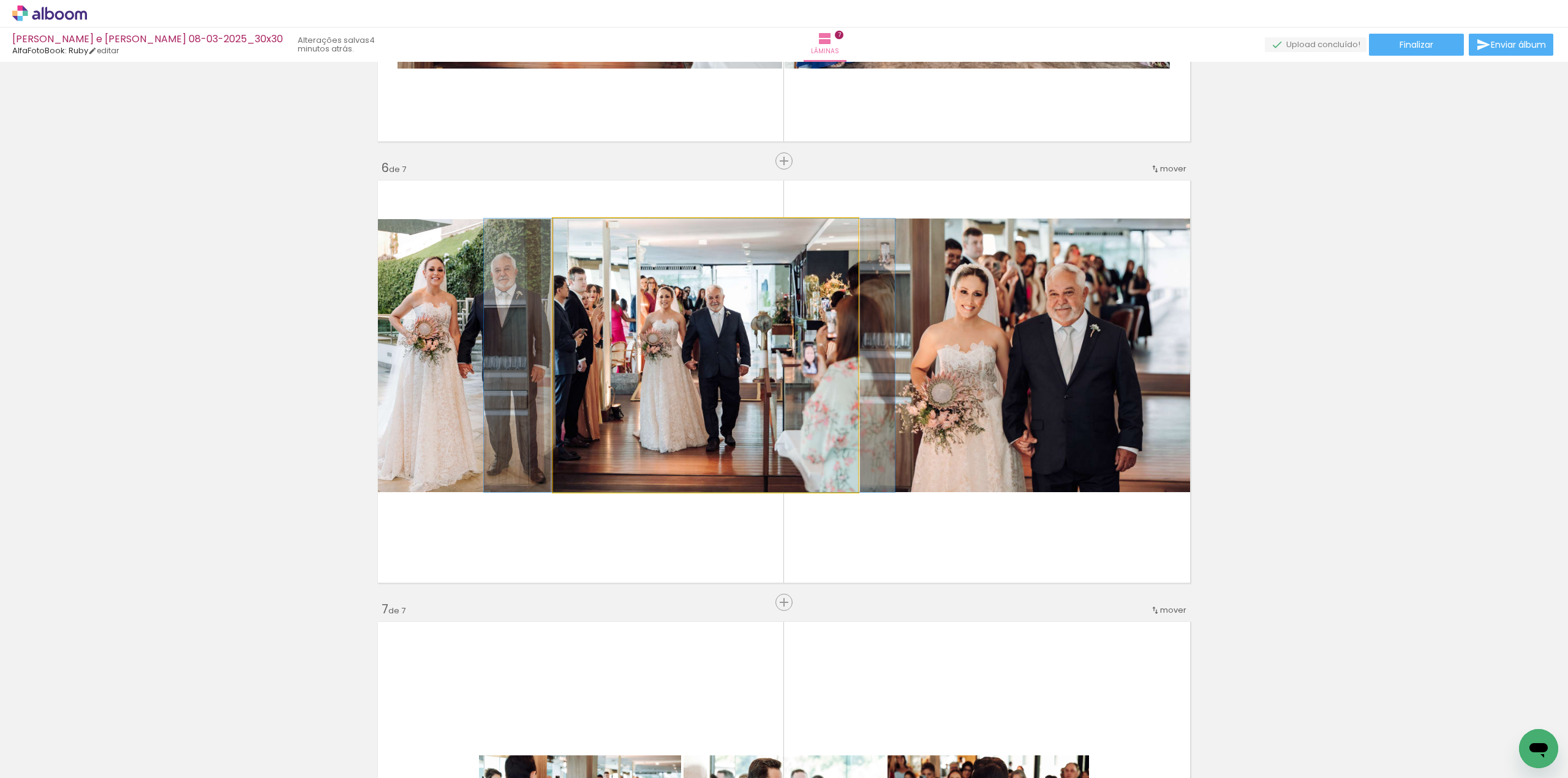
drag, startPoint x: 703, startPoint y: 368, endPoint x: 710, endPoint y: 369, distance: 7.1
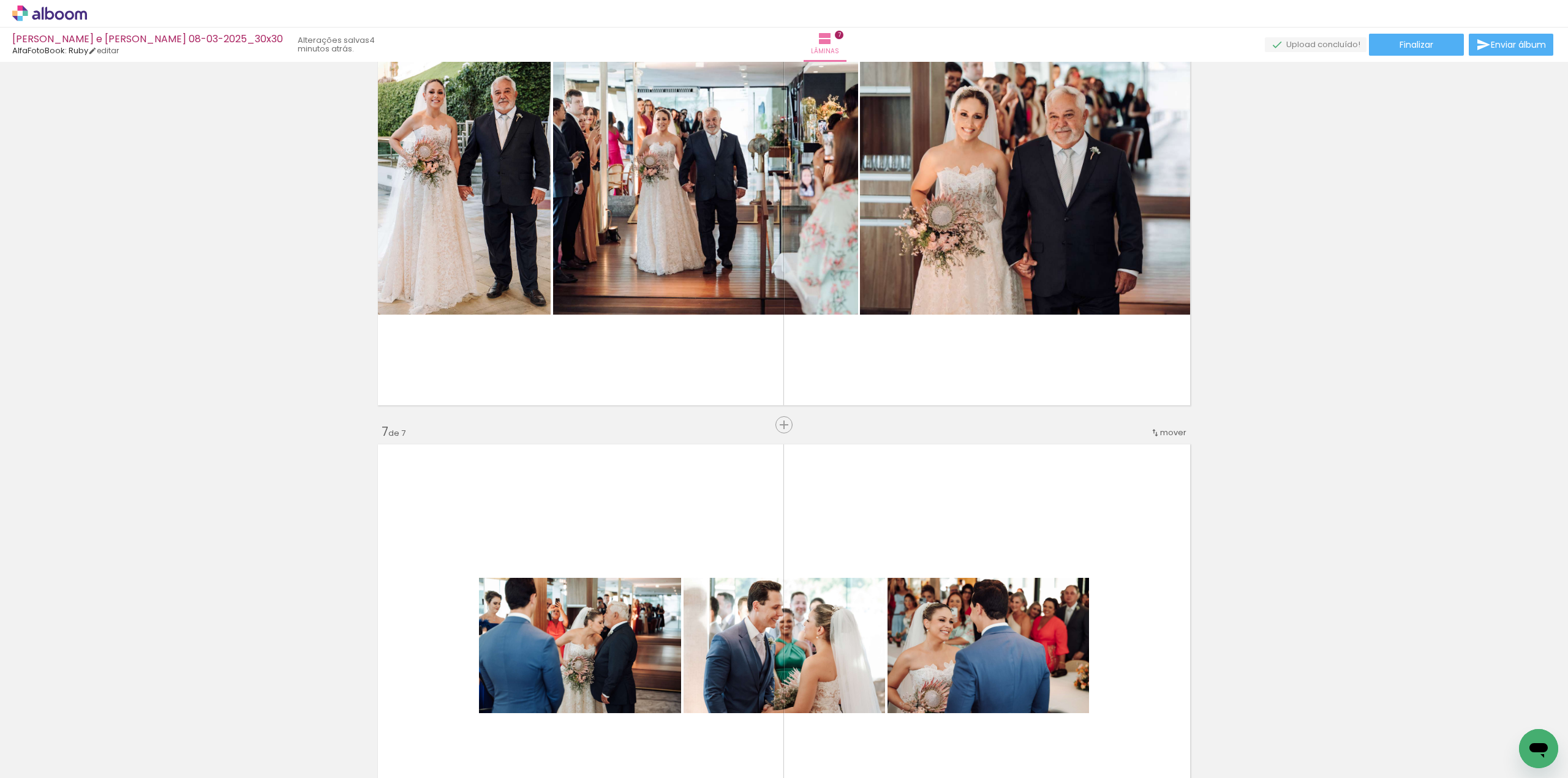
scroll to position [2496, 0]
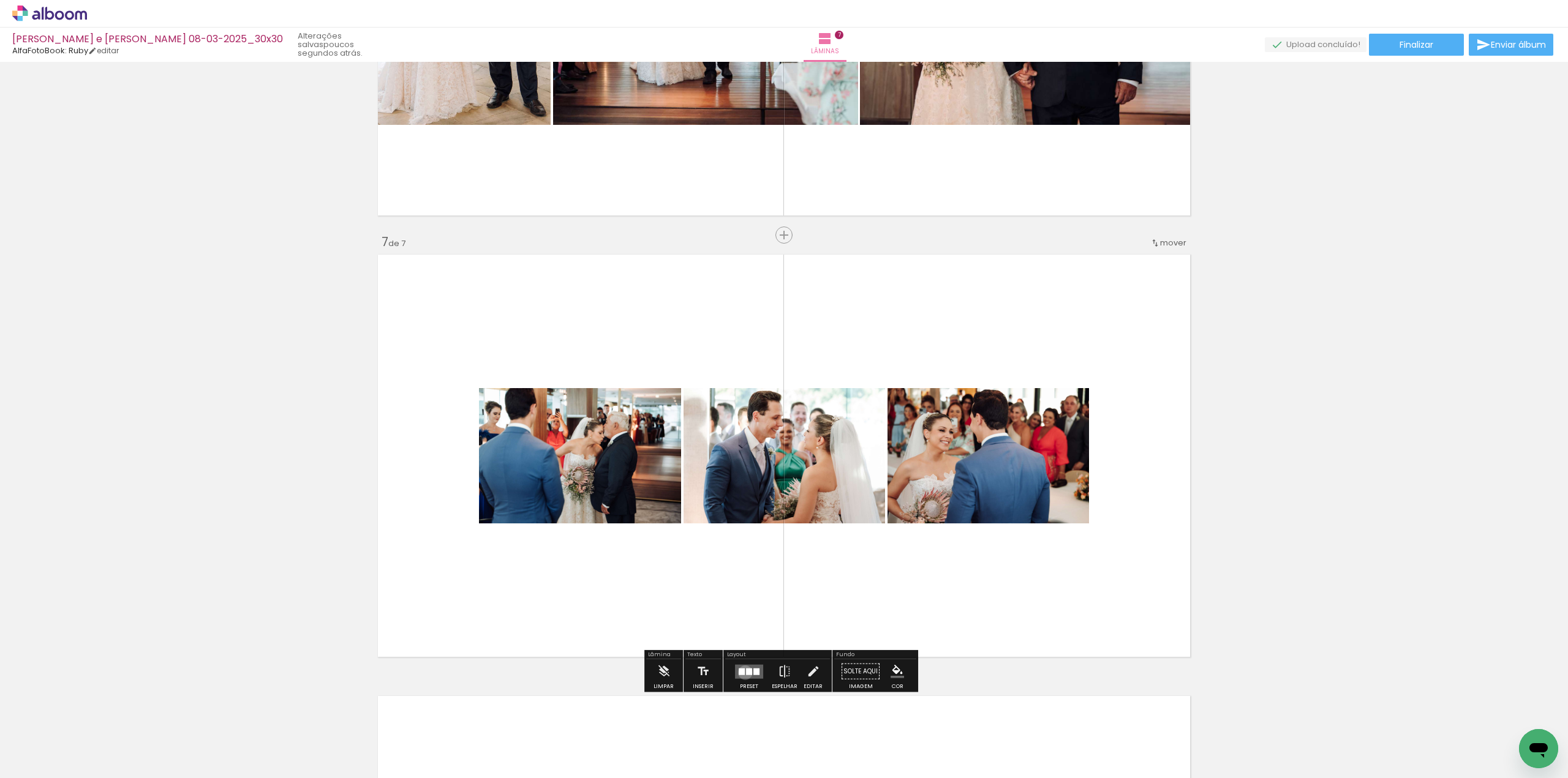
click at [742, 673] on quentale-layouter at bounding box center [749, 671] width 28 height 14
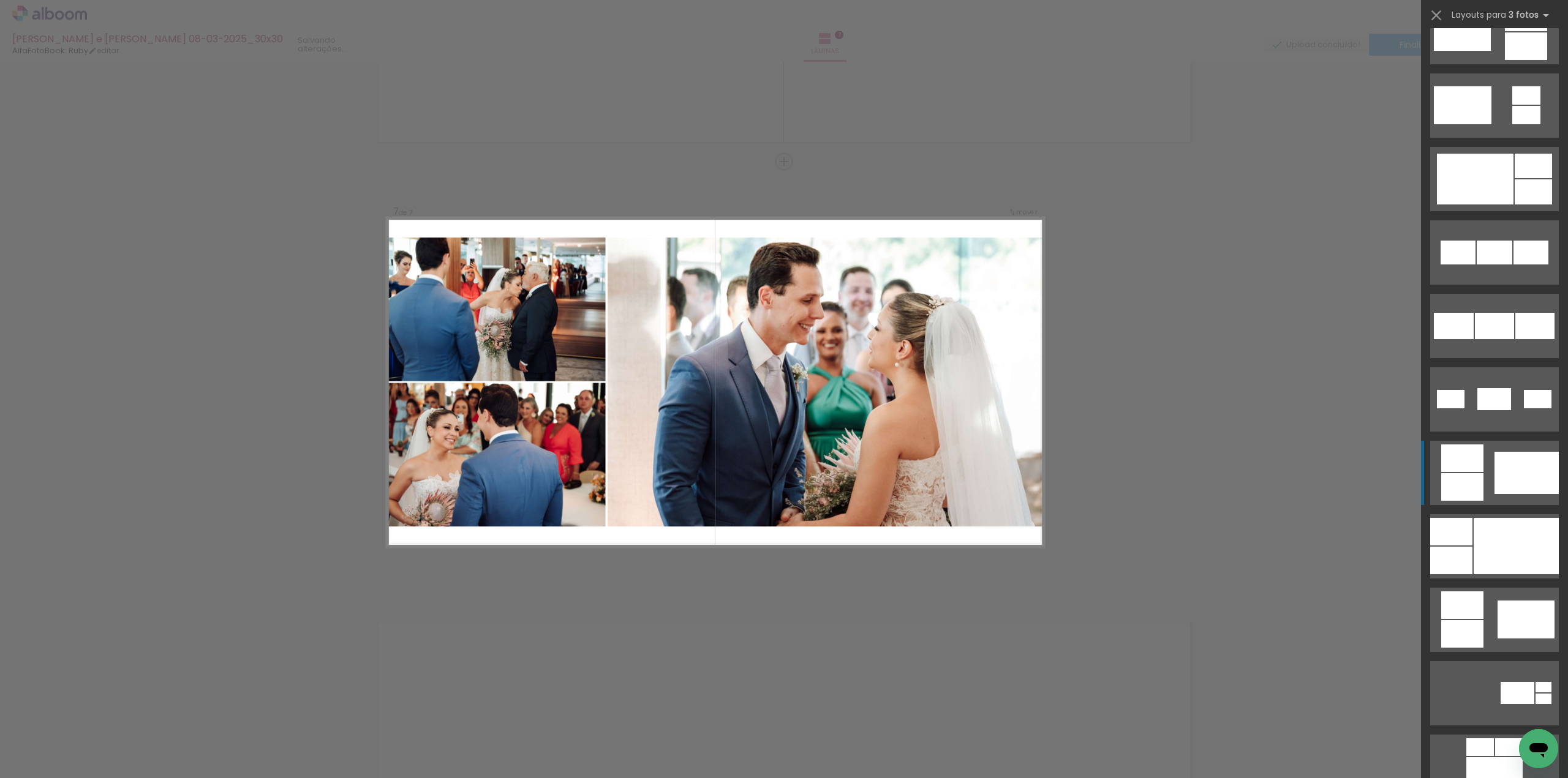
scroll to position [490, 0]
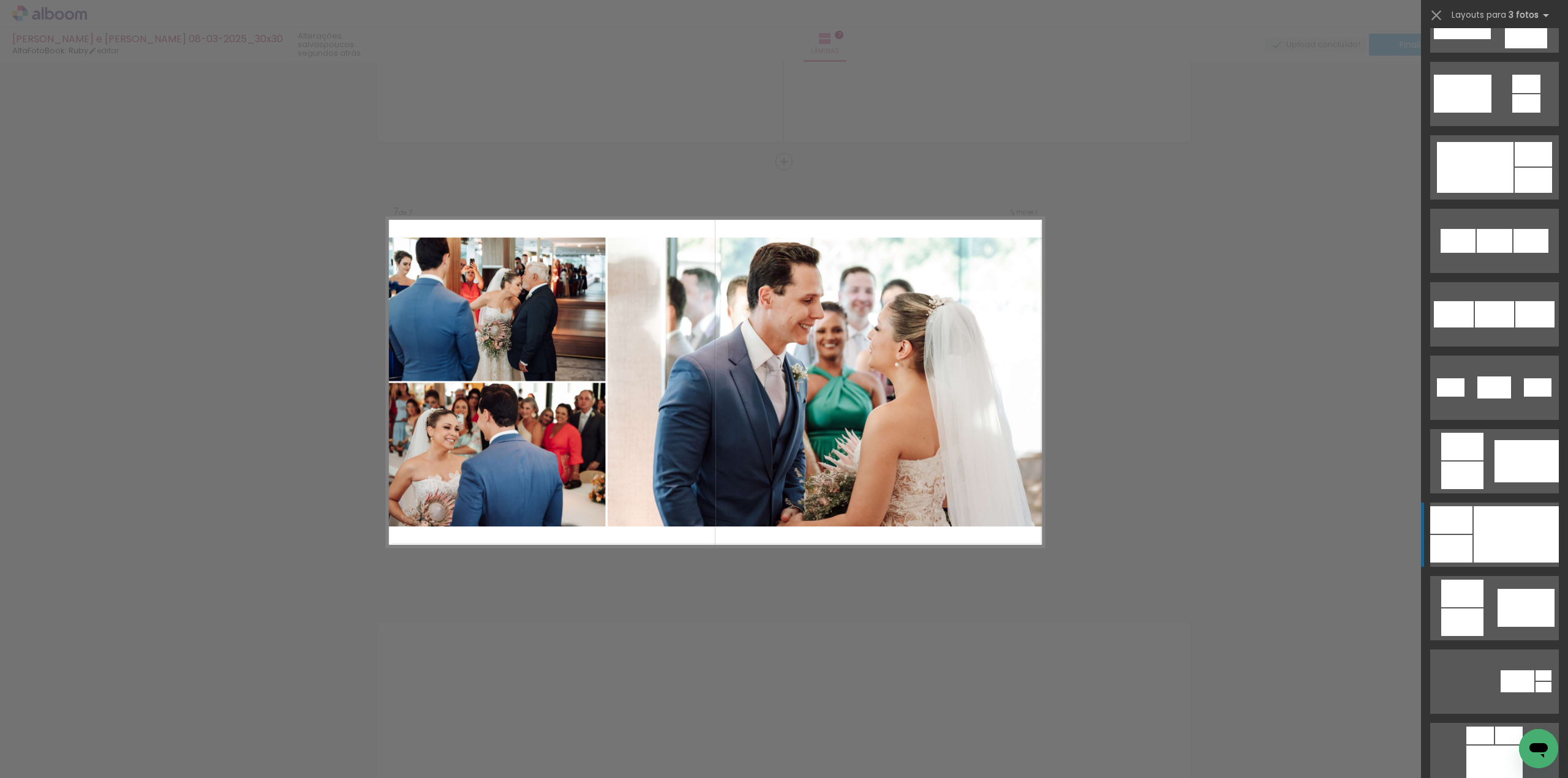
click at [1504, 530] on div at bounding box center [1515, 535] width 85 height 56
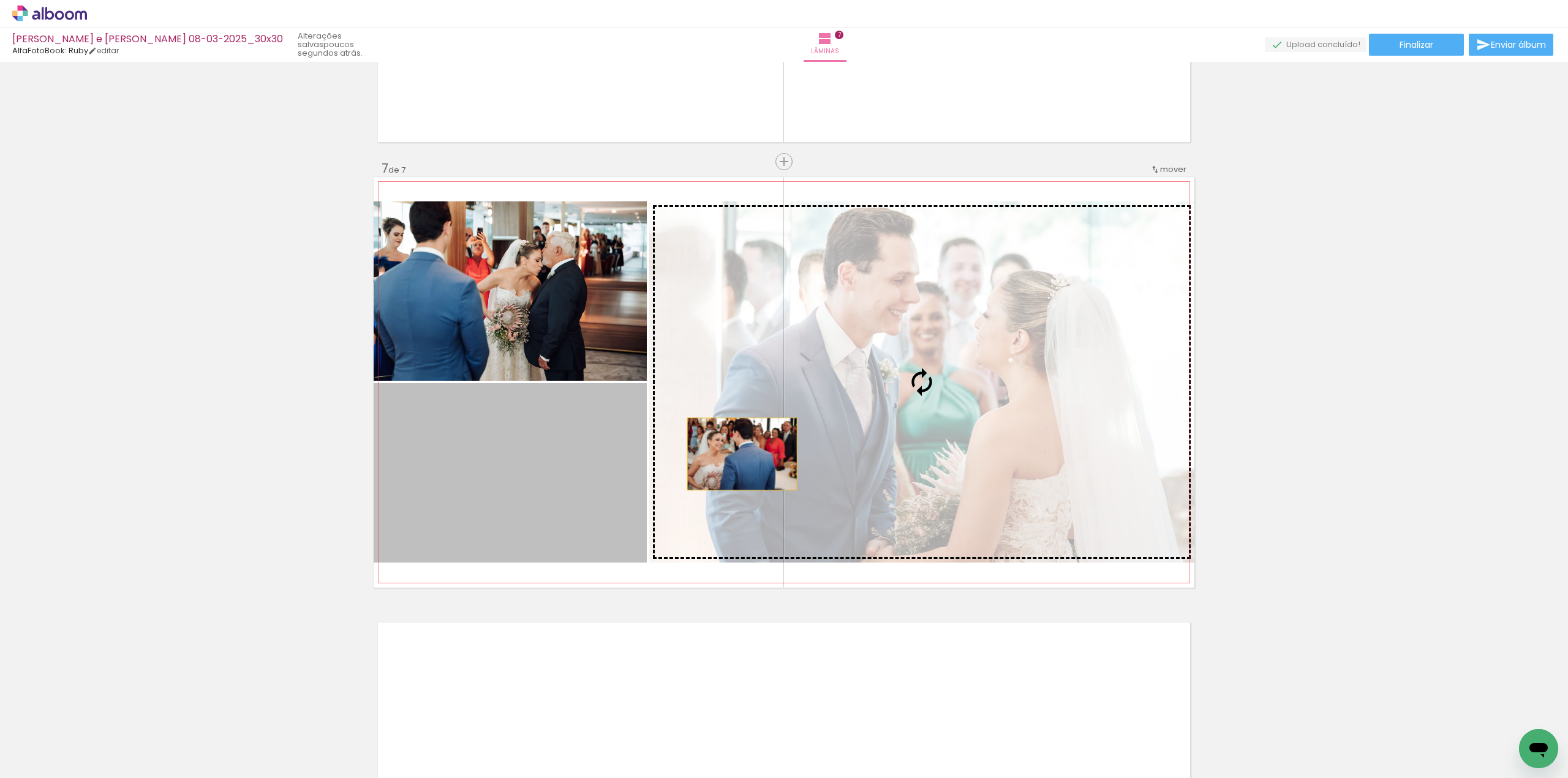
drag, startPoint x: 551, startPoint y: 471, endPoint x: 784, endPoint y: 453, distance: 233.7
click at [0, 0] on slot at bounding box center [0, 0] width 0 height 0
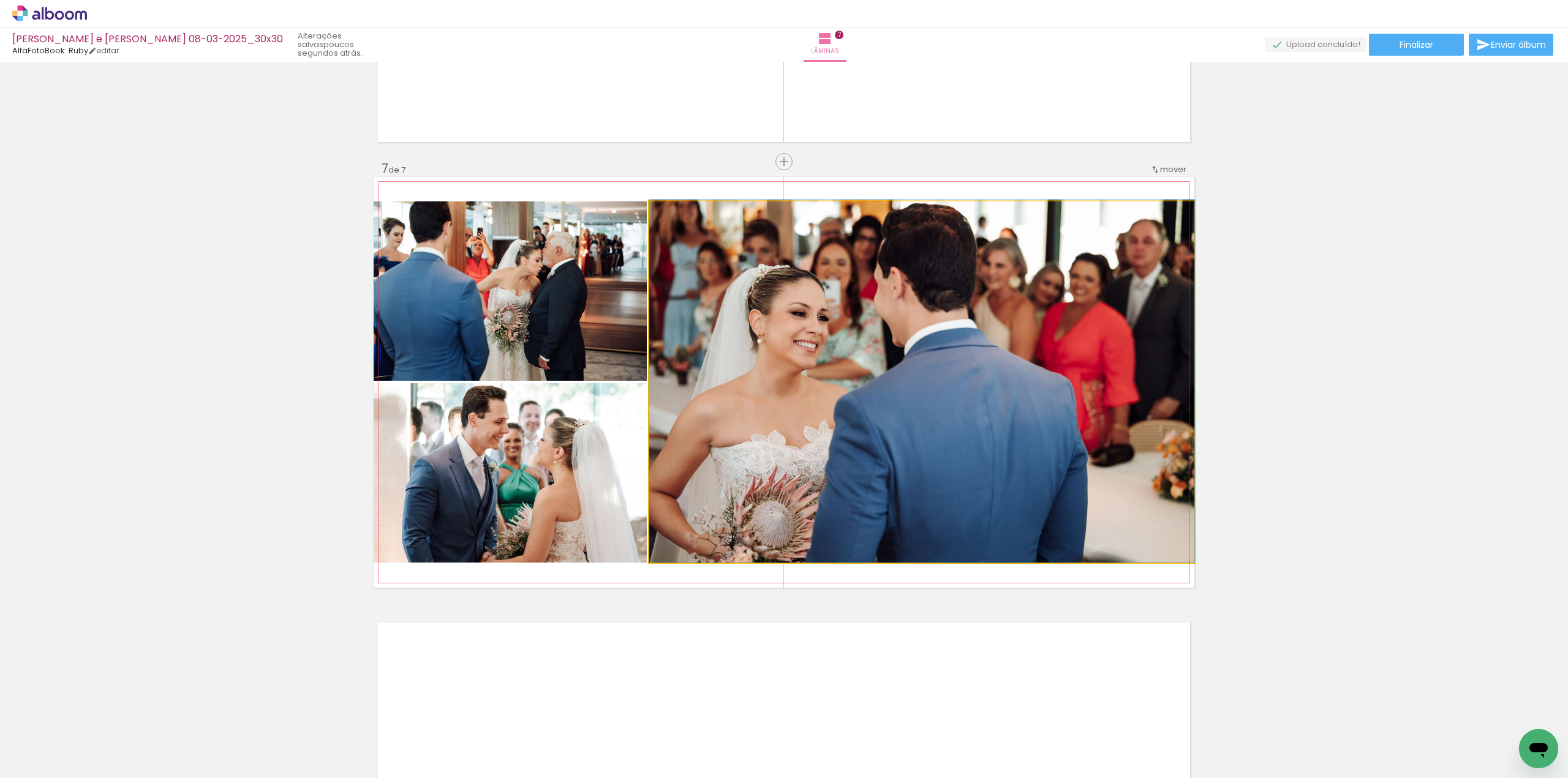
drag, startPoint x: 896, startPoint y: 387, endPoint x: 920, endPoint y: 385, distance: 24.1
click at [662, 329] on quentale-photo at bounding box center [921, 382] width 545 height 361
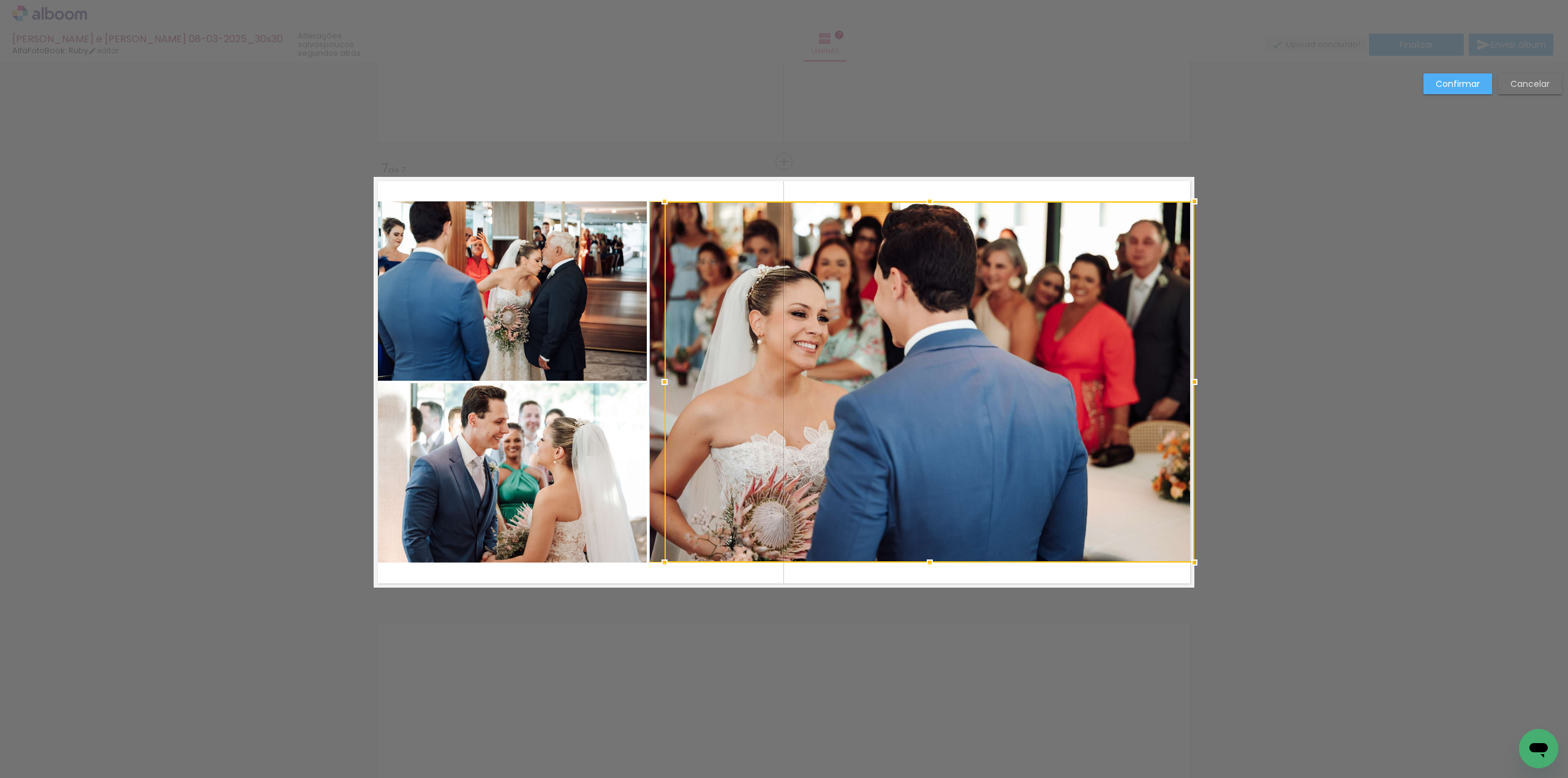
drag, startPoint x: 646, startPoint y: 384, endPoint x: 677, endPoint y: 383, distance: 31.0
click at [677, 384] on div at bounding box center [929, 382] width 529 height 361
click at [0, 0] on slot "Cancelar" at bounding box center [0, 0] width 0 height 0
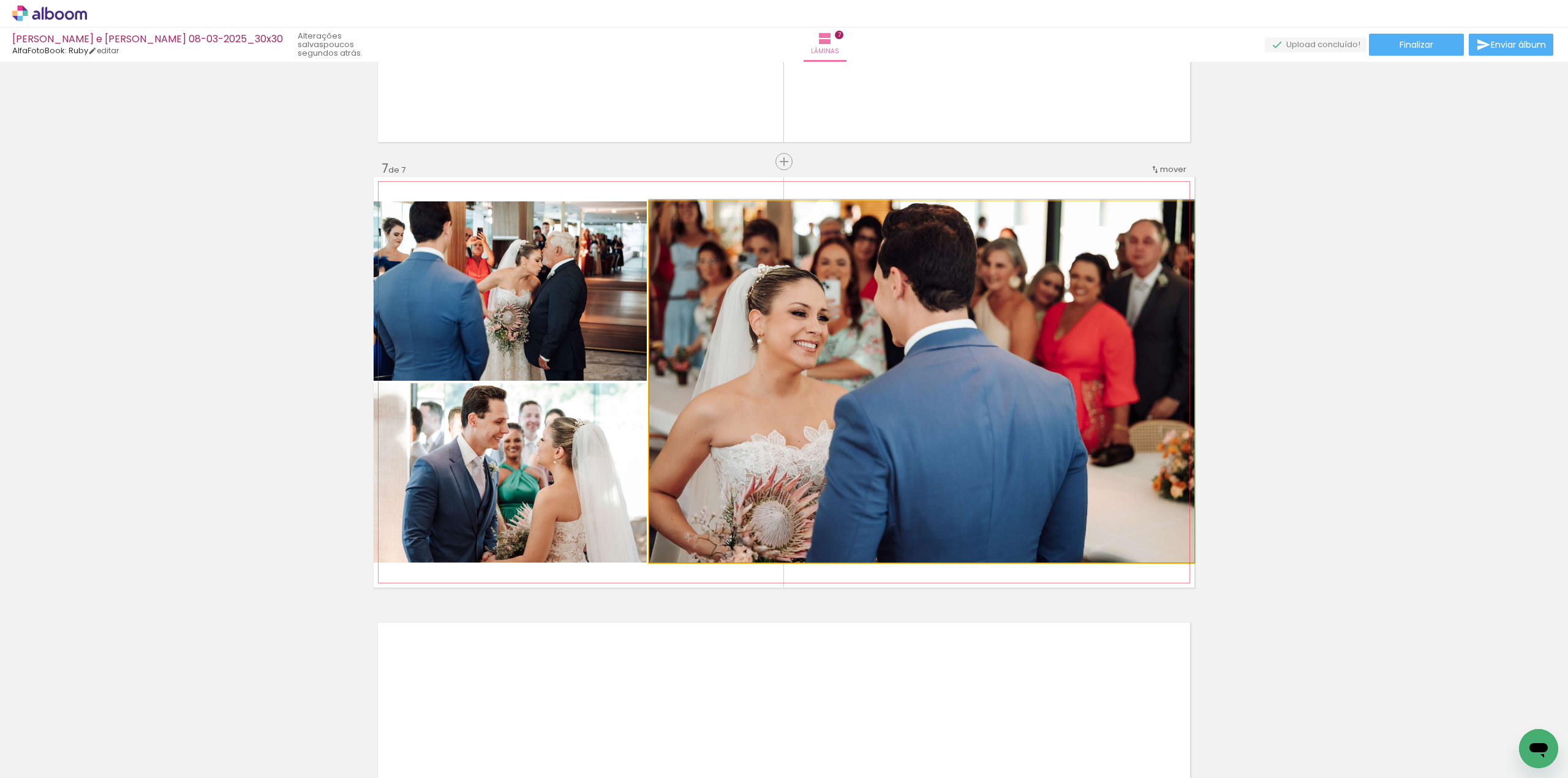
click at [686, 366] on quentale-photo at bounding box center [921, 382] width 545 height 361
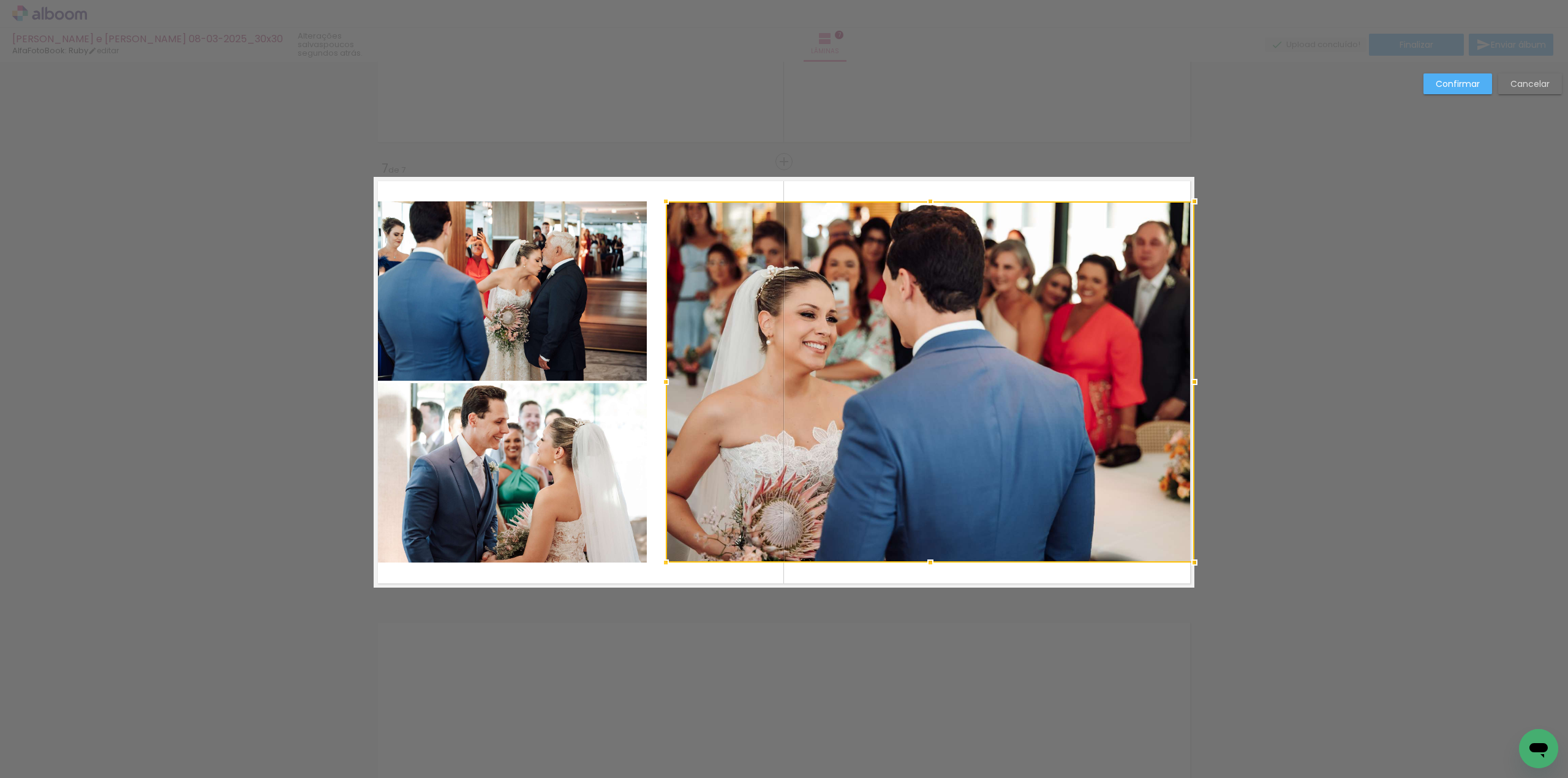
drag, startPoint x: 646, startPoint y: 383, endPoint x: 662, endPoint y: 383, distance: 16.0
click at [662, 383] on div at bounding box center [665, 382] width 24 height 24
click at [591, 352] on quentale-photo at bounding box center [510, 291] width 273 height 179
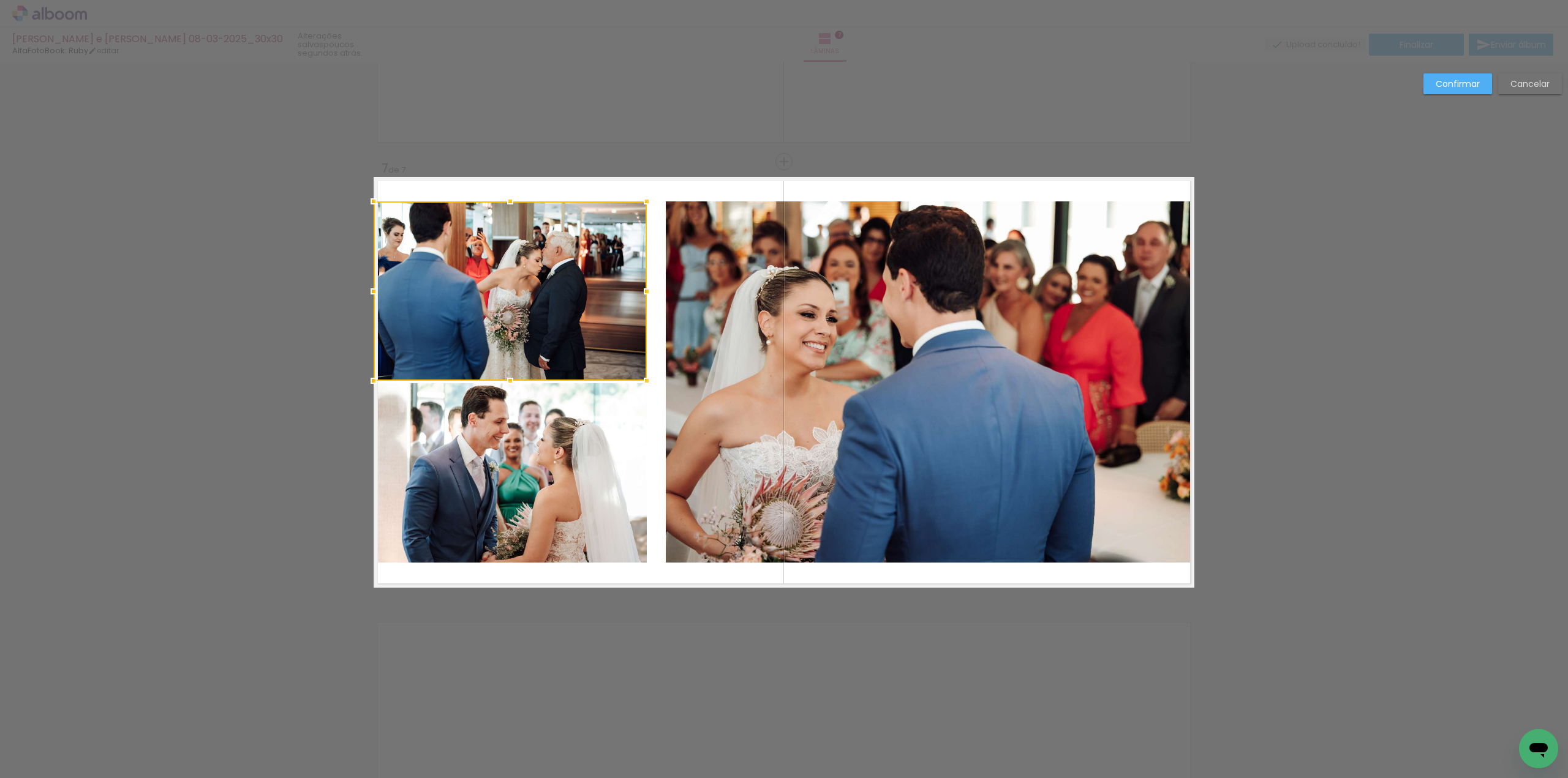
click at [591, 352] on div at bounding box center [510, 291] width 273 height 179
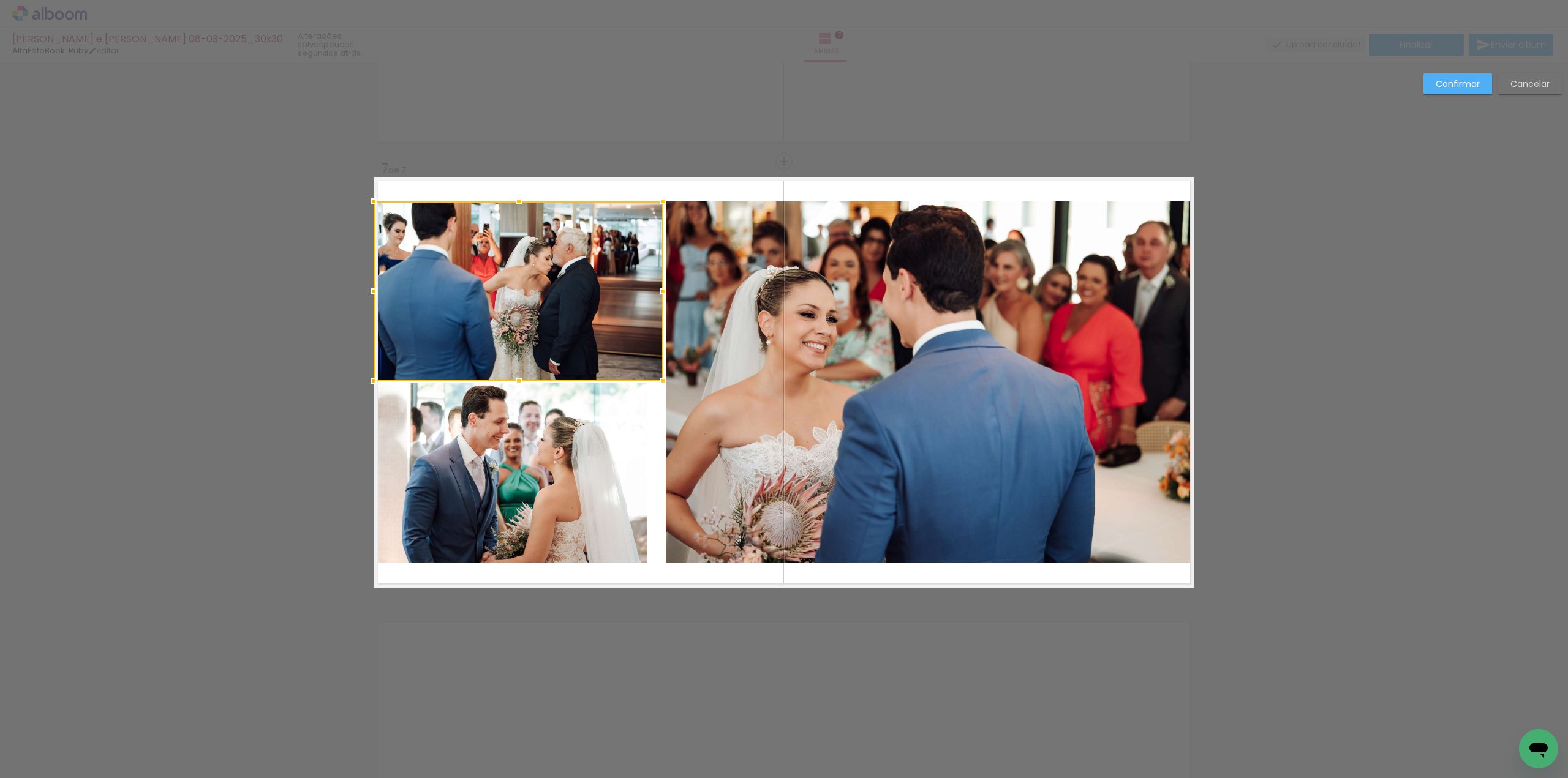
drag, startPoint x: 643, startPoint y: 290, endPoint x: 660, endPoint y: 289, distance: 17.0
click at [660, 289] on div at bounding box center [663, 292] width 24 height 24
click at [617, 442] on quentale-photo at bounding box center [510, 473] width 273 height 179
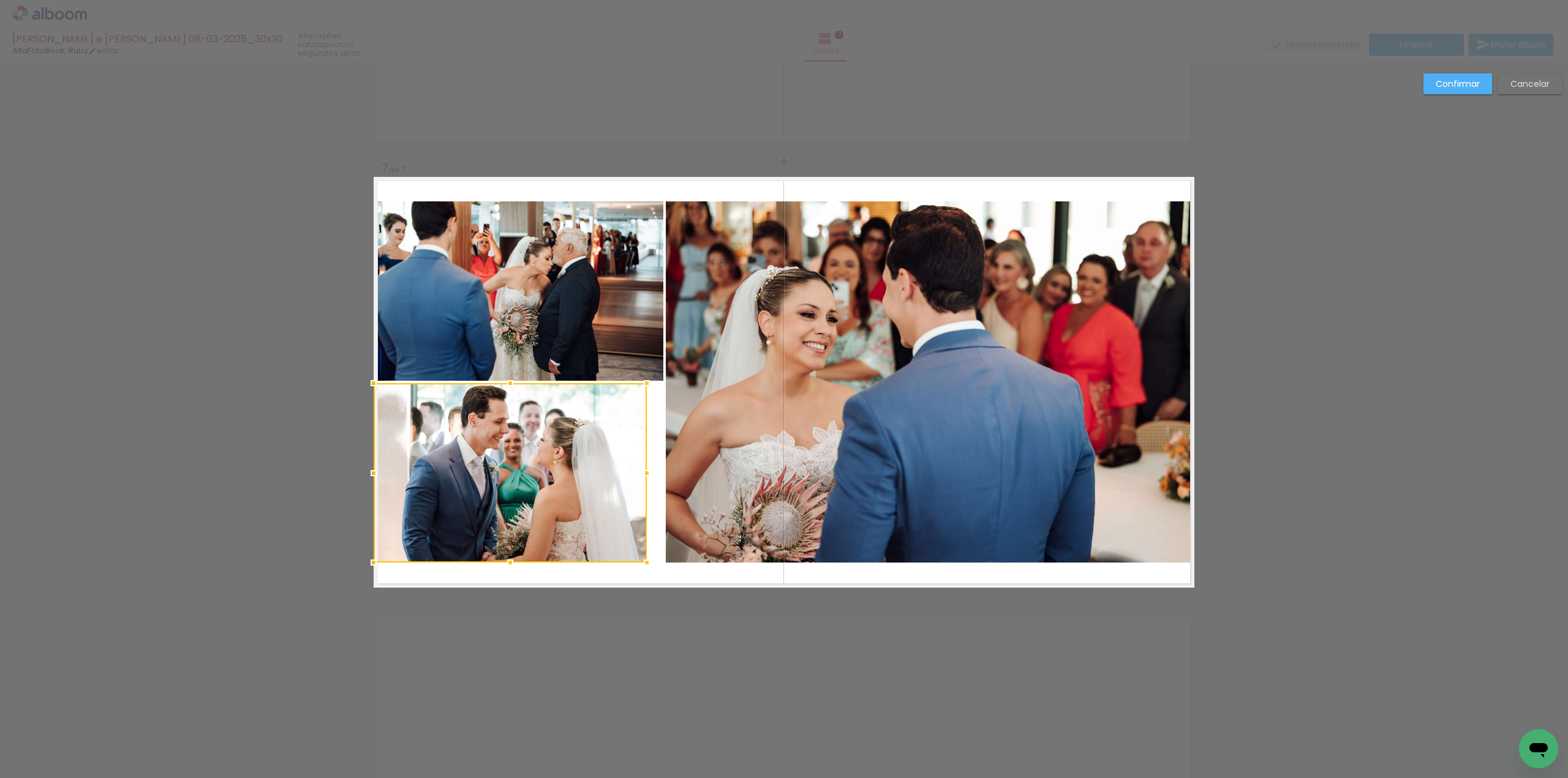
click at [617, 442] on div at bounding box center [510, 473] width 273 height 179
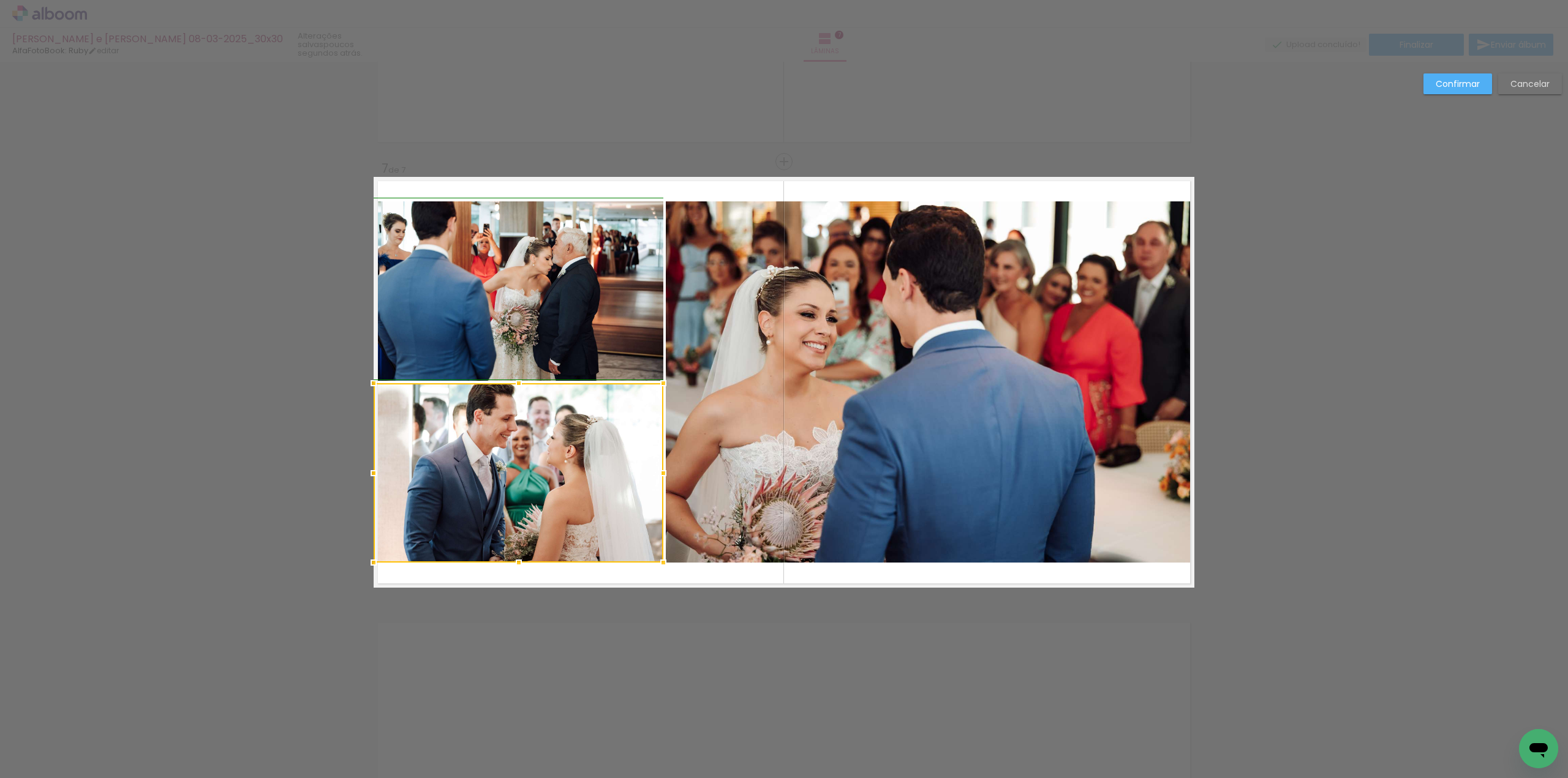
drag, startPoint x: 643, startPoint y: 476, endPoint x: 657, endPoint y: 477, distance: 14.0
click at [657, 477] on div at bounding box center [663, 473] width 24 height 24
click at [0, 0] on slot "Confirmar" at bounding box center [0, 0] width 0 height 0
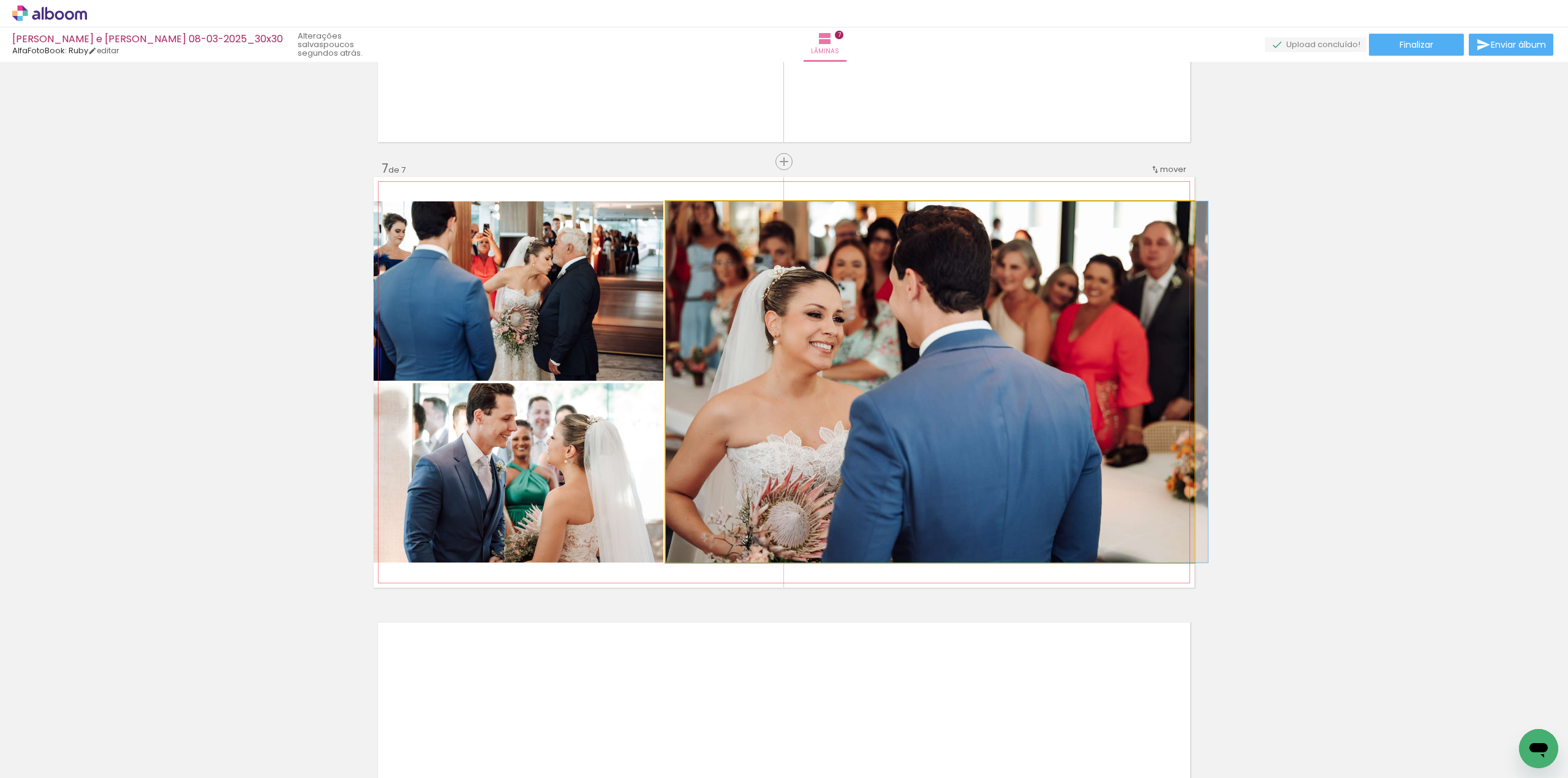
drag, startPoint x: 900, startPoint y: 328, endPoint x: 925, endPoint y: 330, distance: 25.1
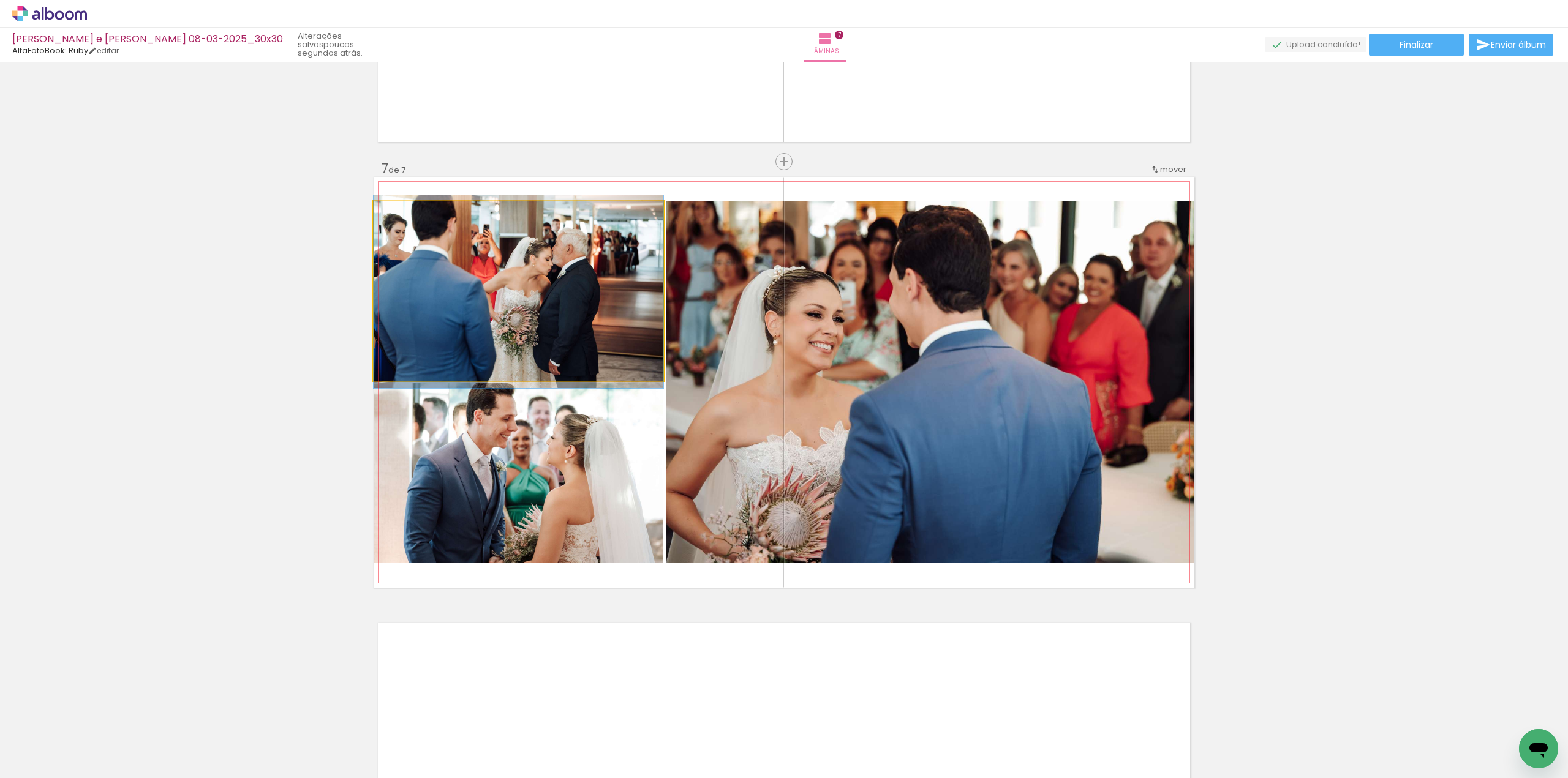
drag, startPoint x: 517, startPoint y: 296, endPoint x: 538, endPoint y: 297, distance: 21.0
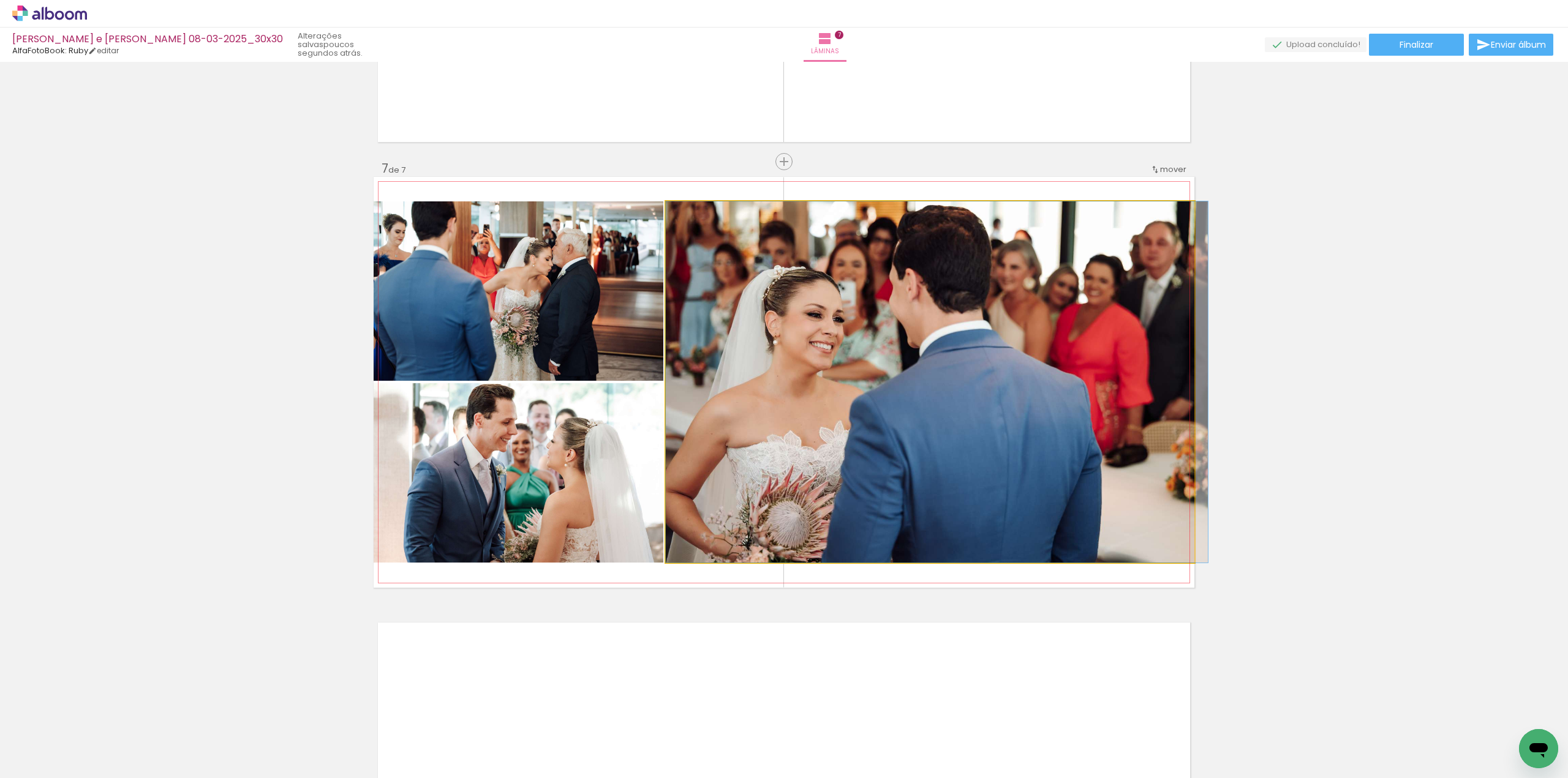
drag, startPoint x: 951, startPoint y: 387, endPoint x: 967, endPoint y: 387, distance: 16.0
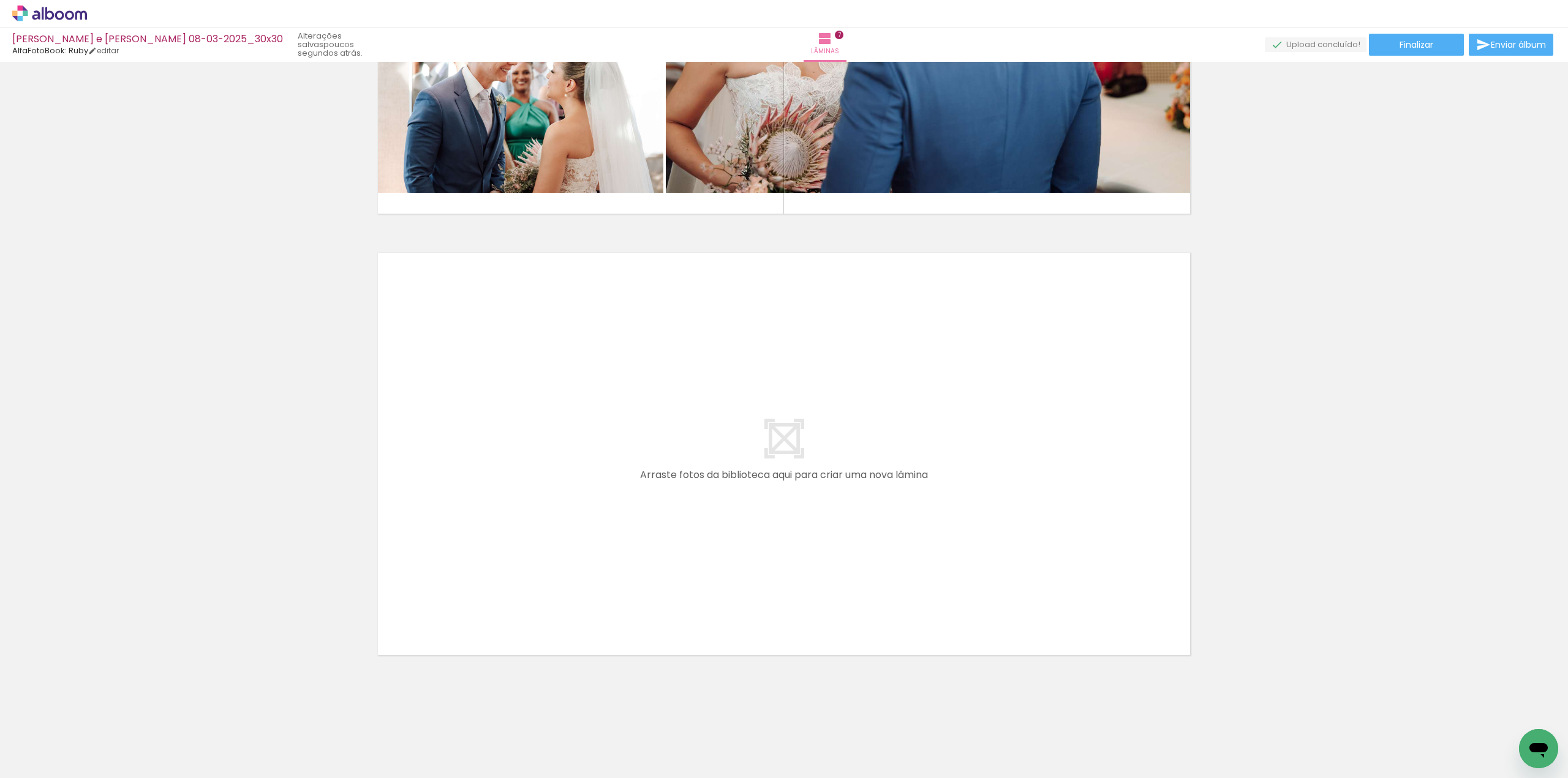
scroll to position [0, 1053]
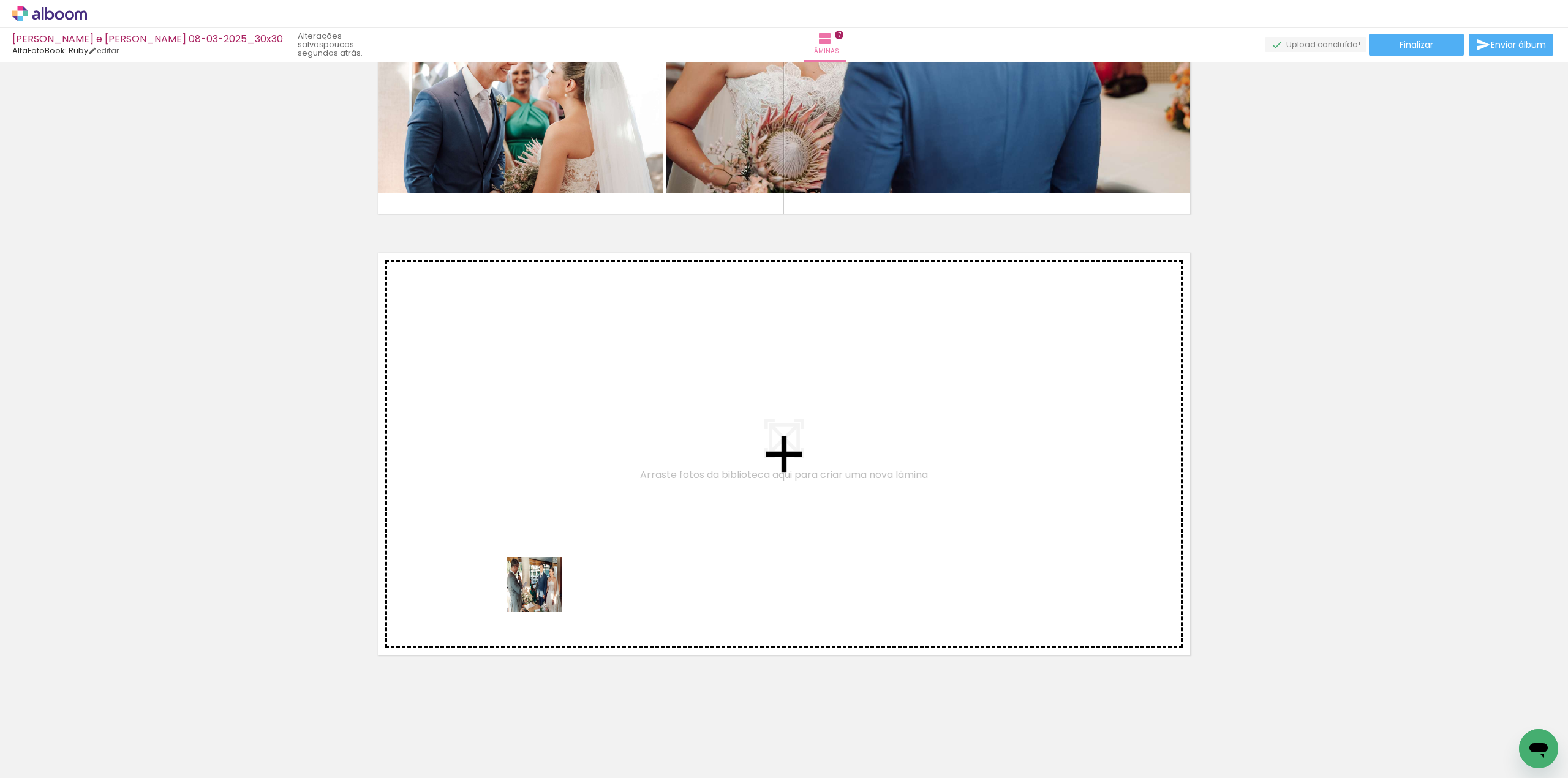
drag, startPoint x: 453, startPoint y: 739, endPoint x: 544, endPoint y: 592, distance: 172.9
click at [544, 592] on quentale-workspace at bounding box center [784, 389] width 1568 height 778
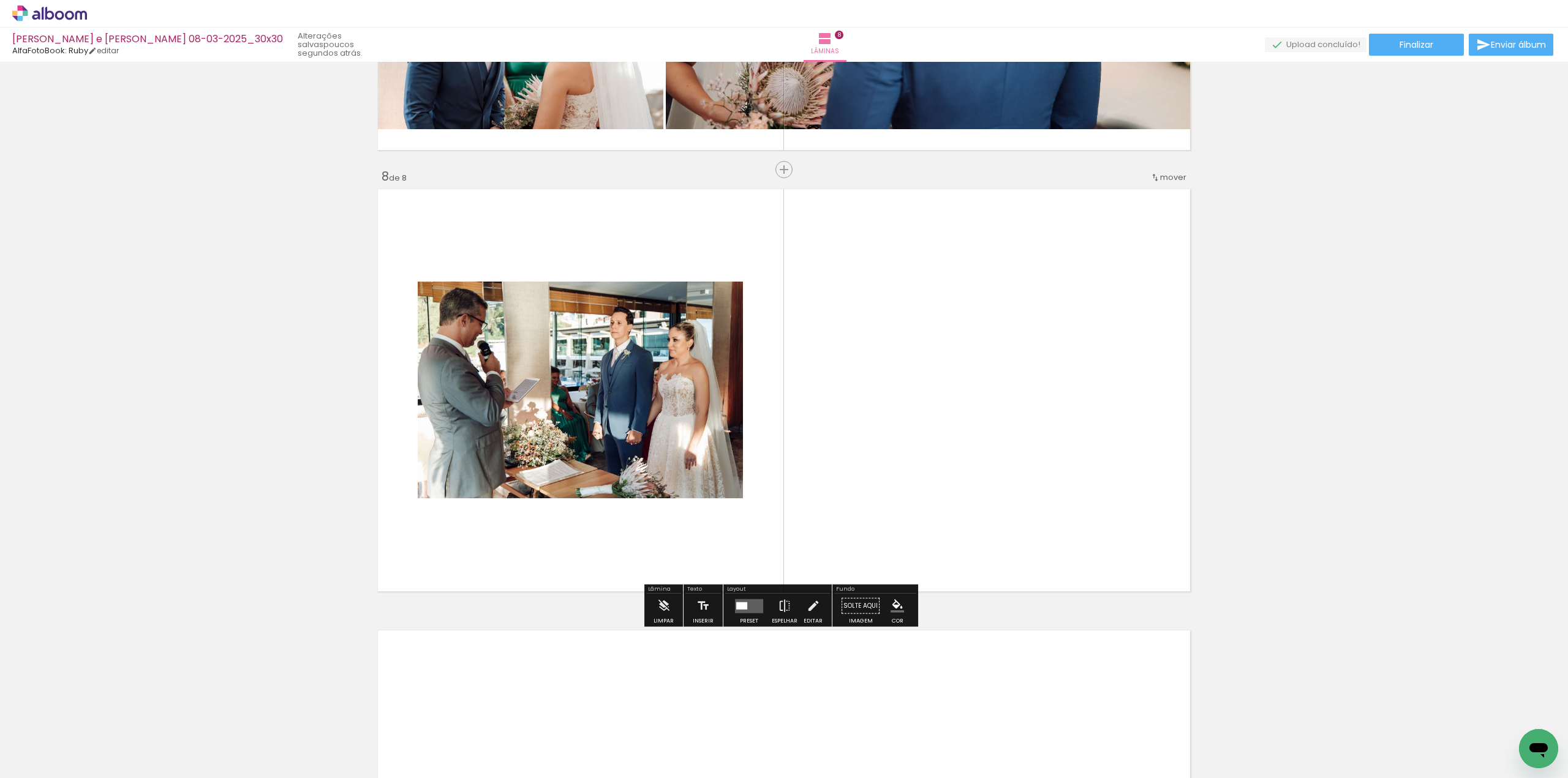
scroll to position [3012, 0]
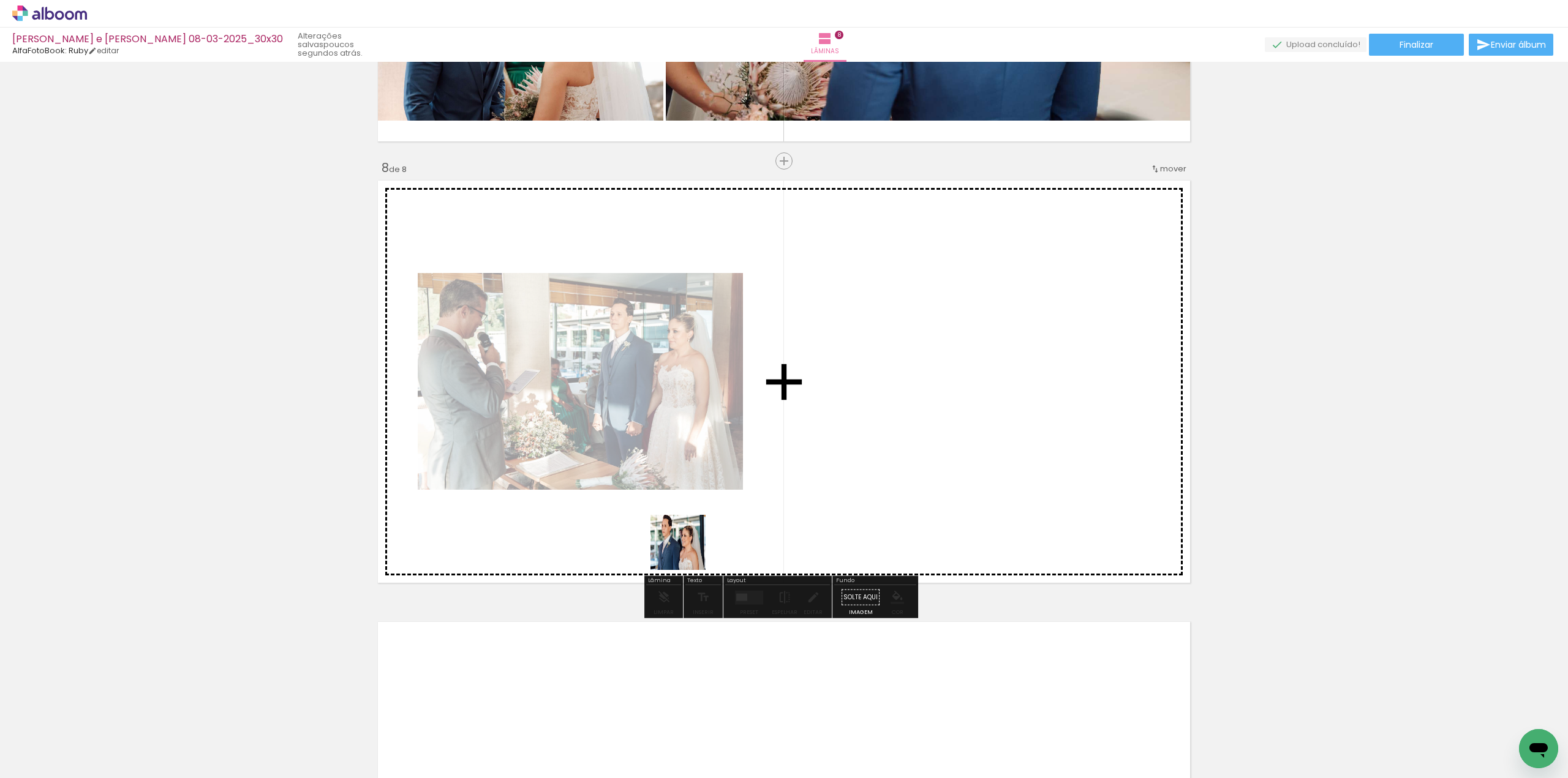
drag, startPoint x: 523, startPoint y: 732, endPoint x: 717, endPoint y: 533, distance: 277.9
click at [717, 535] on quentale-workspace at bounding box center [784, 389] width 1568 height 778
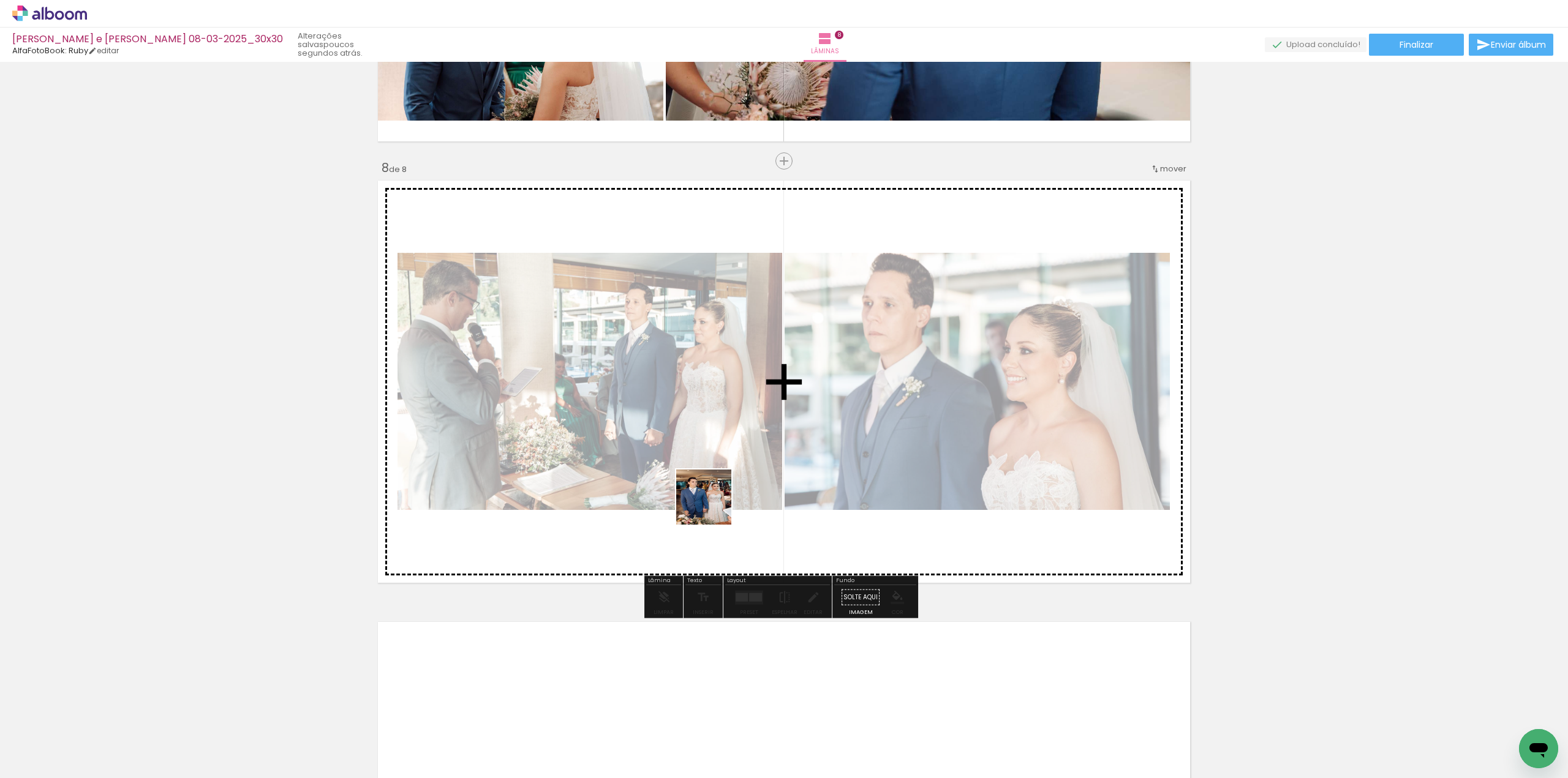
drag, startPoint x: 695, startPoint y: 568, endPoint x: 717, endPoint y: 482, distance: 88.8
click at [717, 484] on quentale-workspace at bounding box center [784, 389] width 1568 height 778
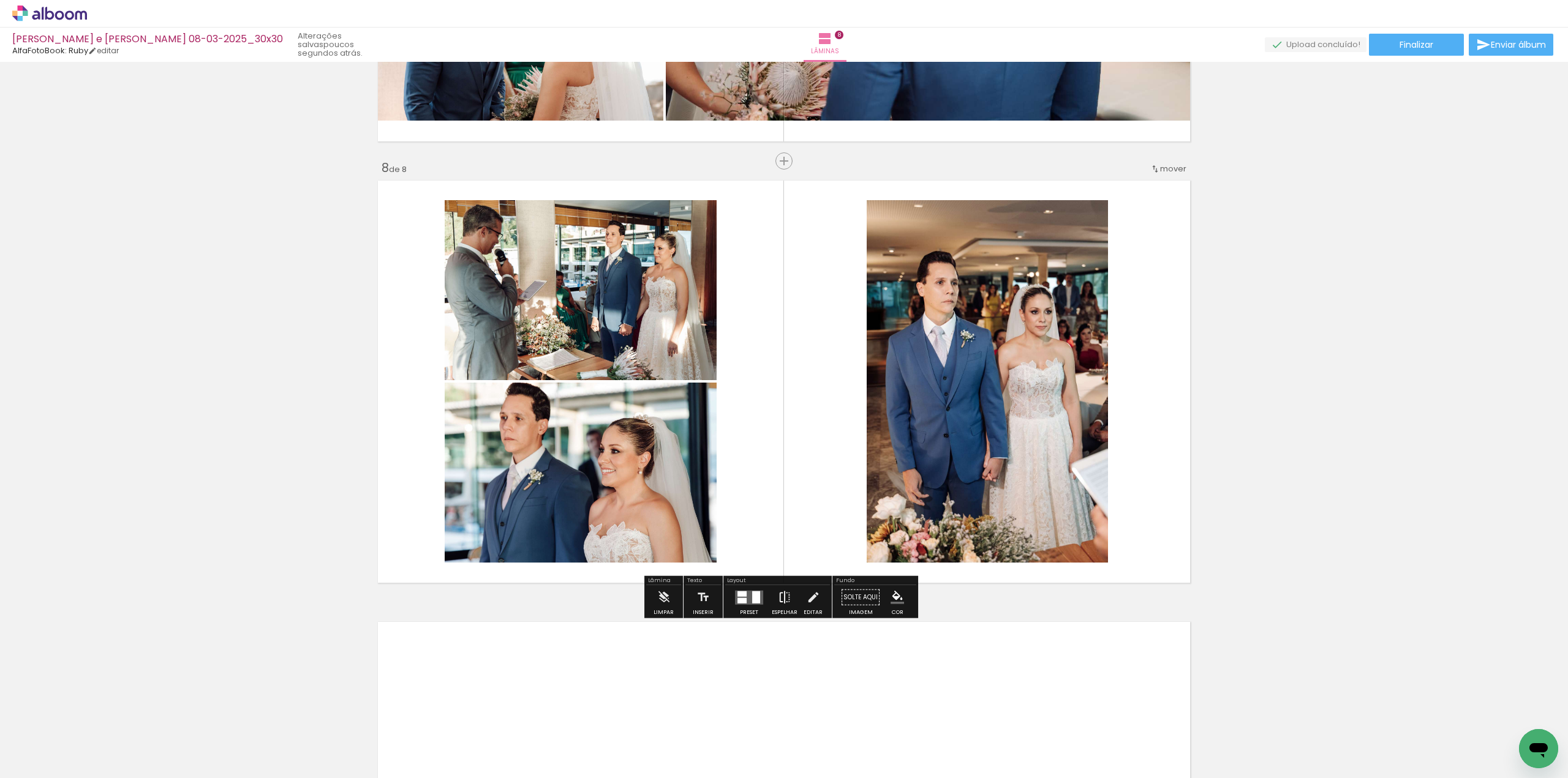
click at [784, 599] on iron-icon at bounding box center [784, 598] width 13 height 24
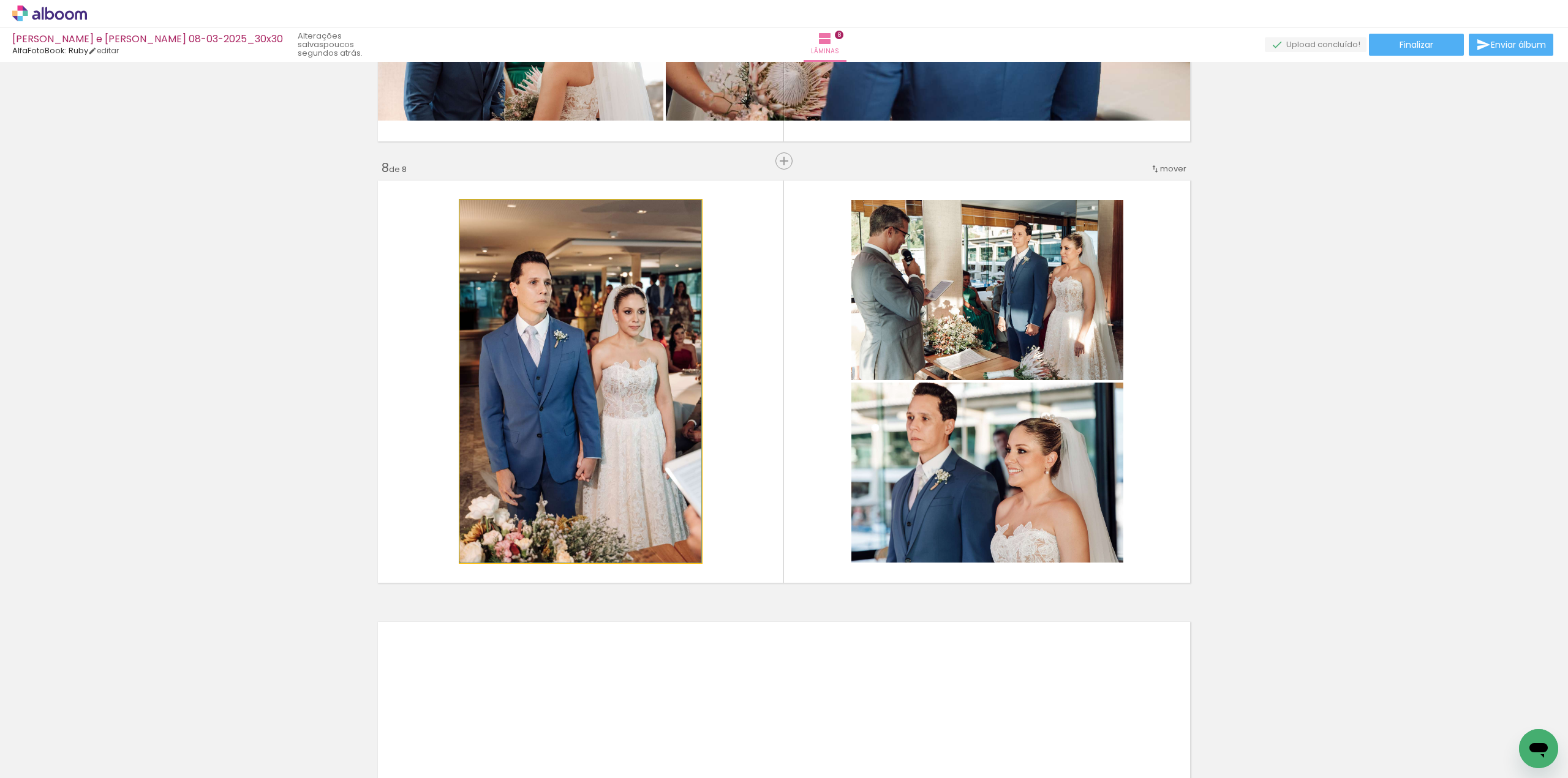
click at [659, 327] on quentale-photo at bounding box center [580, 381] width 241 height 362
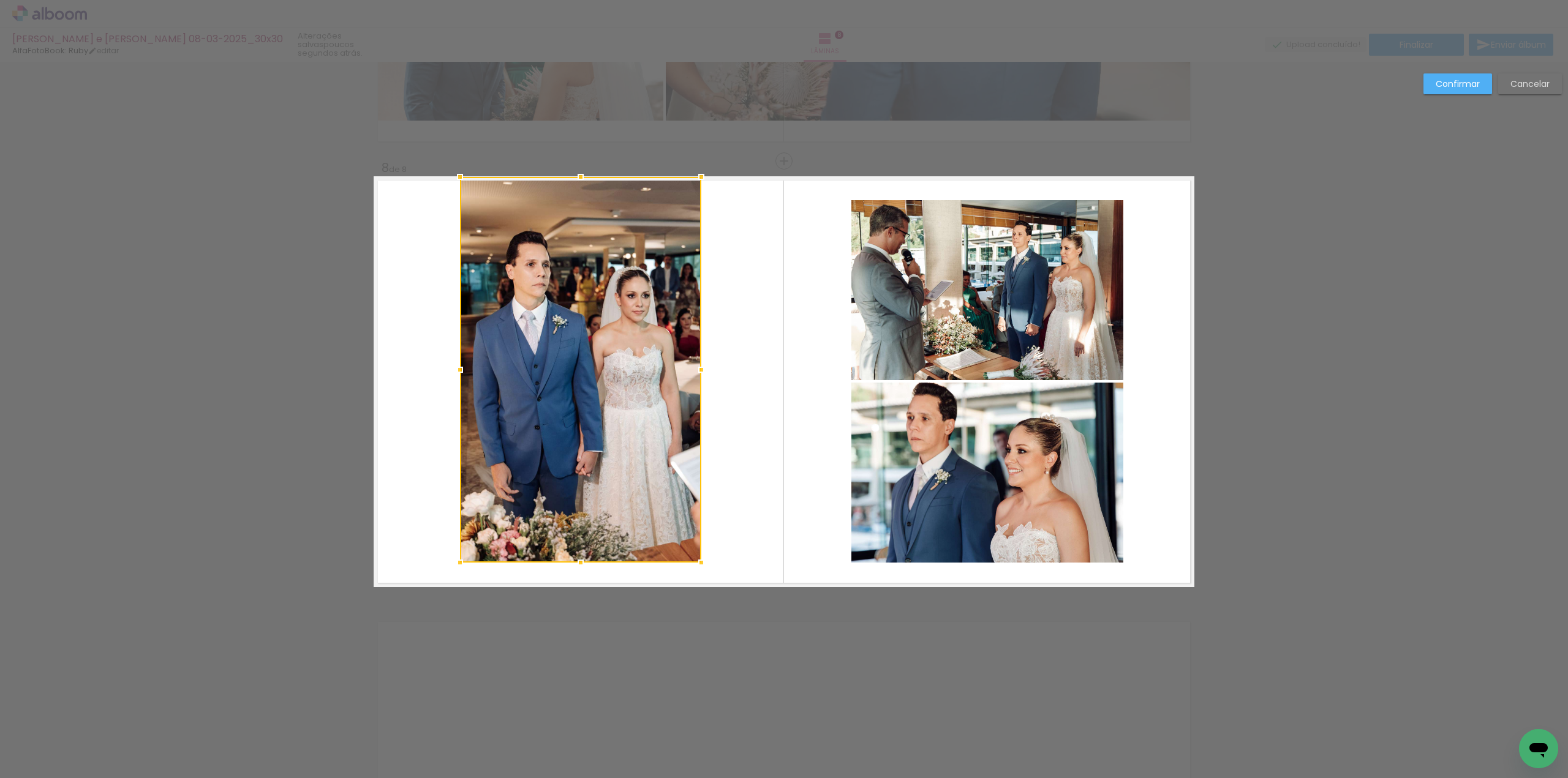
drag, startPoint x: 573, startPoint y: 199, endPoint x: 574, endPoint y: 175, distance: 24.0
click at [574, 175] on div at bounding box center [581, 177] width 24 height 24
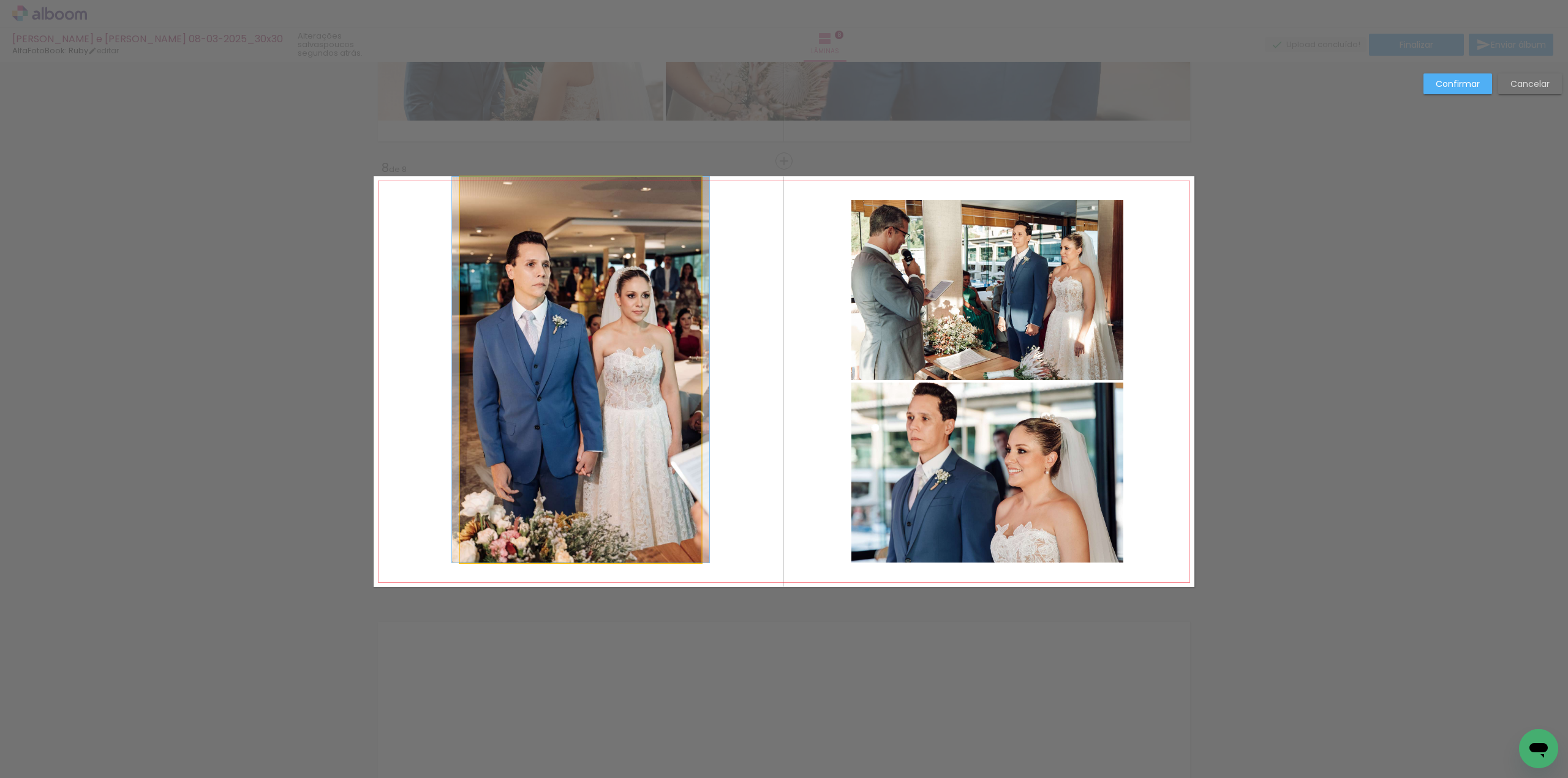
click at [577, 496] on quentale-photo at bounding box center [580, 370] width 241 height 386
click at [577, 496] on div at bounding box center [580, 370] width 241 height 386
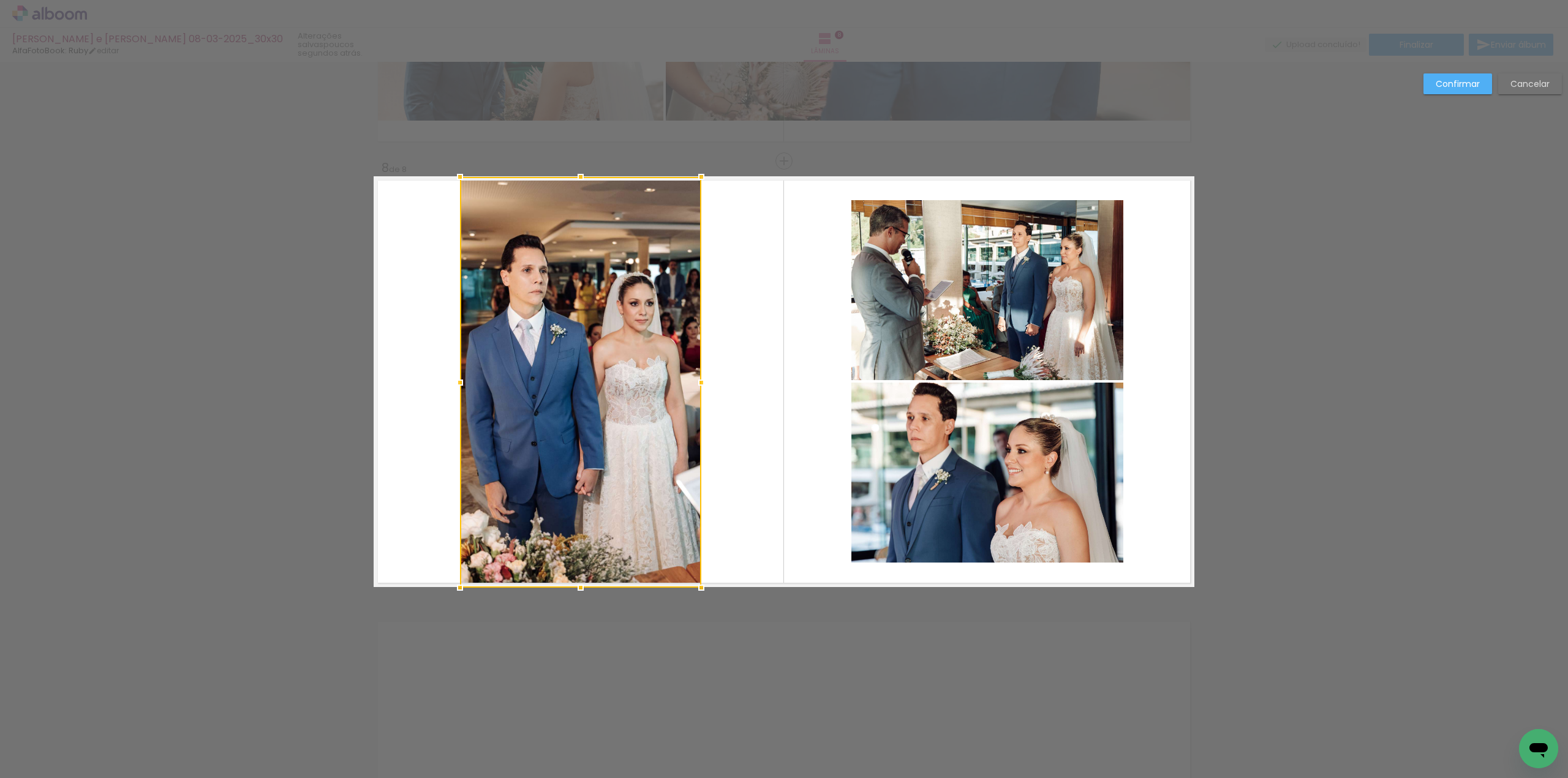
drag, startPoint x: 574, startPoint y: 562, endPoint x: 571, endPoint y: 586, distance: 24.2
click at [571, 586] on div at bounding box center [581, 587] width 24 height 24
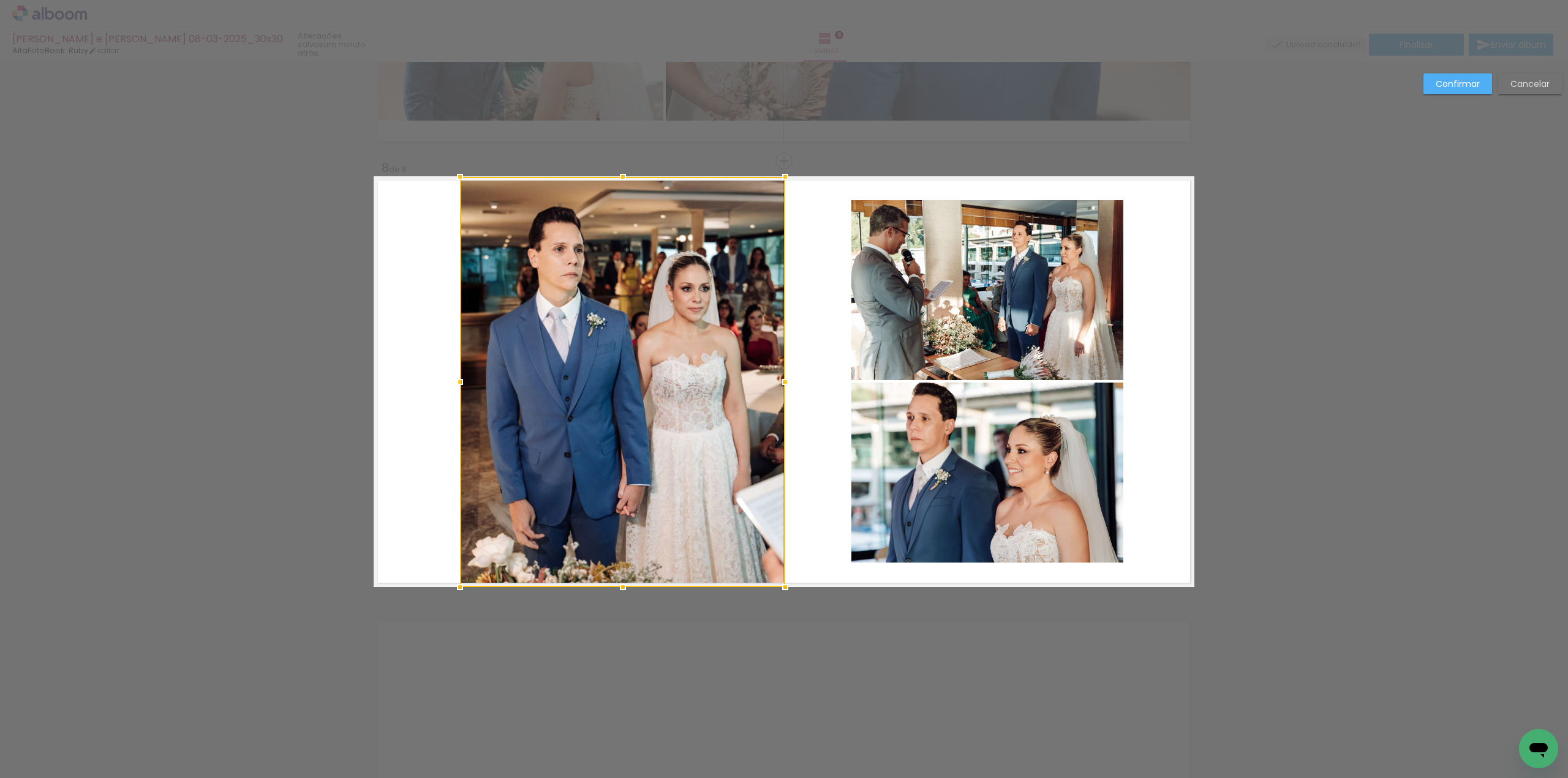
drag, startPoint x: 692, startPoint y: 384, endPoint x: 776, endPoint y: 380, distance: 84.1
click at [776, 380] on div at bounding box center [785, 382] width 24 height 24
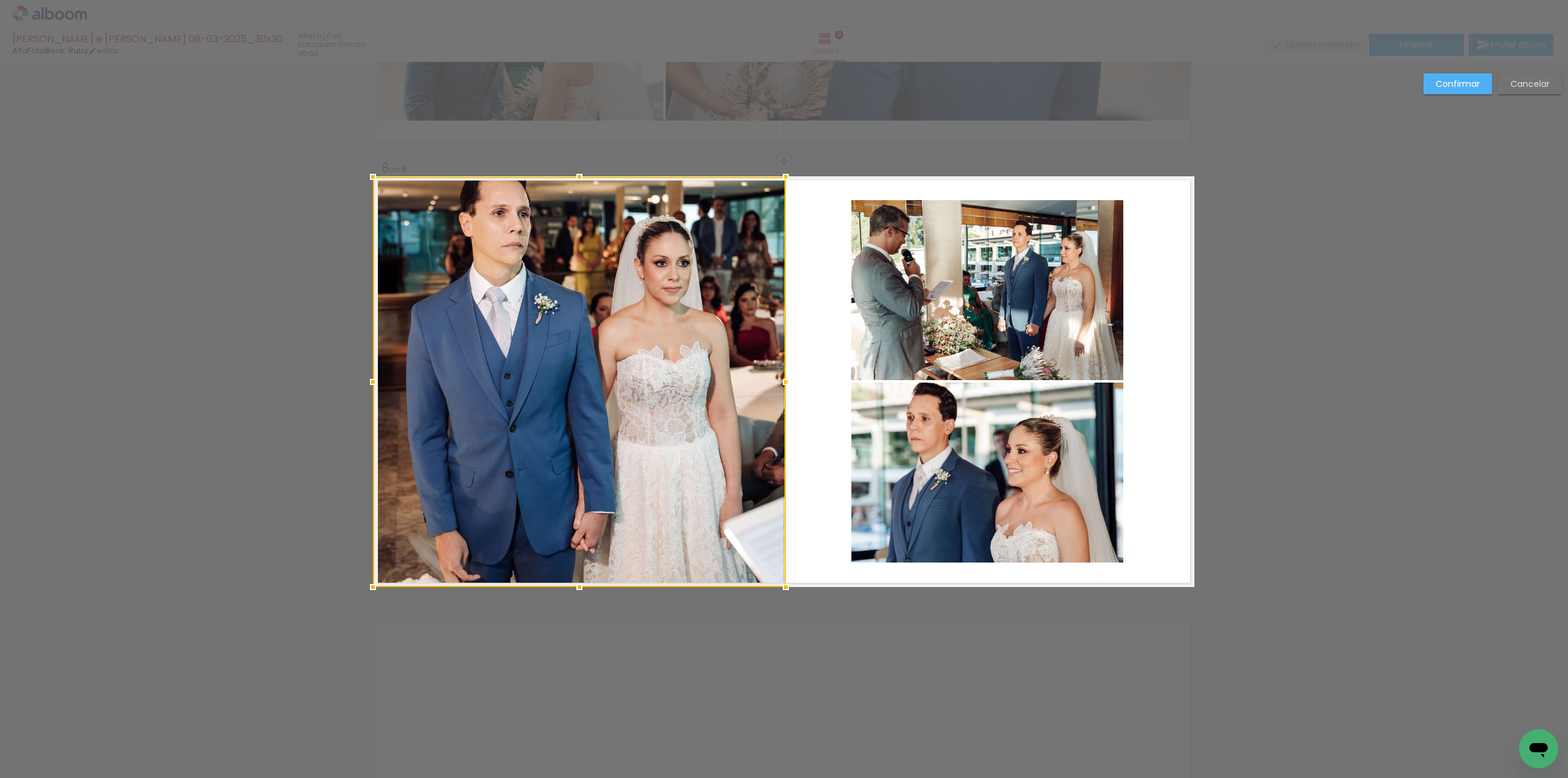
drag, startPoint x: 451, startPoint y: 384, endPoint x: 369, endPoint y: 385, distance: 82.0
click at [369, 385] on div at bounding box center [373, 382] width 24 height 24
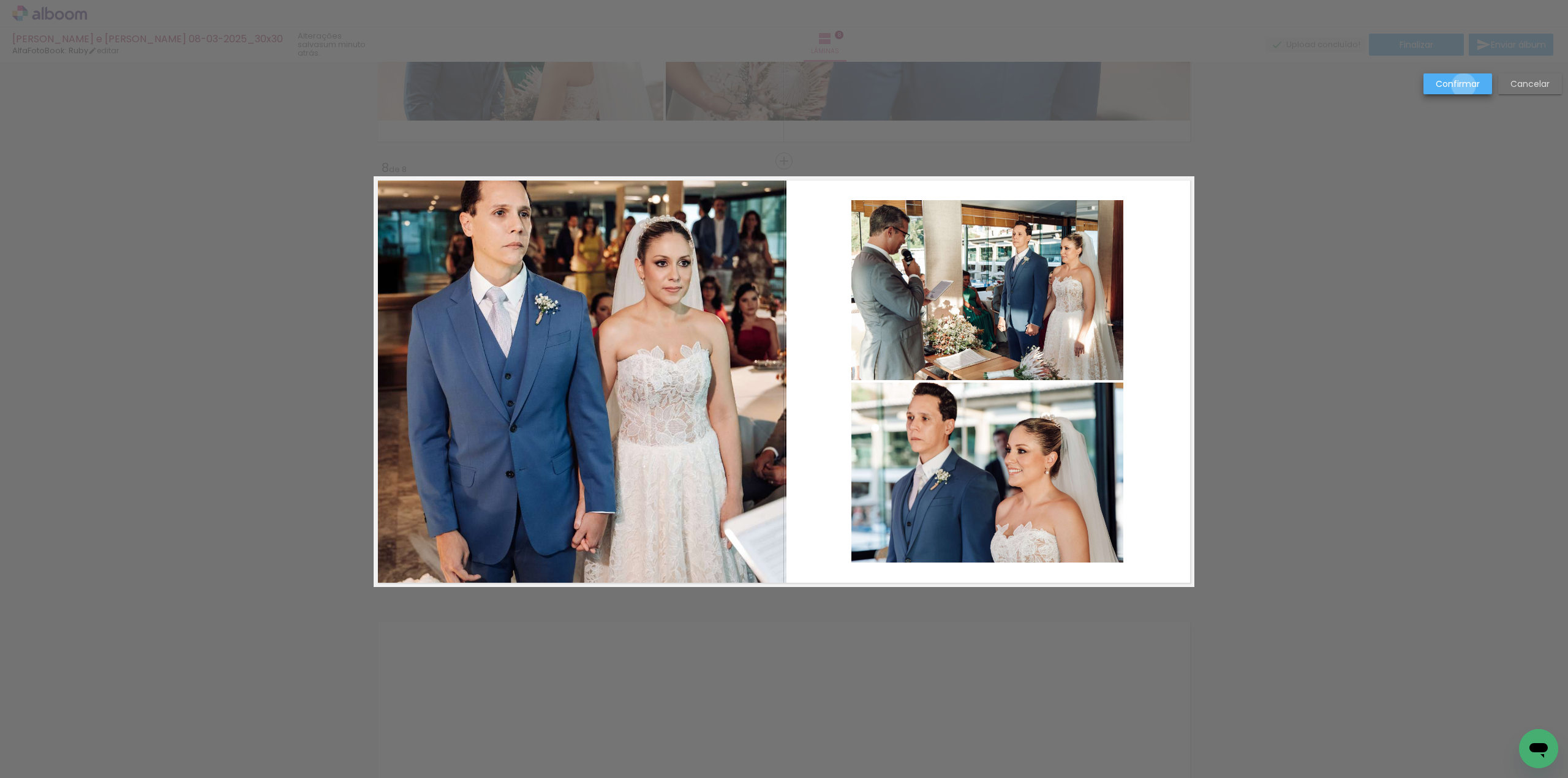
click at [0, 0] on slot "Confirmar" at bounding box center [0, 0] width 0 height 0
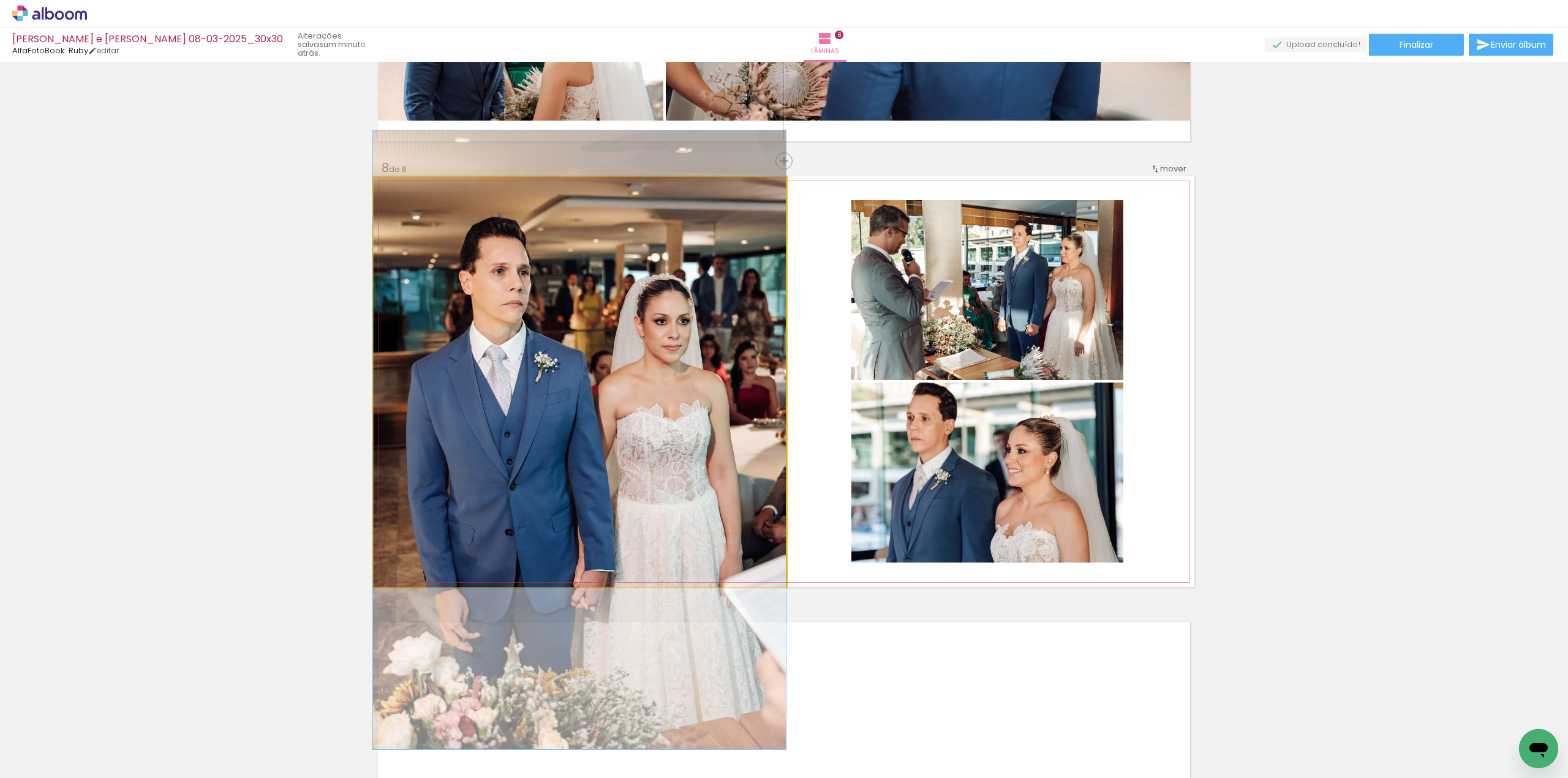
drag, startPoint x: 537, startPoint y: 398, endPoint x: 529, endPoint y: 457, distance: 59.5
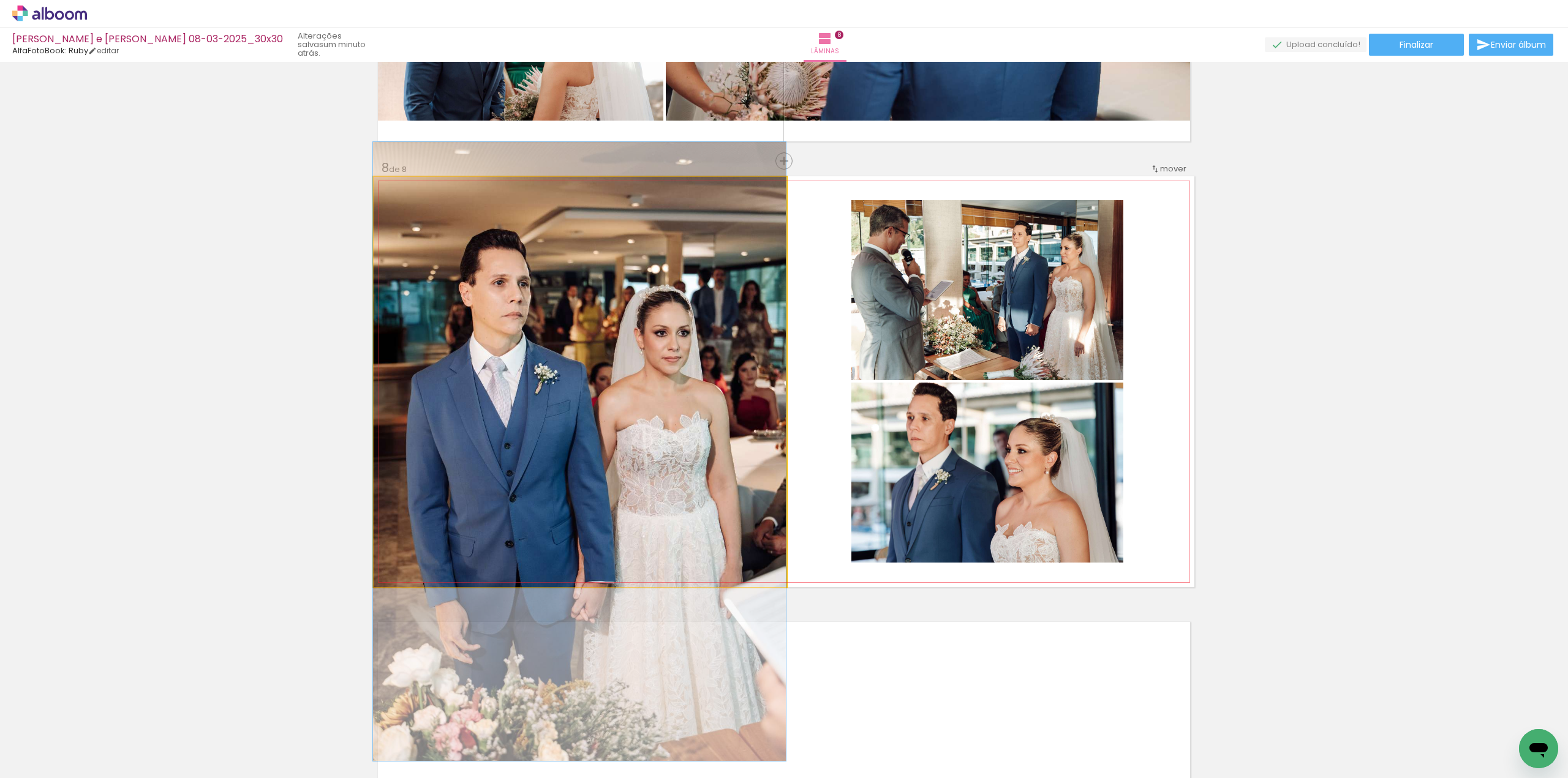
drag, startPoint x: 550, startPoint y: 399, endPoint x: 540, endPoint y: 407, distance: 12.8
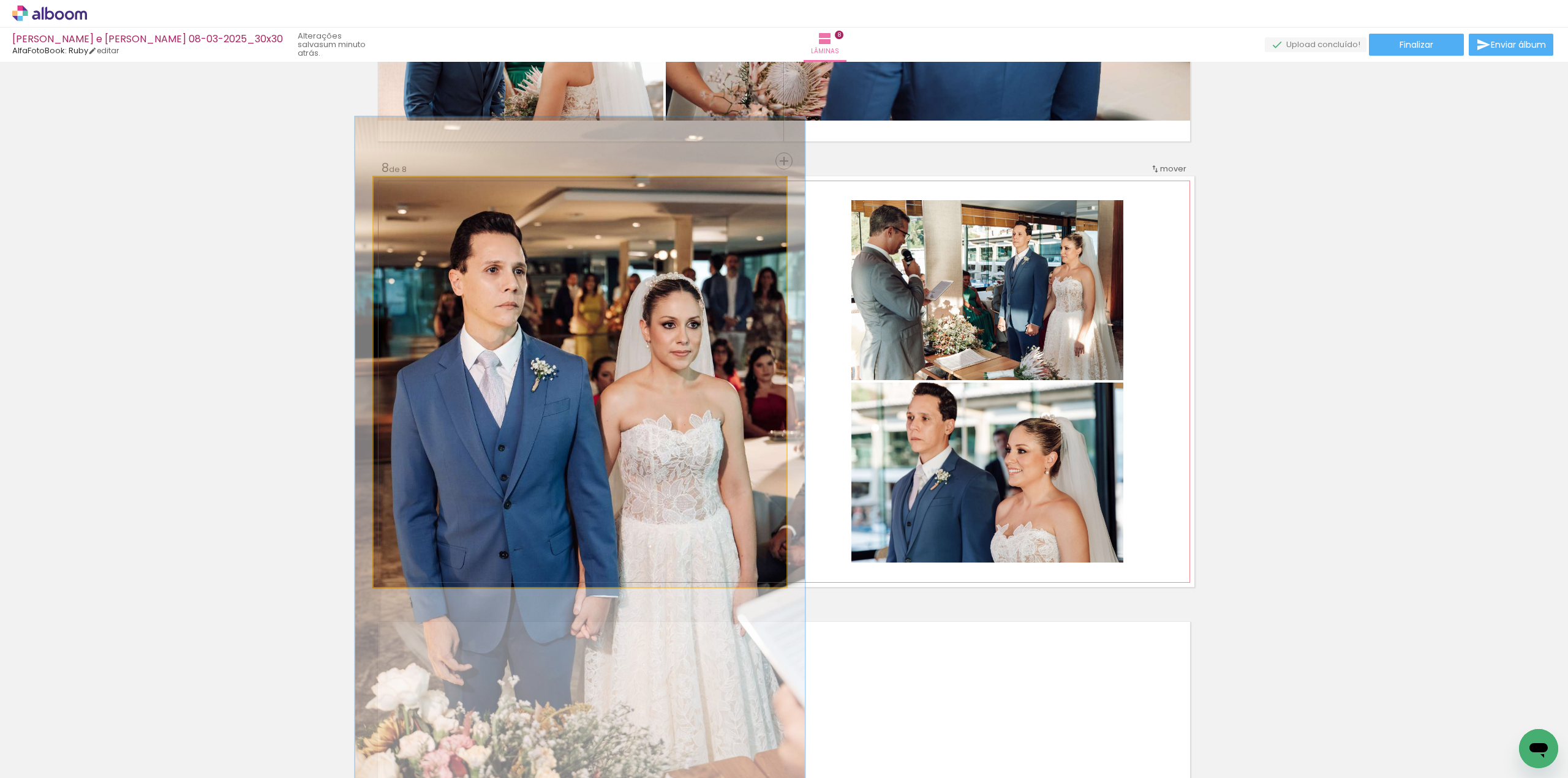
click at [401, 192] on div at bounding box center [406, 190] width 11 height 11
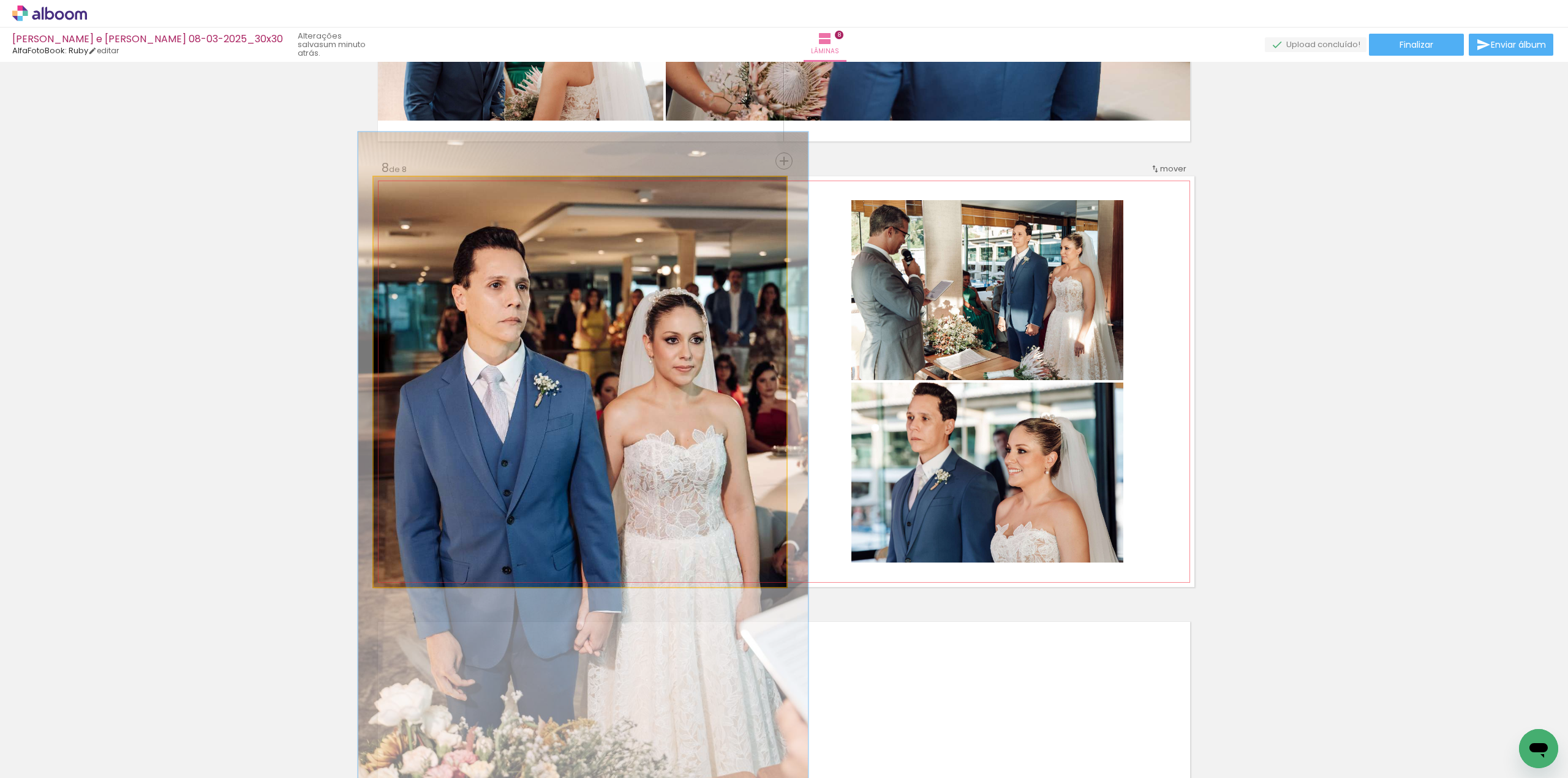
drag, startPoint x: 523, startPoint y: 332, endPoint x: 525, endPoint y: 343, distance: 11.2
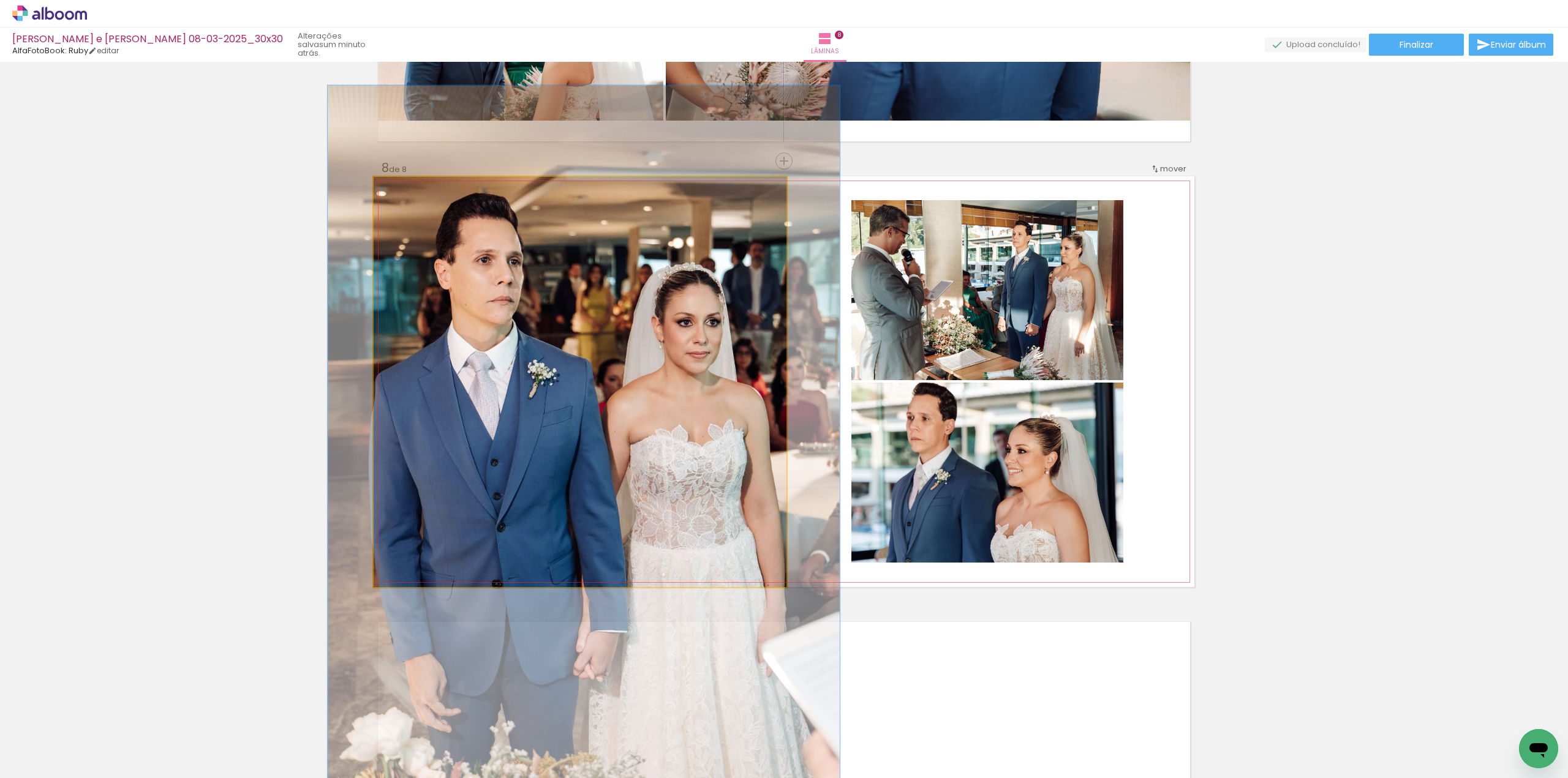
drag, startPoint x: 409, startPoint y: 193, endPoint x: 417, endPoint y: 195, distance: 8.2
type paper-slider "124"
click at [417, 195] on div at bounding box center [414, 190] width 20 height 20
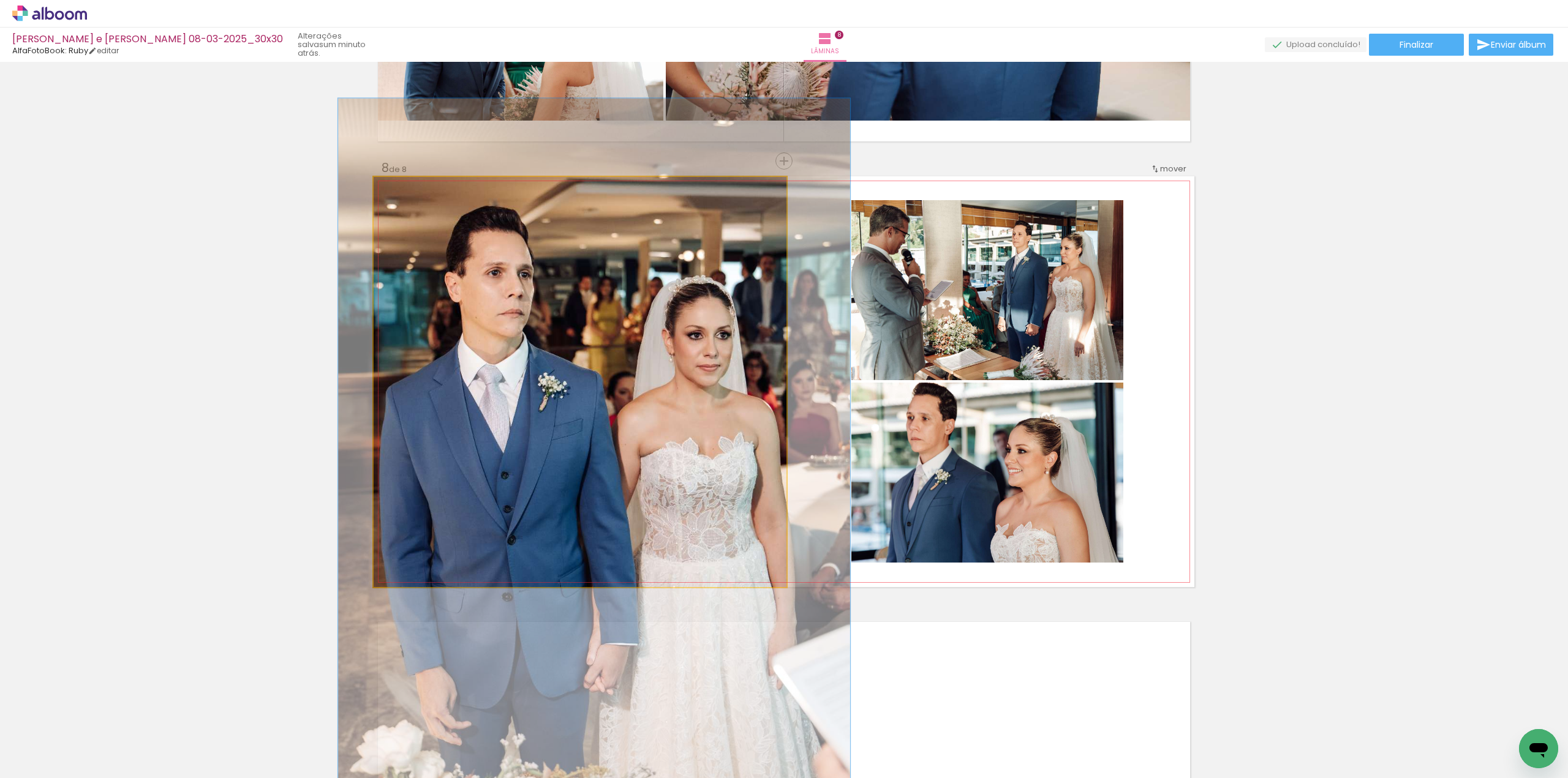
drag, startPoint x: 501, startPoint y: 291, endPoint x: 508, endPoint y: 299, distance: 10.6
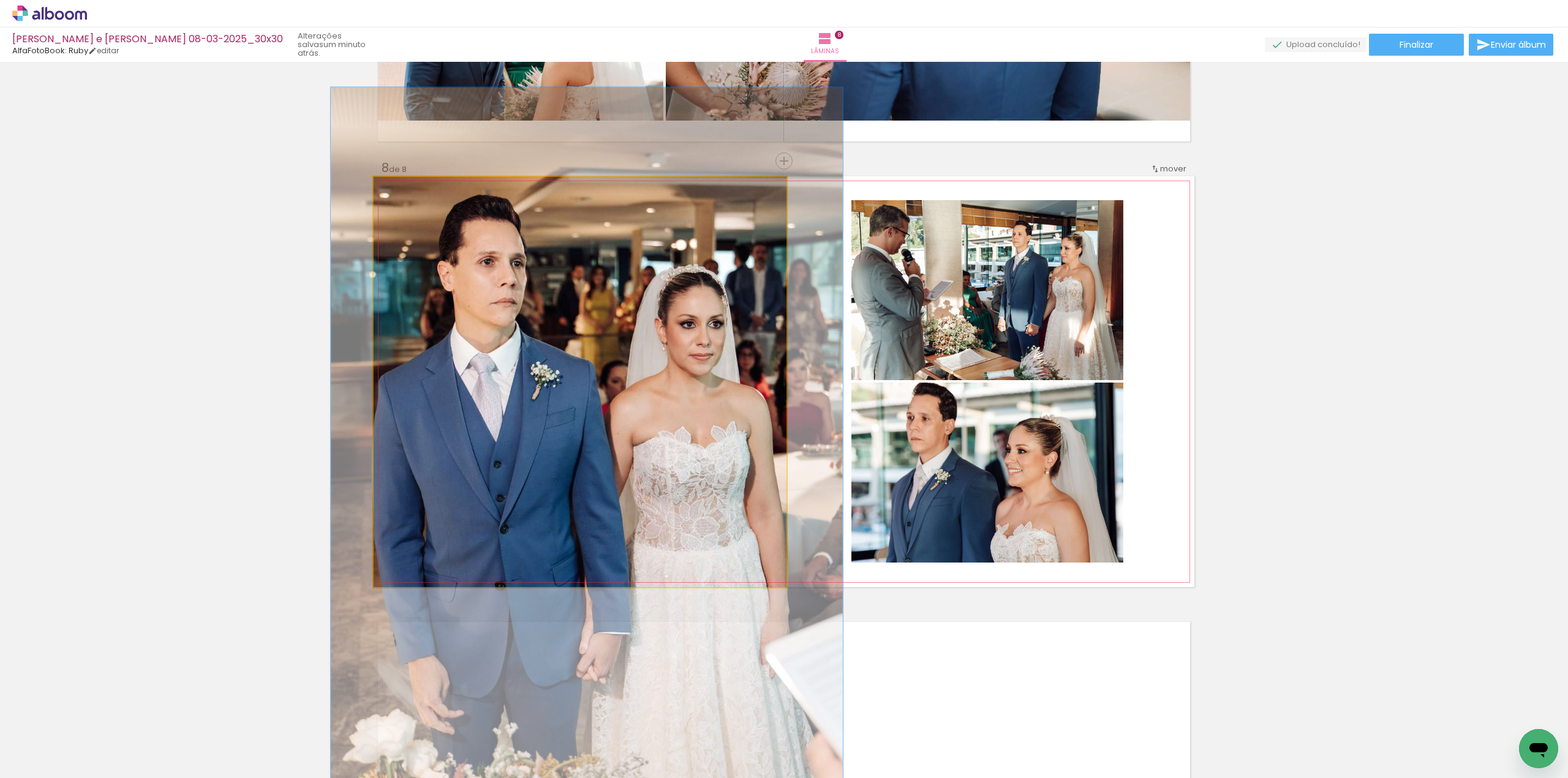
drag, startPoint x: 666, startPoint y: 384, endPoint x: 665, endPoint y: 378, distance: 6.1
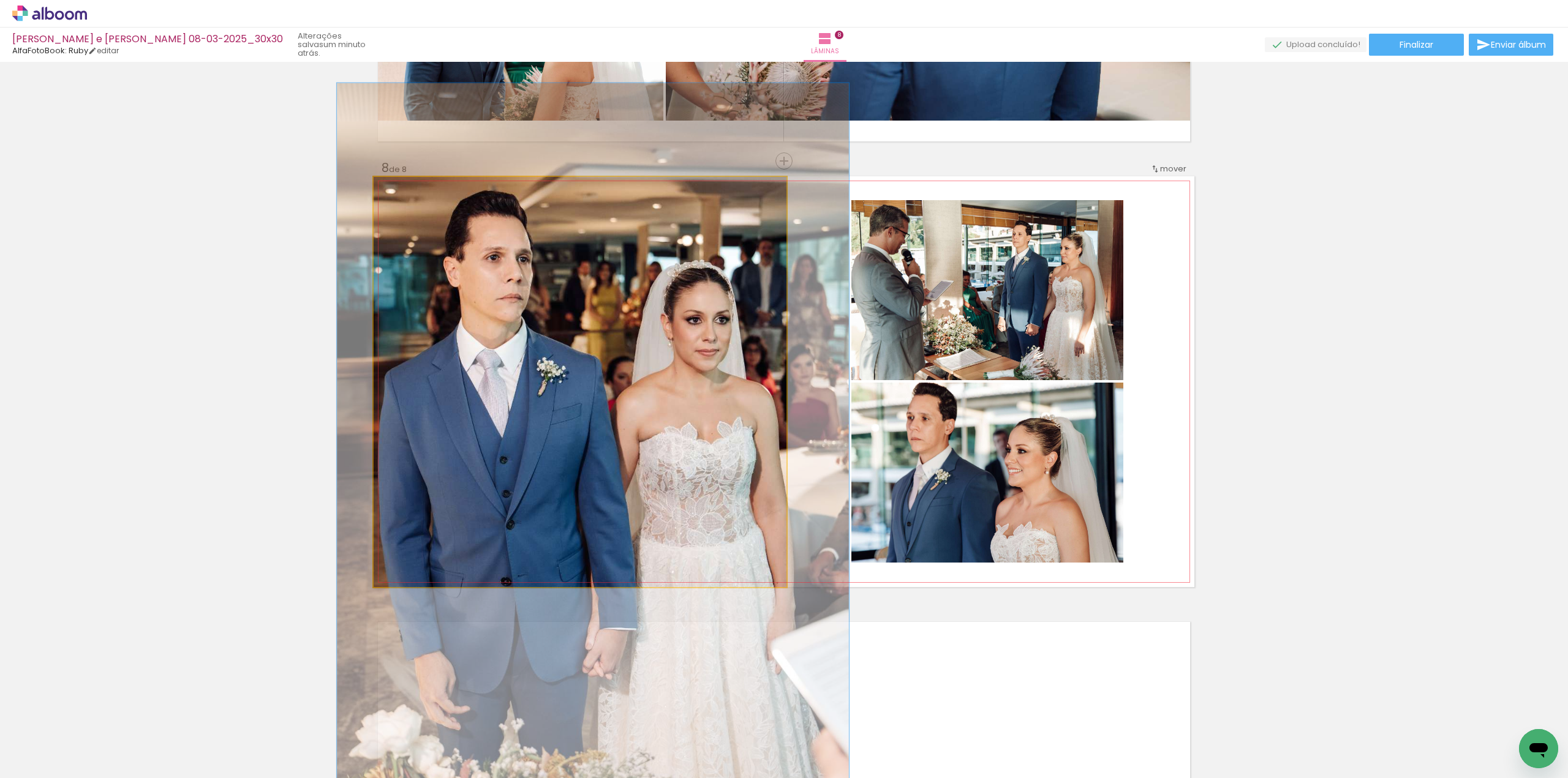
drag, startPoint x: 660, startPoint y: 380, endPoint x: 665, endPoint y: 381, distance: 5.1
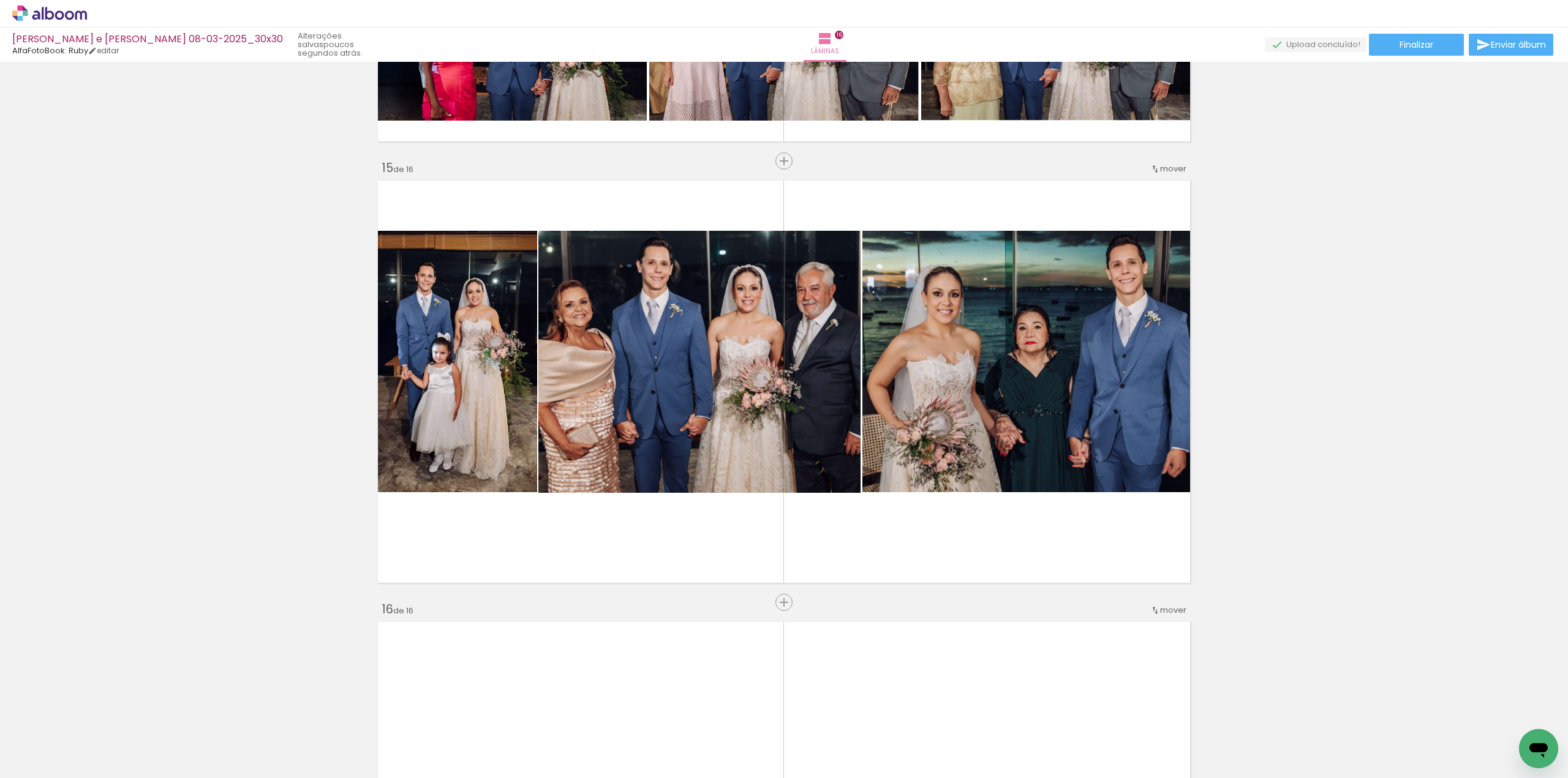
scroll to position [6138, 0]
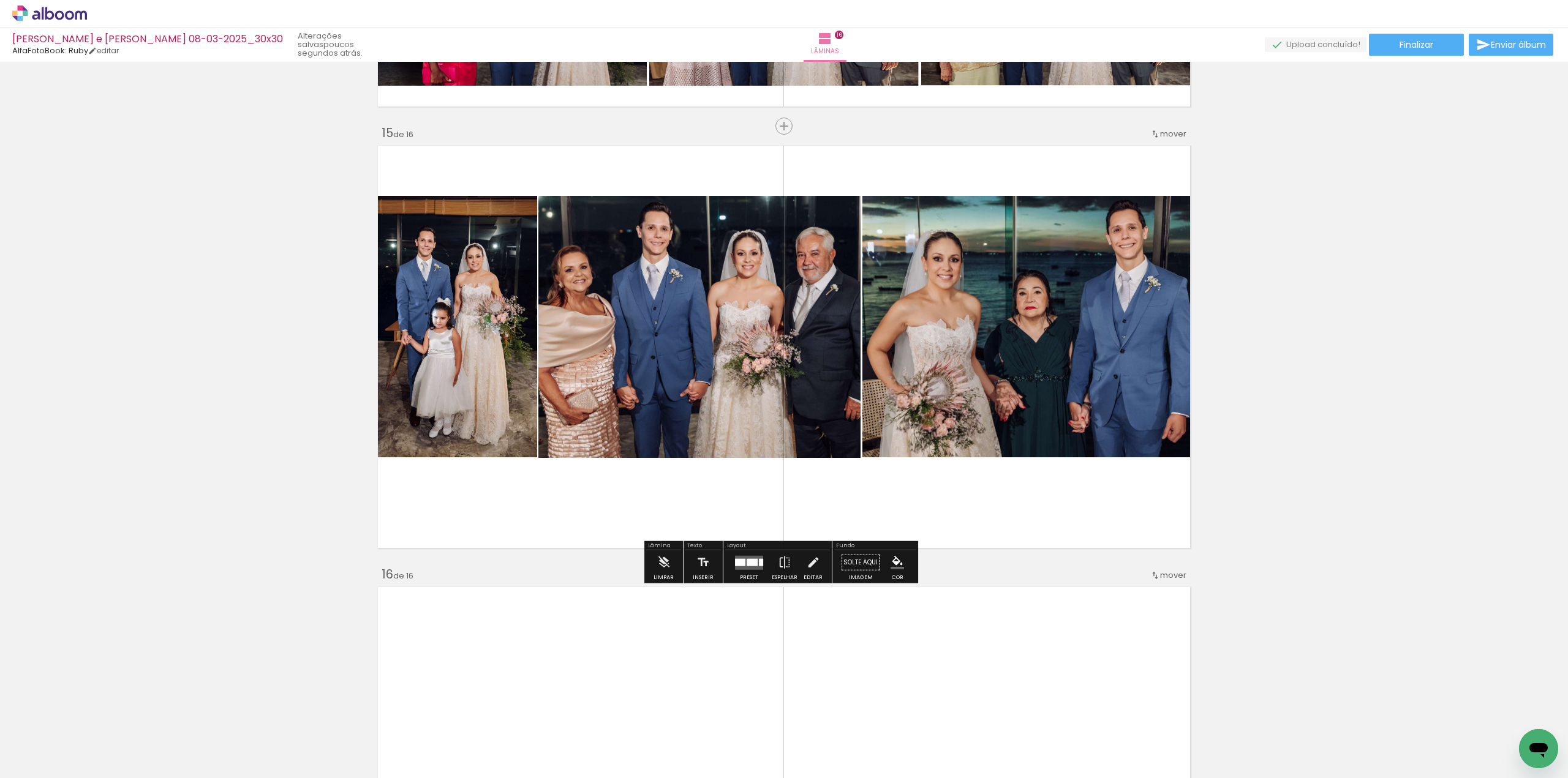
click at [503, 307] on quentale-photo at bounding box center [455, 327] width 163 height 262
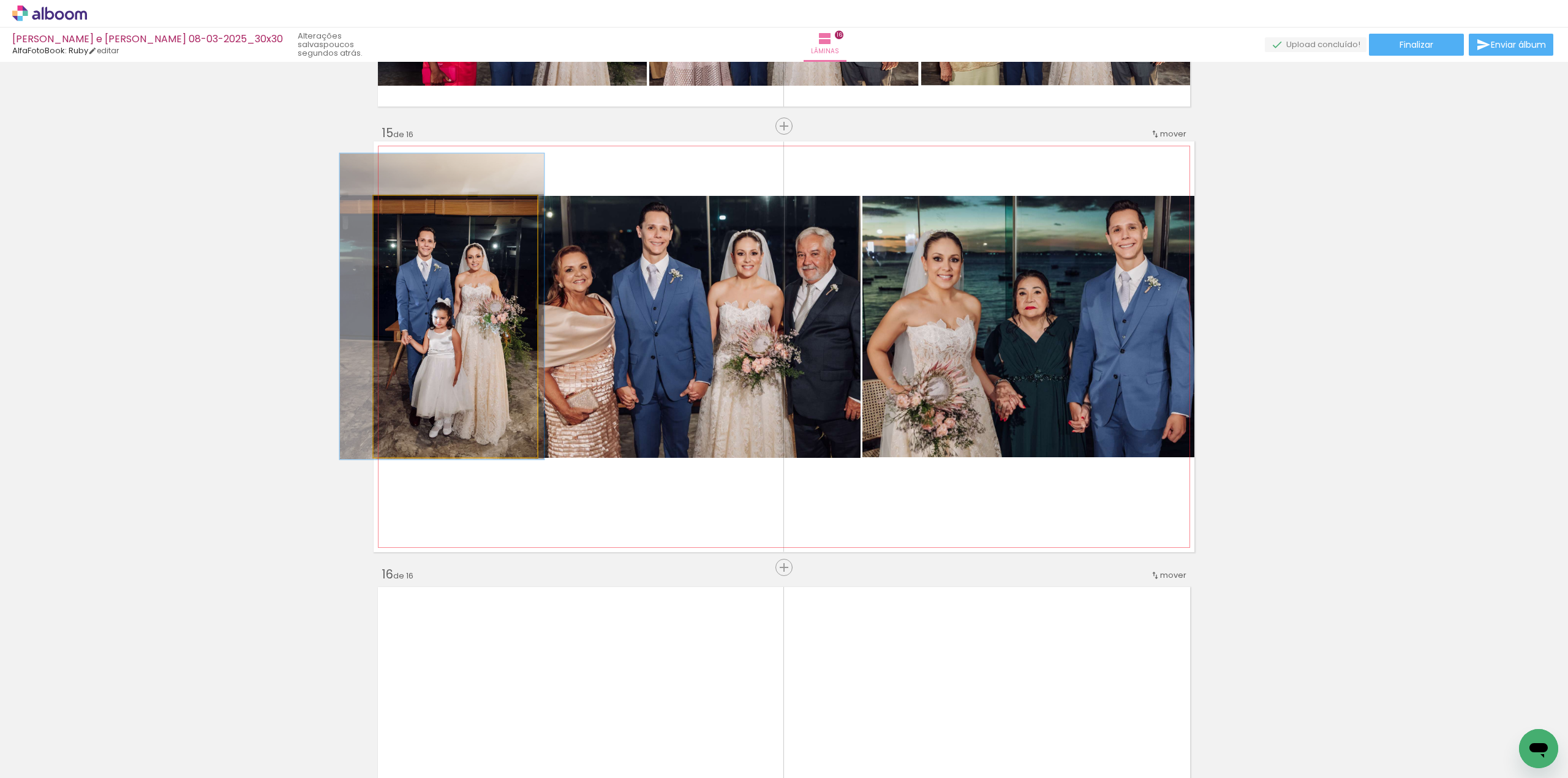
click at [503, 307] on quentale-photo at bounding box center [455, 327] width 163 height 262
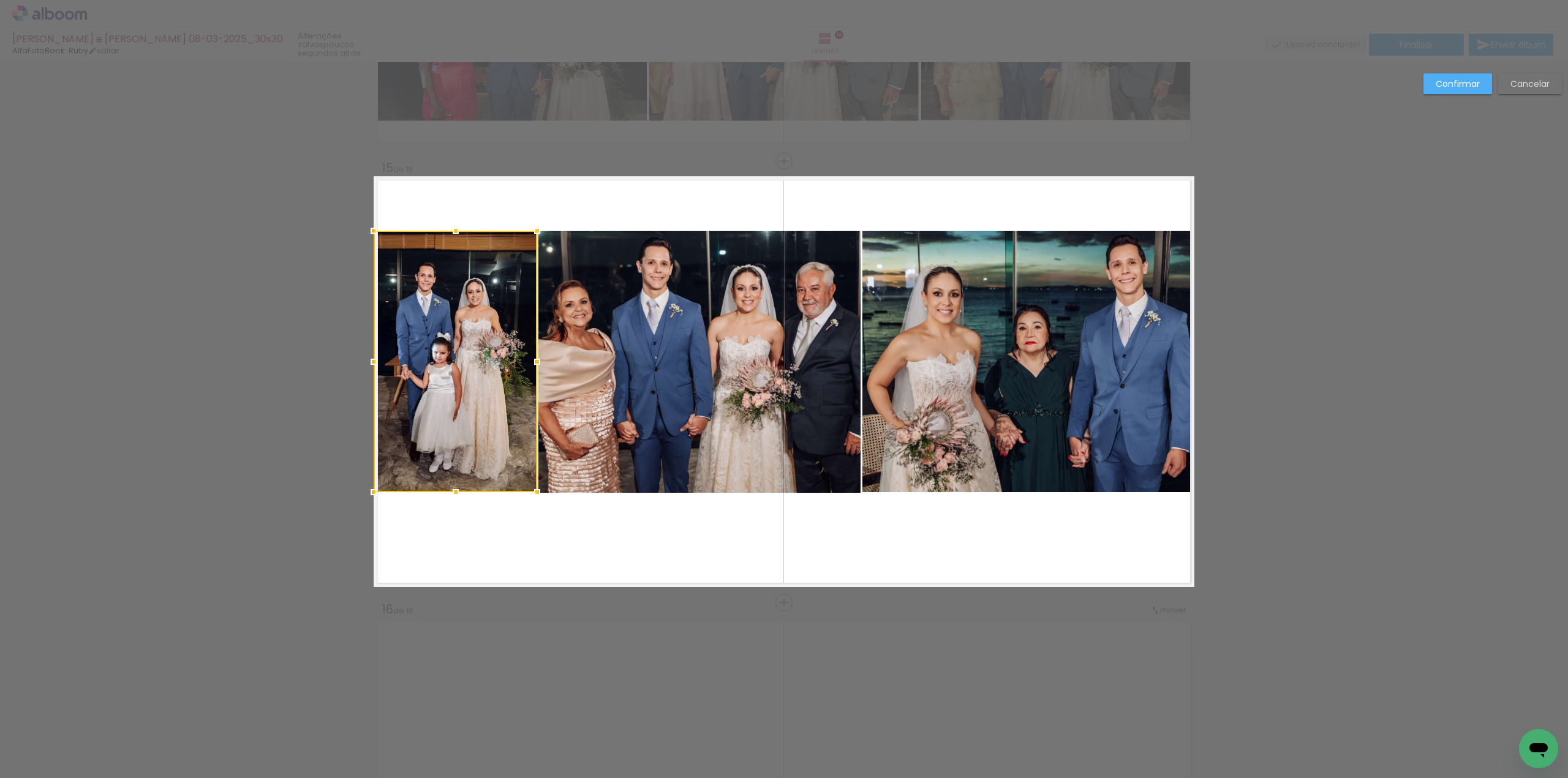
scroll to position [6102, 0]
click at [528, 361] on div at bounding box center [535, 362] width 24 height 24
click at [569, 355] on quentale-photo at bounding box center [700, 362] width 323 height 262
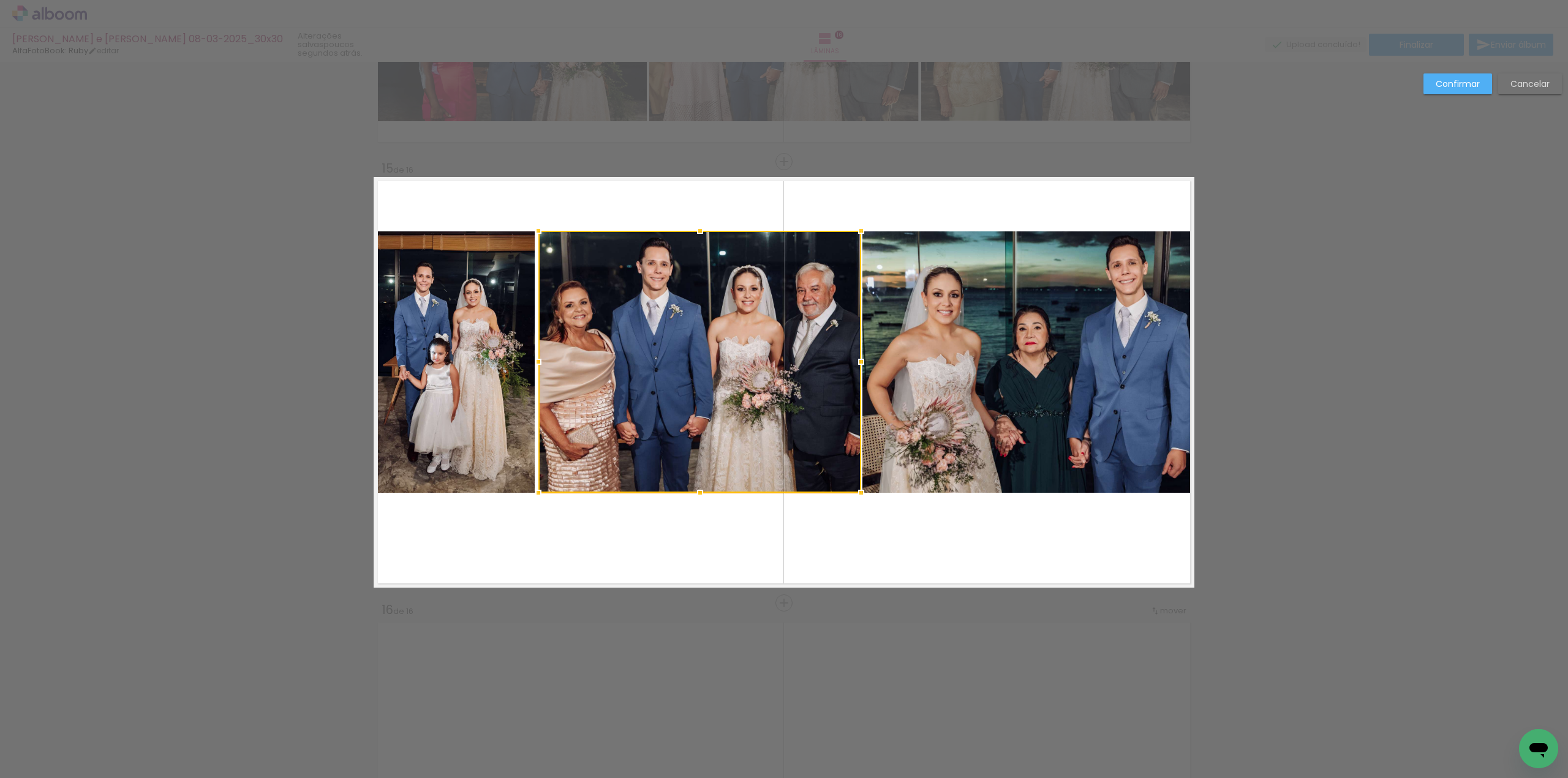
click at [569, 355] on div at bounding box center [700, 361] width 323 height 262
click at [533, 358] on div at bounding box center [536, 362] width 24 height 24
click at [0, 0] on slot "Confirmar" at bounding box center [0, 0] width 0 height 0
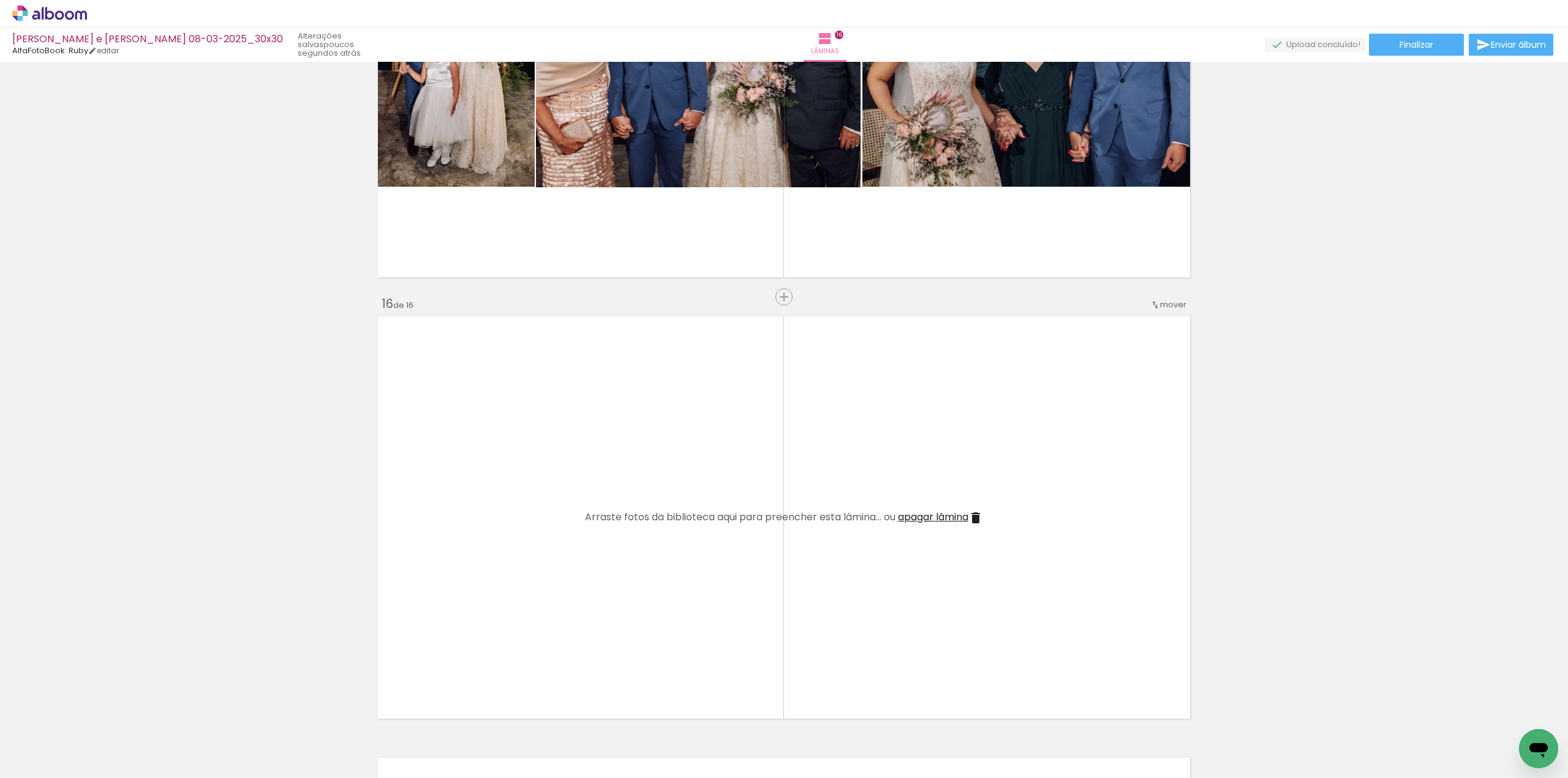
scroll to position [0, 2939]
drag, startPoint x: 617, startPoint y: 736, endPoint x: 713, endPoint y: 525, distance: 231.8
click at [713, 525] on quentale-workspace at bounding box center [784, 389] width 1568 height 778
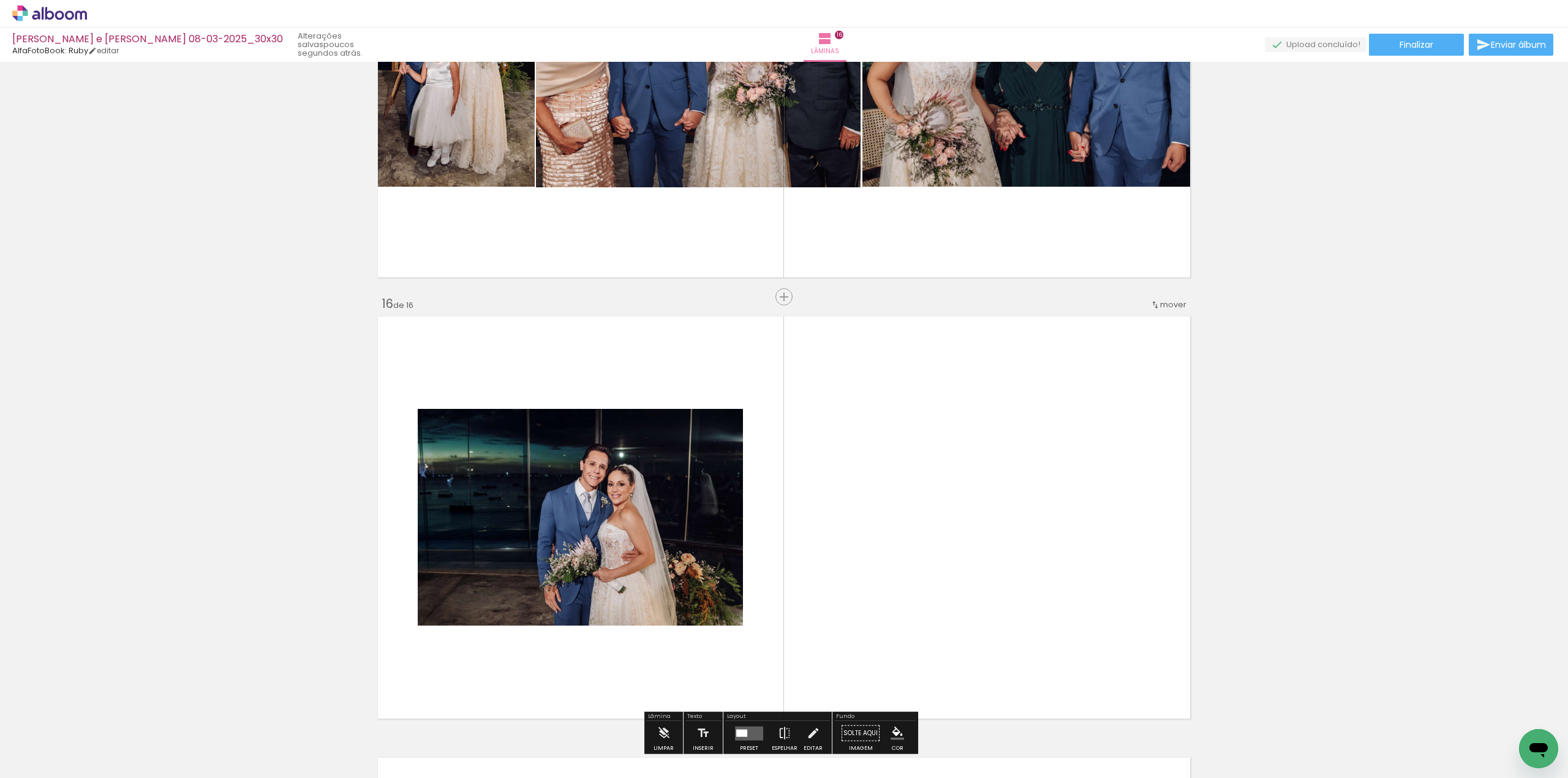
drag, startPoint x: 702, startPoint y: 729, endPoint x: 883, endPoint y: 494, distance: 296.6
click at [883, 494] on quentale-workspace at bounding box center [784, 389] width 1568 height 778
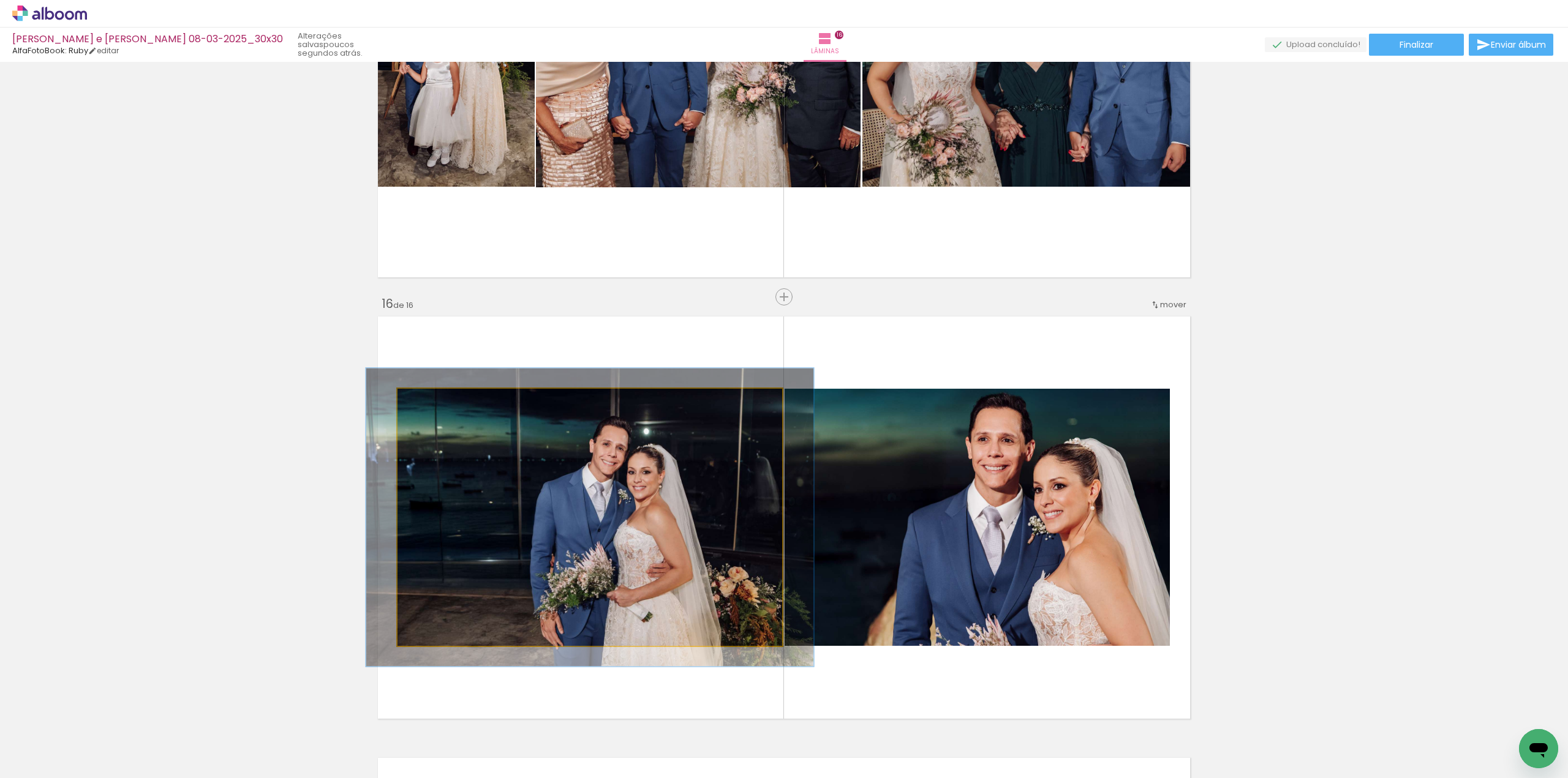
drag, startPoint x: 420, startPoint y: 403, endPoint x: 429, endPoint y: 404, distance: 9.1
type paper-slider "117"
click at [428, 404] on div at bounding box center [433, 402] width 11 height 11
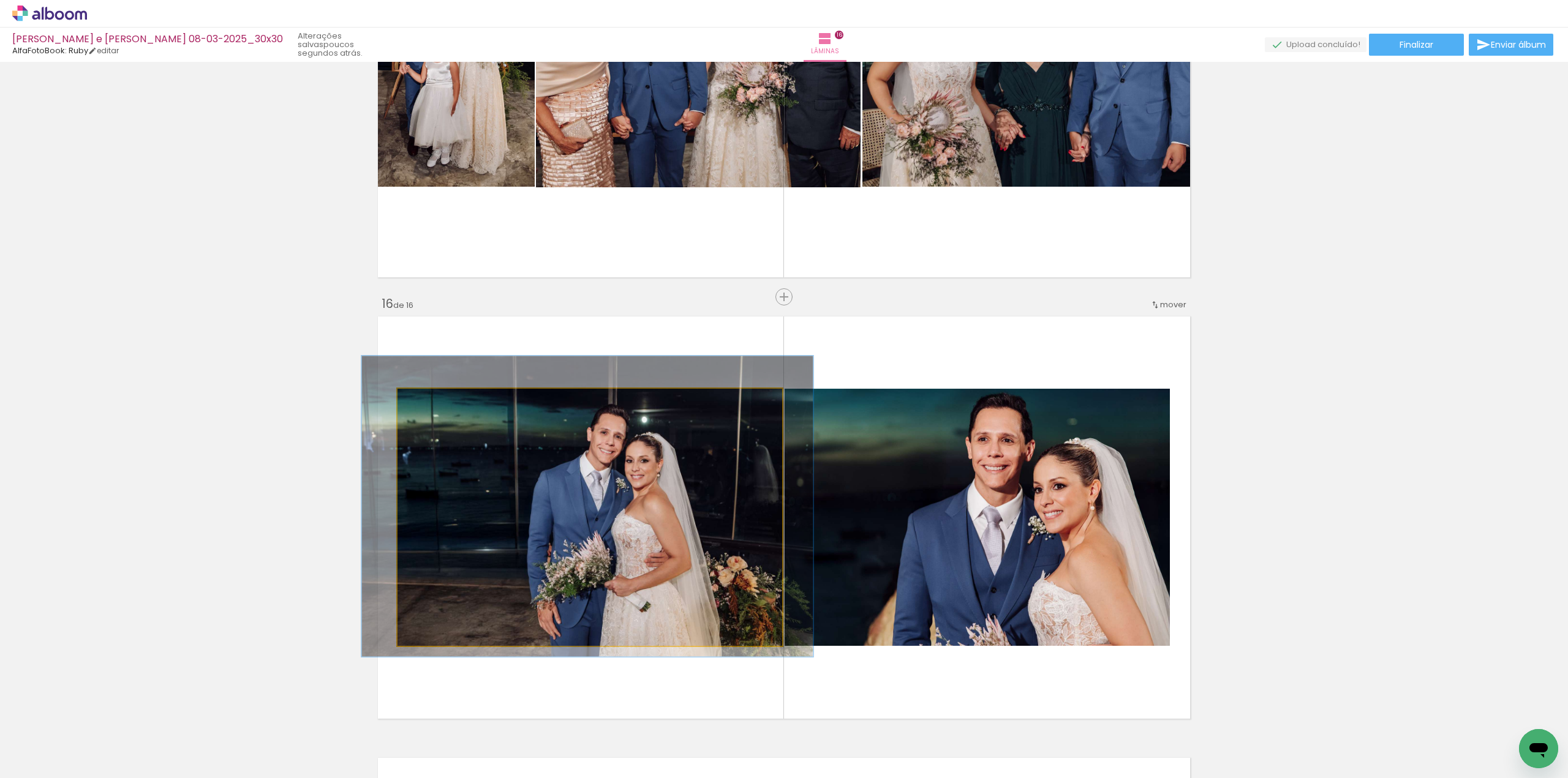
drag, startPoint x: 506, startPoint y: 488, endPoint x: 503, endPoint y: 477, distance: 11.4
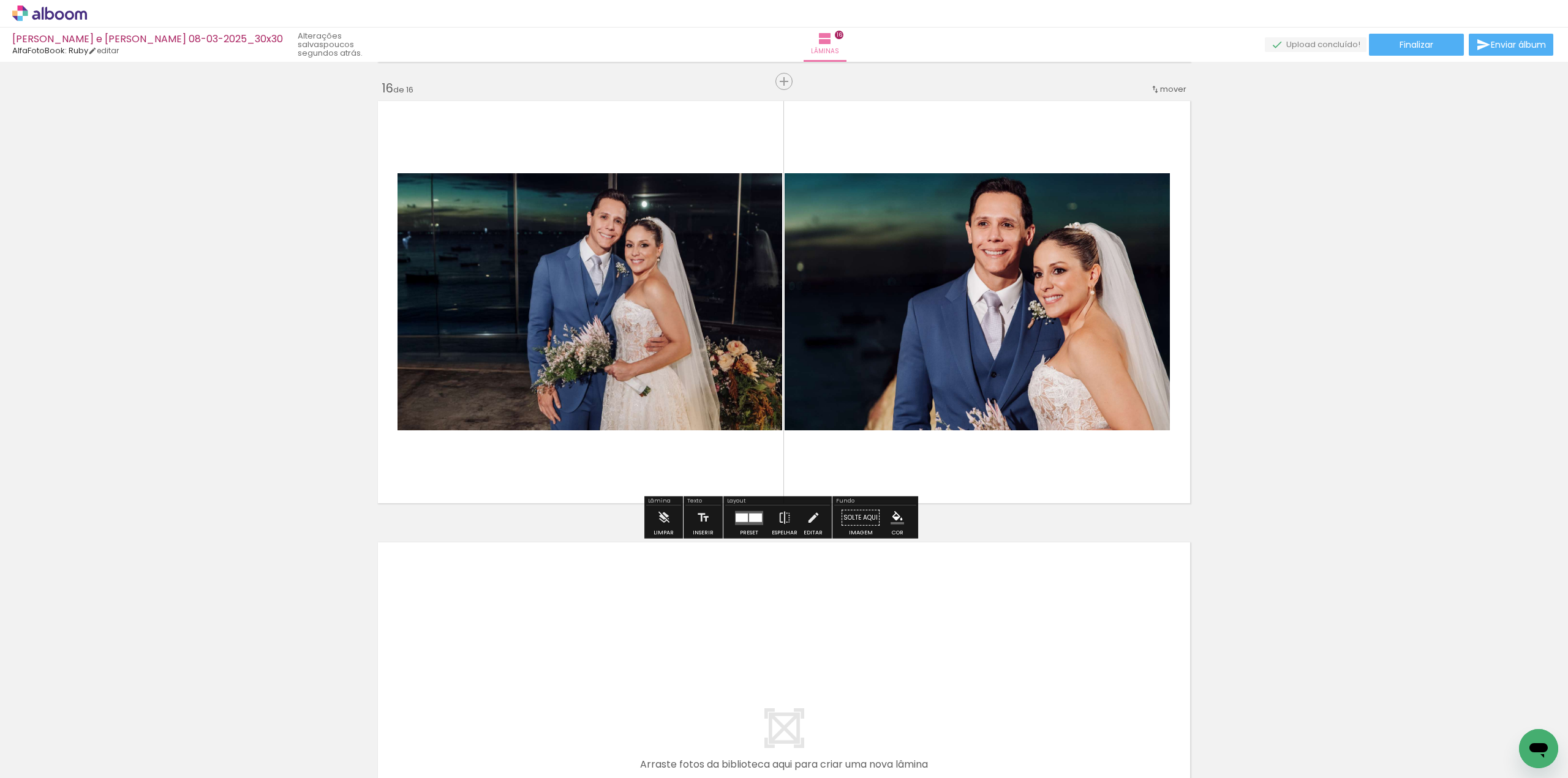
scroll to position [6653, 0]
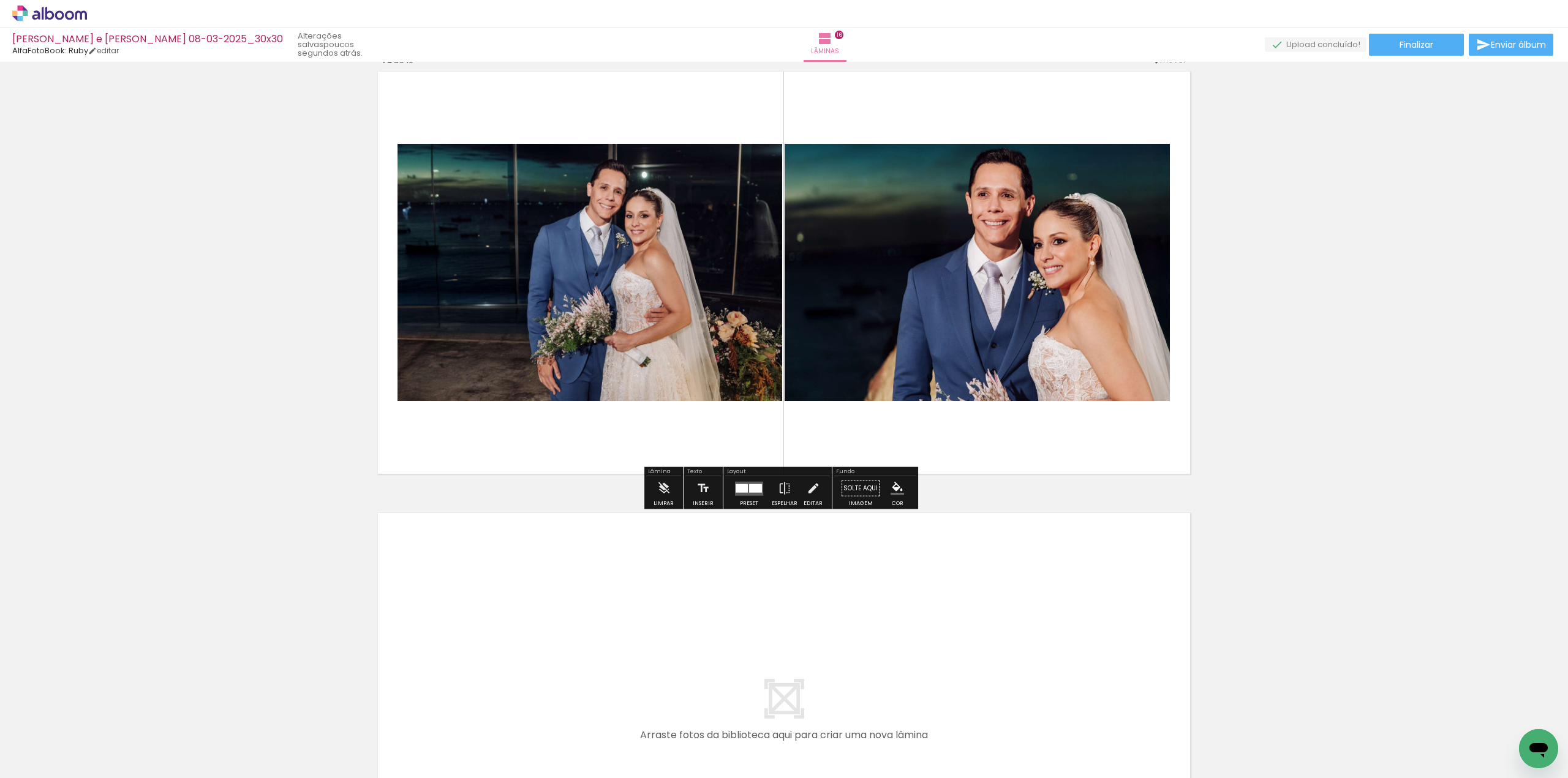
click at [749, 487] on div at bounding box center [755, 488] width 13 height 8
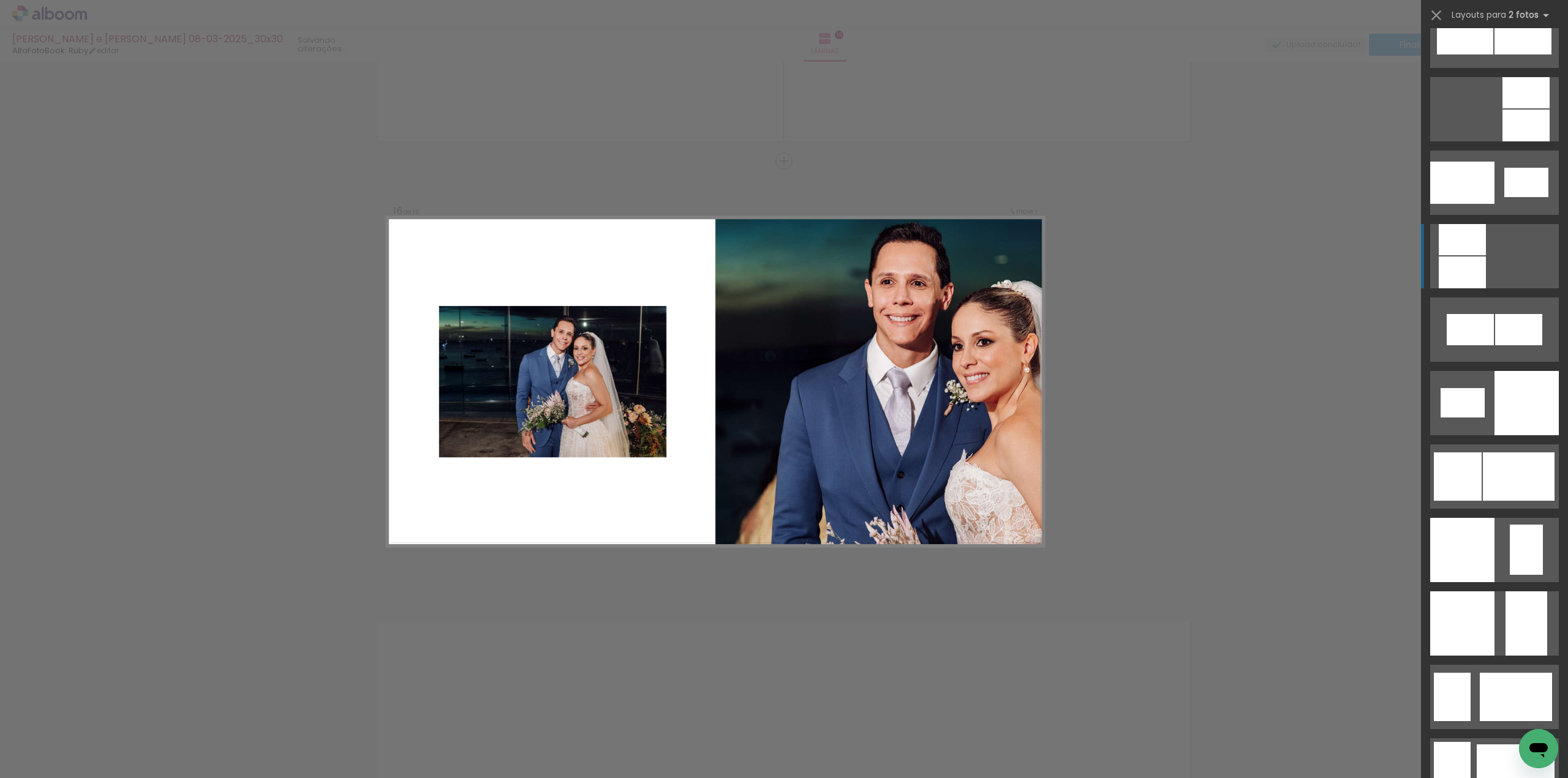
scroll to position [1286, 0]
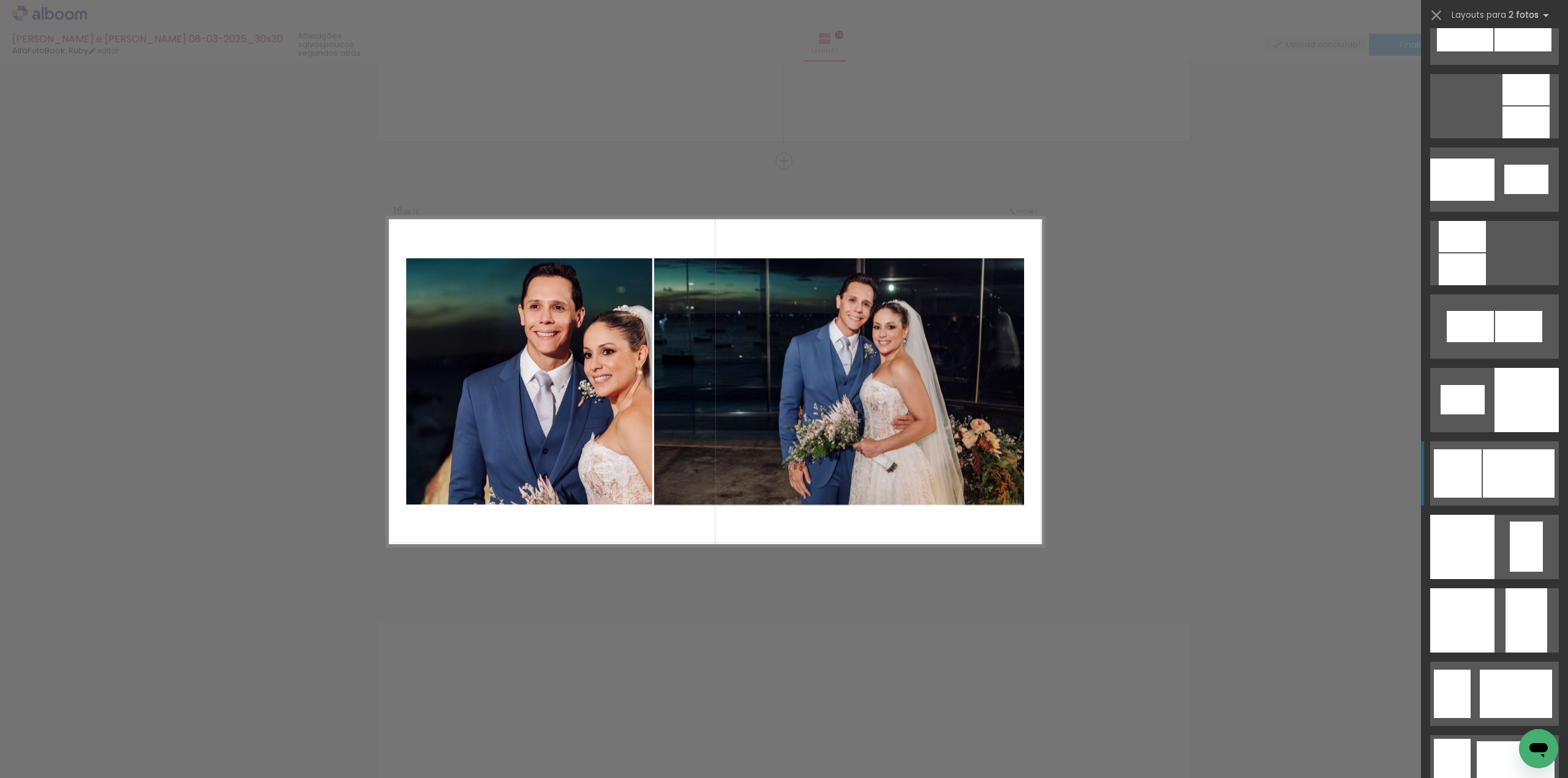
click at [1492, 468] on div at bounding box center [1518, 474] width 71 height 49
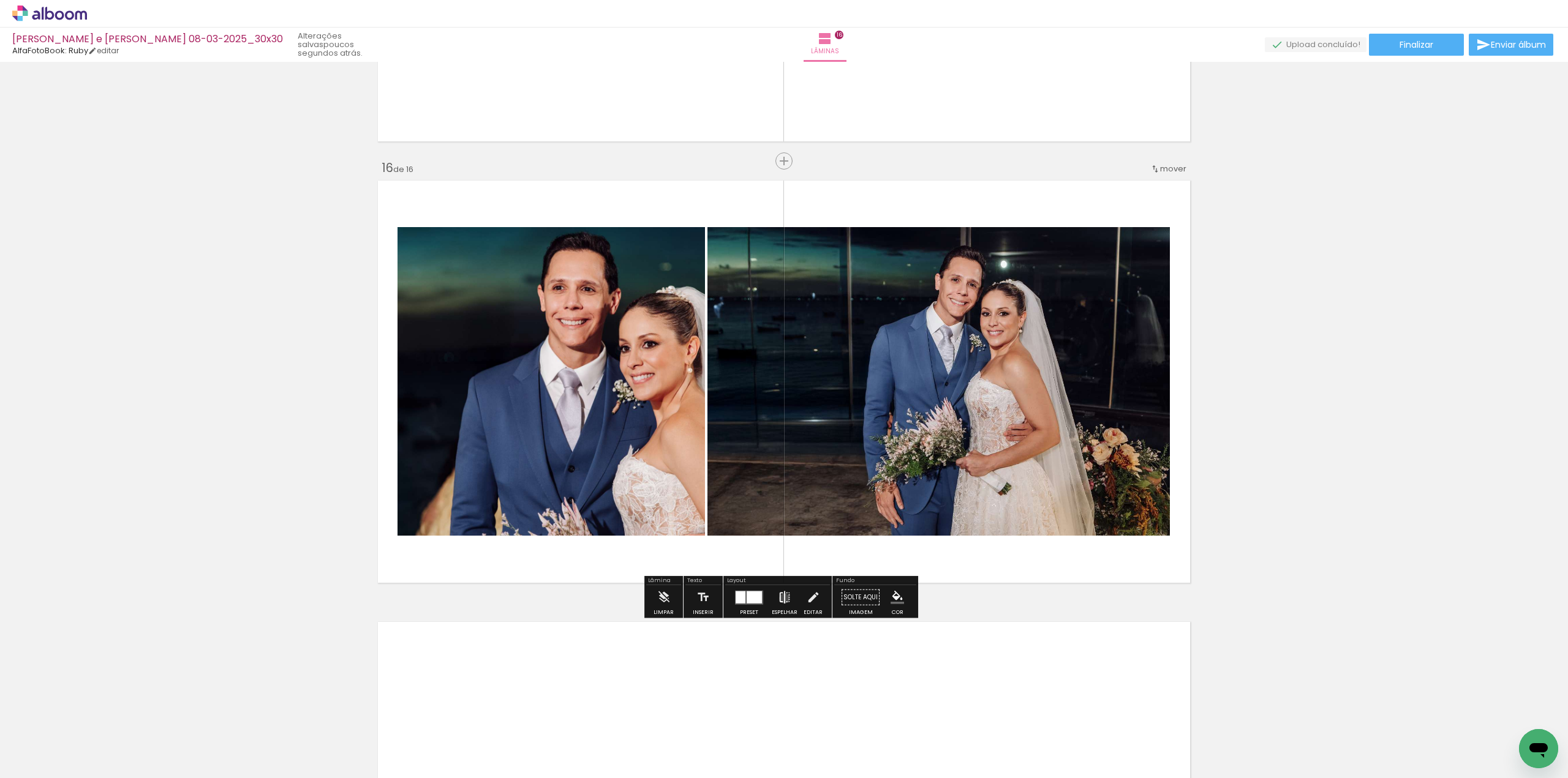
click at [782, 599] on iron-icon at bounding box center [784, 598] width 13 height 24
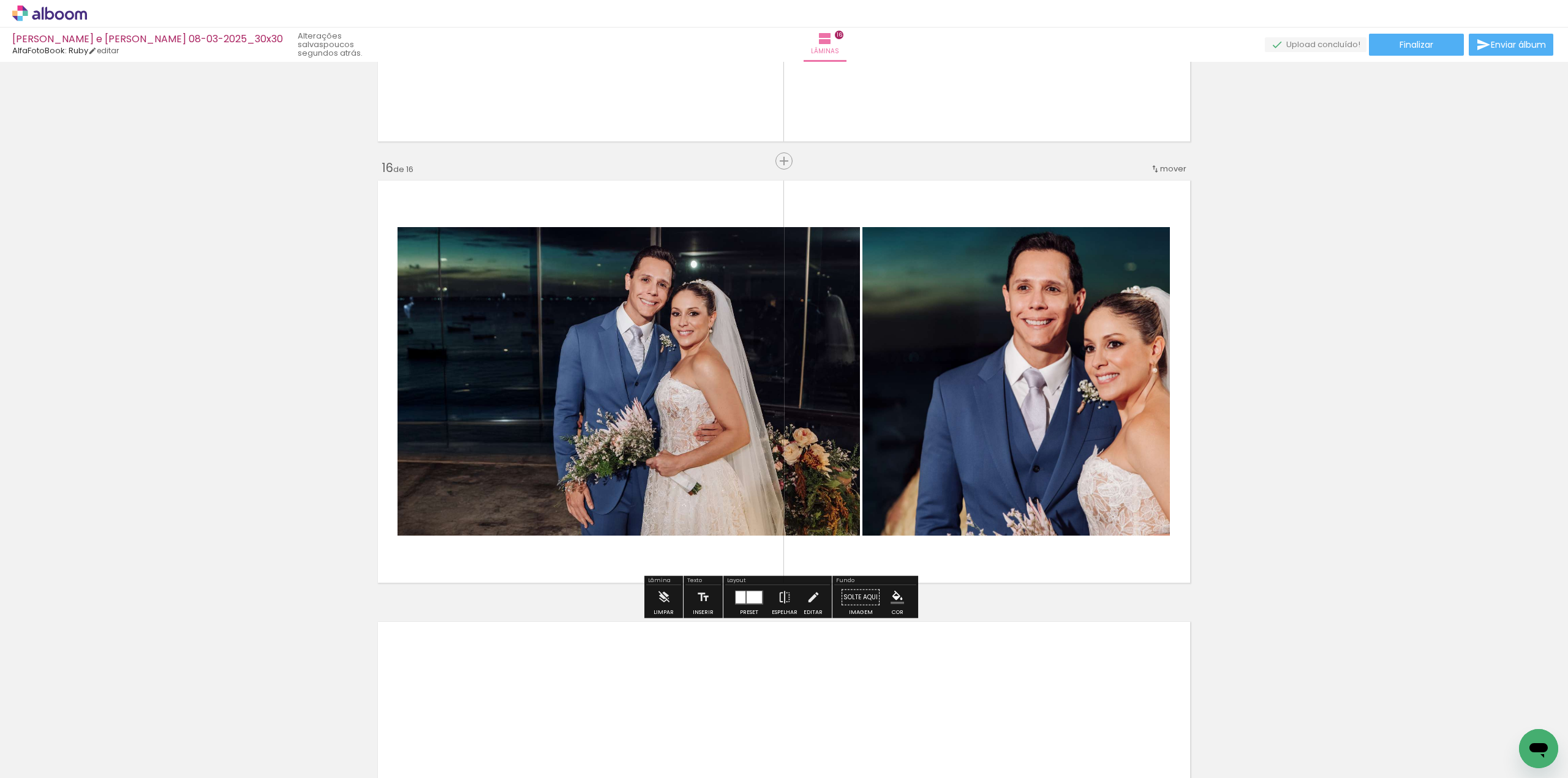
click at [971, 360] on quentale-photo at bounding box center [1016, 381] width 308 height 309
click at [1113, 340] on quentale-photo at bounding box center [1016, 381] width 308 height 309
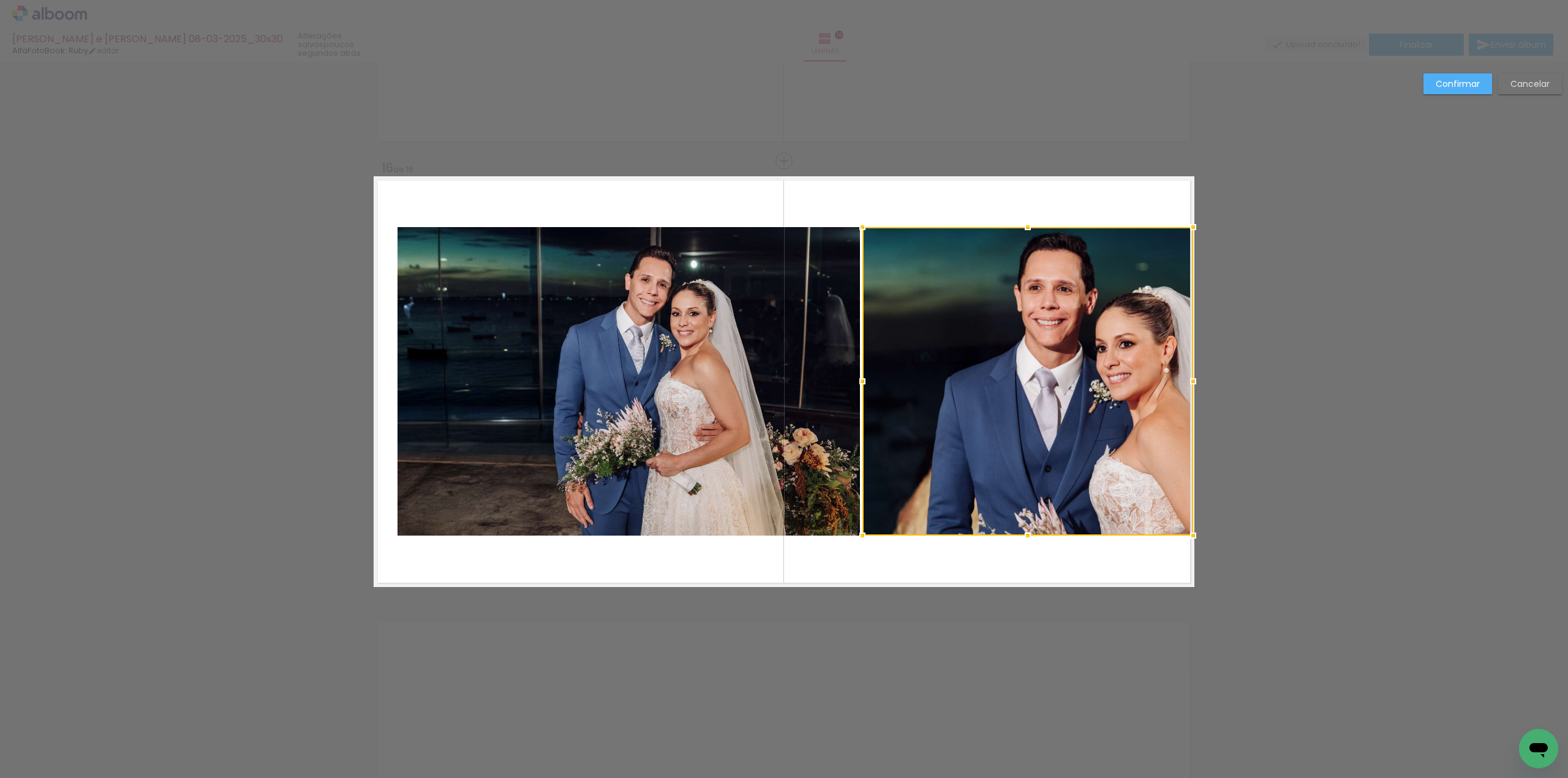
drag, startPoint x: 1165, startPoint y: 383, endPoint x: 1187, endPoint y: 383, distance: 22.0
click at [1187, 383] on div at bounding box center [1193, 381] width 24 height 24
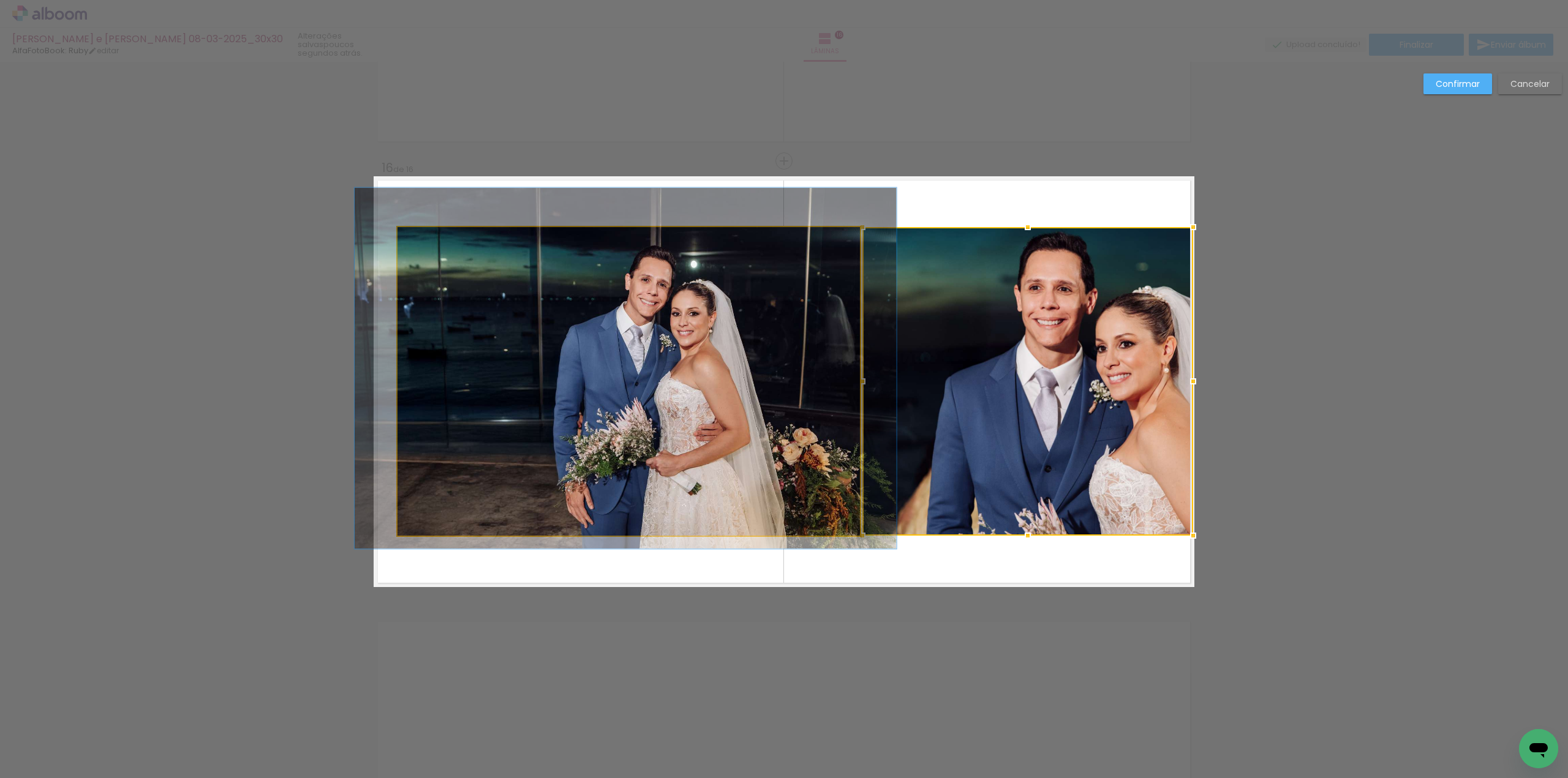
click at [462, 356] on quentale-photo at bounding box center [629, 381] width 463 height 309
click at [862, 356] on div at bounding box center [1028, 381] width 330 height 309
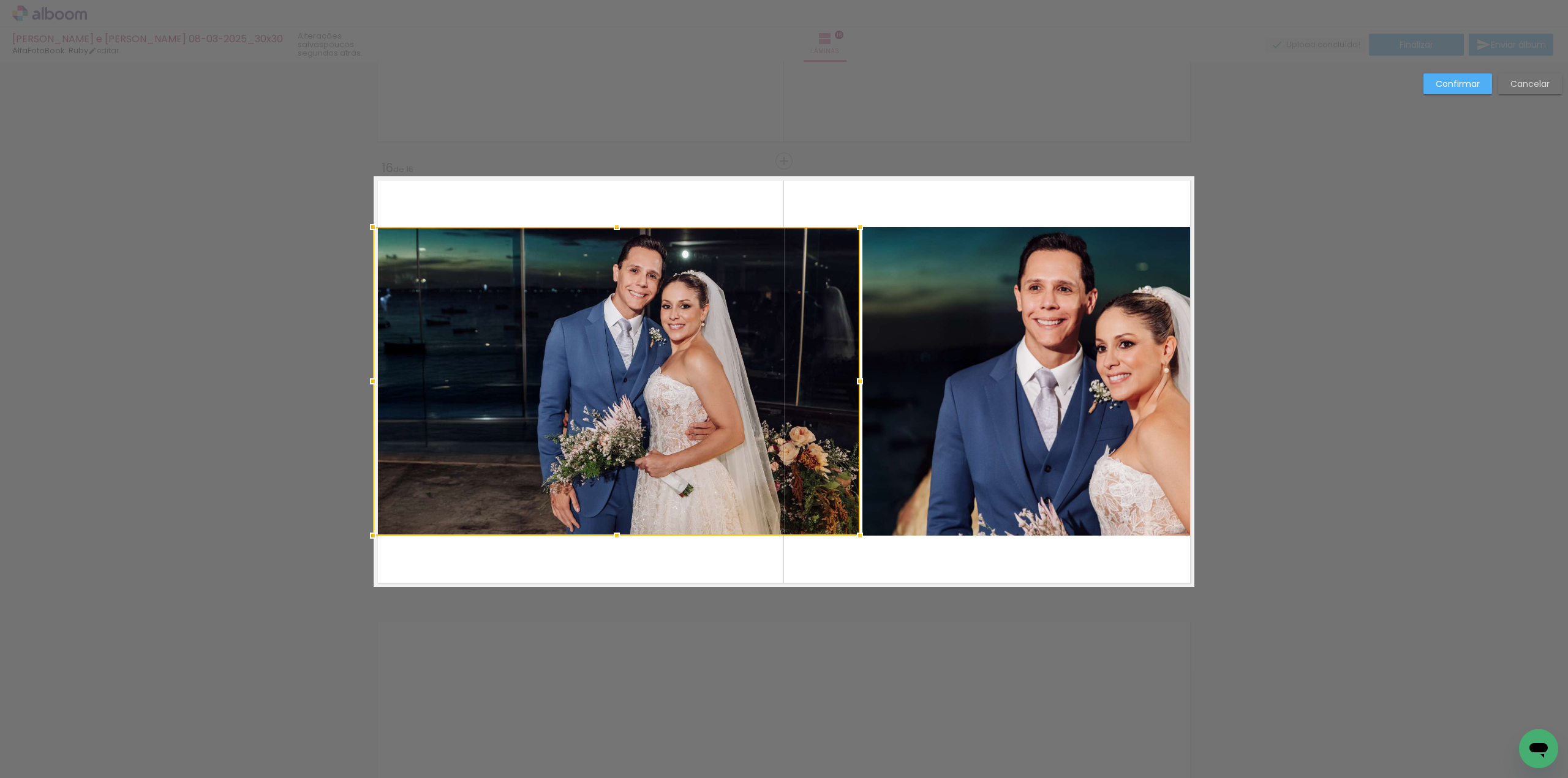
drag, startPoint x: 390, startPoint y: 382, endPoint x: 366, endPoint y: 382, distance: 24.0
click at [366, 382] on div at bounding box center [373, 381] width 24 height 24
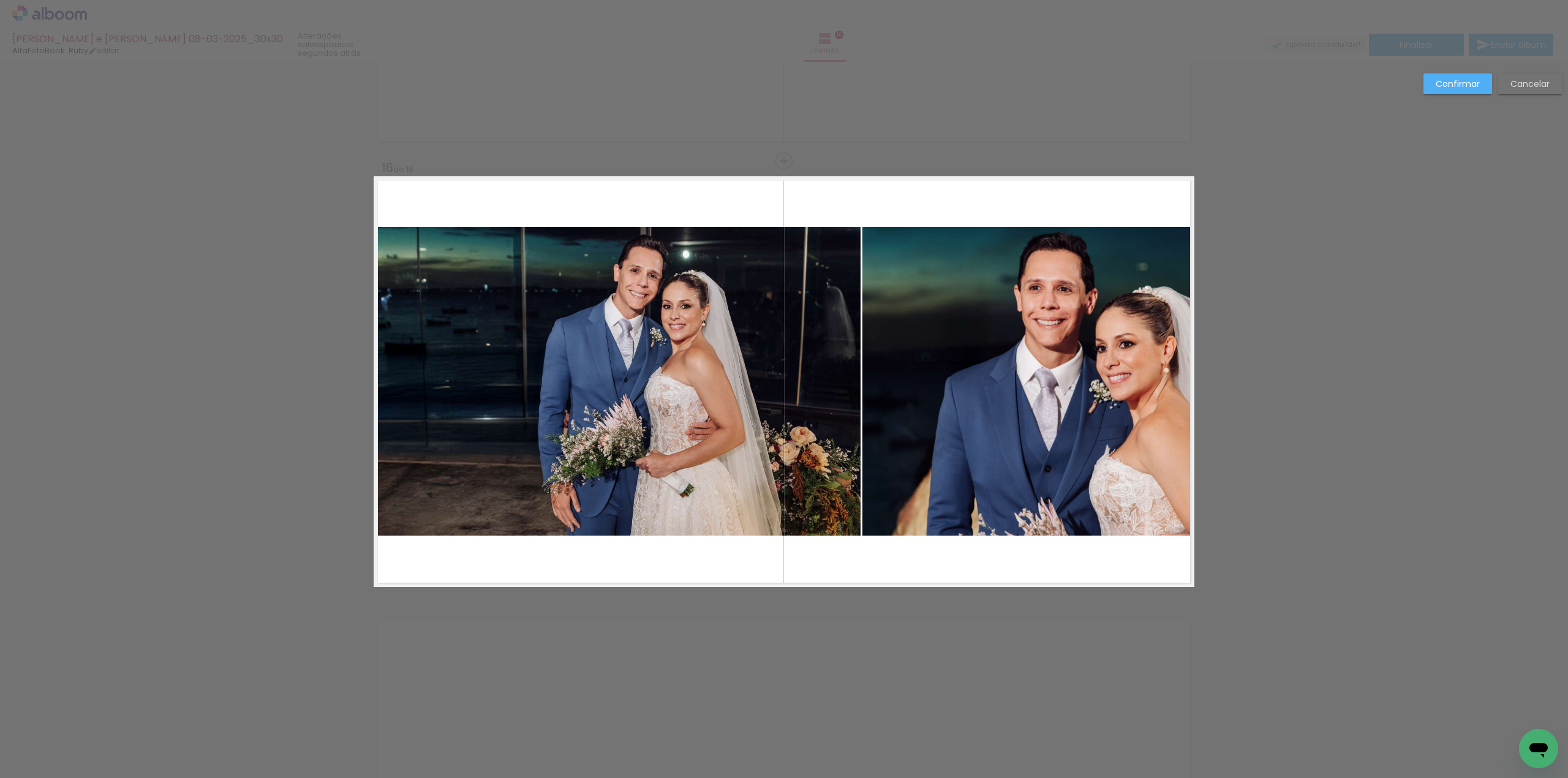
click at [1456, 92] on paper-button "Confirmar" at bounding box center [1457, 84] width 69 height 21
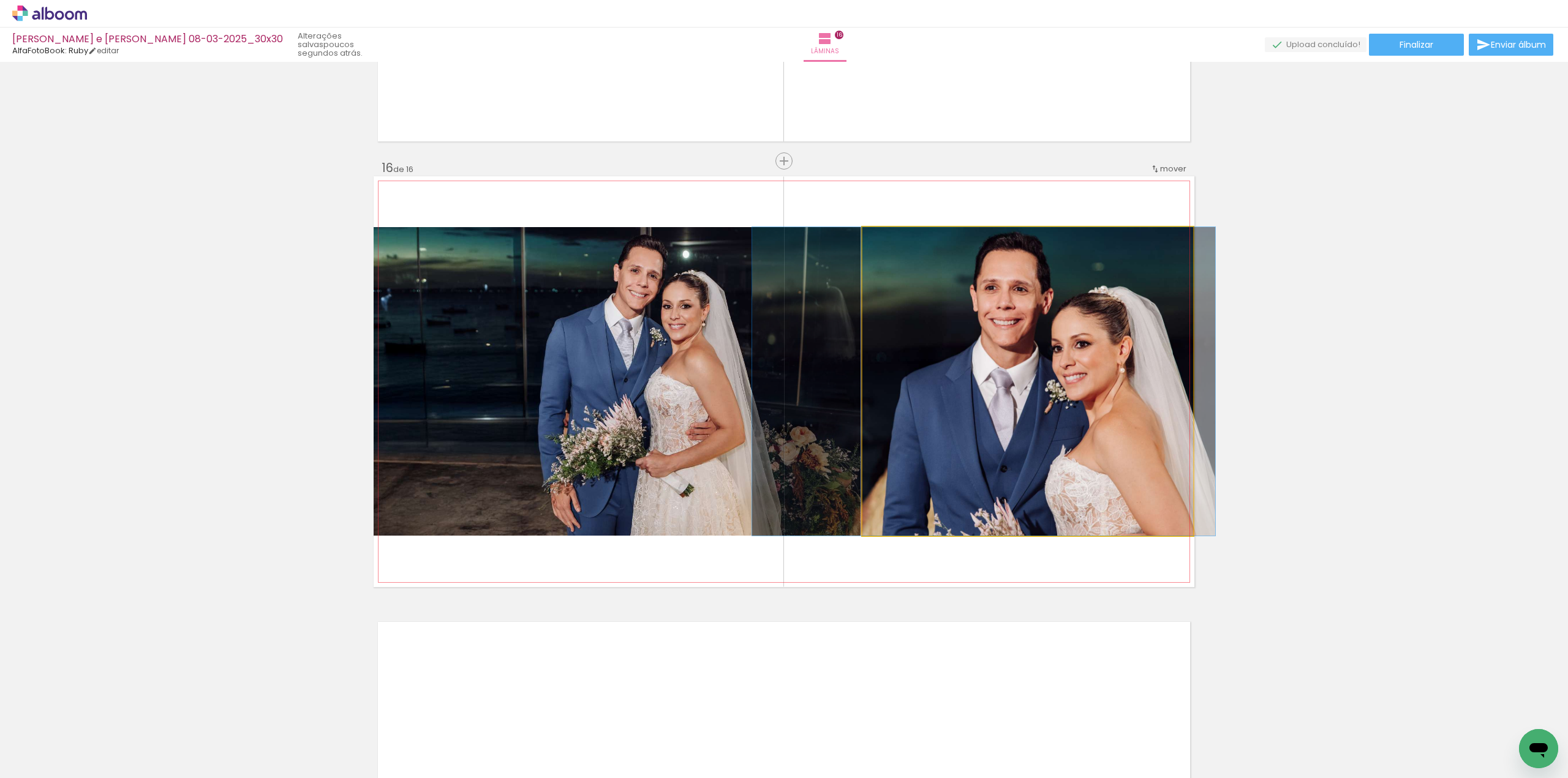
drag, startPoint x: 1084, startPoint y: 316, endPoint x: 1044, endPoint y: 322, distance: 40.4
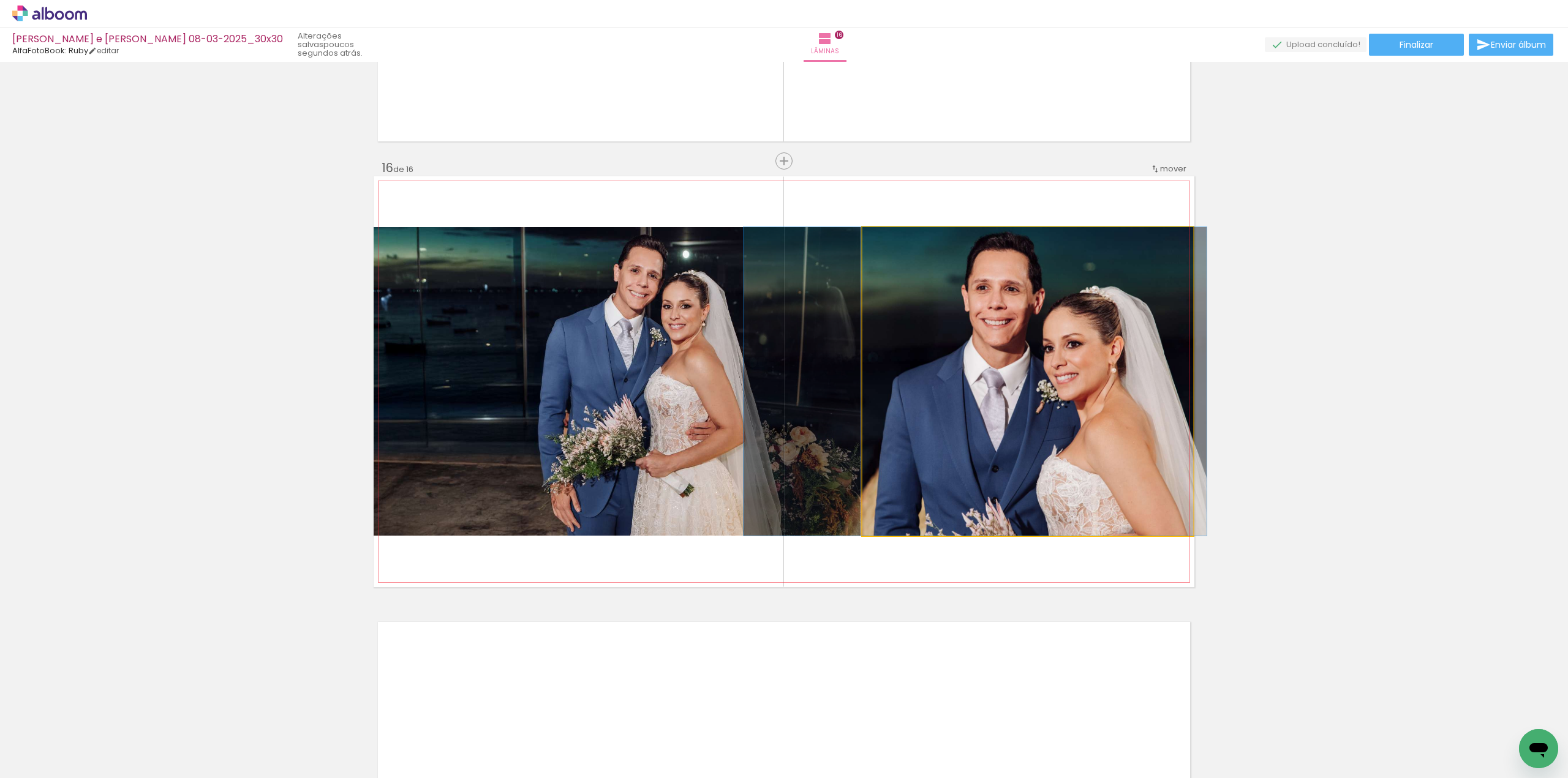
drag, startPoint x: 1049, startPoint y: 320, endPoint x: 1042, endPoint y: 322, distance: 7.3
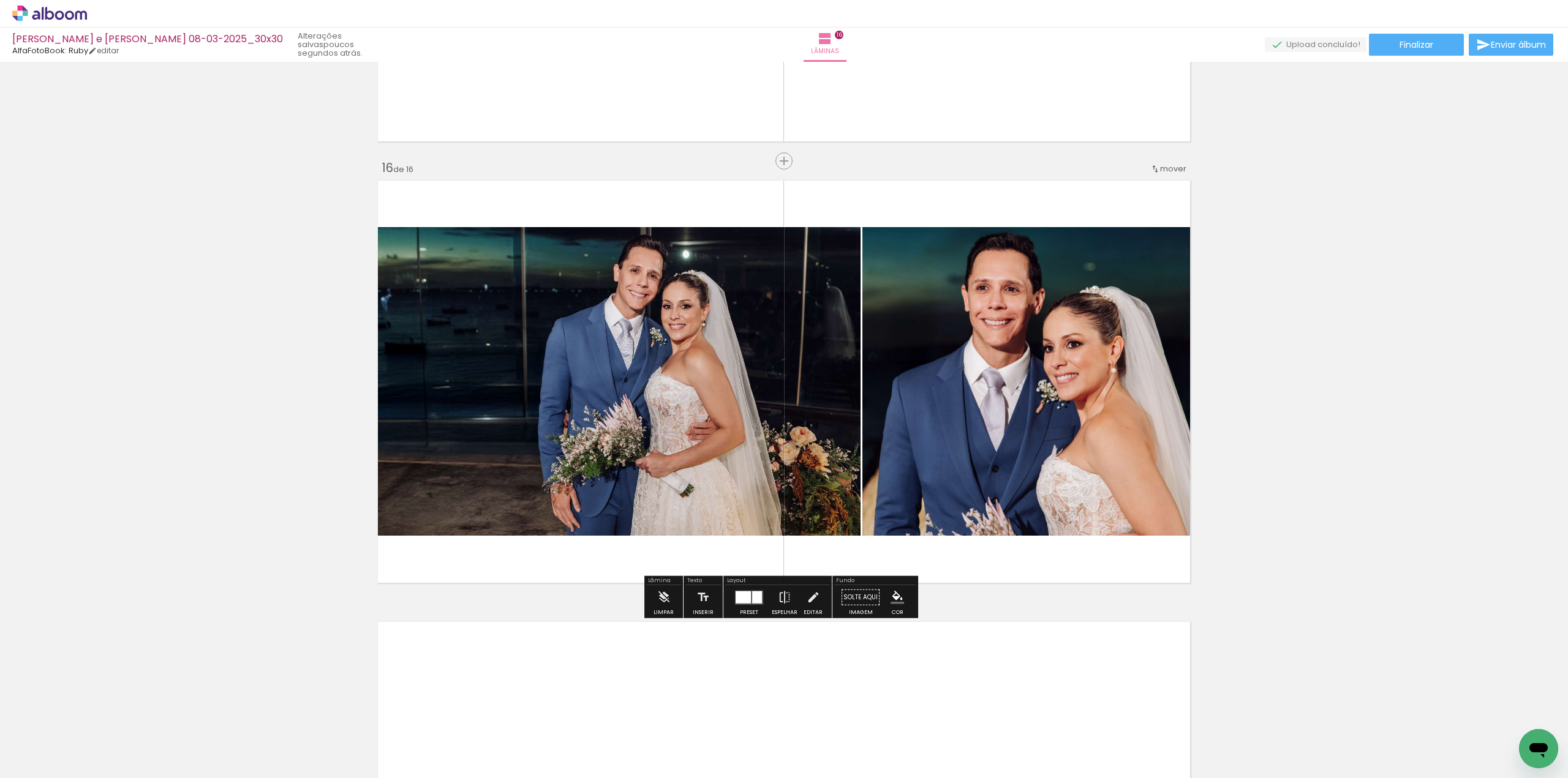
click at [845, 338] on quentale-photo at bounding box center [617, 381] width 487 height 309
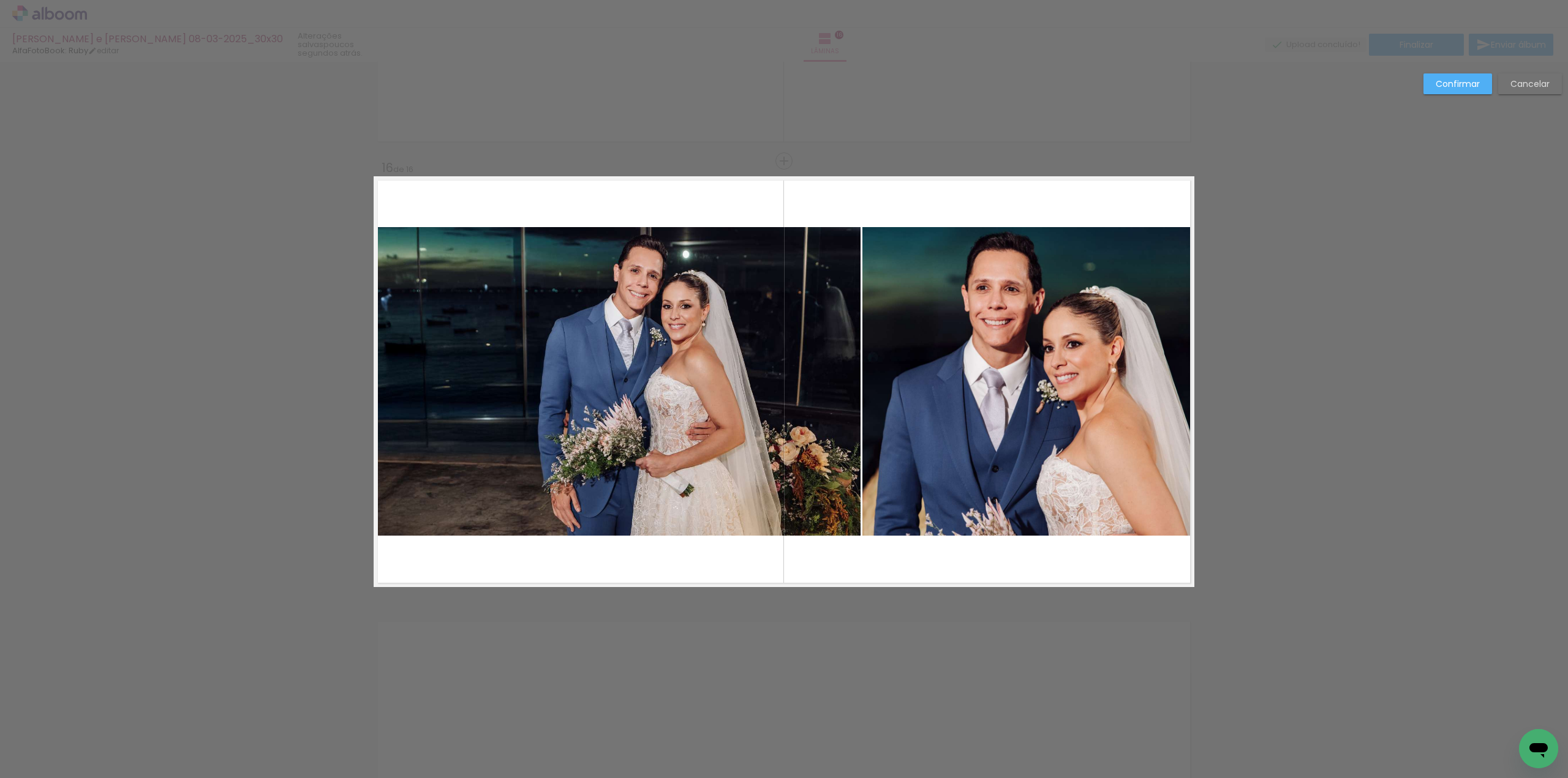
click at [838, 401] on quentale-photo at bounding box center [617, 381] width 487 height 309
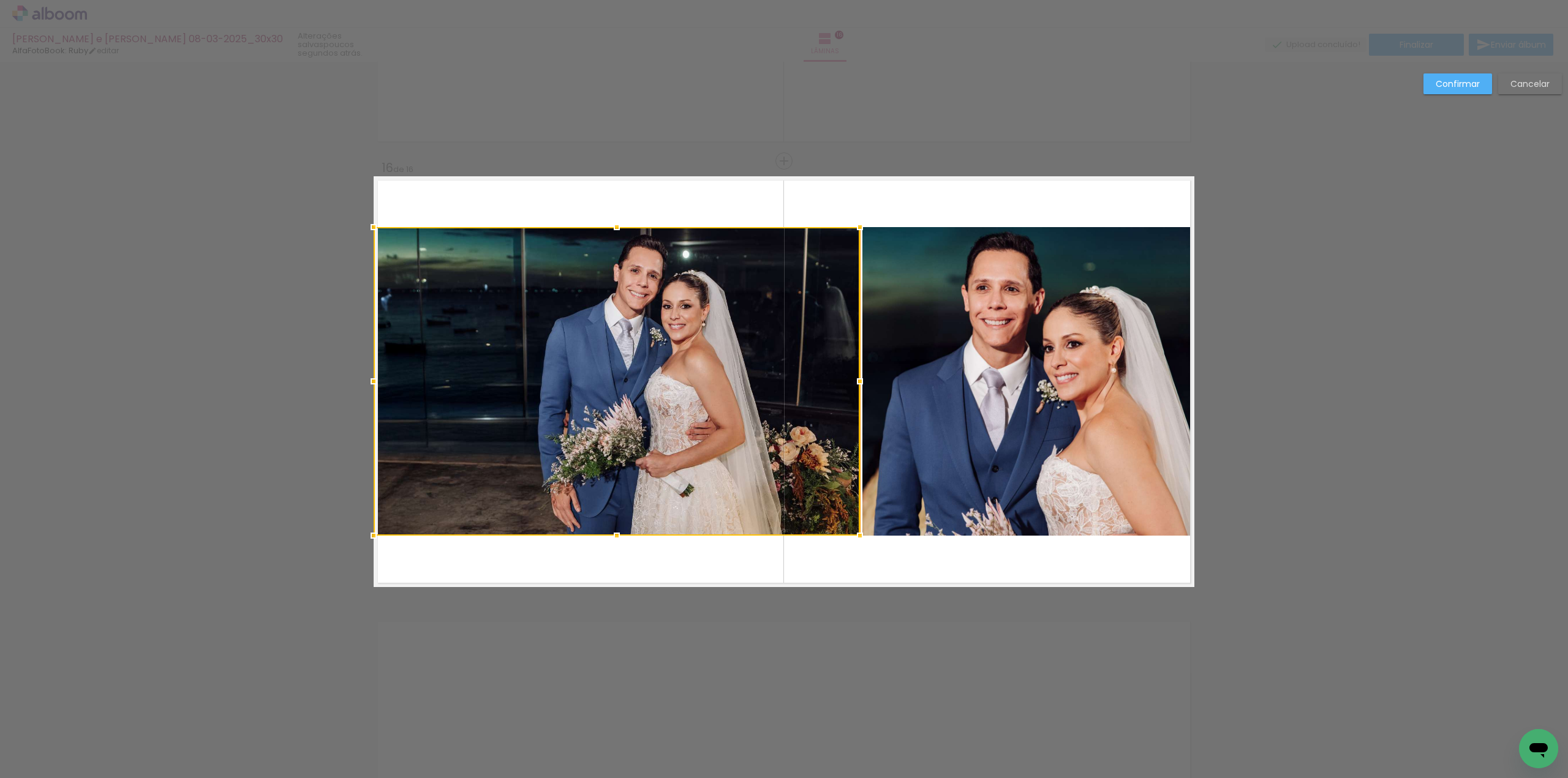
click at [838, 401] on div at bounding box center [617, 381] width 486 height 309
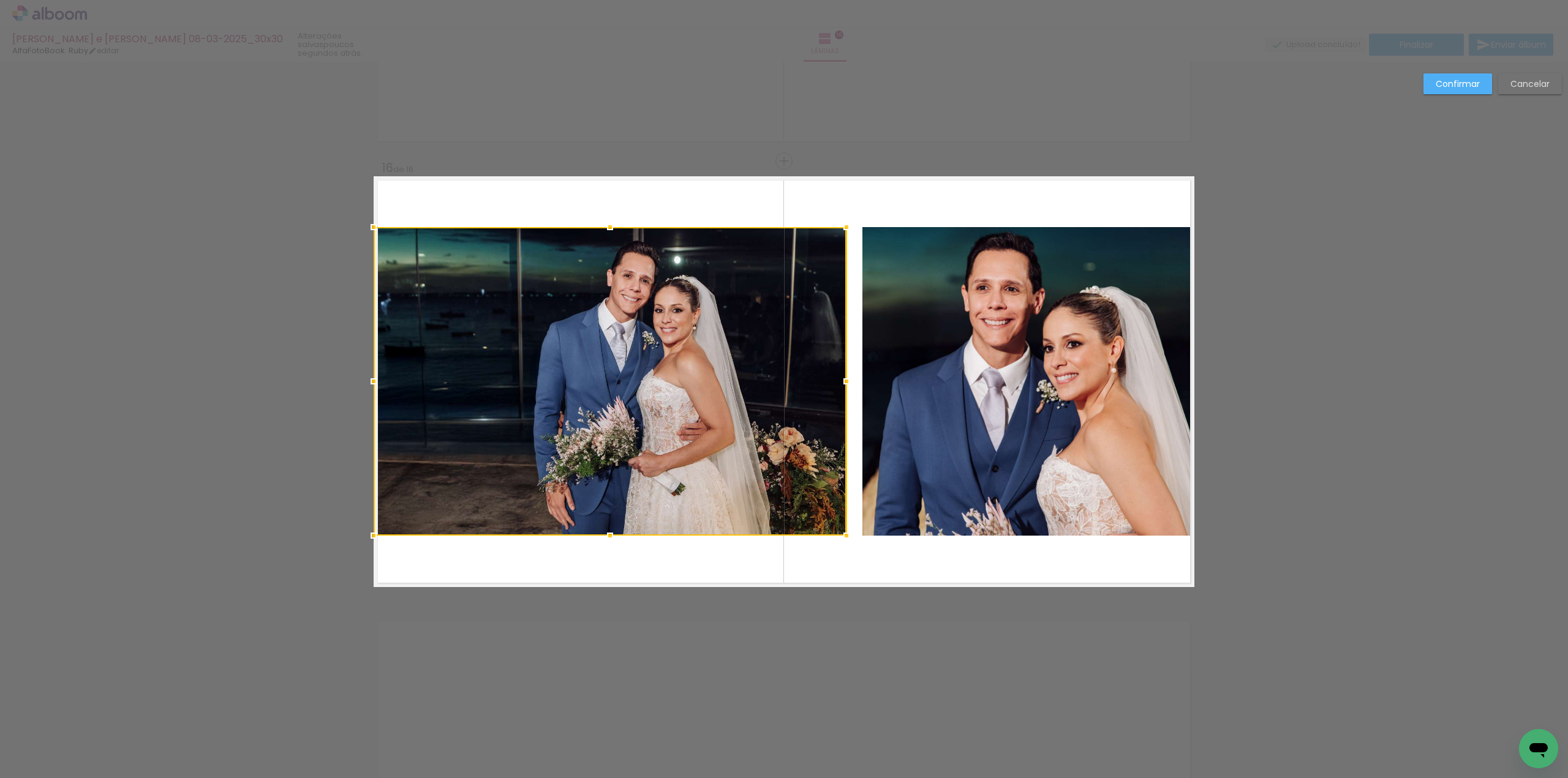
drag, startPoint x: 854, startPoint y: 379, endPoint x: 828, endPoint y: 379, distance: 26.0
click at [823, 380] on div at bounding box center [610, 381] width 473 height 309
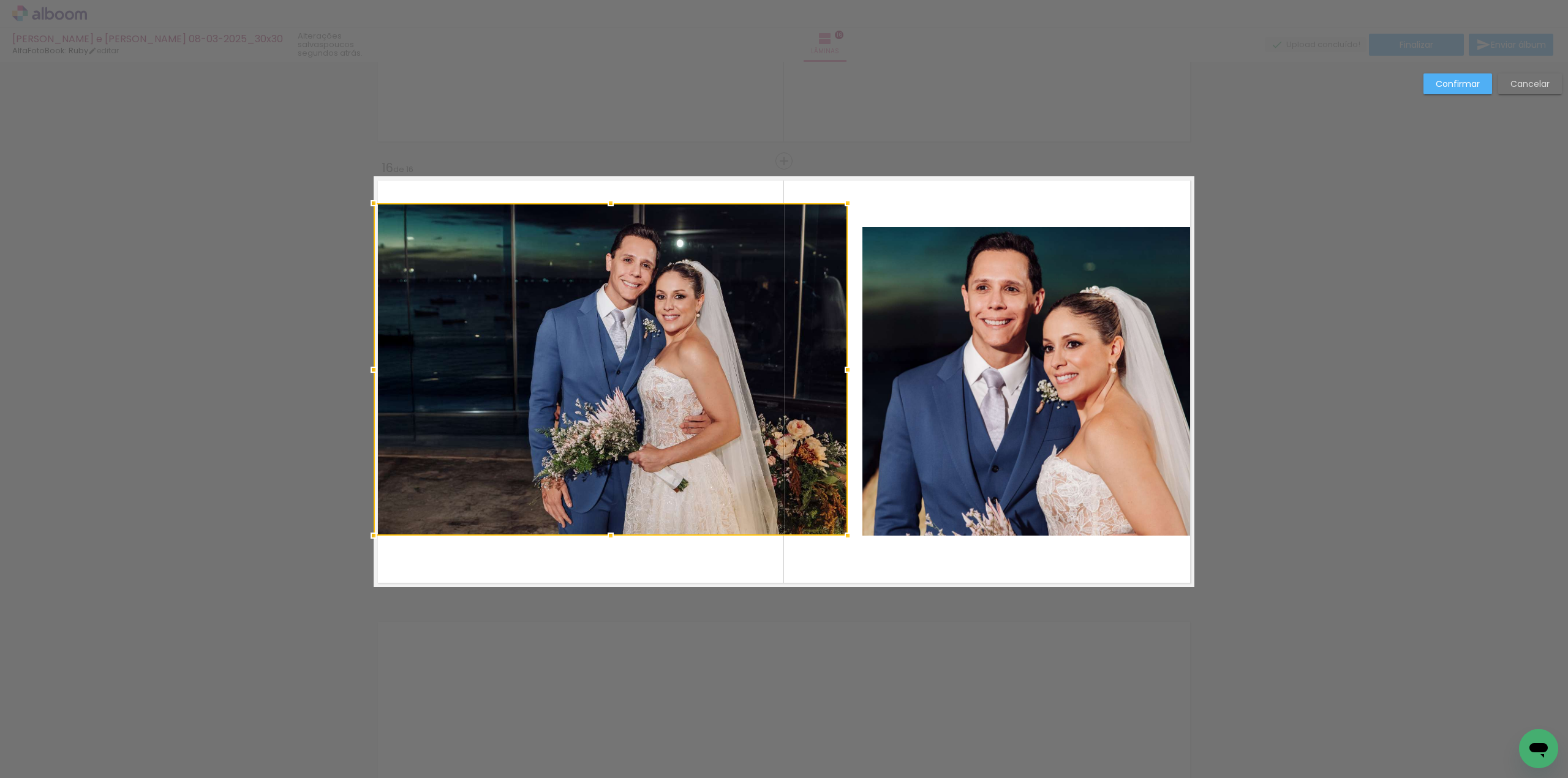
drag, startPoint x: 607, startPoint y: 228, endPoint x: 609, endPoint y: 204, distance: 24.1
click at [609, 204] on div at bounding box center [611, 204] width 24 height 24
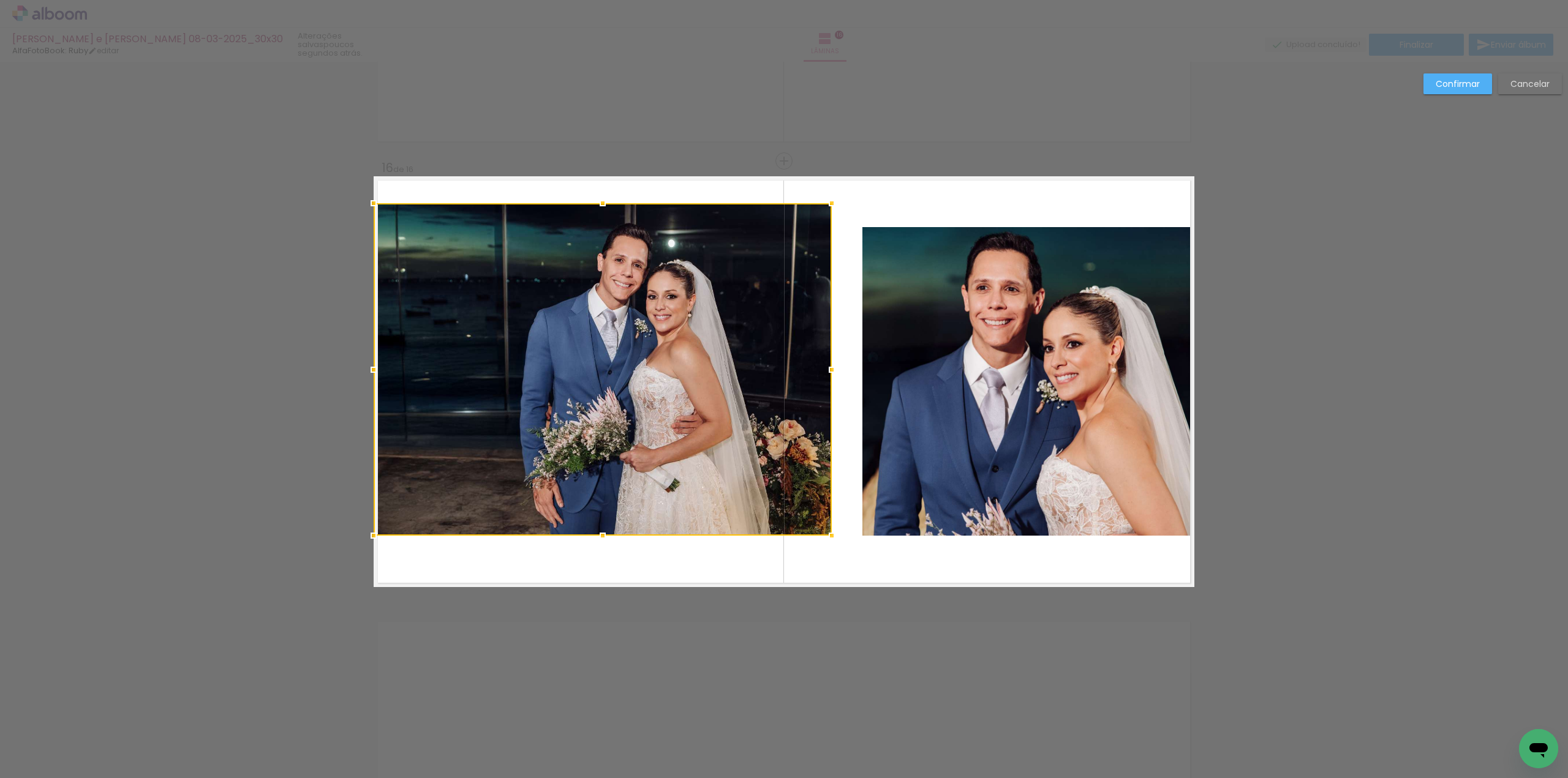
drag, startPoint x: 844, startPoint y: 372, endPoint x: 827, endPoint y: 373, distance: 17.0
click at [827, 373] on div at bounding box center [831, 370] width 24 height 24
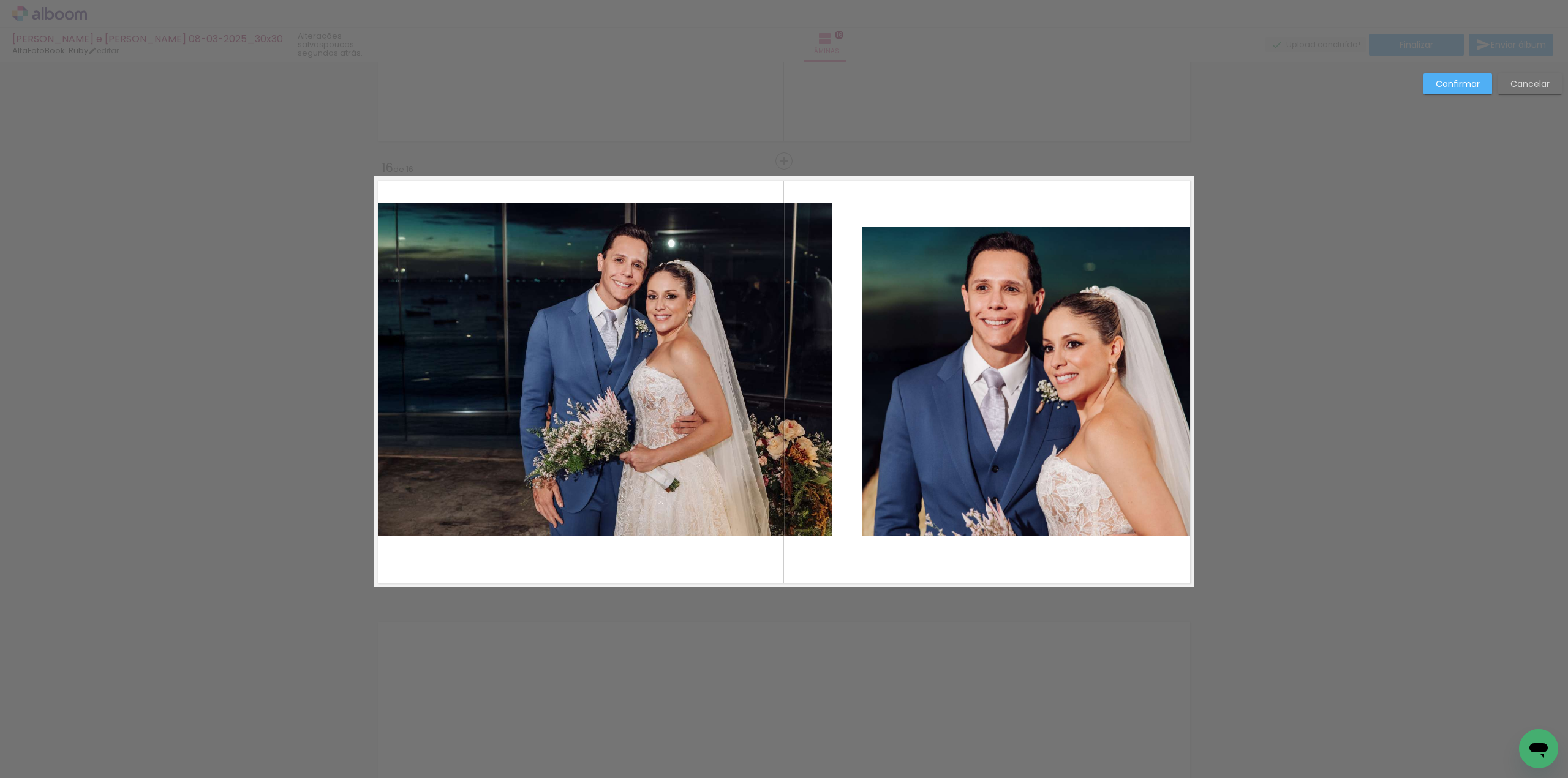
click at [912, 312] on quentale-photo at bounding box center [1028, 381] width 330 height 309
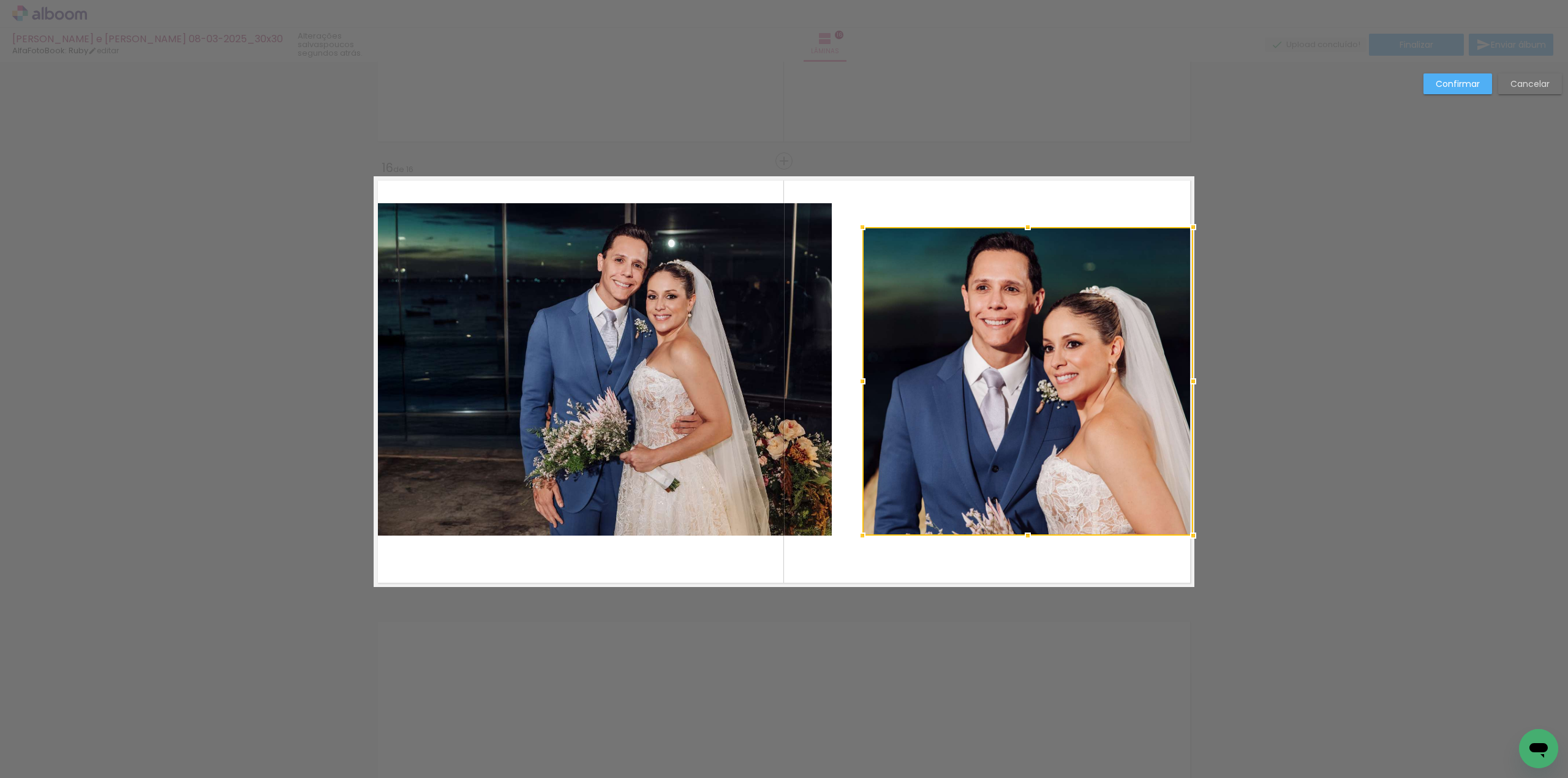
click at [912, 312] on div at bounding box center [1028, 381] width 330 height 309
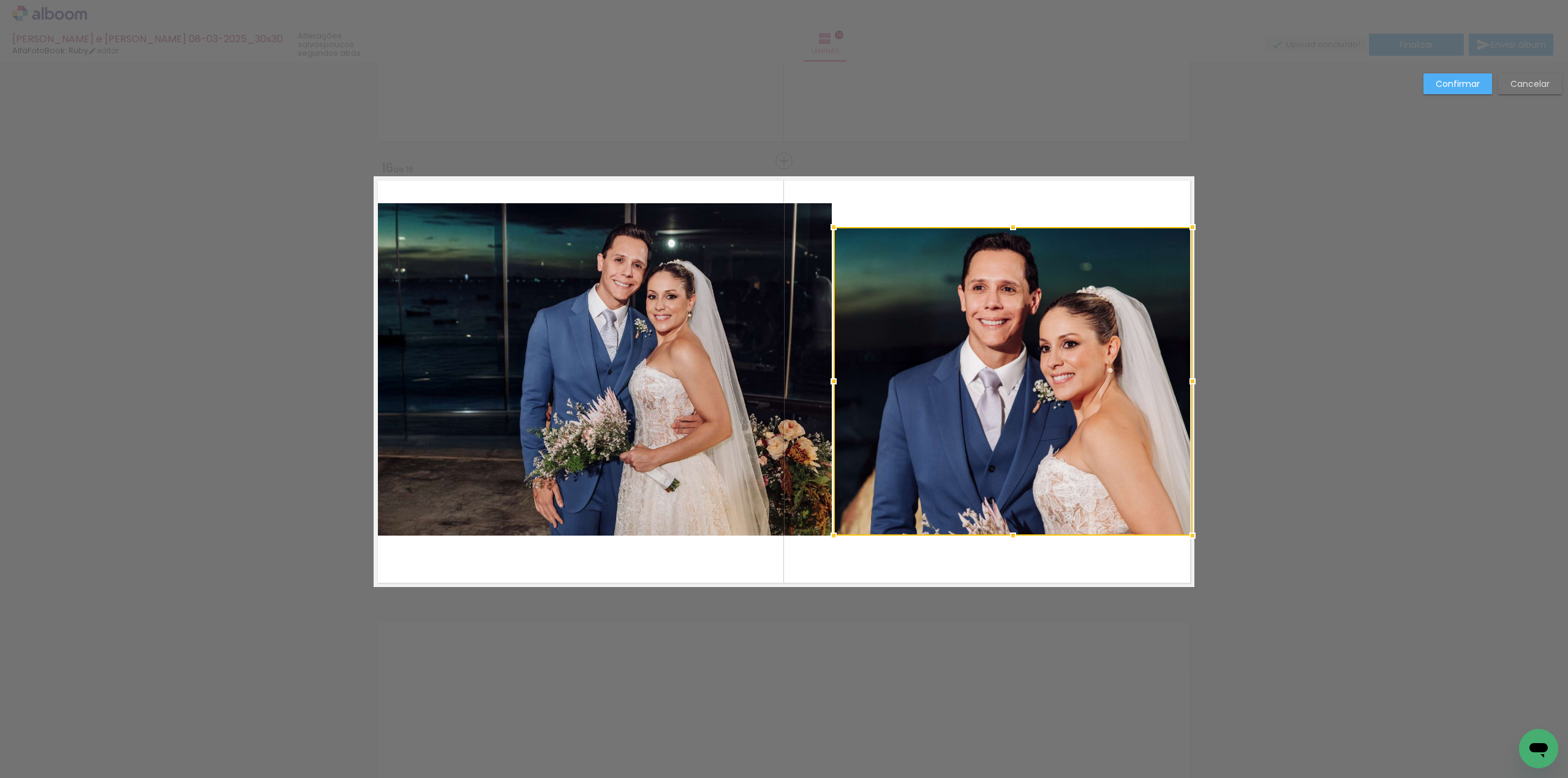
drag, startPoint x: 856, startPoint y: 383, endPoint x: 827, endPoint y: 383, distance: 29.0
click at [827, 383] on div at bounding box center [833, 381] width 24 height 24
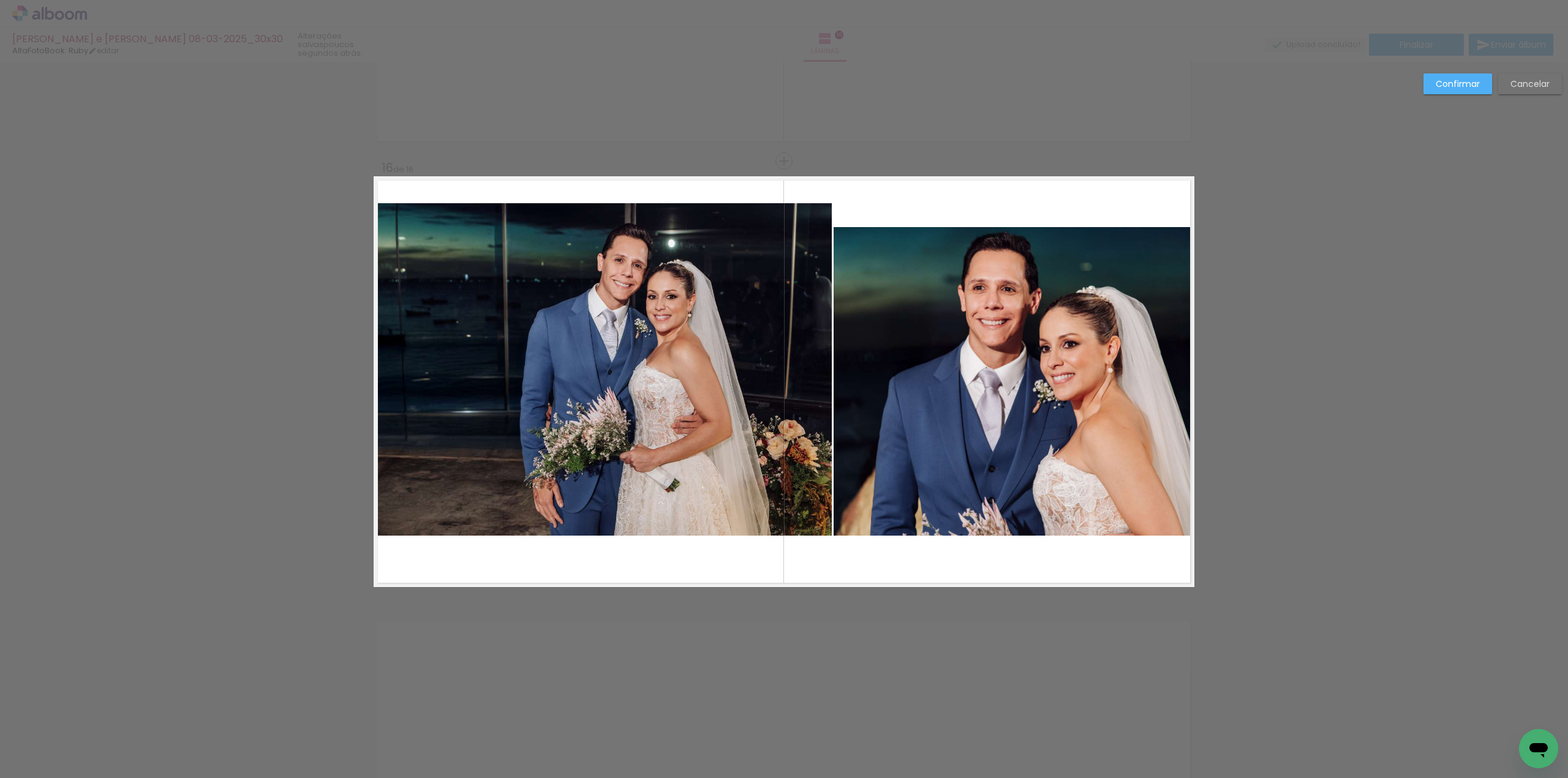
click at [970, 251] on quentale-photo at bounding box center [1012, 381] width 358 height 309
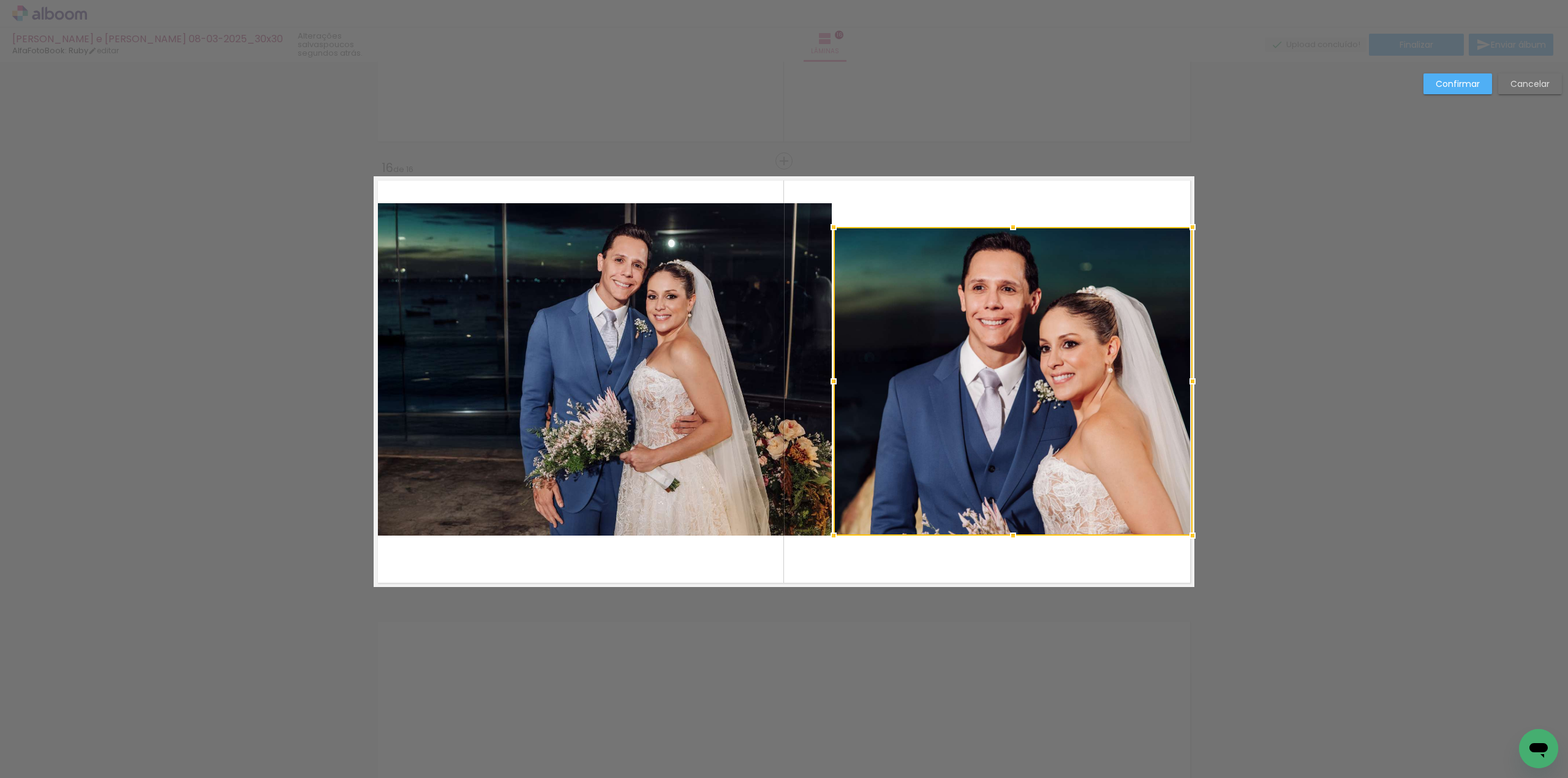
click at [970, 251] on div at bounding box center [1012, 381] width 358 height 309
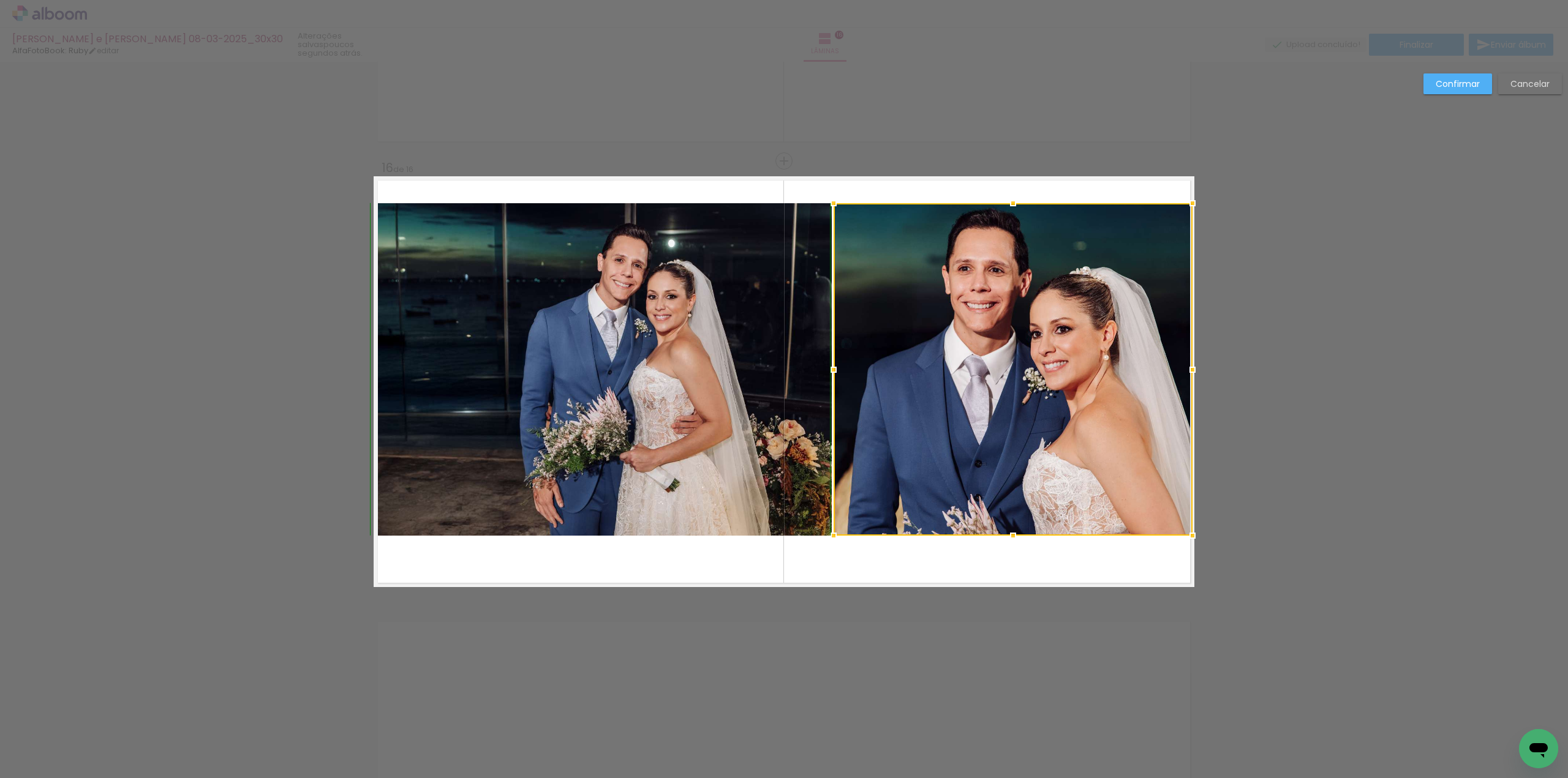
drag, startPoint x: 1009, startPoint y: 228, endPoint x: 1014, endPoint y: 206, distance: 22.6
click at [1014, 206] on div at bounding box center [1012, 204] width 24 height 24
click at [0, 0] on slot "Confirmar" at bounding box center [0, 0] width 0 height 0
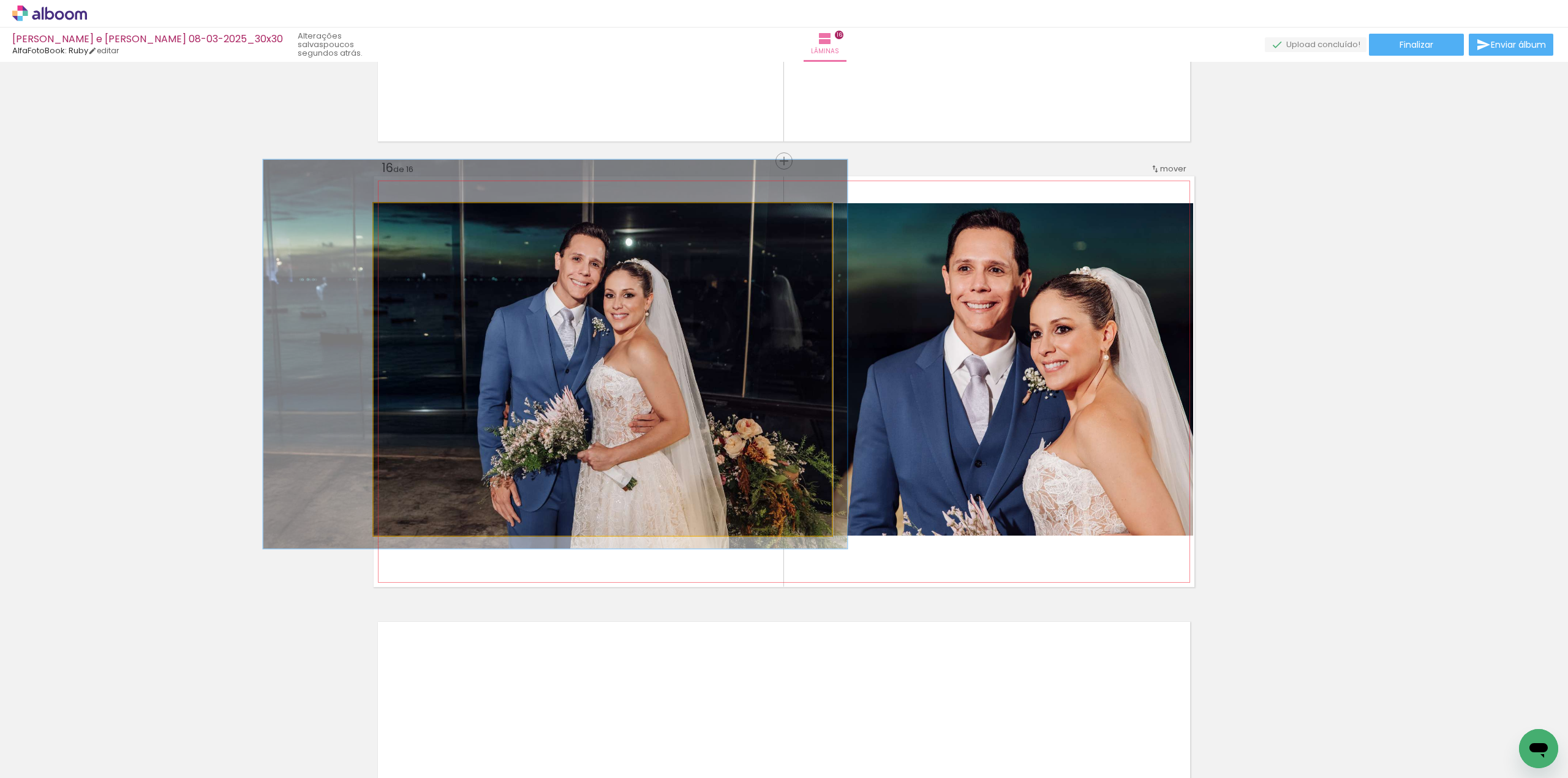
drag, startPoint x: 736, startPoint y: 304, endPoint x: 693, endPoint y: 303, distance: 43.0
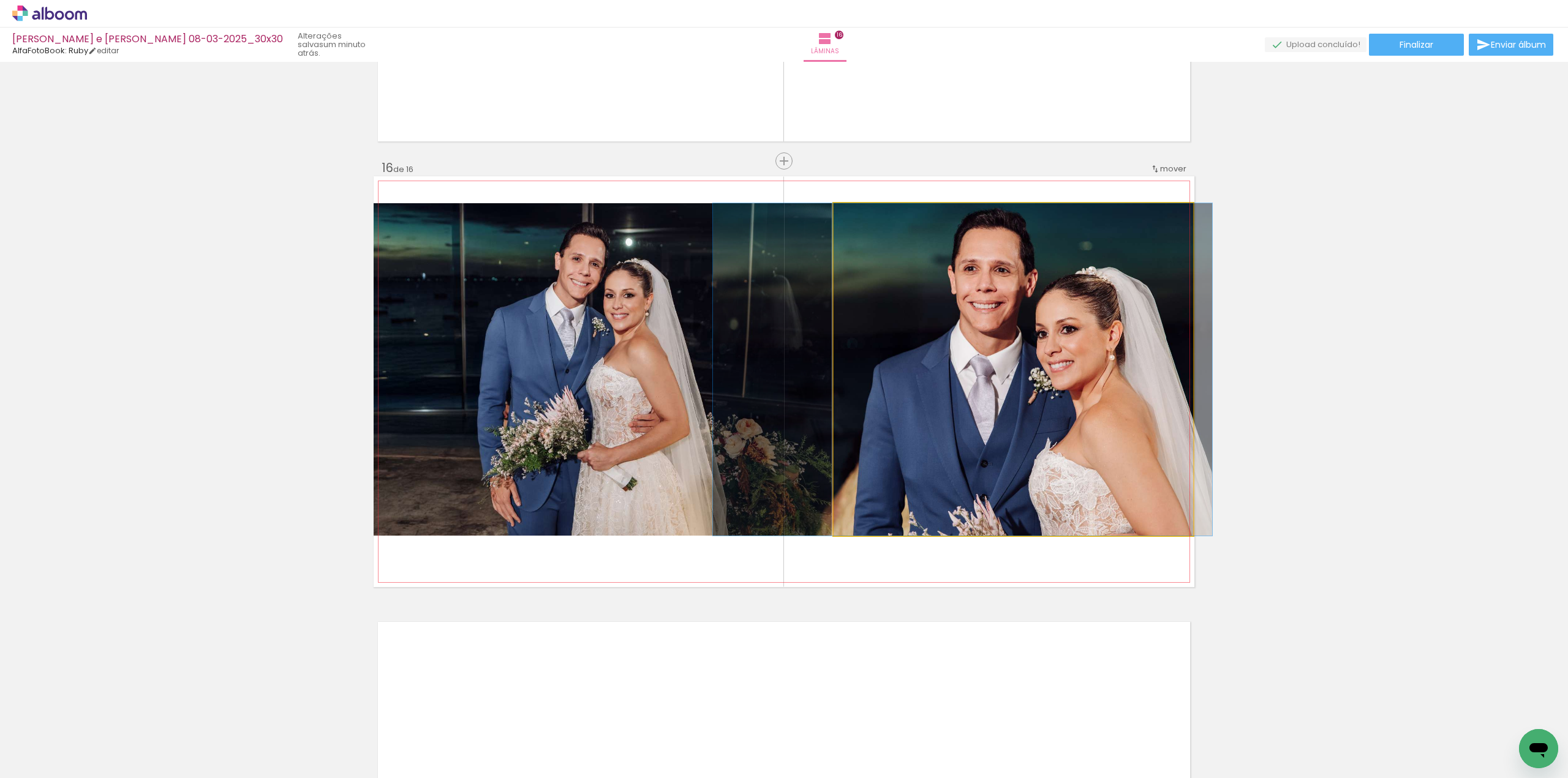
drag, startPoint x: 904, startPoint y: 321, endPoint x: 910, endPoint y: 324, distance: 6.7
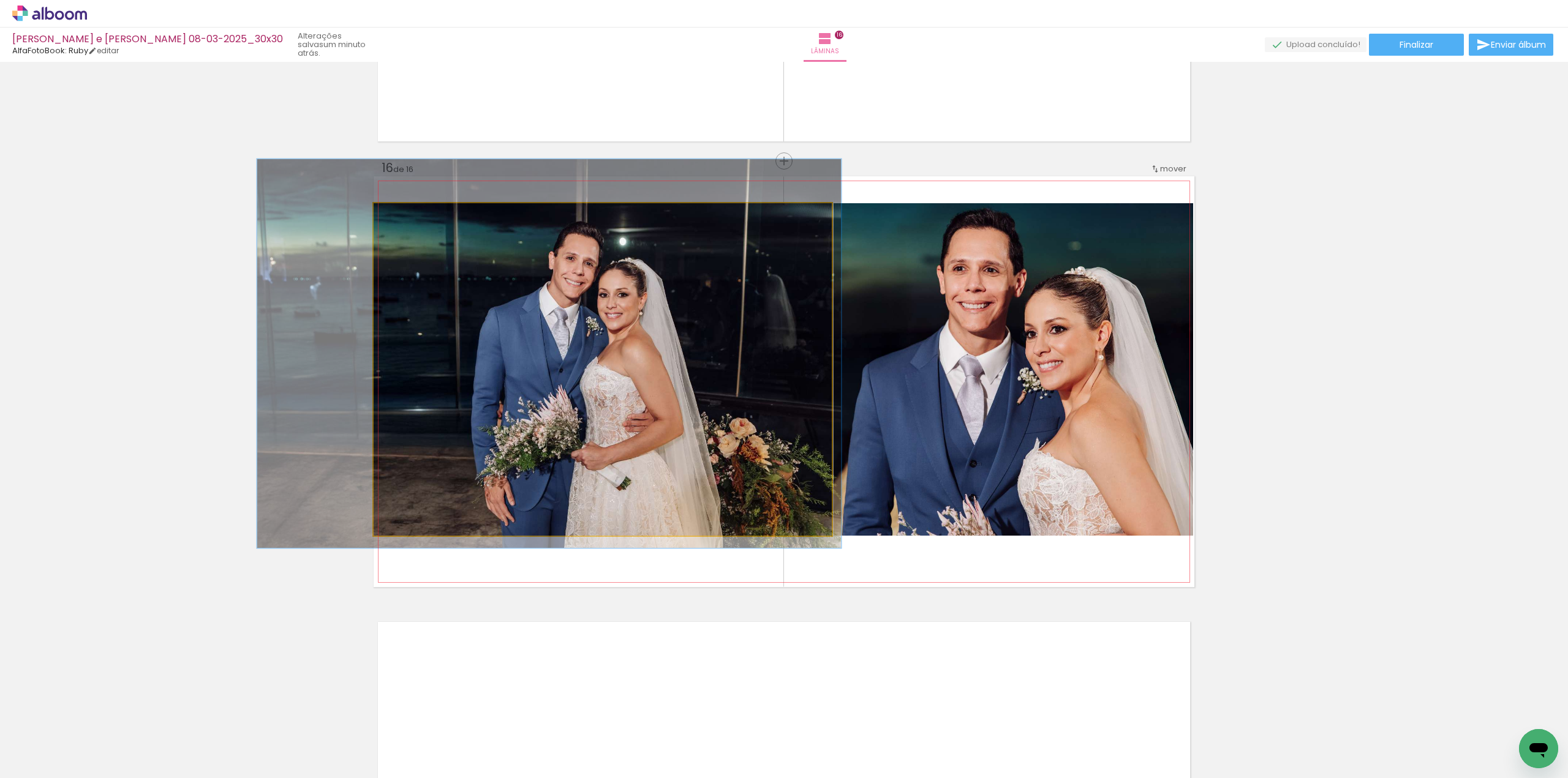
drag, startPoint x: 692, startPoint y: 366, endPoint x: 686, endPoint y: 366, distance: 6.0
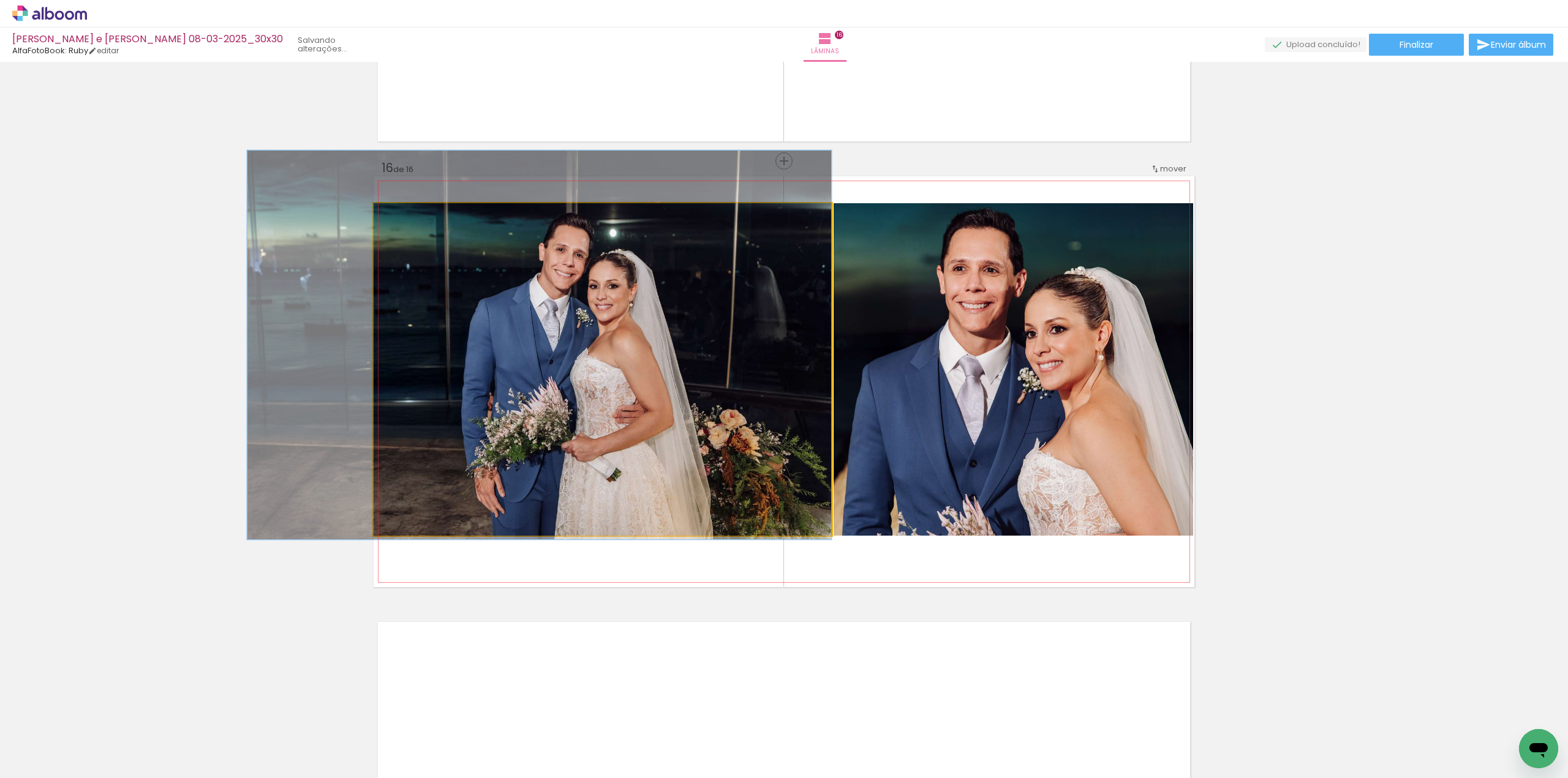
drag, startPoint x: 678, startPoint y: 366, endPoint x: 671, endPoint y: 357, distance: 11.4
click at [805, 348] on quentale-photo at bounding box center [602, 370] width 458 height 332
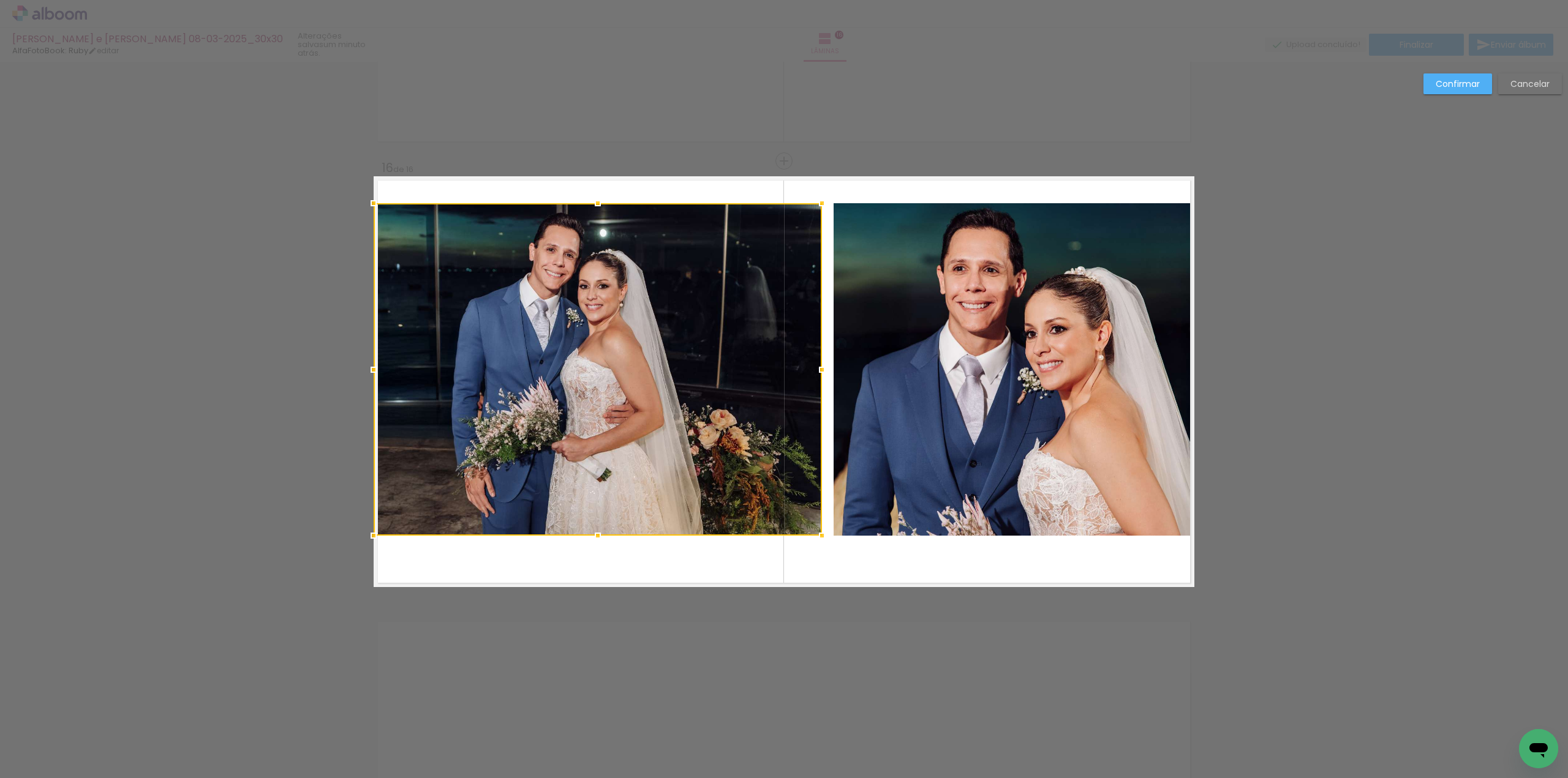
drag, startPoint x: 824, startPoint y: 362, endPoint x: 814, endPoint y: 364, distance: 10.2
click at [814, 364] on div at bounding box center [822, 370] width 24 height 24
click at [867, 362] on quentale-photo at bounding box center [1012, 370] width 358 height 332
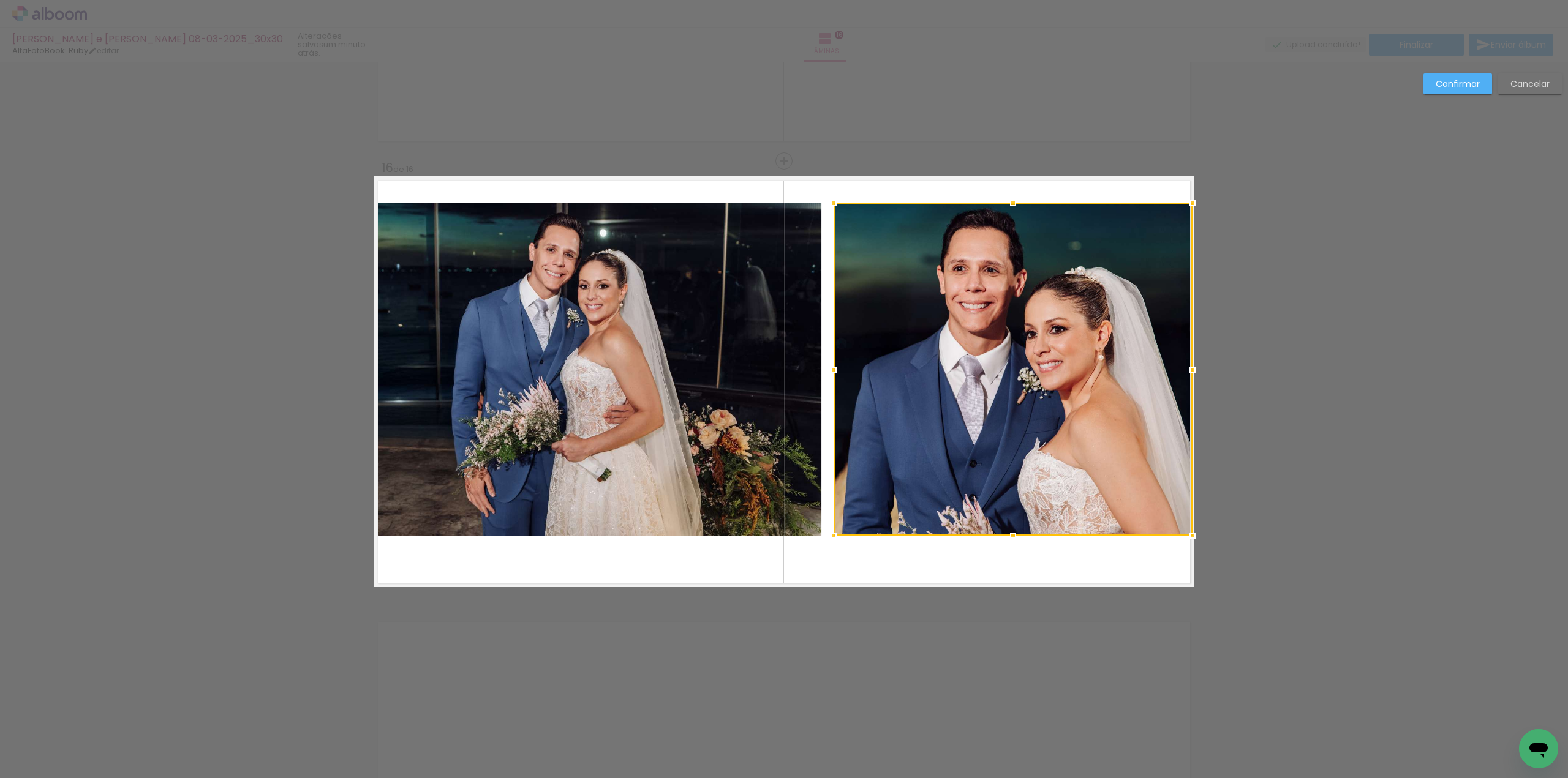
click at [868, 362] on div at bounding box center [1012, 370] width 358 height 332
drag, startPoint x: 830, startPoint y: 369, endPoint x: 819, endPoint y: 371, distance: 11.2
click at [819, 371] on div at bounding box center [823, 370] width 24 height 24
click at [0, 0] on slot "Confirmar" at bounding box center [0, 0] width 0 height 0
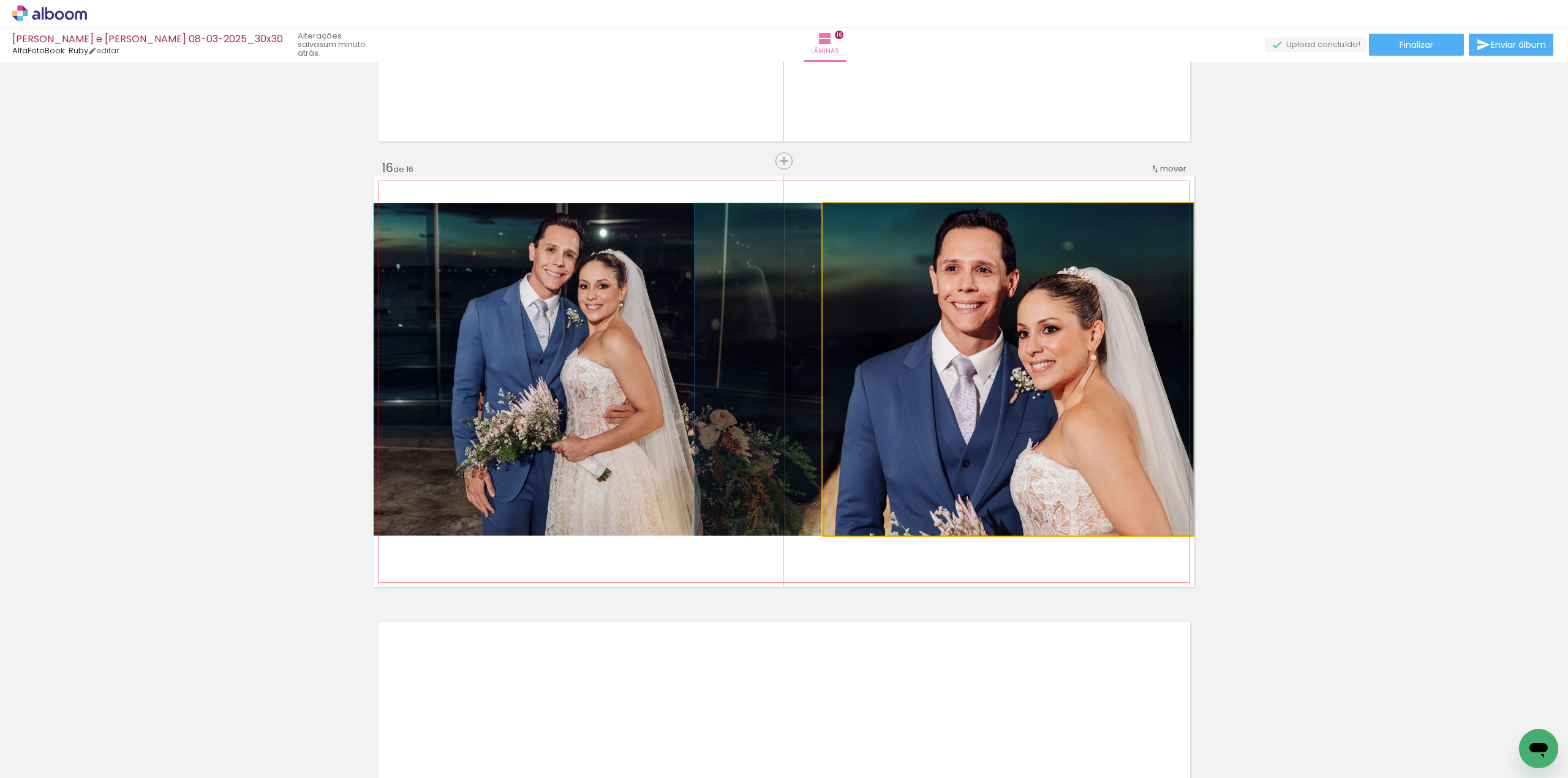
drag, startPoint x: 1081, startPoint y: 303, endPoint x: 1073, endPoint y: 302, distance: 8.1
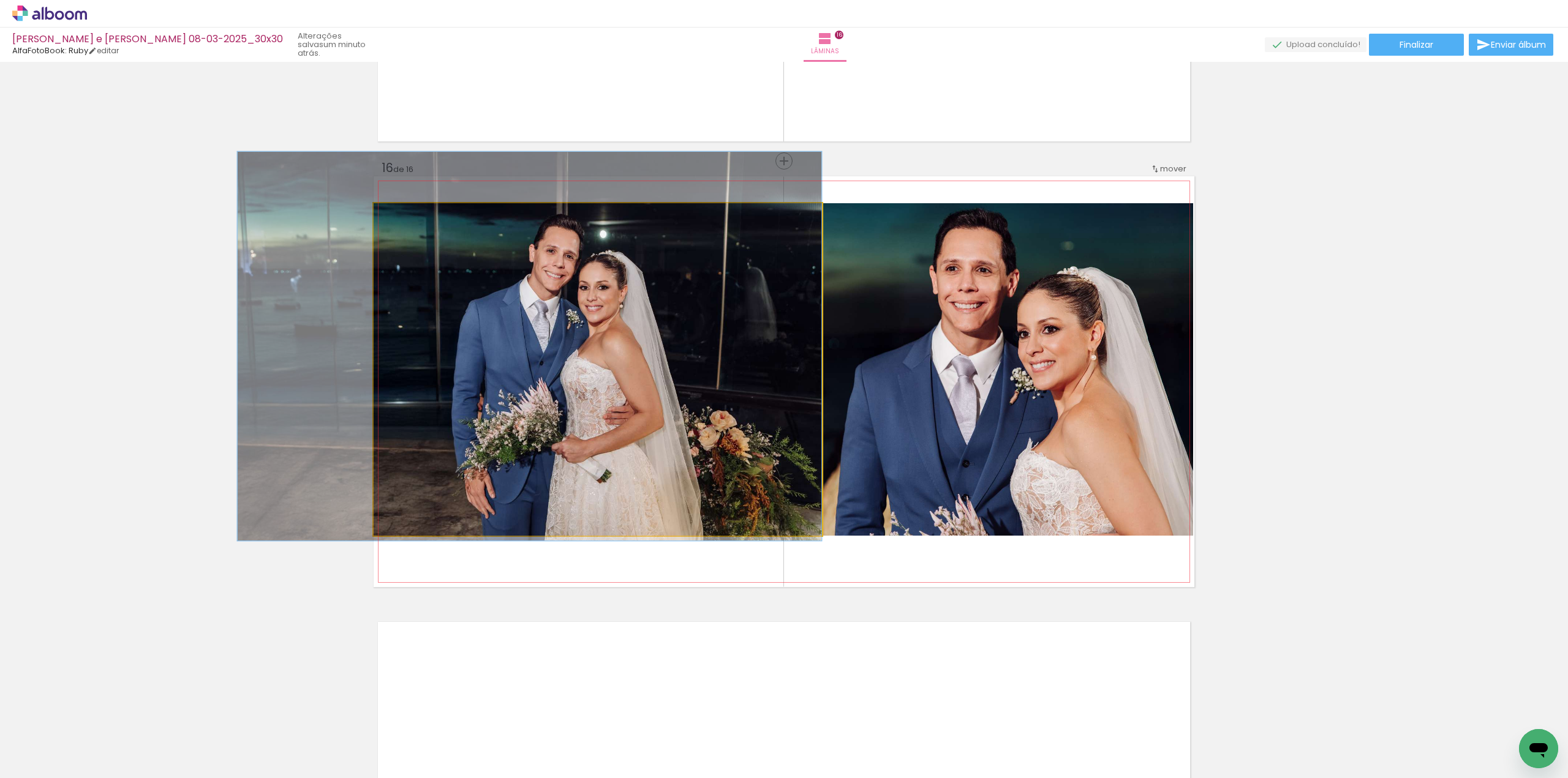
drag, startPoint x: 725, startPoint y: 327, endPoint x: 711, endPoint y: 328, distance: 14.0
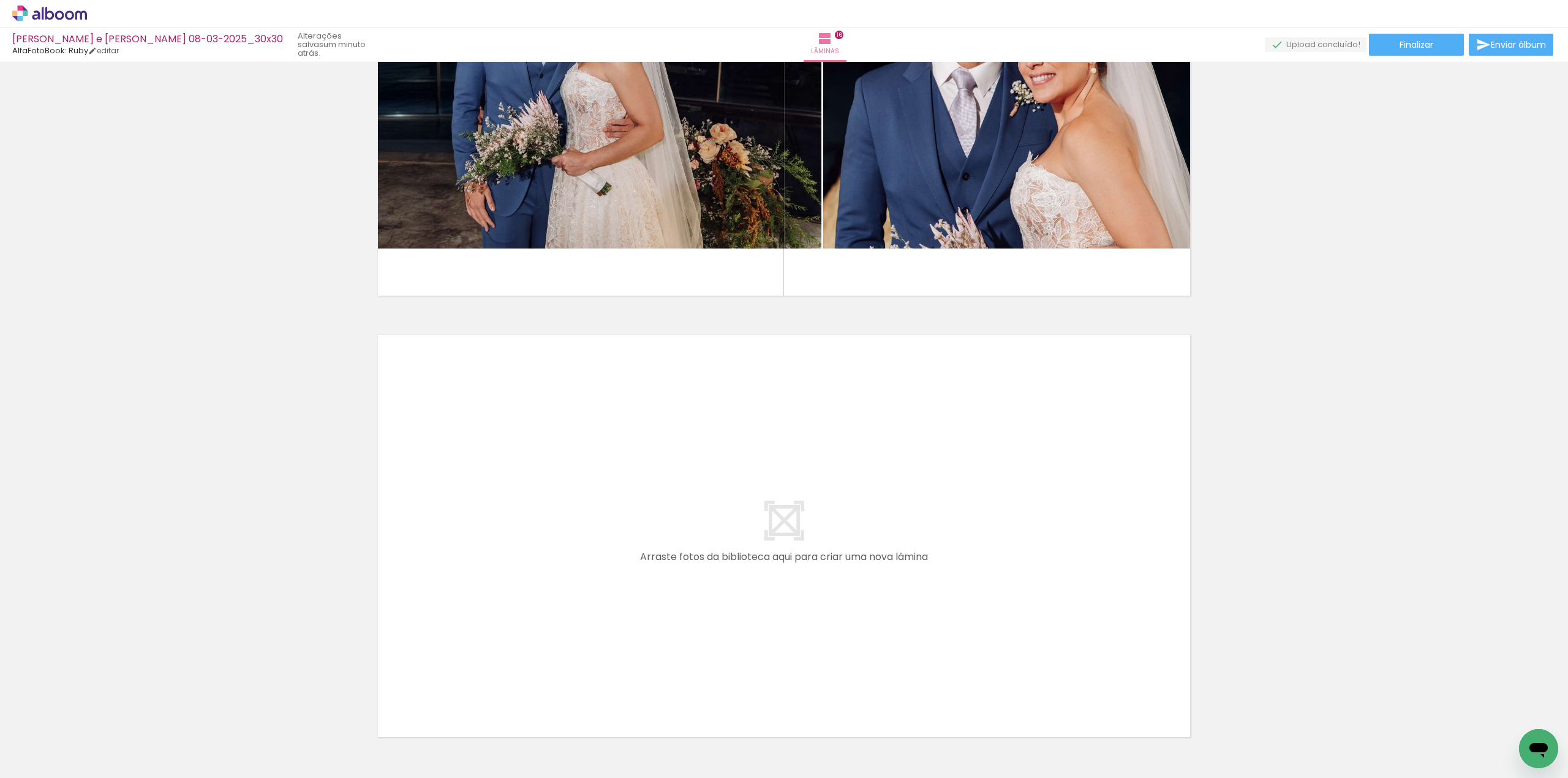
scroll to position [6851, 0]
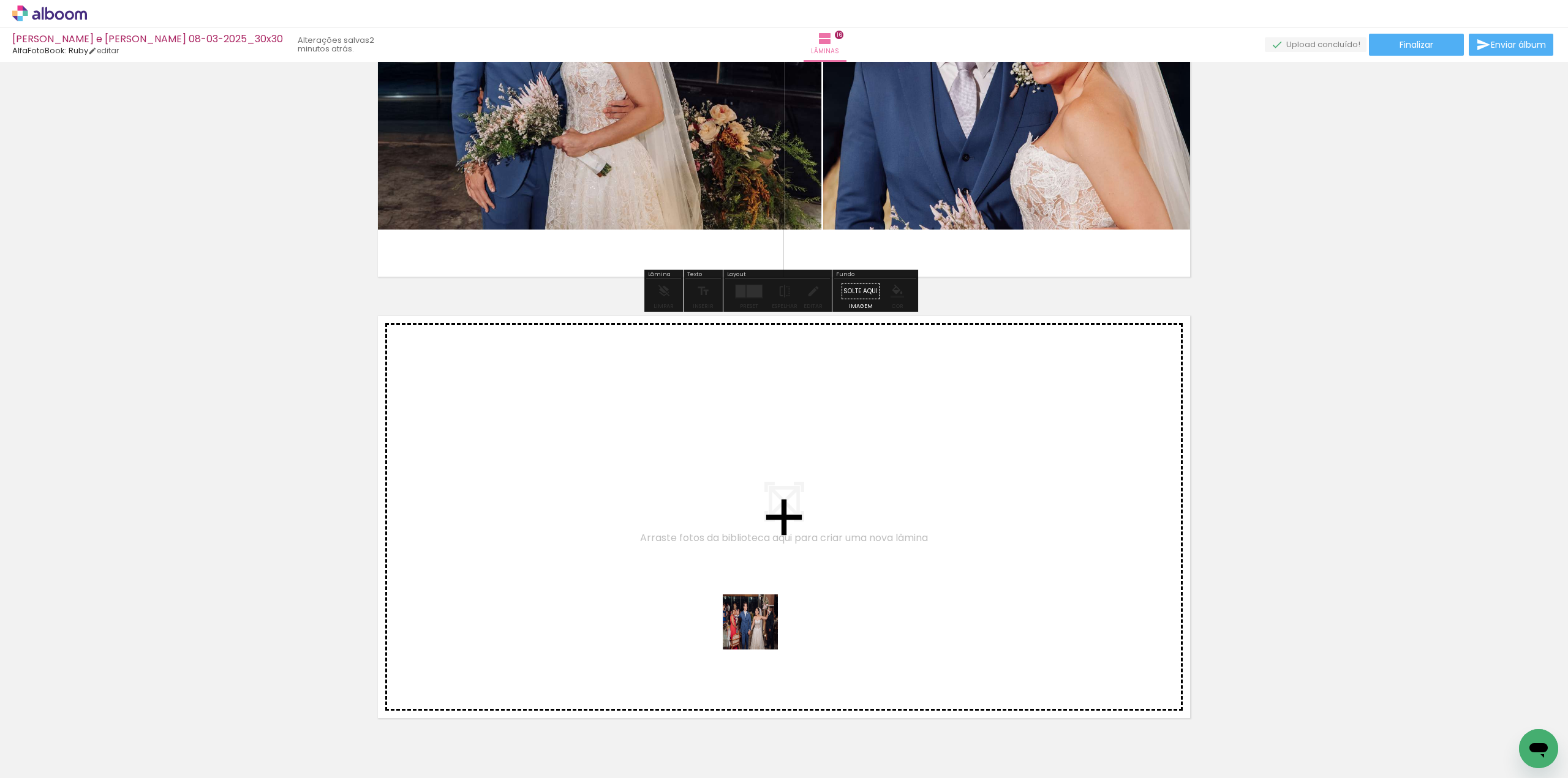
drag, startPoint x: 759, startPoint y: 632, endPoint x: 784, endPoint y: 557, distance: 79.1
click at [784, 557] on quentale-workspace at bounding box center [784, 389] width 1568 height 778
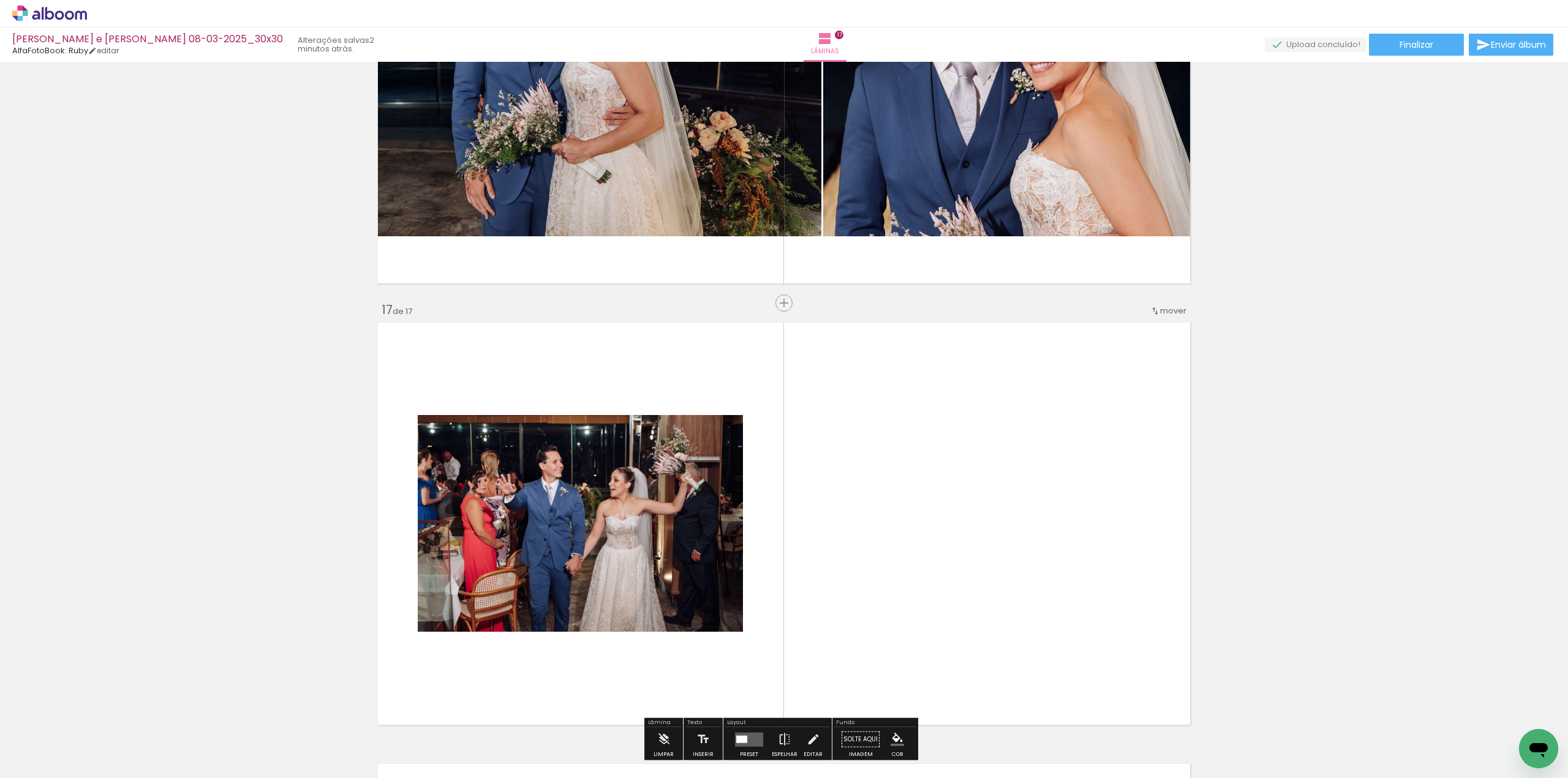
scroll to position [6863, 0]
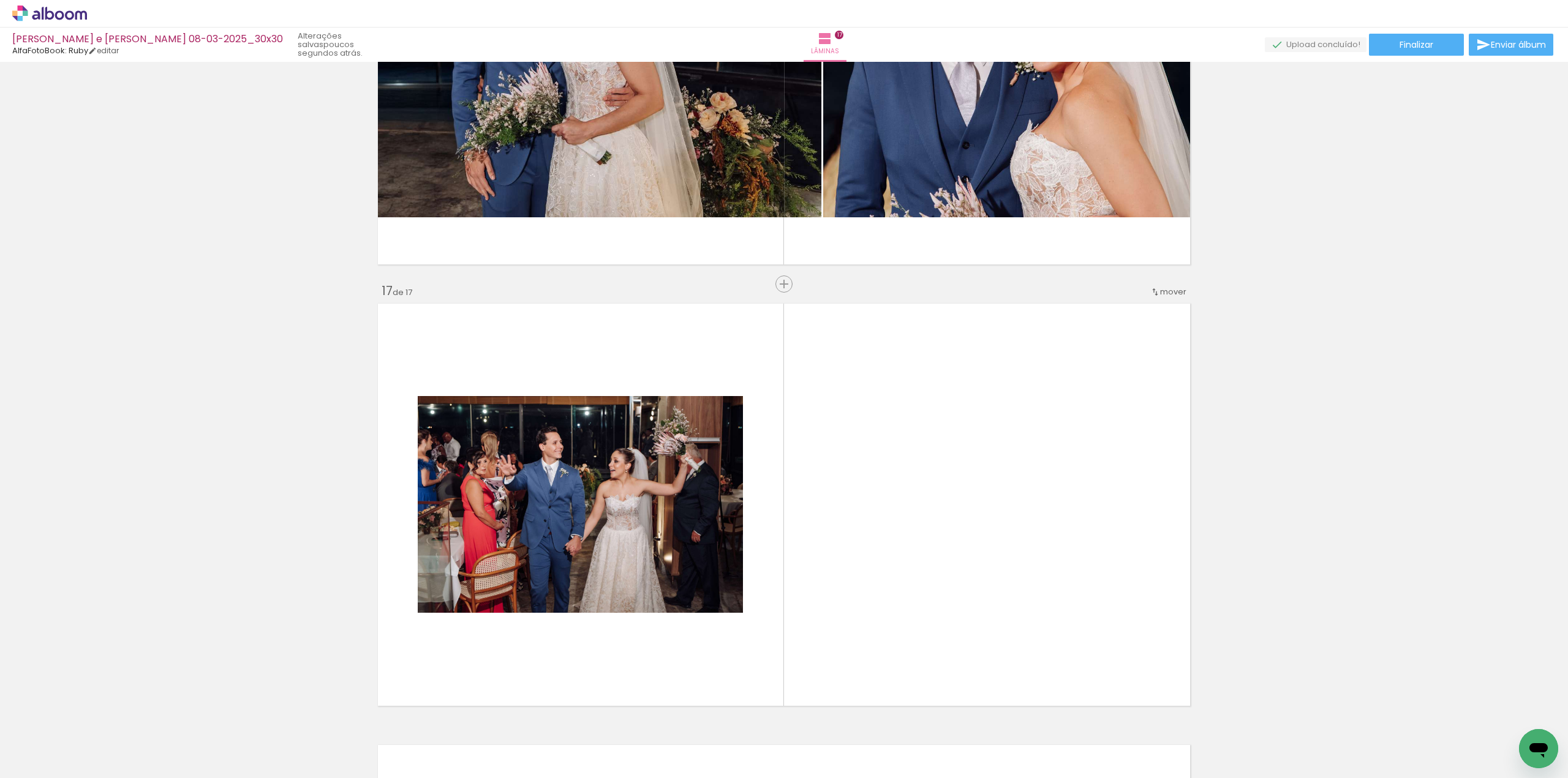
scroll to position [0, 2939]
click at [1288, 715] on iron-icon at bounding box center [1286, 712] width 13 height 13
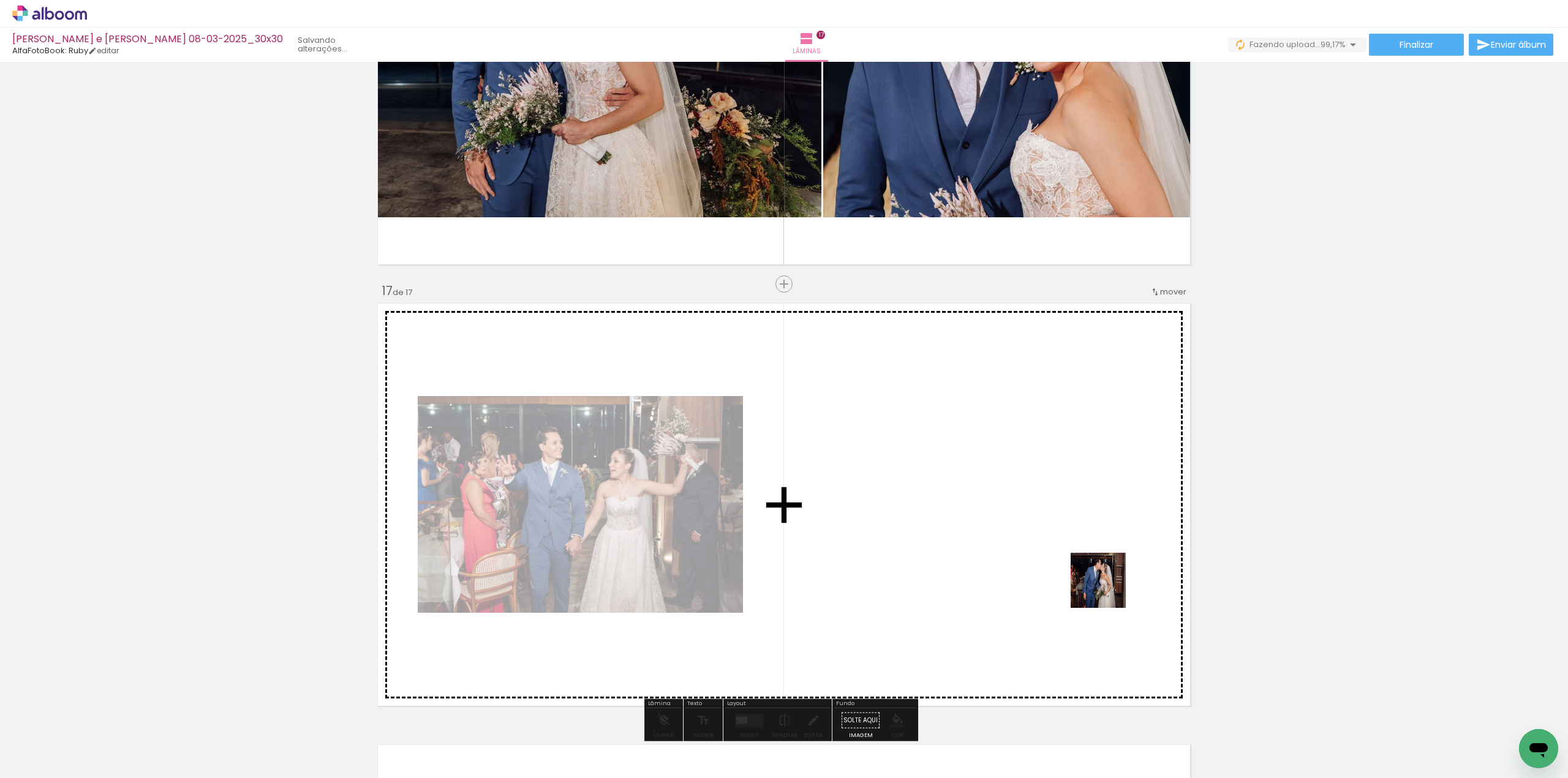
drag, startPoint x: 1508, startPoint y: 734, endPoint x: 1106, endPoint y: 584, distance: 429.1
click at [1106, 584] on quentale-workspace at bounding box center [784, 389] width 1568 height 778
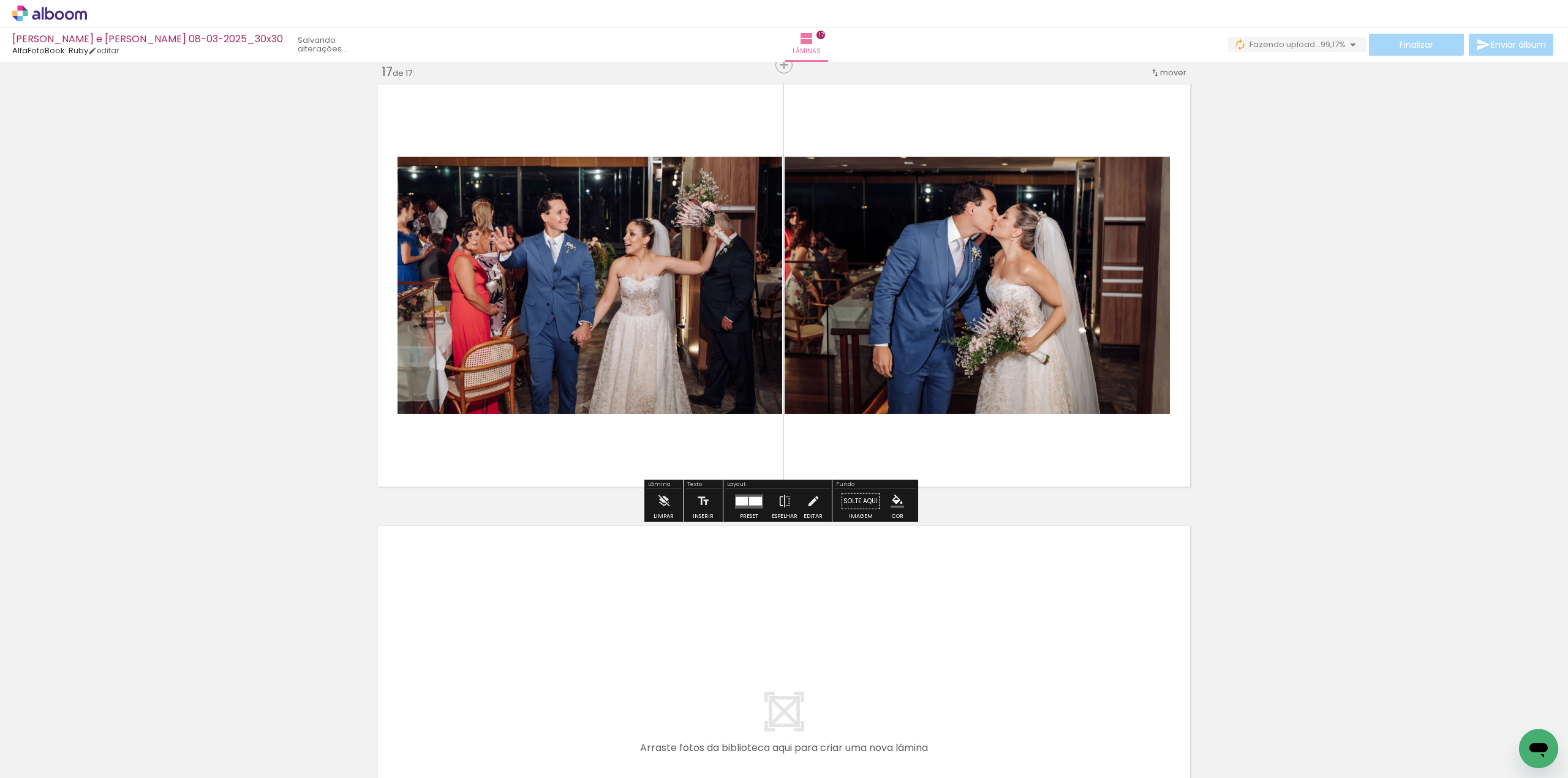
scroll to position [7108, 0]
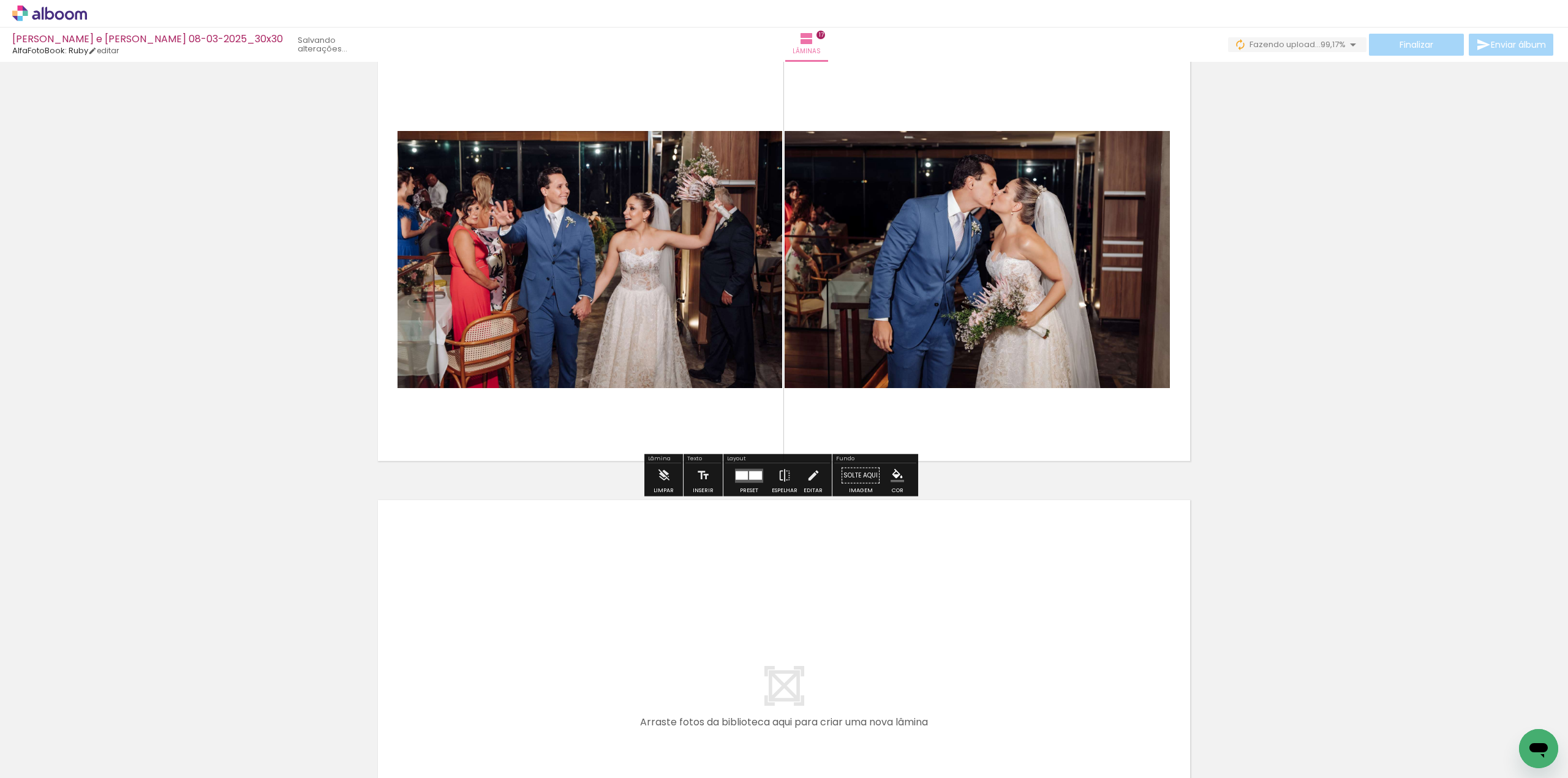
click at [754, 470] on quentale-layouter at bounding box center [749, 475] width 28 height 14
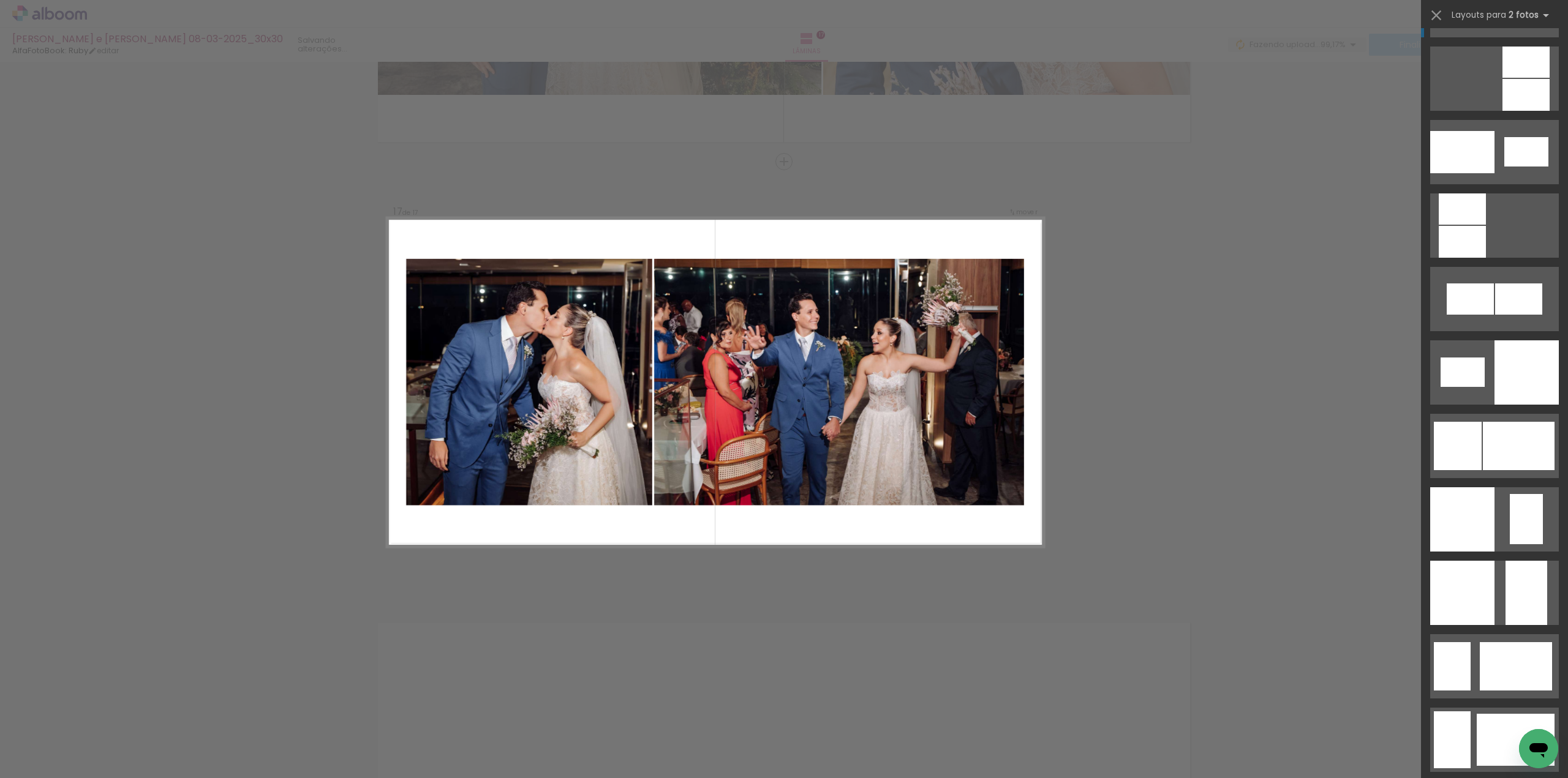
scroll to position [1348, 0]
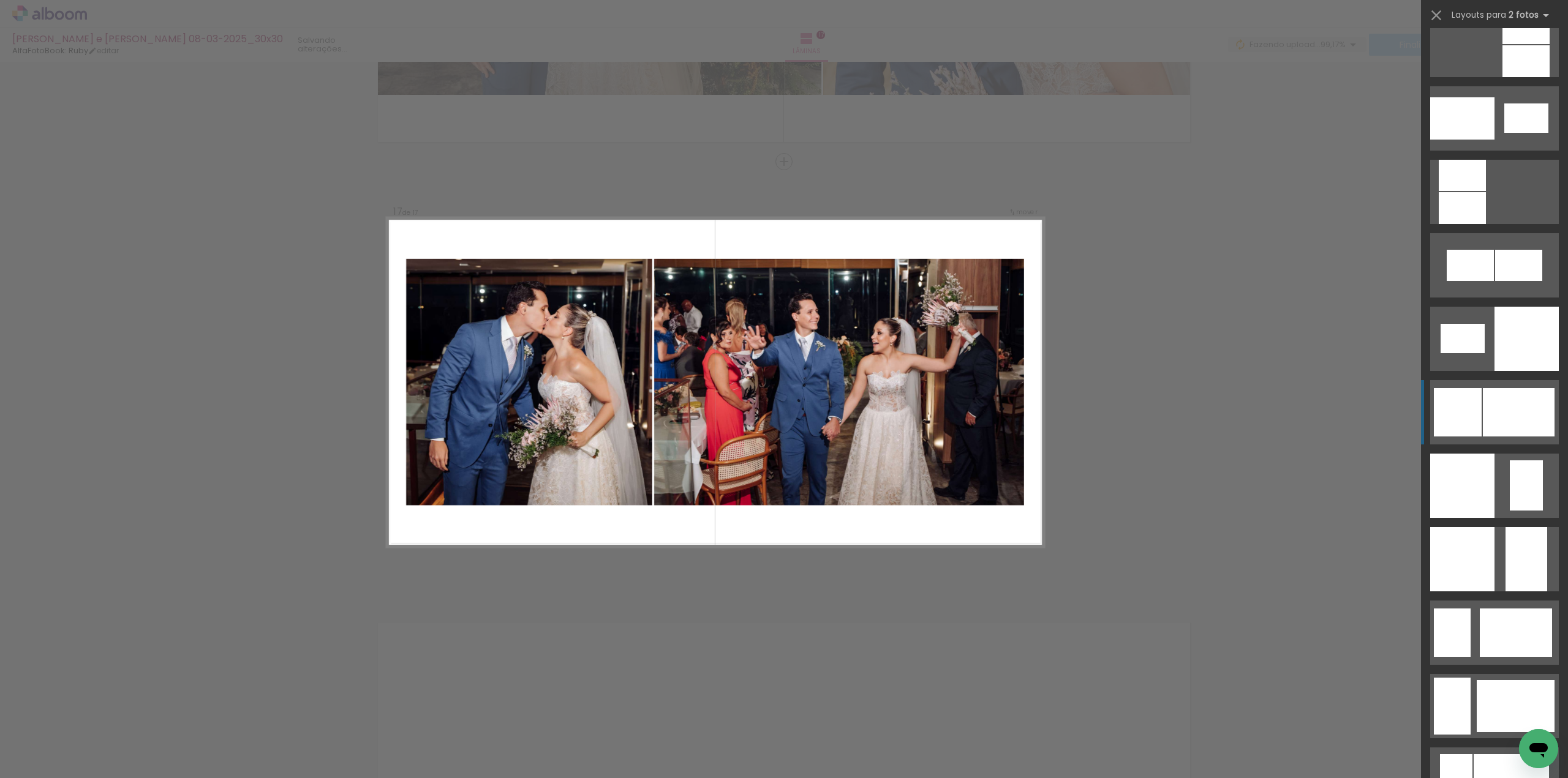
click at [1483, 427] on div at bounding box center [1518, 413] width 71 height 49
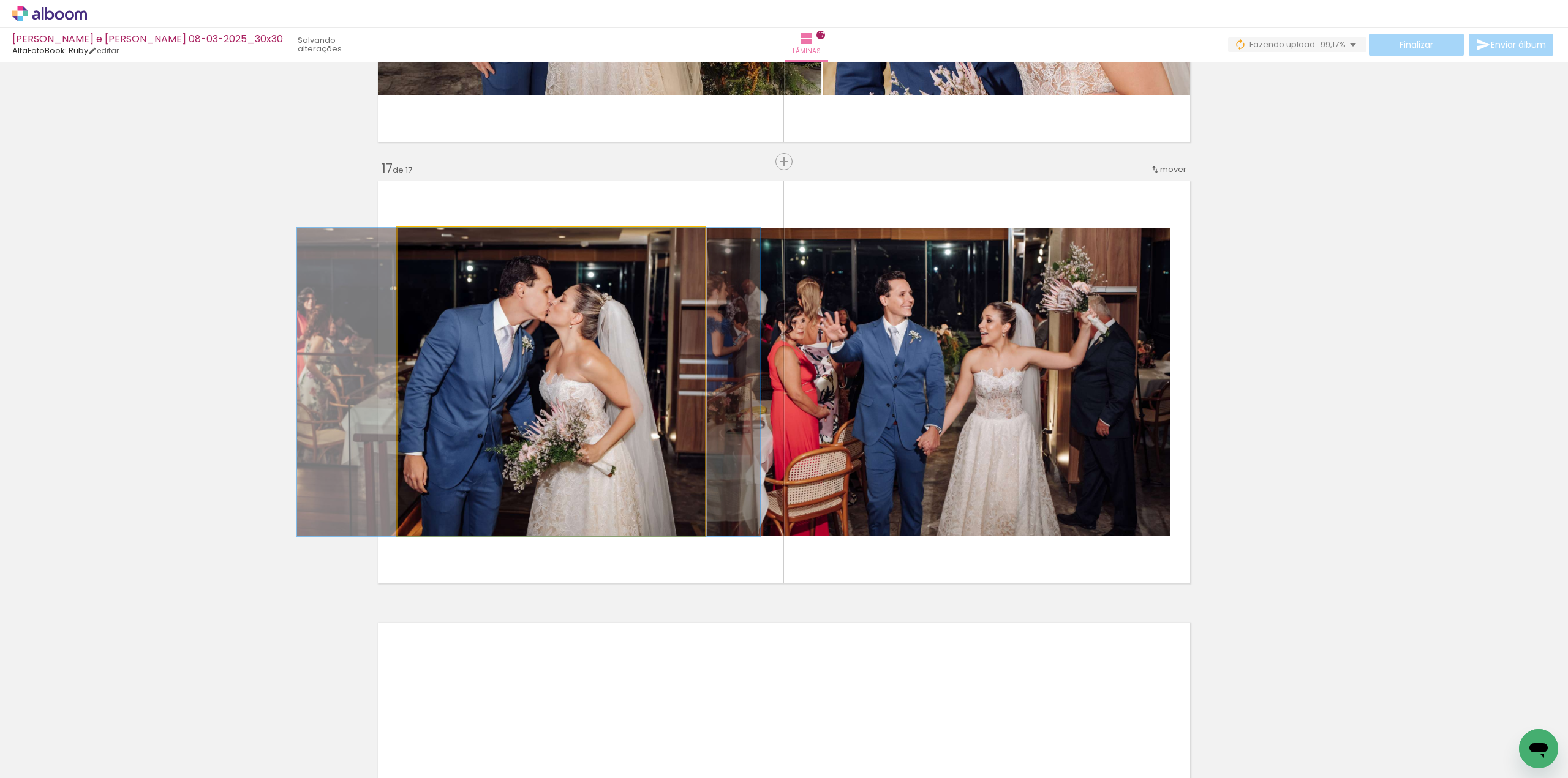
drag, startPoint x: 556, startPoint y: 413, endPoint x: 533, endPoint y: 411, distance: 23.1
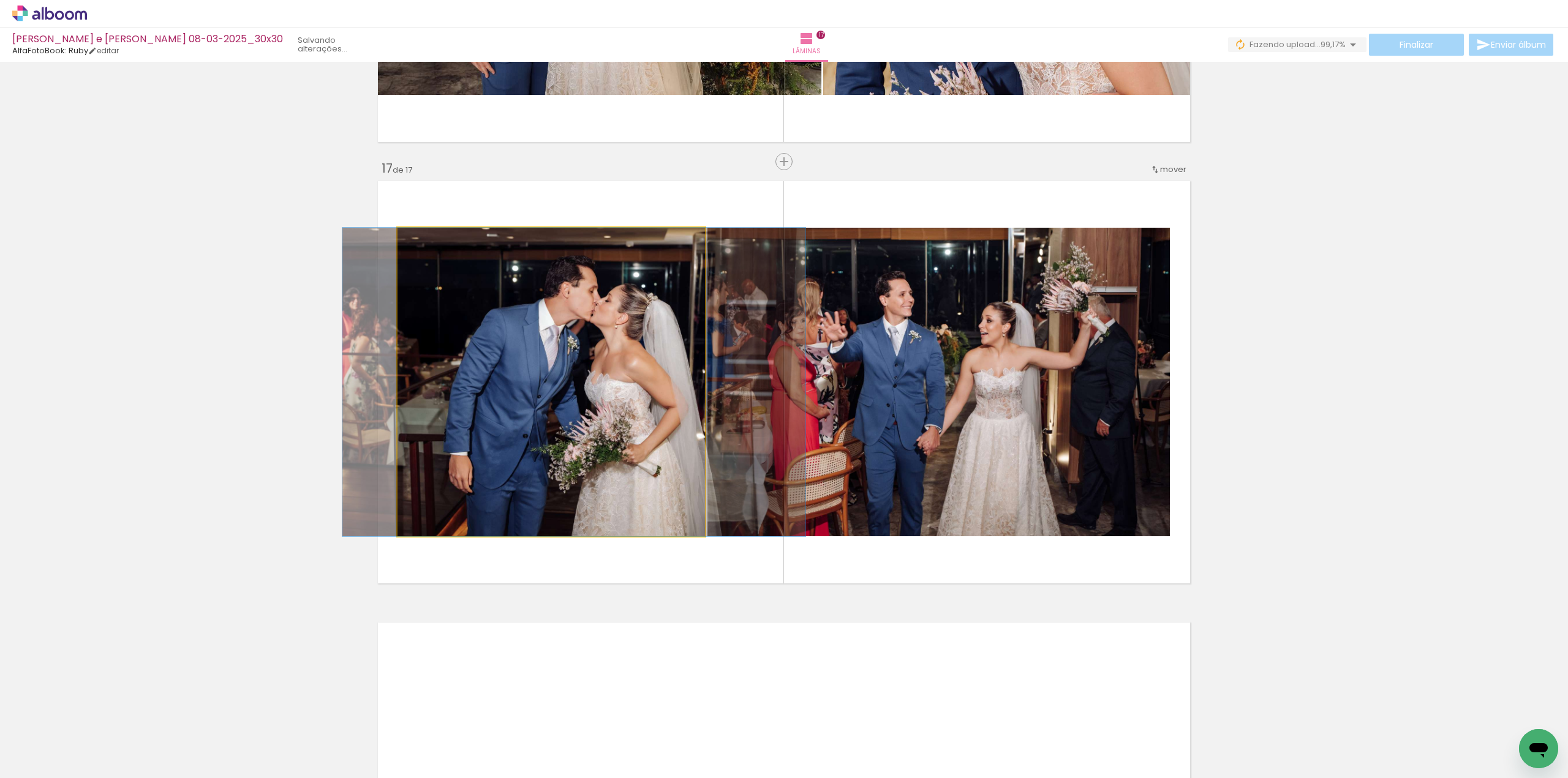
drag, startPoint x: 549, startPoint y: 409, endPoint x: 595, endPoint y: 411, distance: 46.0
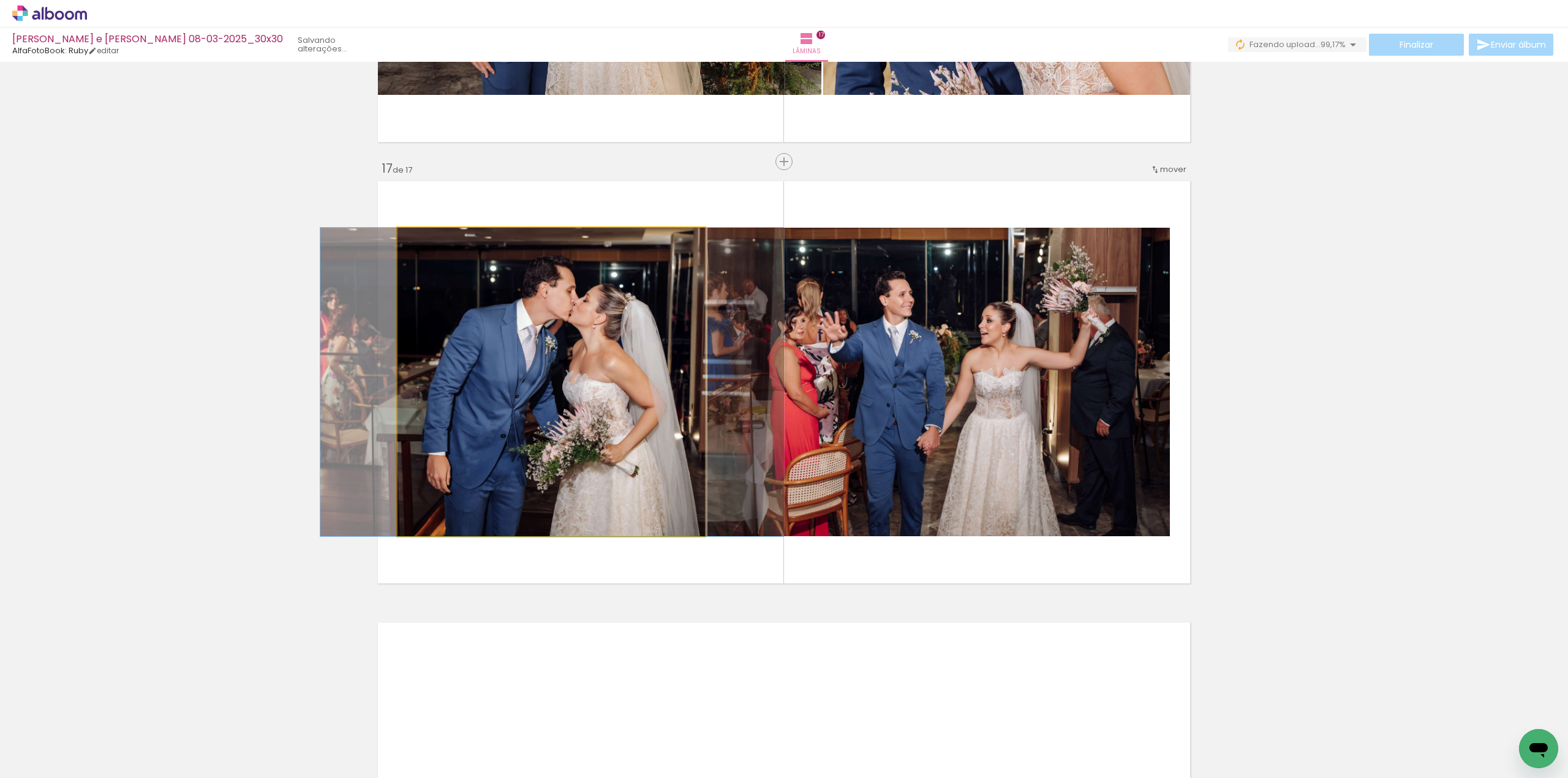
drag, startPoint x: 609, startPoint y: 387, endPoint x: 590, endPoint y: 382, distance: 19.6
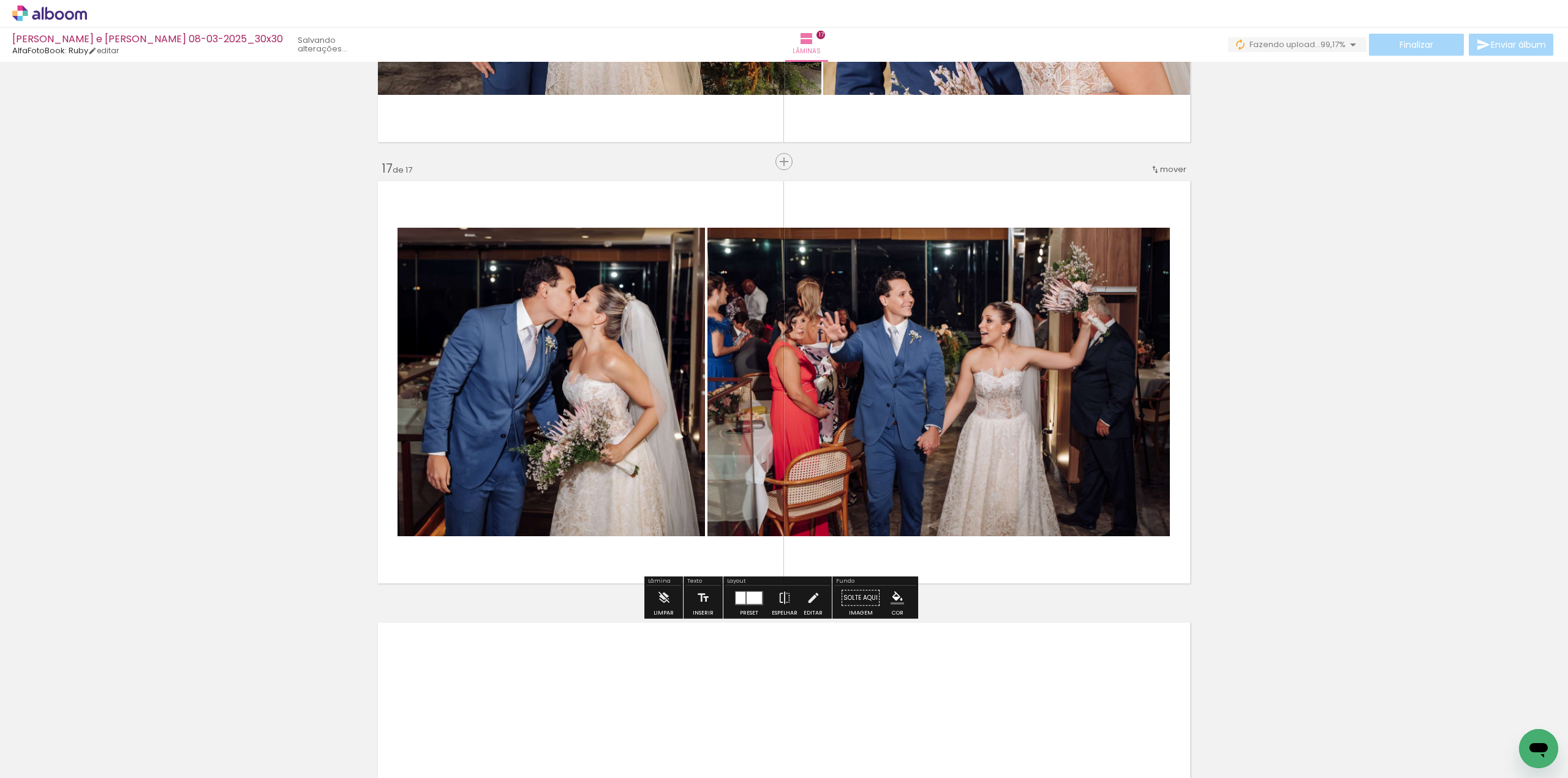
click at [955, 255] on quentale-photo at bounding box center [938, 382] width 463 height 309
